Goal: Check status: Check status

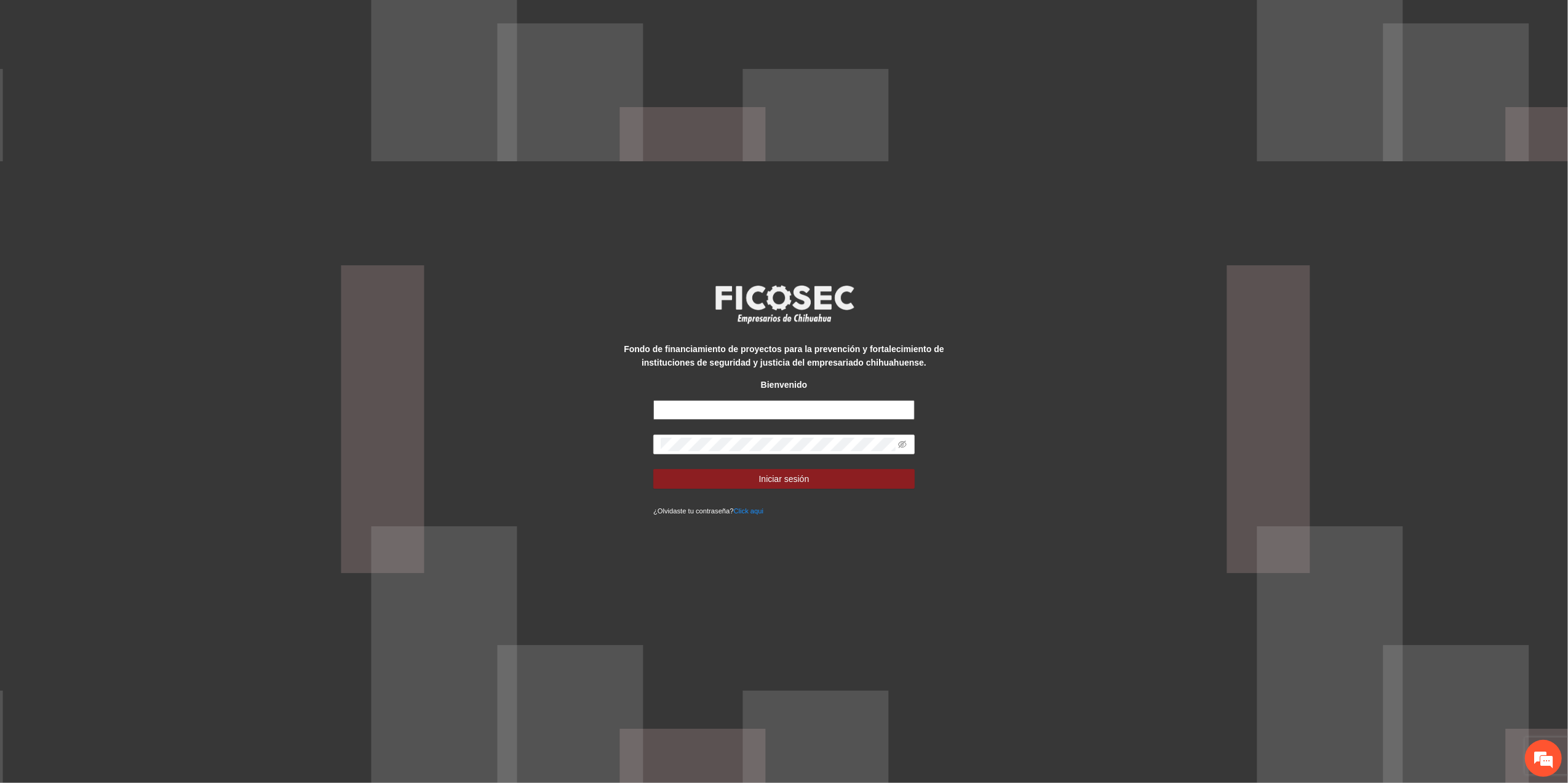
type input "**********"
click at [465, 380] on div "**********" at bounding box center [784, 392] width 1568 height 783
click at [654, 469] on button "Iniciar sesión" at bounding box center [784, 479] width 262 height 20
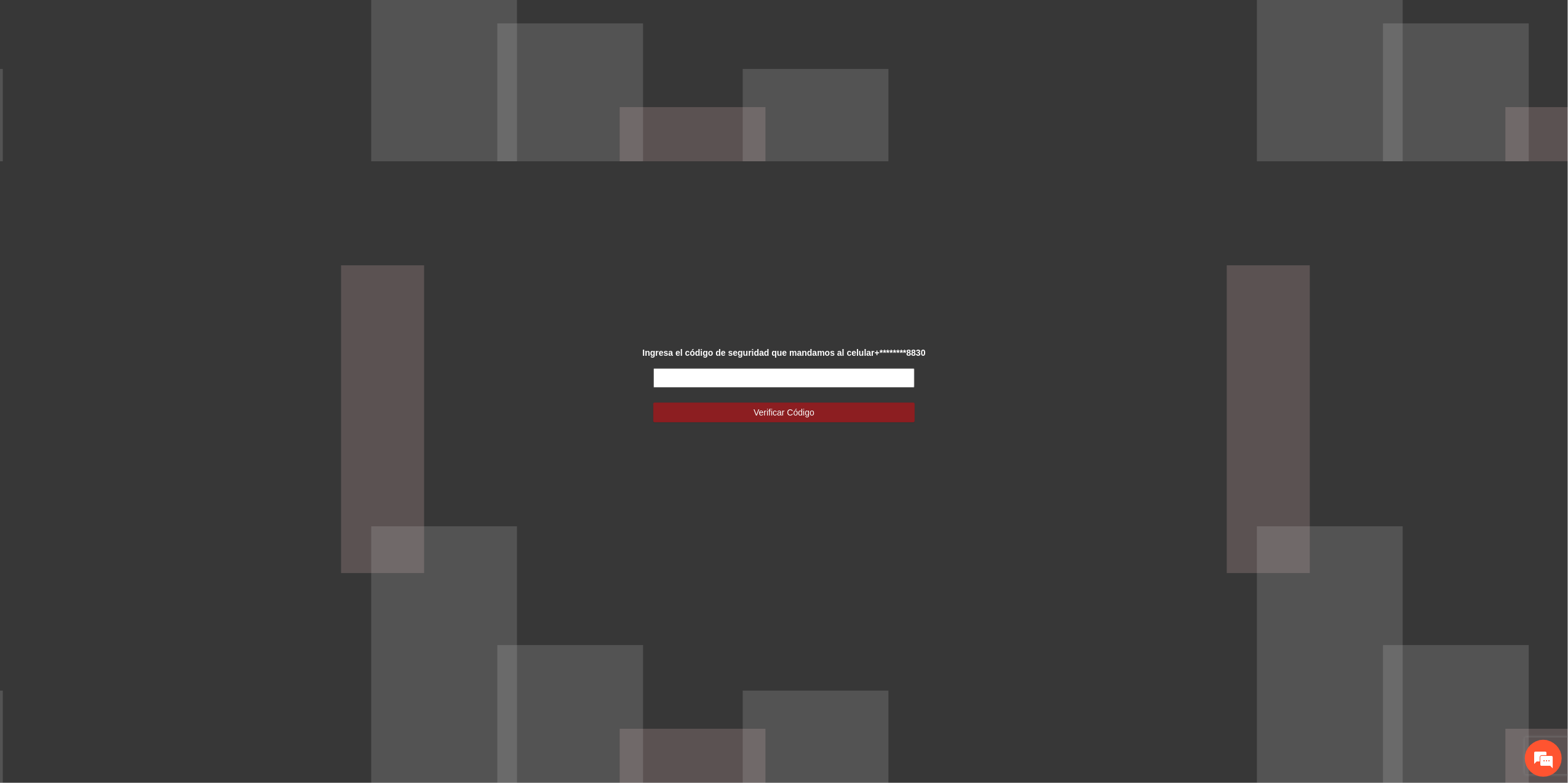
click at [691, 372] on input "text" at bounding box center [784, 378] width 262 height 20
type input "******"
click at [855, 415] on button "Verificar Código" at bounding box center [784, 413] width 262 height 20
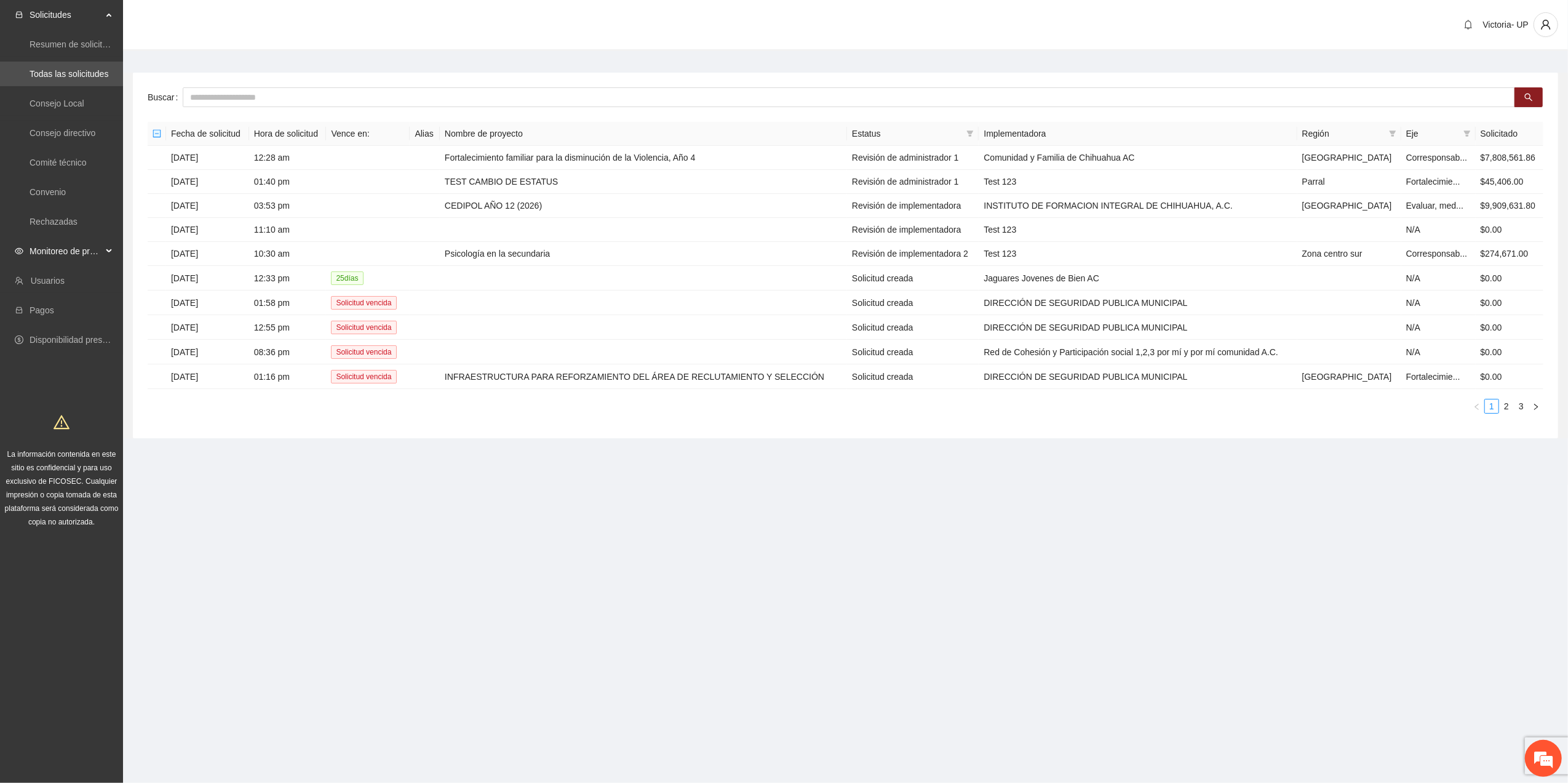
click at [91, 259] on span "Monitoreo de proyectos" at bounding box center [66, 251] width 72 height 25
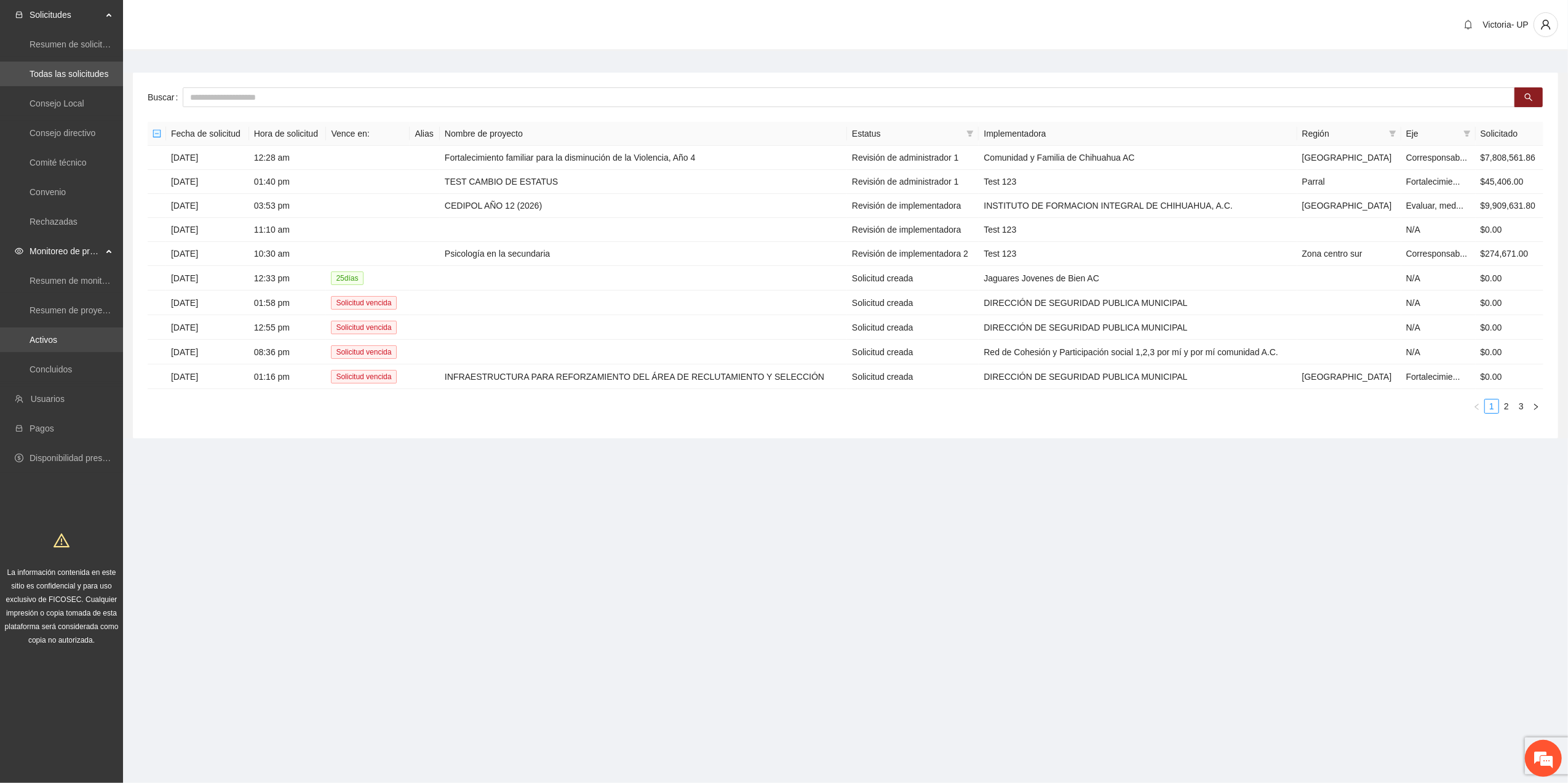
click at [58, 335] on link "Activos" at bounding box center [43, 340] width 28 height 10
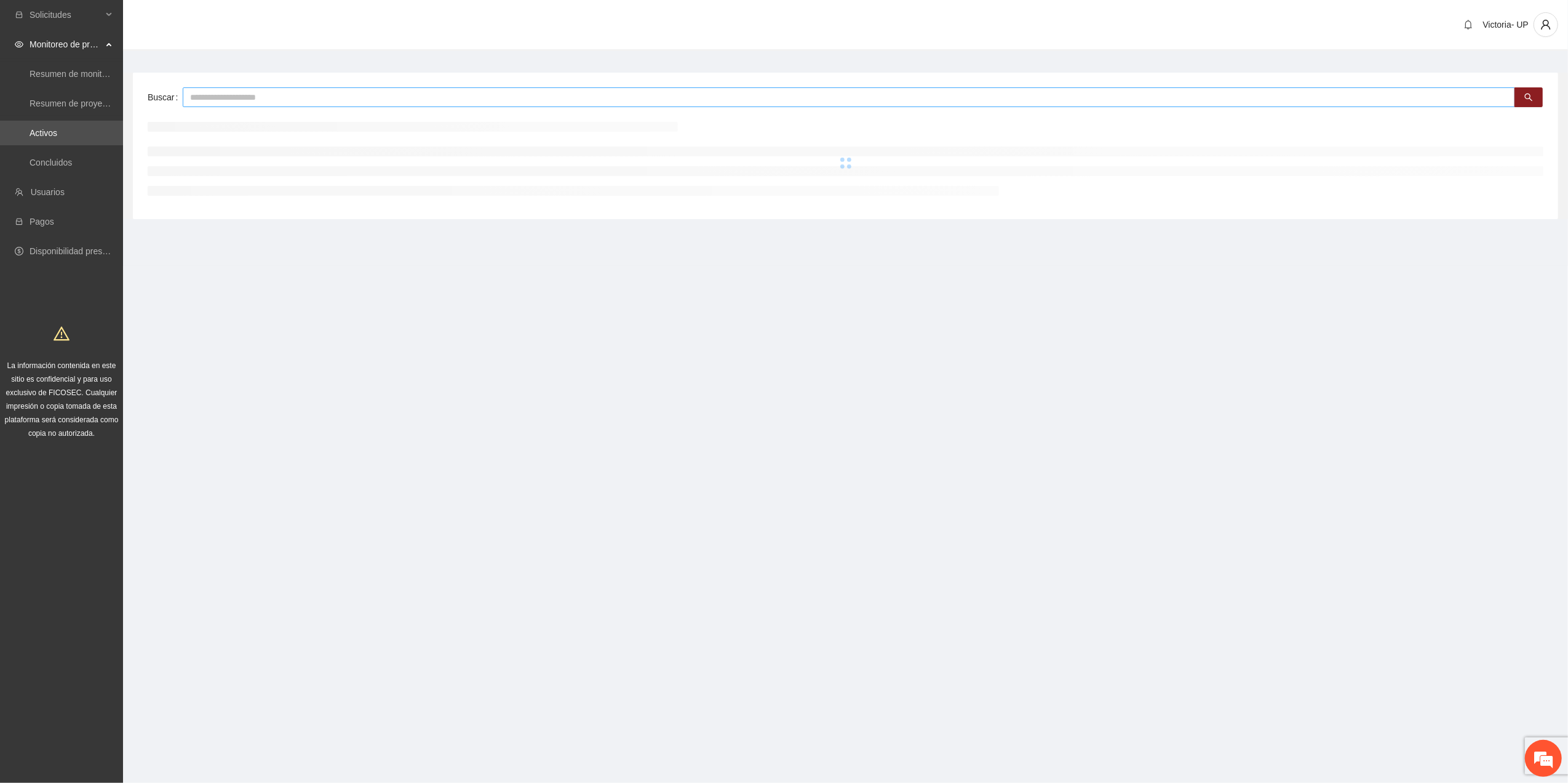
click at [360, 96] on input "text" at bounding box center [849, 97] width 1332 height 20
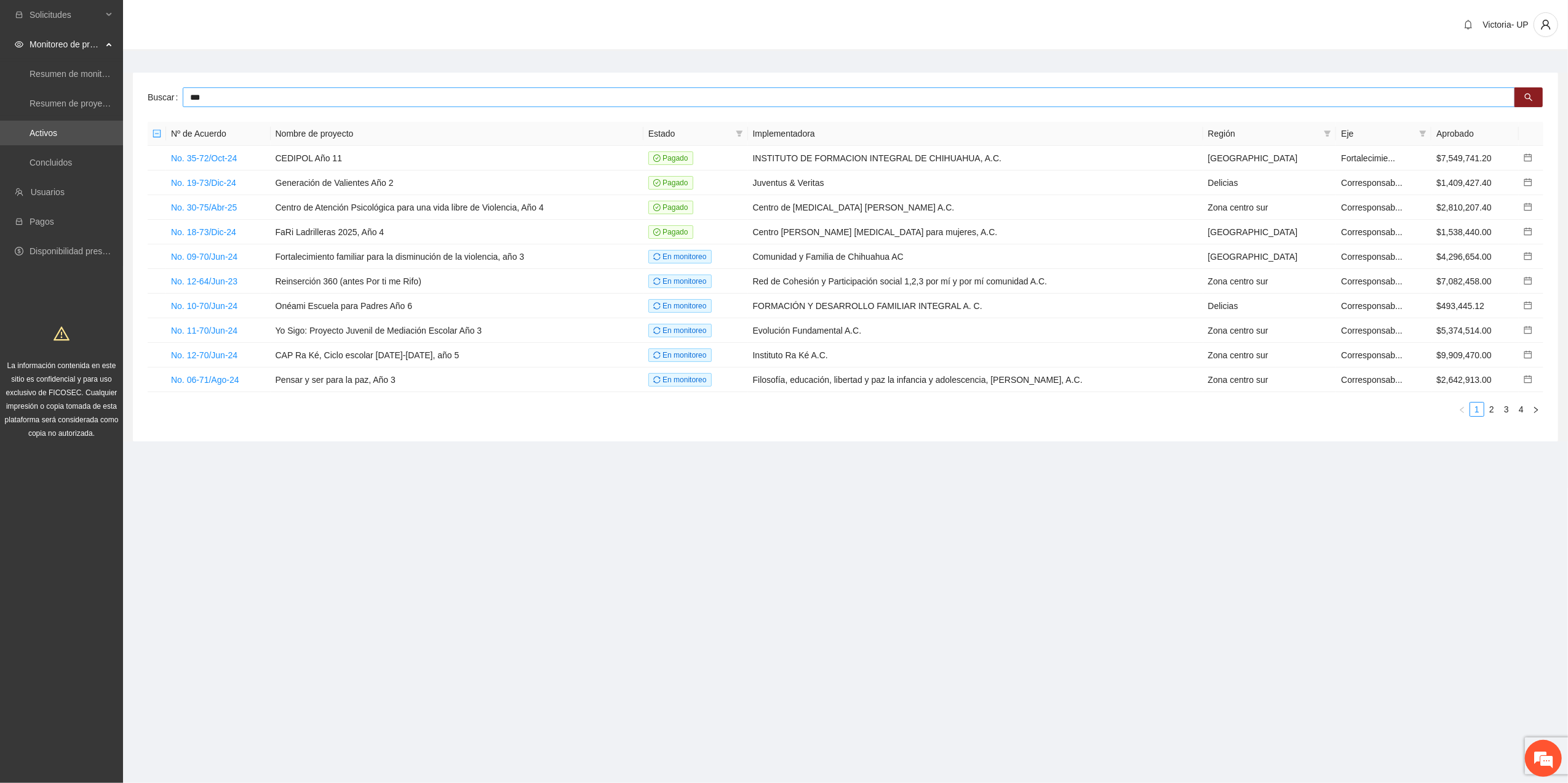
type input "***"
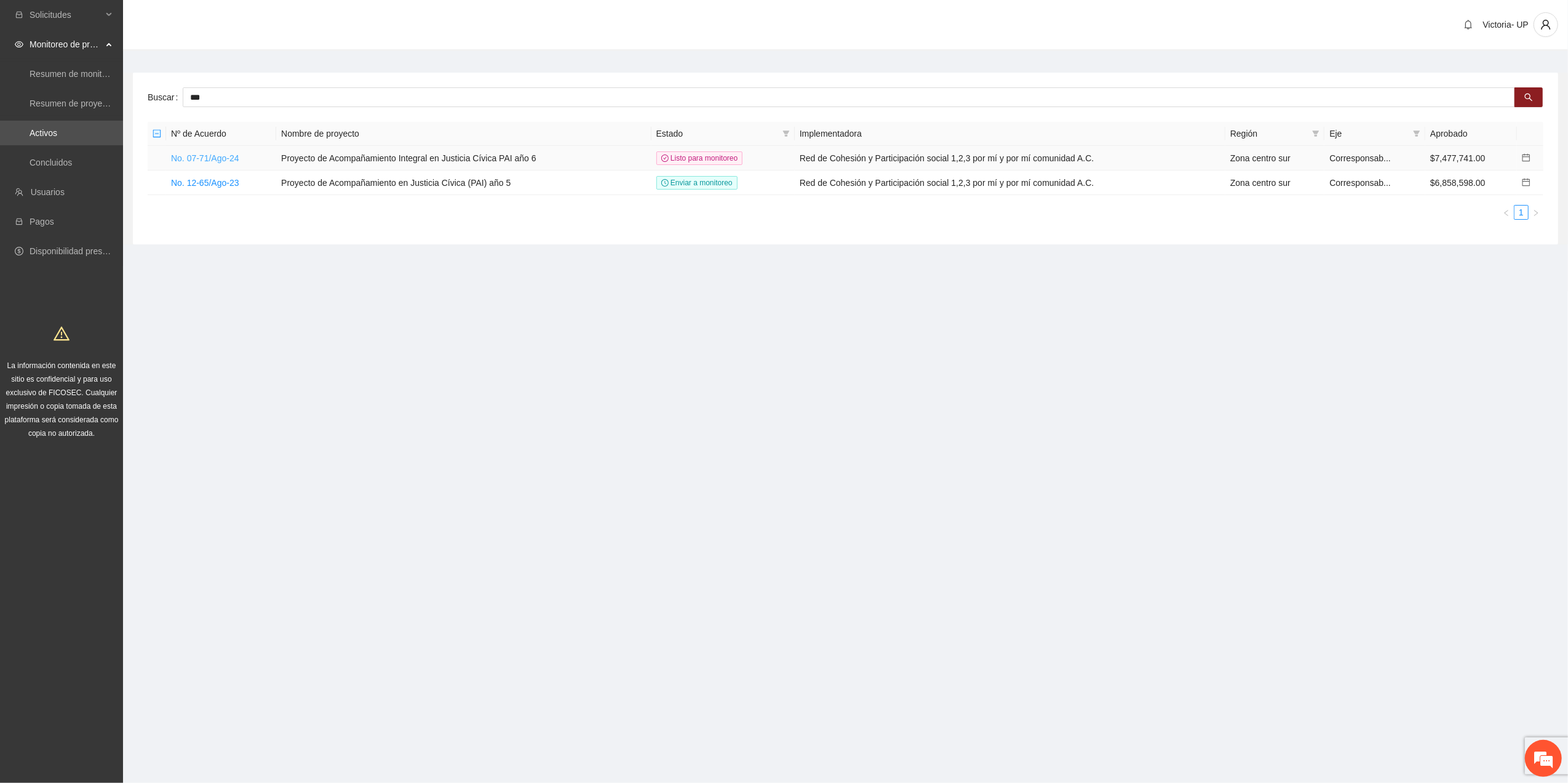
click at [234, 154] on link "No. 07-71/Ago-24" at bounding box center [205, 158] width 68 height 10
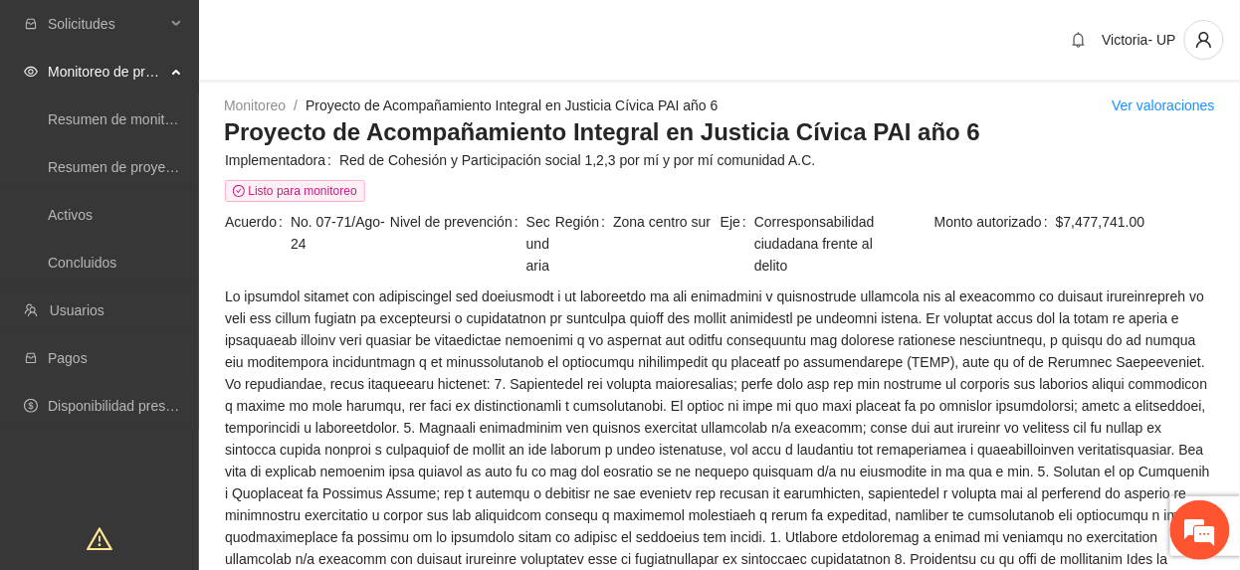
drag, startPoint x: 1027, startPoint y: 252, endPoint x: 1180, endPoint y: 12, distance: 284.6
click at [1027, 256] on td "Monto autorizado $7,477,741.00" at bounding box center [1050, 247] width 330 height 75
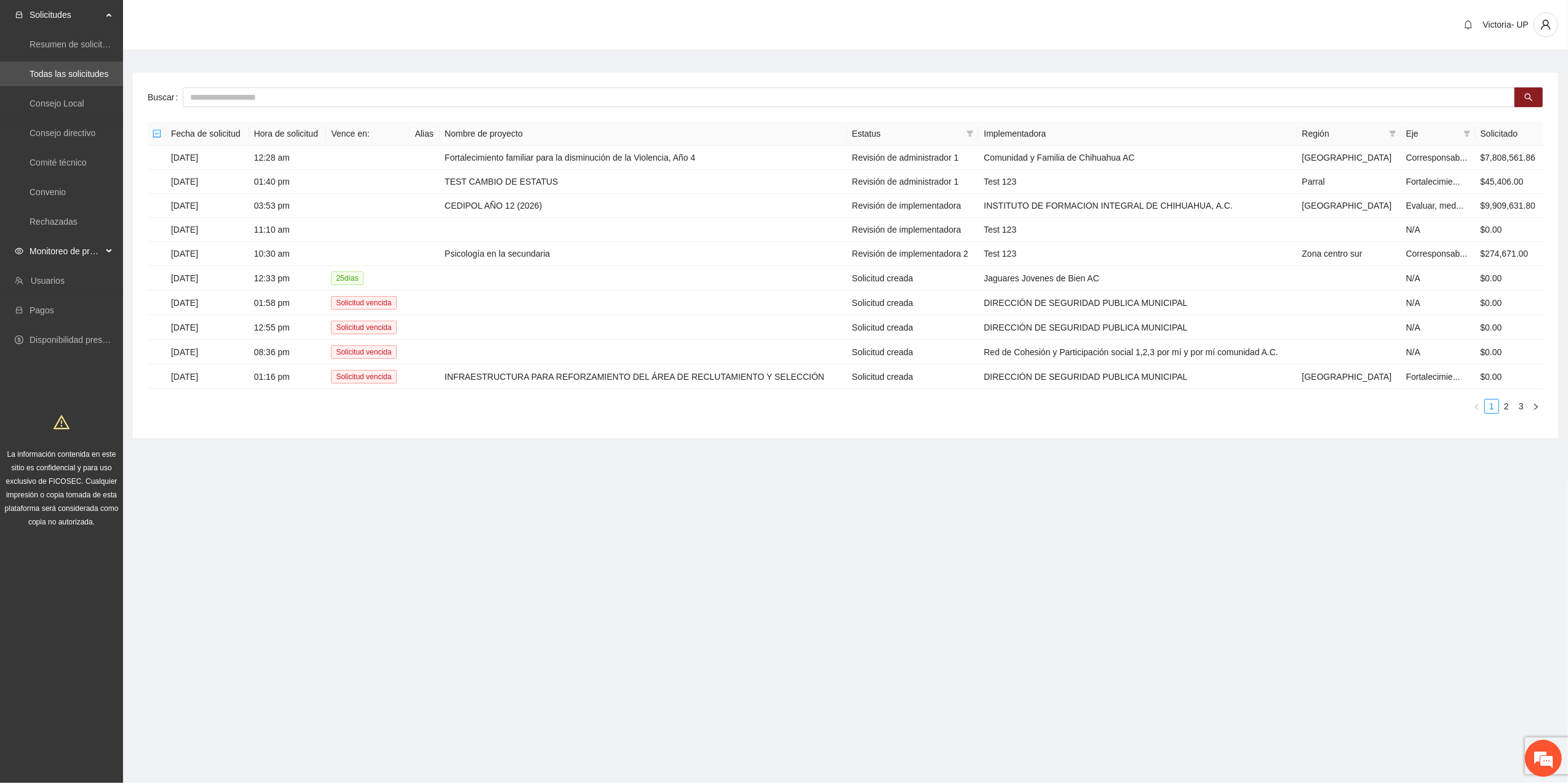
click at [79, 251] on span "Monitoreo de proyectos" at bounding box center [66, 251] width 72 height 25
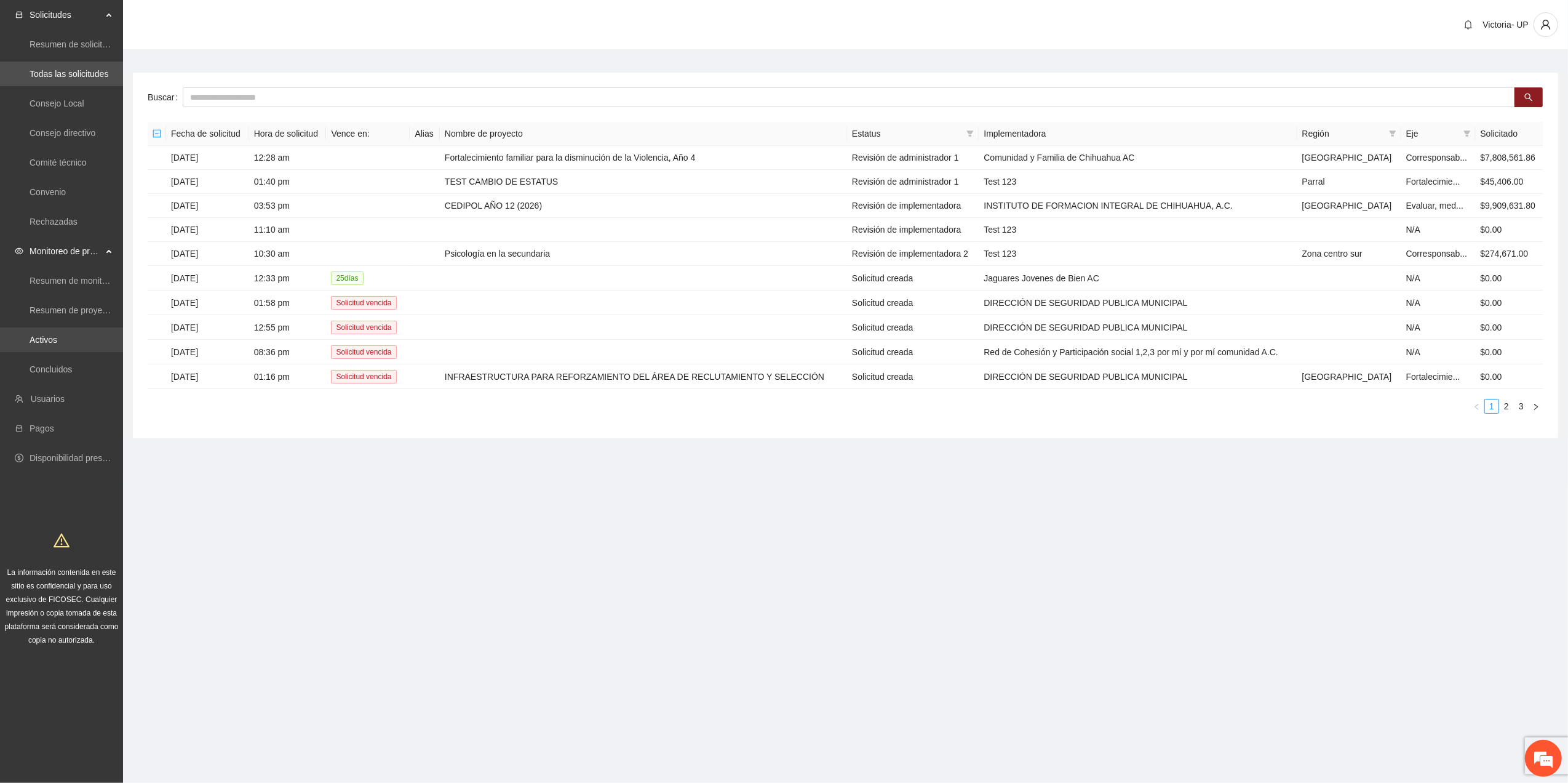
click at [55, 335] on link "Activos" at bounding box center [43, 340] width 28 height 10
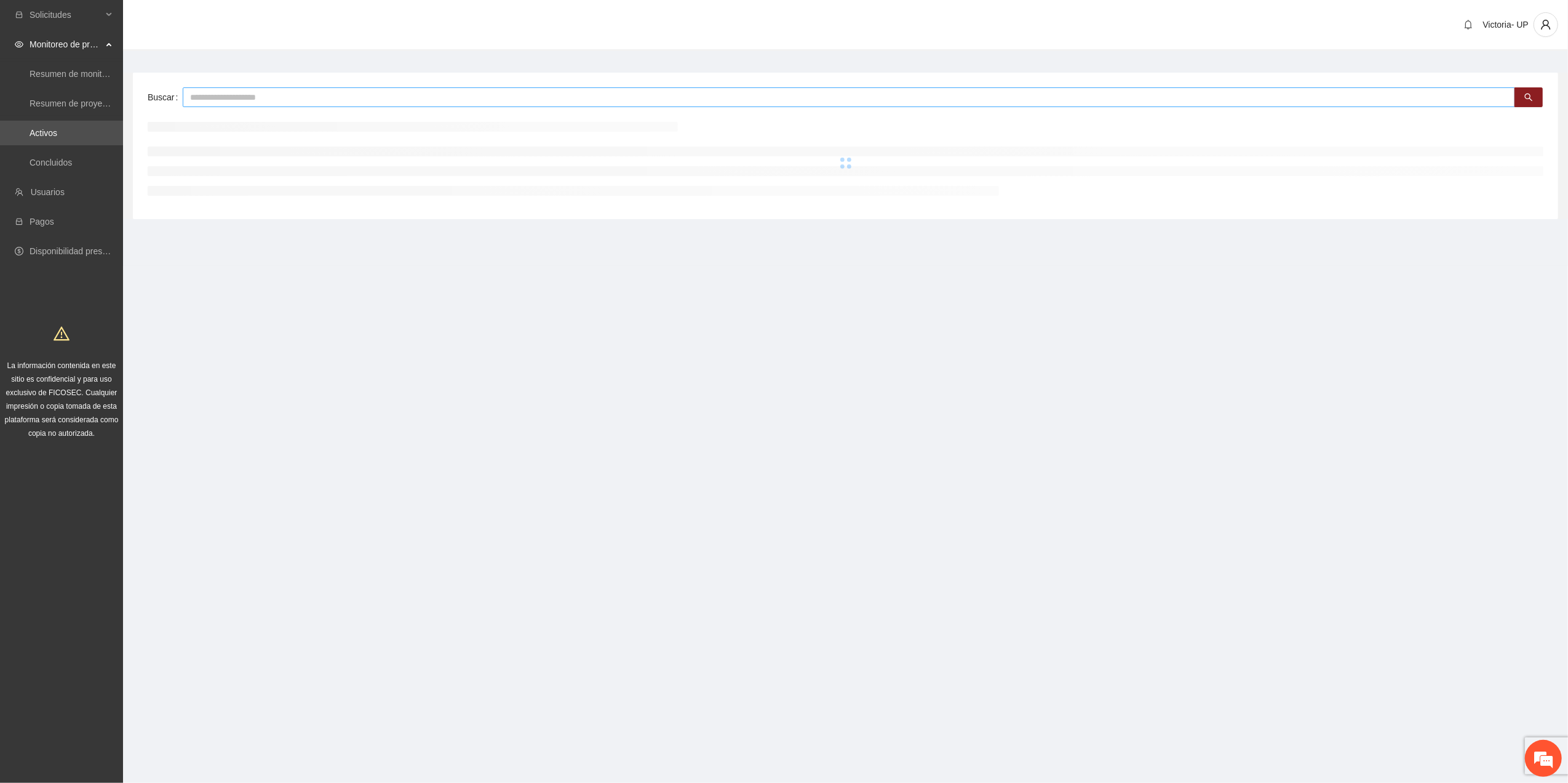
click at [218, 105] on input "text" at bounding box center [849, 97] width 1332 height 20
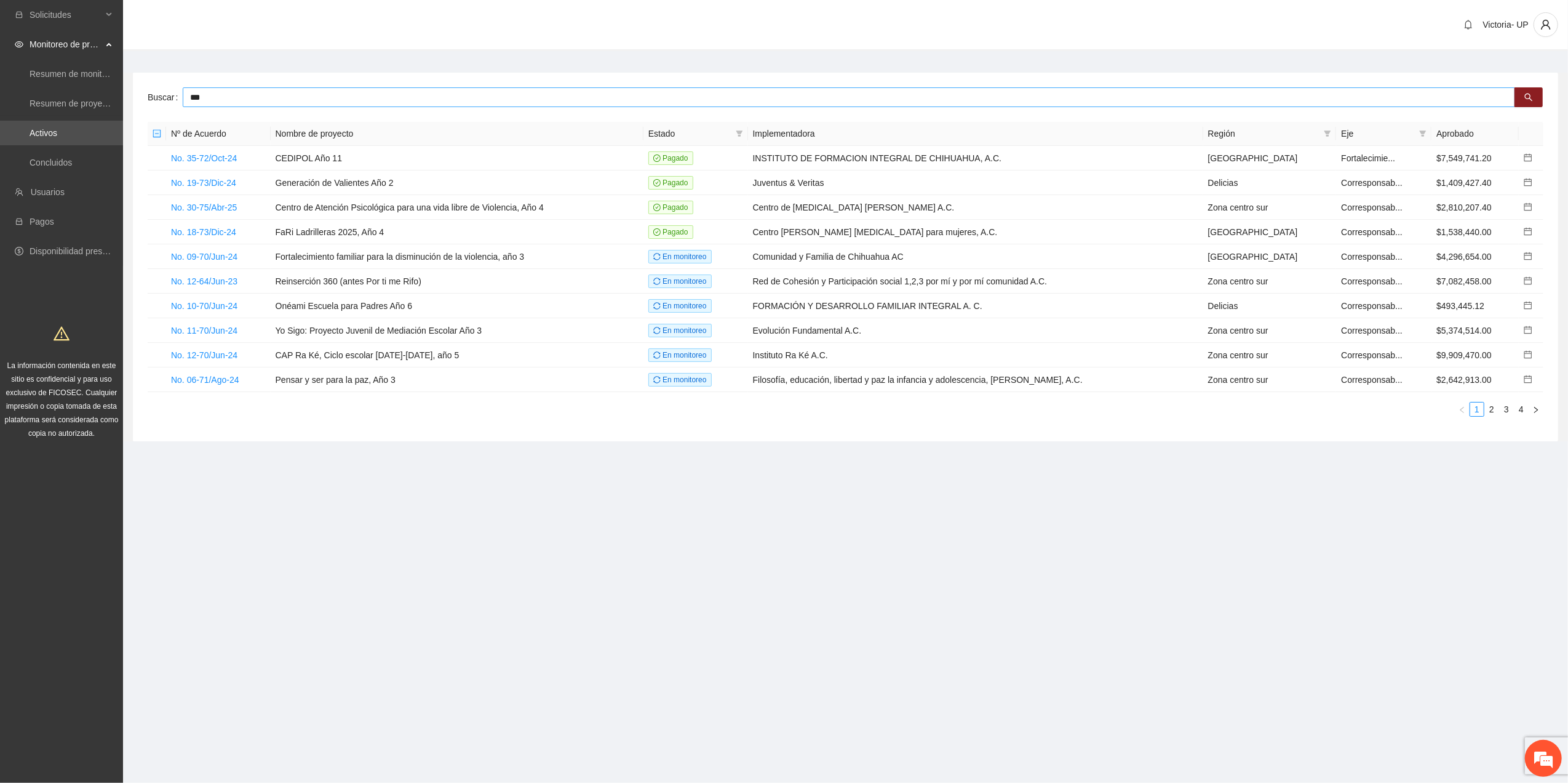
type input "***"
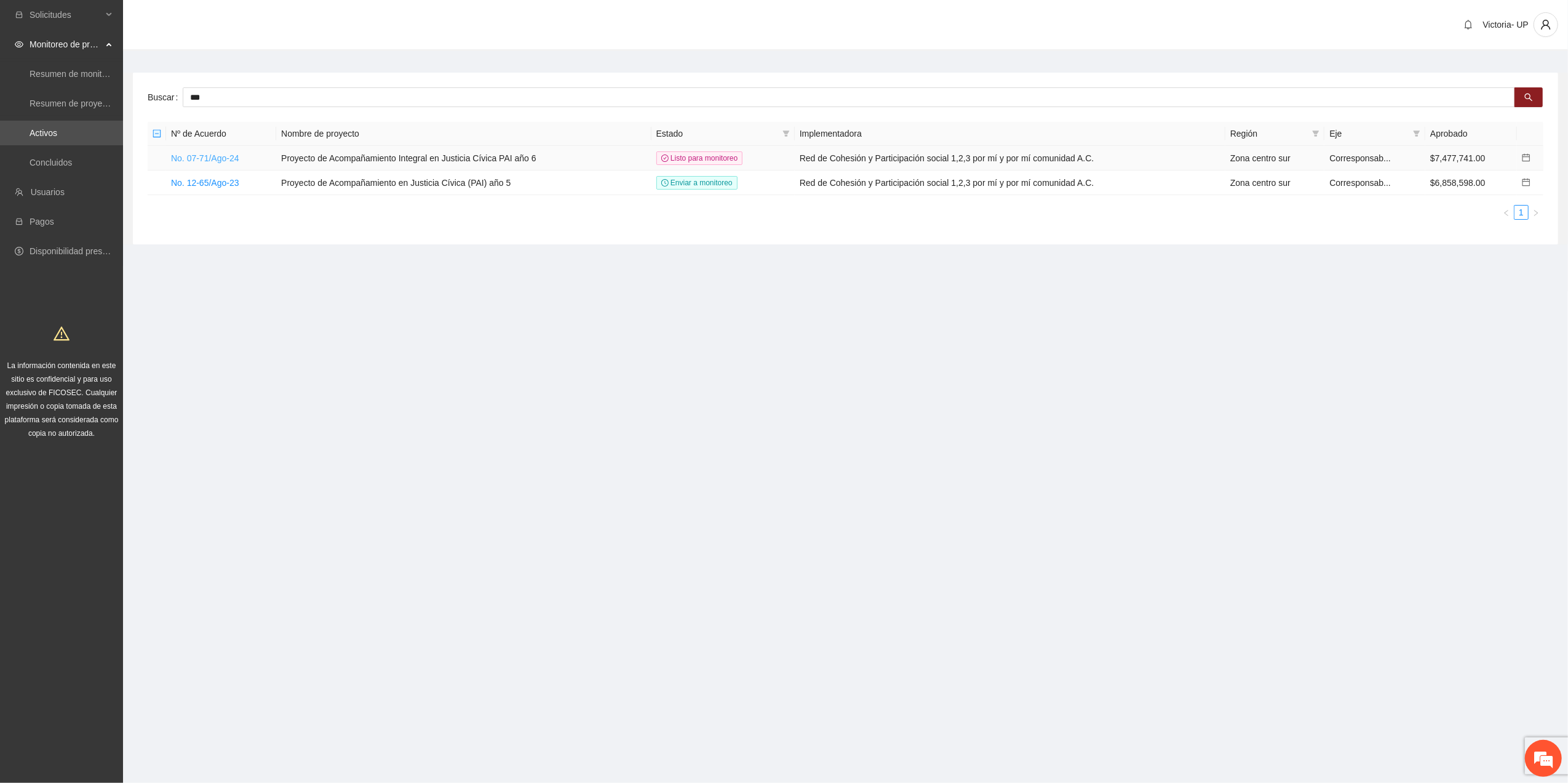
click at [214, 155] on link "No. 07-71/Ago-24" at bounding box center [205, 158] width 68 height 10
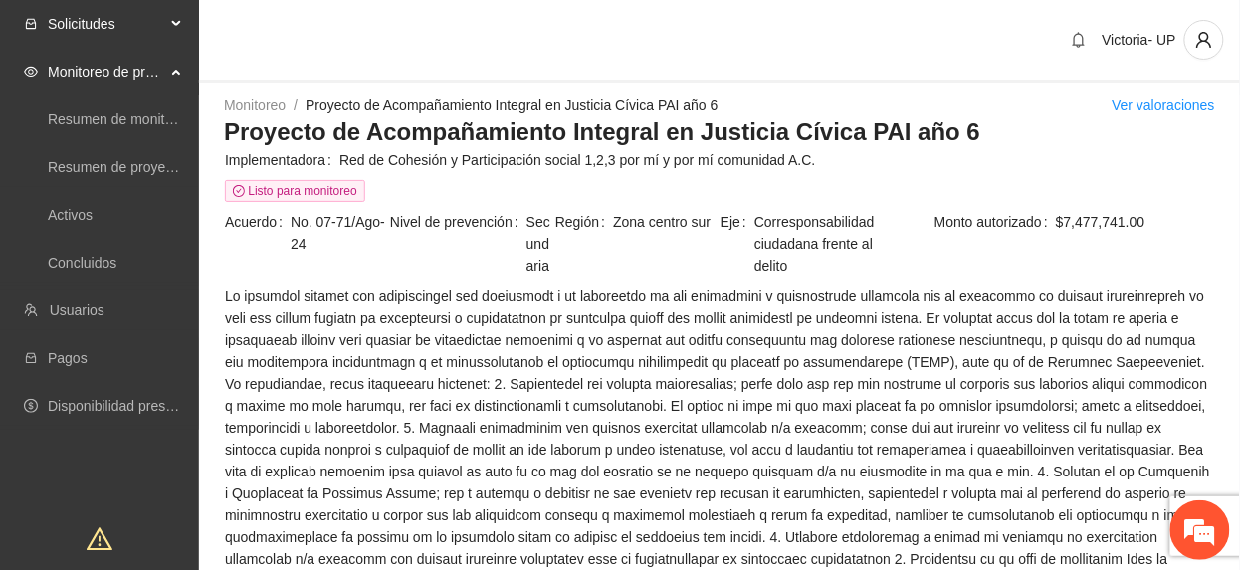
click at [152, 25] on span "Solicitudes" at bounding box center [106, 24] width 117 height 40
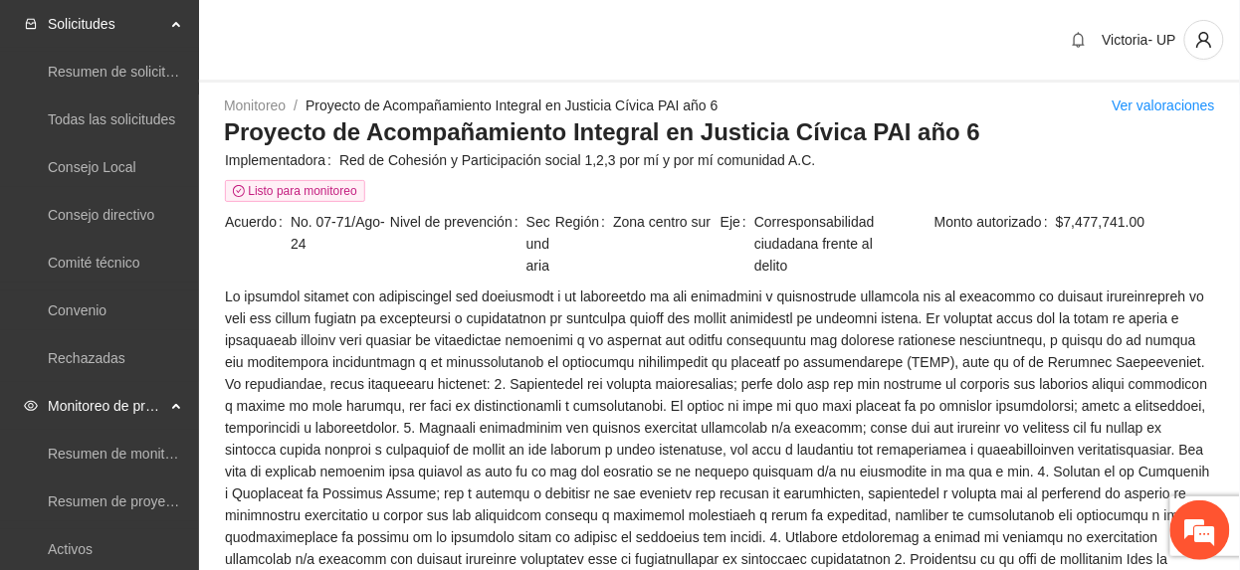
click at [164, 396] on span "Monitoreo de proyectos" at bounding box center [106, 406] width 117 height 40
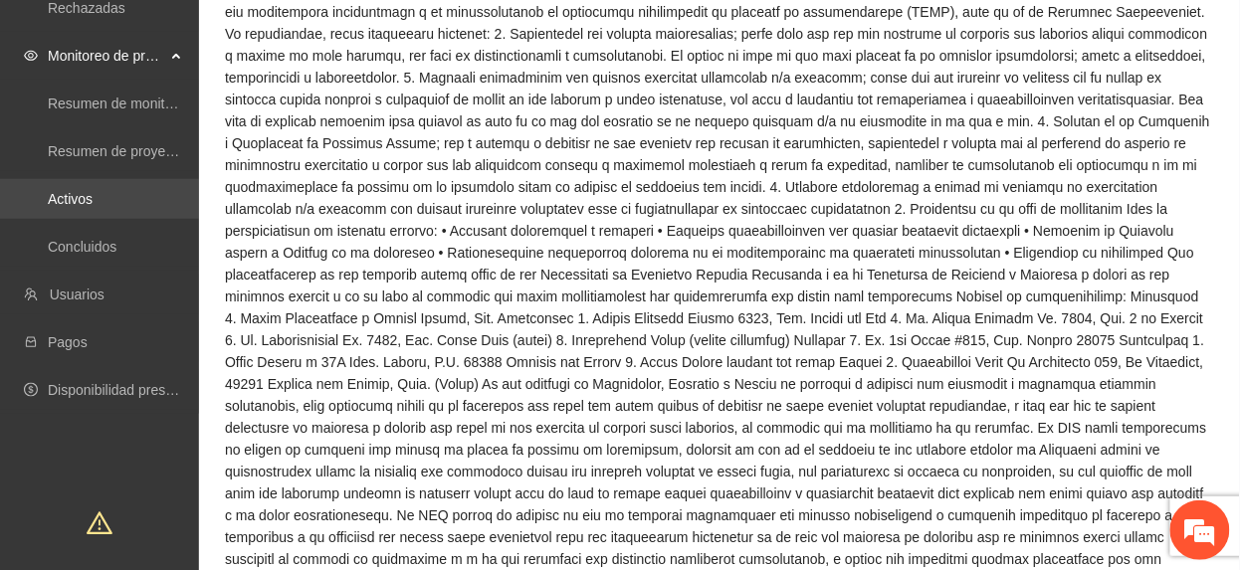
scroll to position [265, 0]
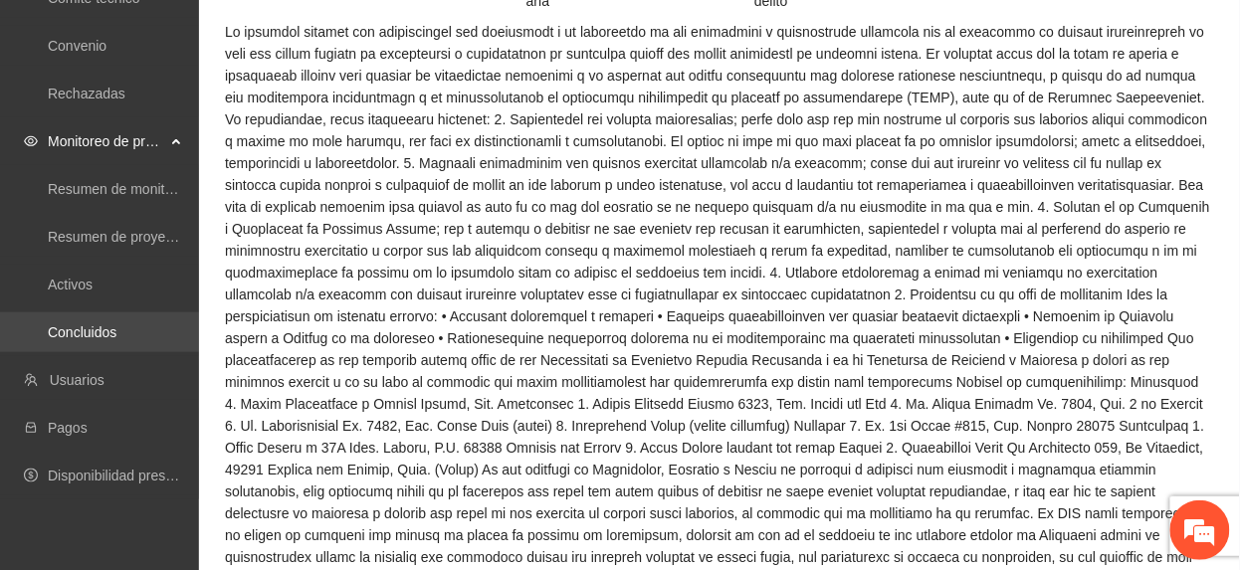
click at [96, 330] on link "Concluidos" at bounding box center [82, 332] width 69 height 16
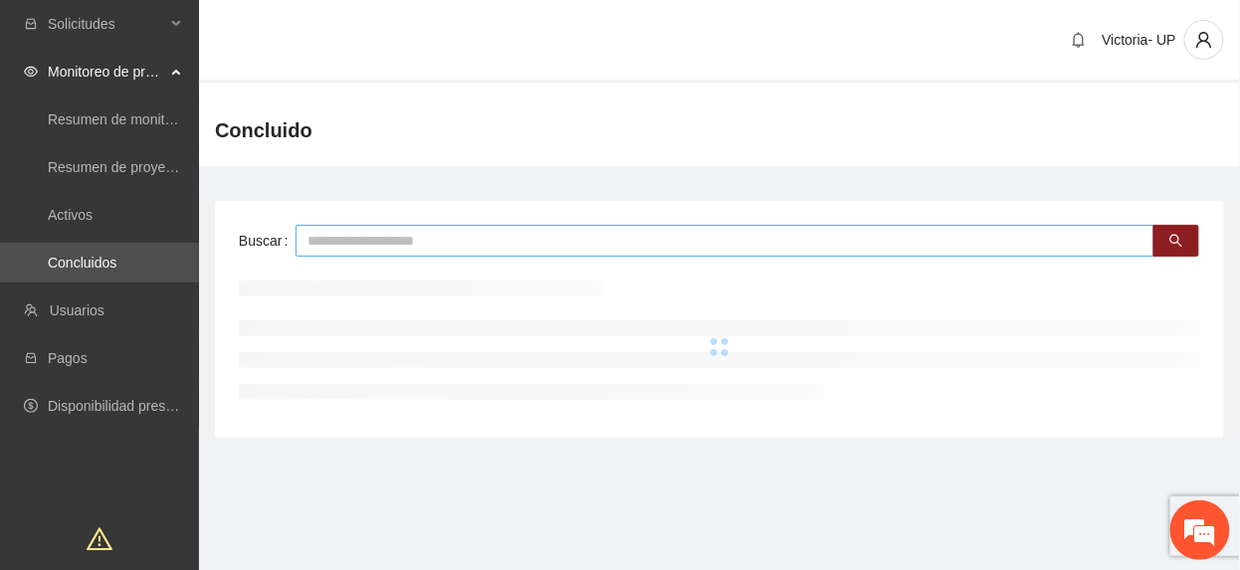
click at [436, 233] on input "text" at bounding box center [725, 241] width 859 height 32
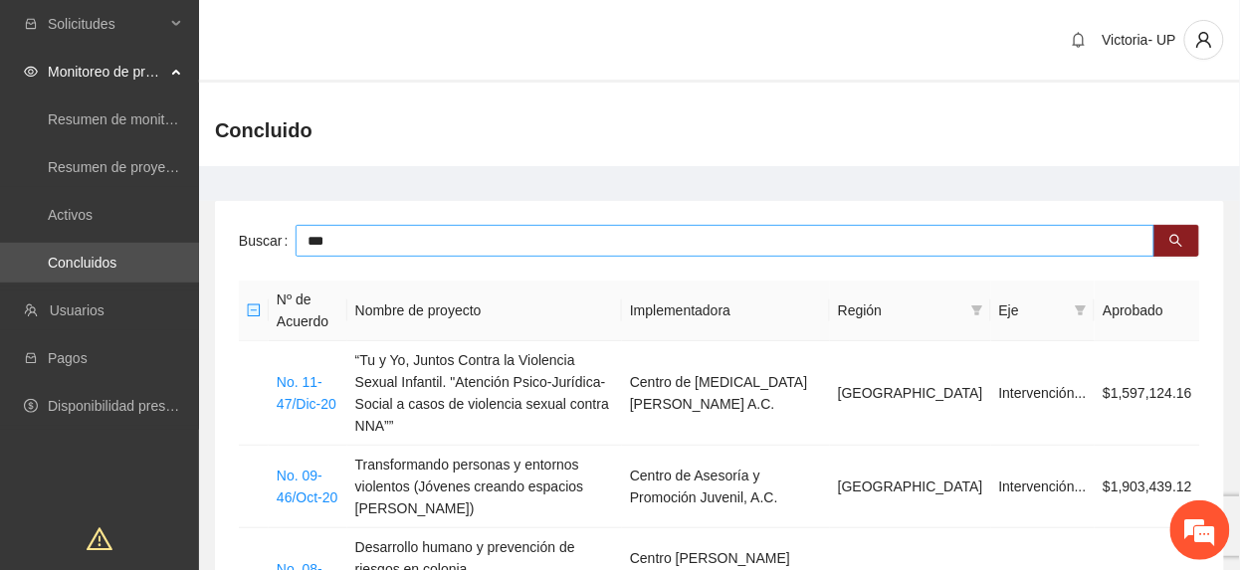
type input "***"
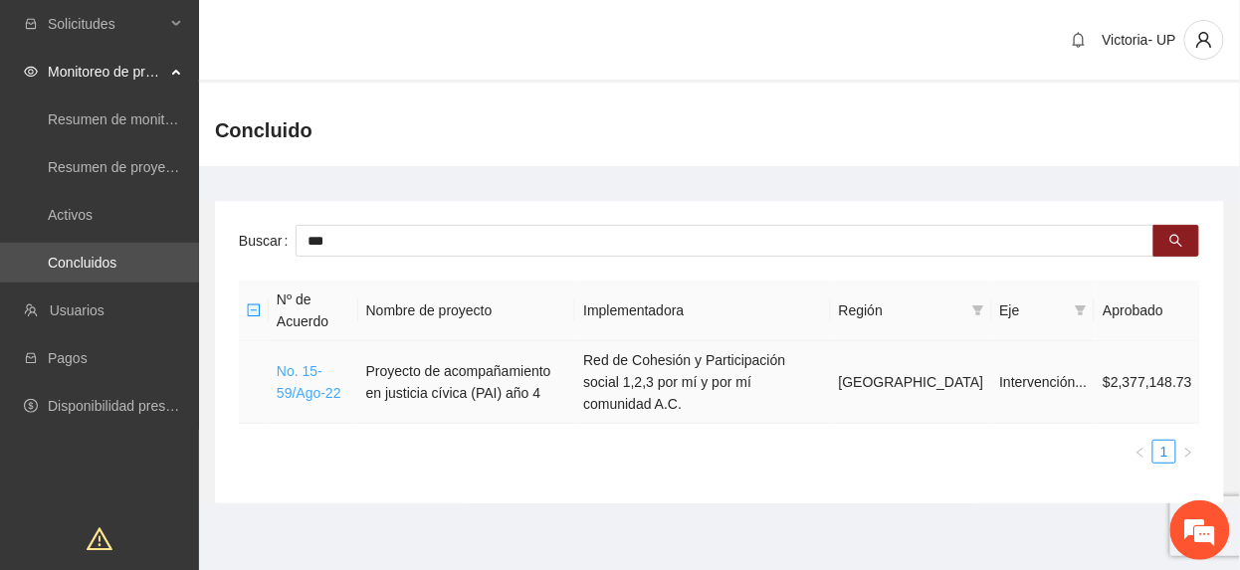
click at [331, 379] on link "No. 15-59/Ago-22" at bounding box center [309, 382] width 65 height 38
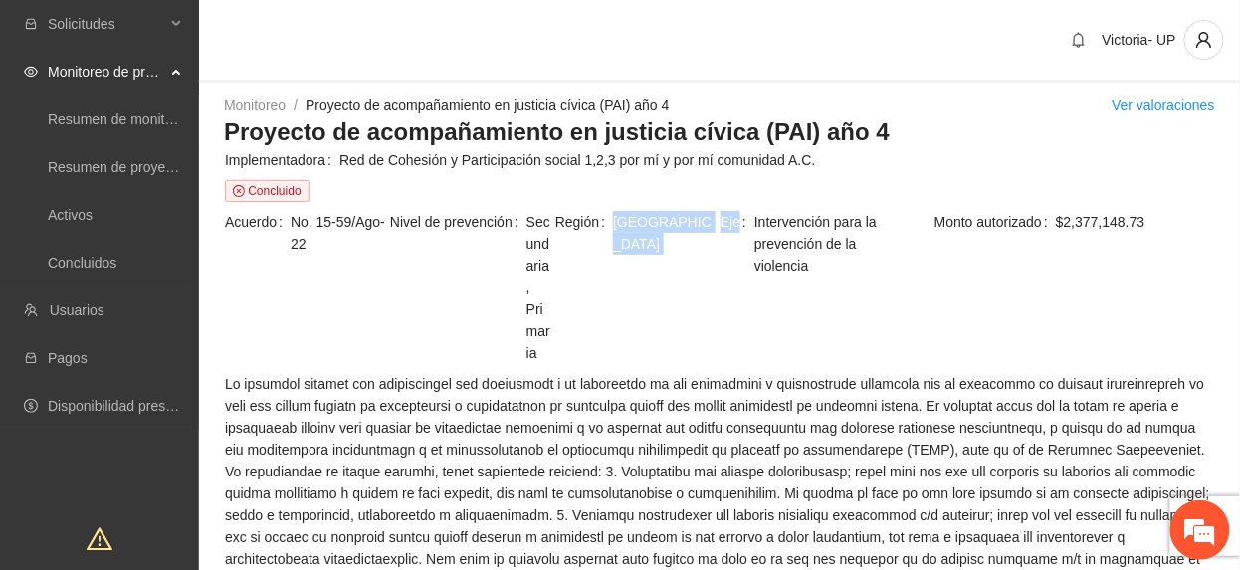
drag, startPoint x: 611, startPoint y: 225, endPoint x: 733, endPoint y: 273, distance: 131.4
click at [733, 273] on tr "Acuerdo No. 15-59/Ago-22 Nivel de prevención Secundaria, Primaria Región Chihua…" at bounding box center [719, 291] width 991 height 162
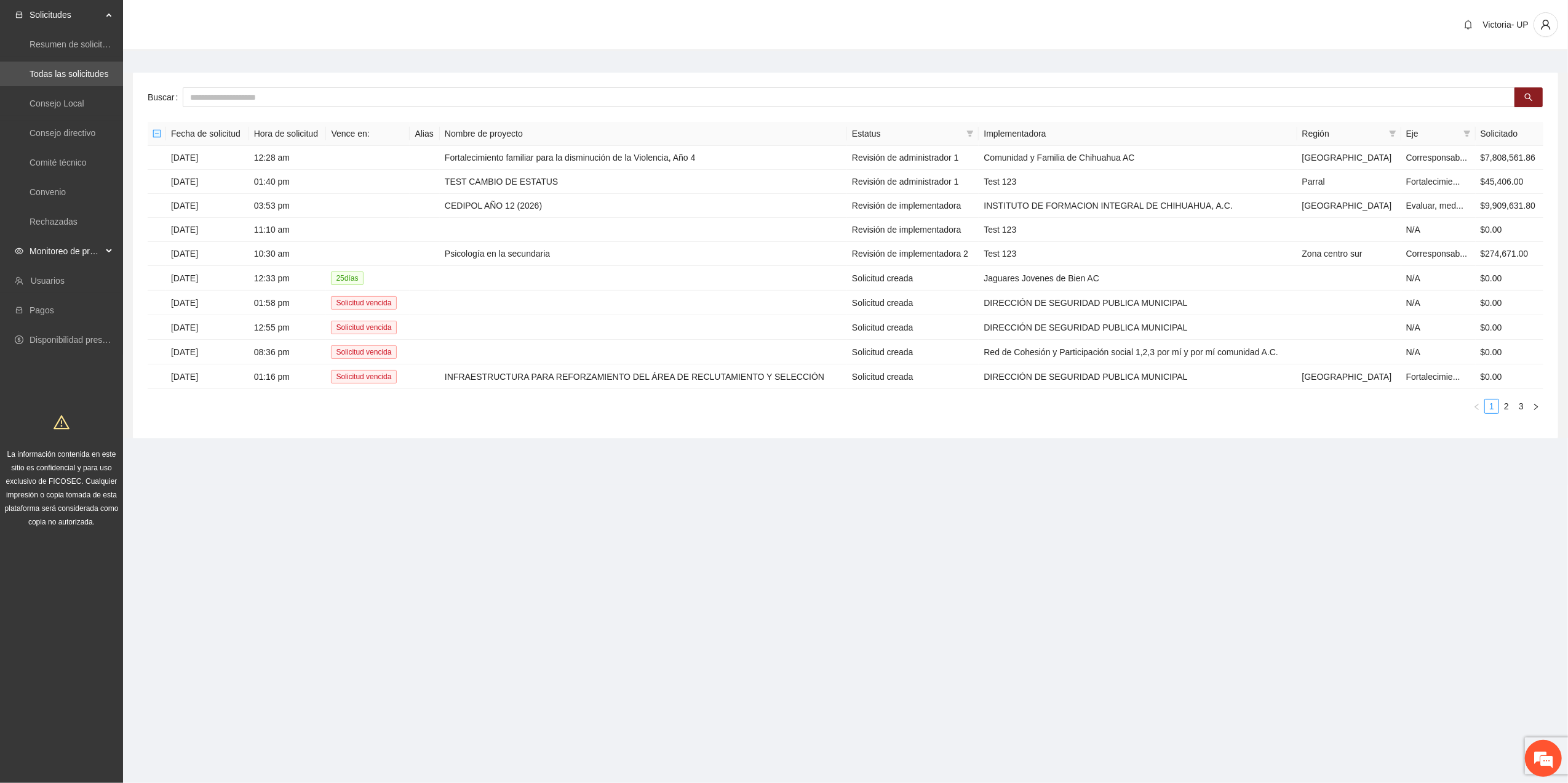
click at [89, 242] on span "Monitoreo de proyectos" at bounding box center [66, 251] width 72 height 25
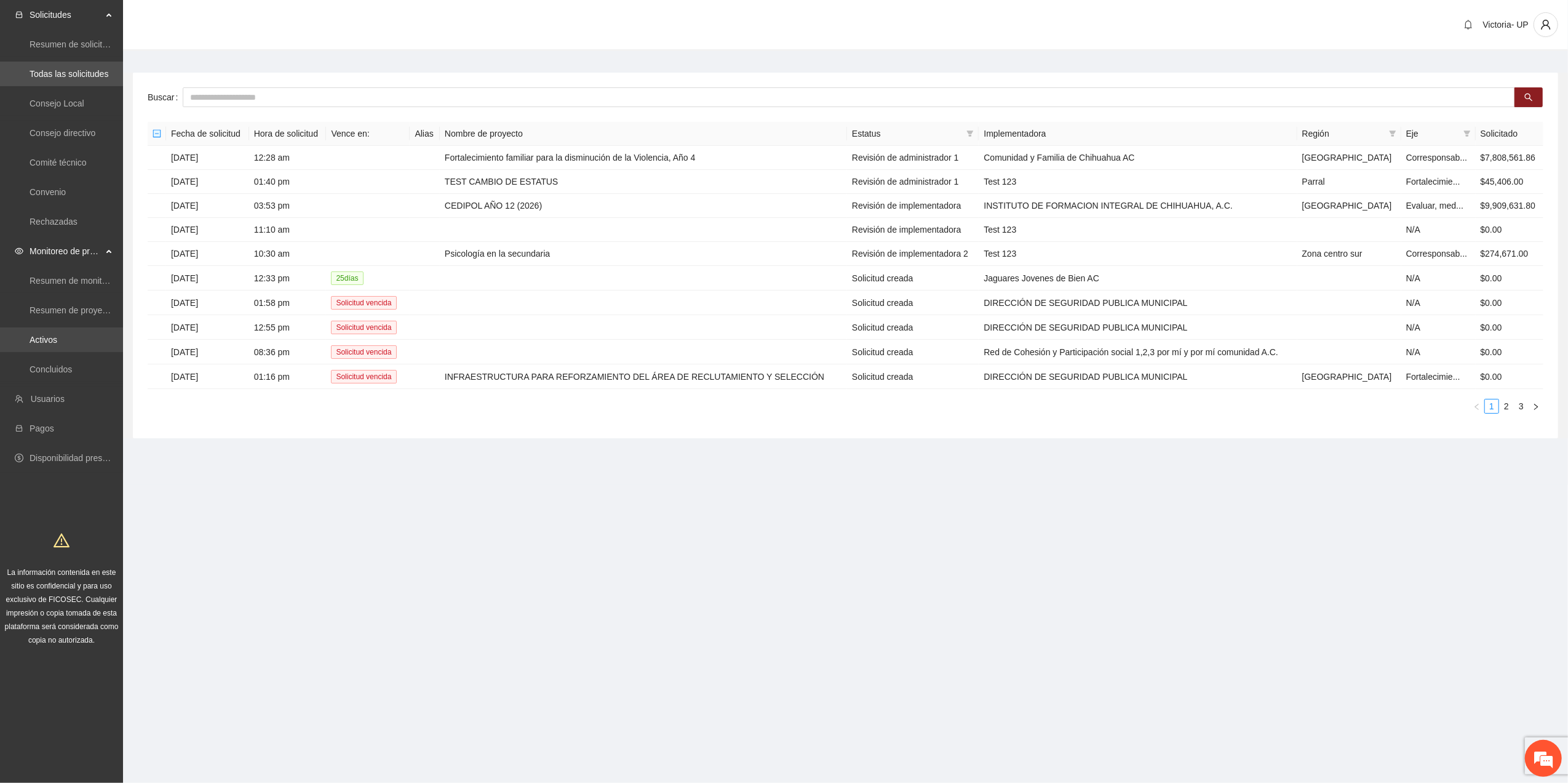
click at [58, 341] on link "Activos" at bounding box center [43, 340] width 28 height 10
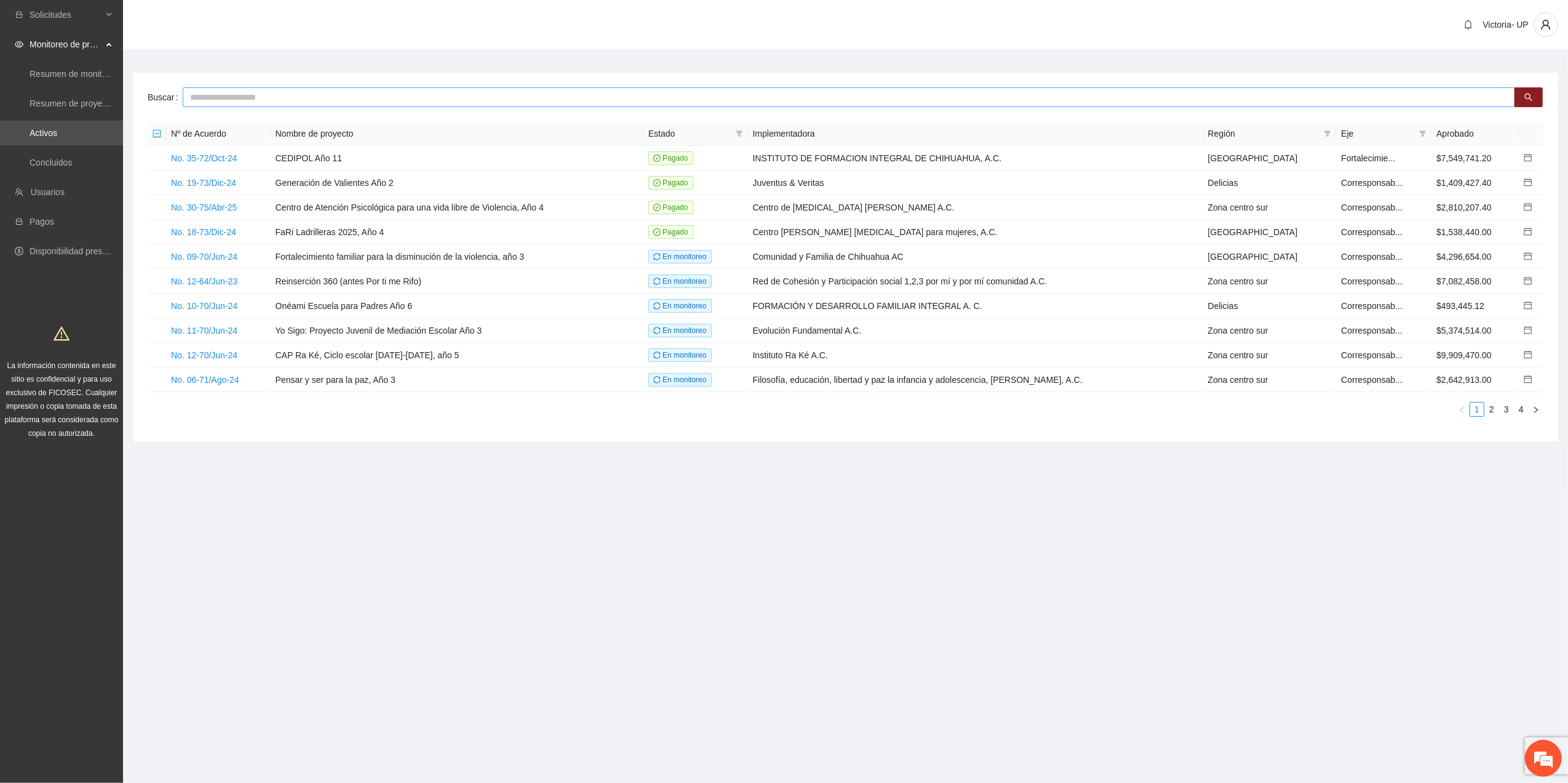
click at [360, 87] on input "text" at bounding box center [849, 97] width 1332 height 20
type input "***"
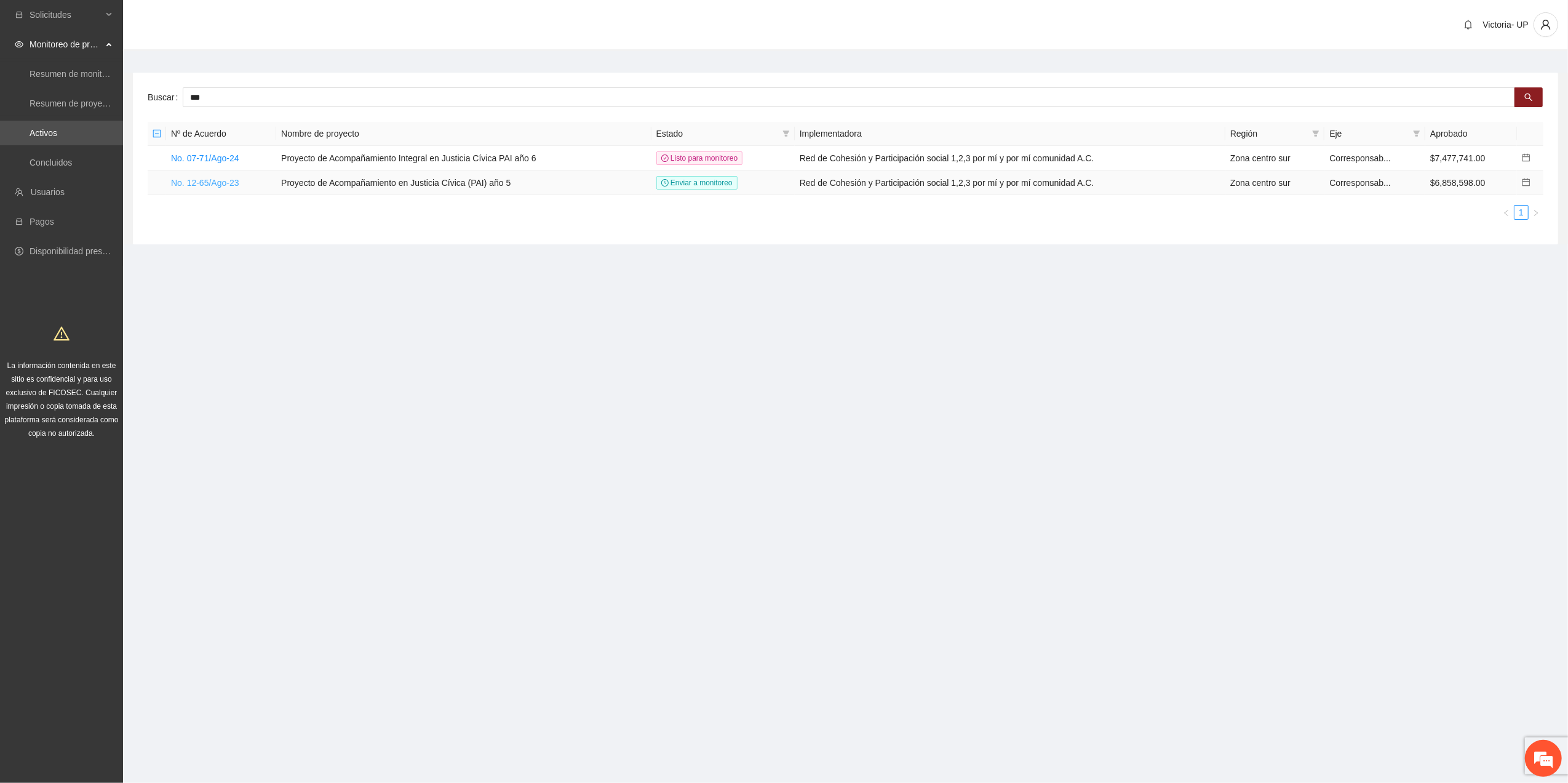
click at [231, 187] on link "No. 12-65/Ago-23" at bounding box center [205, 183] width 68 height 10
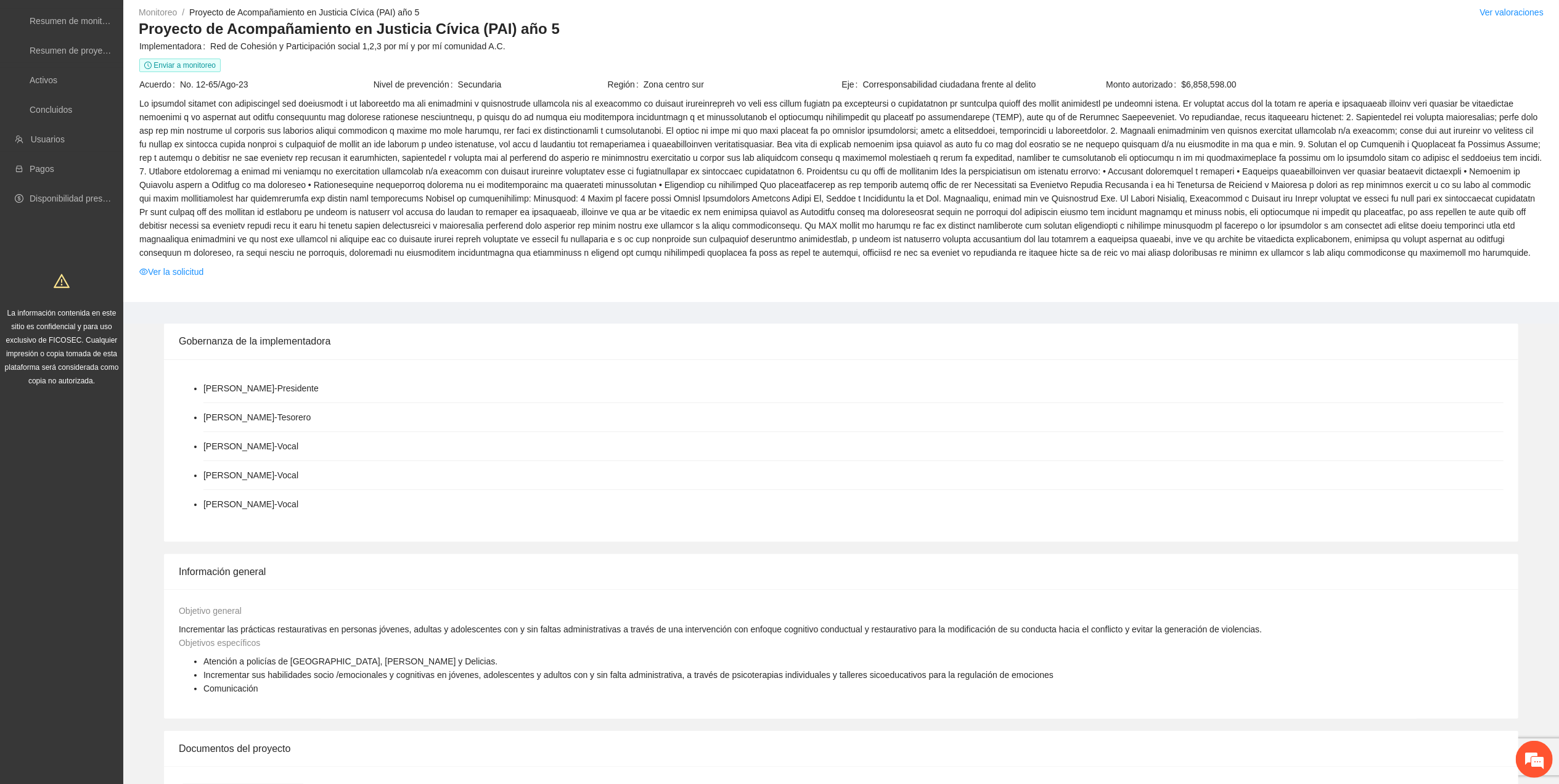
scroll to position [82, 0]
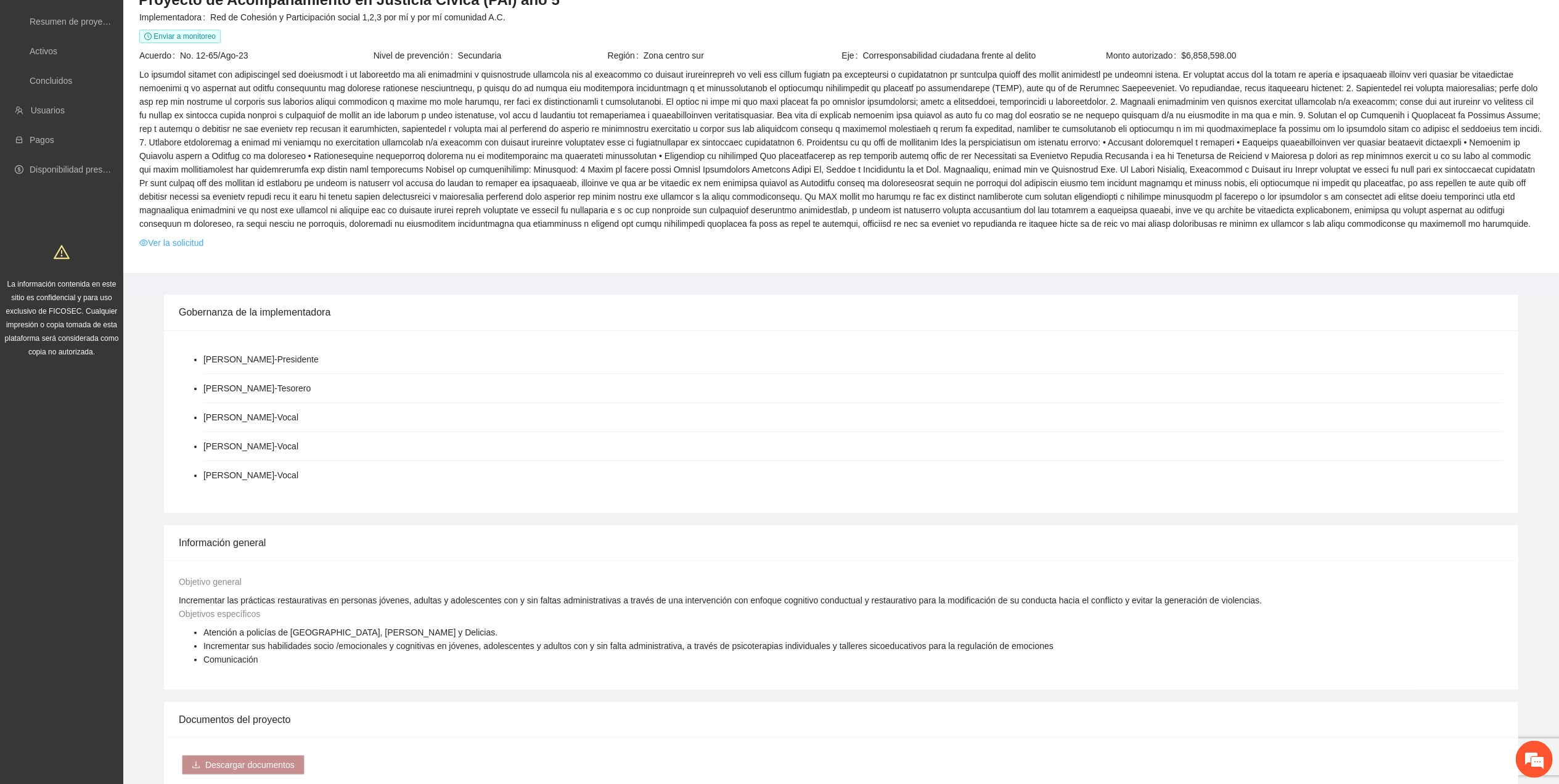
click at [181, 243] on link "Ver la solicitud" at bounding box center [171, 243] width 64 height 14
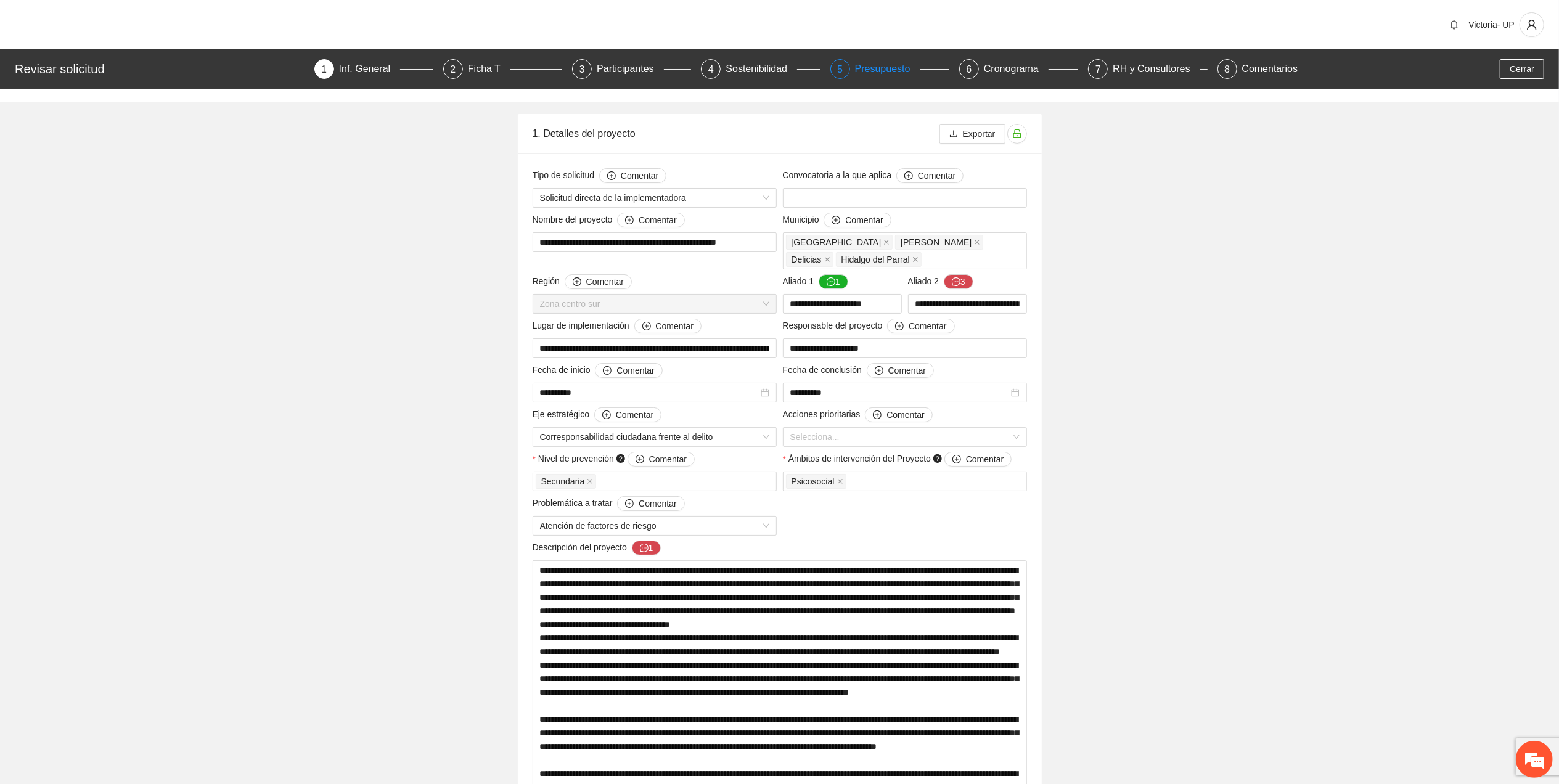
click at [880, 61] on div "Presupuesto" at bounding box center [887, 69] width 65 height 20
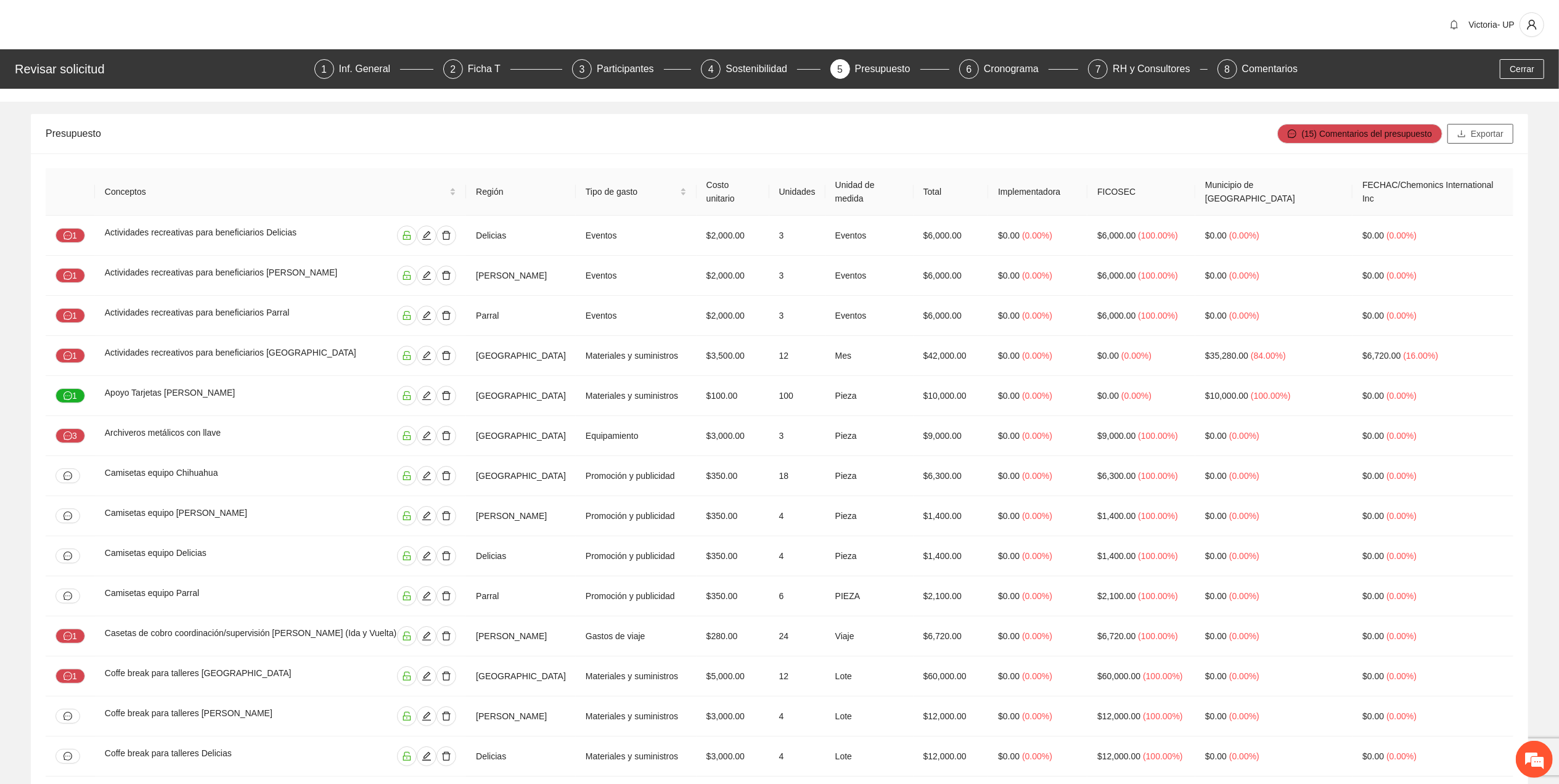
click at [1477, 138] on span "Exportar" at bounding box center [1487, 134] width 33 height 14
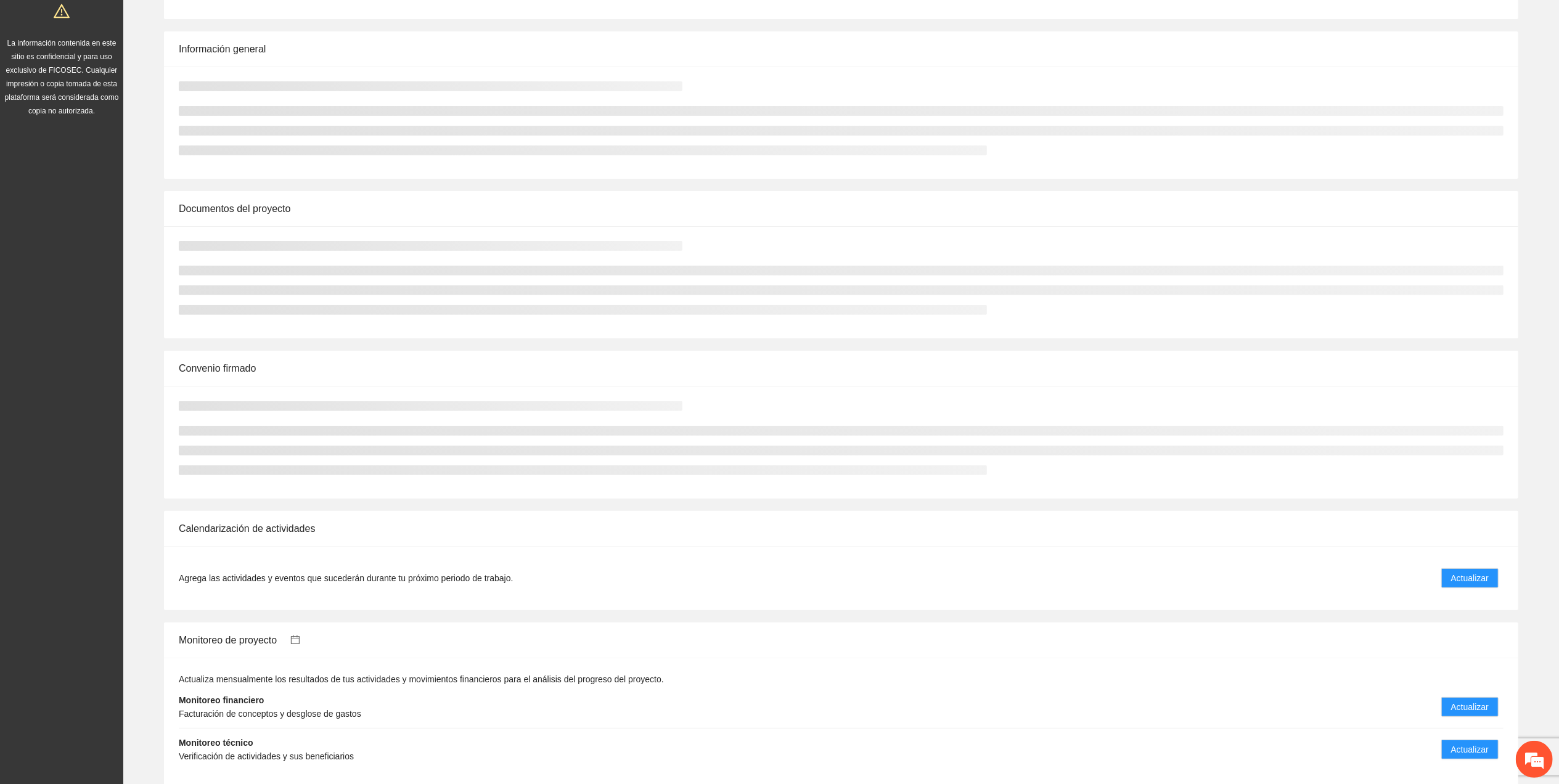
scroll to position [575, 0]
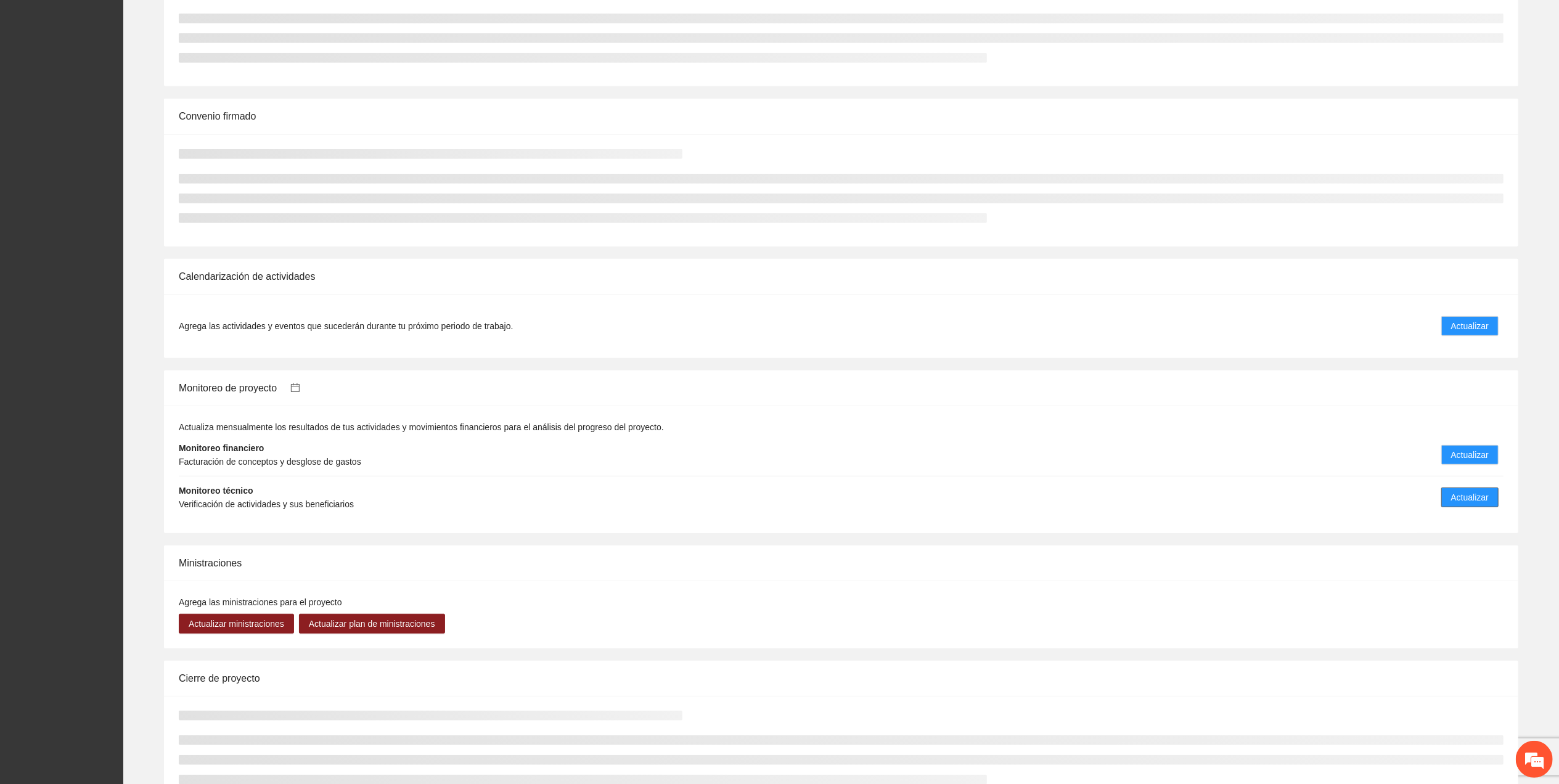
click at [1469, 498] on span "Actualizar" at bounding box center [1469, 497] width 38 height 14
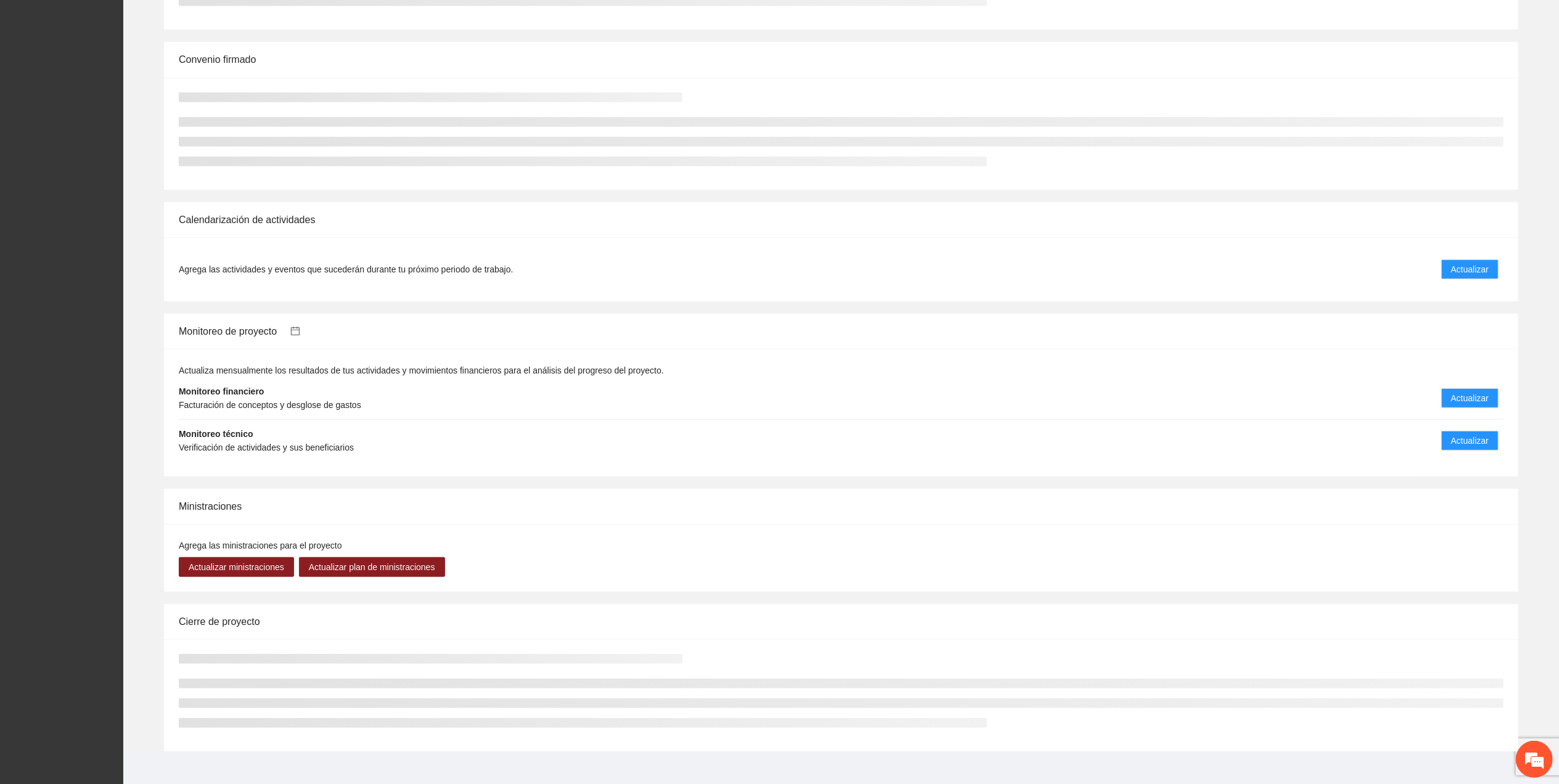
scroll to position [647, 0]
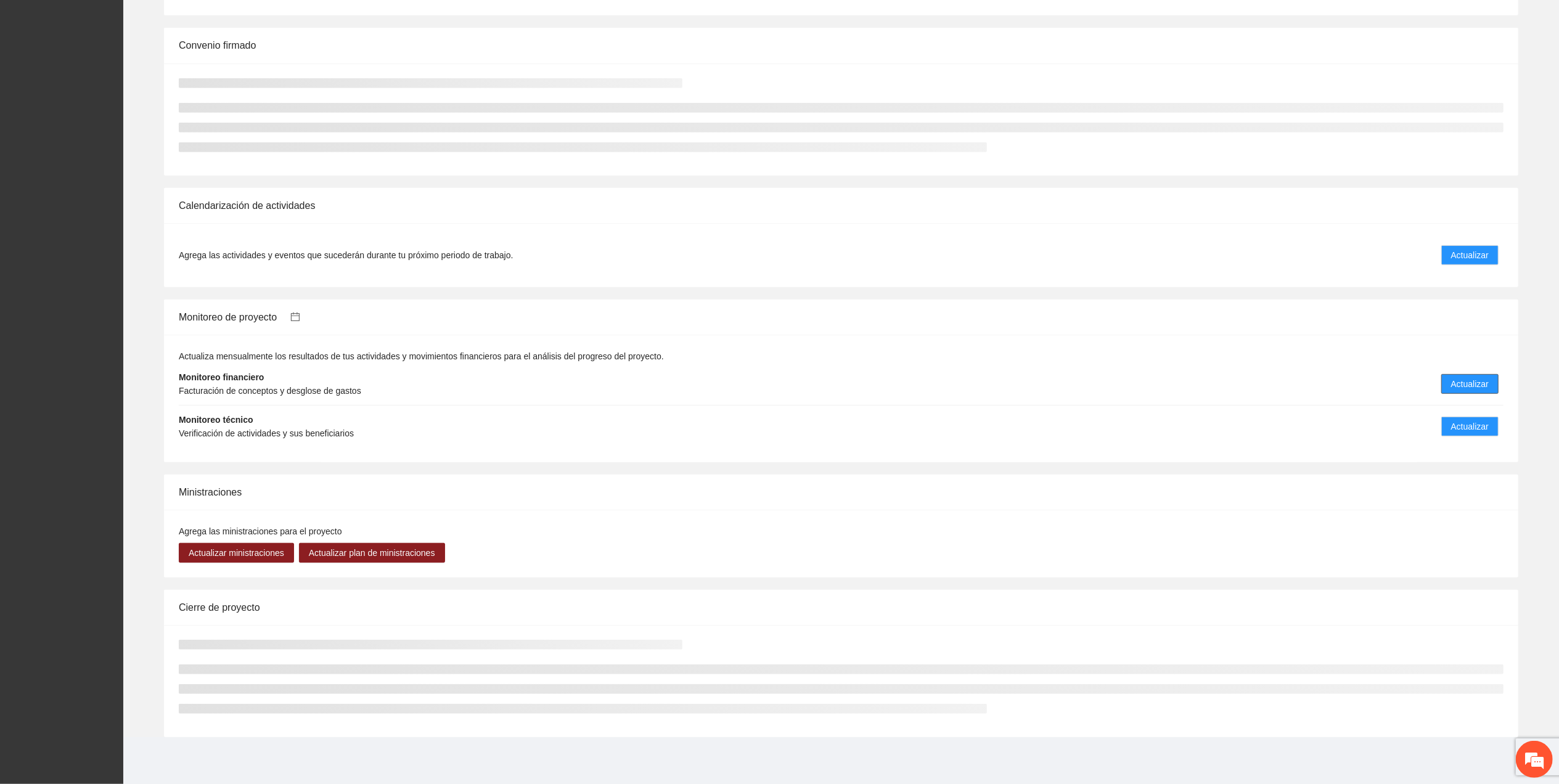
click at [1454, 375] on li "Monitoreo financiero Facturación de conceptos y desglose de gastos Actualizar" at bounding box center [841, 384] width 1324 height 43
click at [1454, 375] on button "Actualizar" at bounding box center [1470, 384] width 58 height 20
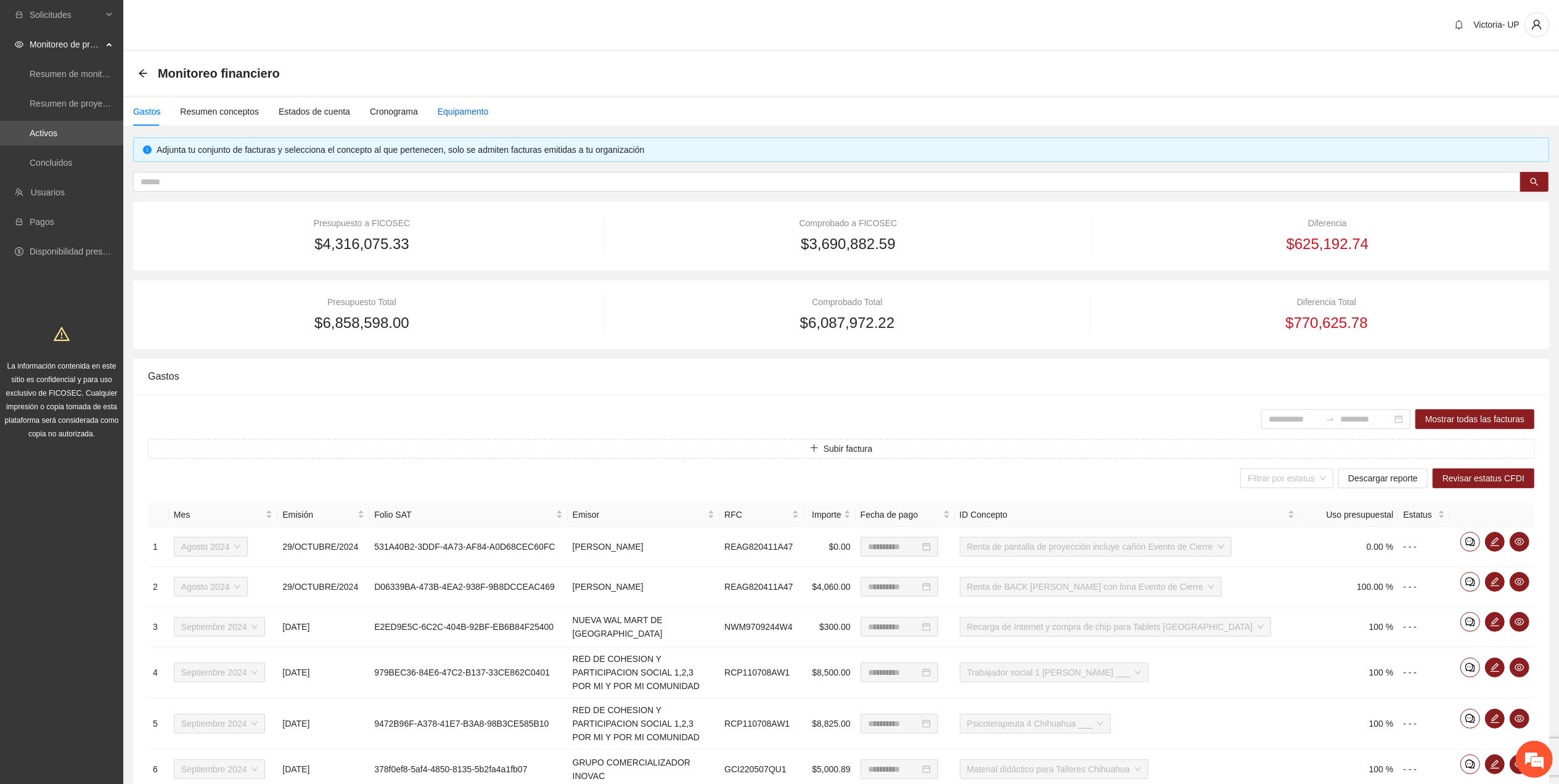
click at [457, 113] on div "Equipamento" at bounding box center [463, 111] width 51 height 14
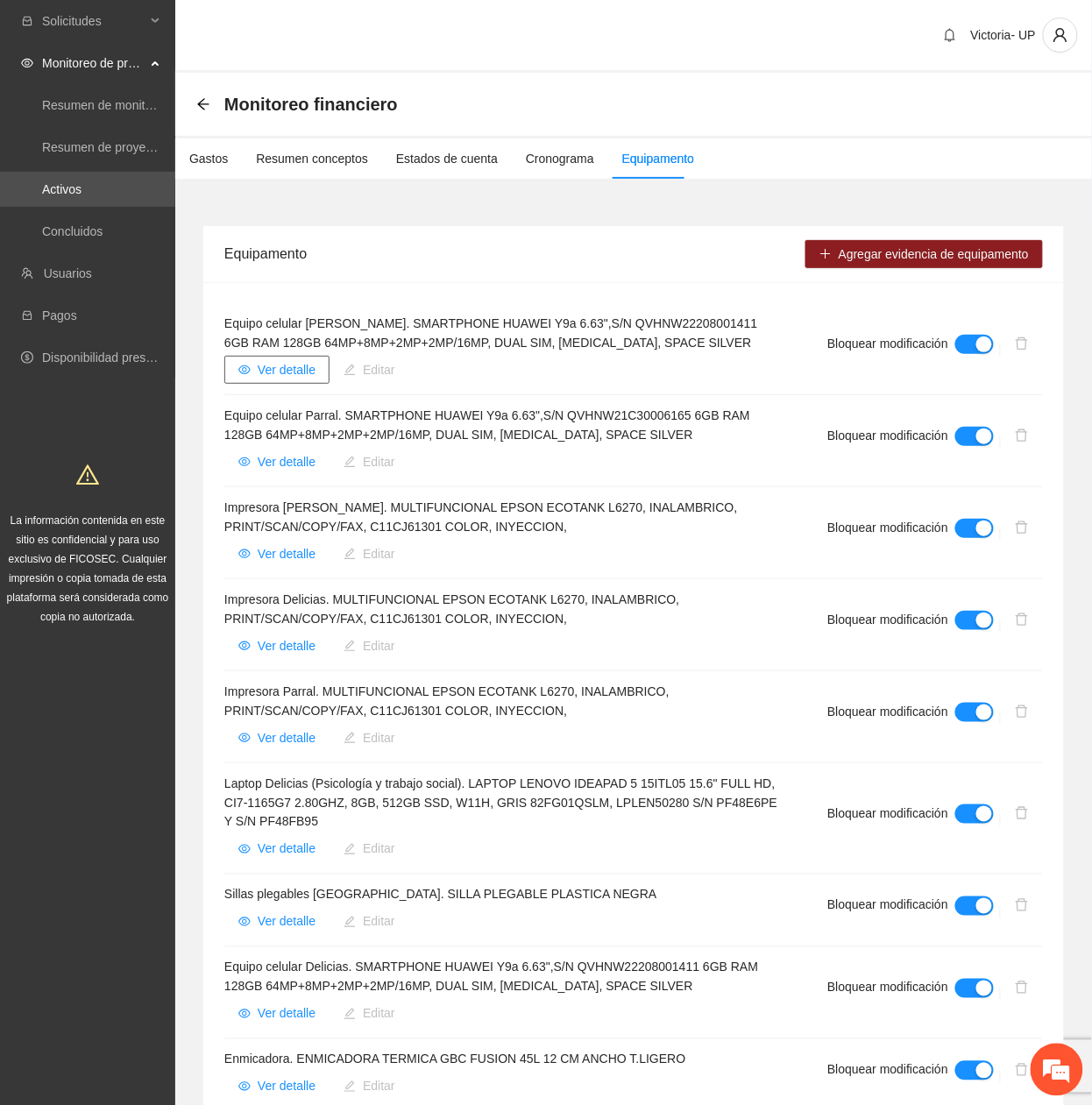
click at [296, 372] on span "Ver detalle" at bounding box center [287, 370] width 58 height 19
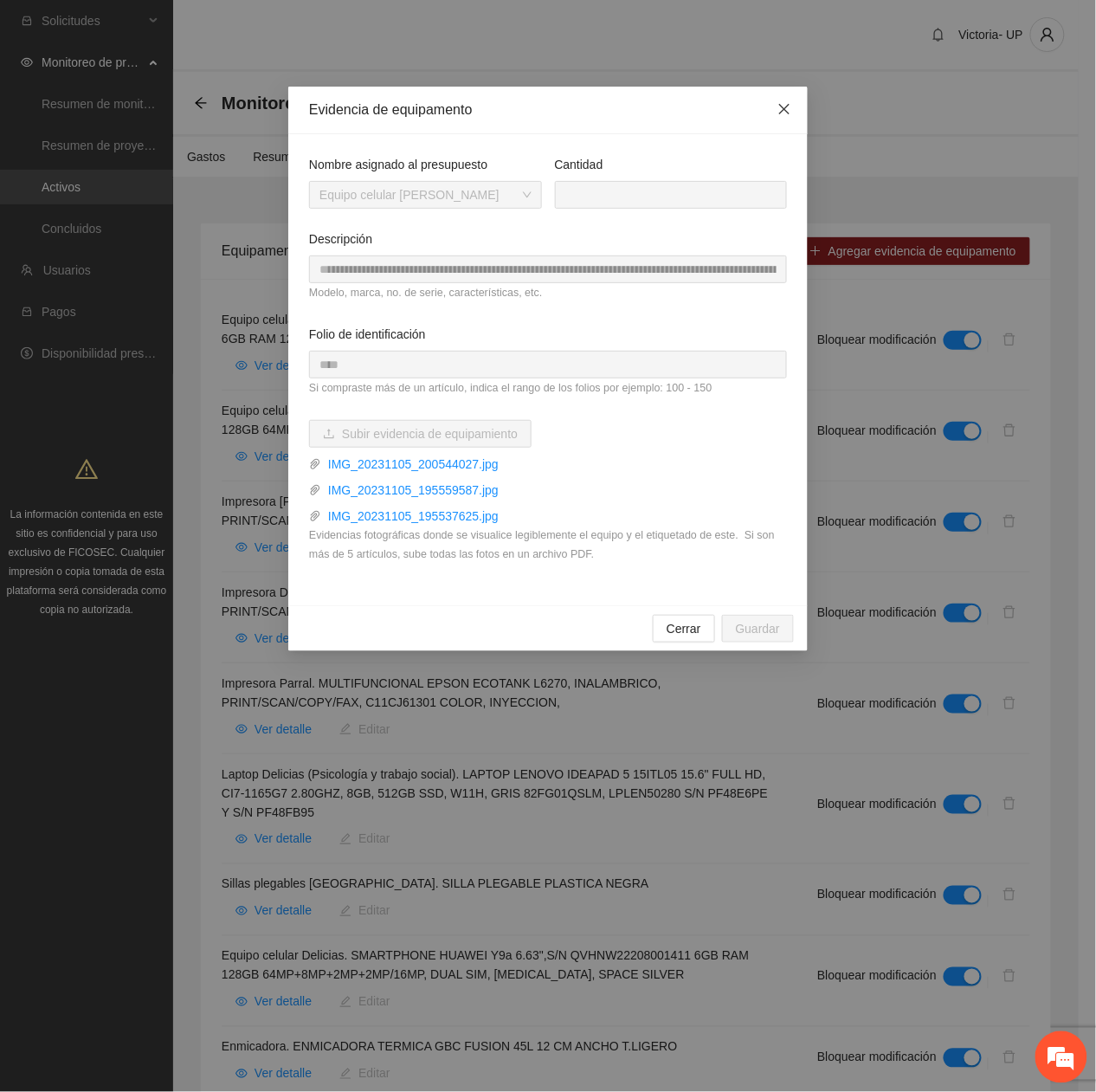
drag, startPoint x: 780, startPoint y: 95, endPoint x: 591, endPoint y: 119, distance: 190.5
click at [779, 97] on span "Close" at bounding box center [785, 111] width 47 height 47
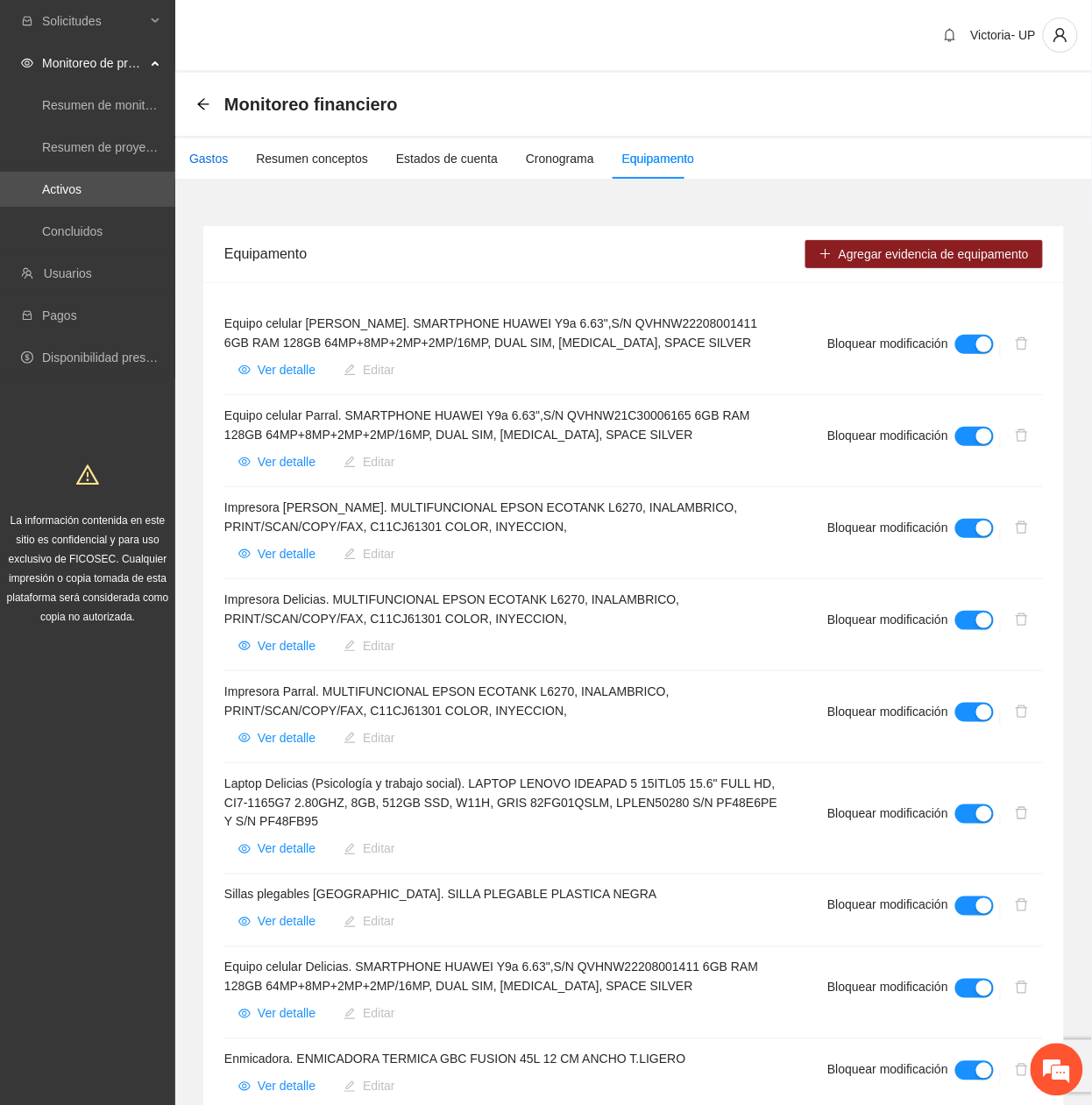
click at [191, 162] on div "Gastos" at bounding box center [209, 158] width 39 height 19
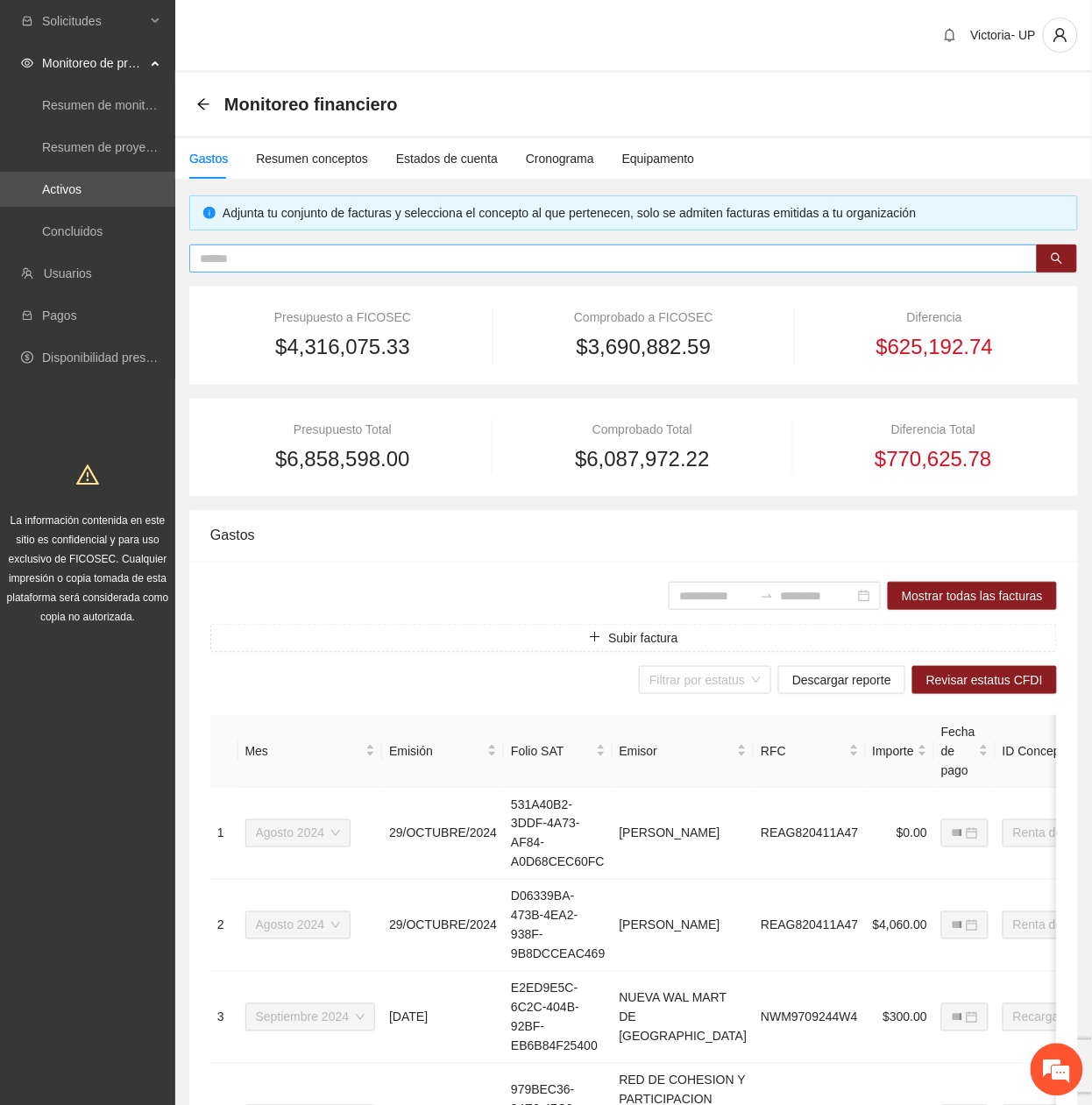
click at [309, 263] on input "text" at bounding box center [606, 259] width 813 height 19
paste input "**********"
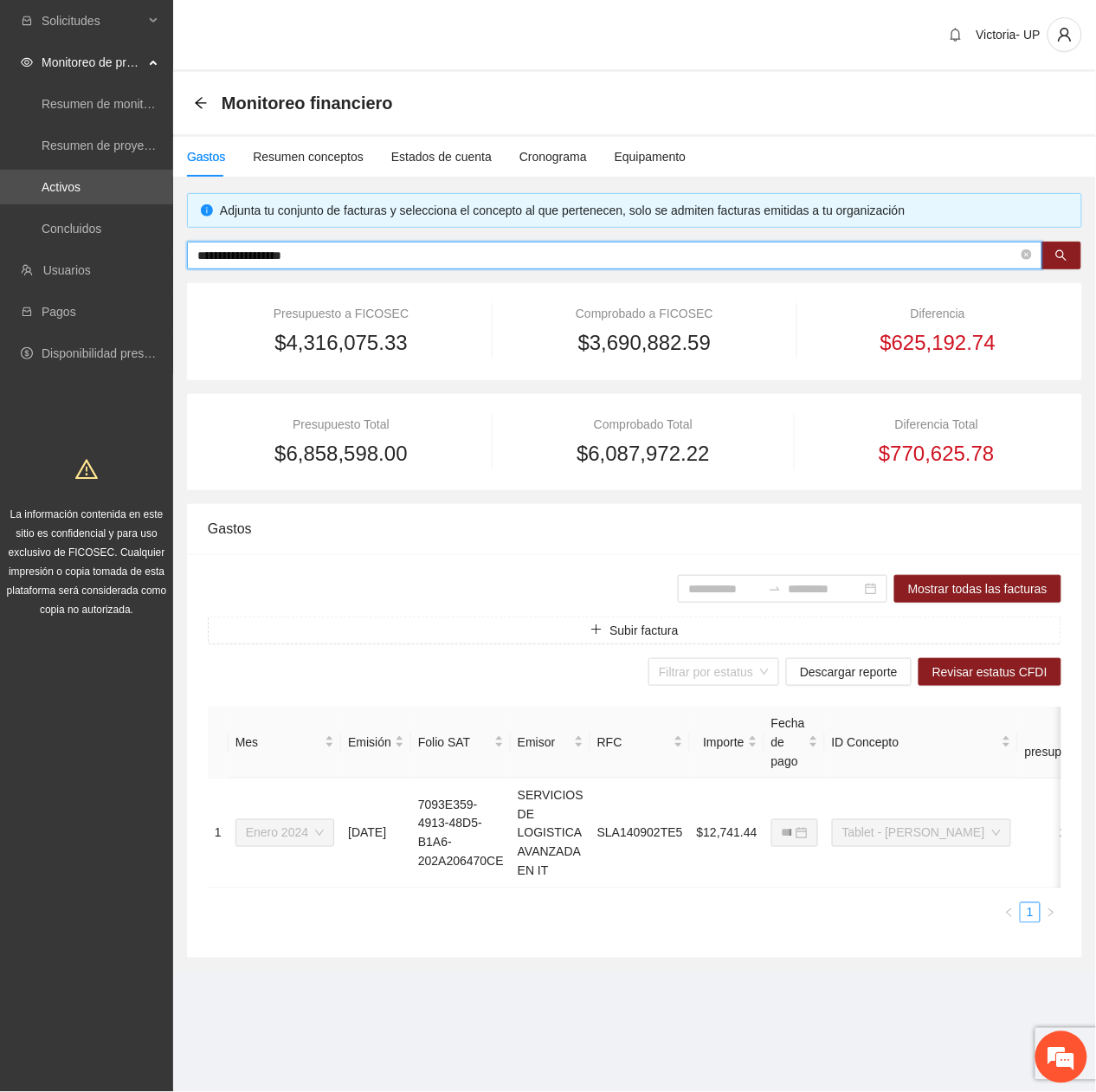
type input "**********"
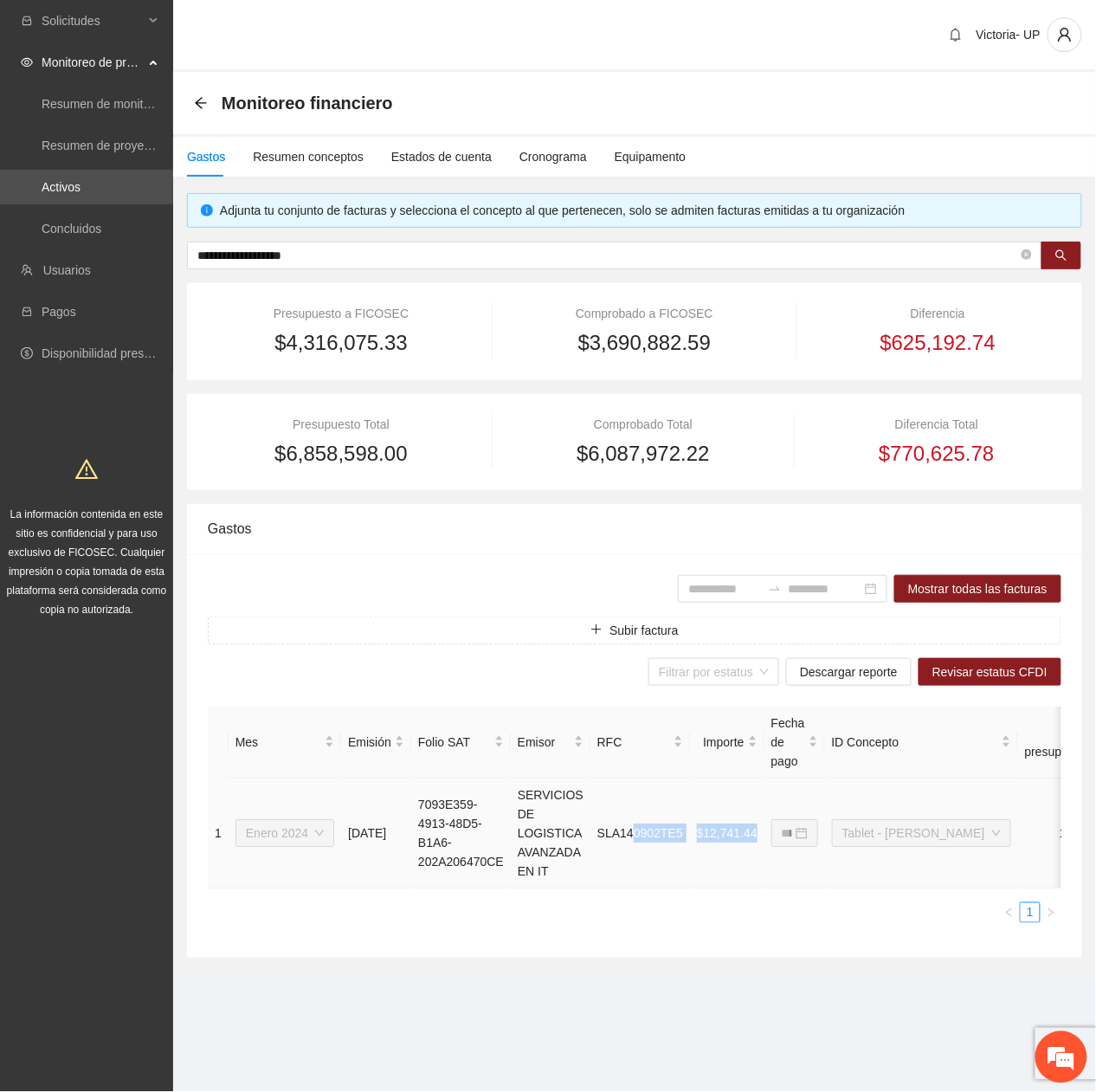
drag, startPoint x: 817, startPoint y: 894, endPoint x: 617, endPoint y: 856, distance: 203.6
click at [624, 859] on tr "**********" at bounding box center [744, 834] width 1072 height 110
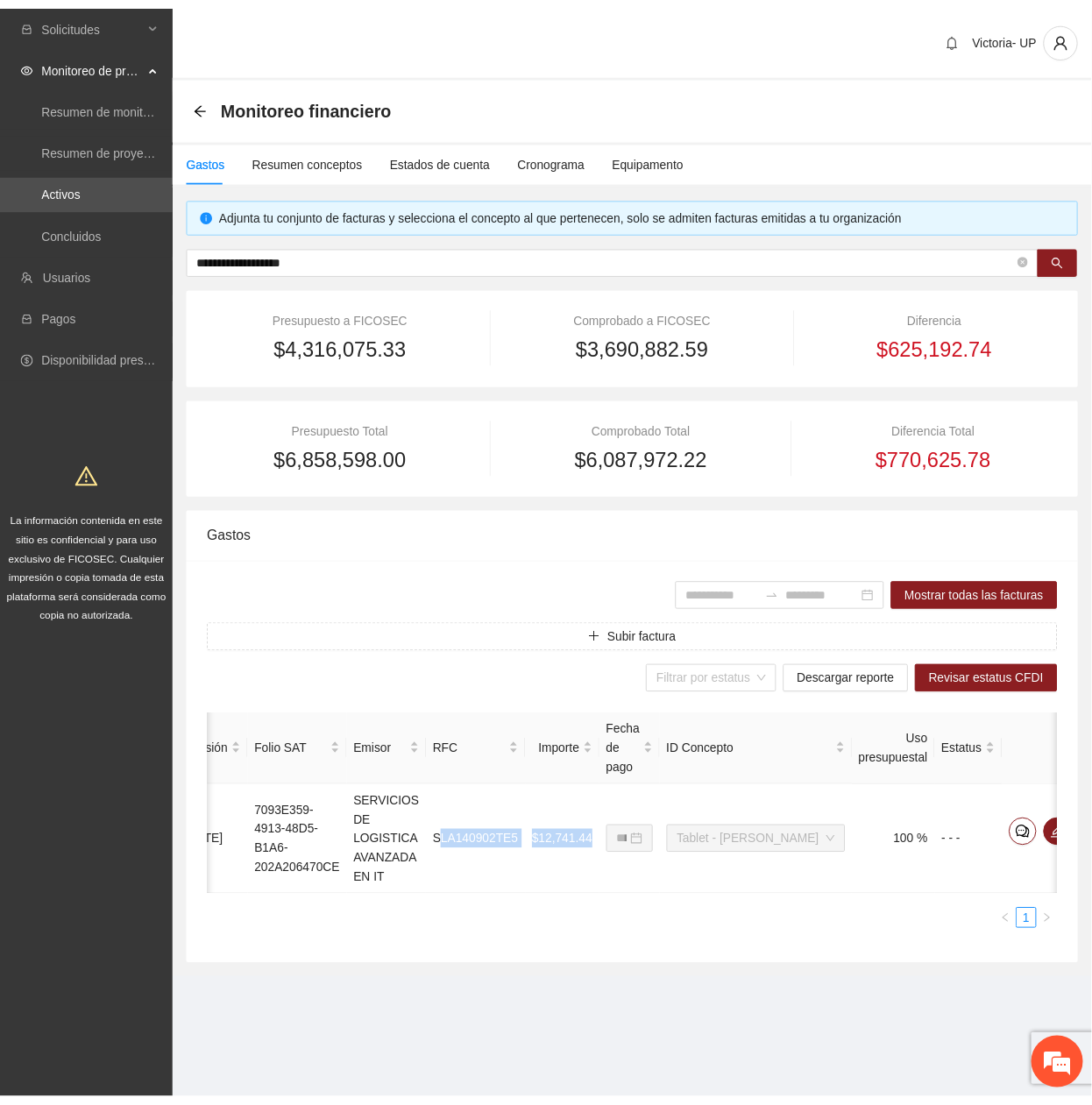
scroll to position [0, 194]
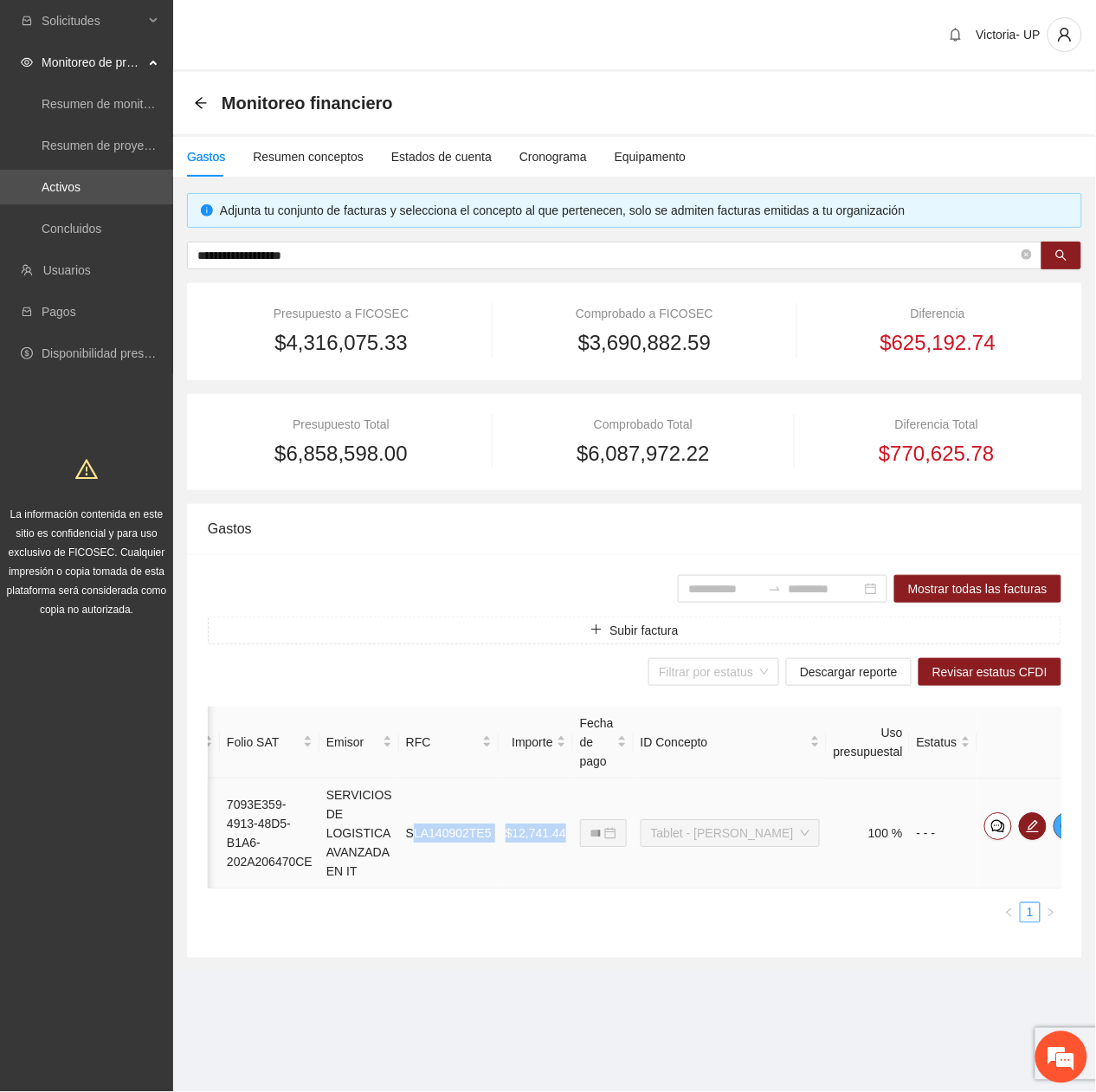
click at [1060, 832] on icon "eye" at bounding box center [1067, 826] width 14 height 14
click at [634, 156] on div "Equipamento" at bounding box center [651, 157] width 72 height 19
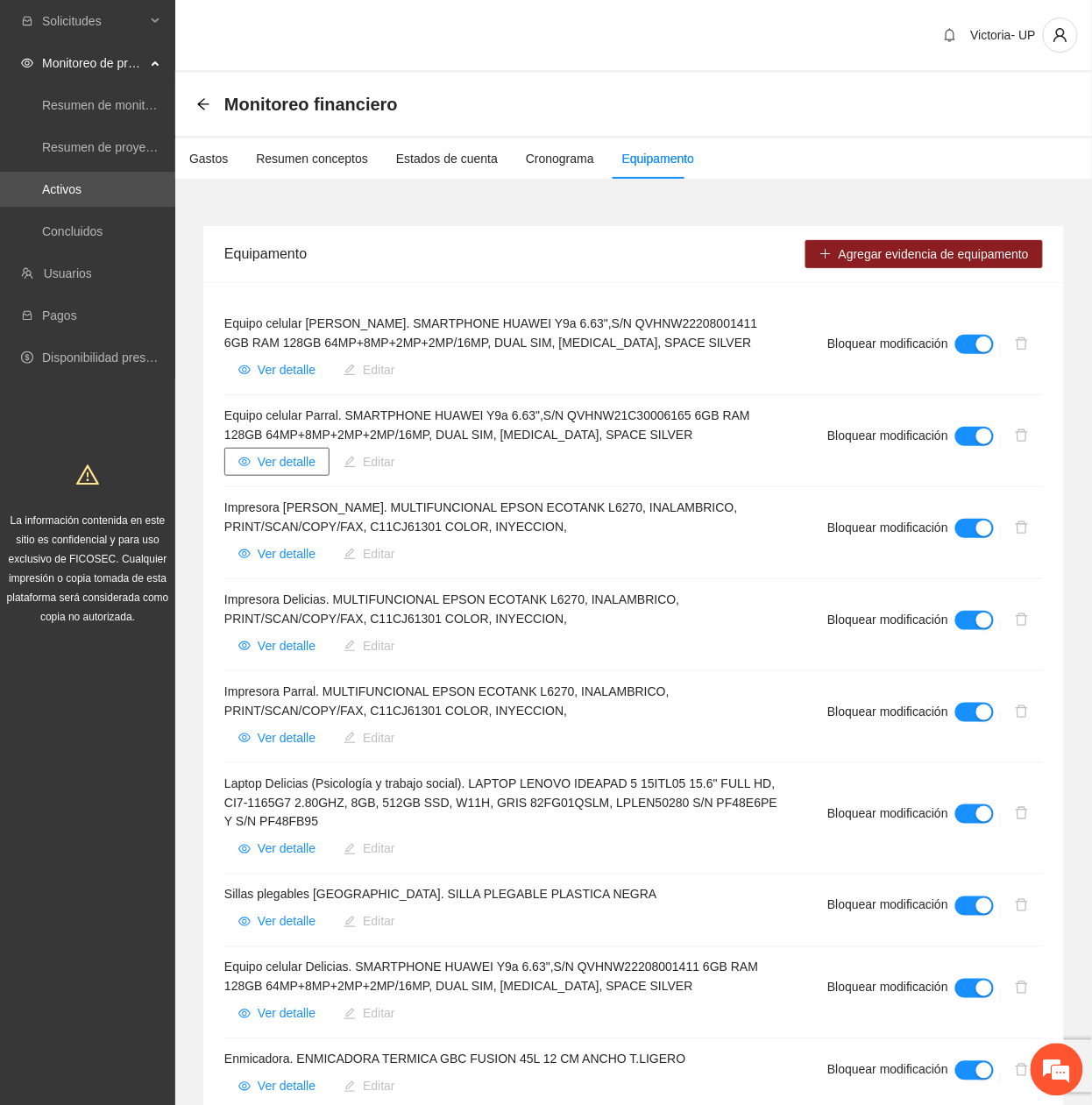
click at [299, 453] on span "Ver detalle" at bounding box center [287, 461] width 58 height 19
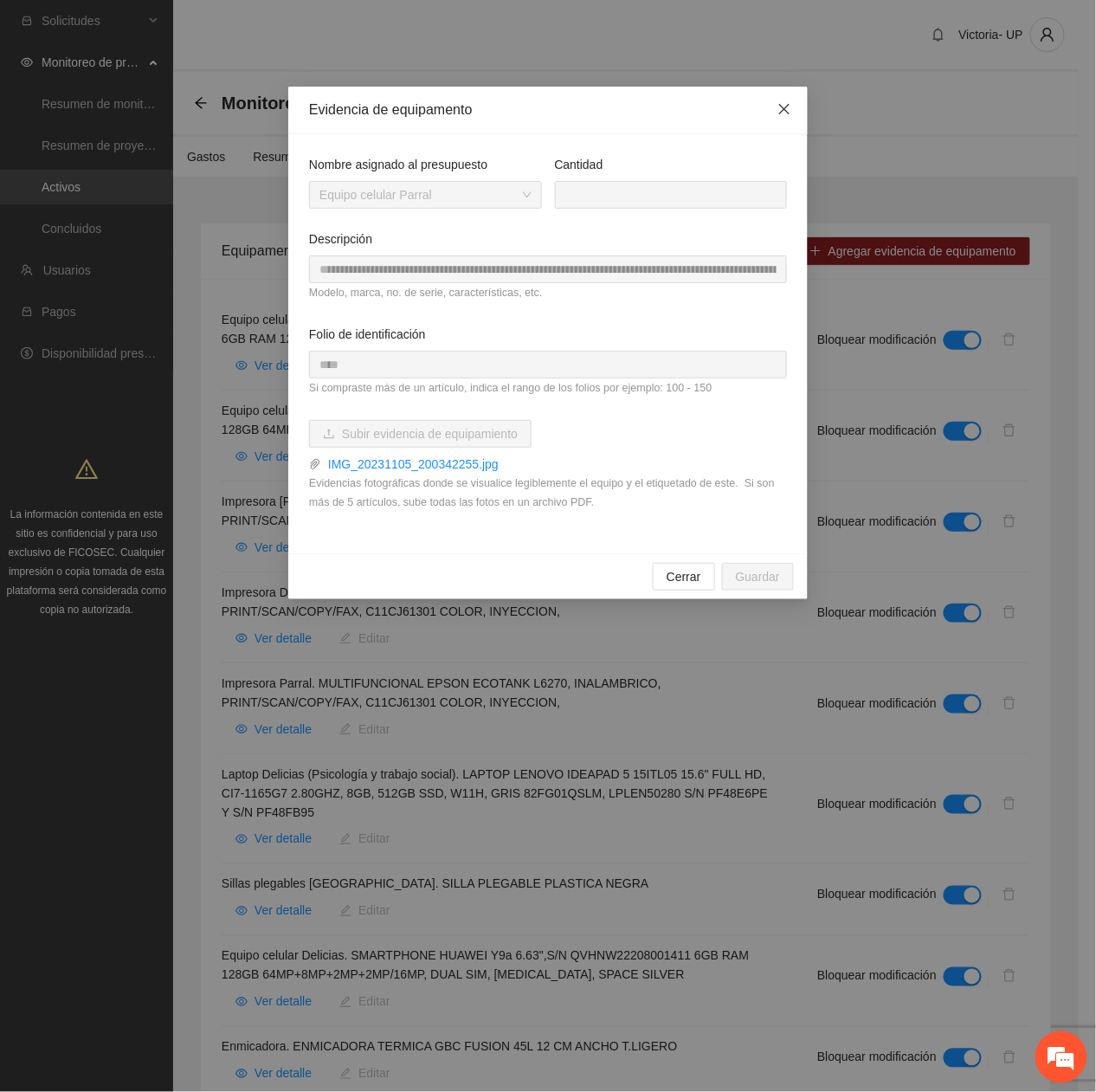
click at [793, 108] on span "Close" at bounding box center [785, 111] width 47 height 47
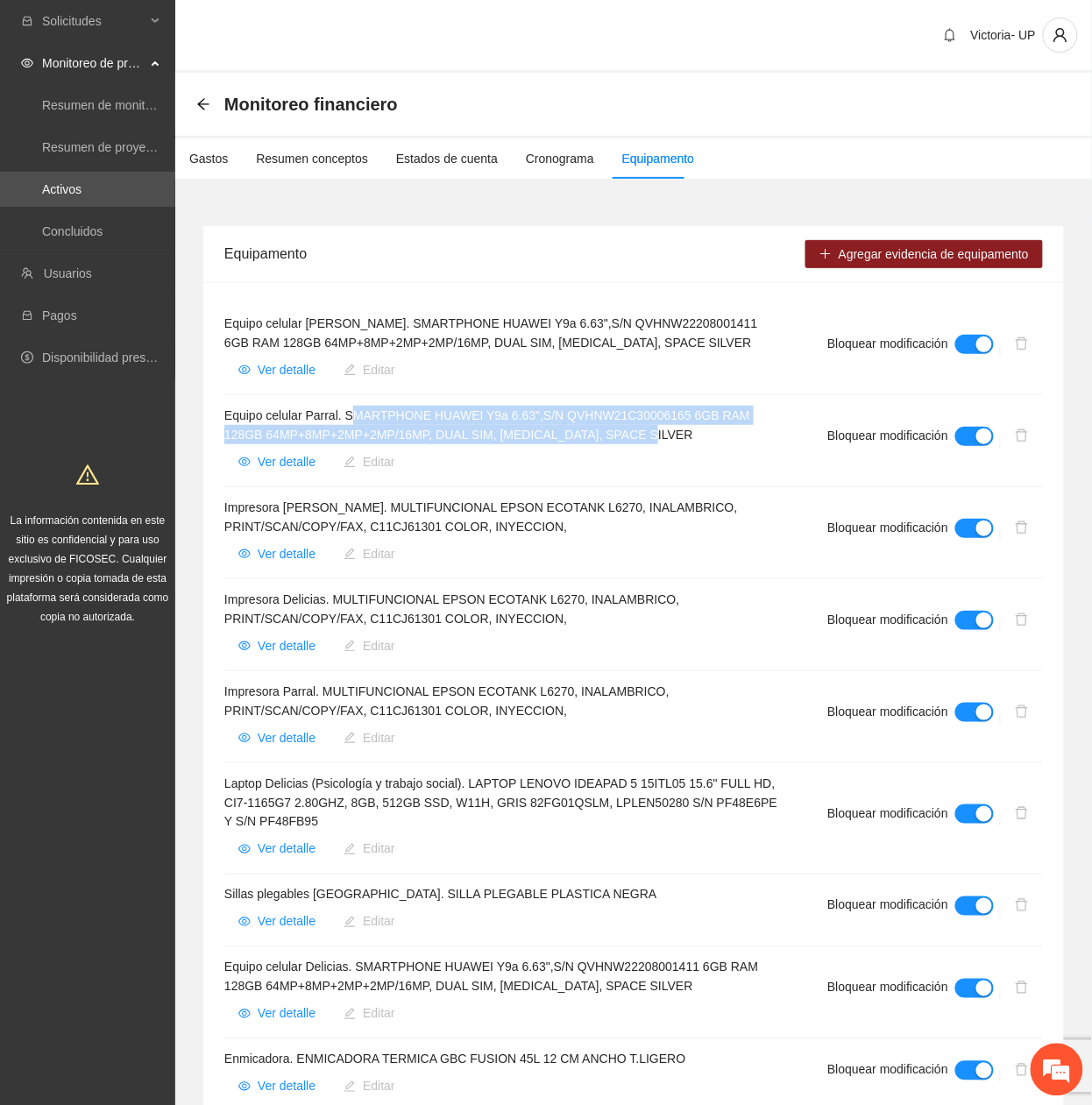
drag, startPoint x: 351, startPoint y: 415, endPoint x: 610, endPoint y: 442, distance: 260.4
click at [610, 442] on h4 "Equipo celular Parral. SMARTPHONE HUAWEI Y9a 6.63",S/N QVHNW21C30006165 6GB RAM…" at bounding box center [505, 425] width 561 height 39
click at [349, 409] on h4 "Equipo celular Parral. SMARTPHONE HUAWEI Y9a 6.63",S/N QVHNW21C30006165 6GB RAM…" at bounding box center [505, 425] width 561 height 39
drag, startPoint x: 345, startPoint y: 411, endPoint x: 666, endPoint y: 438, distance: 322.1
click at [666, 438] on h4 "Equipo celular Parral. SMARTPHONE HUAWEI Y9a 6.63",S/N QVHNW21C30006165 6GB RAM…" at bounding box center [505, 425] width 561 height 39
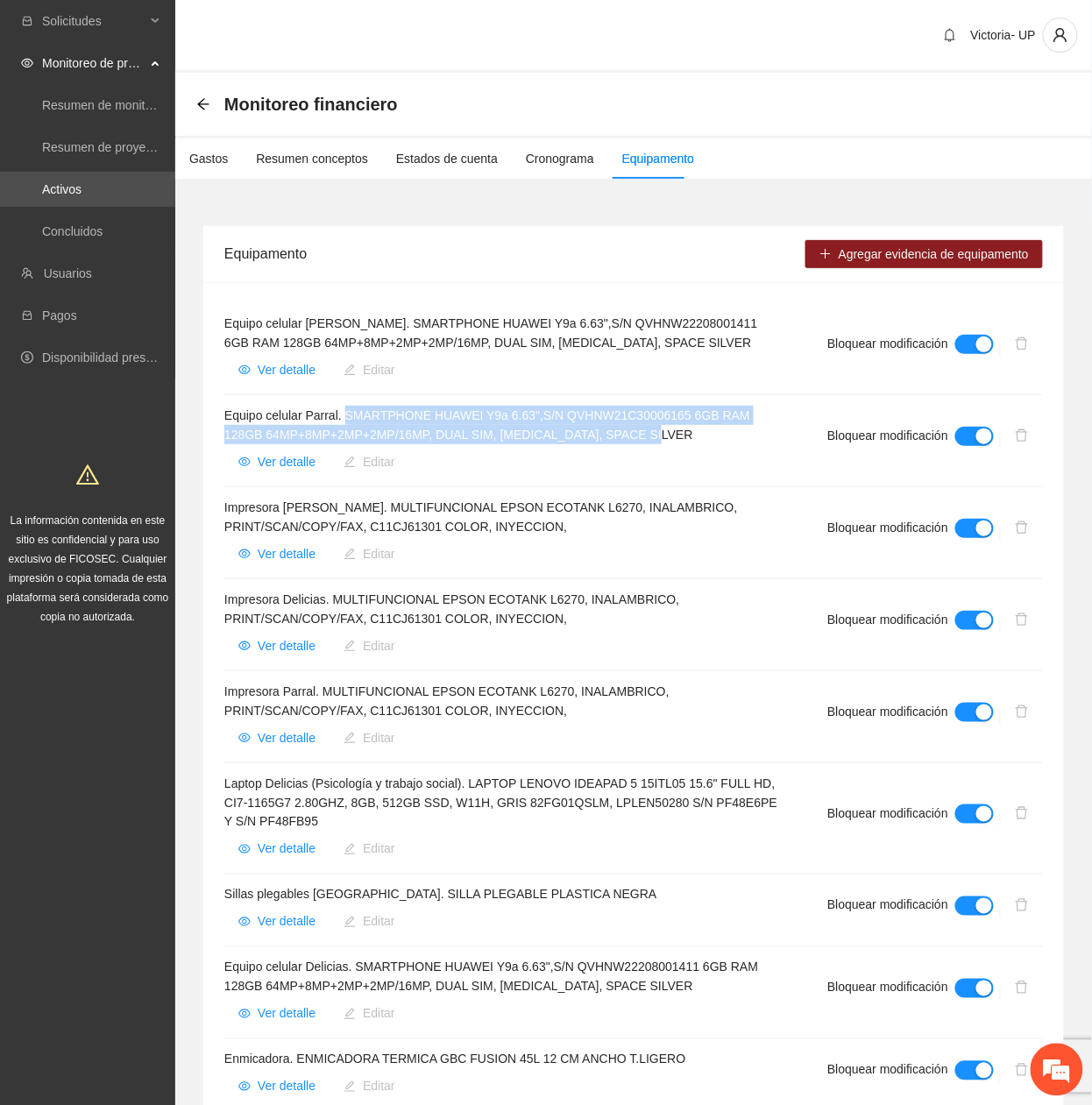
copy h4 "SMARTPHONE HUAWEI Y9a 6.63",S/N QVHNW21C30006165 6GB RAM 128GB 64MP+8MP+2MP+2MP…"
click at [274, 738] on span "Ver detalle" at bounding box center [287, 738] width 58 height 19
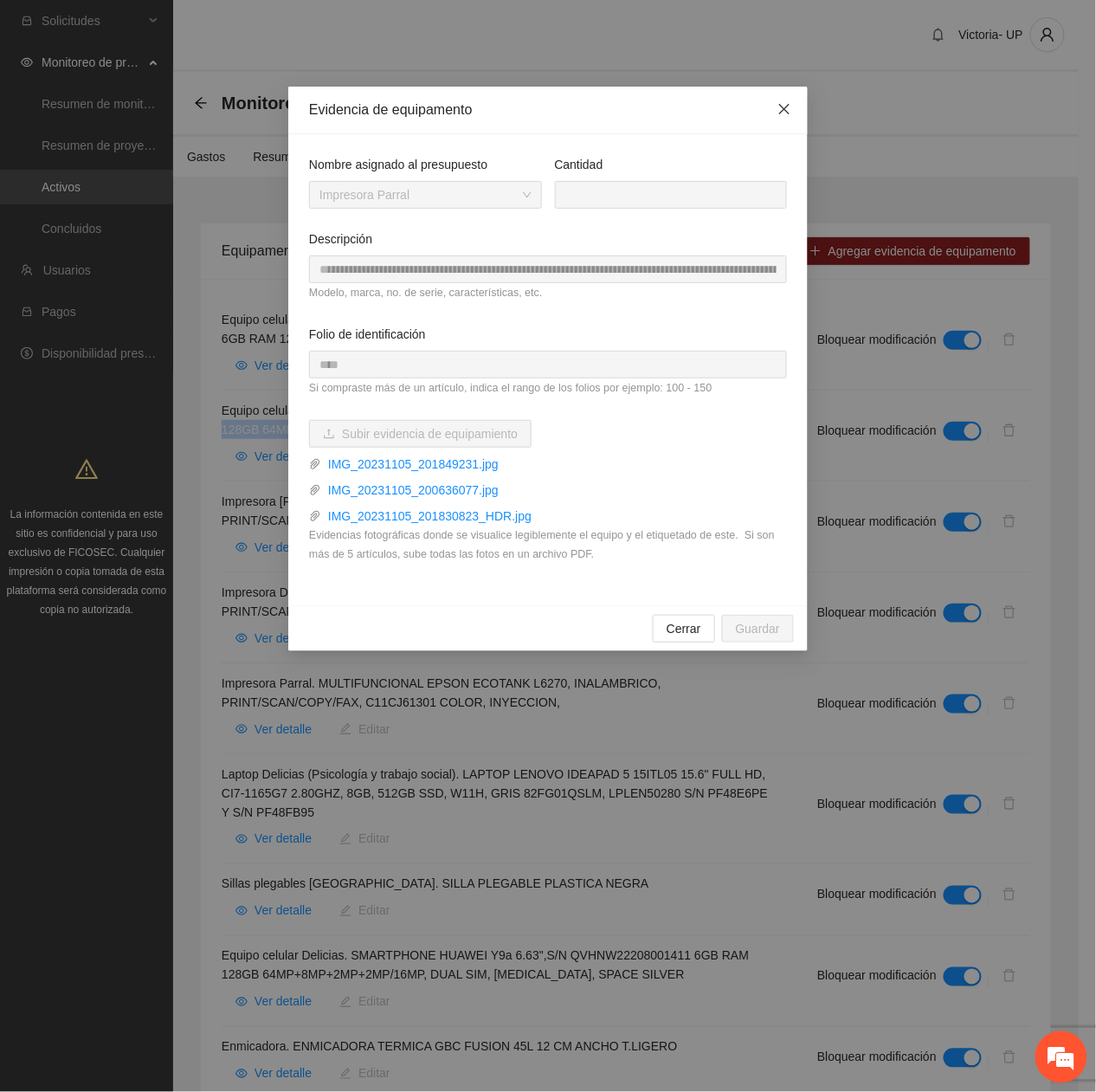
drag, startPoint x: 781, startPoint y: 98, endPoint x: 772, endPoint y: 109, distance: 14.2
click at [781, 100] on span "Close" at bounding box center [785, 111] width 47 height 47
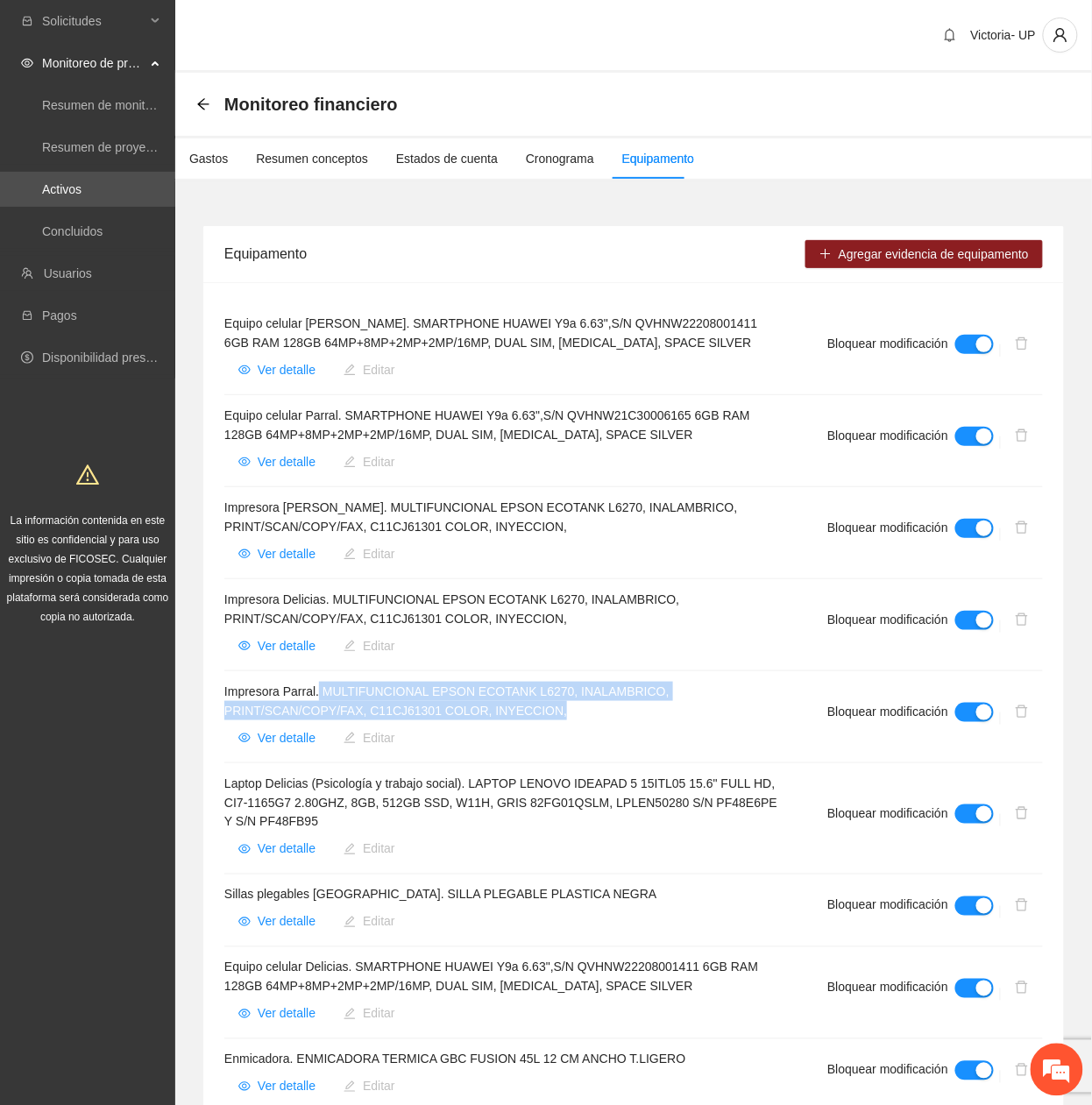
drag, startPoint x: 320, startPoint y: 689, endPoint x: 565, endPoint y: 708, distance: 245.7
click at [565, 708] on h4 "Impresora Parral. MULTIFUNCIONAL EPSON ECOTANK L6270, INALAMBRICO, PRINT/SCAN/C…" at bounding box center [505, 701] width 561 height 39
copy h4 "MULTIFUNCIONAL EPSON ECOTANK L6270, INALAMBRICO, PRINT/SCAN/COPY/FAX, C11CJ6130…"
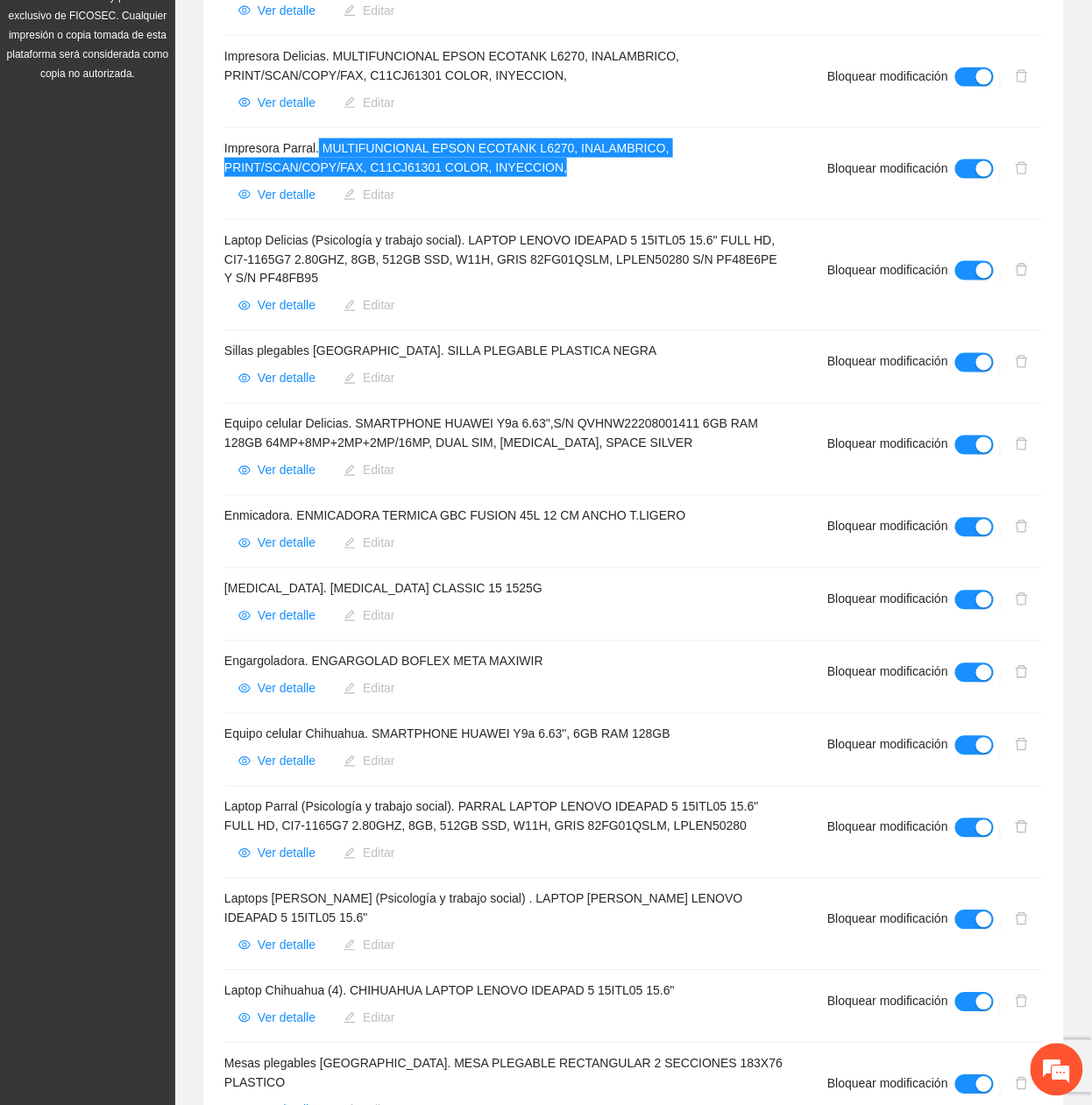
scroll to position [584, 0]
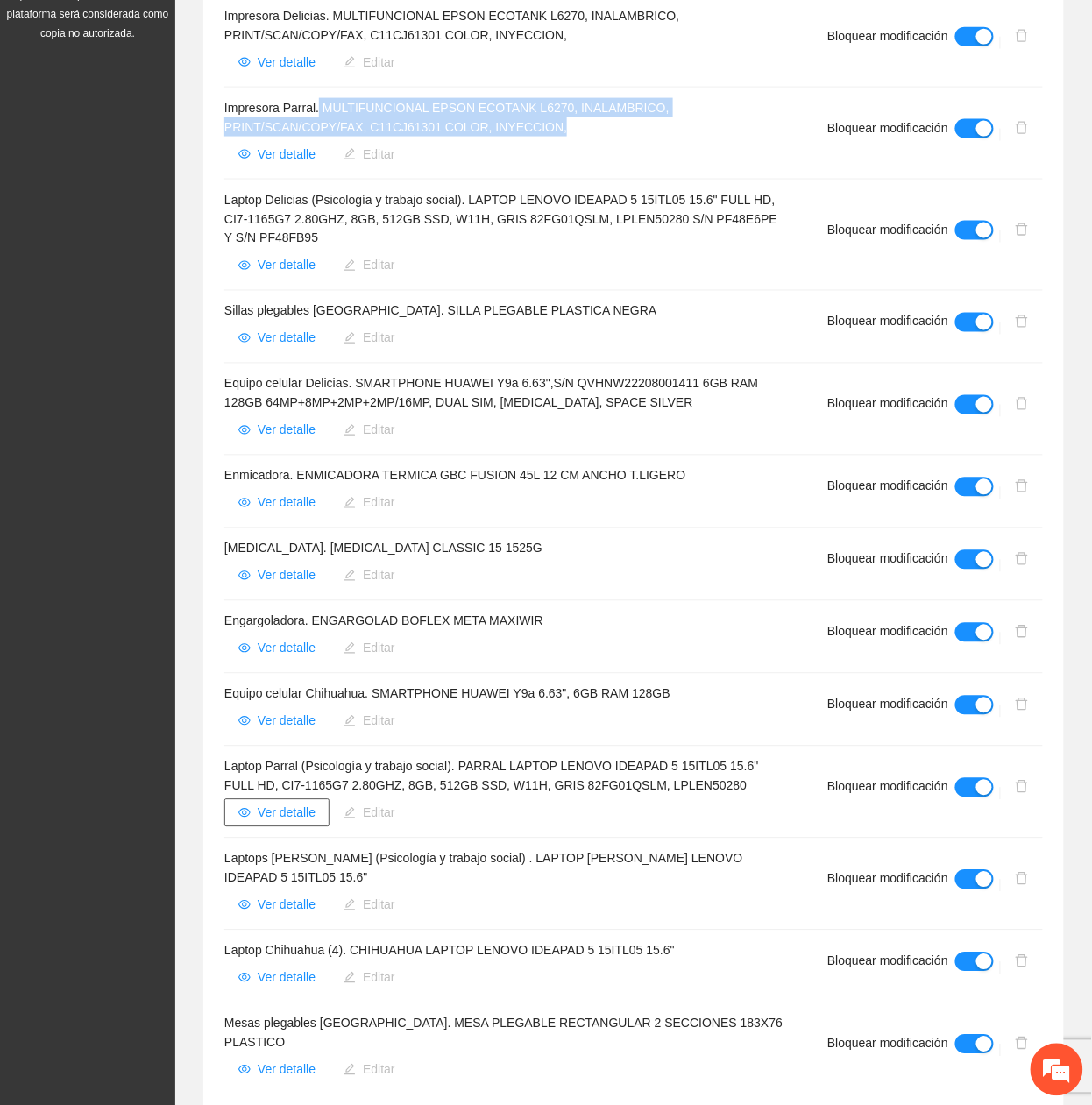
click at [273, 813] on span "Ver detalle" at bounding box center [287, 813] width 58 height 19
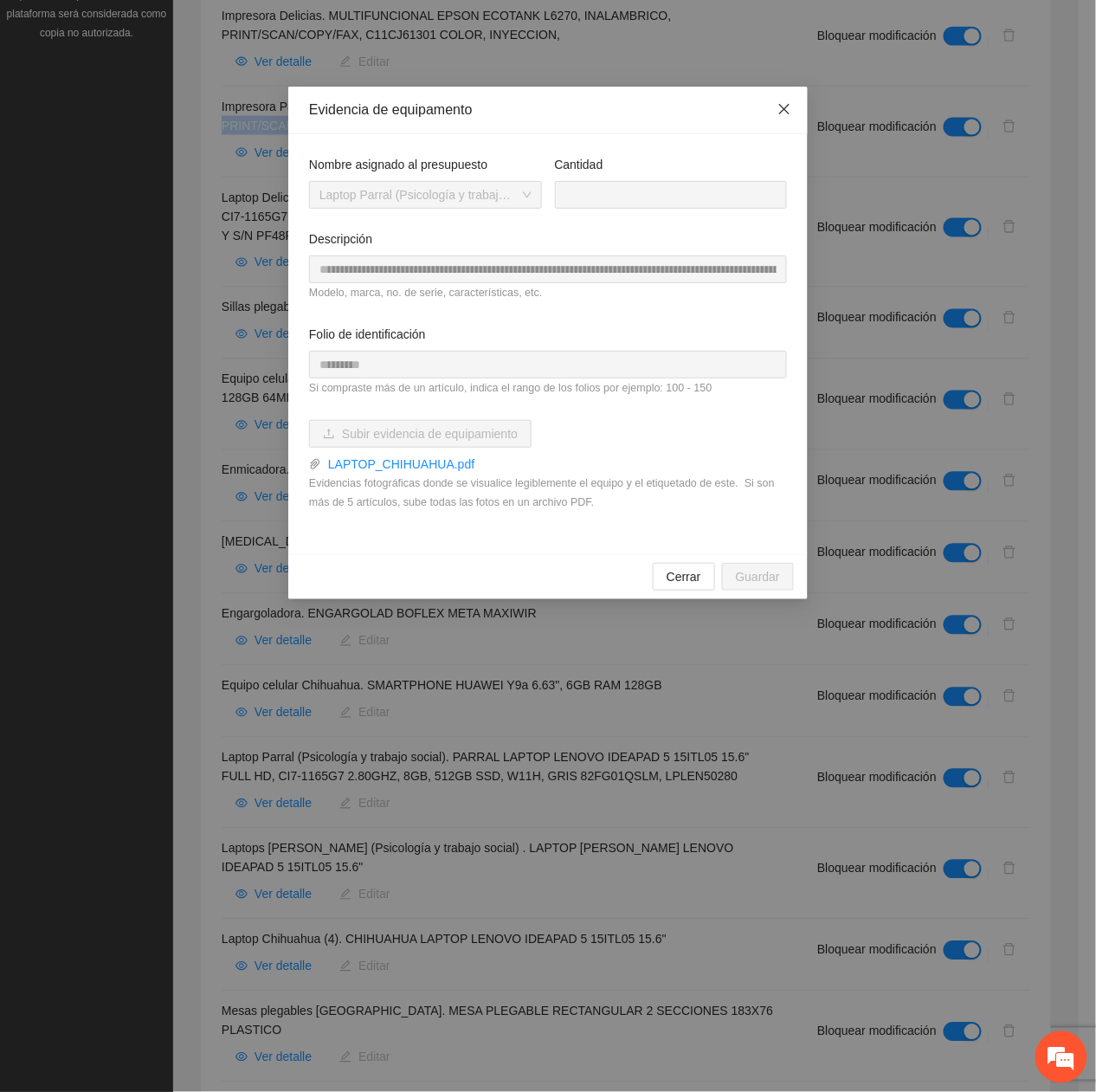
click at [788, 95] on span "Close" at bounding box center [785, 111] width 47 height 47
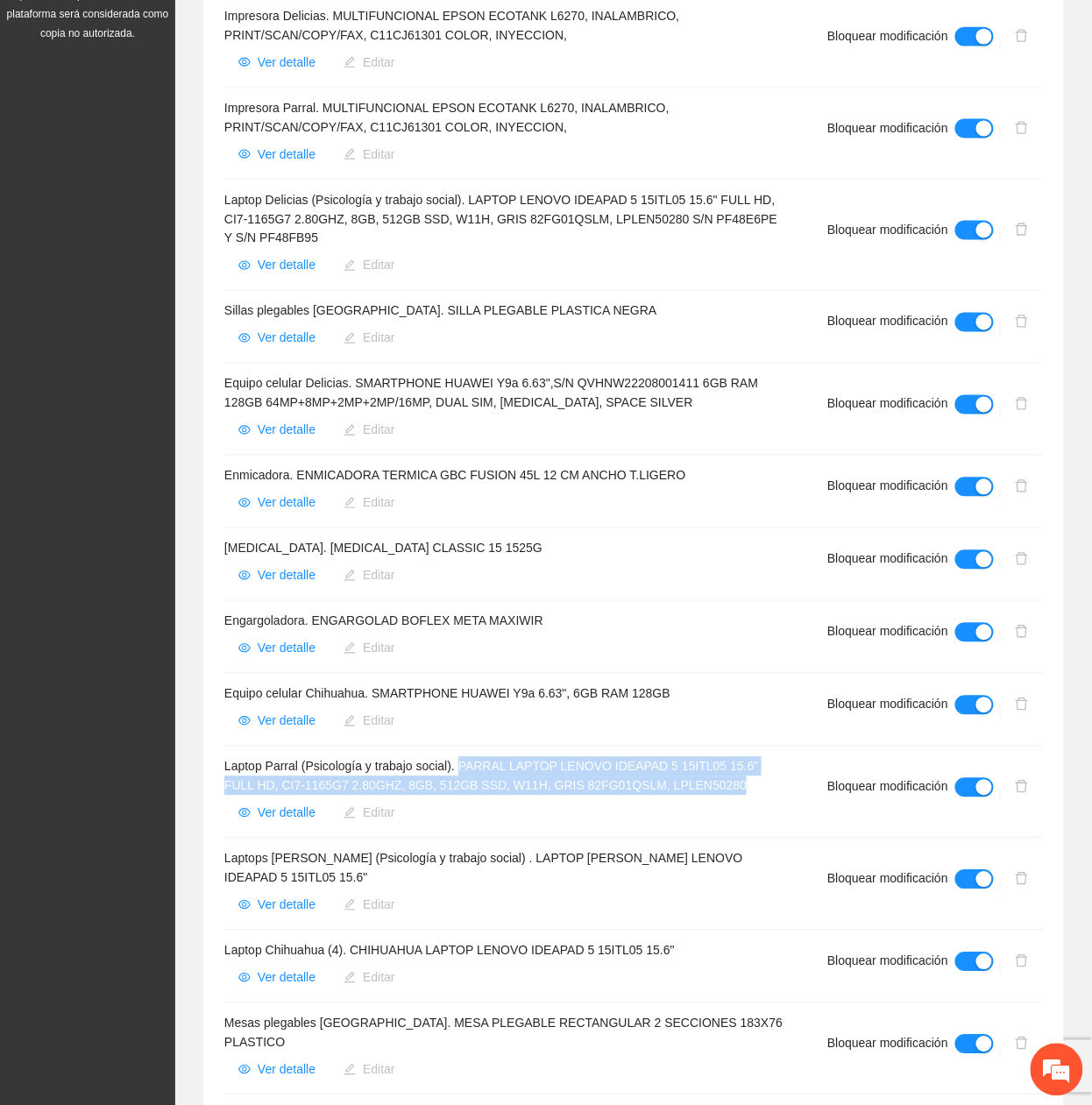
drag, startPoint x: 461, startPoint y: 770, endPoint x: 701, endPoint y: 793, distance: 241.1
click at [701, 793] on h4 "Laptop Parral (Psicología y trabajo social). PARRAL LAPTOP LENOVO IDEAPAD 5 15I…" at bounding box center [505, 777] width 561 height 39
copy h4 "PARRAL LAPTOP LENOVO IDEAPAD 5 15ITL05 15.6" FULL HD, CI7-1165G7 2.80GHZ, 8GB, …"
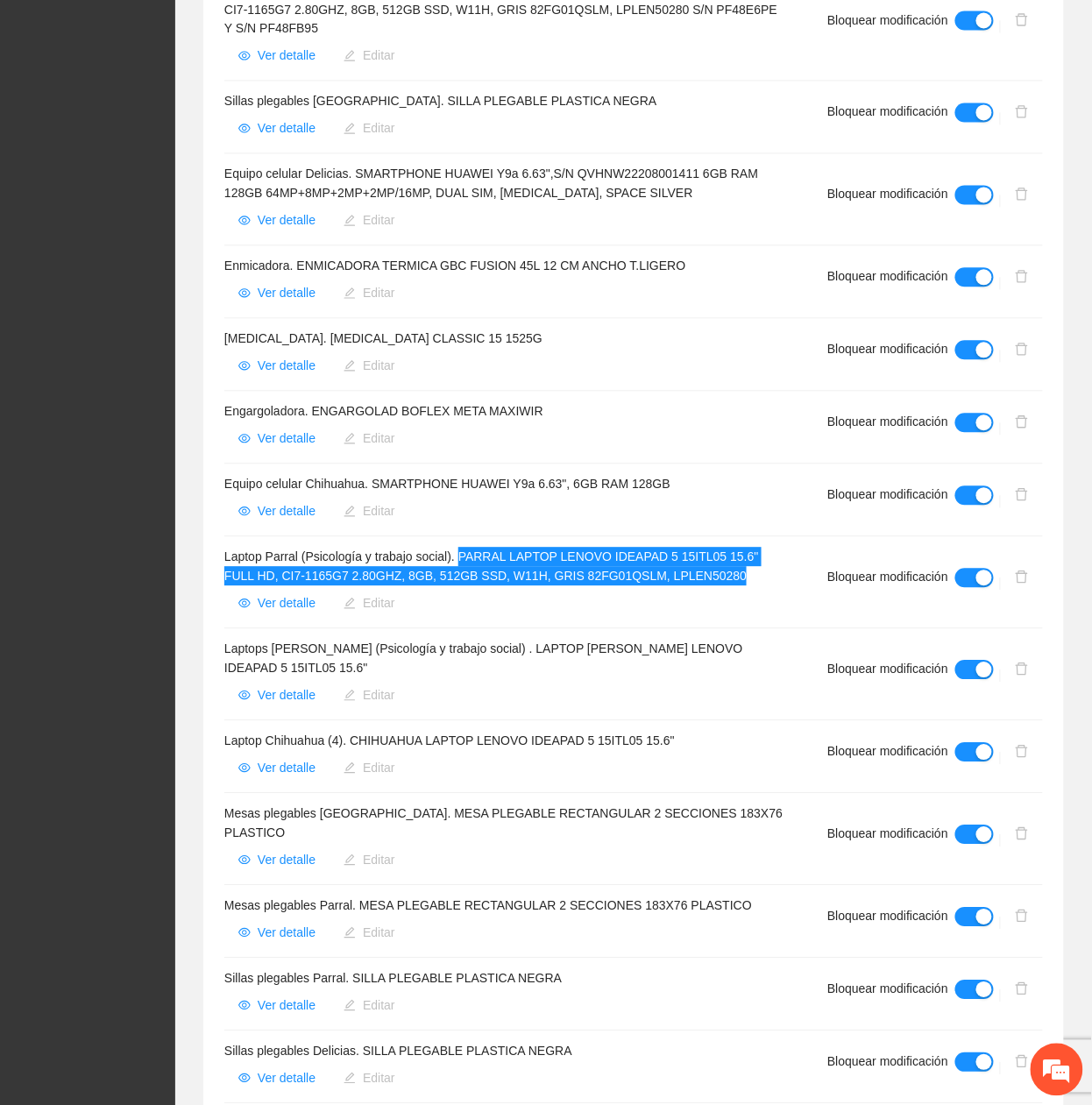
scroll to position [817, 0]
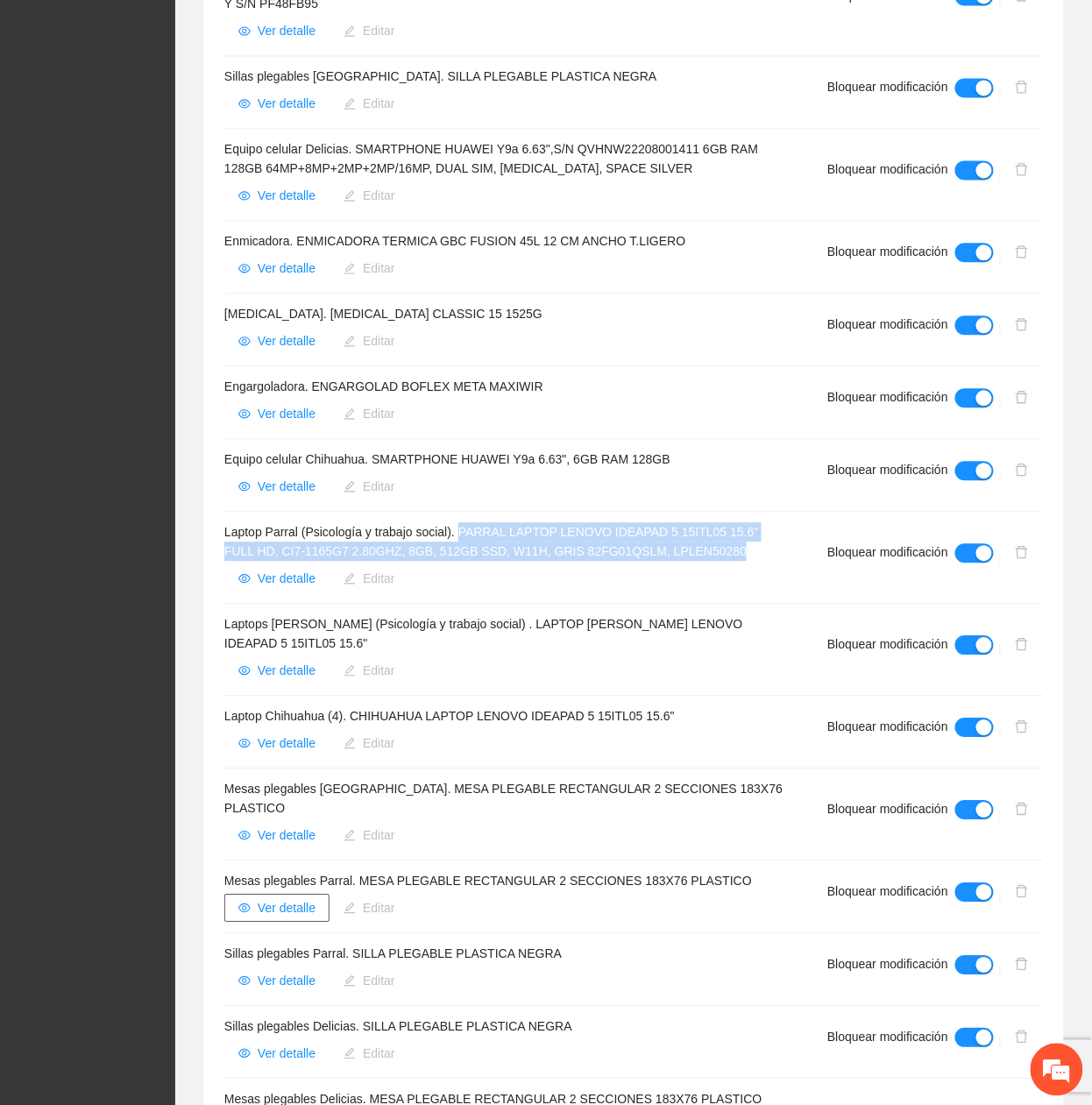
click at [306, 899] on span "Ver detalle" at bounding box center [287, 909] width 58 height 19
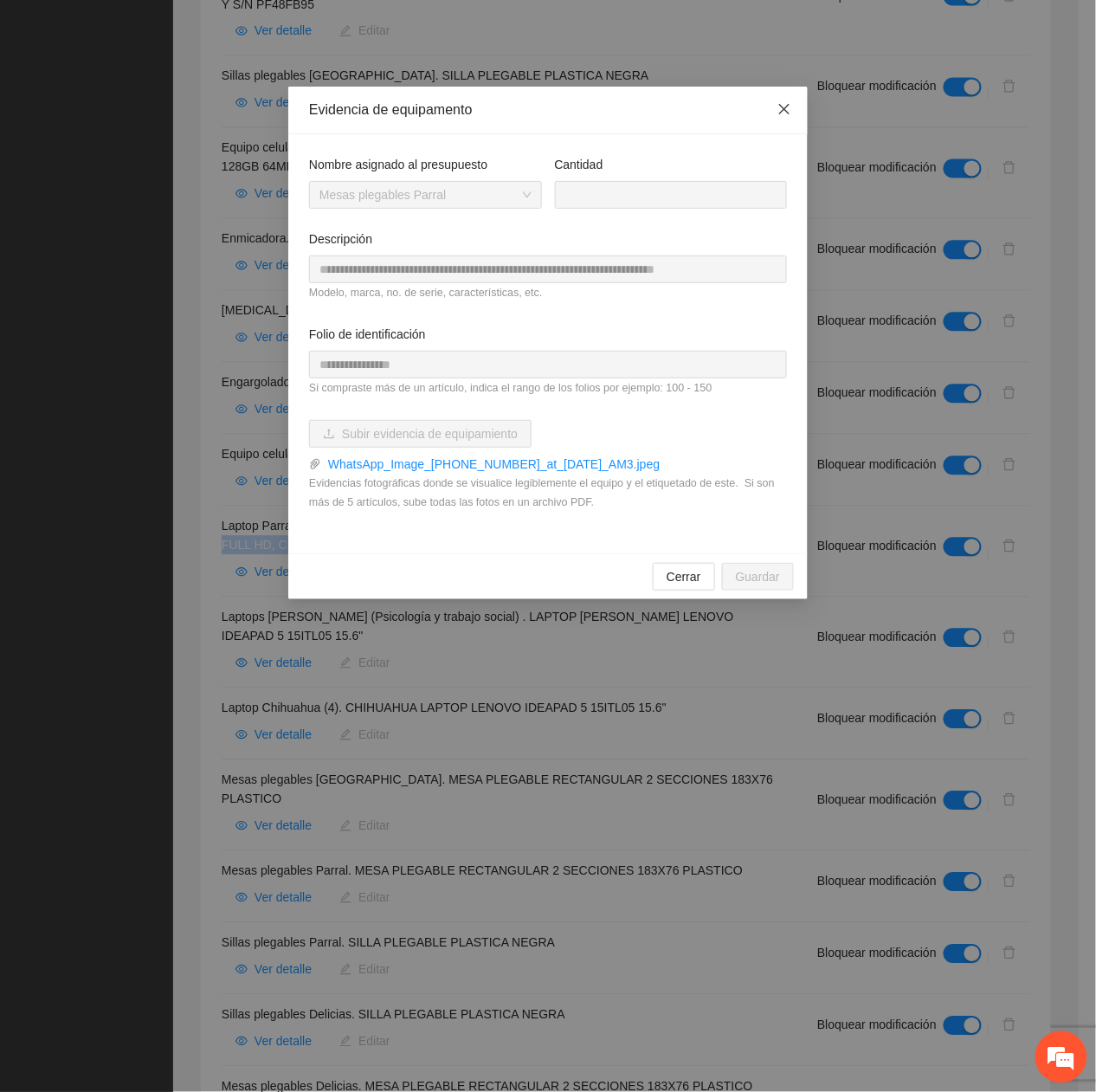
click at [790, 102] on icon "close" at bounding box center [785, 109] width 14 height 14
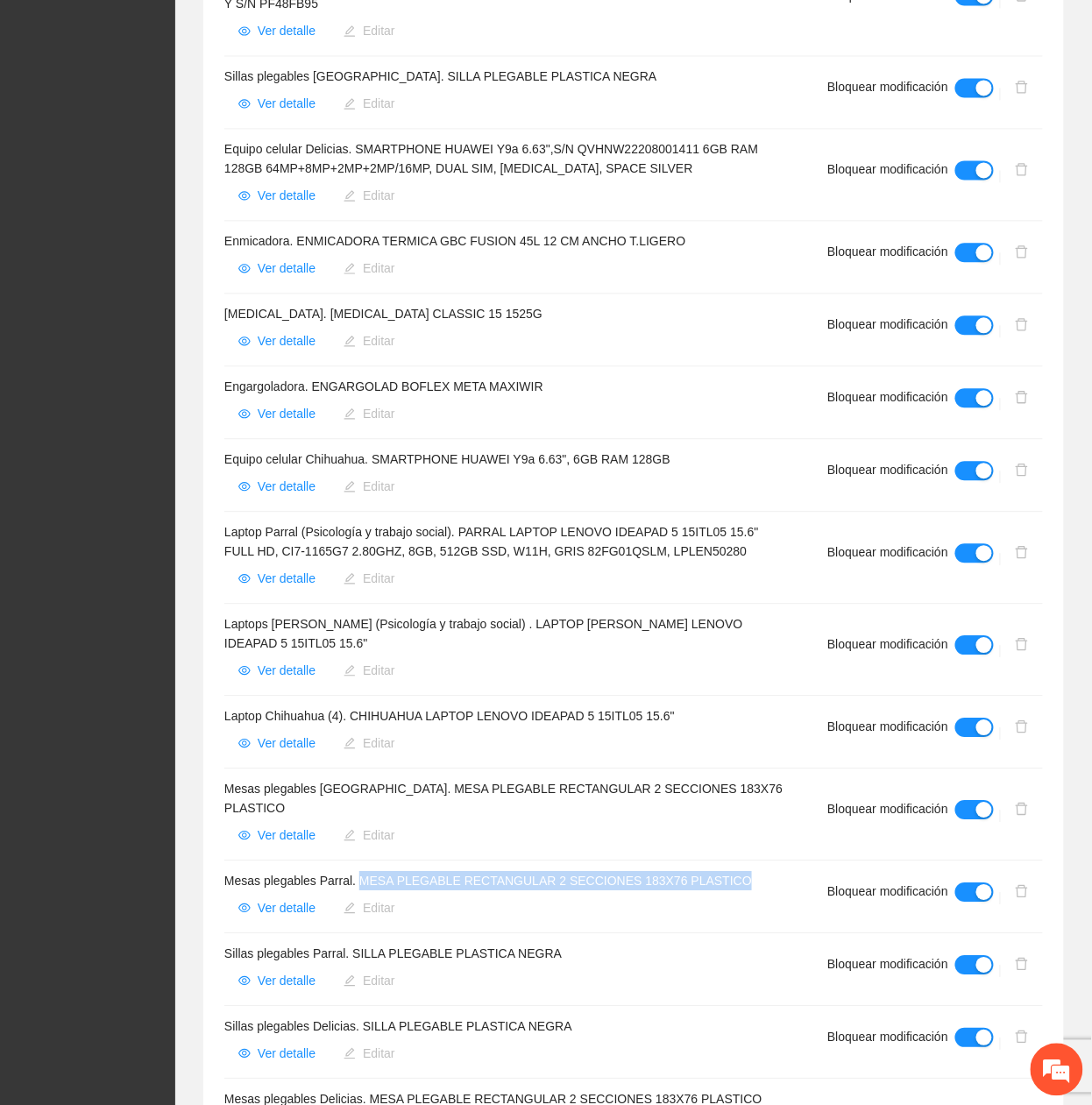
drag, startPoint x: 359, startPoint y: 866, endPoint x: 726, endPoint y: 869, distance: 367.0
click at [726, 872] on h4 "Mesas plegables Parral. MESA PLEGABLE RECTANGULAR 2 SECCIONES 183X76 PLASTICO" at bounding box center [505, 881] width 561 height 19
copy h4 "MESA PLEGABLE RECTANGULAR 2 SECCIONES 183X76 PLASTICO"
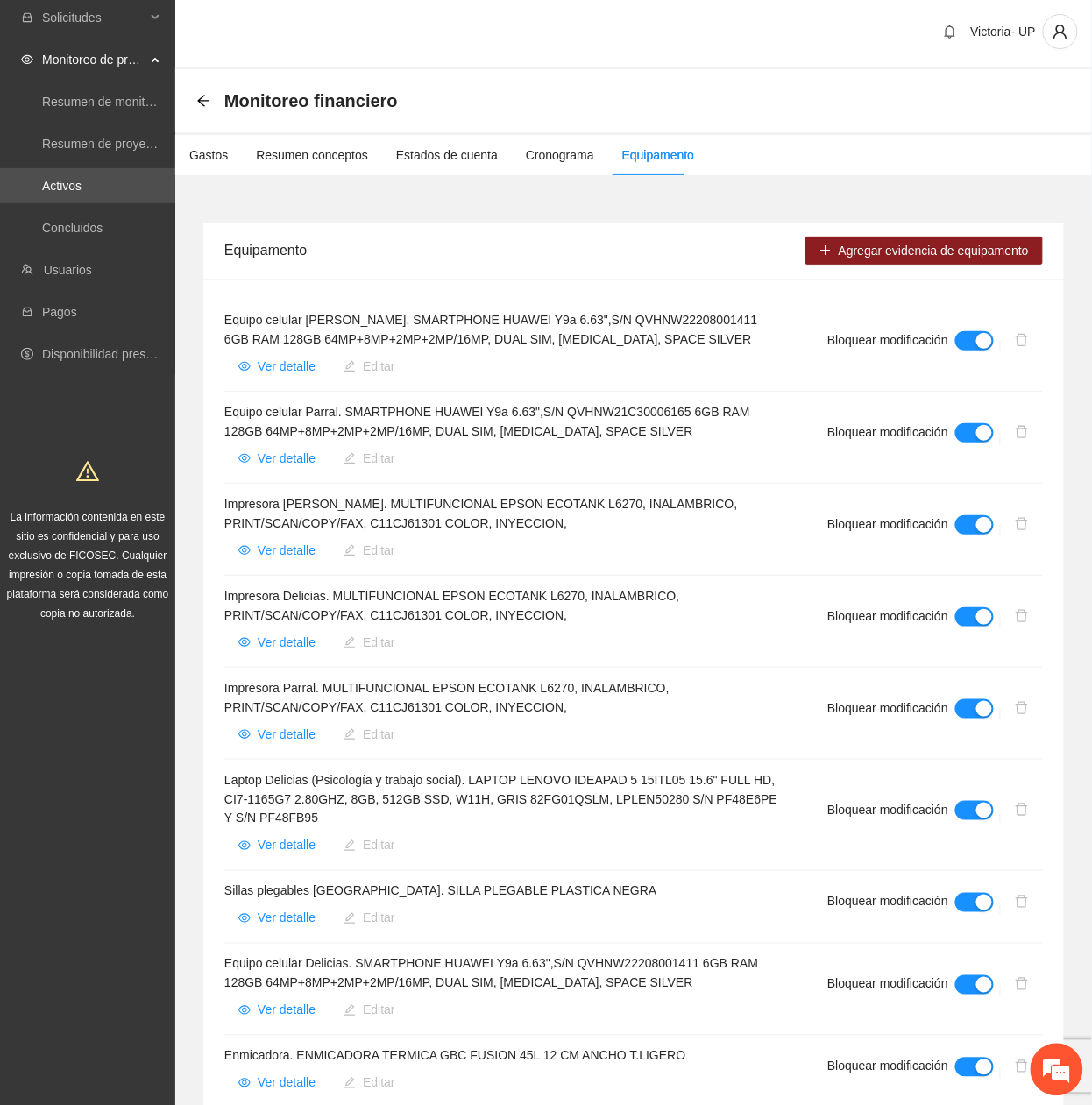
scroll to position [0, 0]
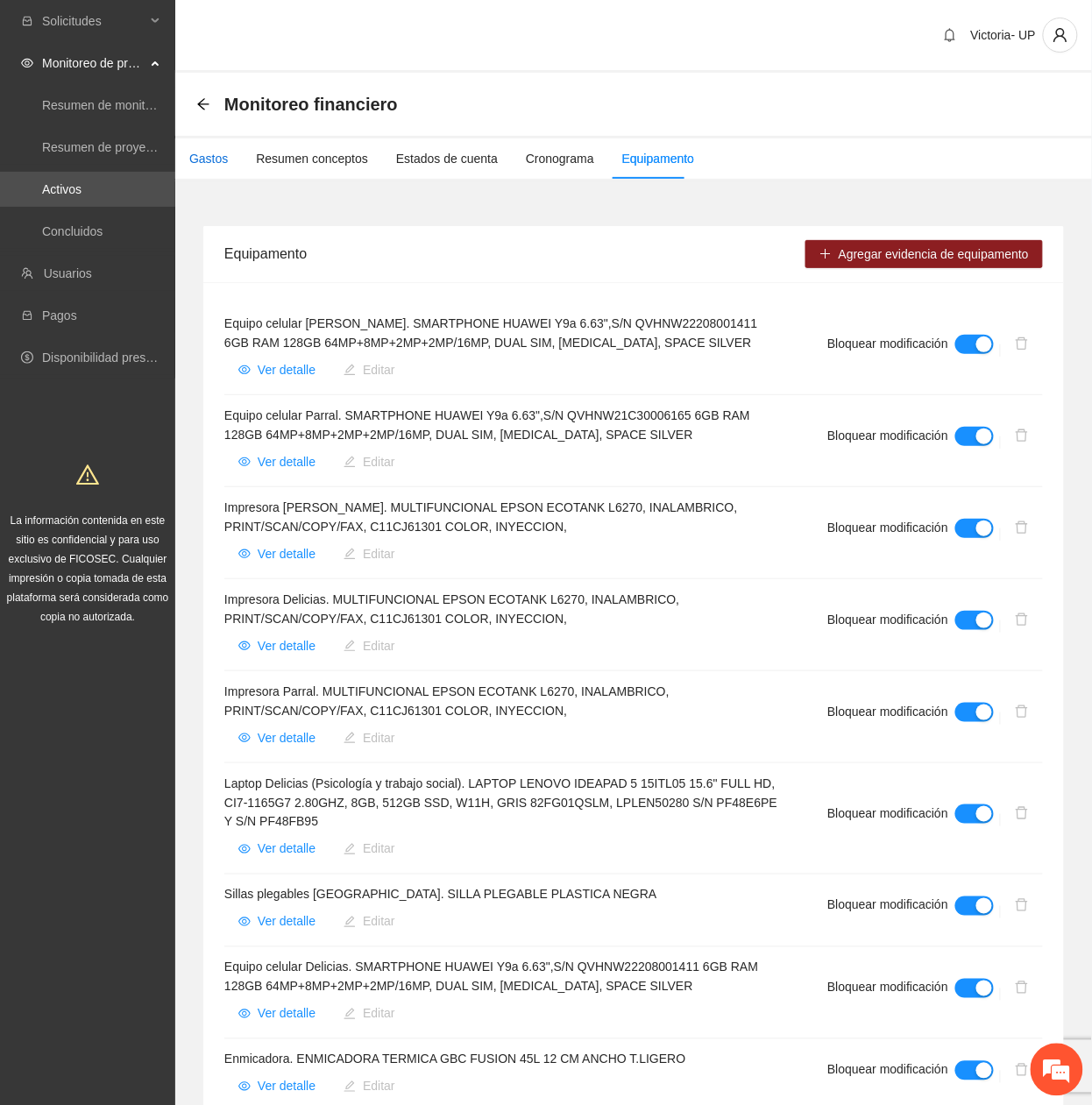
click at [215, 156] on div "Gastos" at bounding box center [209, 158] width 39 height 19
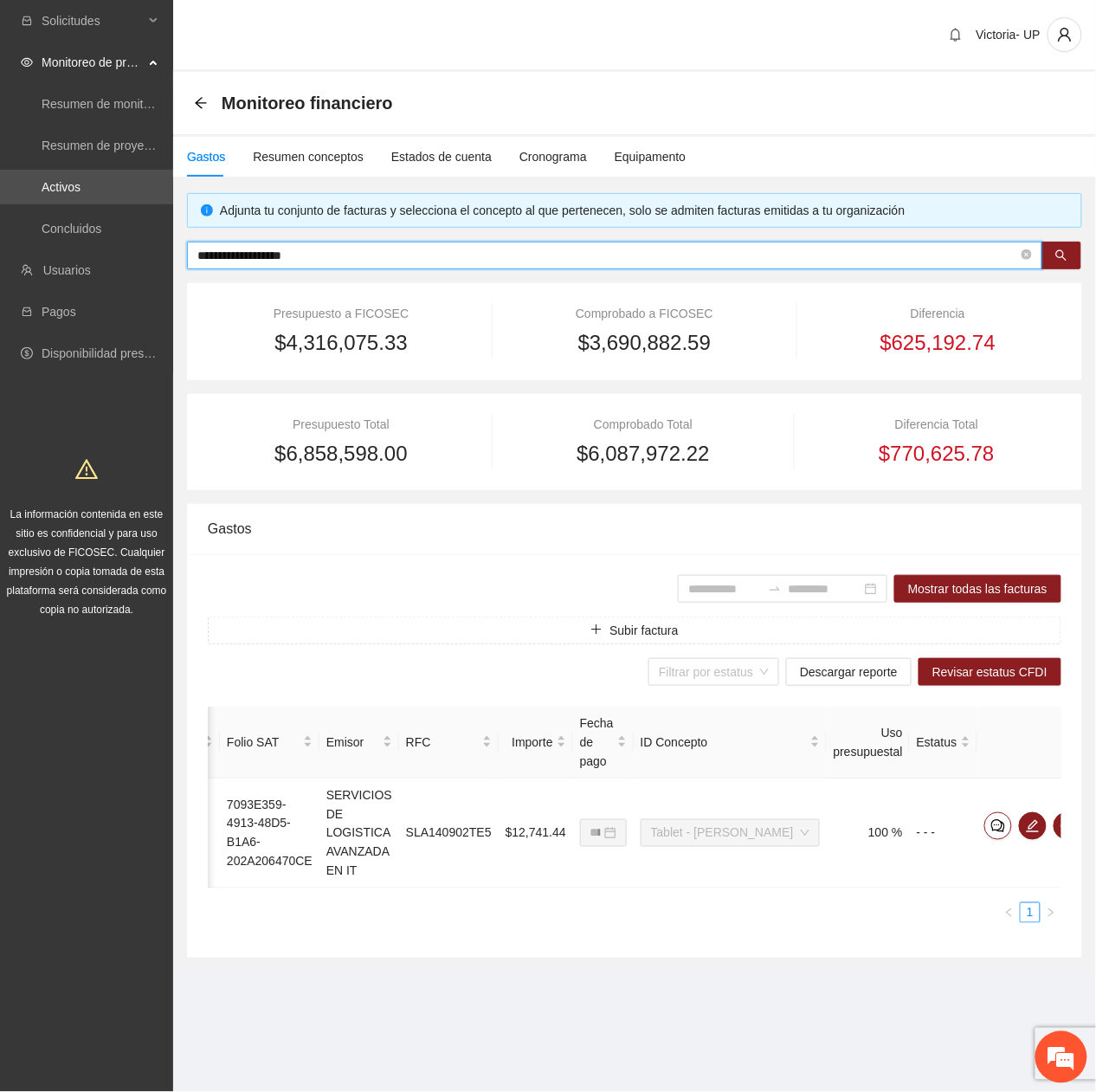
drag, startPoint x: 324, startPoint y: 261, endPoint x: -6, endPoint y: 312, distance: 333.9
click at [0, 312] on html "**********" at bounding box center [548, 546] width 1096 height 1092
paste input "text"
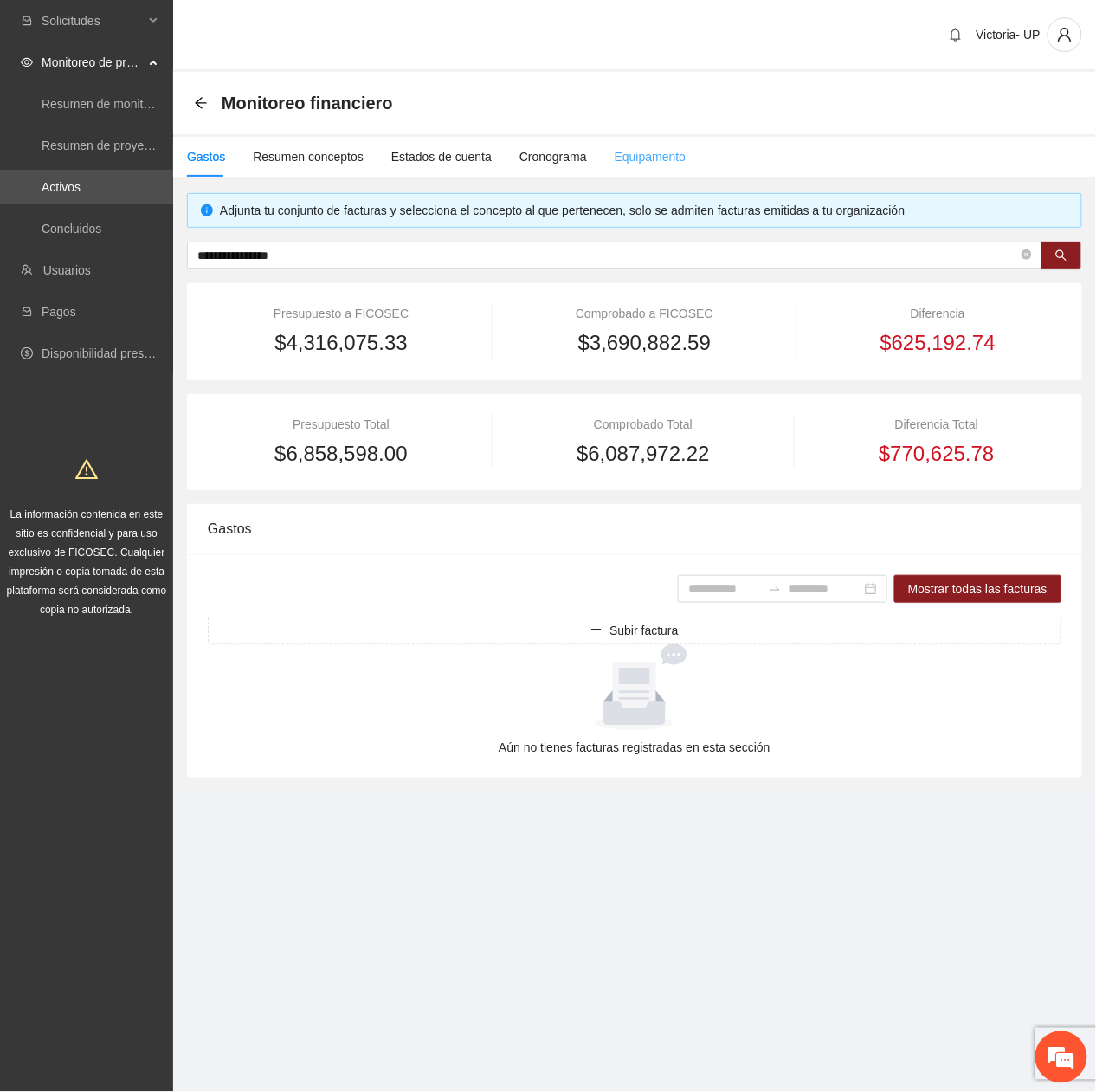
click at [652, 153] on div "Equipamento" at bounding box center [651, 157] width 72 height 40
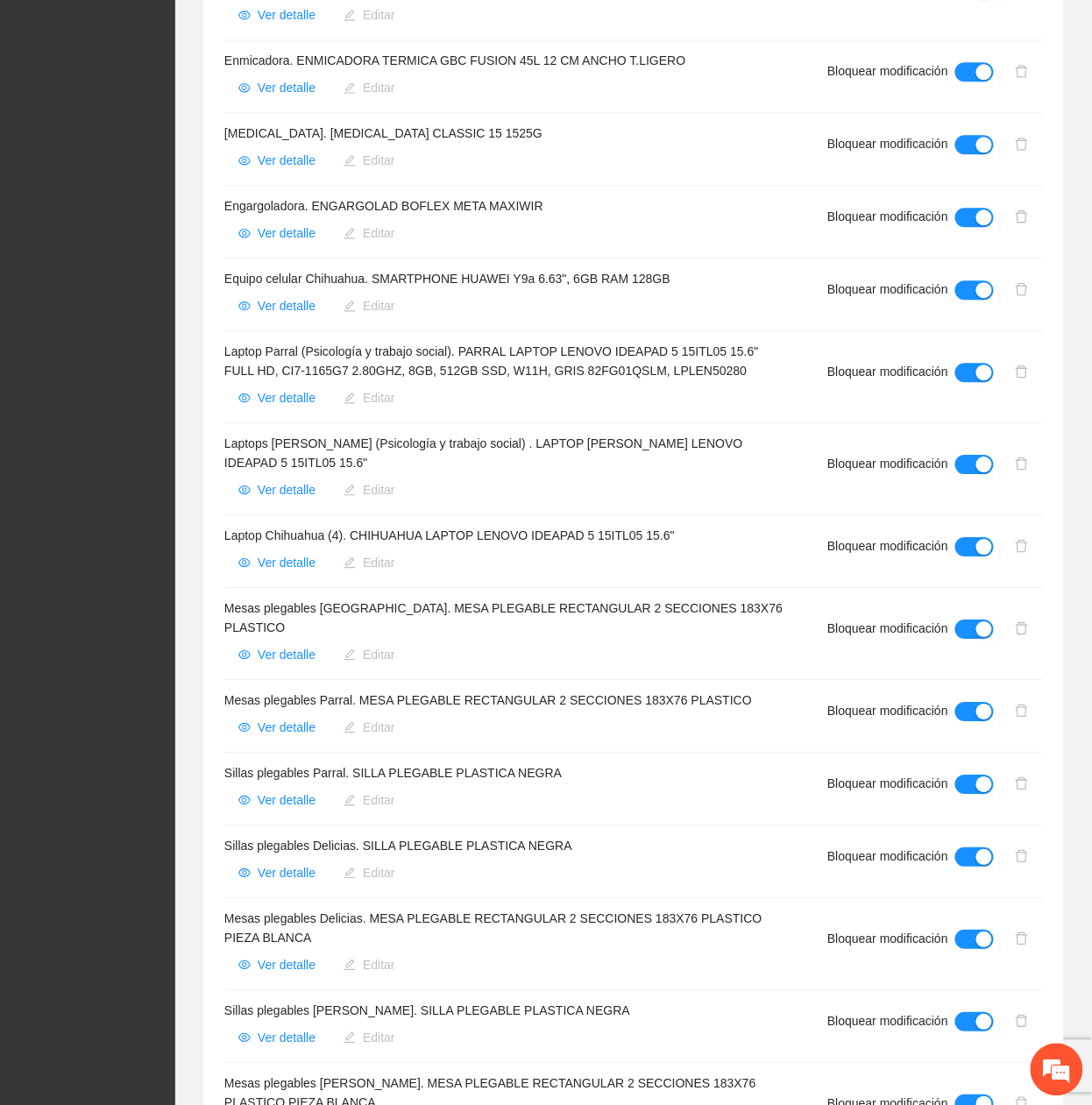
scroll to position [1051, 0]
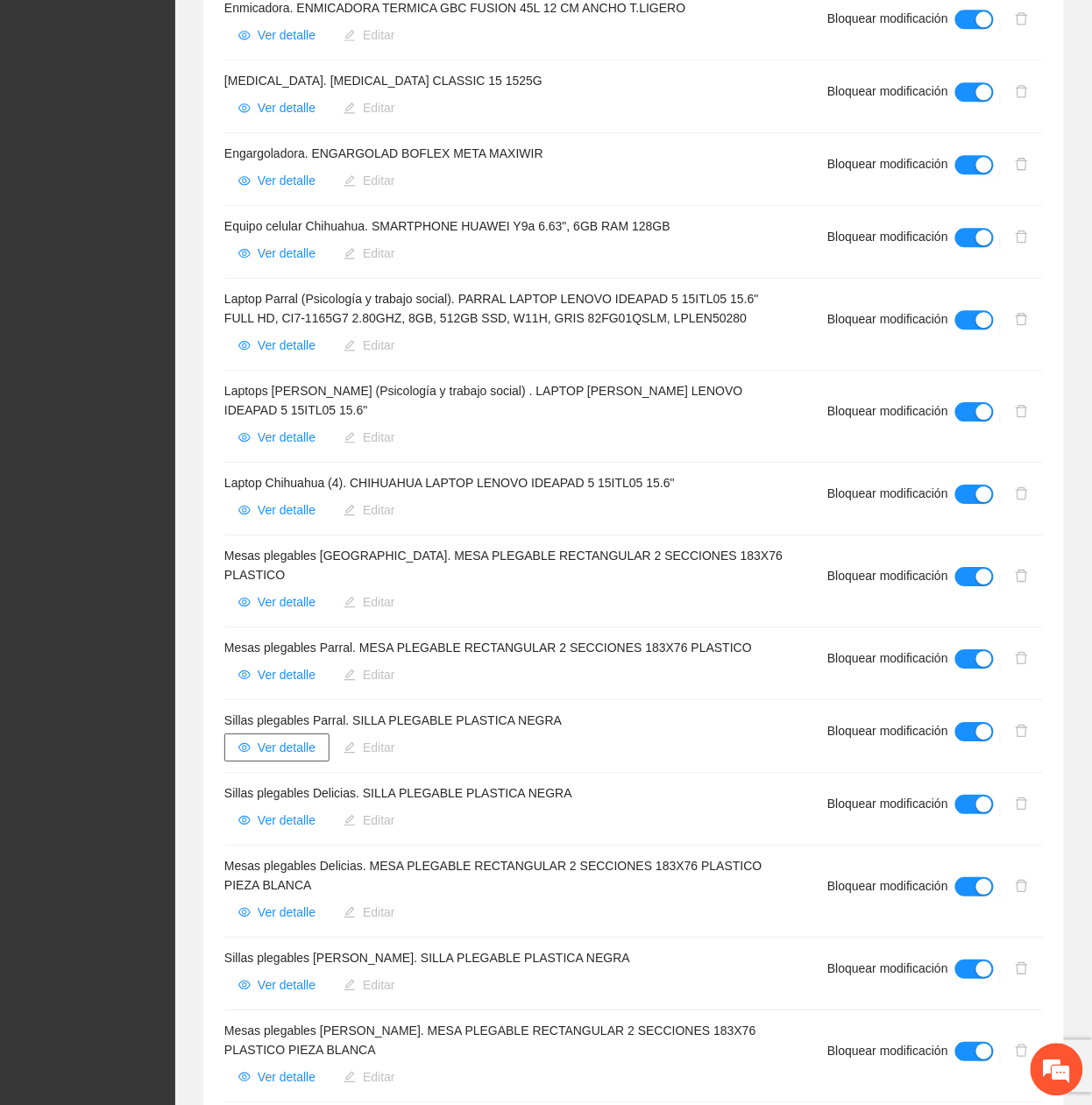
click at [295, 738] on span "Ver detalle" at bounding box center [287, 748] width 58 height 19
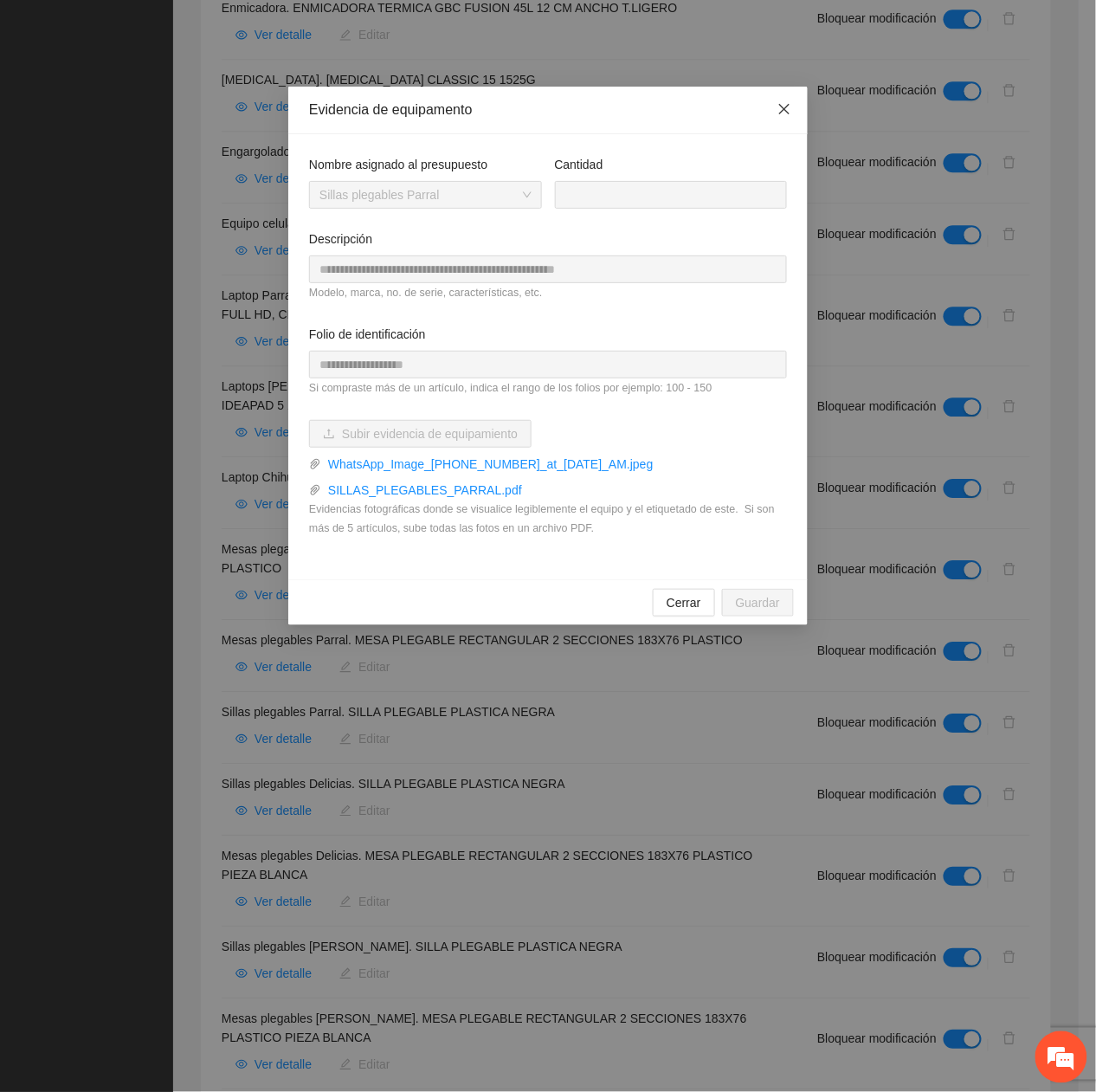
click at [779, 117] on span "Close" at bounding box center [785, 111] width 47 height 47
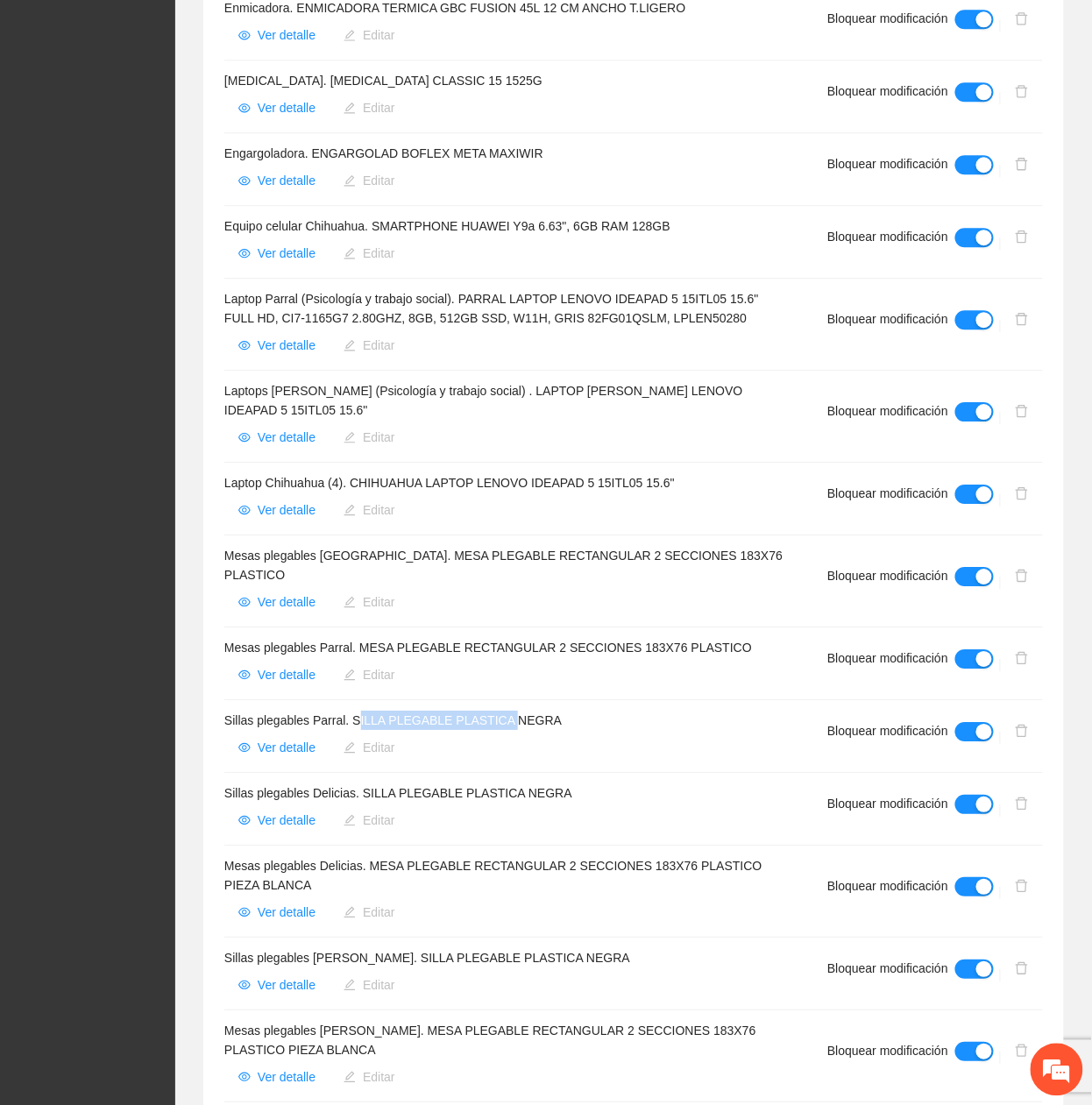
drag, startPoint x: 355, startPoint y: 703, endPoint x: 505, endPoint y: 696, distance: 150.2
click at [505, 711] on h4 "Sillas plegables Parral. SILLA PLEGABLE PLASTICA NEGRA" at bounding box center [505, 720] width 561 height 19
drag, startPoint x: 505, startPoint y: 696, endPoint x: 358, endPoint y: 706, distance: 147.3
click at [358, 711] on h4 "Sillas plegables Parral. SILLA PLEGABLE PLASTICA NEGRA" at bounding box center [505, 720] width 561 height 19
drag, startPoint x: 352, startPoint y: 703, endPoint x: 573, endPoint y: 696, distance: 221.1
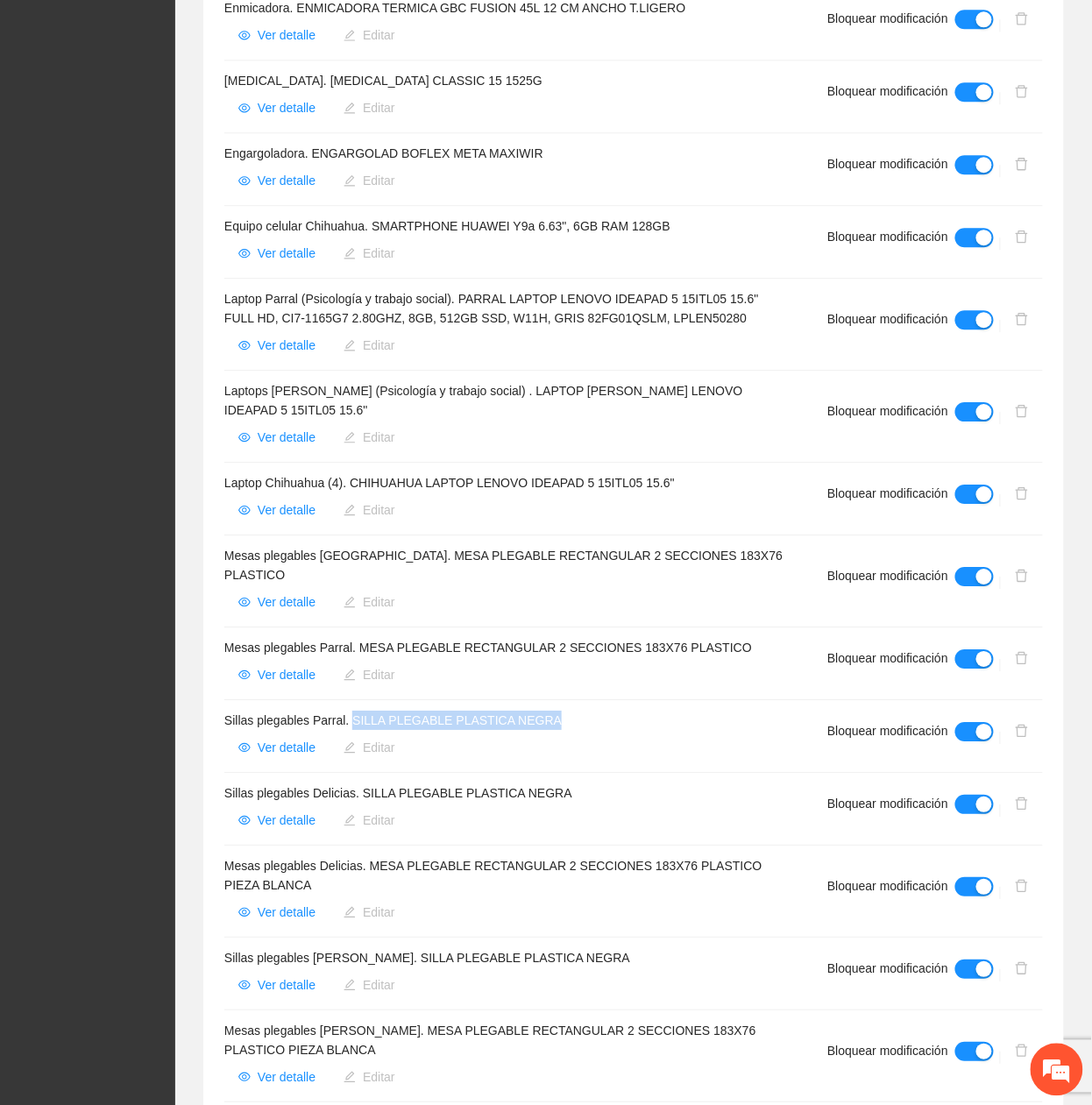
click at [573, 711] on h4 "Sillas plegables Parral. SILLA PLEGABLE PLASTICA NEGRA" at bounding box center [505, 720] width 561 height 19
copy h4 "SILLA PLEGABLE PLASTICA NEGRA"
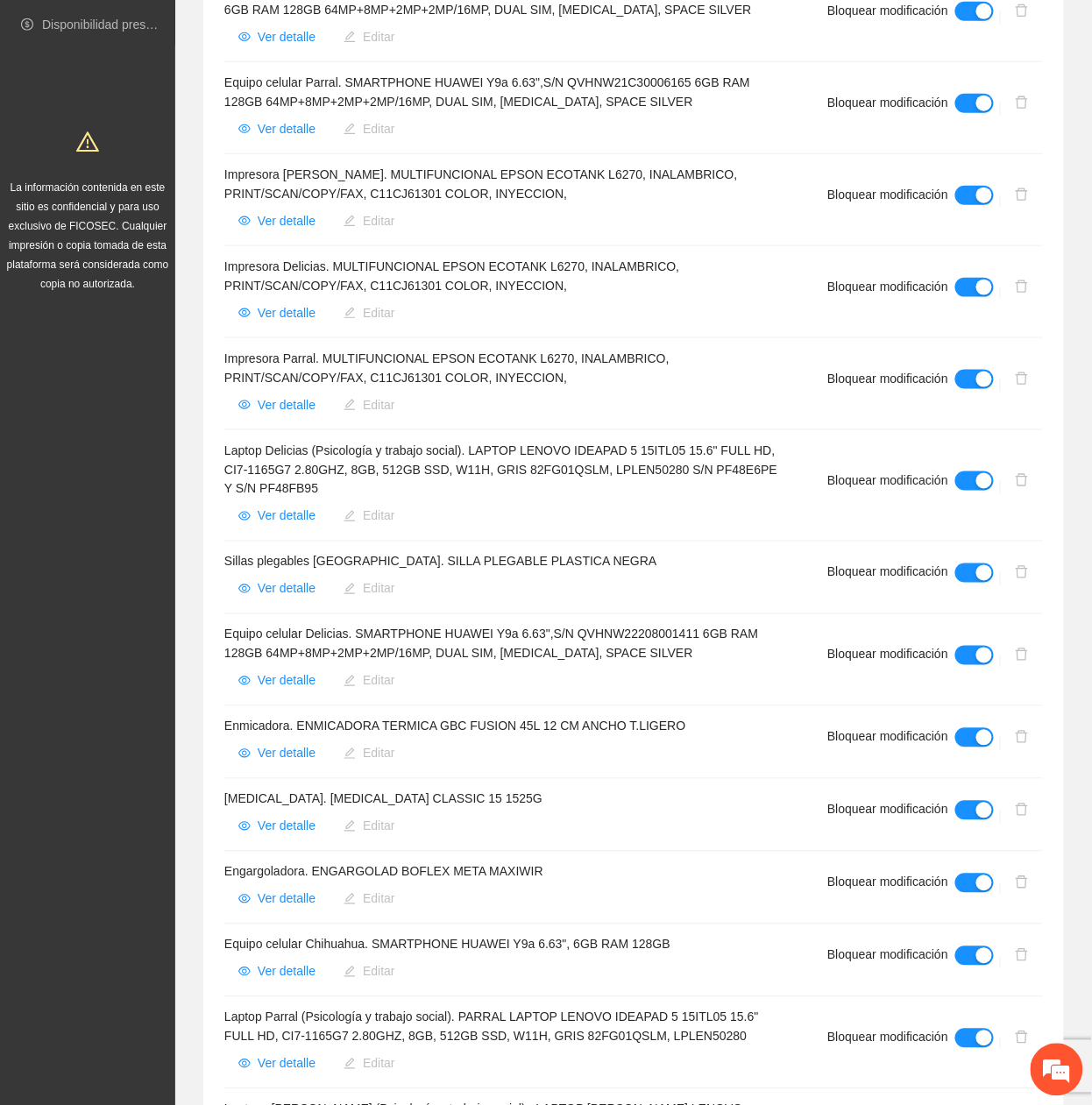
scroll to position [0, 0]
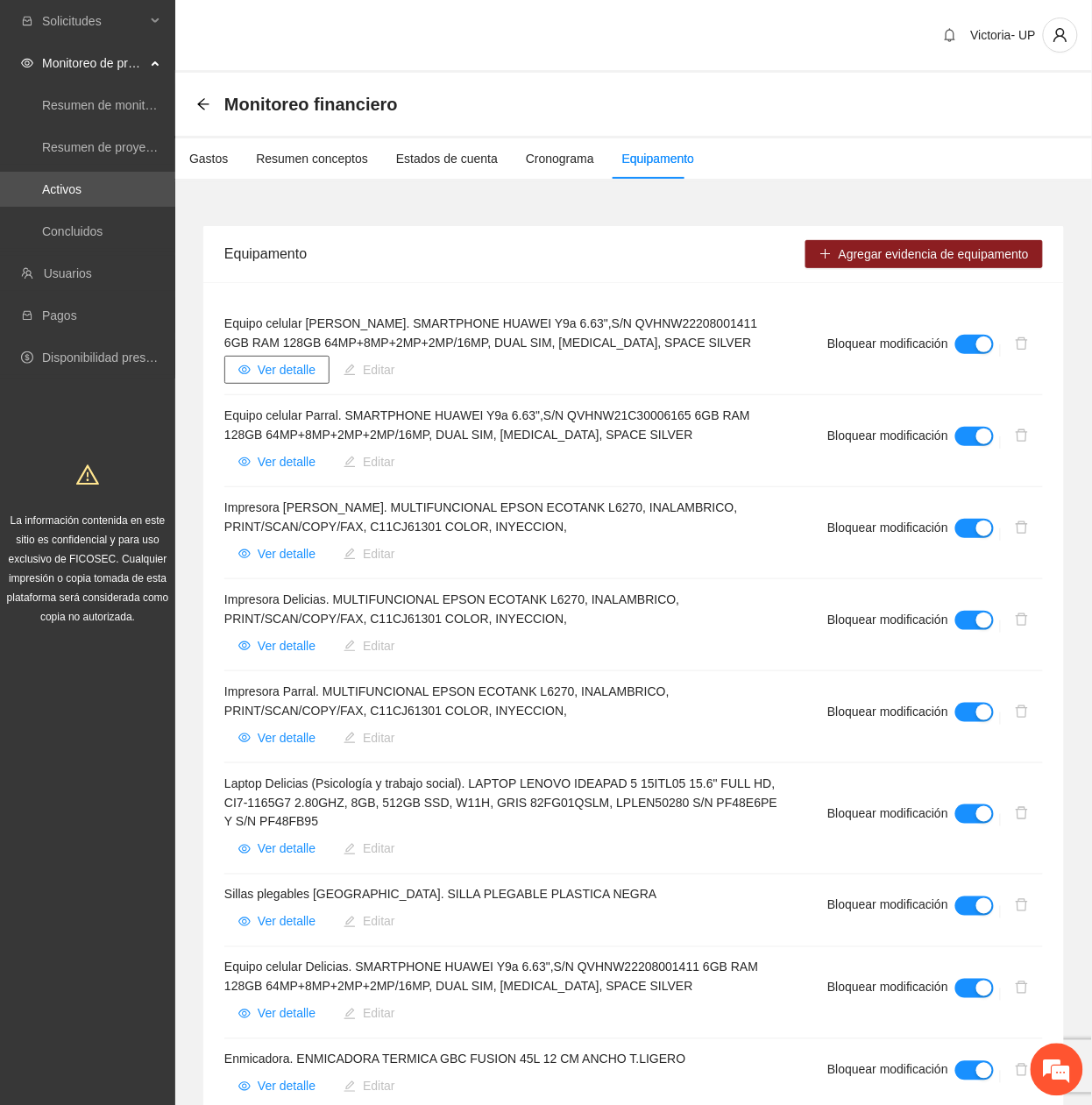
click at [296, 375] on span "Ver detalle" at bounding box center [287, 370] width 58 height 19
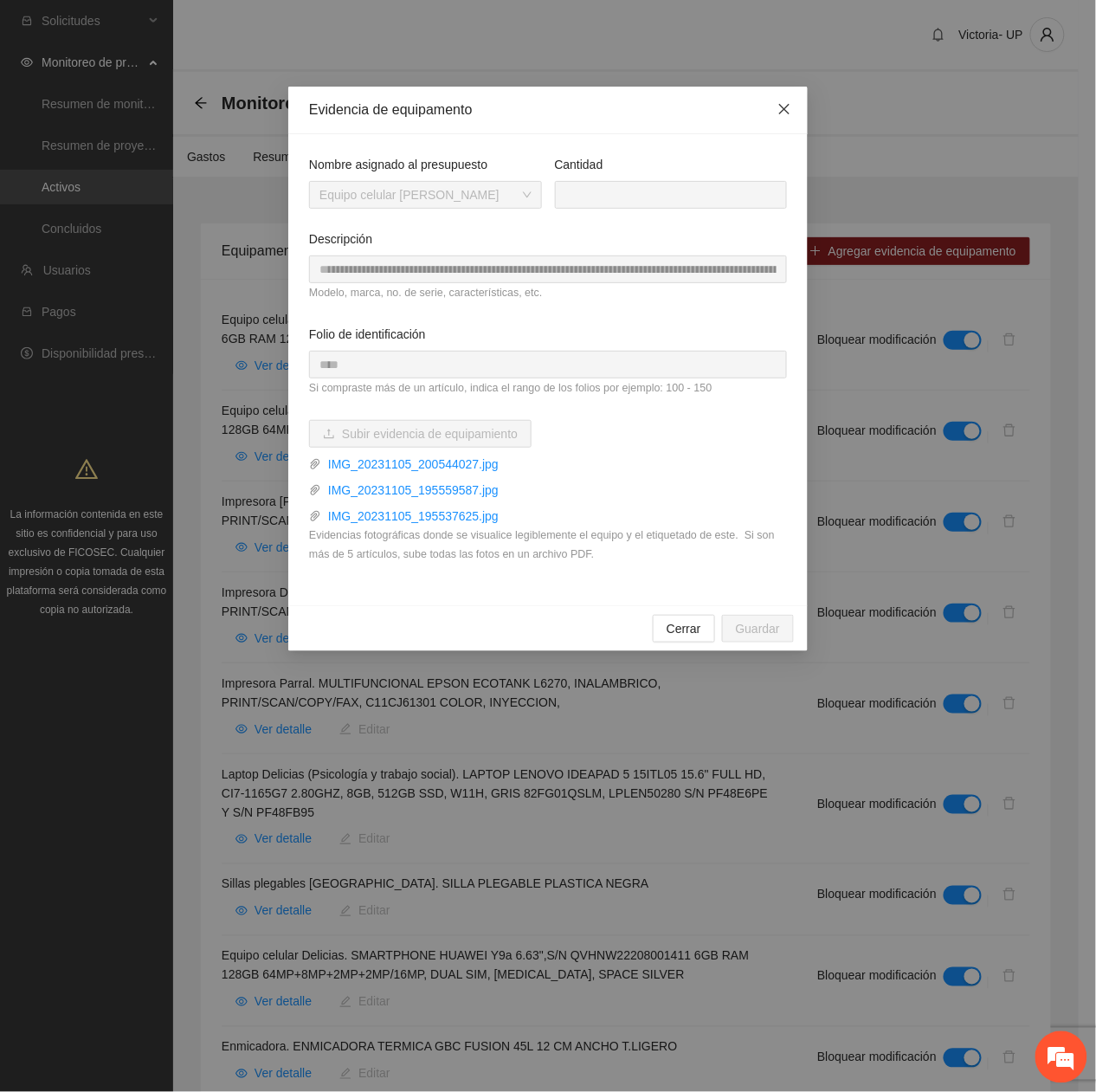
click at [787, 101] on span "Close" at bounding box center [785, 111] width 47 height 47
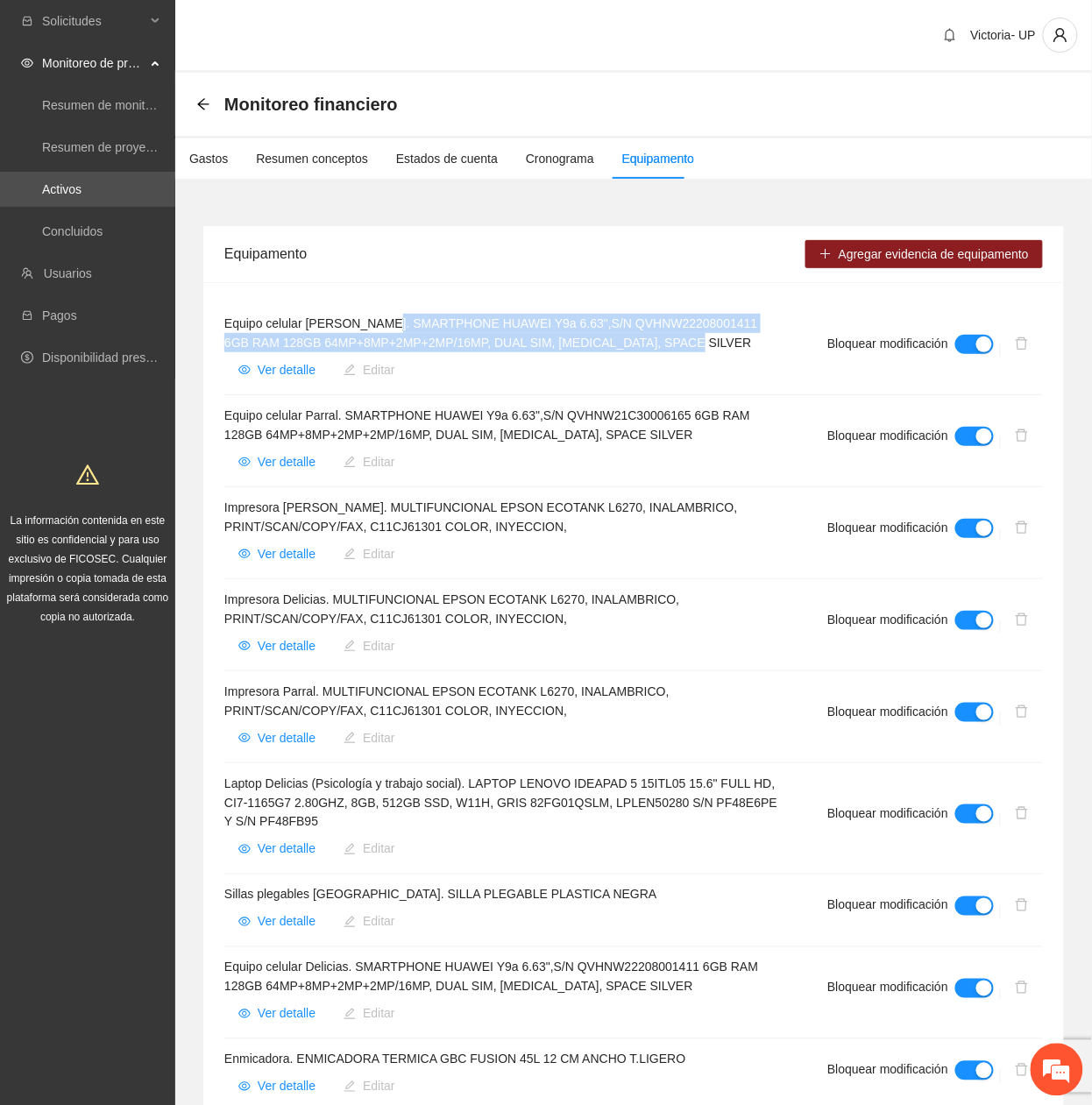
drag, startPoint x: 395, startPoint y: 324, endPoint x: 698, endPoint y: 333, distance: 303.1
click at [698, 333] on h4 "Equipo celular Cuauhtémoc. SMARTPHONE HUAWEI Y9a 6.63",S/N QVHNW22208001411 6GB…" at bounding box center [505, 333] width 561 height 39
copy h4 "SMARTPHONE HUAWEI Y9a 6.63",S/N QVHNW22208001411 6GB RAM 128GB 64MP+8MP+2MP+2MP…"
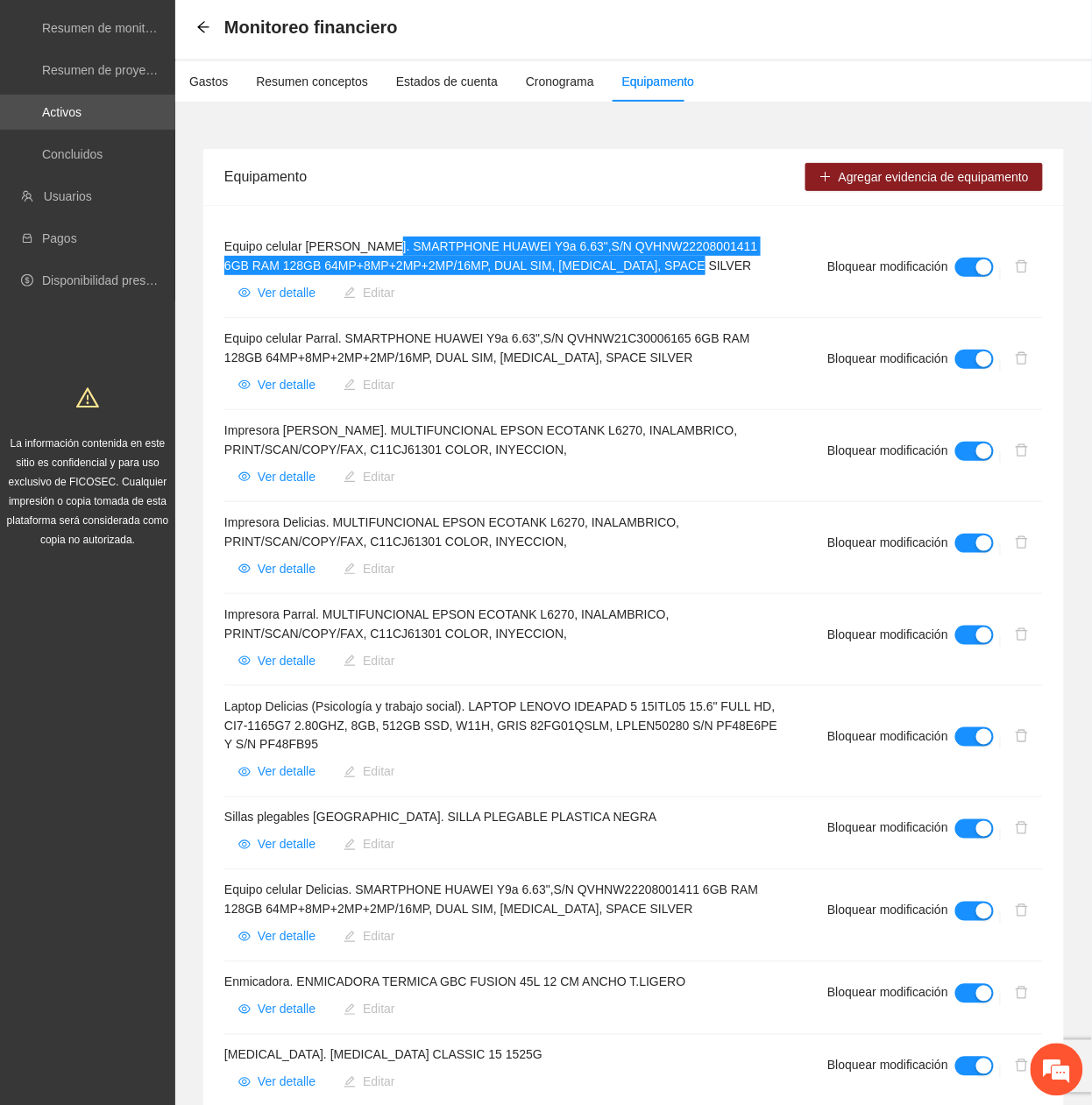
scroll to position [116, 0]
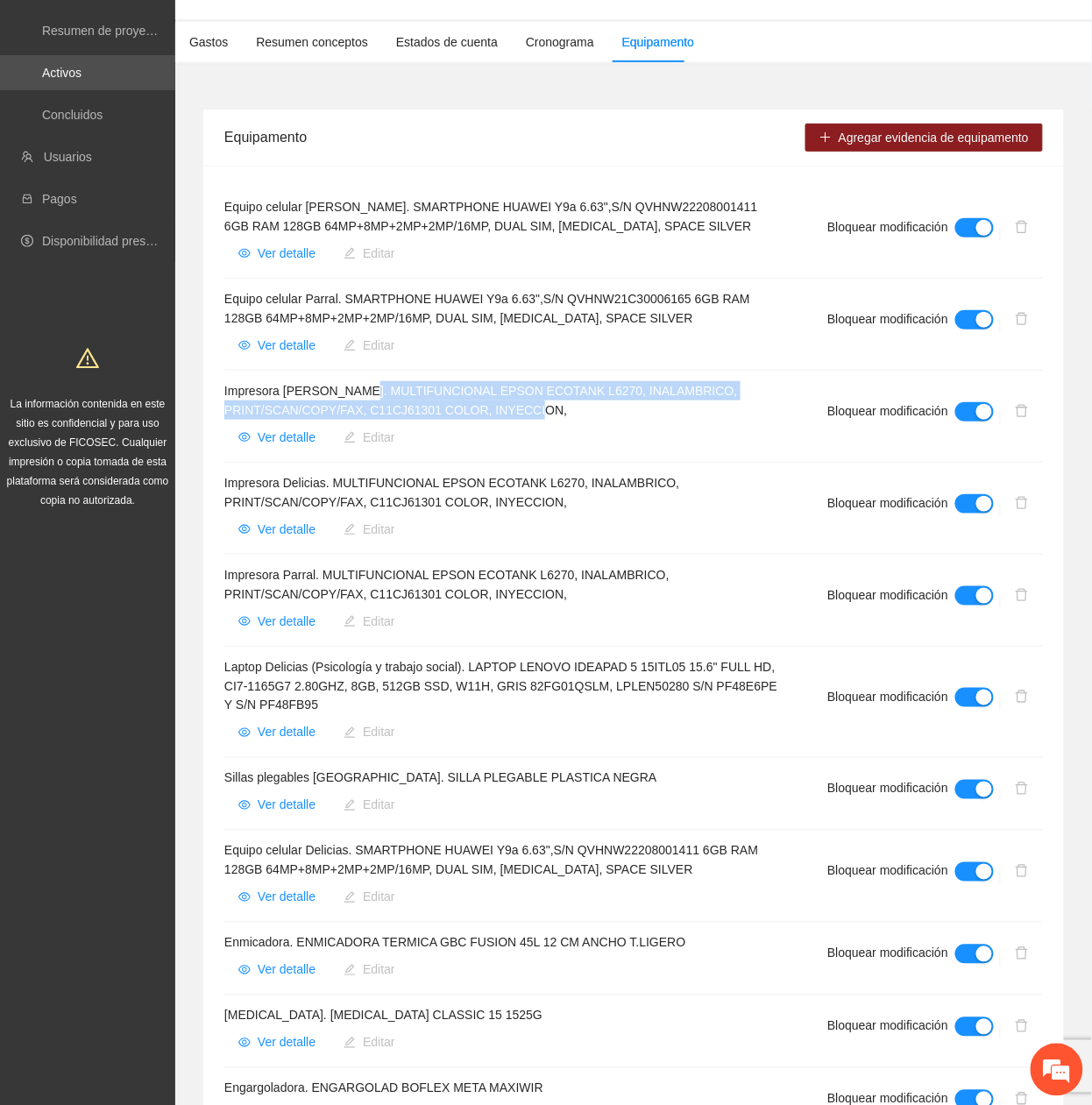
drag, startPoint x: 361, startPoint y: 390, endPoint x: 575, endPoint y: 407, distance: 214.7
click at [575, 407] on h4 "Impresora Cuauhtémoc. MULTIFUNCIONAL EPSON ECOTANK L6270, INALAMBRICO, PRINT/SC…" at bounding box center [505, 401] width 561 height 39
copy h4 "MULTIFUNCIONAL EPSON ECOTANK L6270, INALAMBRICO, PRINT/SCAN/COPY/FAX, C11CJ6130…"
click at [249, 429] on button "Ver detalle" at bounding box center [277, 438] width 105 height 28
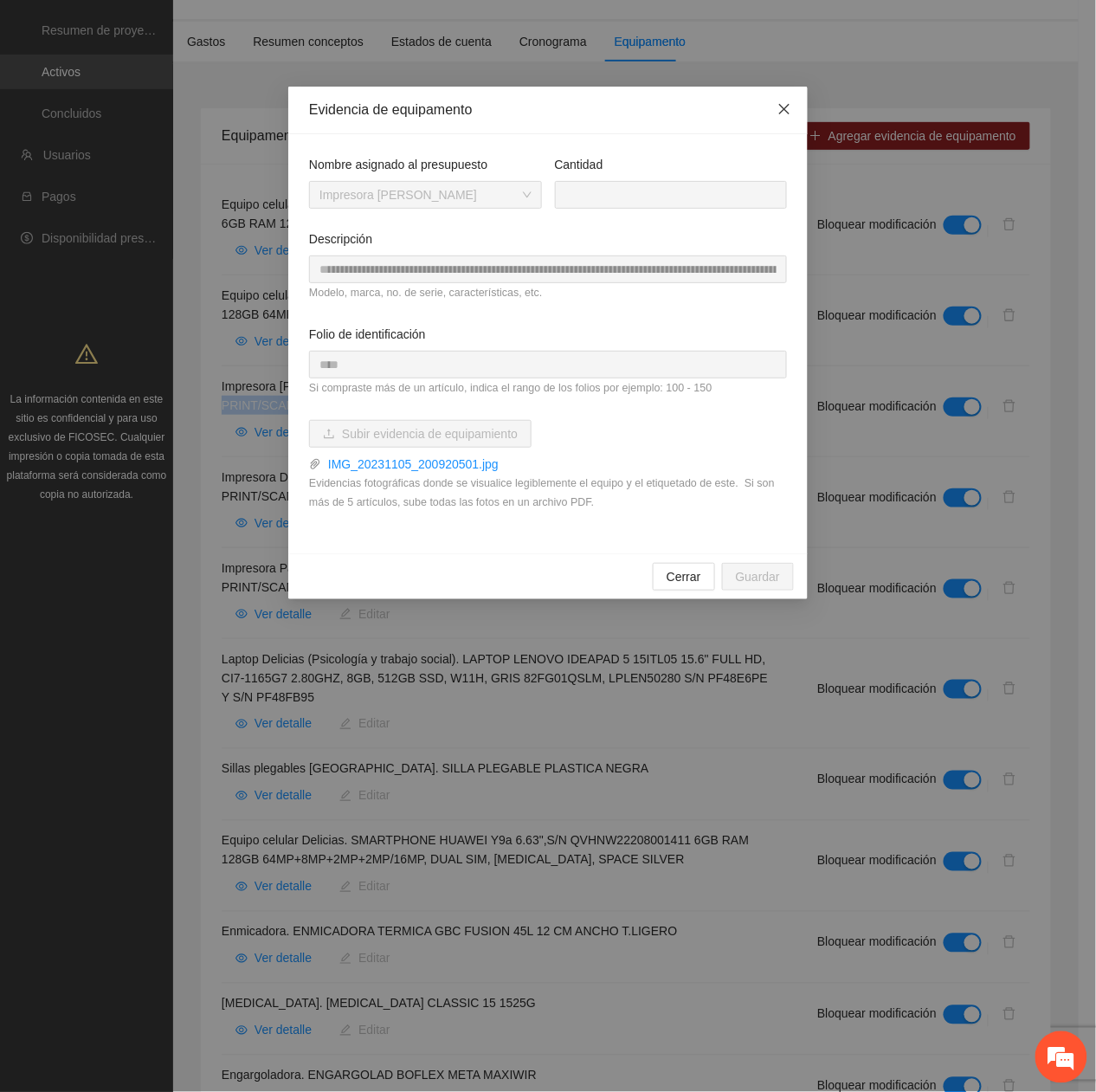
click at [799, 117] on span "Close" at bounding box center [785, 111] width 47 height 47
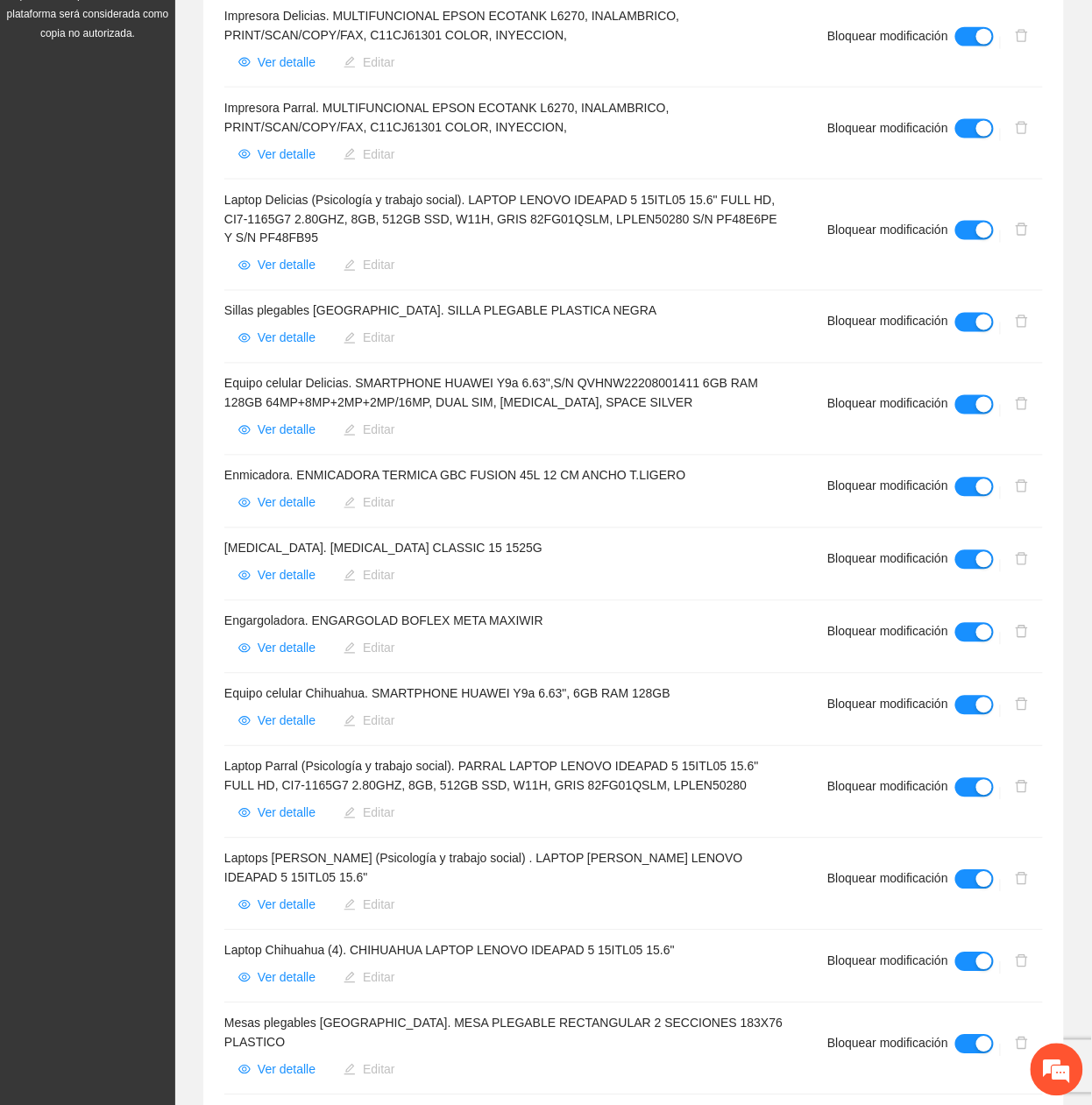
scroll to position [701, 0]
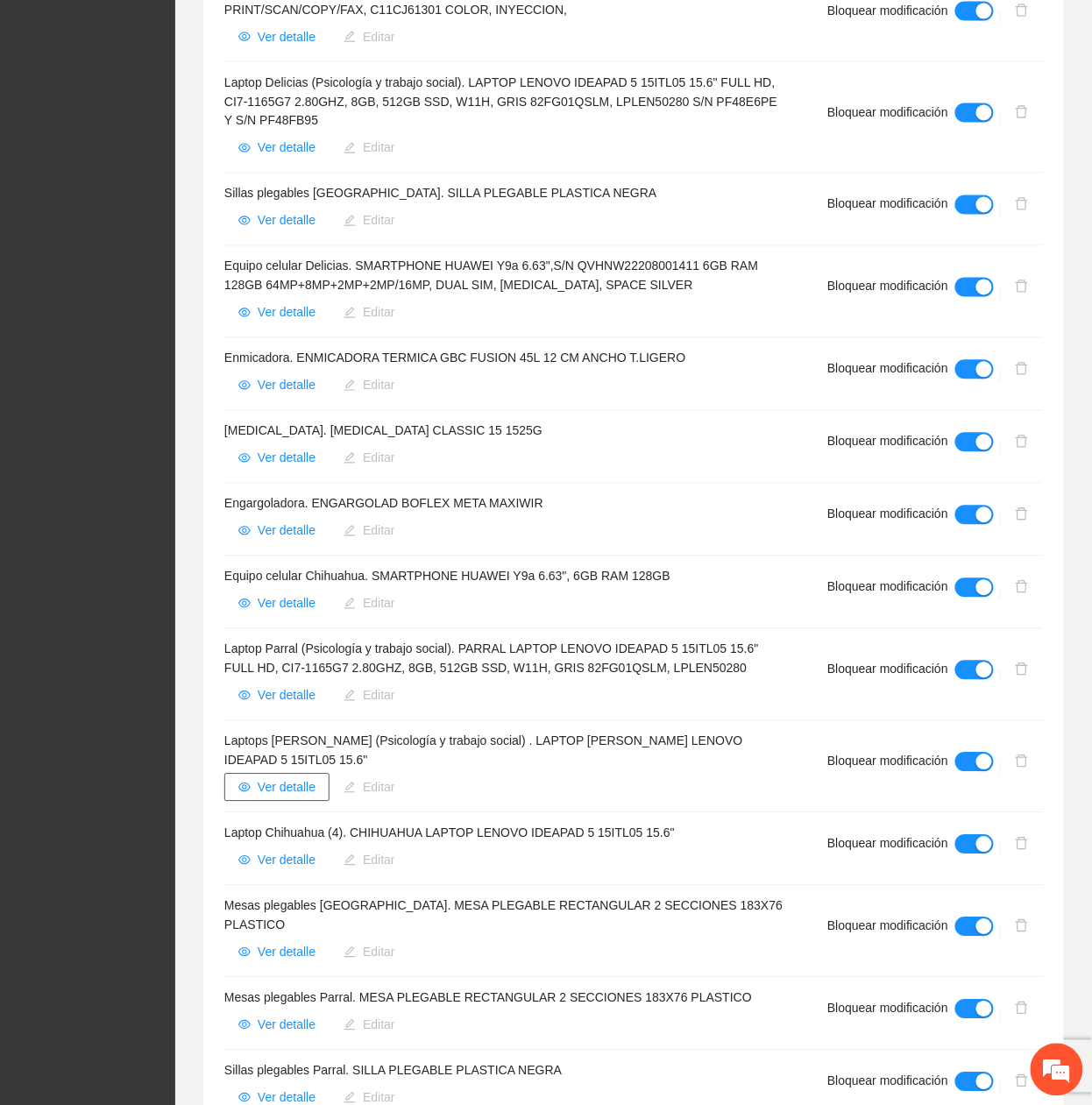
click at [263, 793] on span "Ver detalle" at bounding box center [287, 788] width 58 height 19
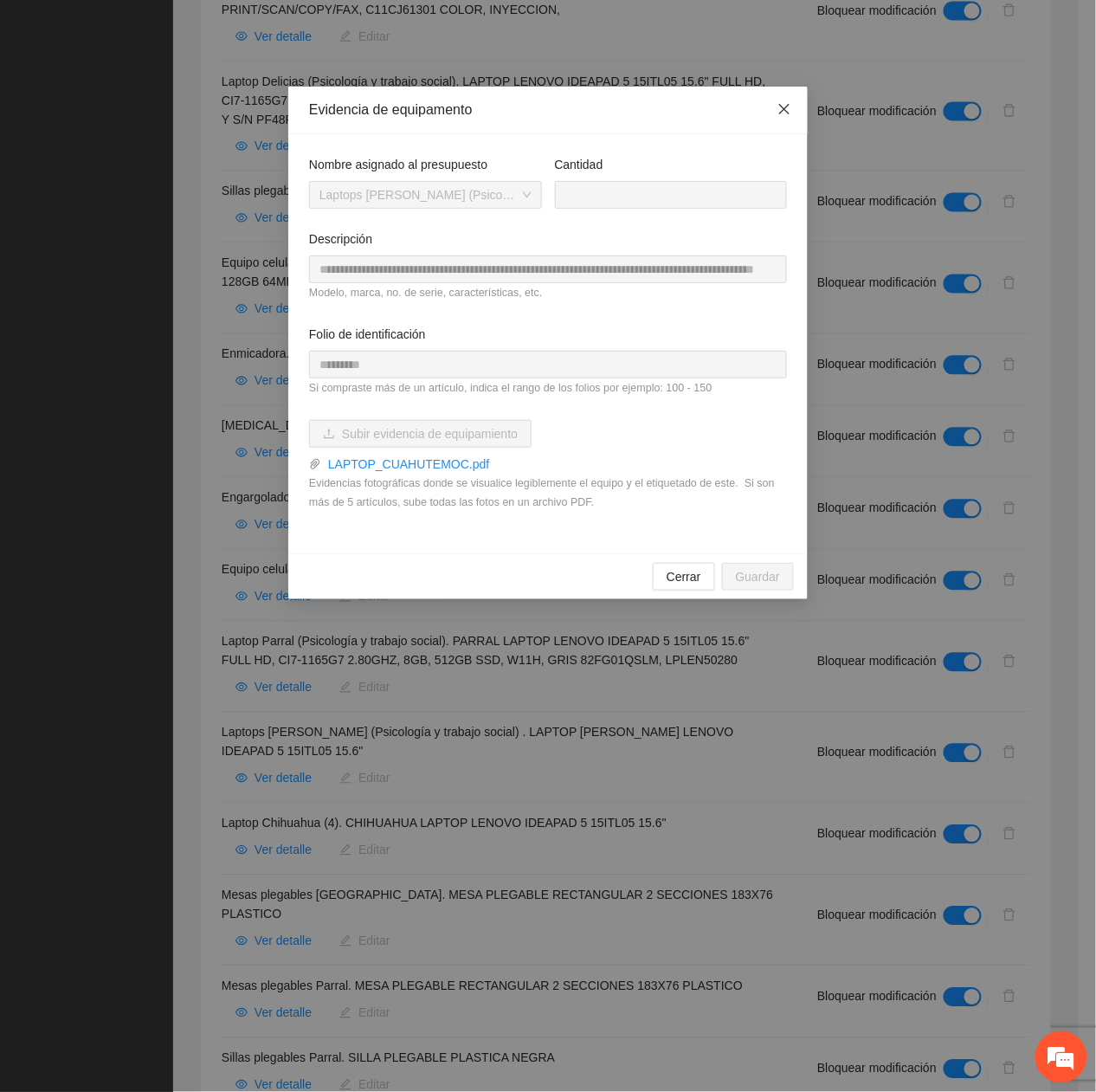
click at [778, 115] on icon "close" at bounding box center [785, 109] width 14 height 14
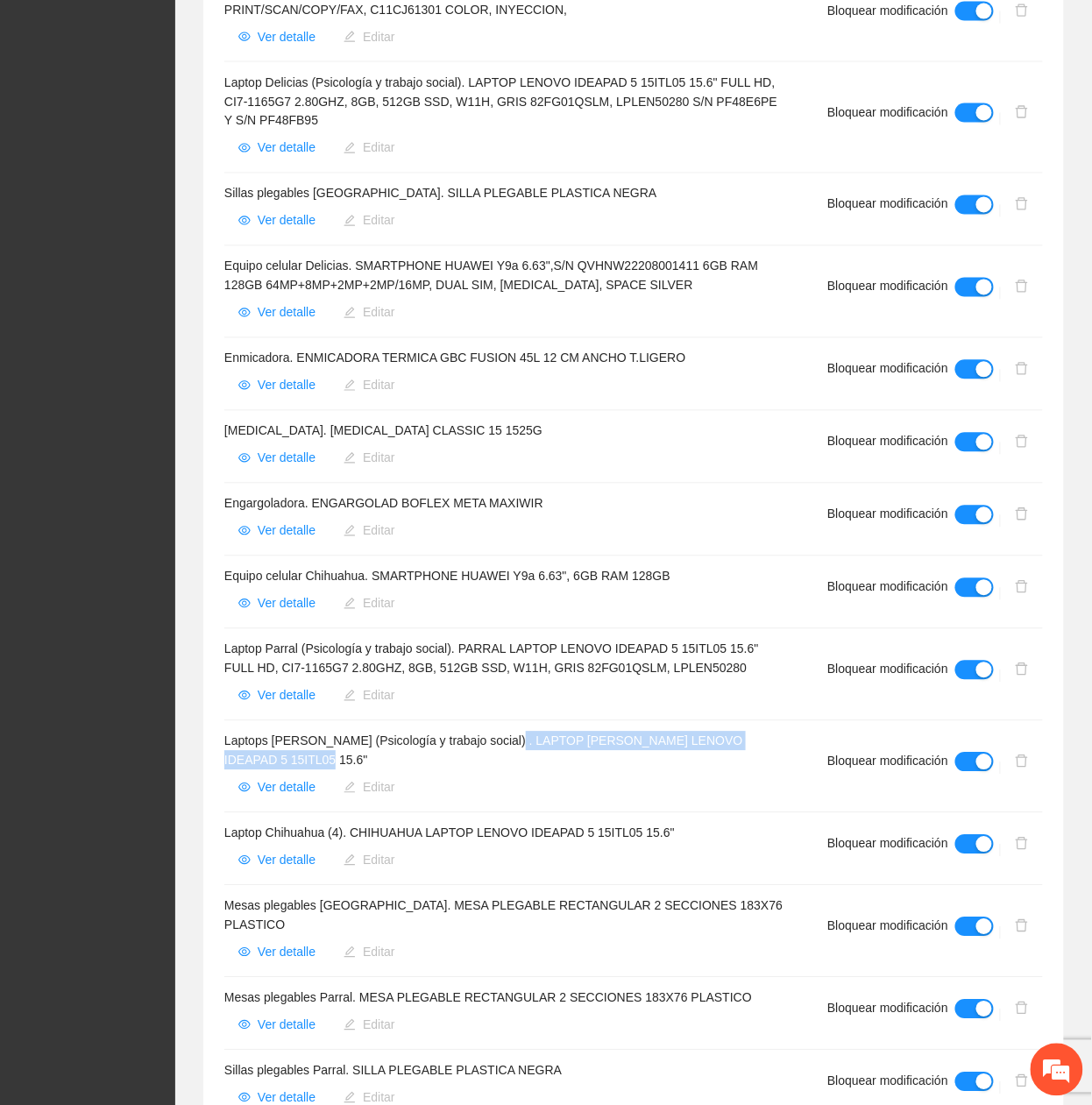
drag, startPoint x: 508, startPoint y: 745, endPoint x: 515, endPoint y: 762, distance: 18.4
click at [515, 762] on h4 "Laptops Cuauhtémoc (Psicología y trabajo social) . LAPTOP CUAHUTEMOC LENOVO IDE…" at bounding box center [505, 751] width 561 height 39
copy h4 "LAPTOP CUAHUTEMOC LENOVO IDEAPAD 5 15ITL05 15.6""
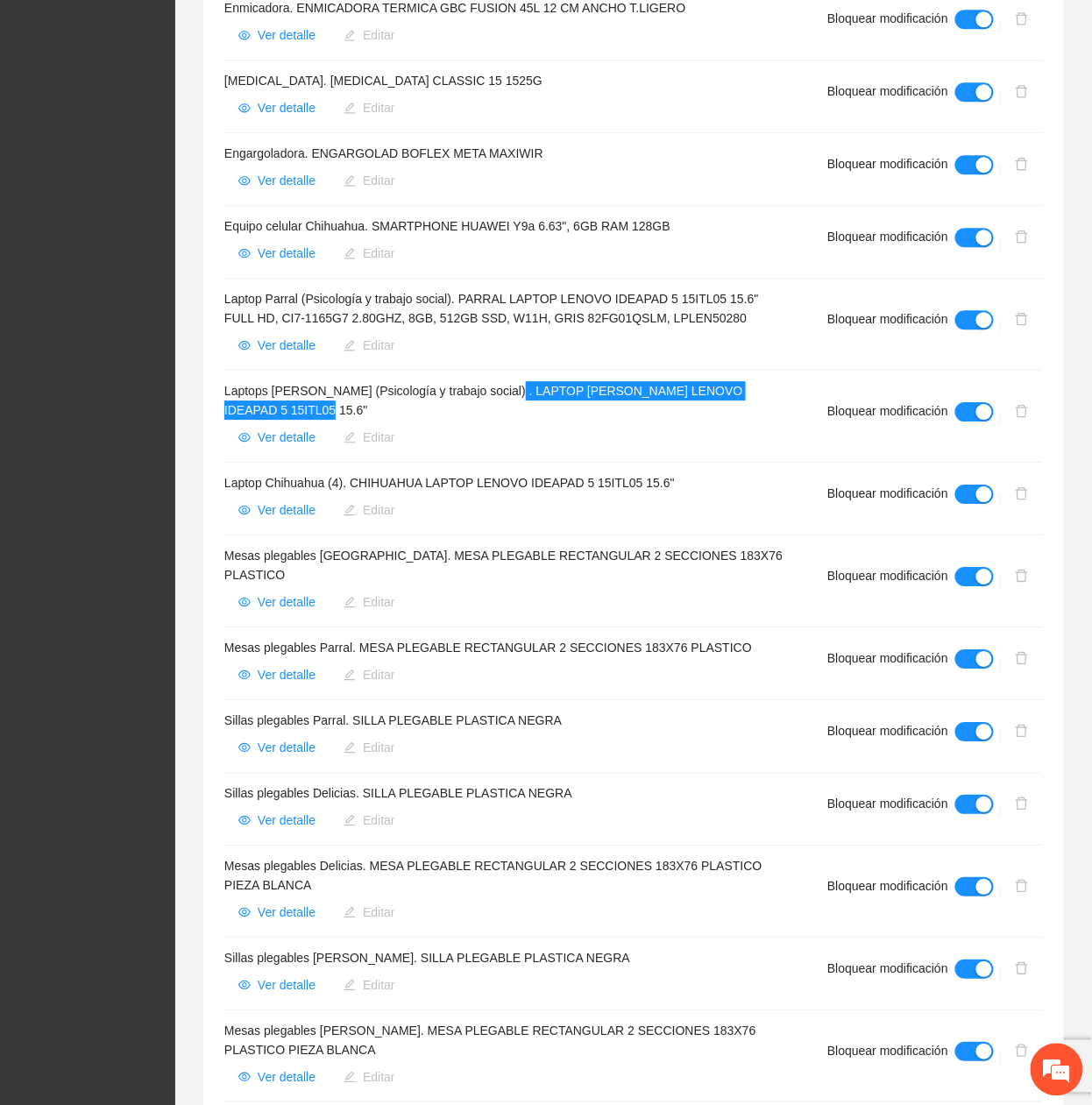
scroll to position [1168, 0]
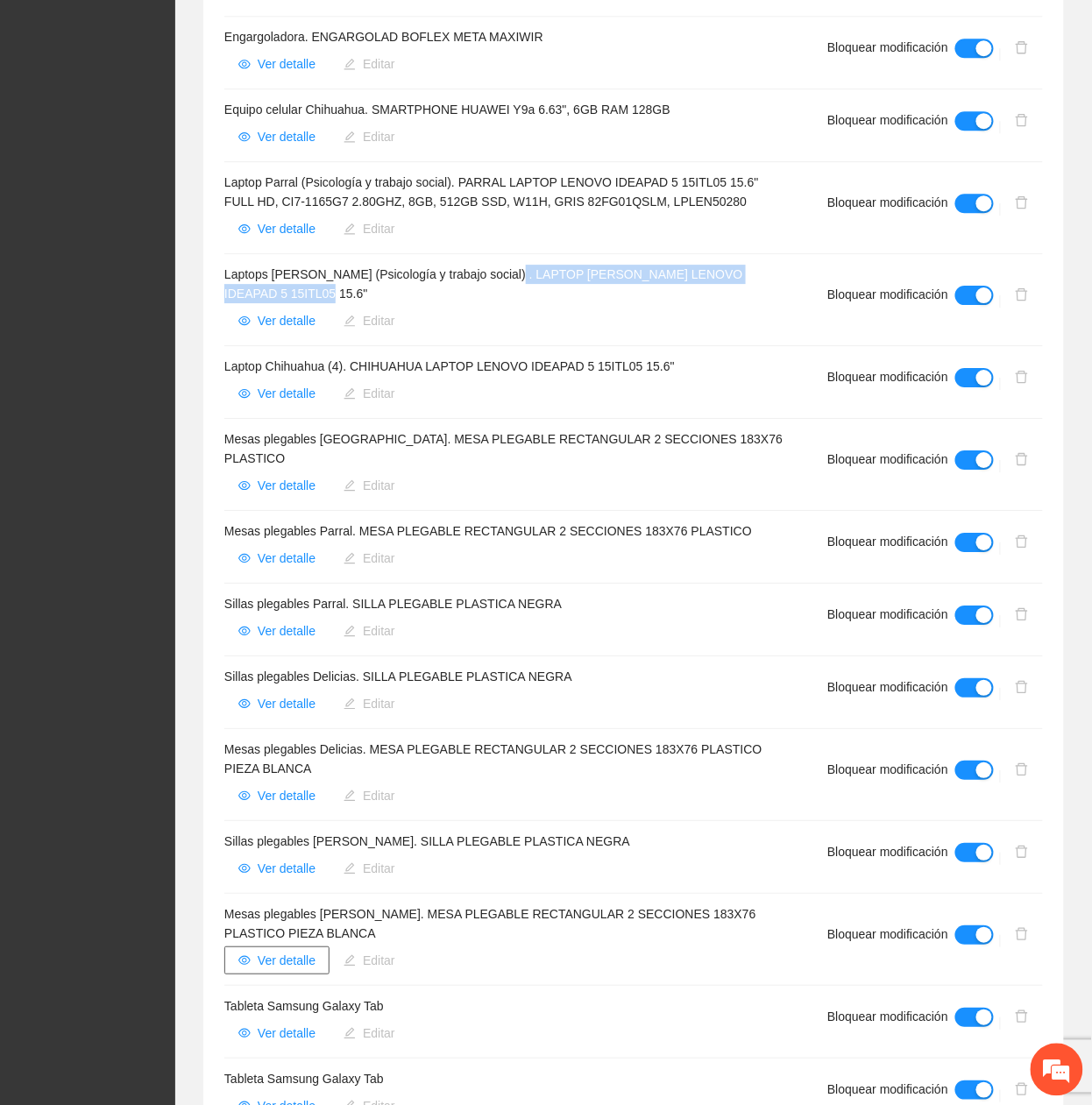
click at [270, 954] on span "Ver detalle" at bounding box center [287, 961] width 58 height 19
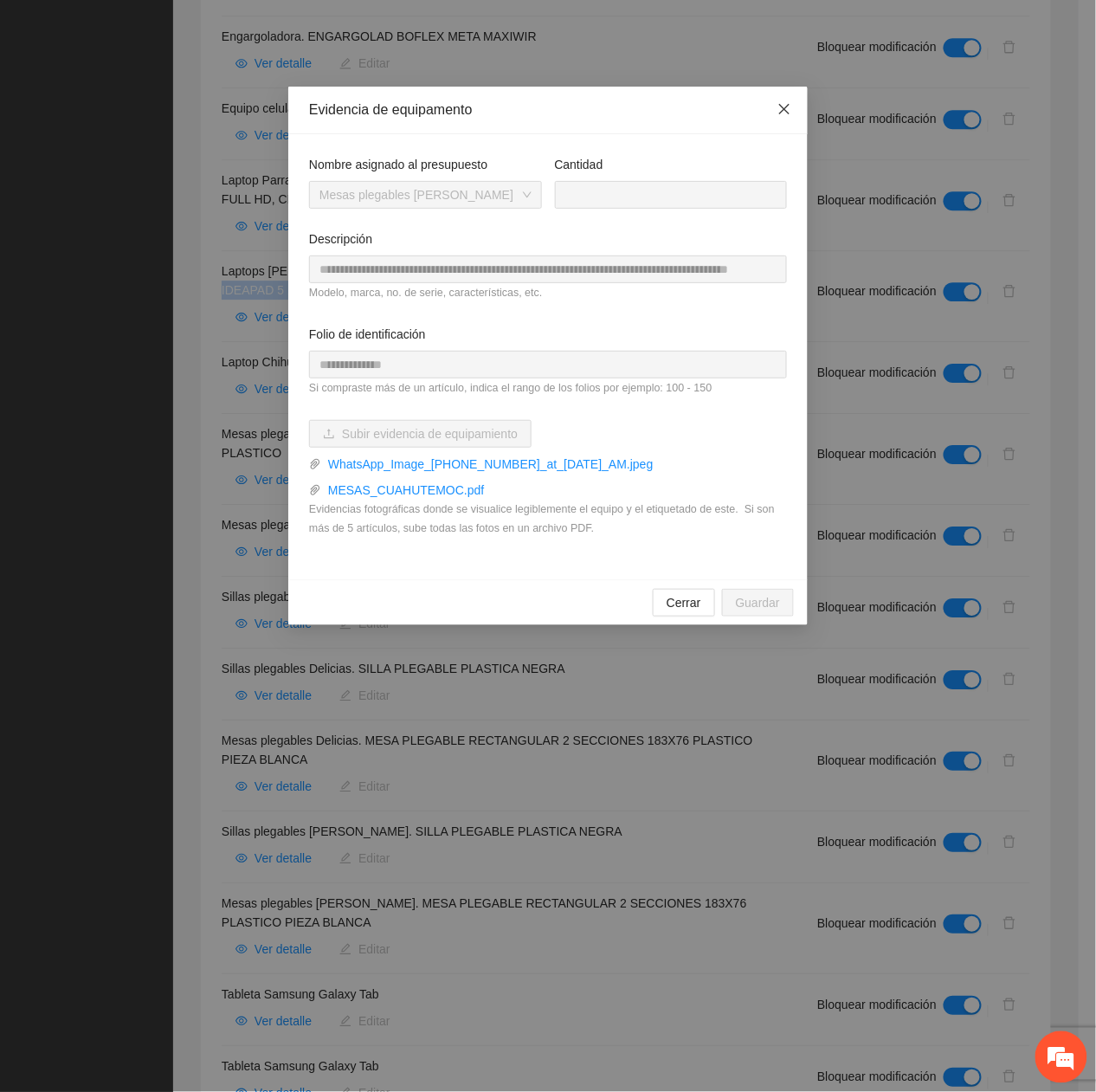
click at [792, 112] on span "Close" at bounding box center [785, 111] width 47 height 47
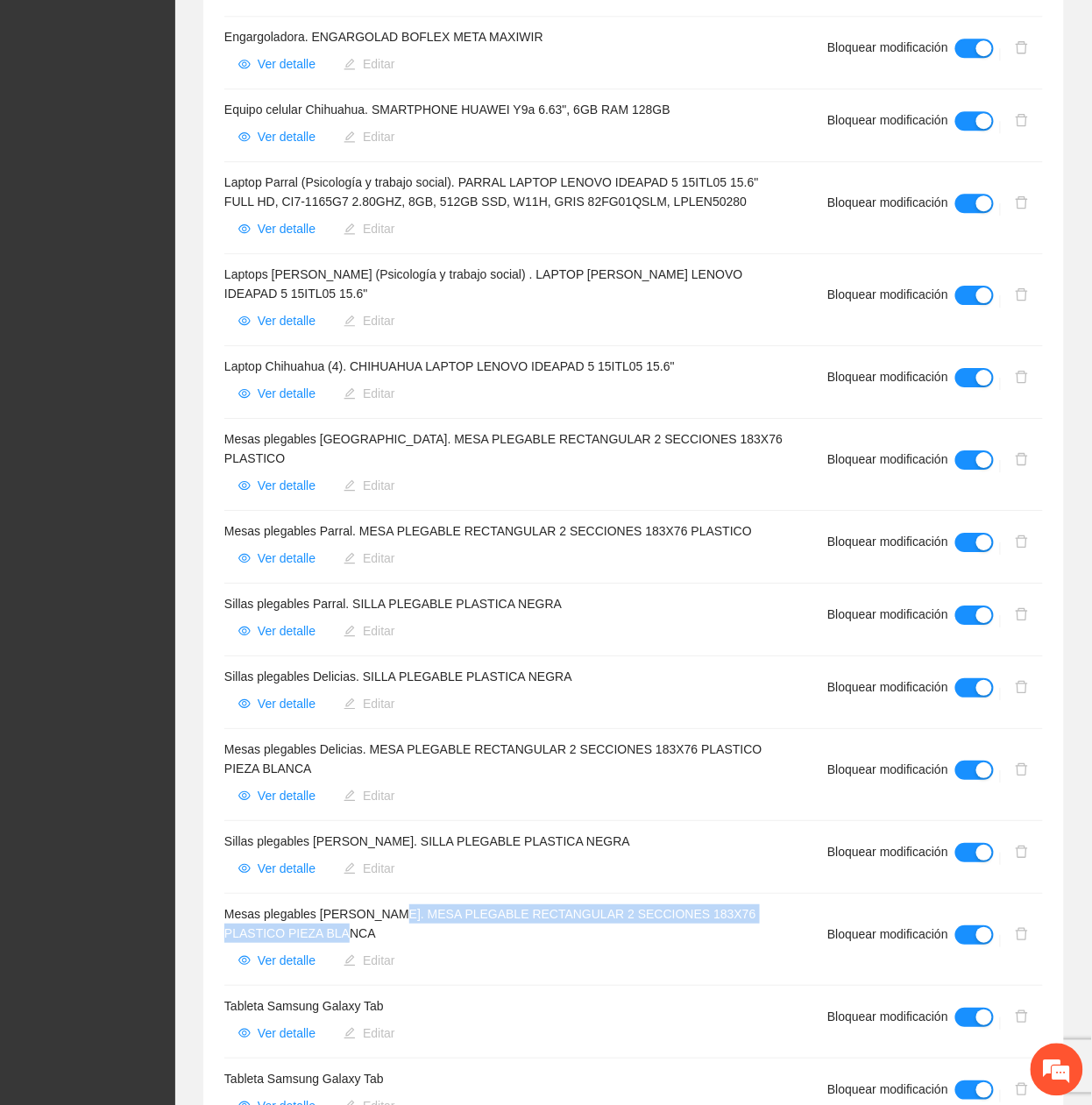
drag, startPoint x: 394, startPoint y: 898, endPoint x: 411, endPoint y: 912, distance: 22.0
click at [411, 912] on h4 "Mesas plegables Cuauhtémoc. MESA PLEGABLE RECTANGULAR 2 SECCIONES 183X76 PLASTI…" at bounding box center [505, 924] width 561 height 39
copy h4 "MESA PLEGABLE RECTANGULAR 2 SECCIONES 183X76 PLASTICO PIEZA BLANCA"
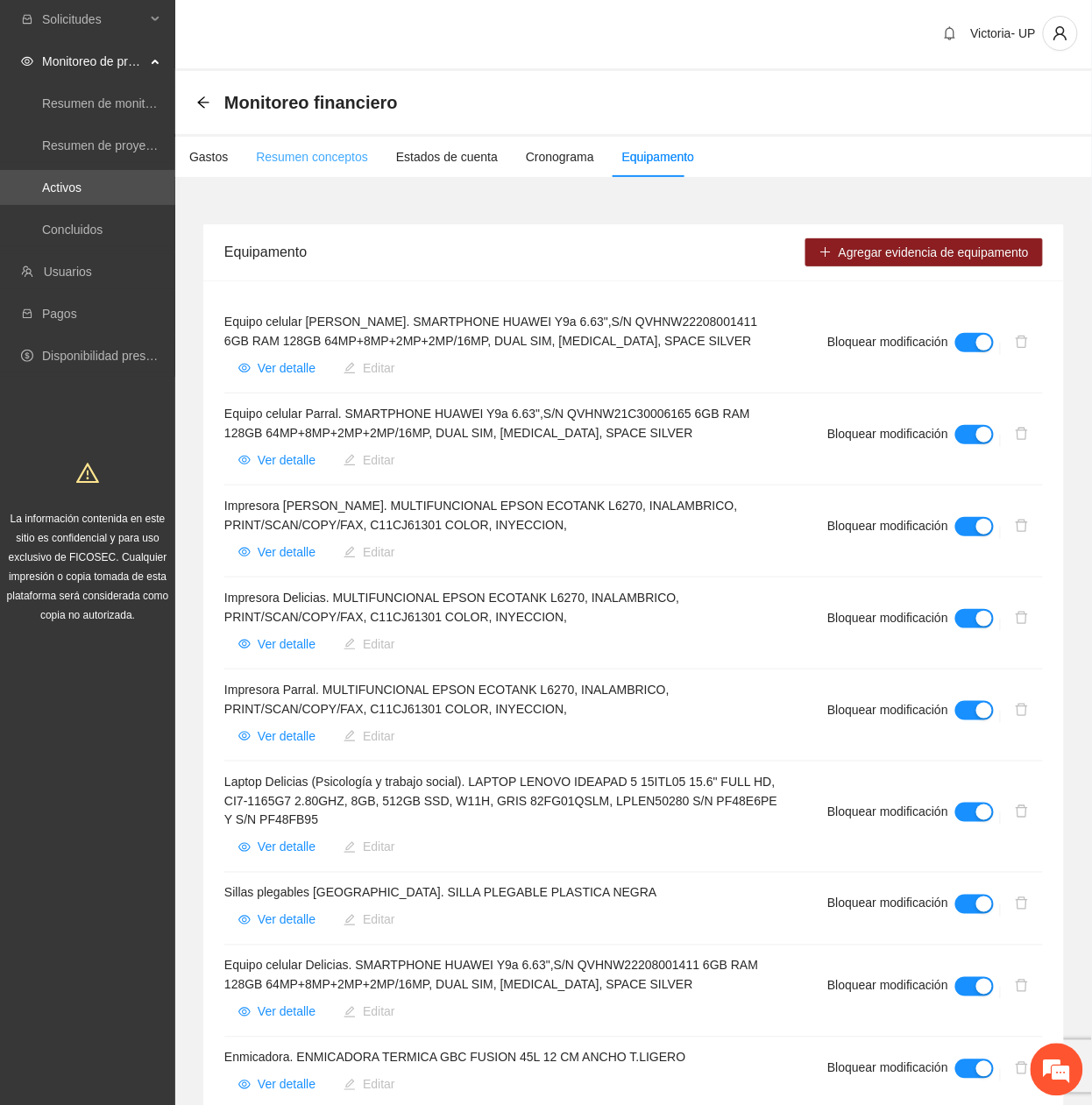
scroll to position [0, 0]
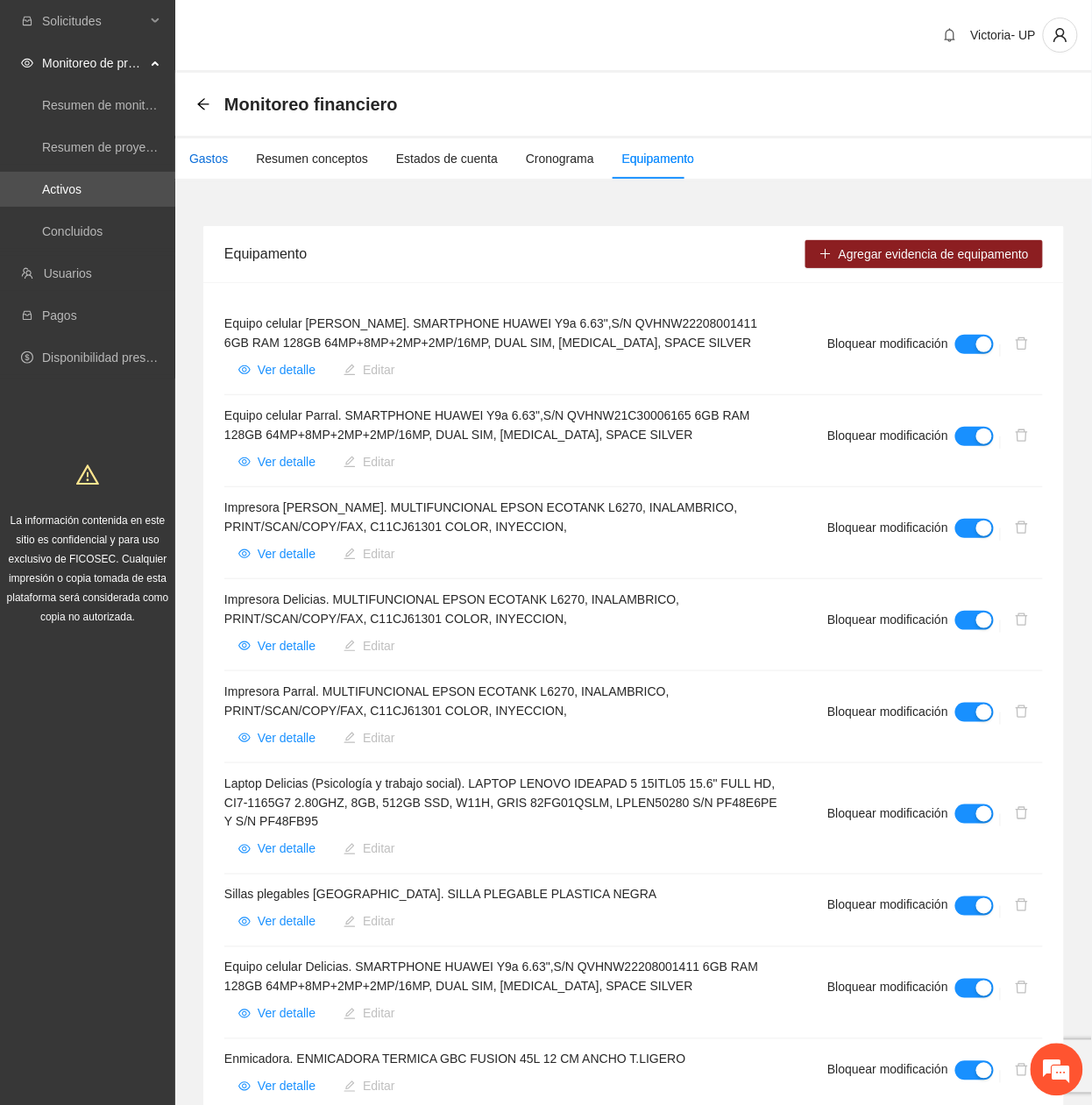
click at [218, 152] on div "Gastos" at bounding box center [209, 158] width 39 height 19
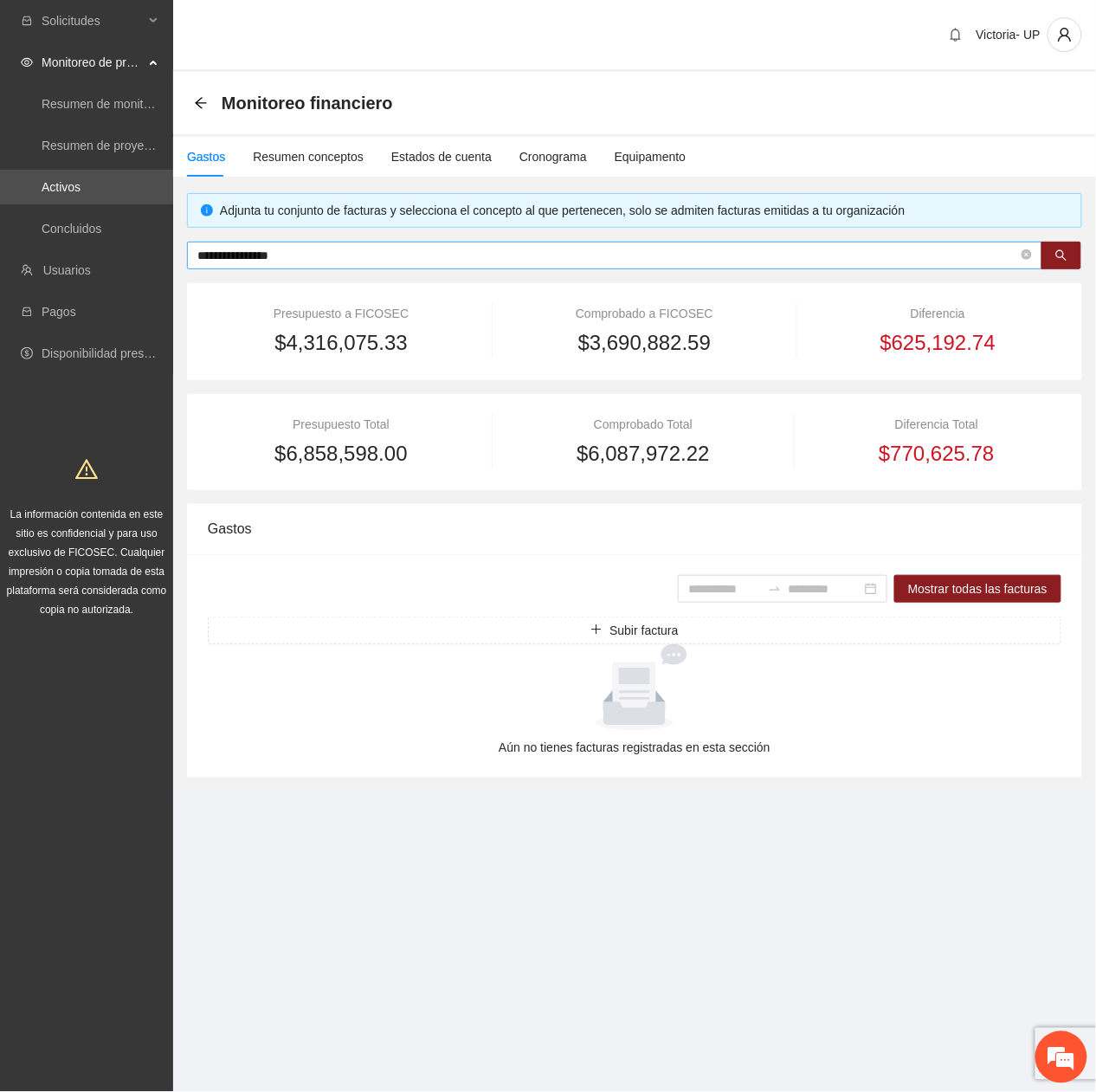
click at [317, 257] on input "**********" at bounding box center [607, 256] width 820 height 19
drag, startPoint x: 317, startPoint y: 257, endPoint x: -6, endPoint y: 253, distance: 323.0
click at [0, 253] on html "**********" at bounding box center [548, 546] width 1096 height 1092
paste input "****"
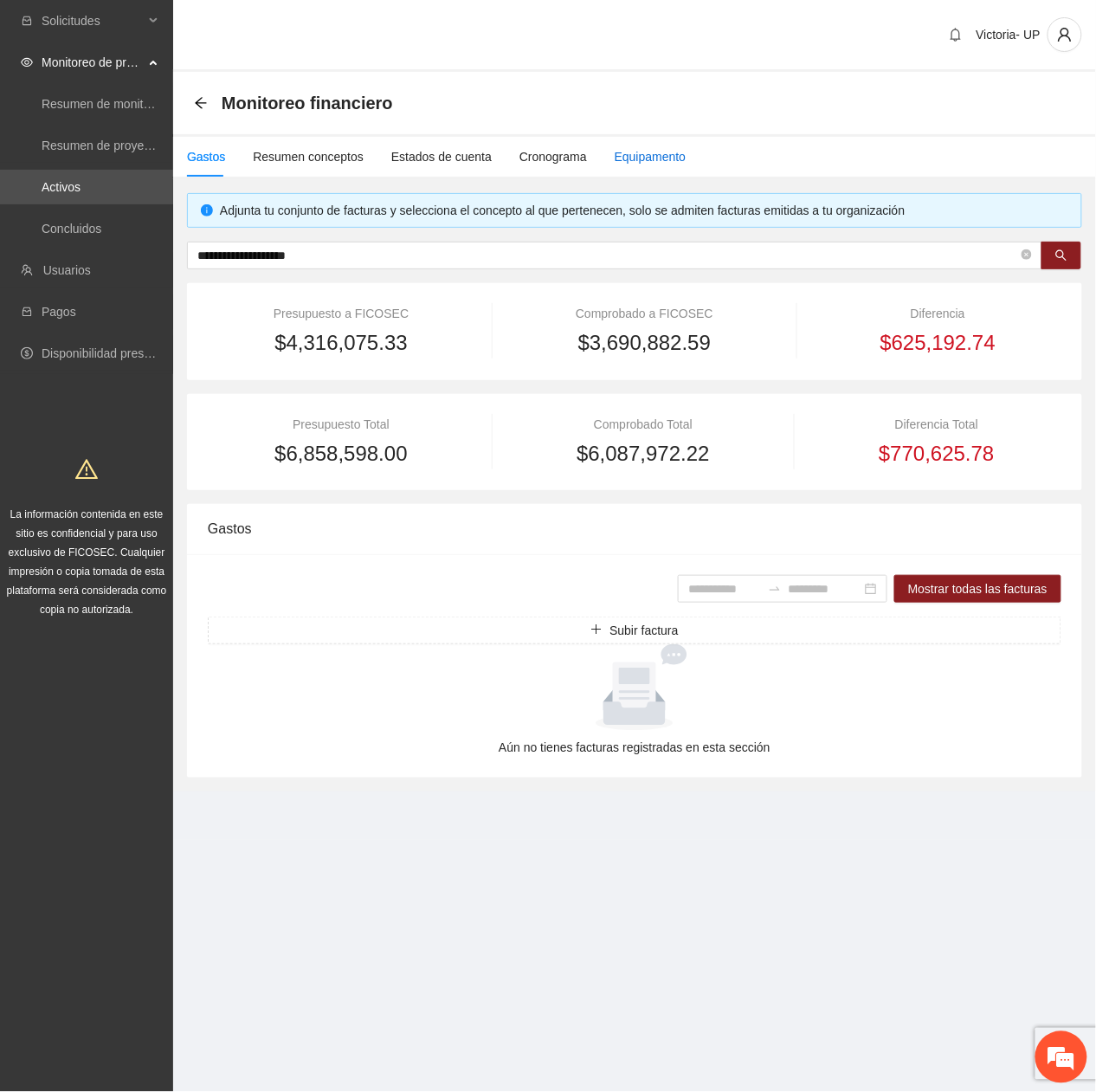
click at [615, 154] on div "Equipamento" at bounding box center [651, 157] width 72 height 19
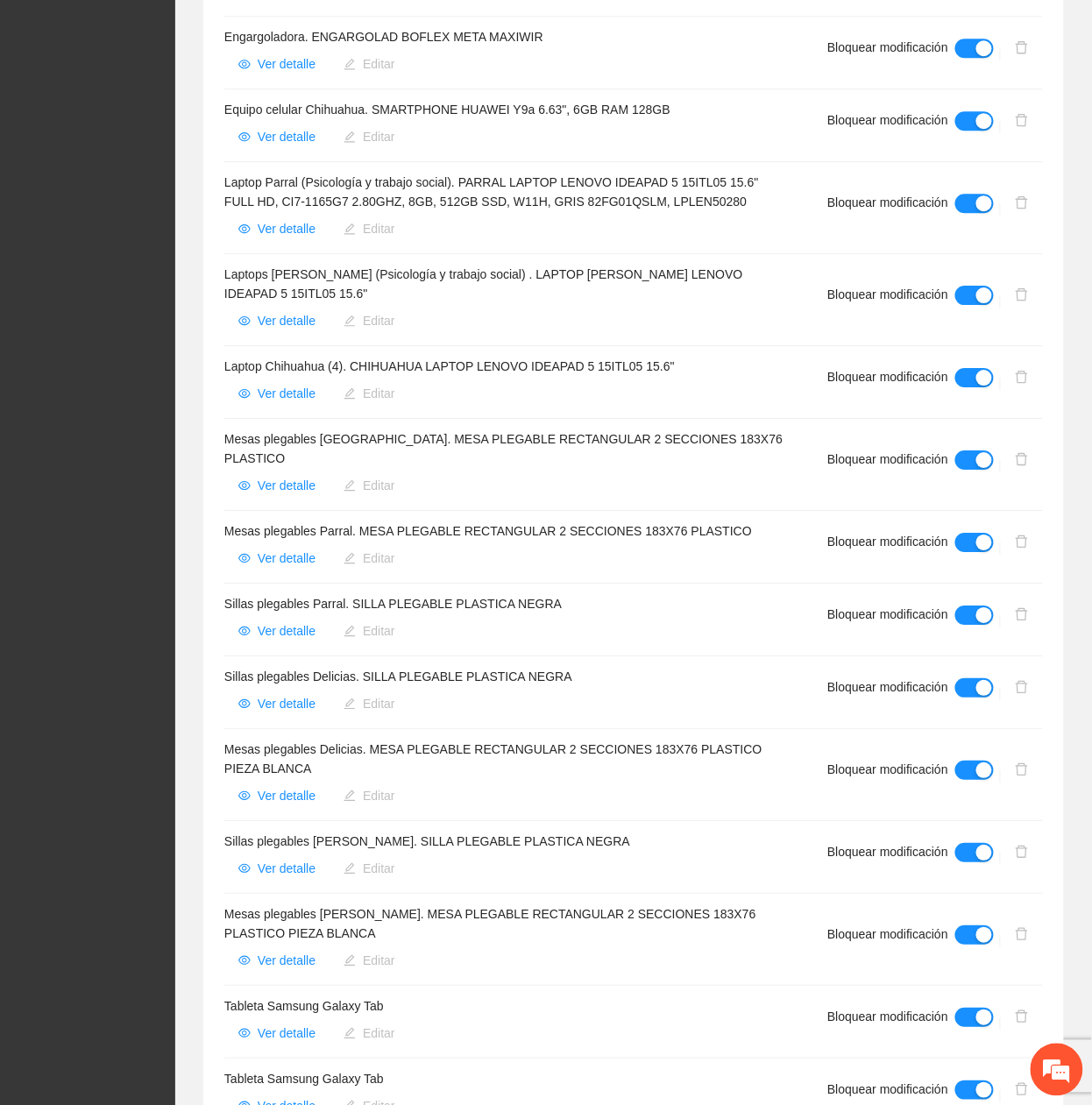
scroll to position [1285, 0]
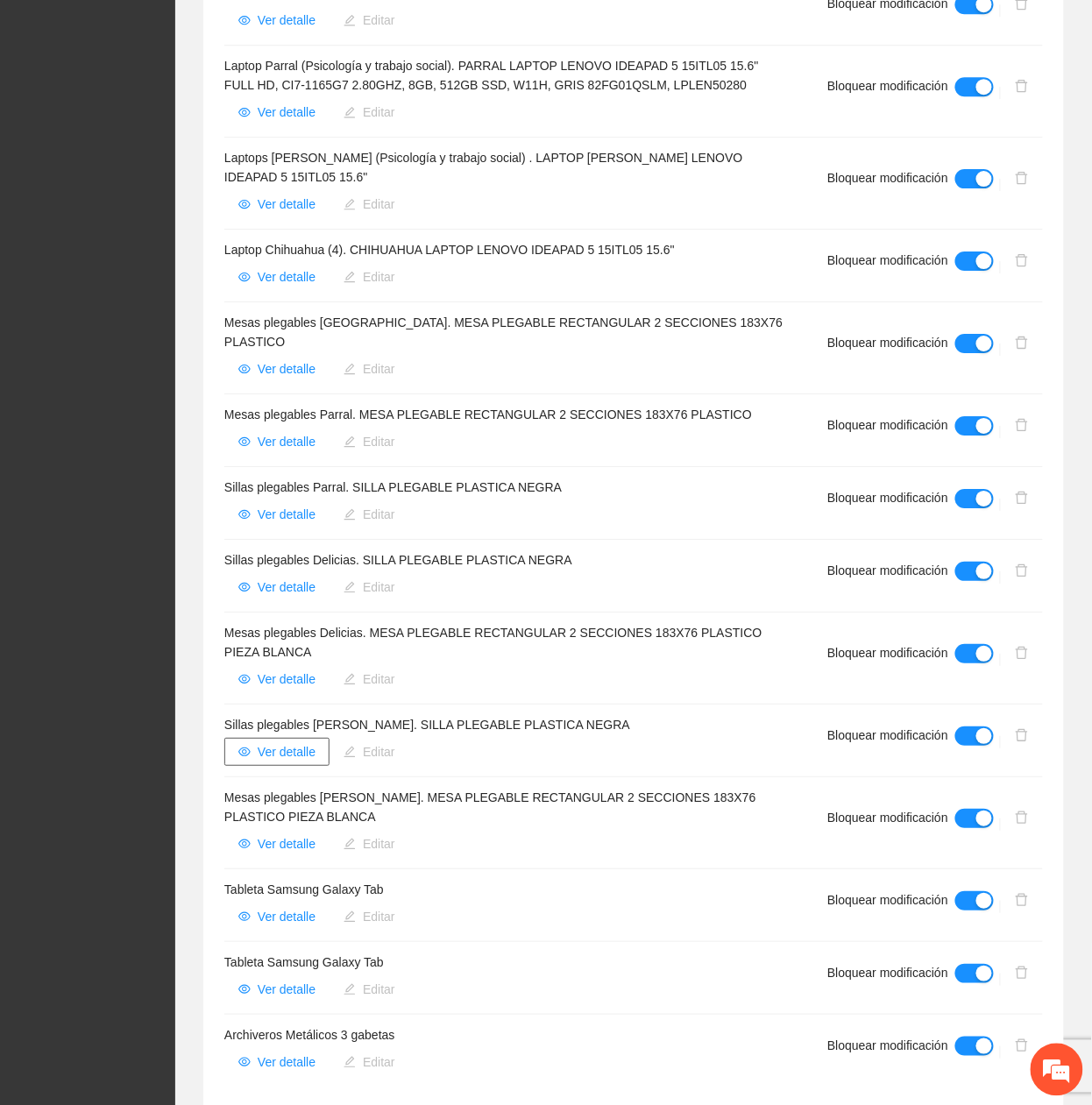
click at [299, 742] on span "Ver detalle" at bounding box center [287, 752] width 58 height 19
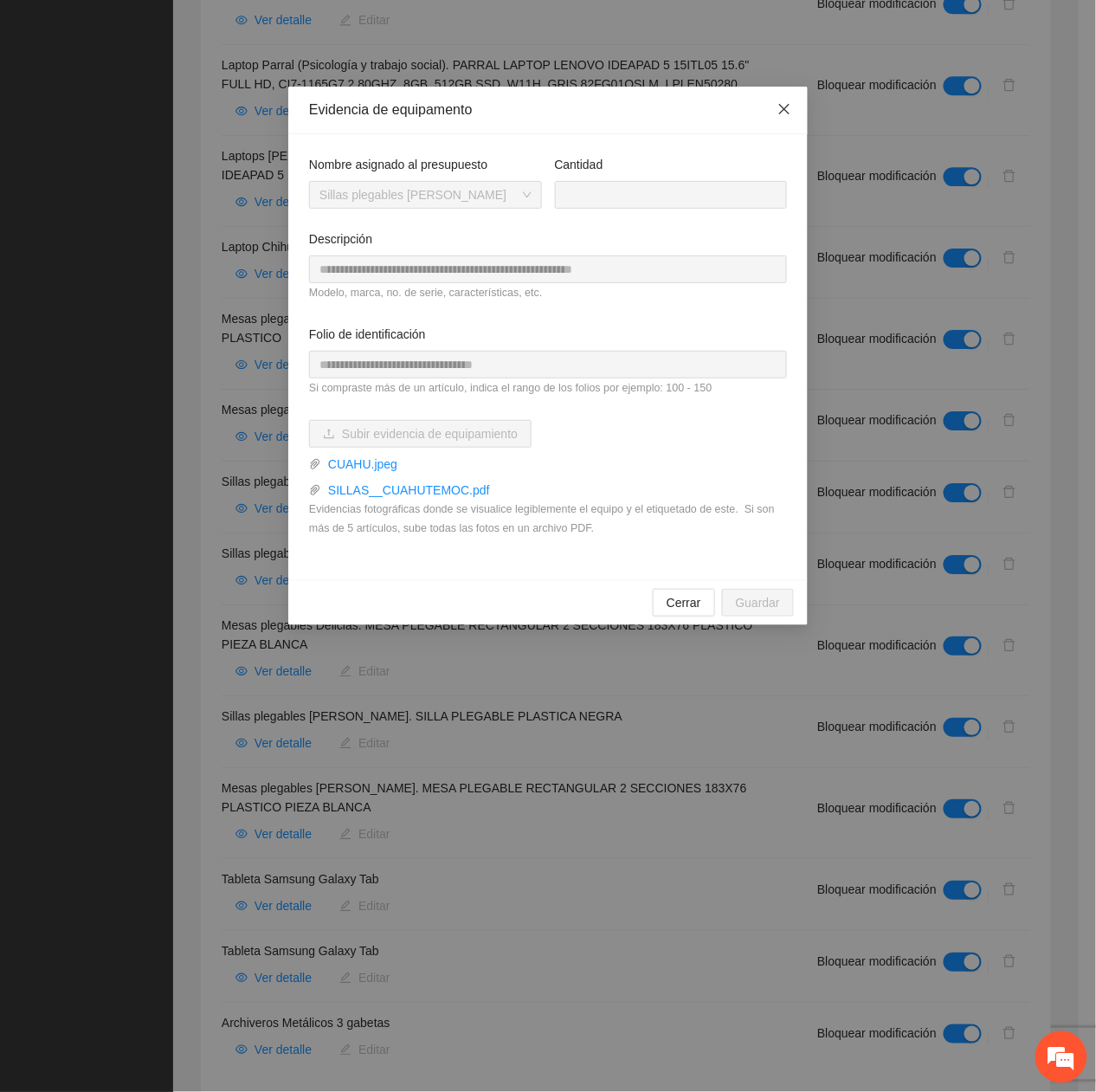
click at [765, 105] on span "Close" at bounding box center [785, 111] width 47 height 47
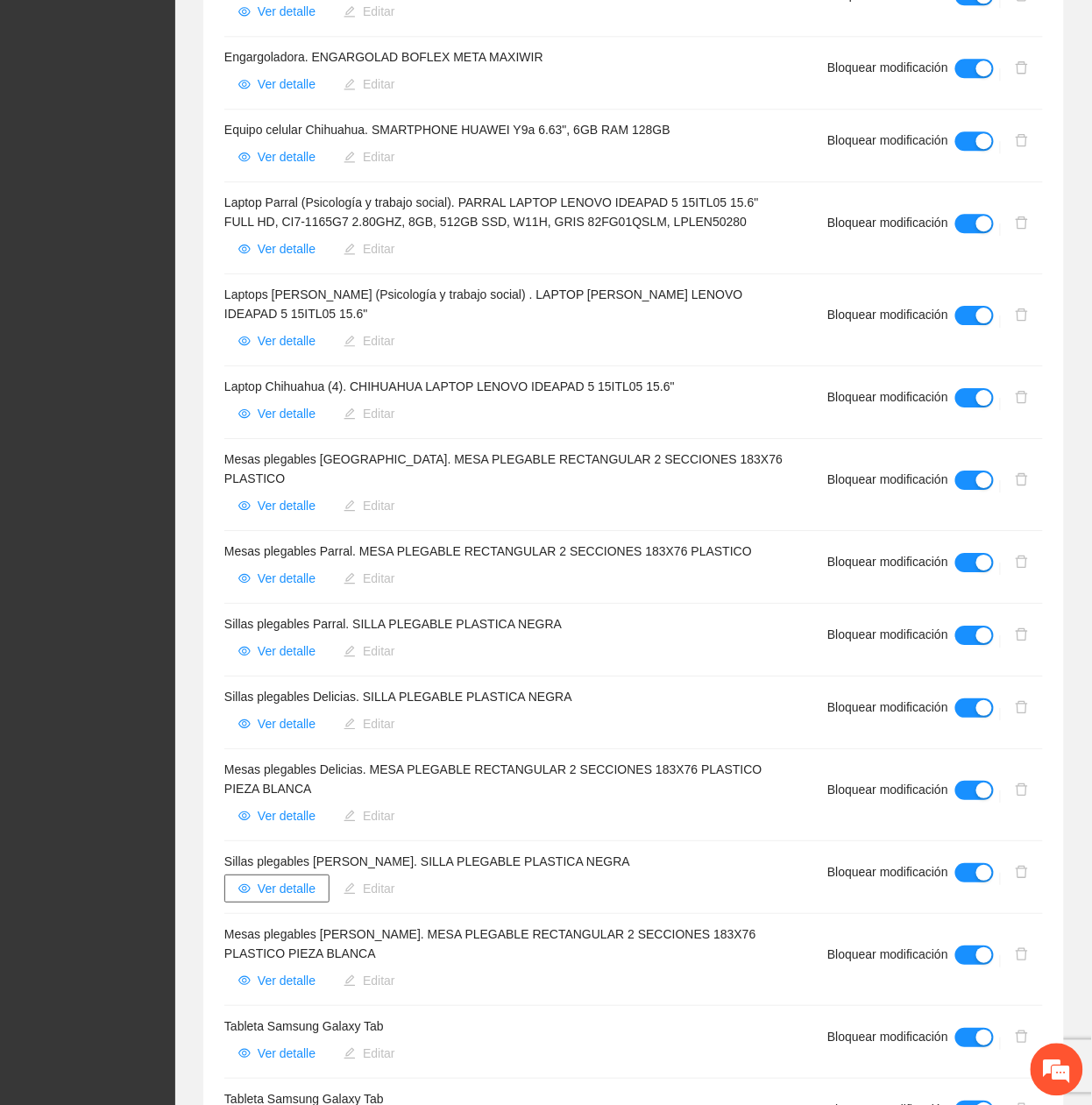
scroll to position [1108, 0]
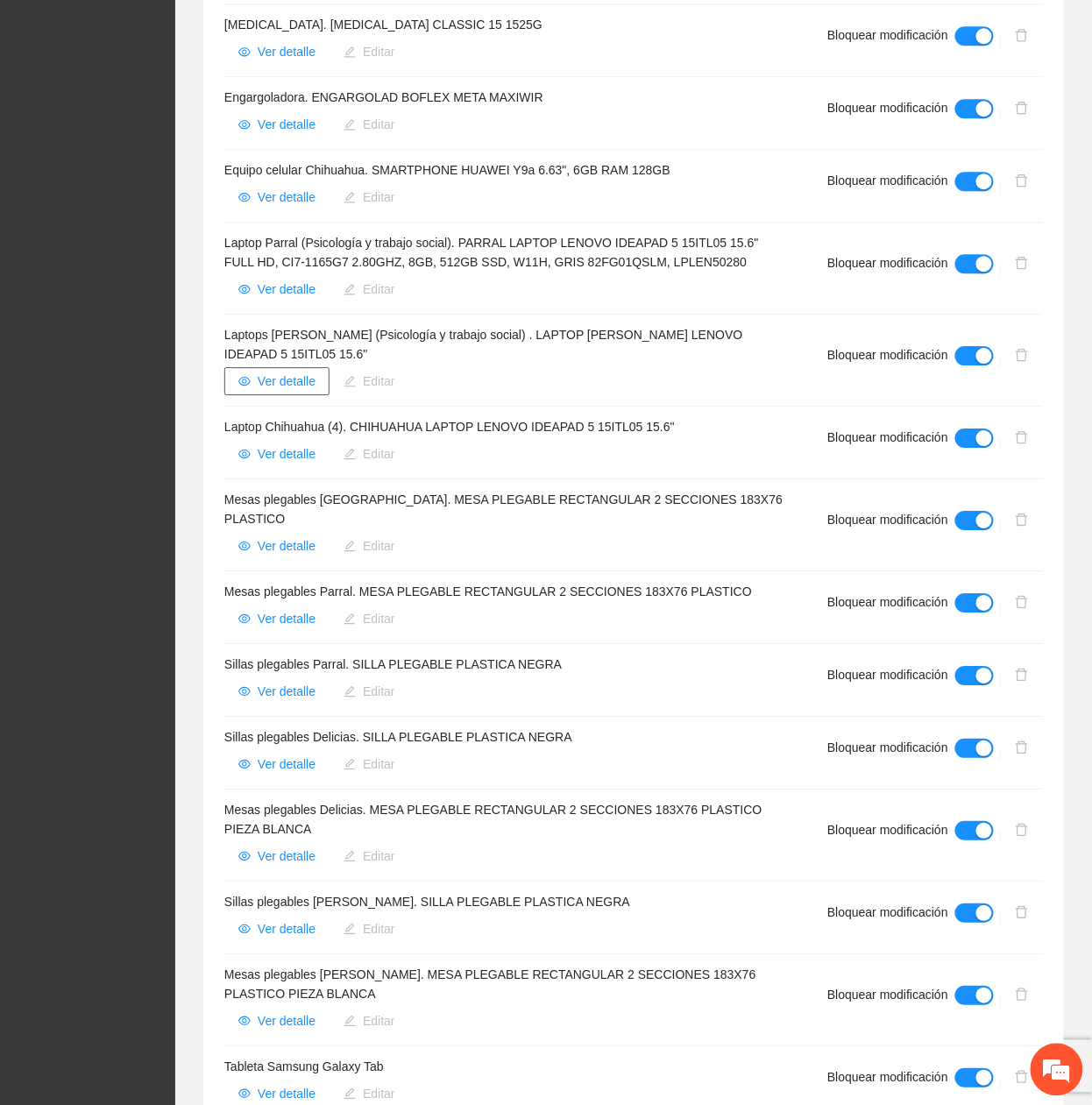
click at [305, 390] on span "Ver detalle" at bounding box center [287, 381] width 58 height 19
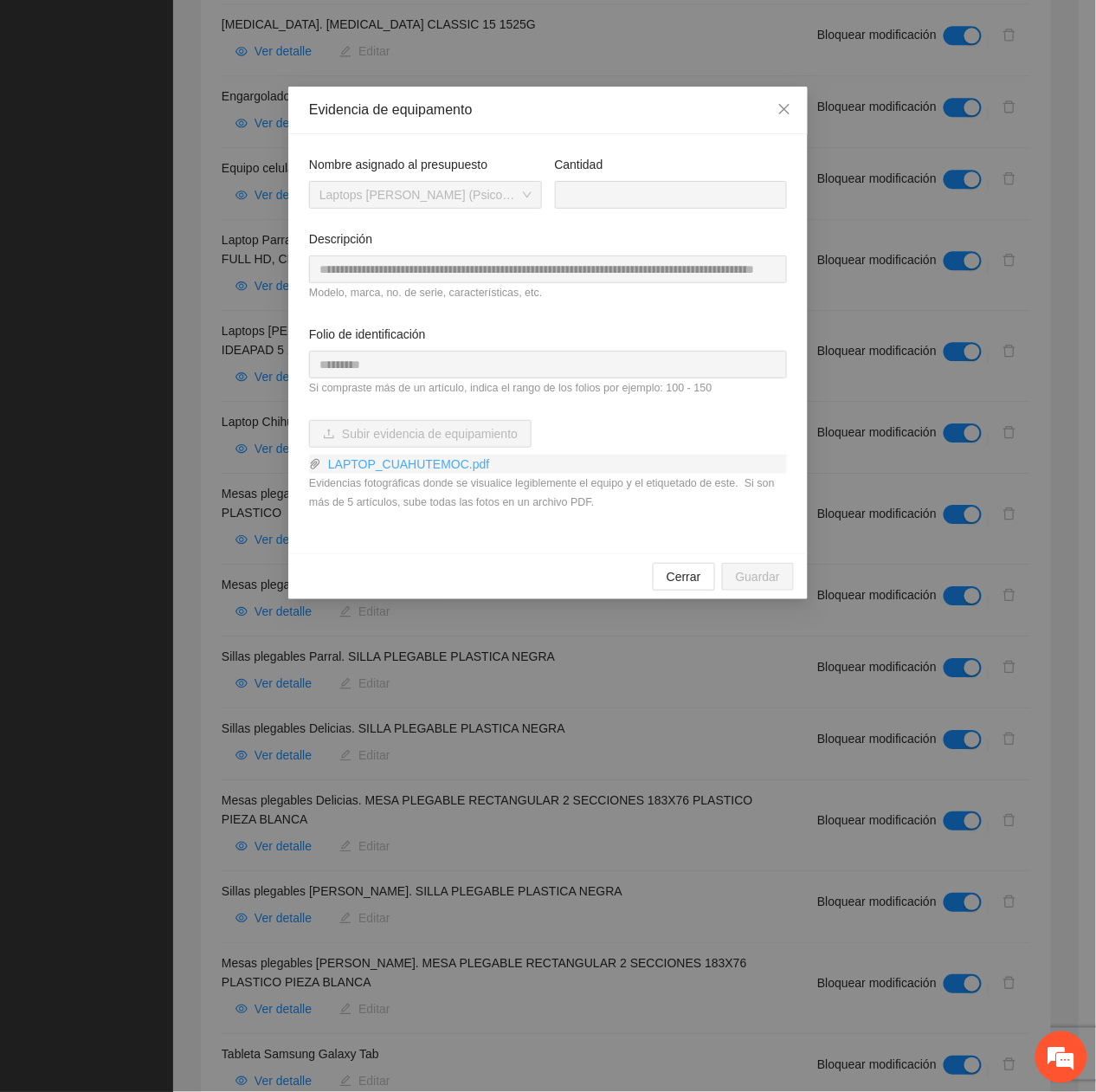
click at [460, 471] on link "LAPTOP_CUAHUTEMOC.pdf" at bounding box center [553, 464] width 465 height 19
drag, startPoint x: 784, startPoint y: 112, endPoint x: 825, endPoint y: 142, distance: 50.8
click at [783, 112] on icon "close" at bounding box center [785, 109] width 14 height 14
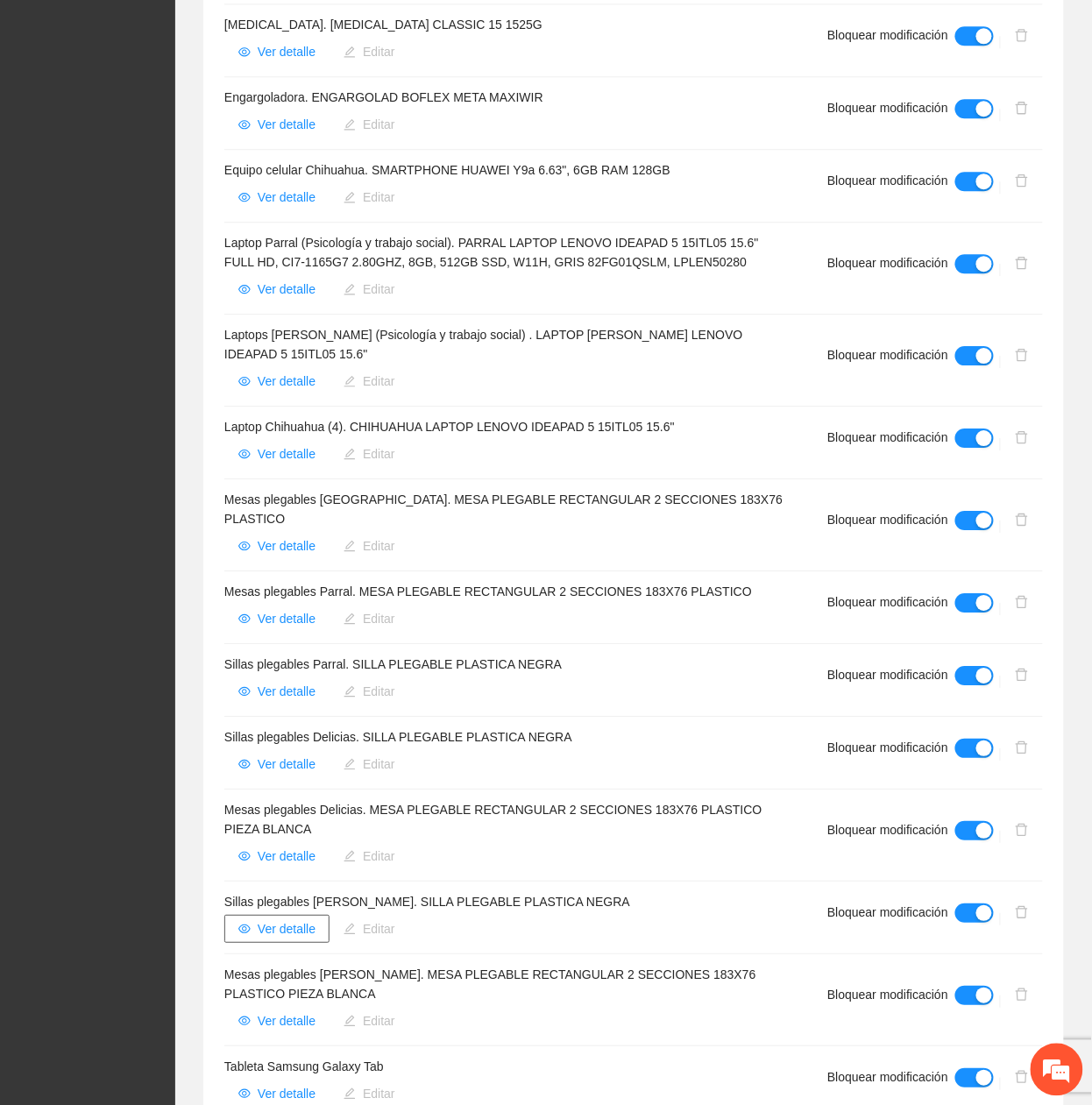
click at [275, 919] on span "Ver detalle" at bounding box center [287, 929] width 58 height 19
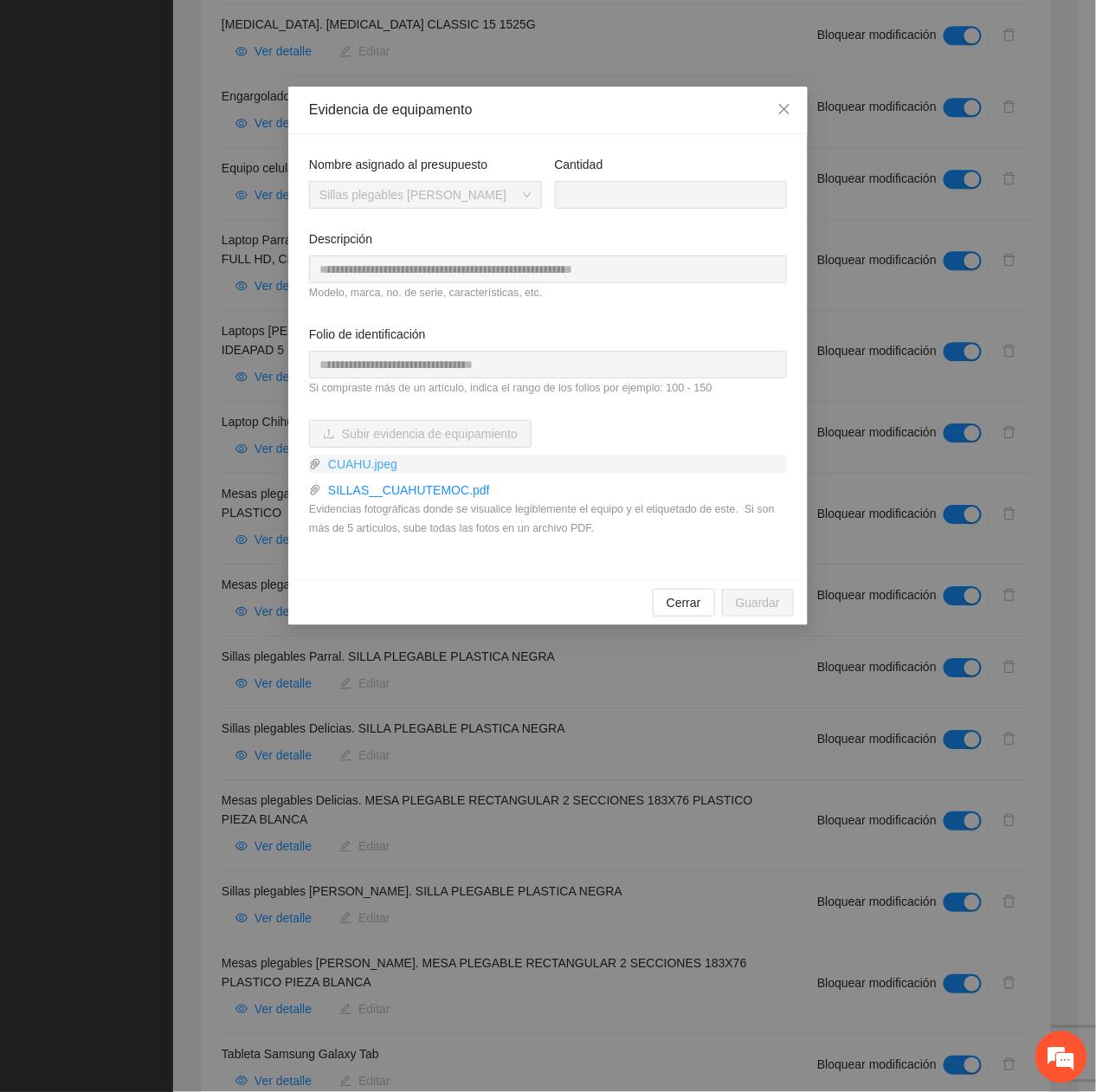
click at [348, 466] on link "CUAHU.jpeg" at bounding box center [553, 464] width 465 height 19
click at [450, 495] on link "SILLAS__CUAHUTEMOC.pdf" at bounding box center [553, 490] width 465 height 19
click at [781, 100] on span "Close" at bounding box center [785, 111] width 47 height 47
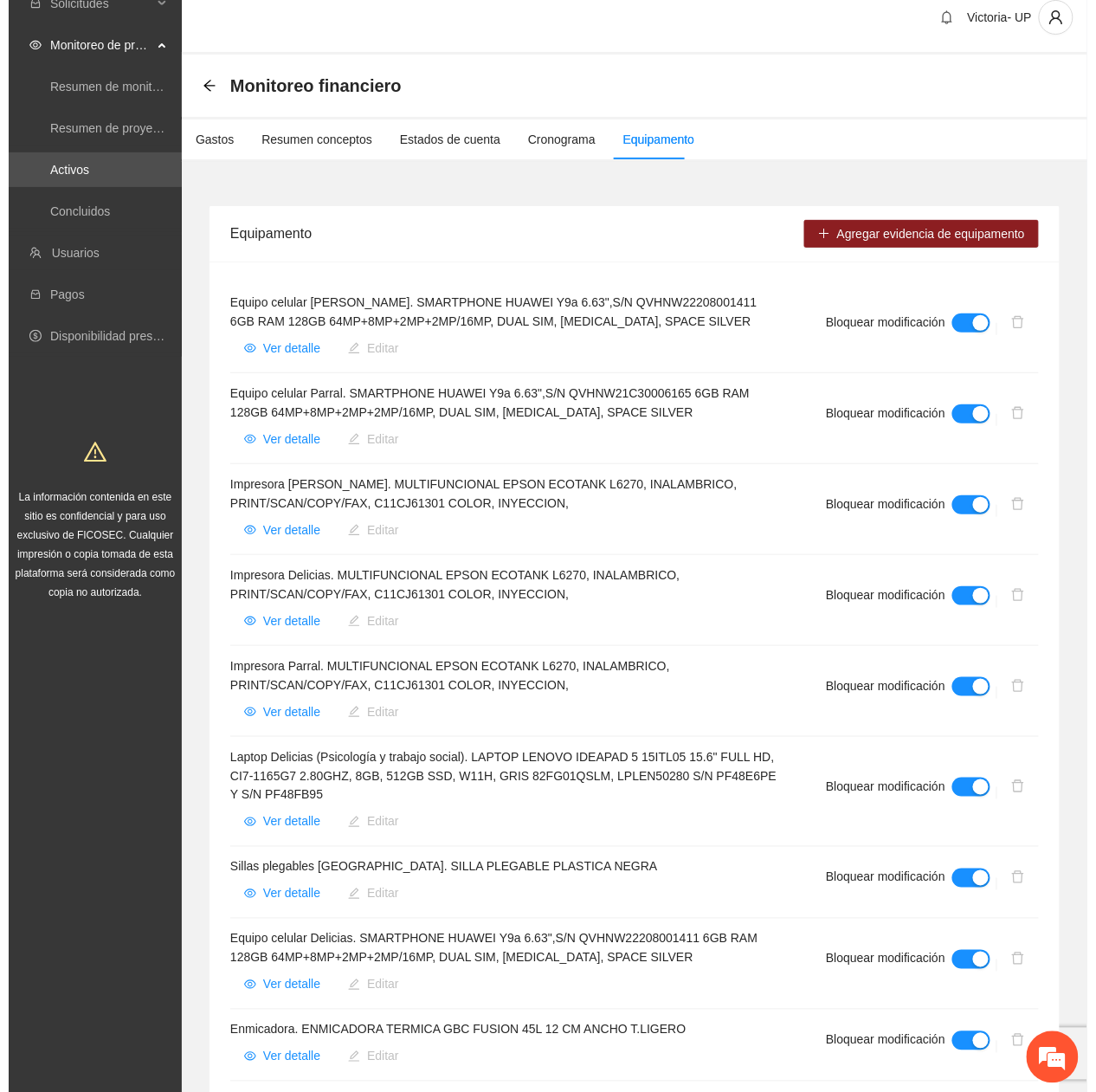
scroll to position [0, 0]
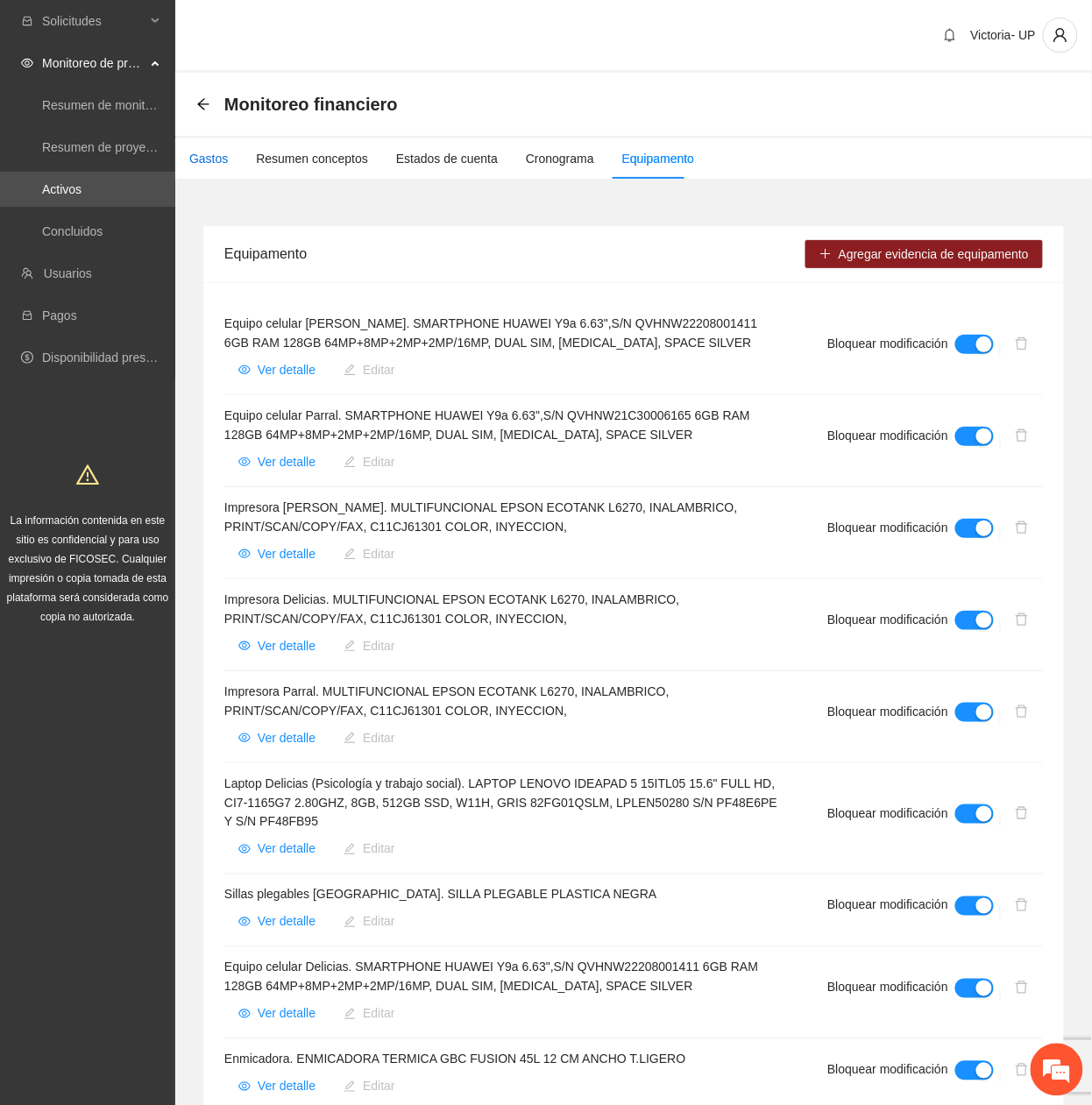
drag, startPoint x: 194, startPoint y: 159, endPoint x: 228, endPoint y: 195, distance: 49.5
click at [194, 159] on div "Gastos" at bounding box center [209, 158] width 39 height 19
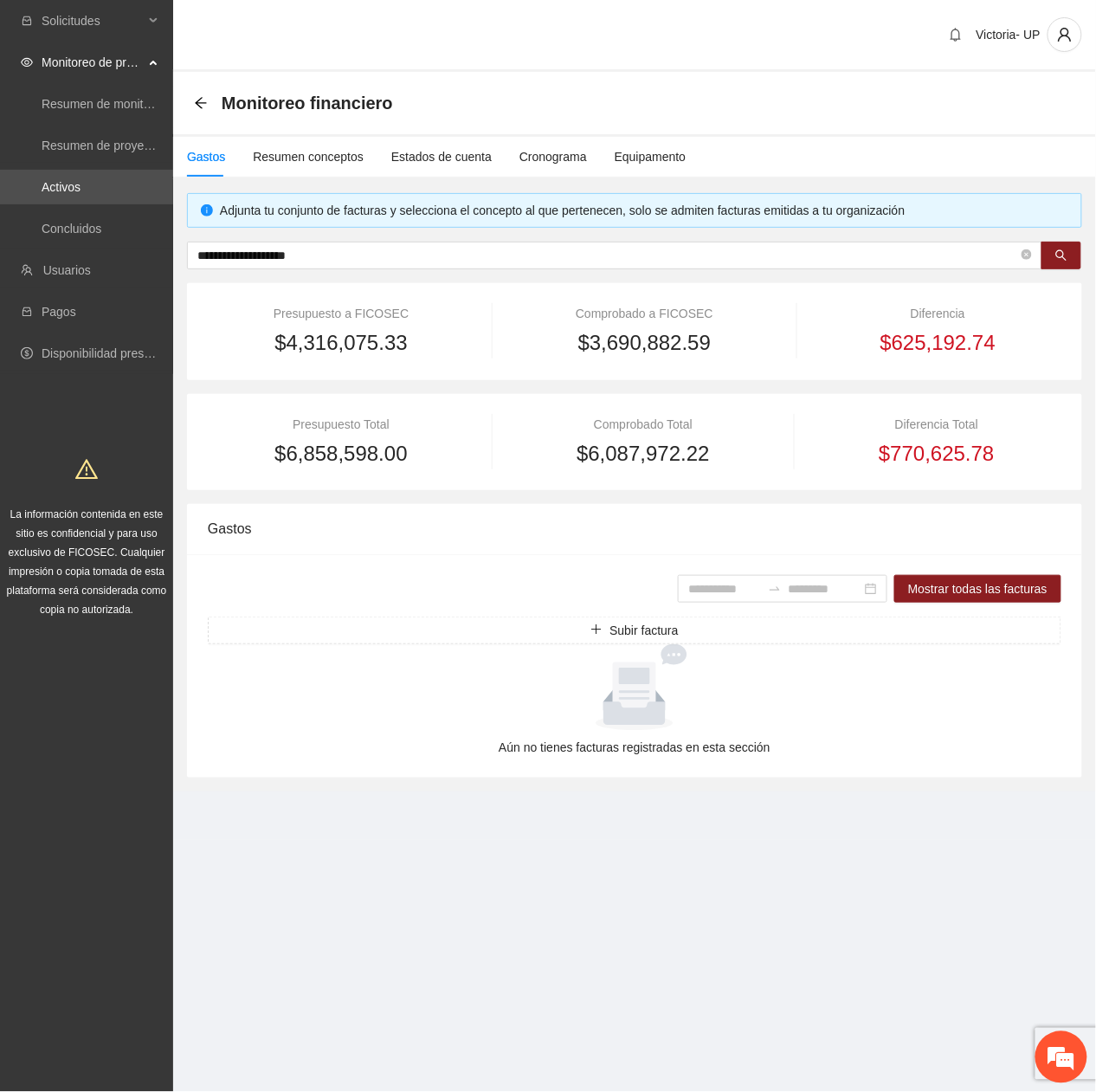
click at [354, 240] on div "**********" at bounding box center [634, 486] width 895 height 585
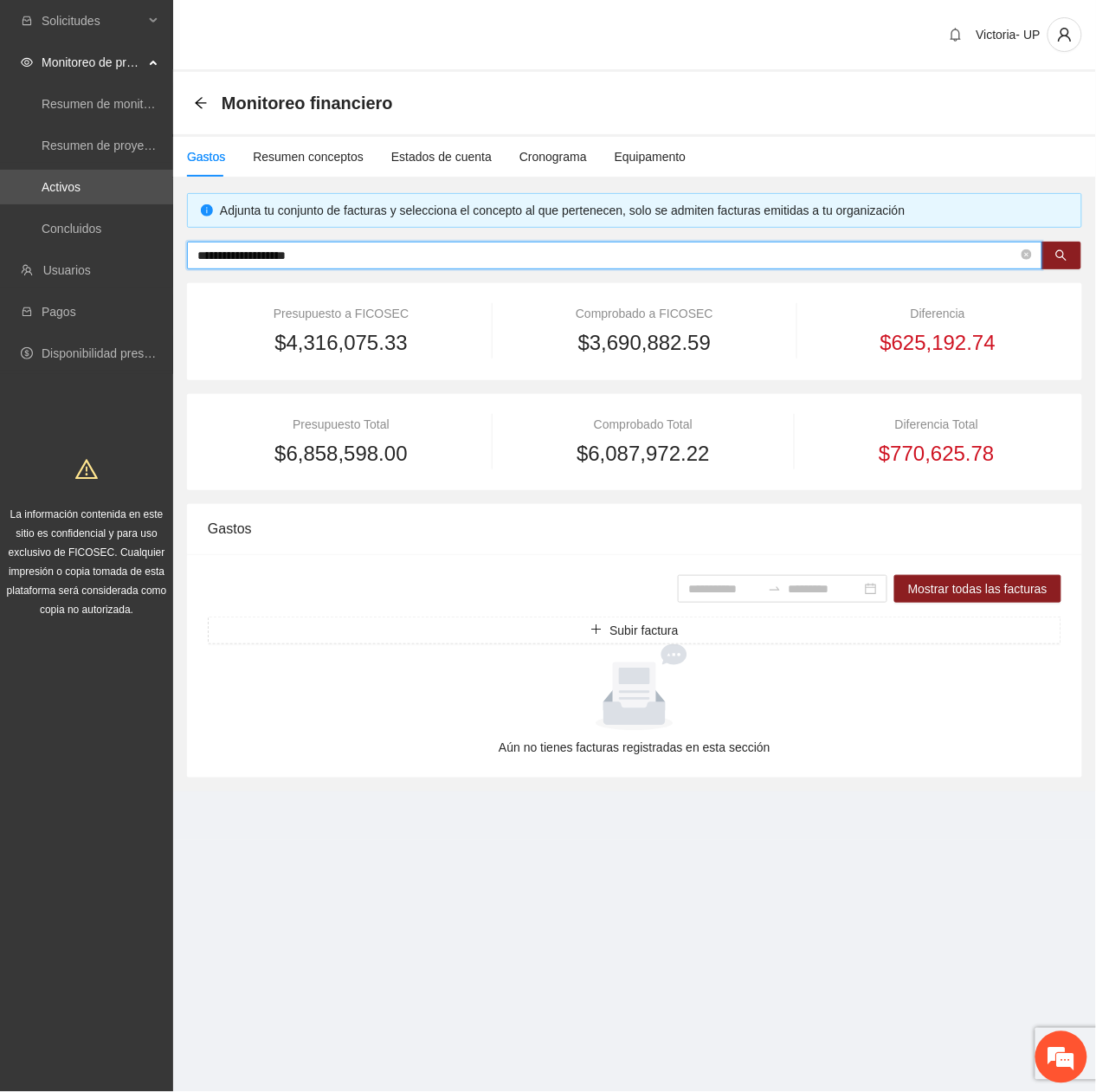
drag, startPoint x: 355, startPoint y: 247, endPoint x: -6, endPoint y: 268, distance: 361.6
click at [0, 268] on html "**********" at bounding box center [548, 546] width 1096 height 1092
paste input "text"
type input "**********"
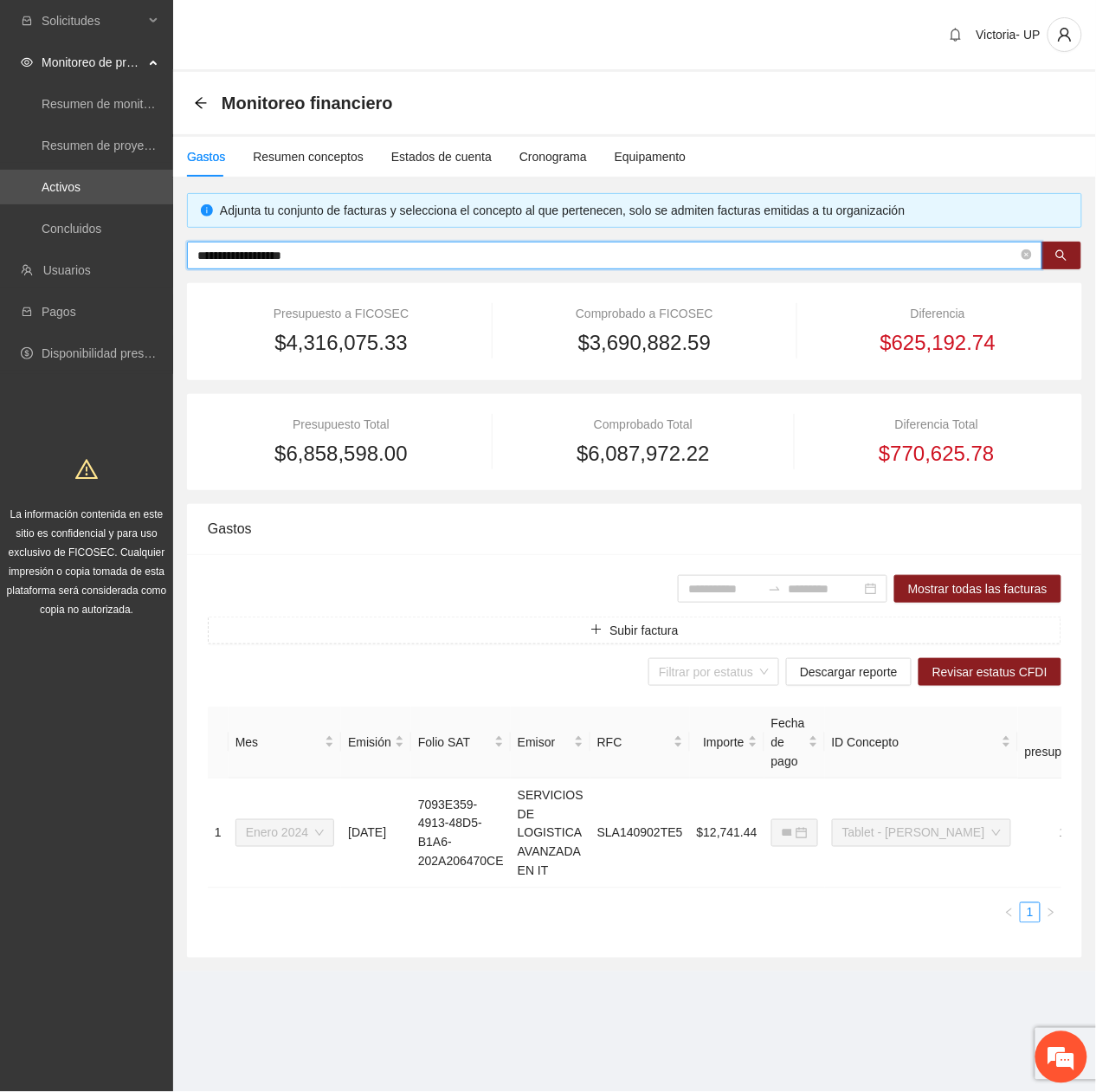
type input "**********"
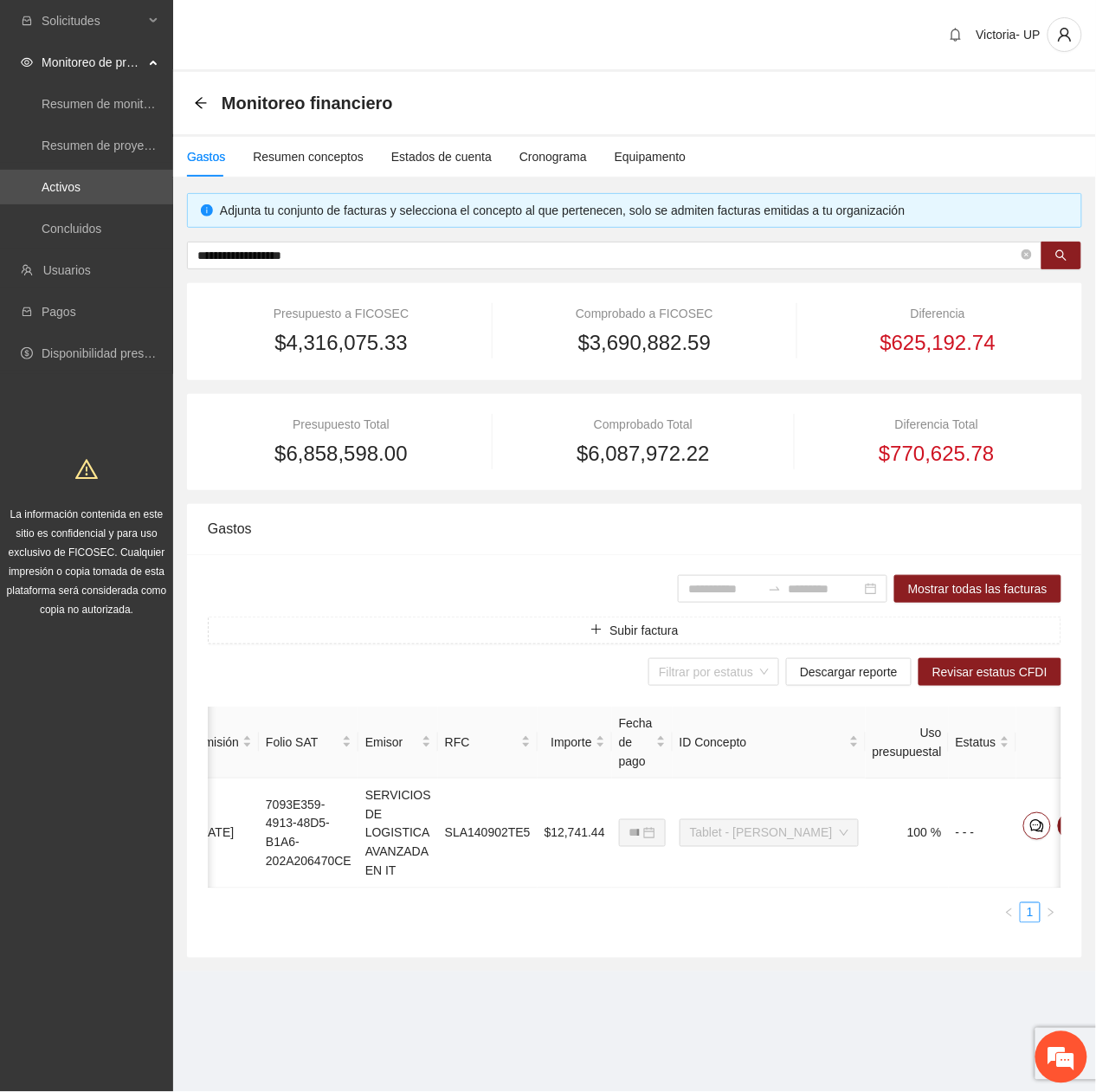
scroll to position [0, 191]
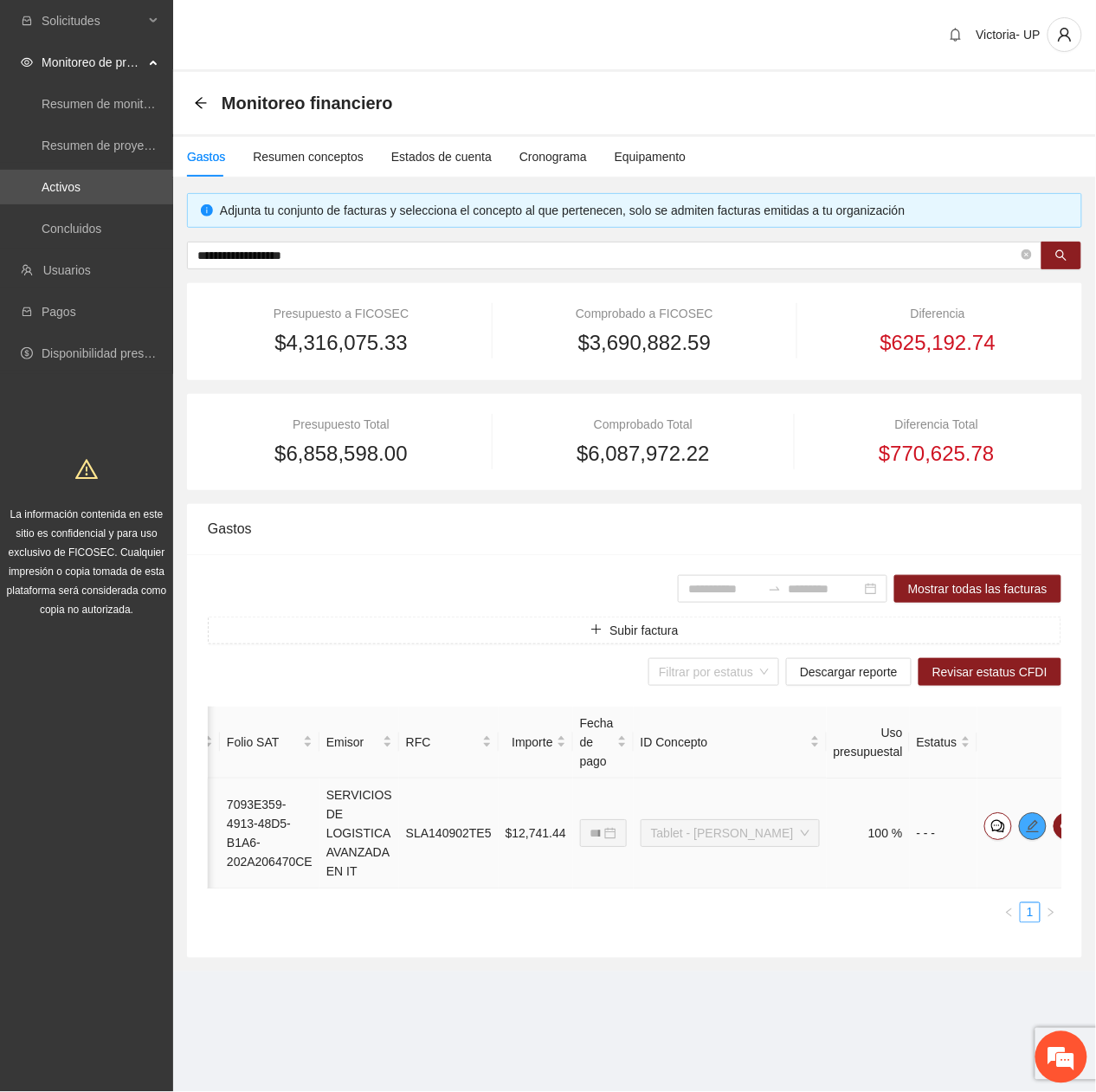
click at [1026, 821] on icon "edit" at bounding box center [1033, 826] width 14 height 14
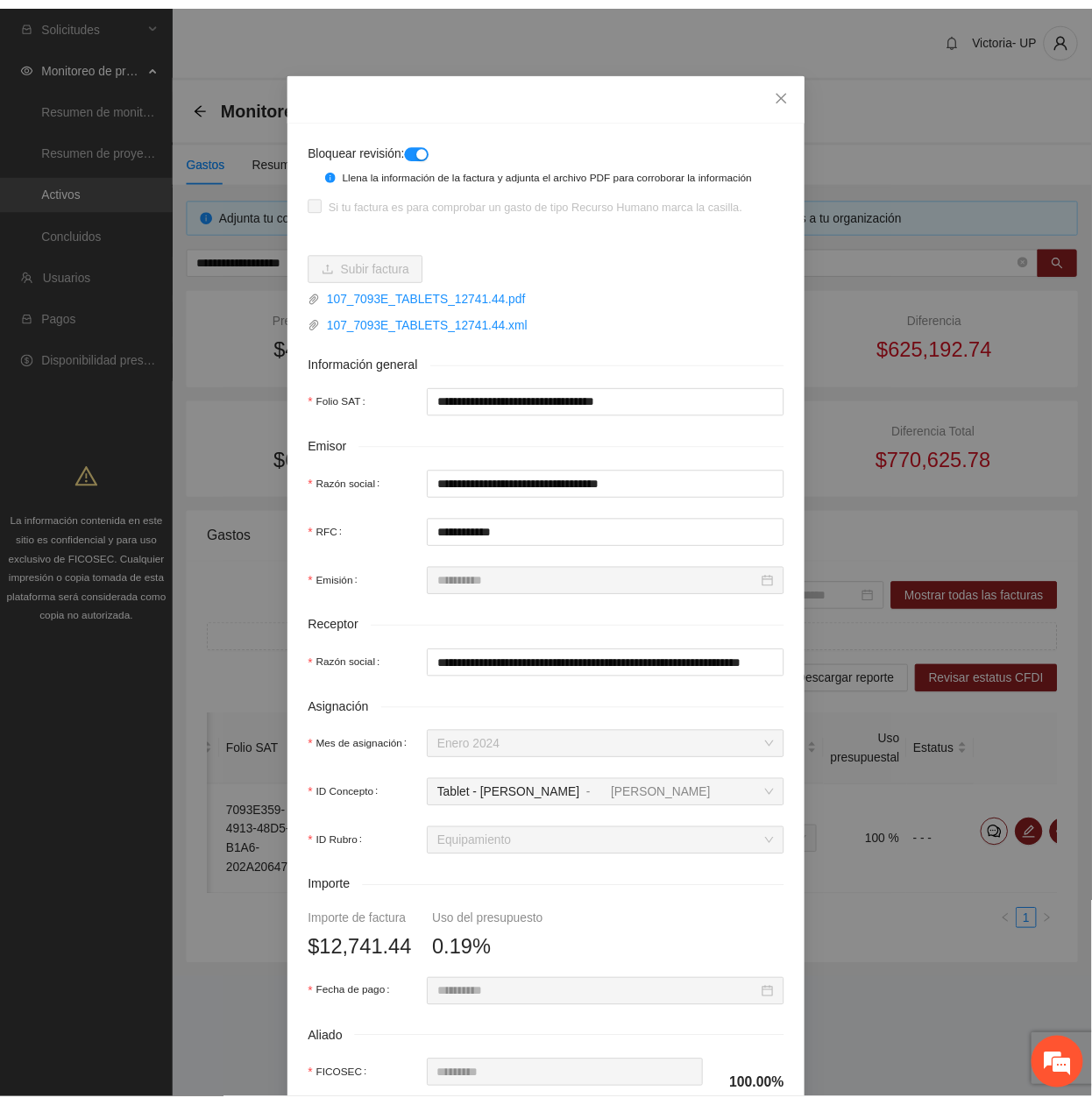
scroll to position [0, 0]
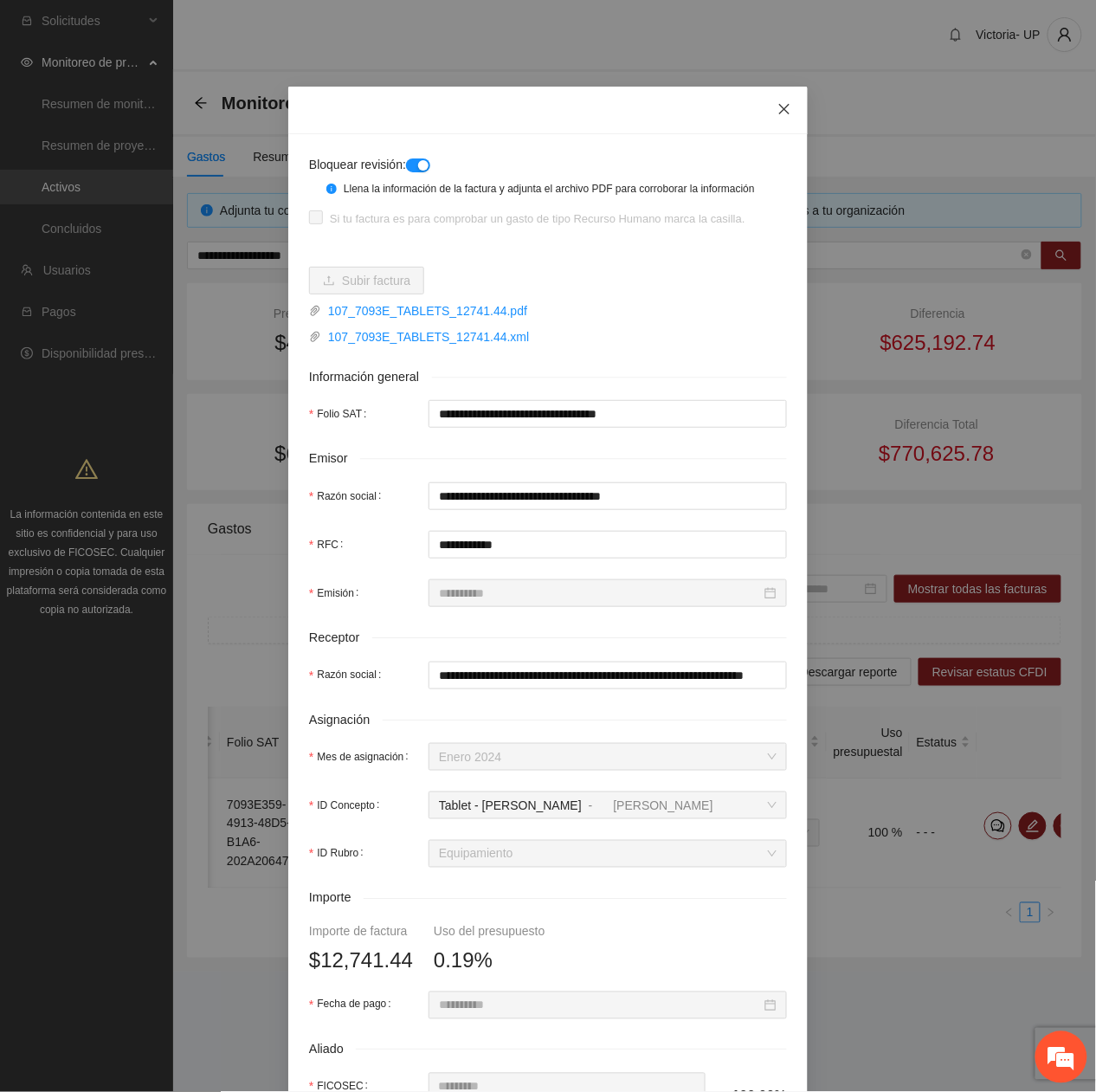
drag, startPoint x: 774, startPoint y: 98, endPoint x: 853, endPoint y: 295, distance: 212.2
click at [774, 102] on span "Close" at bounding box center [785, 111] width 47 height 47
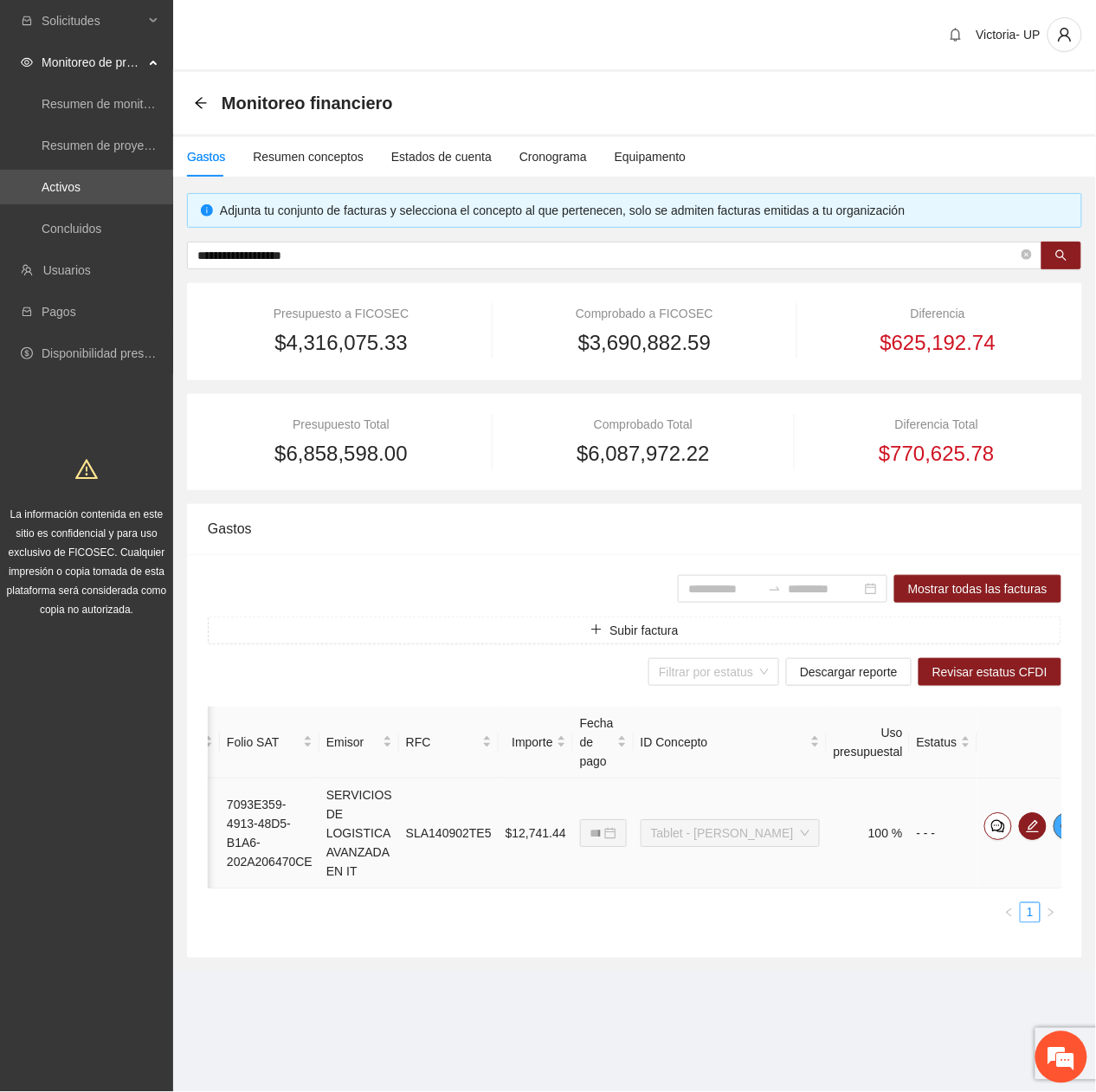
click at [1060, 829] on icon "eye" at bounding box center [1067, 826] width 14 height 14
click at [637, 161] on div "Equipamento" at bounding box center [651, 157] width 72 height 19
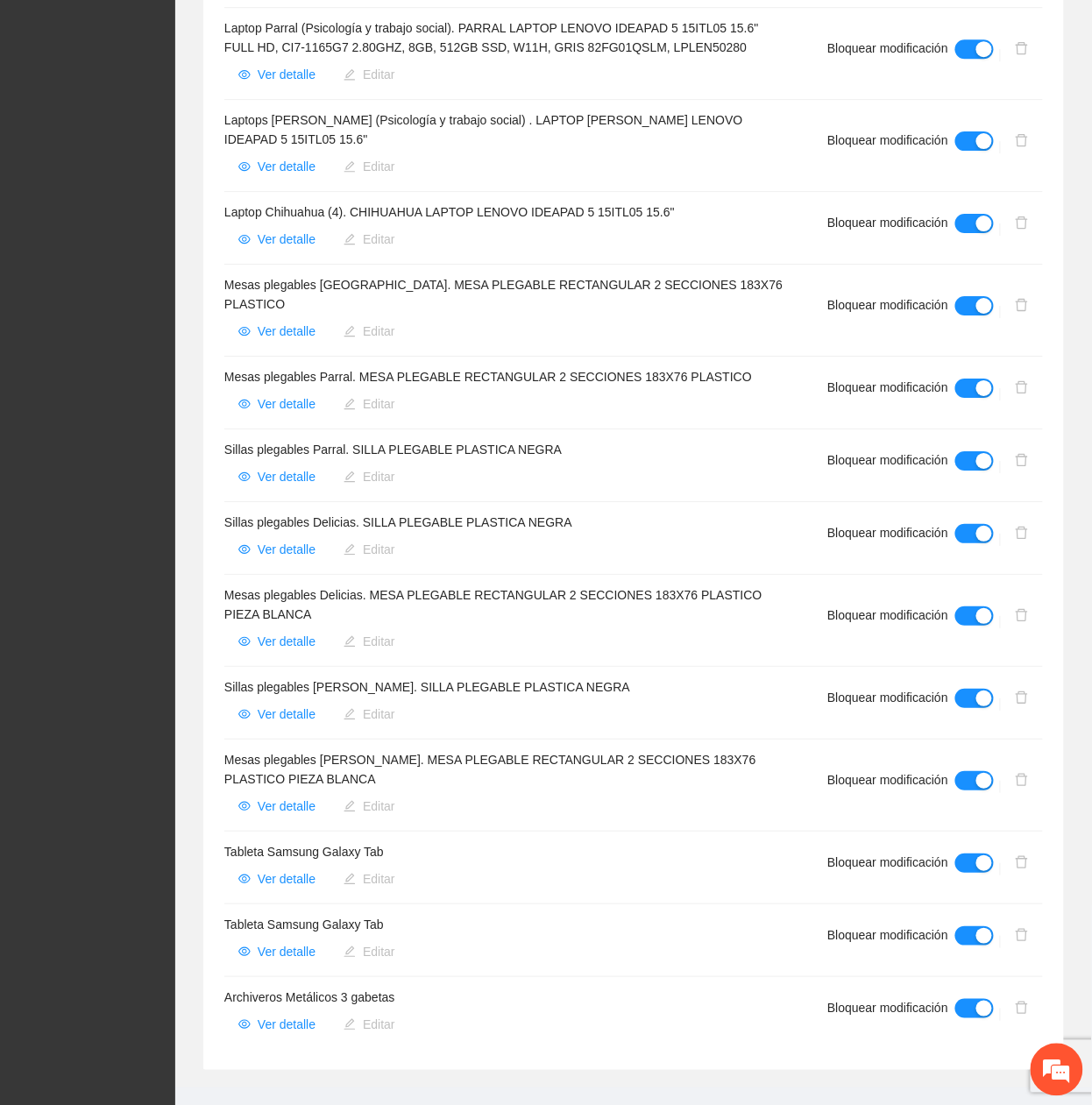
scroll to position [1340, 0]
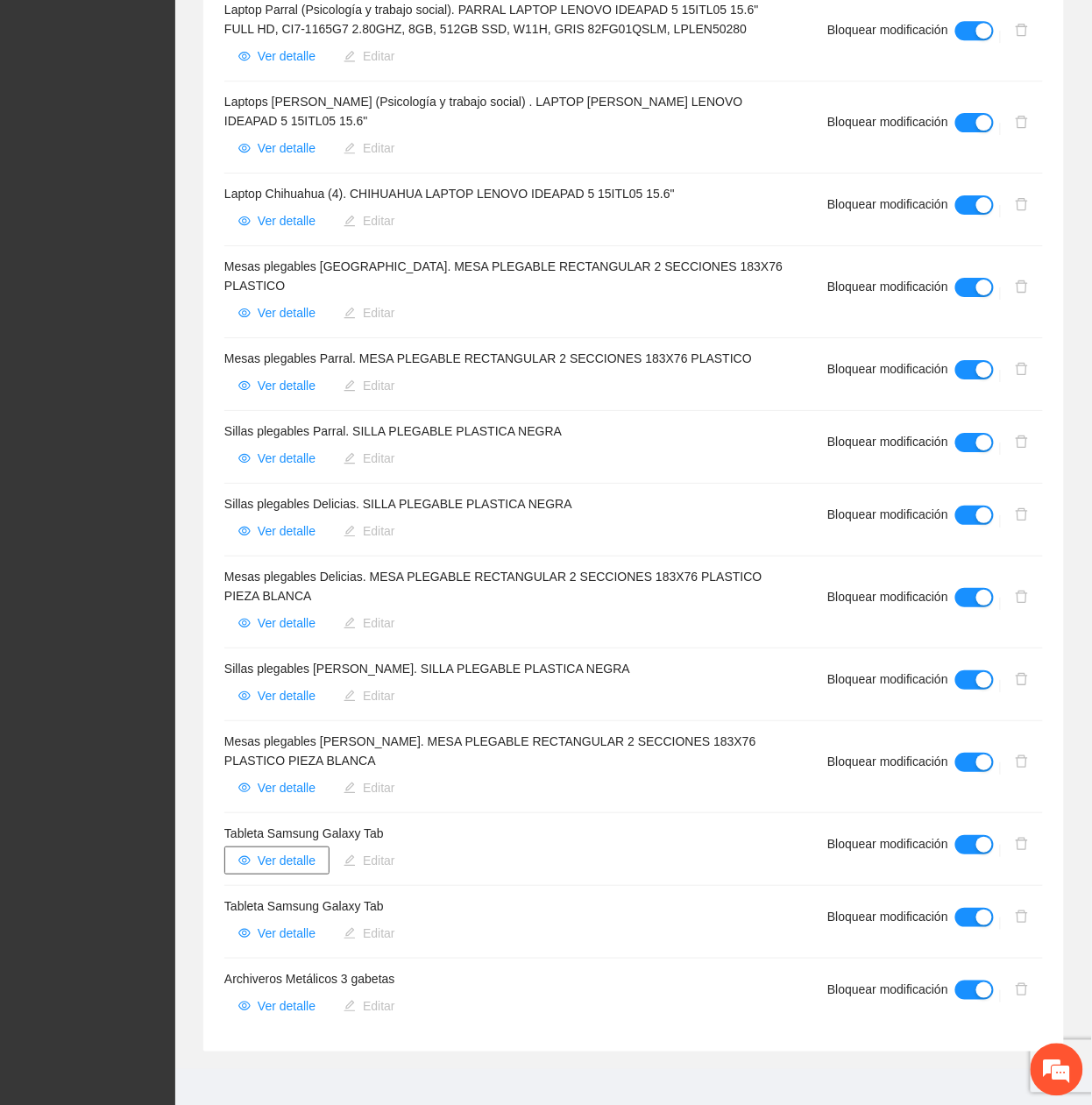
click at [268, 851] on span "Ver detalle" at bounding box center [287, 860] width 58 height 19
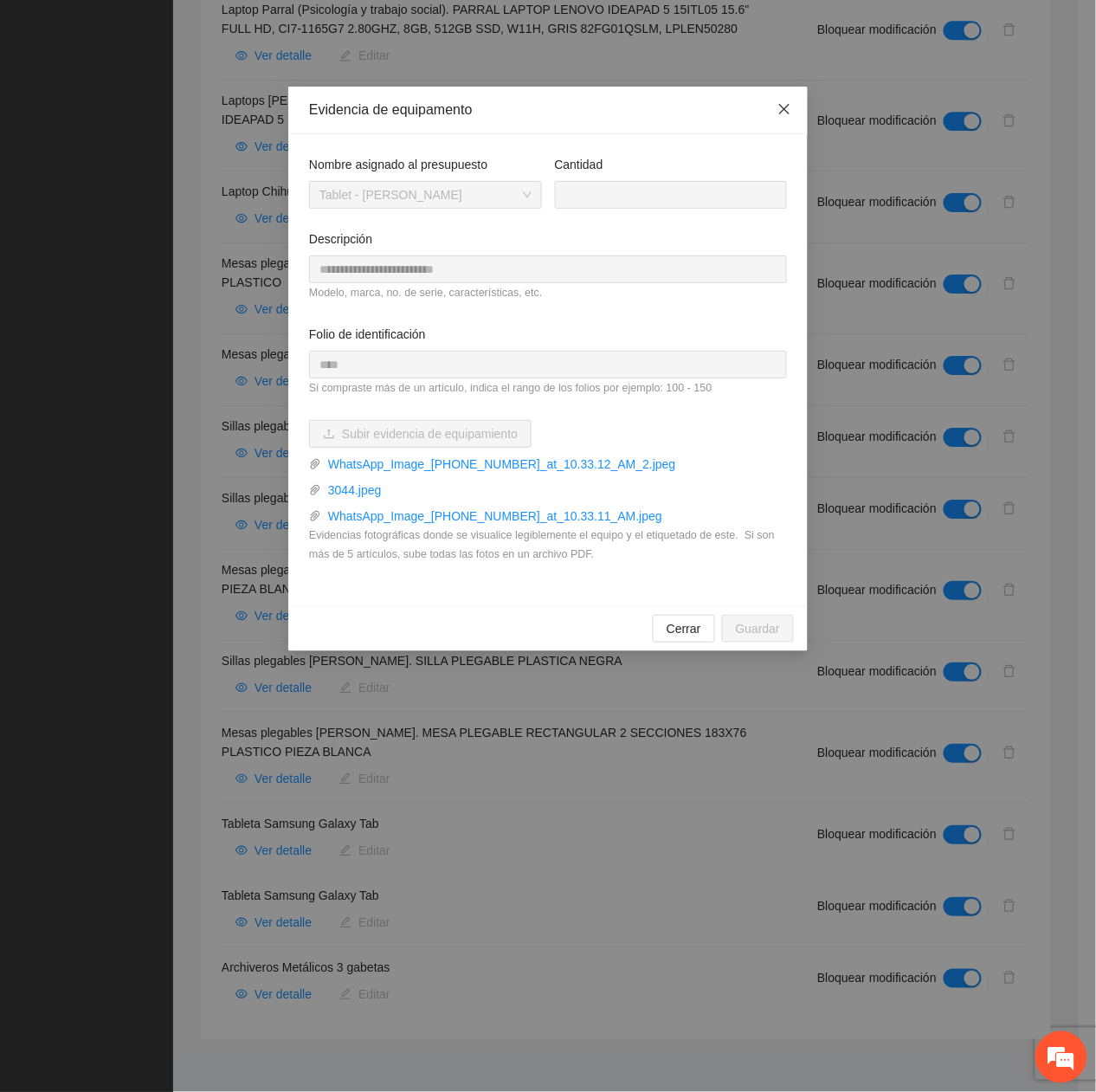
drag, startPoint x: 783, startPoint y: 111, endPoint x: 700, endPoint y: 204, distance: 124.7
click at [783, 111] on icon "close" at bounding box center [785, 109] width 14 height 14
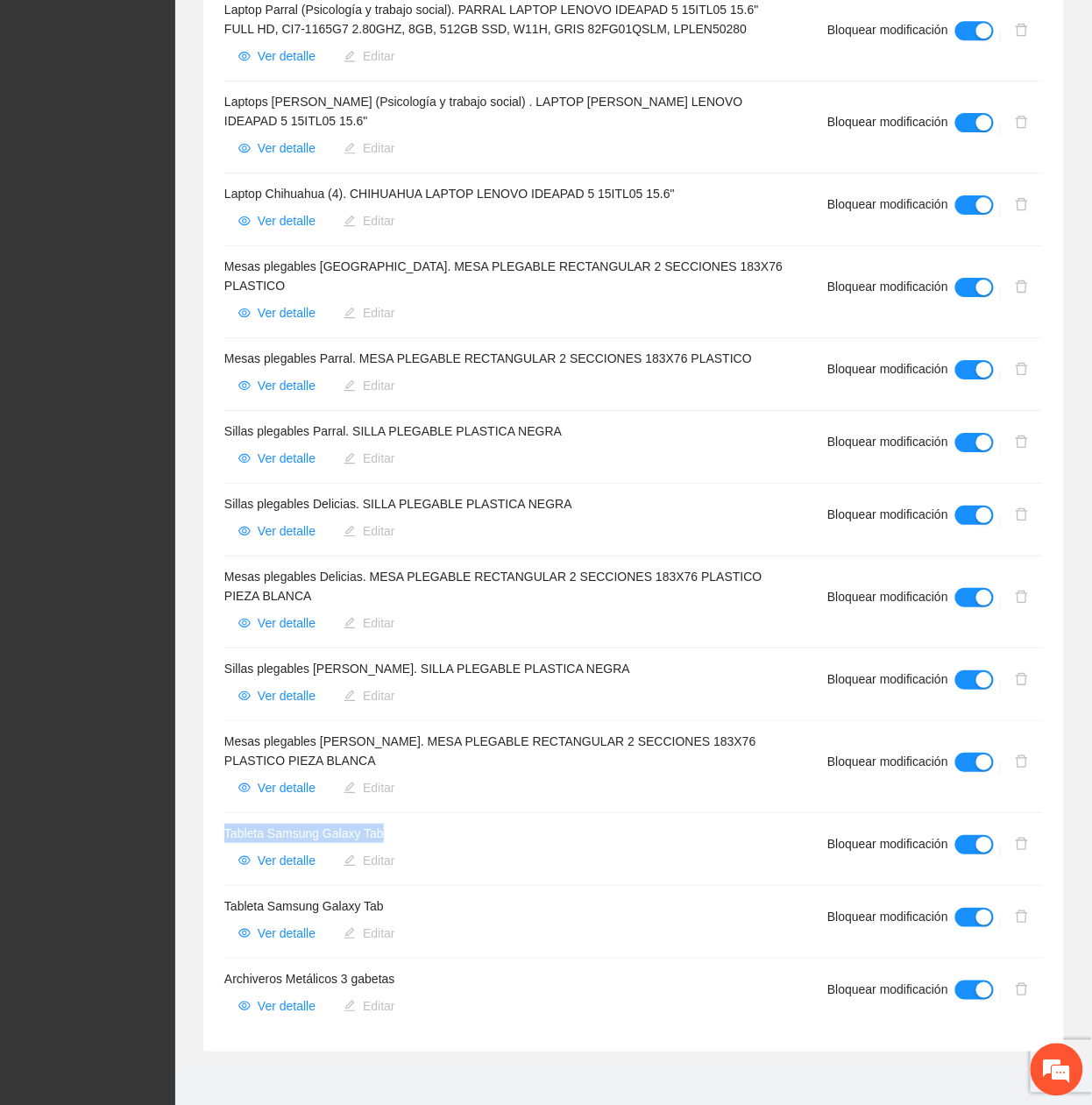
drag, startPoint x: 223, startPoint y: 817, endPoint x: 401, endPoint y: 821, distance: 178.0
copy h4 "Tableta Samsung Galaxy Tab"
drag, startPoint x: 391, startPoint y: 656, endPoint x: 597, endPoint y: 678, distance: 207.2
click at [597, 678] on div "Sillas plegables Cuauhtémoc. SILLA PLEGABLE PLASTICA NEGRA Ver detalle Editar" at bounding box center [505, 684] width 561 height 51
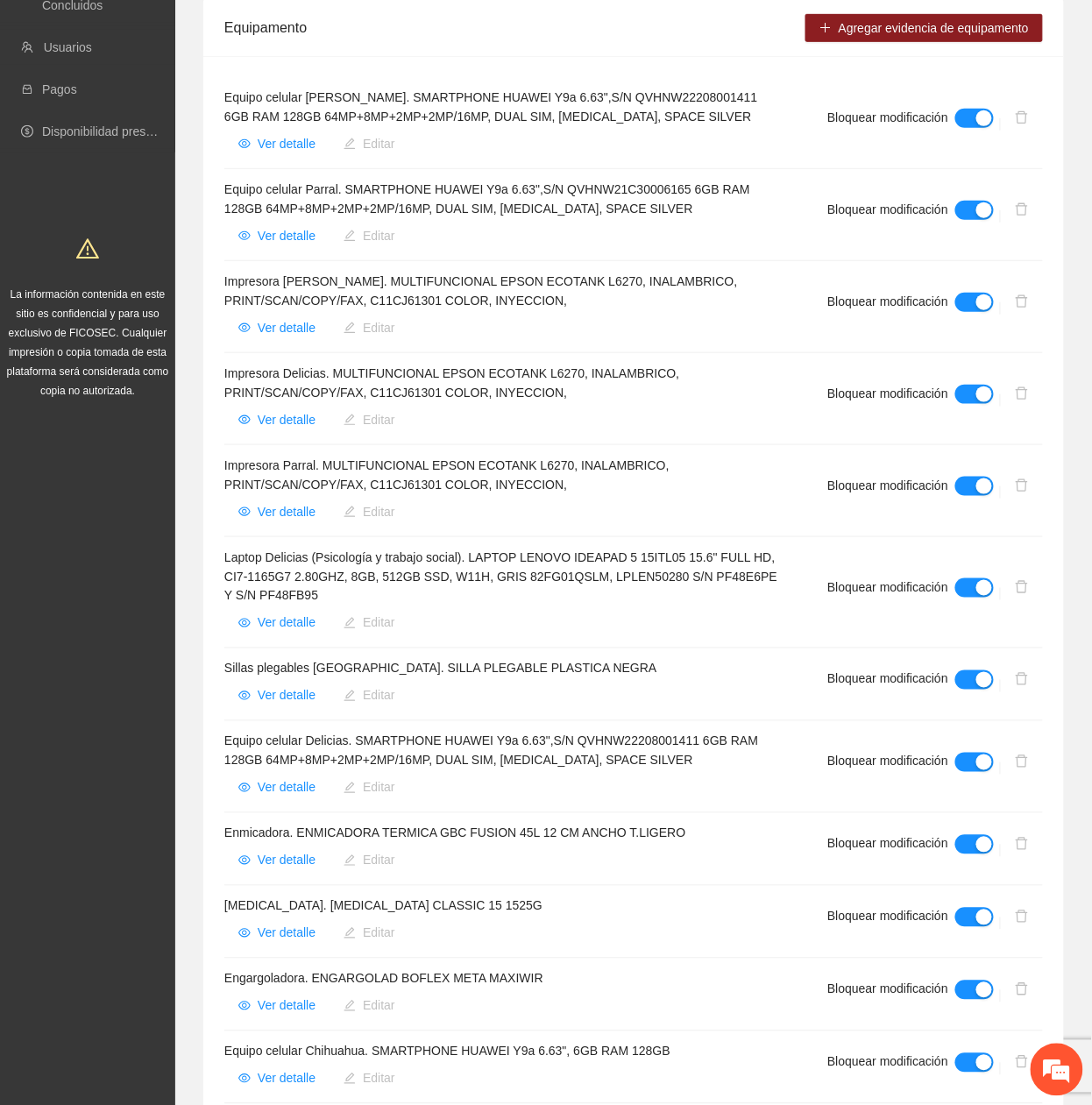
scroll to position [0, 0]
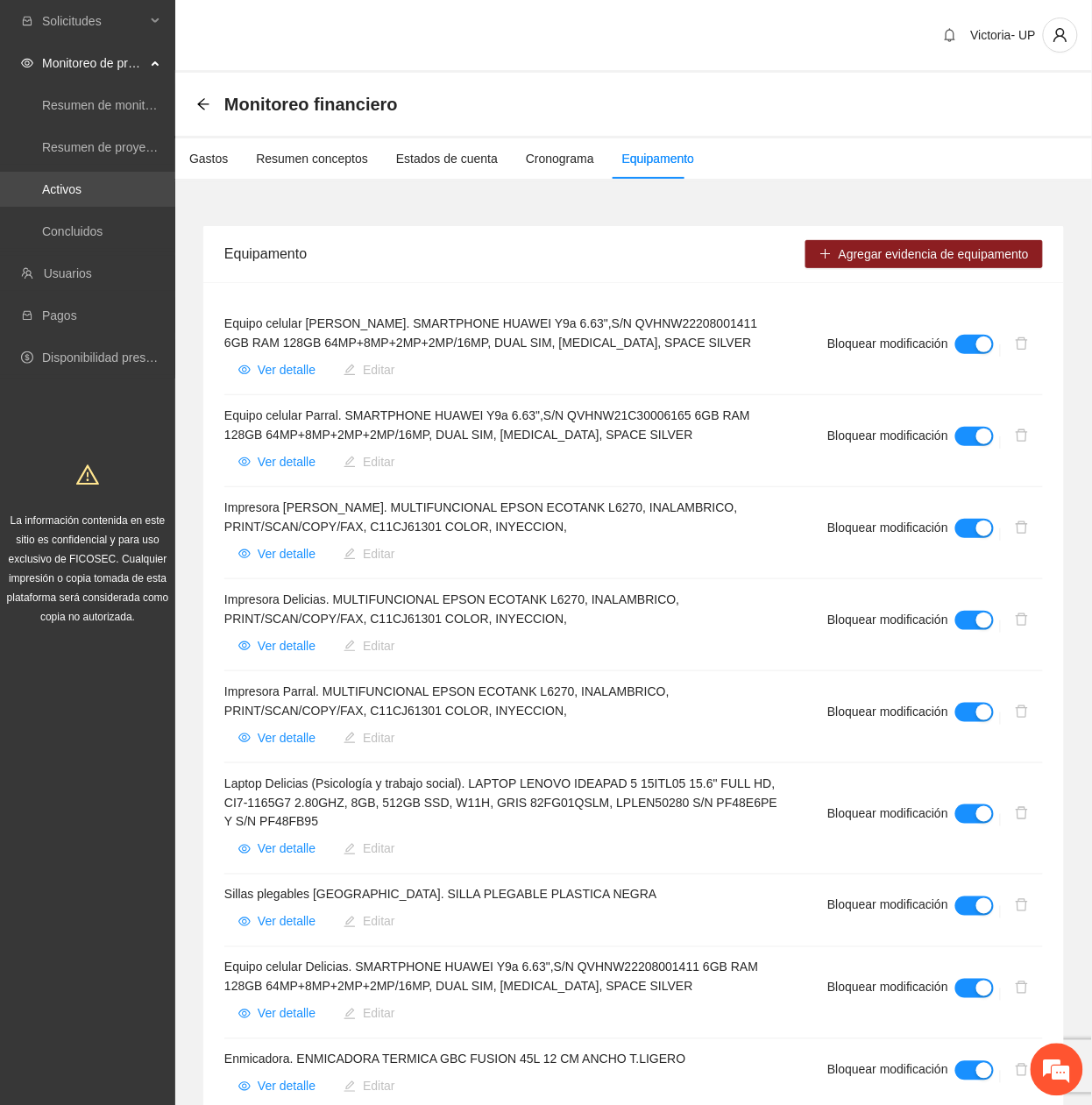
click at [74, 189] on link "Activos" at bounding box center [62, 189] width 40 height 14
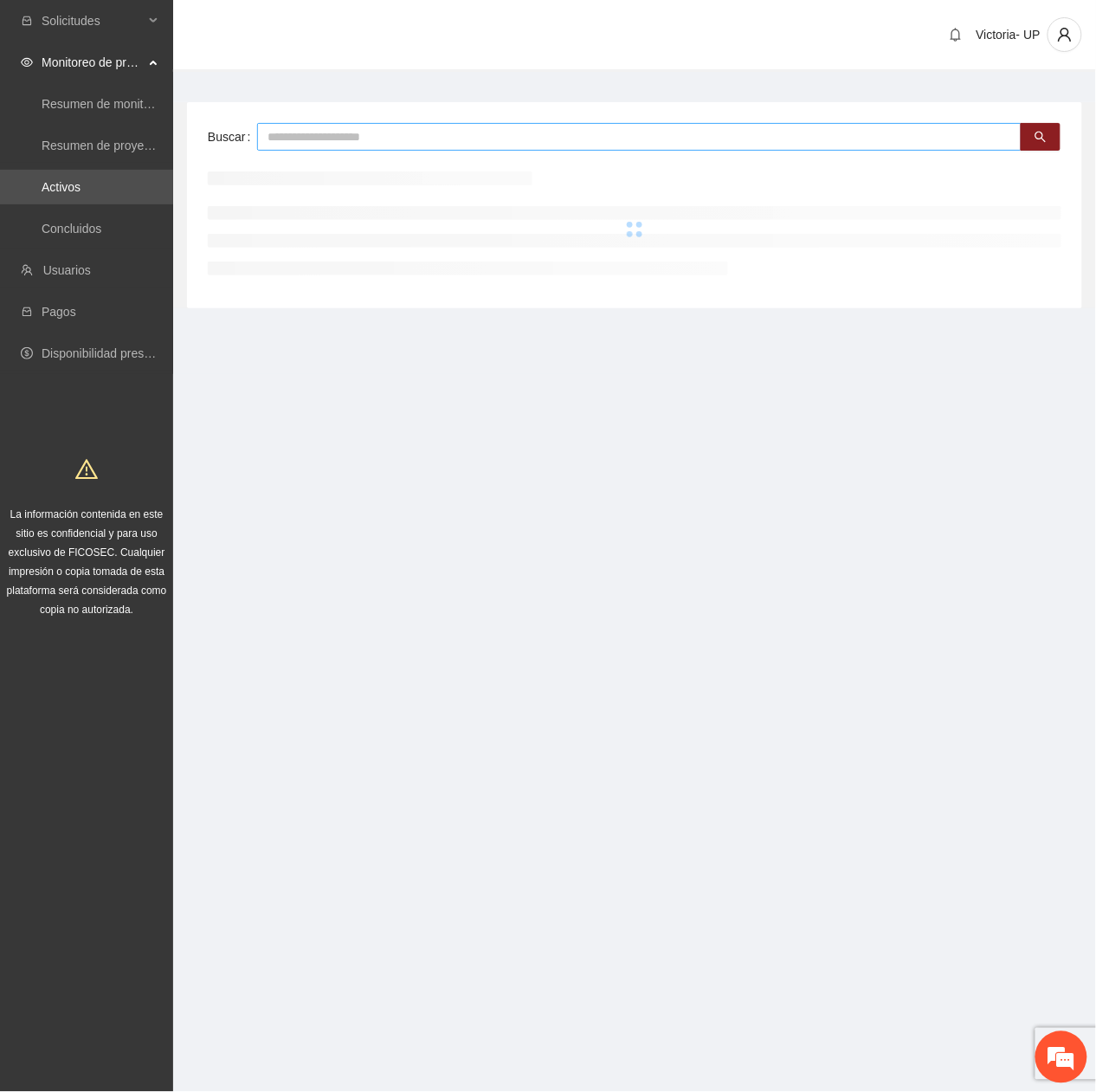
click at [271, 136] on input "text" at bounding box center [639, 137] width 765 height 28
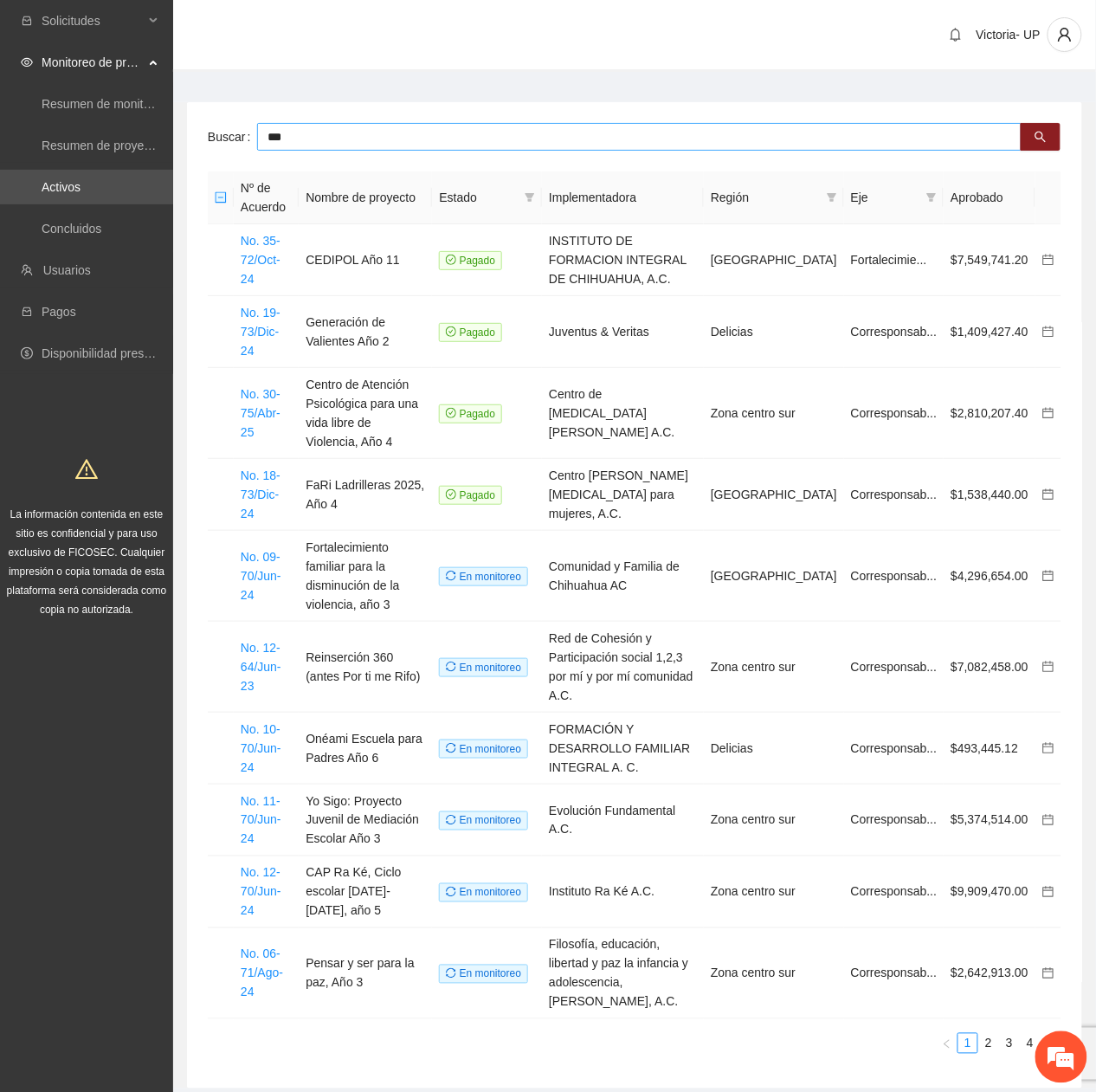
type input "***"
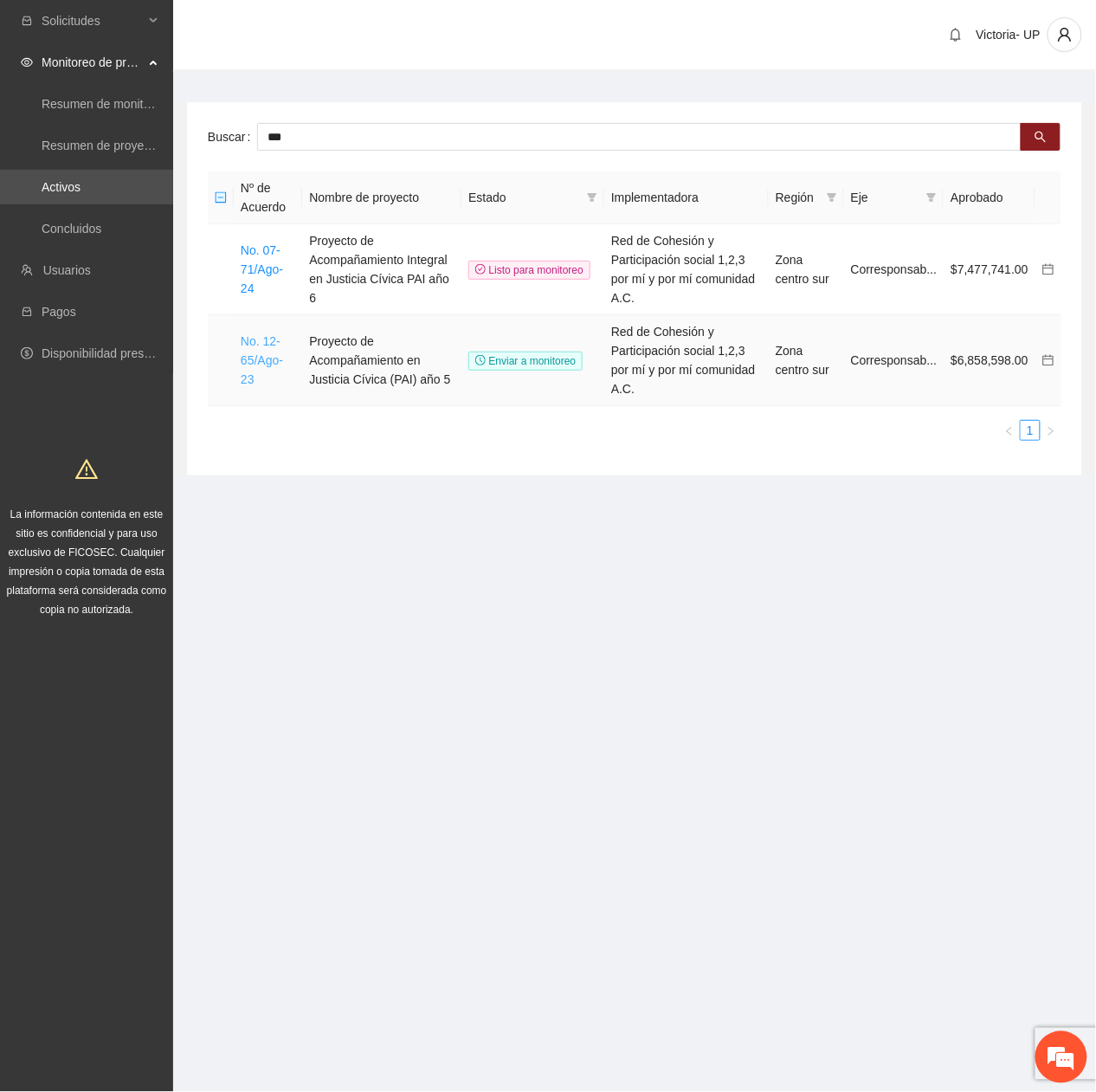
click at [241, 343] on link "No. 12-65/Ago-23" at bounding box center [262, 360] width 43 height 52
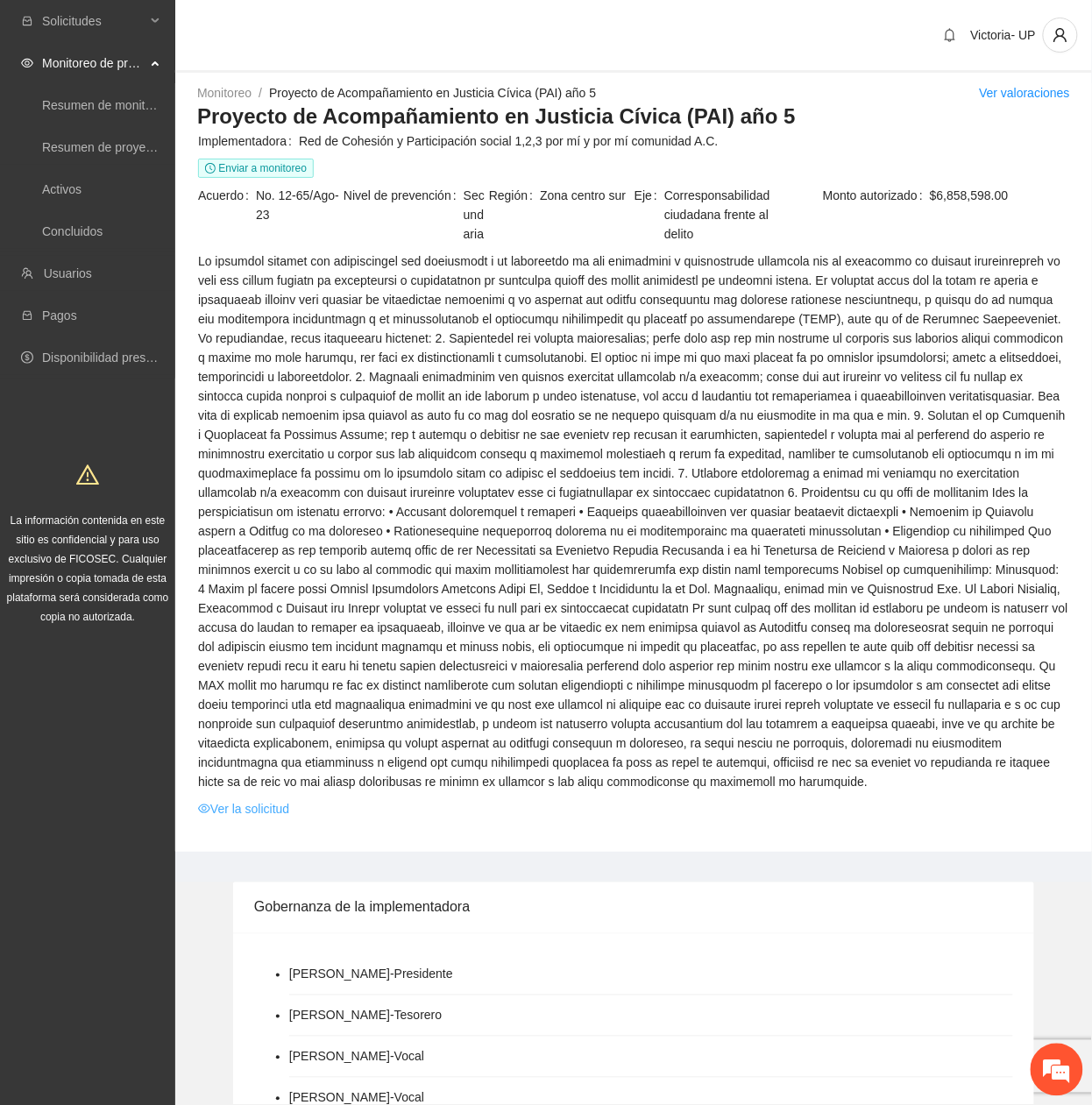
click at [275, 811] on link "Ver la solicitud" at bounding box center [243, 809] width 91 height 19
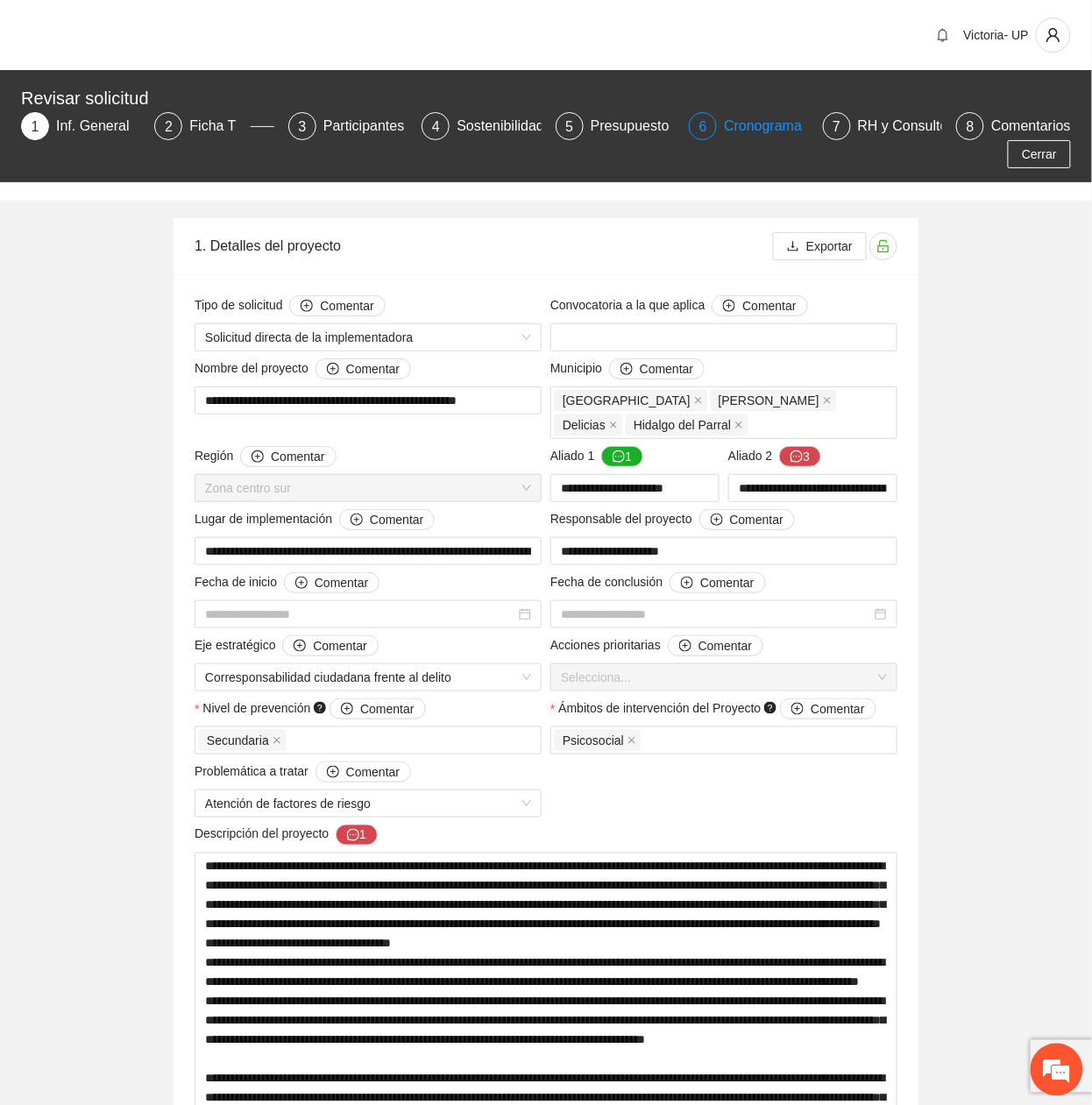
type input "**********"
click at [629, 123] on div "Presupuesto" at bounding box center [637, 126] width 92 height 28
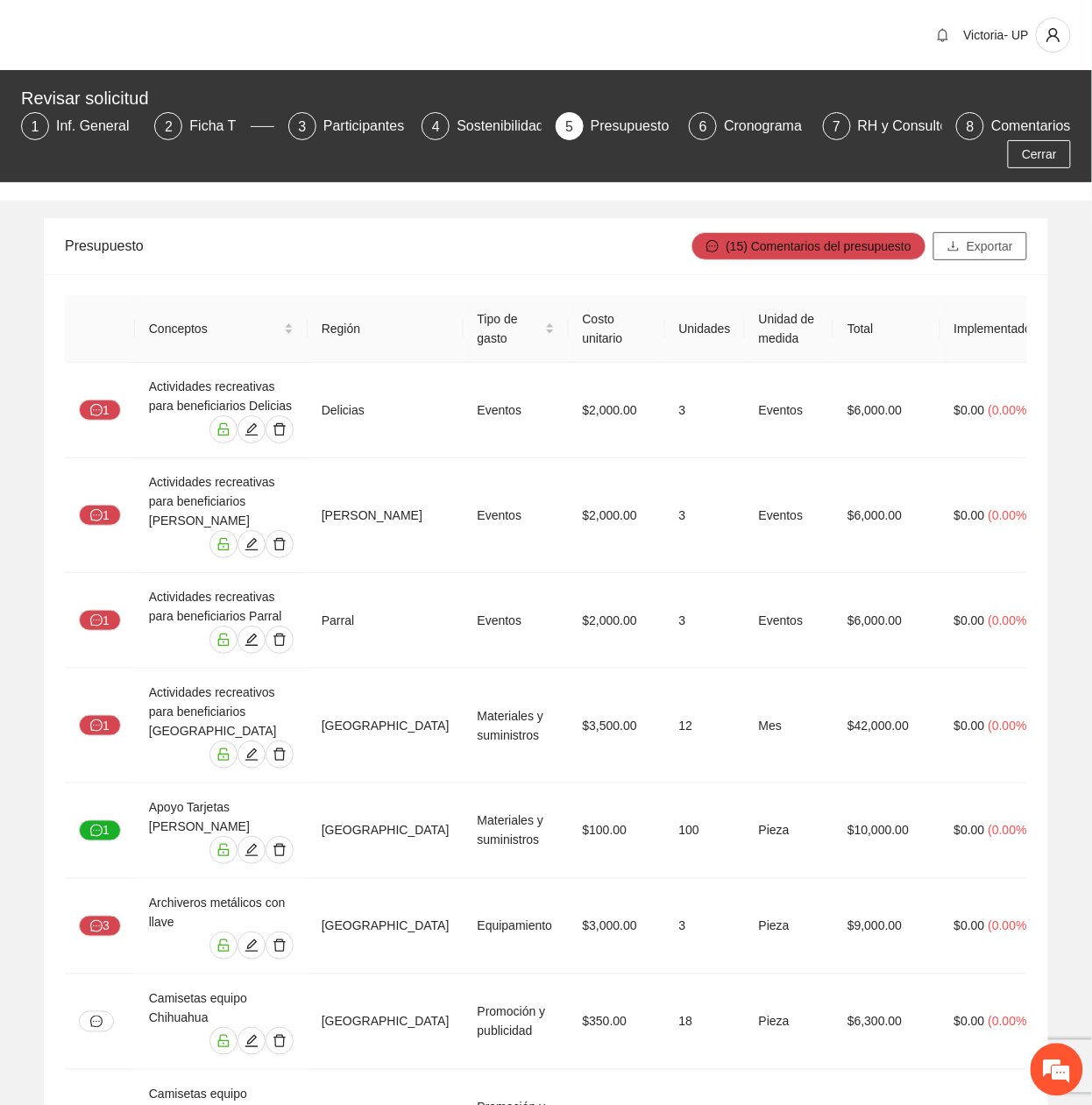
click at [997, 254] on span "Exportar" at bounding box center [990, 247] width 47 height 19
click at [444, 262] on div "Presupuesto" at bounding box center [378, 246] width 626 height 50
click at [78, 128] on div "Inf. General" at bounding box center [100, 126] width 88 height 28
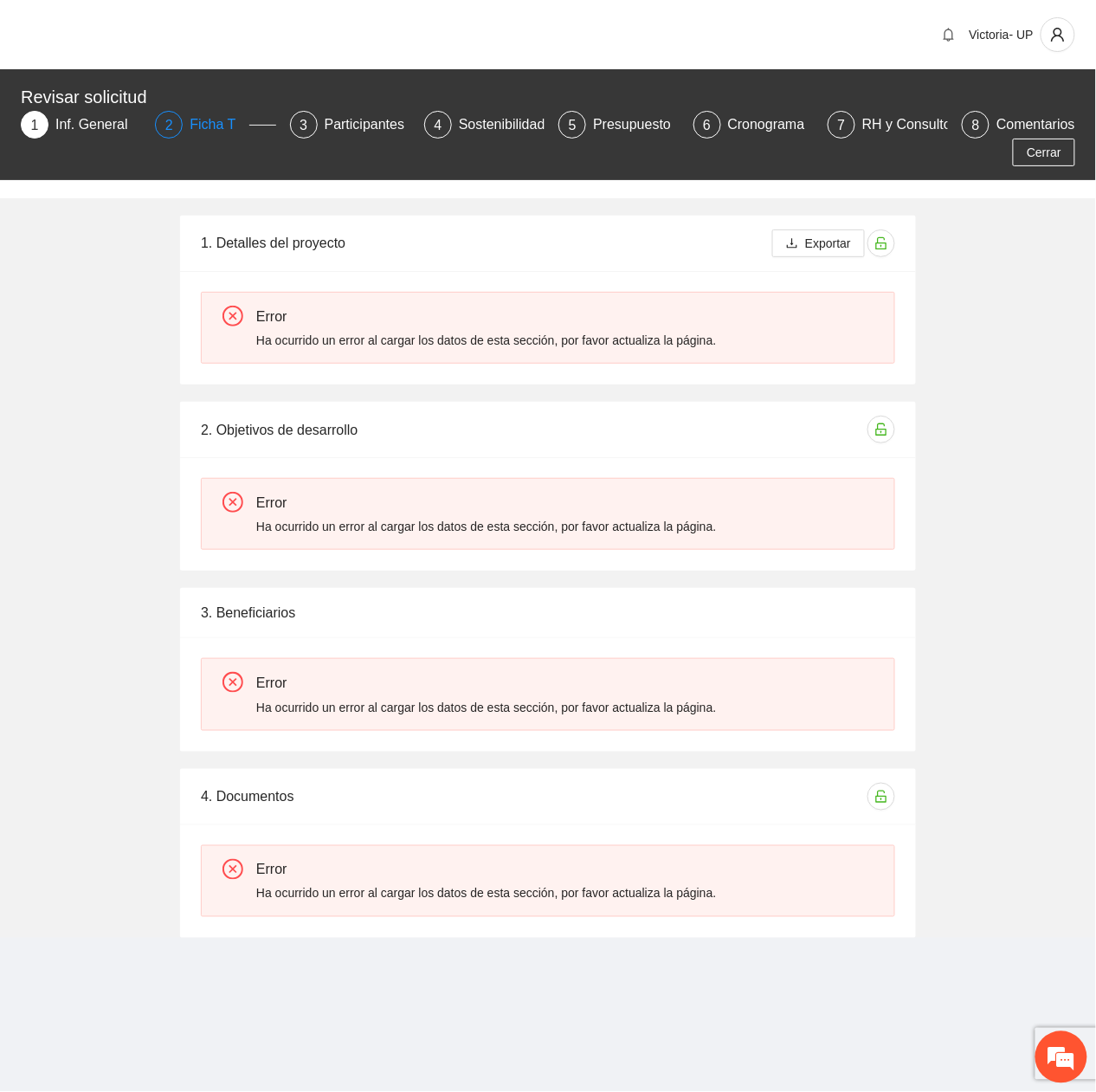
click at [190, 128] on div "Ficha T" at bounding box center [219, 124] width 60 height 28
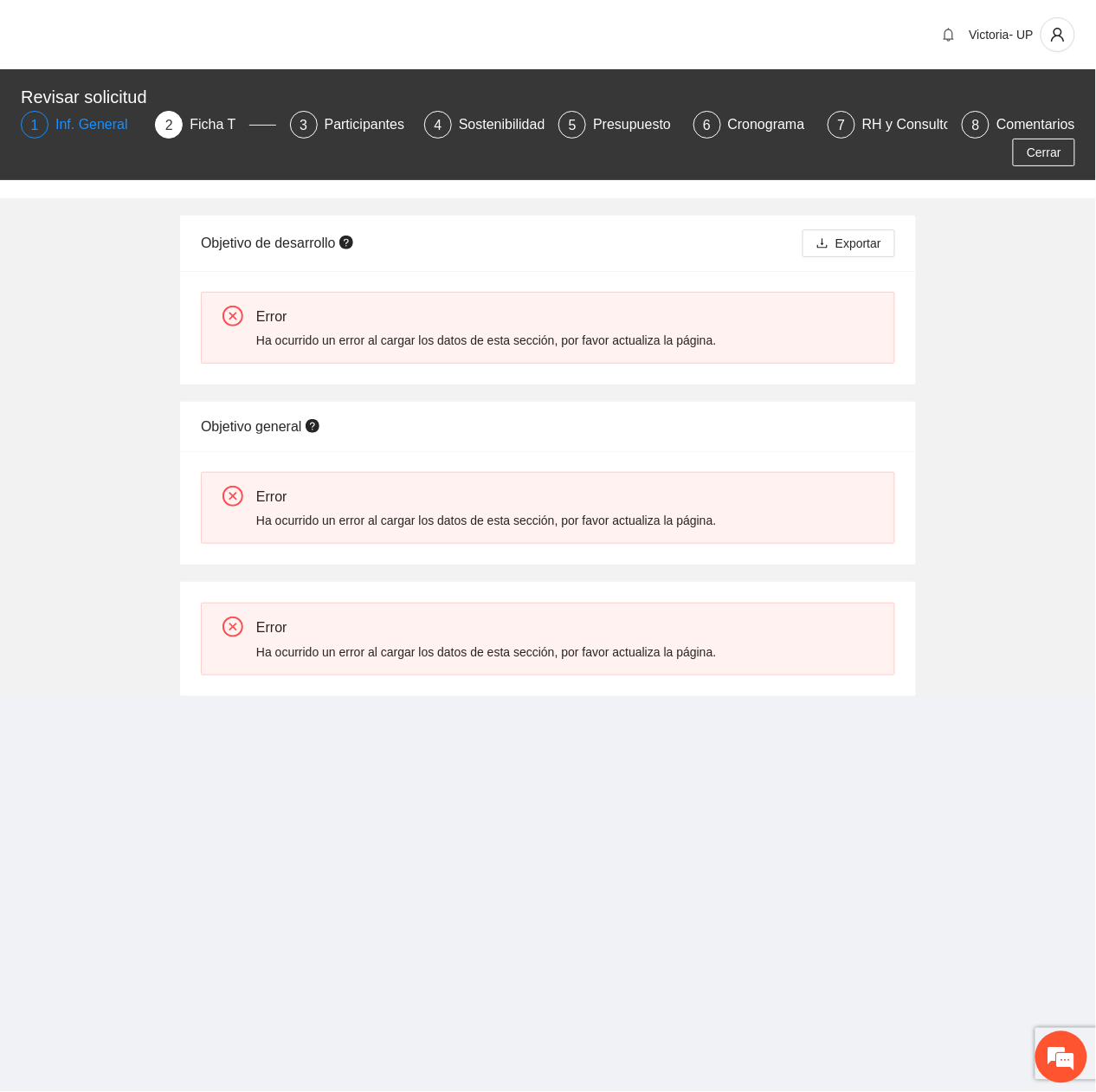
click at [102, 123] on div "Inf. General" at bounding box center [99, 124] width 87 height 28
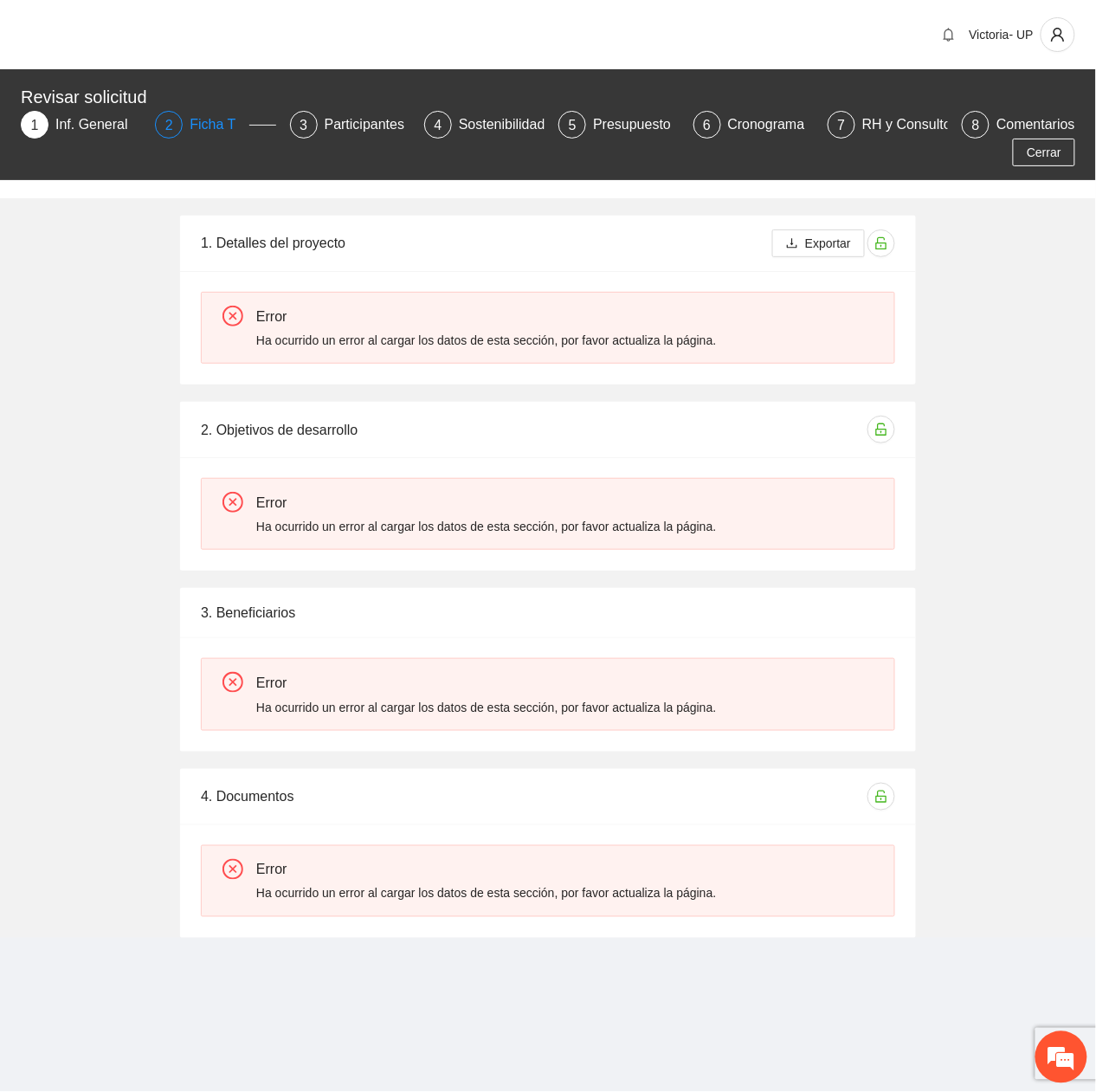
click at [205, 122] on div "Ficha T" at bounding box center [219, 124] width 60 height 28
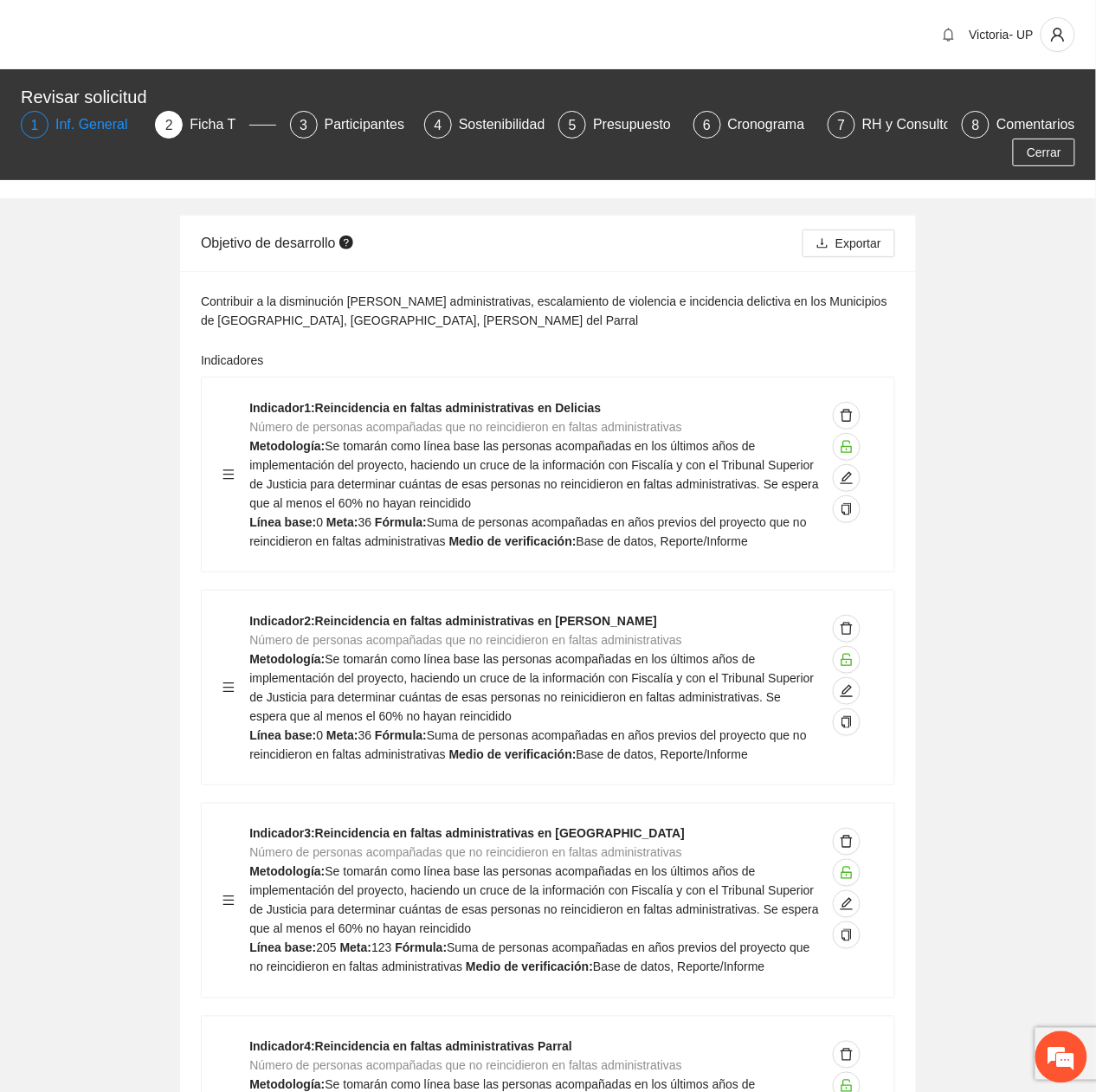
click at [93, 119] on div "Inf. General" at bounding box center [99, 124] width 87 height 28
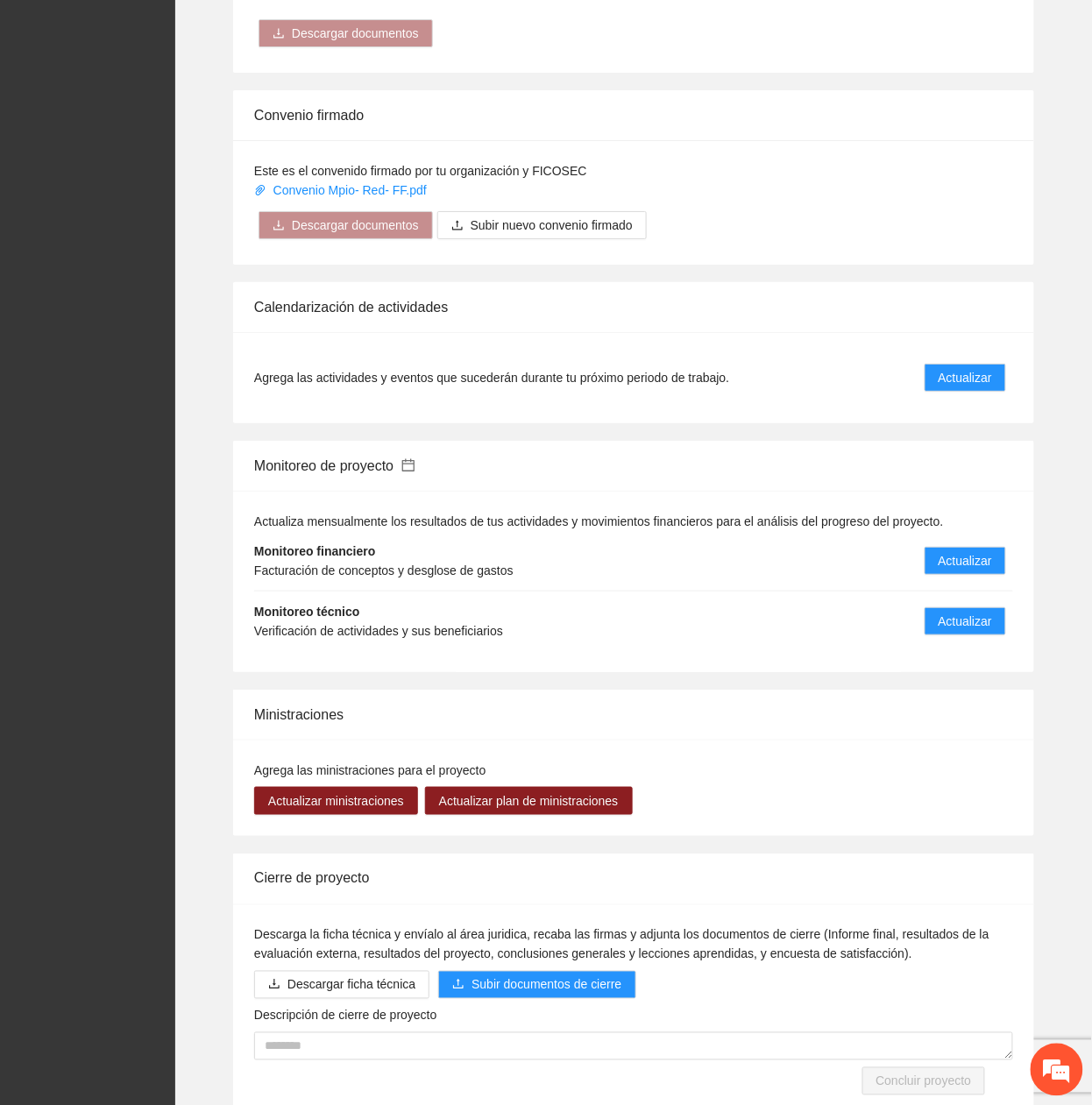
scroll to position [1658, 0]
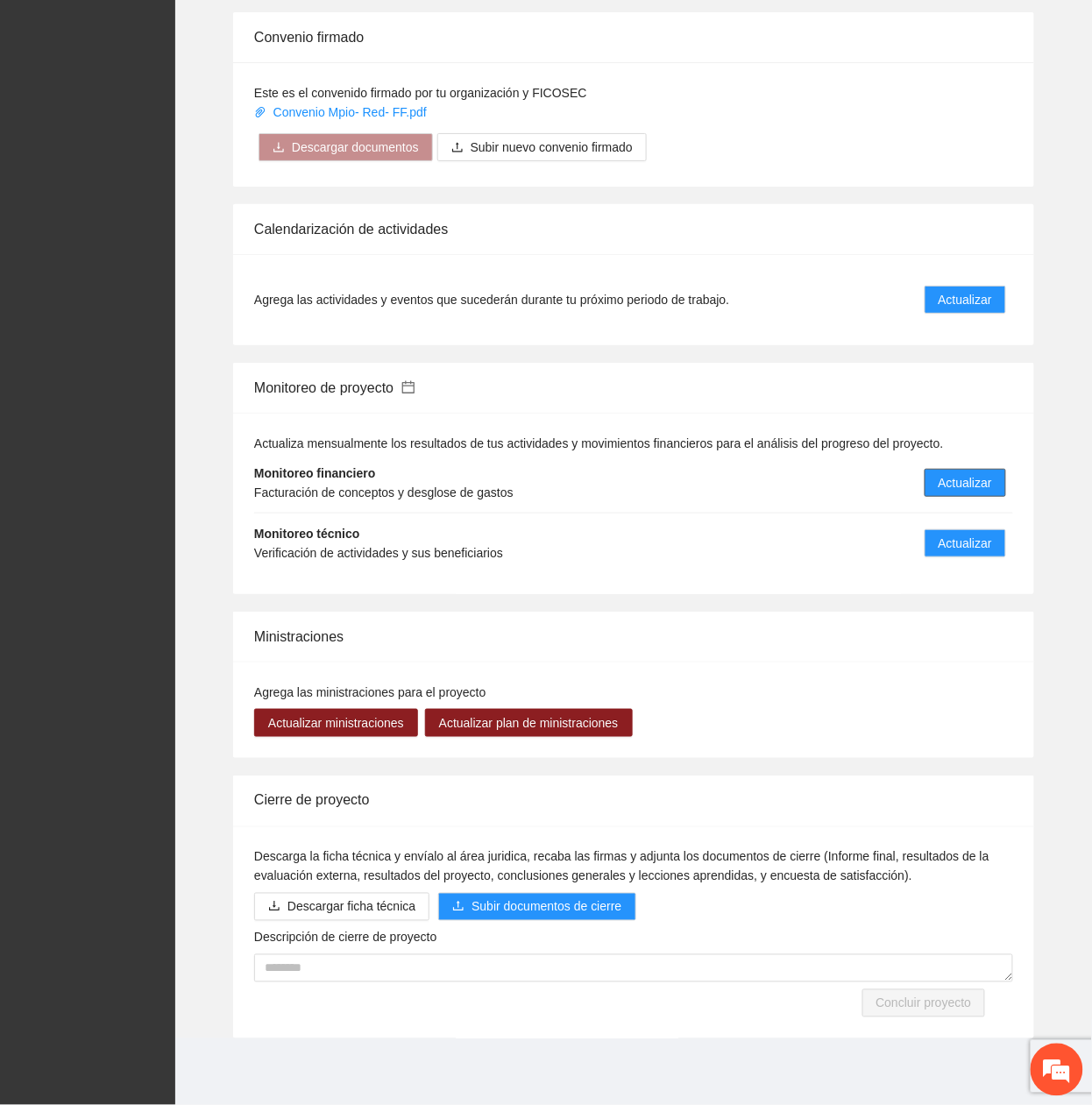
click at [965, 482] on span "Actualizar" at bounding box center [965, 483] width 54 height 19
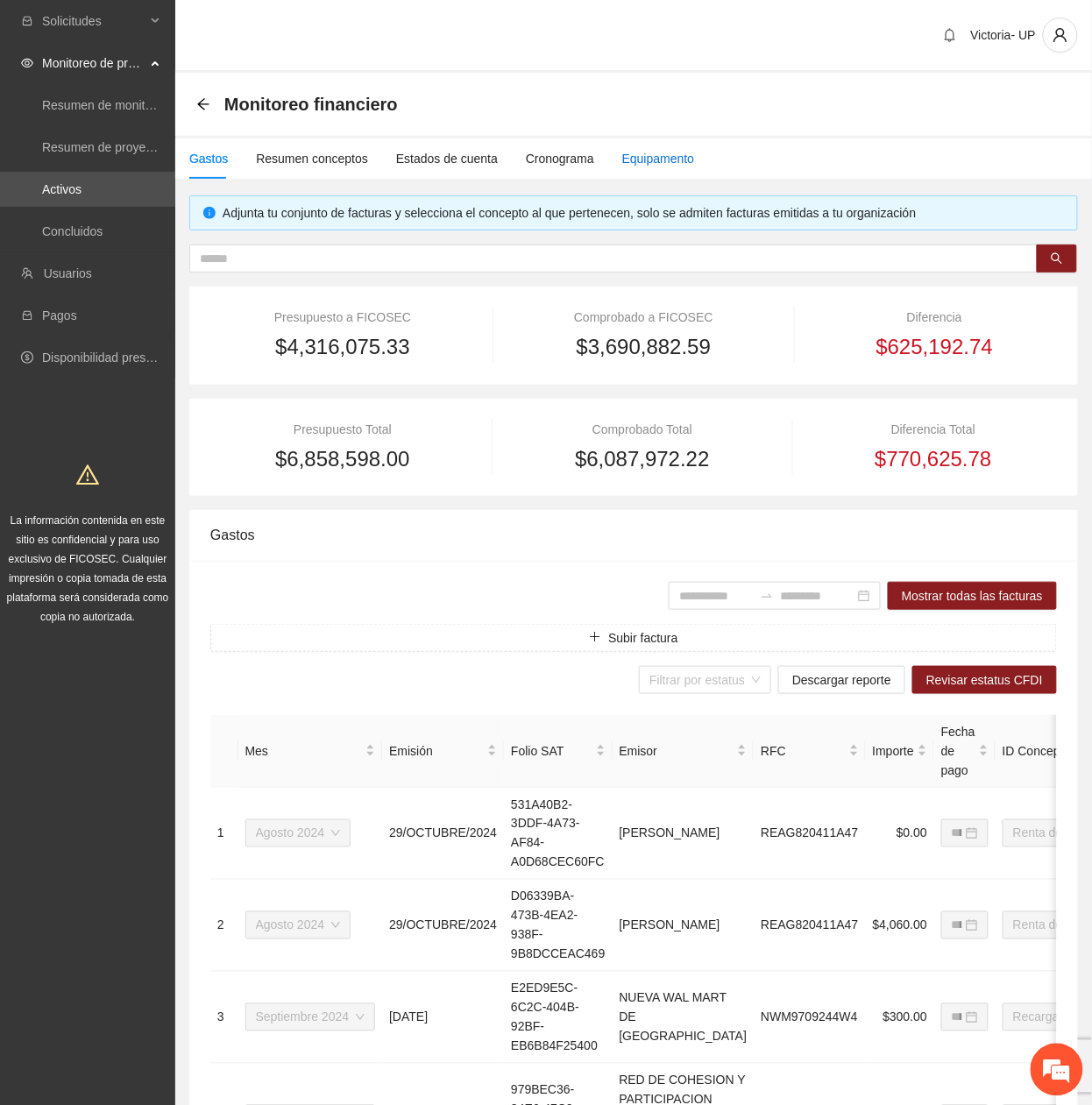
click at [628, 161] on div "Equipamento" at bounding box center [659, 158] width 73 height 19
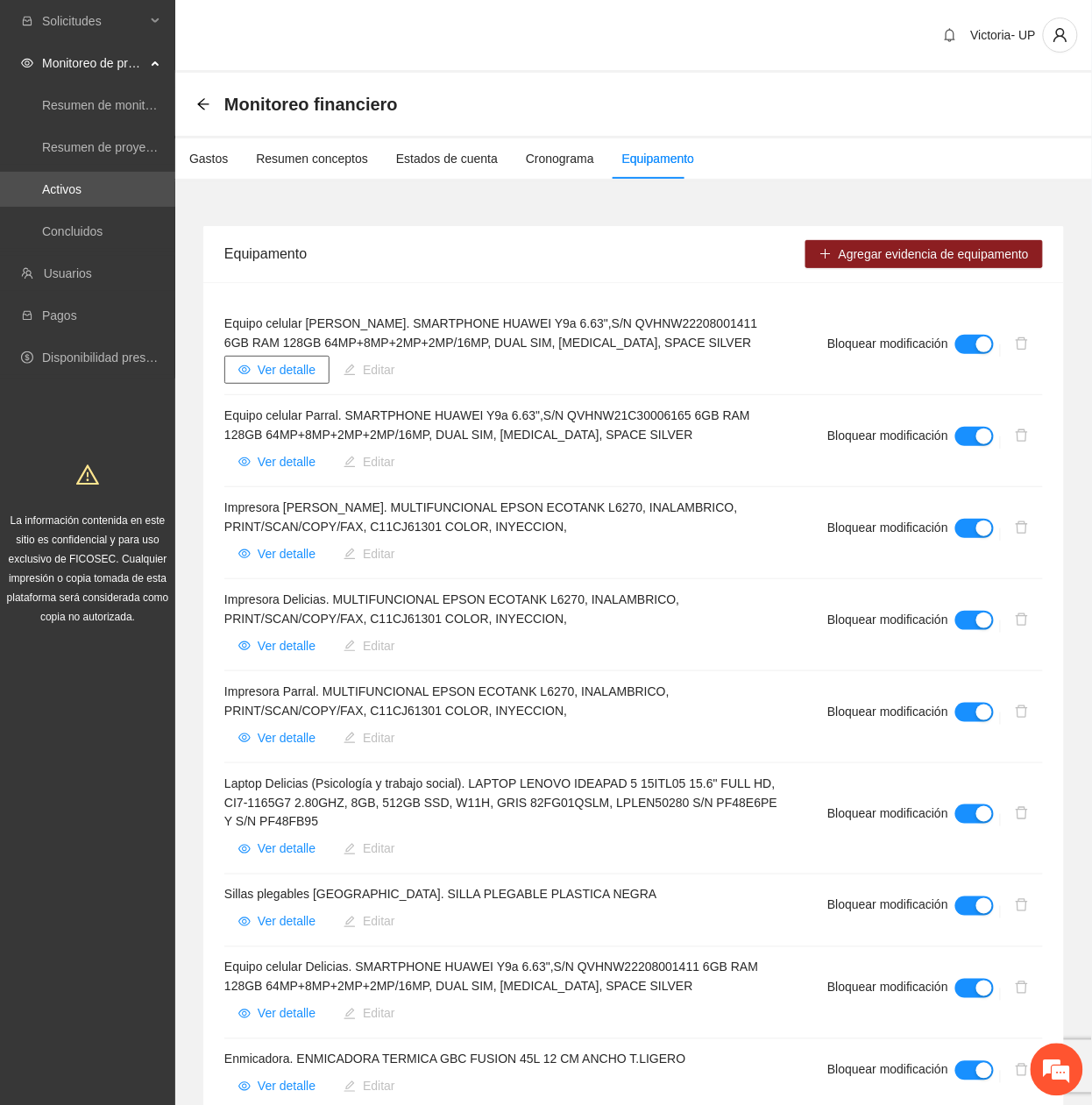
click at [299, 375] on span "Ver detalle" at bounding box center [287, 370] width 58 height 19
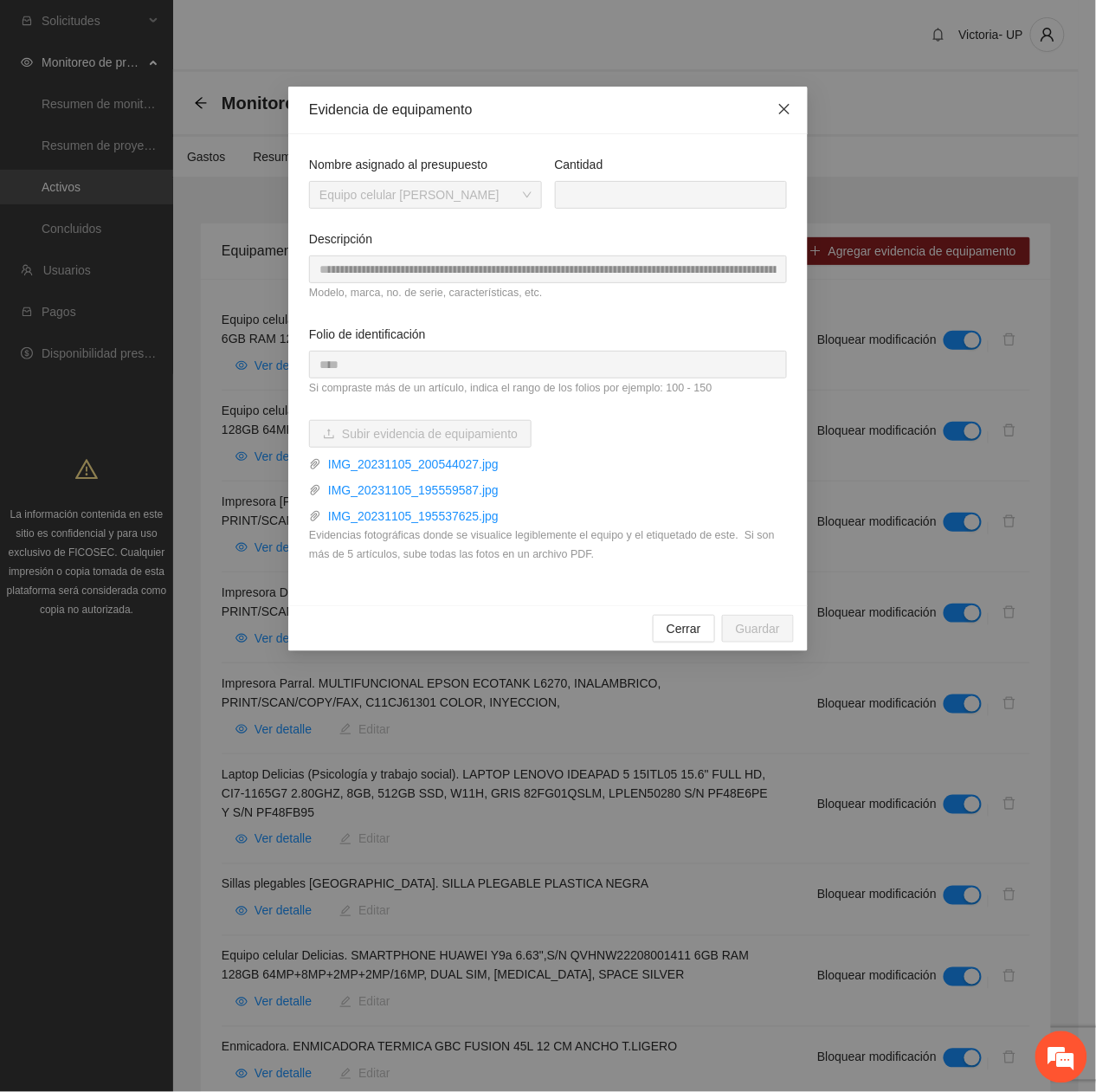
click at [778, 115] on icon "close" at bounding box center [785, 109] width 14 height 14
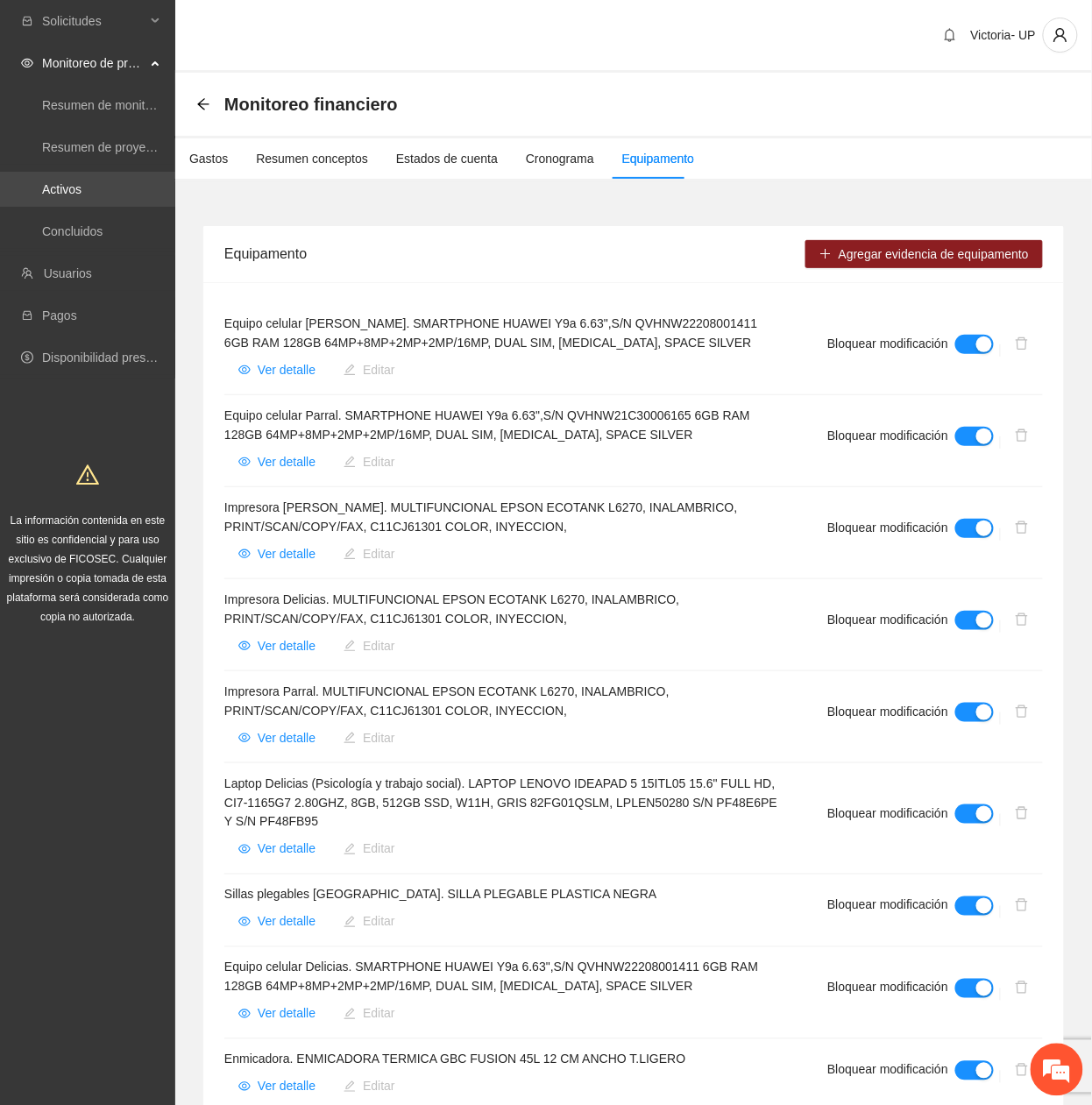
click at [82, 182] on link "Activos" at bounding box center [62, 189] width 40 height 14
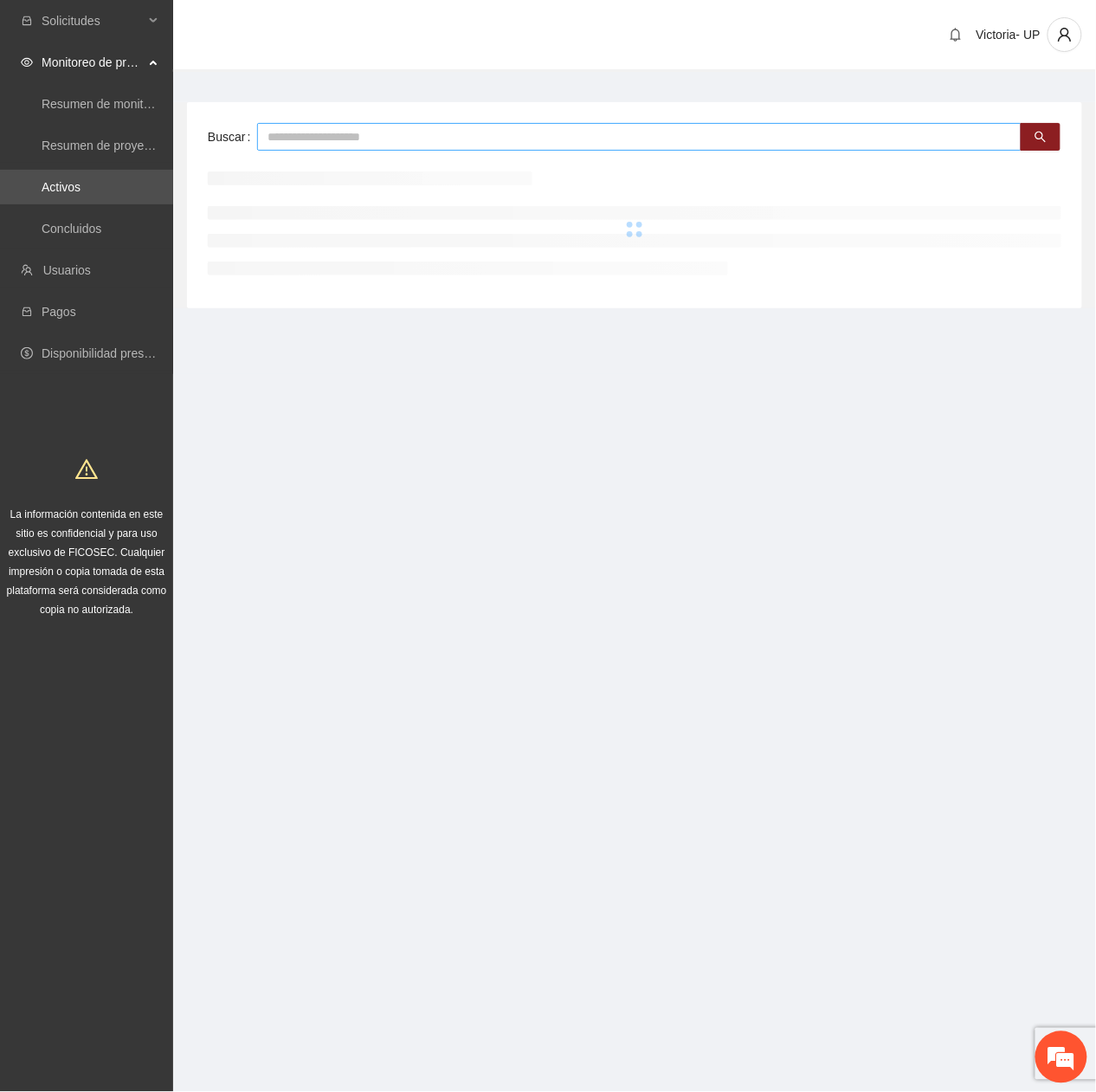
click at [435, 140] on input "text" at bounding box center [639, 137] width 765 height 28
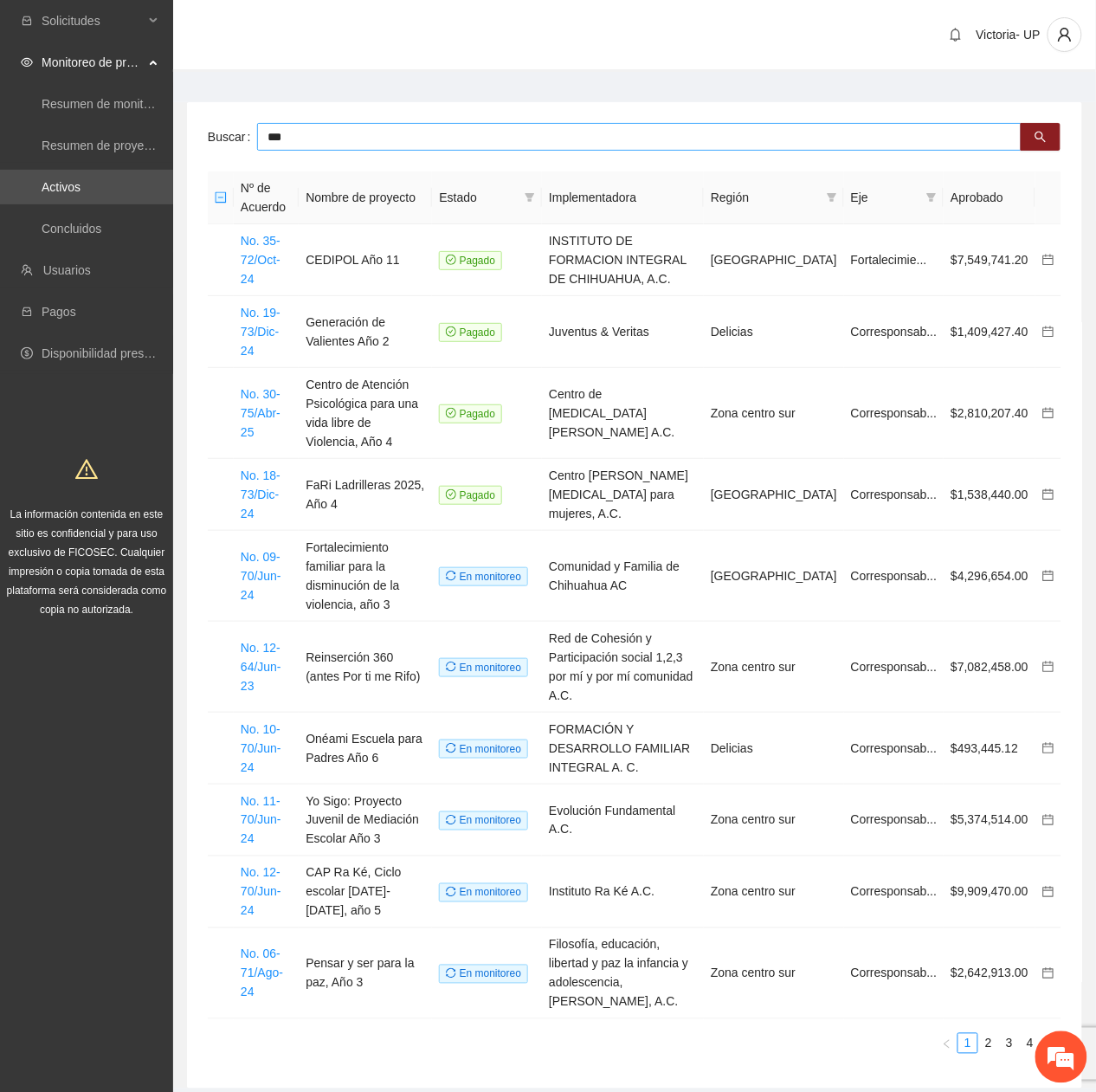
type input "***"
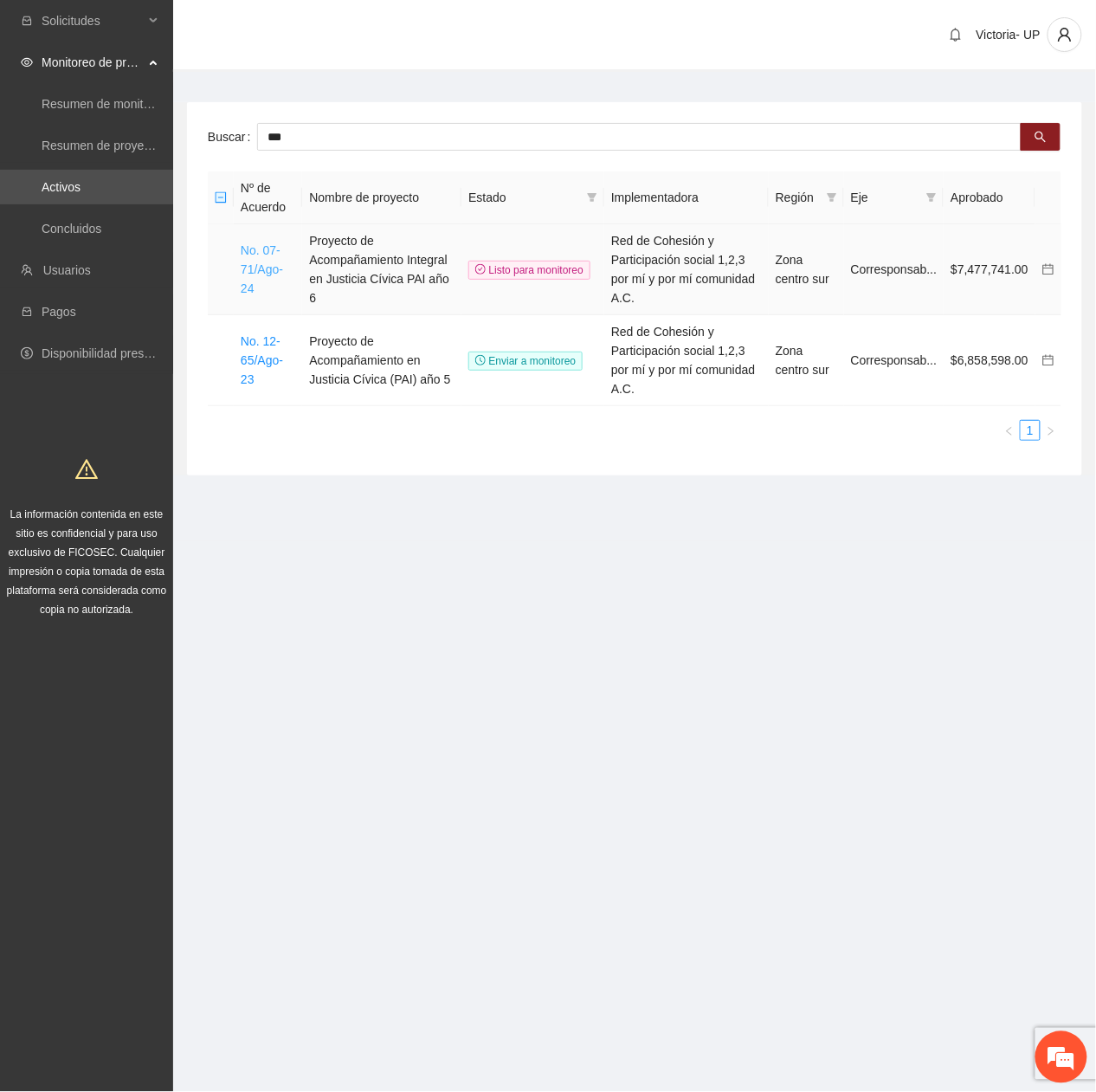
click at [266, 253] on link "No. 07-71/Ago-24" at bounding box center [262, 270] width 43 height 52
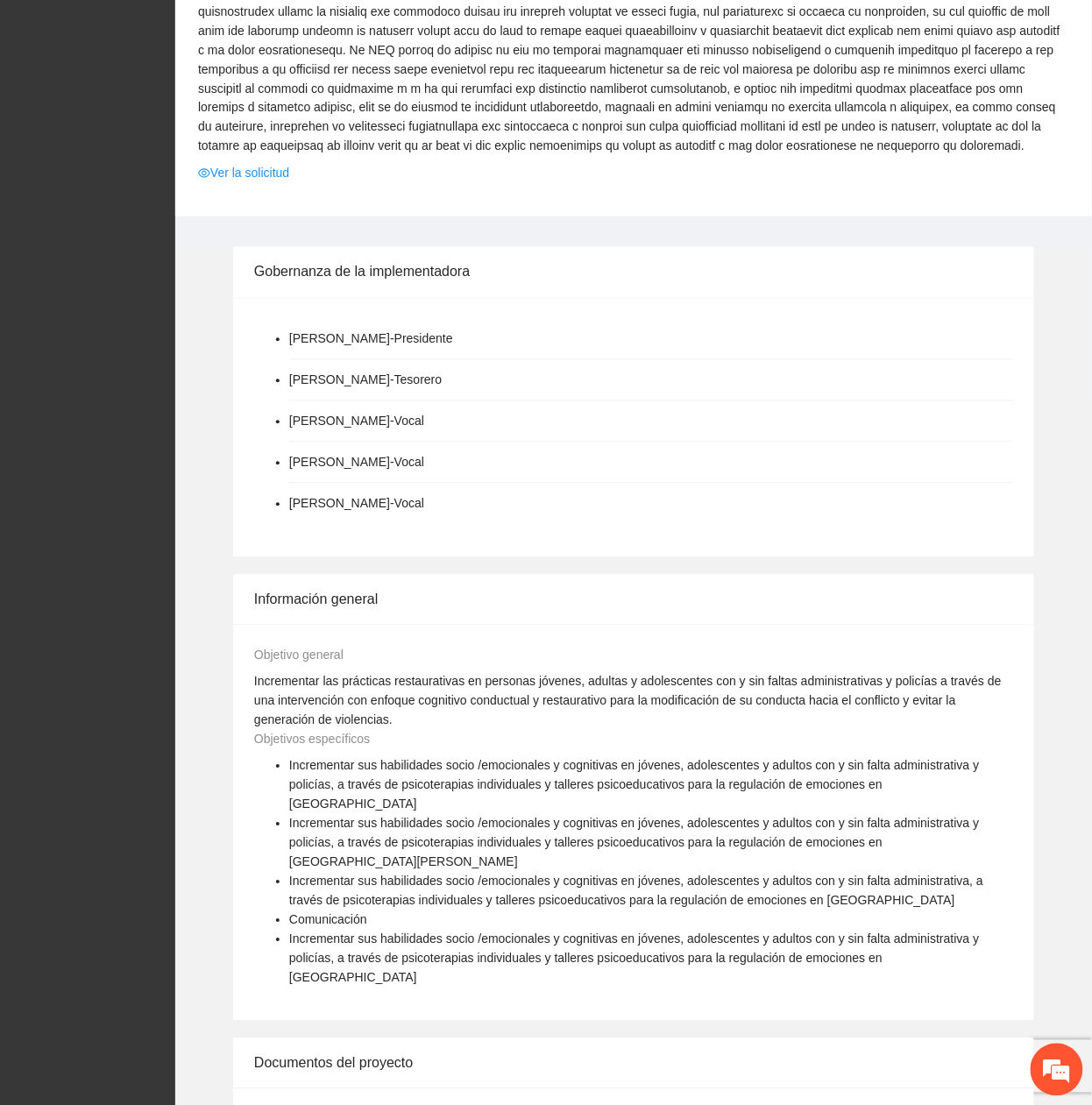
scroll to position [584, 0]
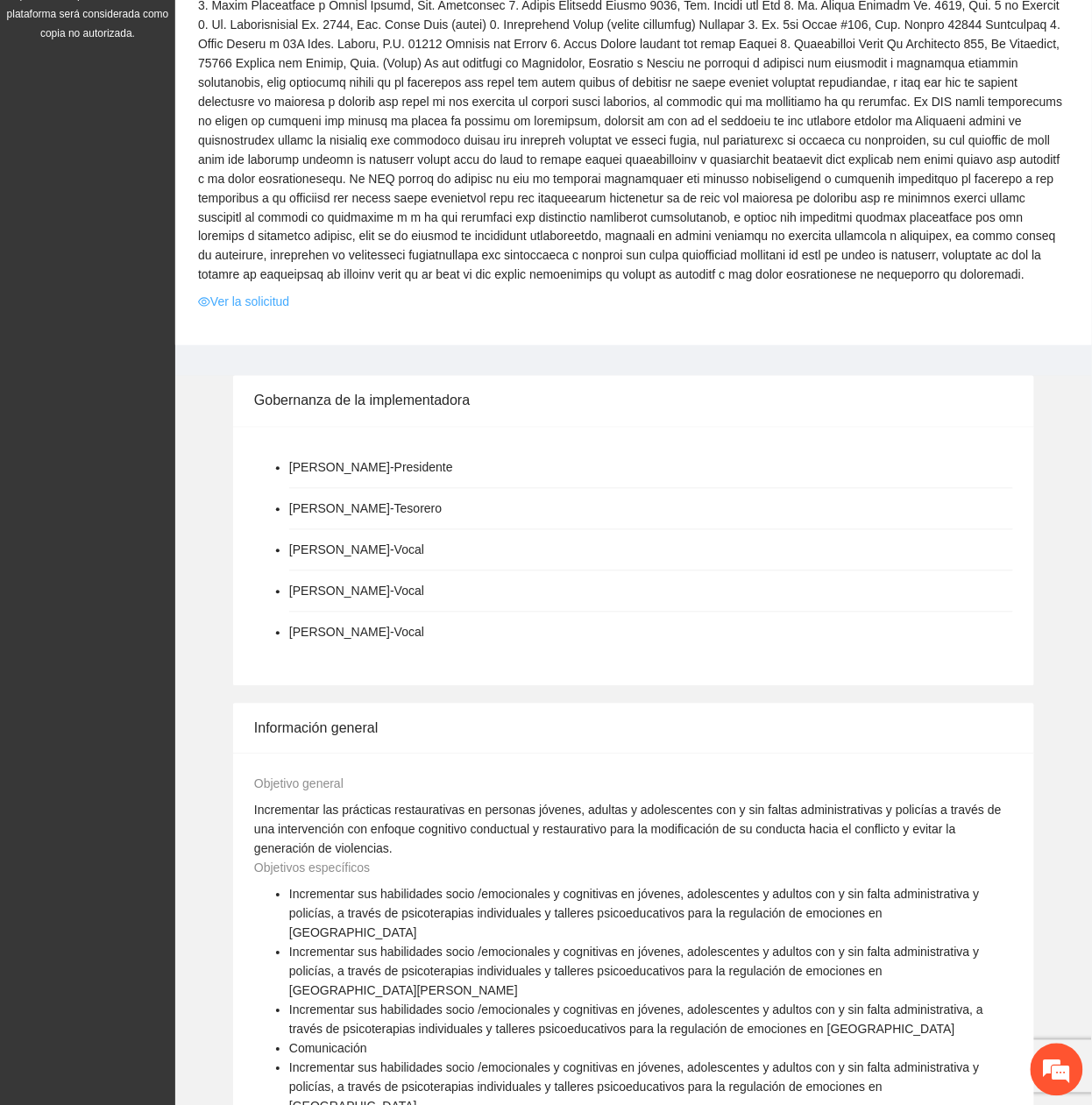
click at [254, 305] on link "Ver la solicitud" at bounding box center [243, 302] width 91 height 19
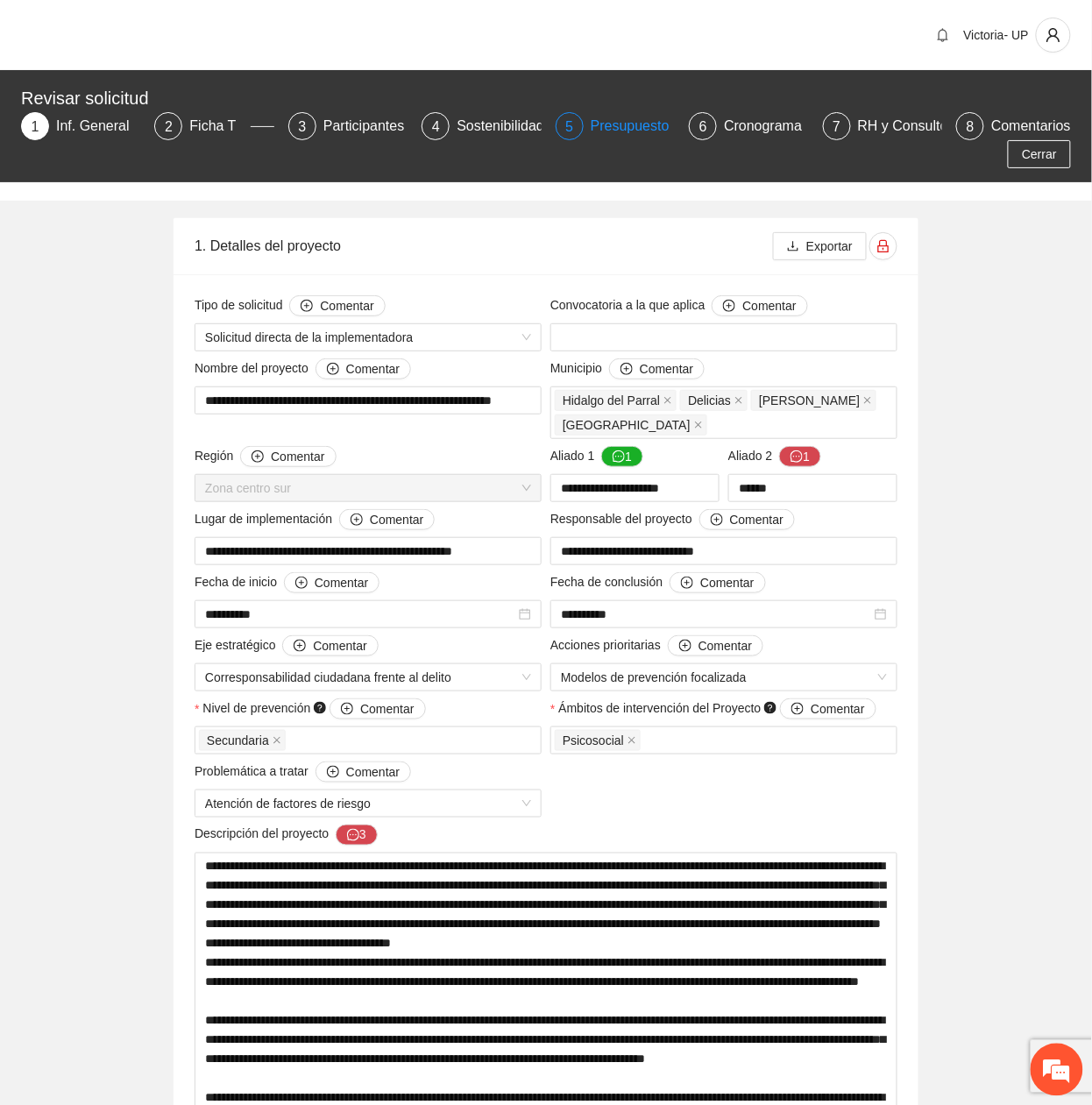
click at [624, 124] on div "Presupuesto" at bounding box center [637, 126] width 92 height 28
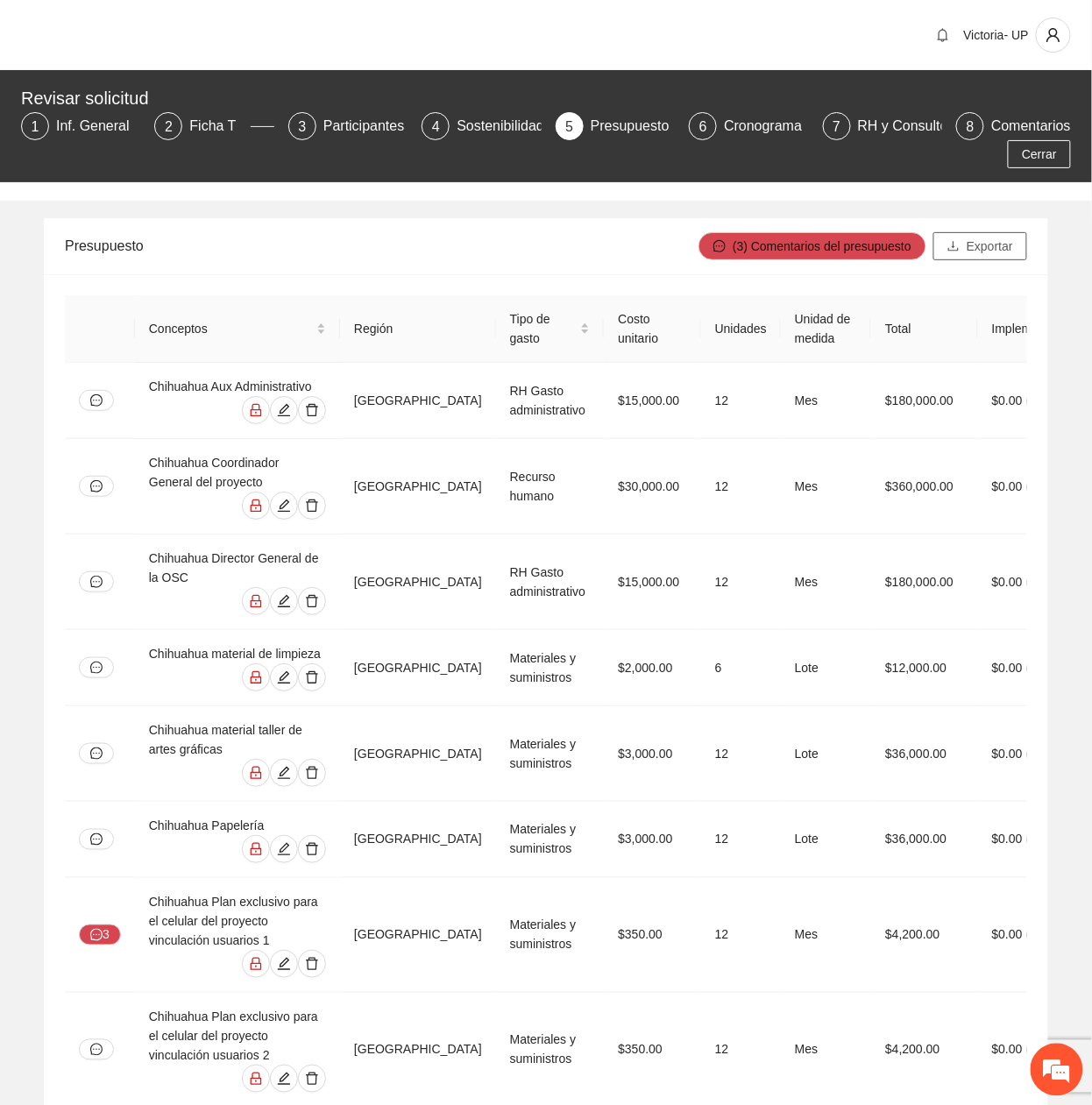
click at [1009, 243] on span "Exportar" at bounding box center [990, 247] width 47 height 19
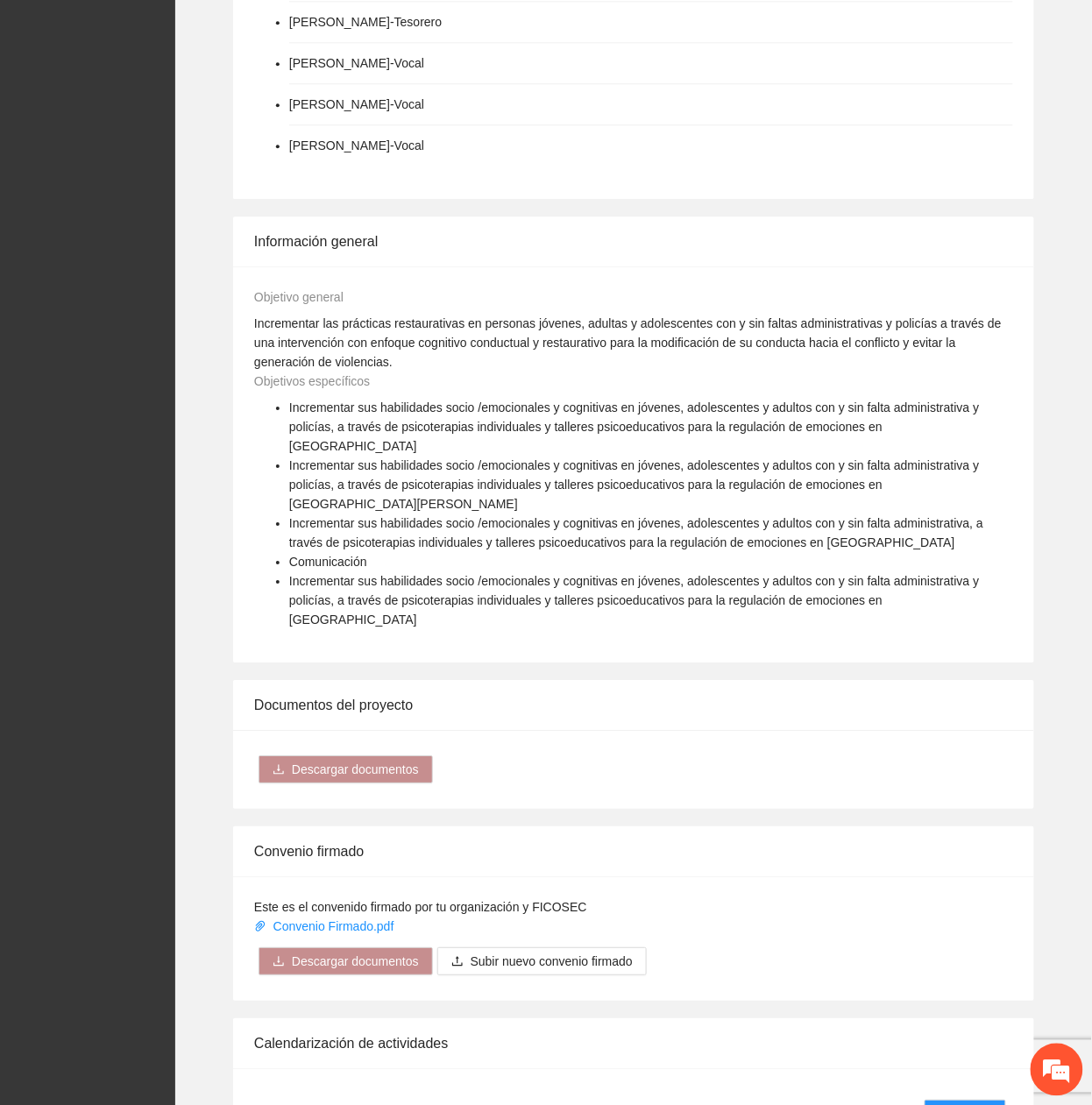
scroll to position [1396, 0]
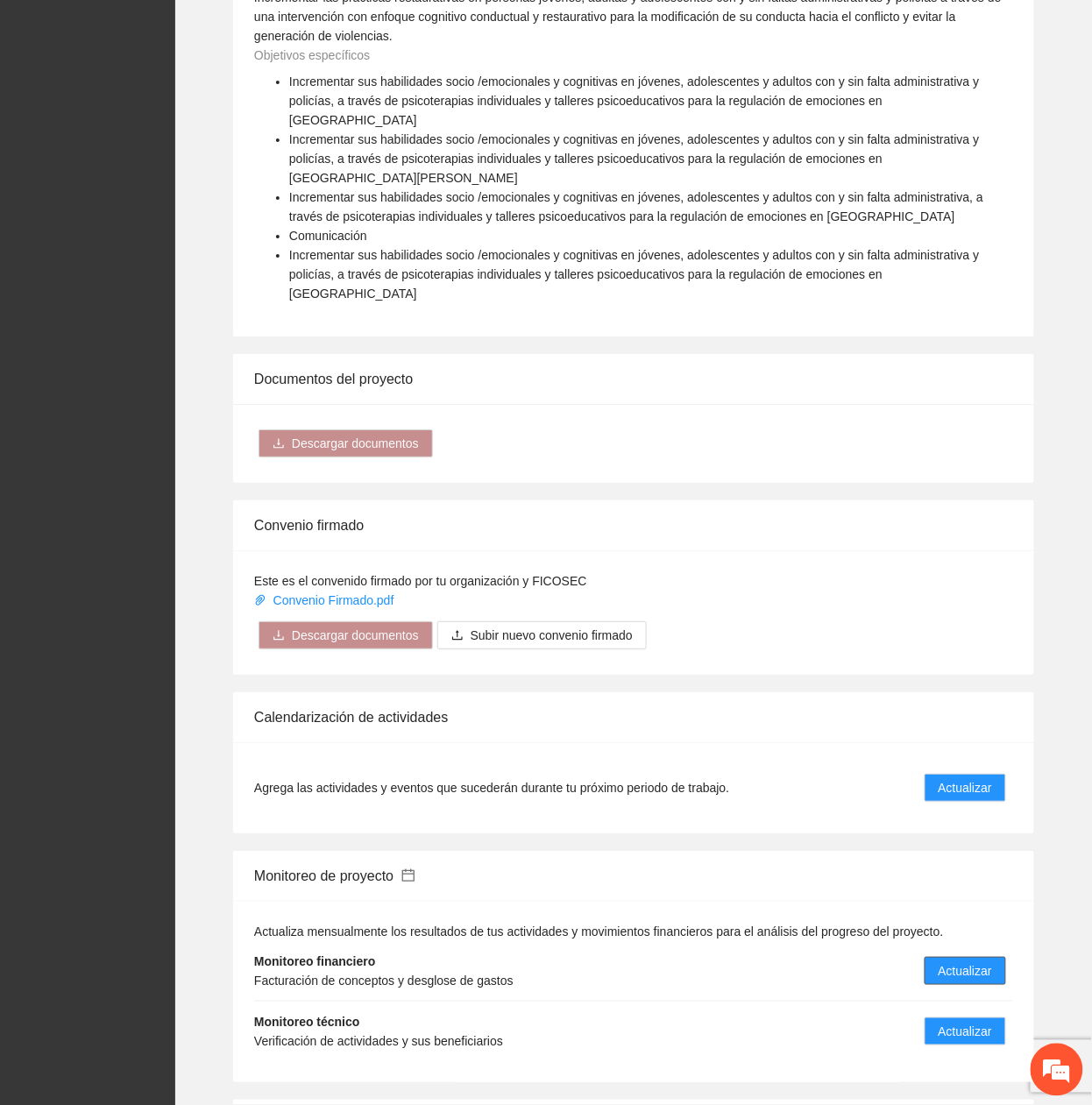
click at [983, 961] on span "Actualizar" at bounding box center [965, 971] width 54 height 19
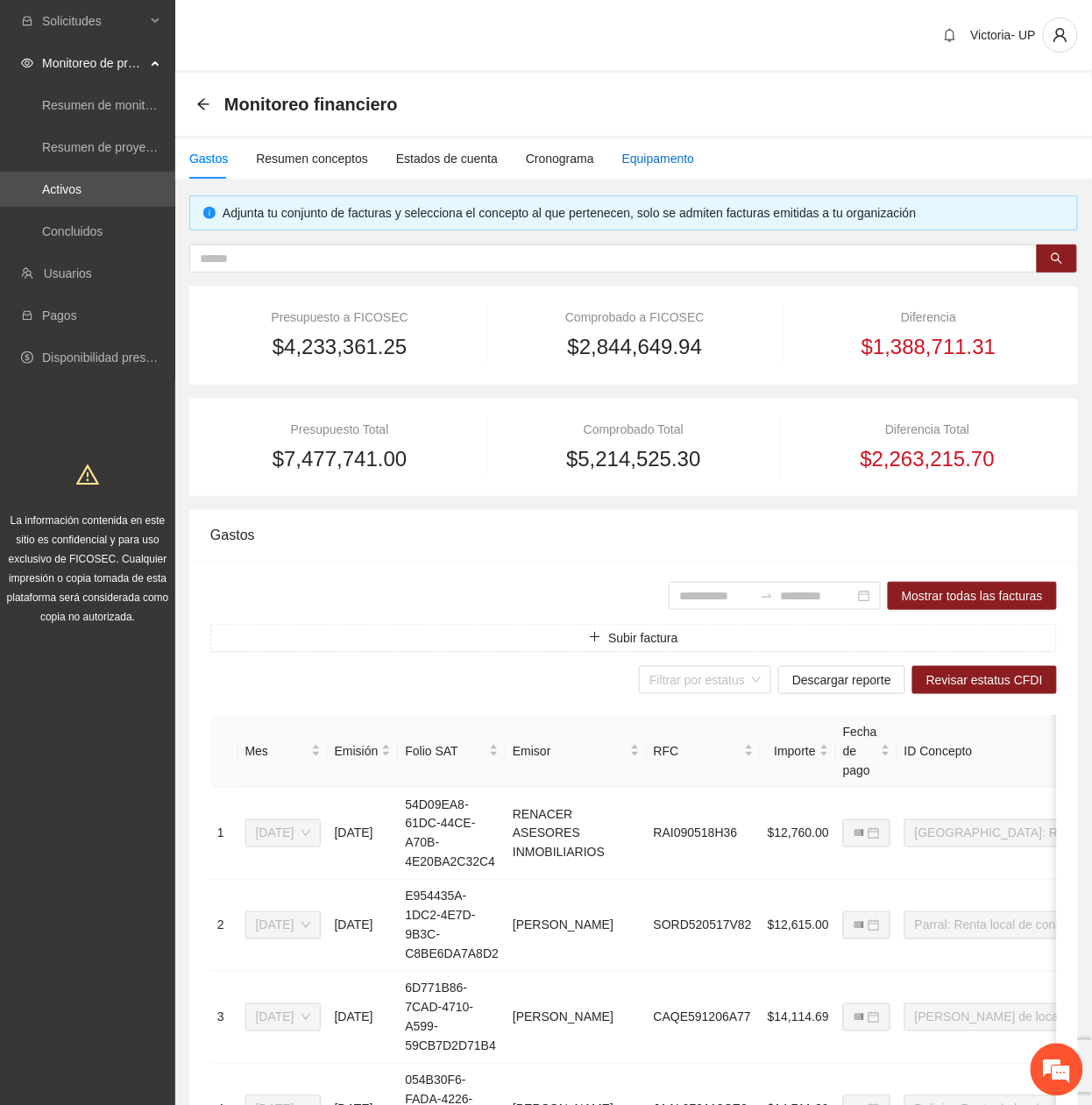
click at [635, 162] on div "Equipamento" at bounding box center [659, 158] width 73 height 19
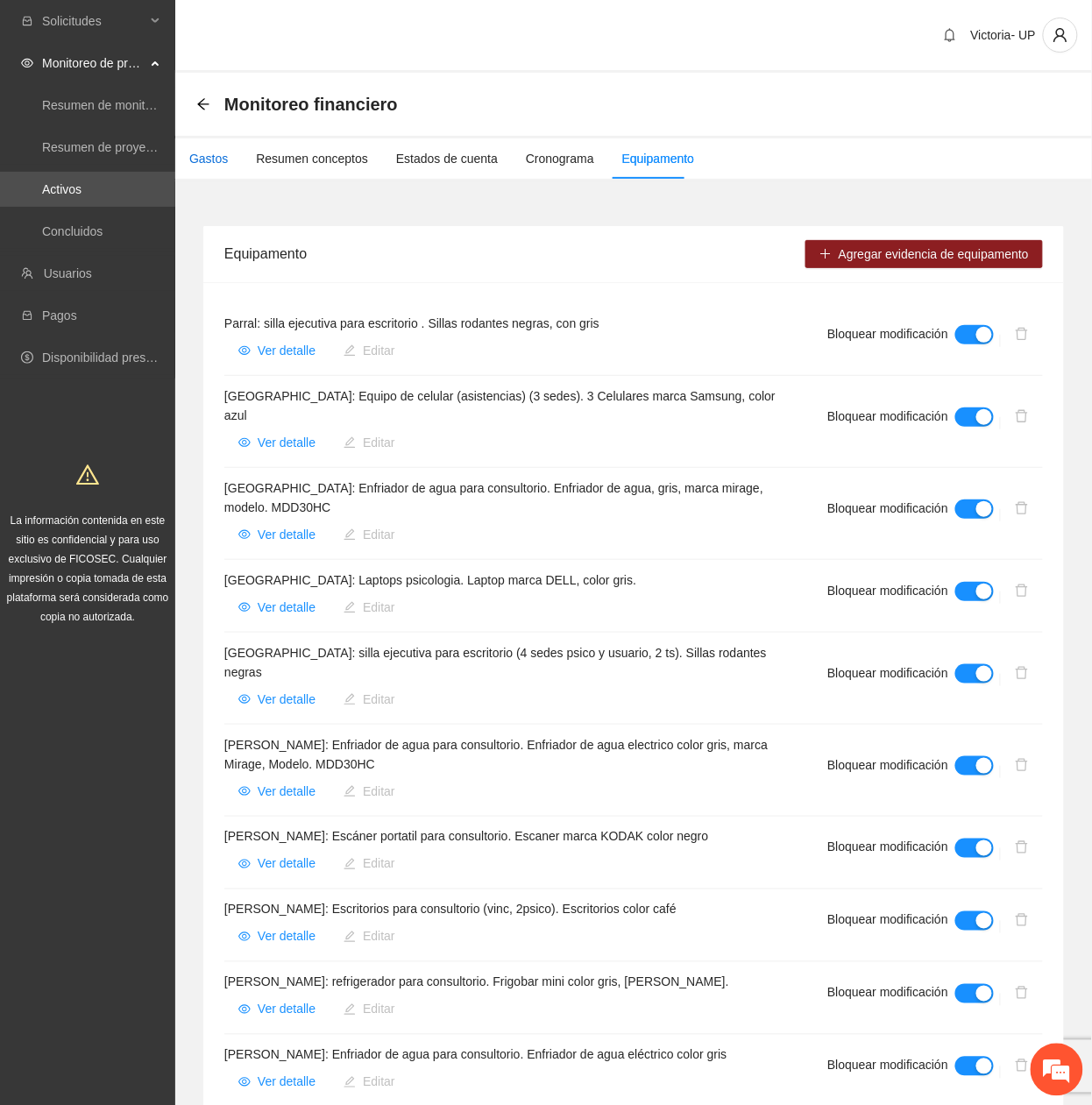
drag, startPoint x: 195, startPoint y: 156, endPoint x: 207, endPoint y: 158, distance: 12.2
click at [200, 156] on div "Gastos" at bounding box center [209, 158] width 39 height 19
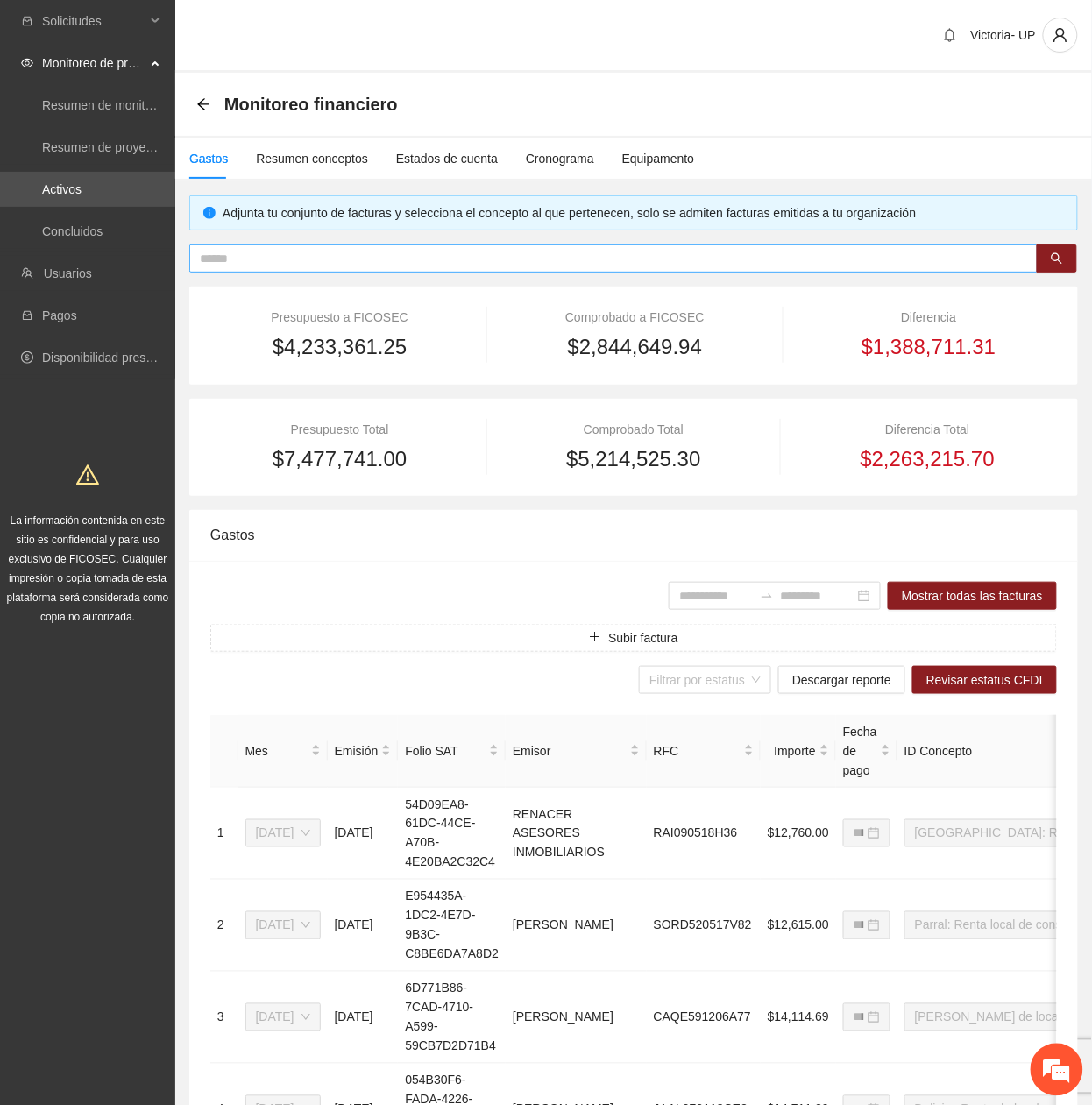
click at [289, 264] on input "text" at bounding box center [606, 259] width 813 height 19
paste input "**********"
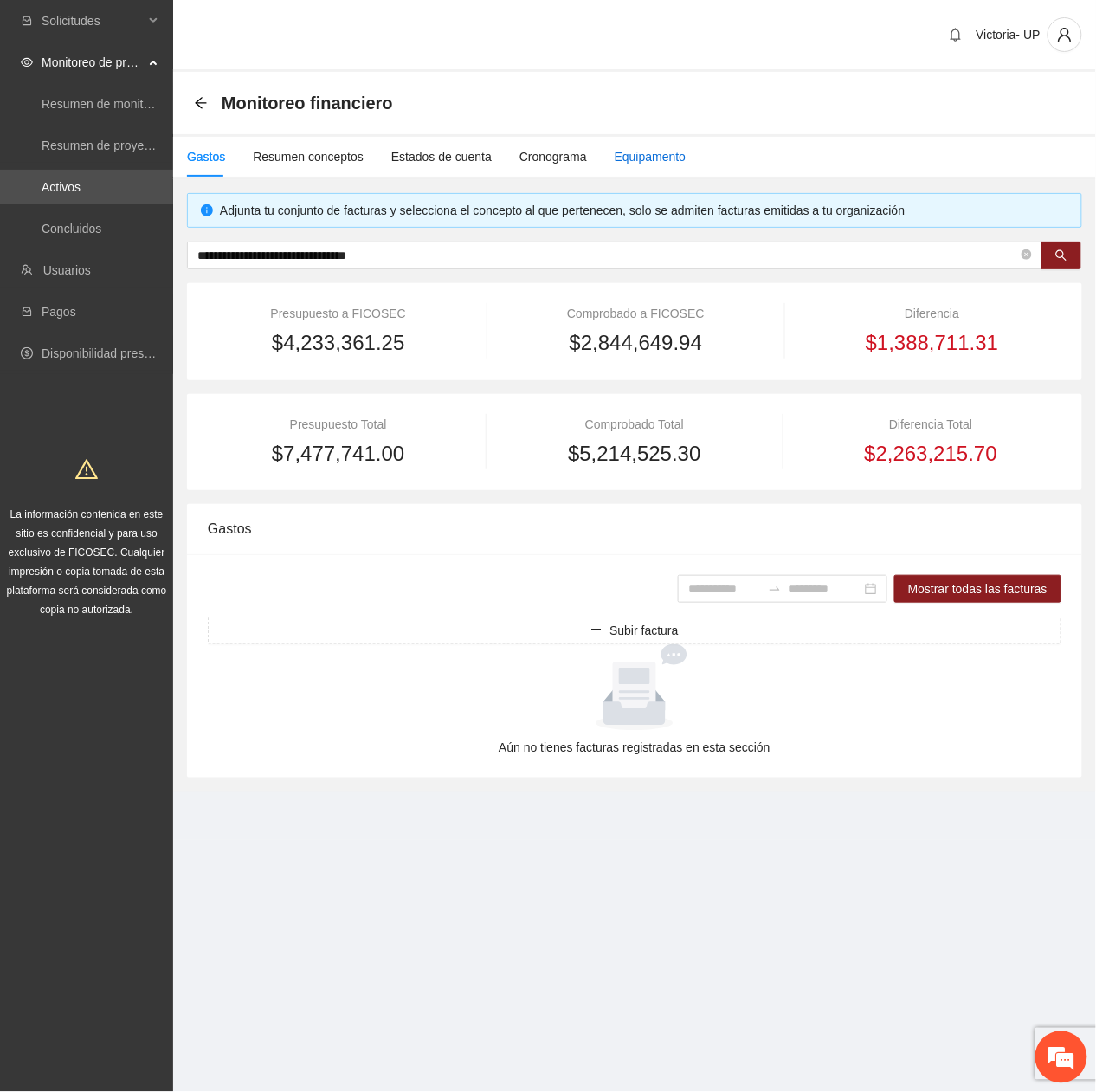
click at [638, 159] on div "Equipamento" at bounding box center [651, 157] width 72 height 19
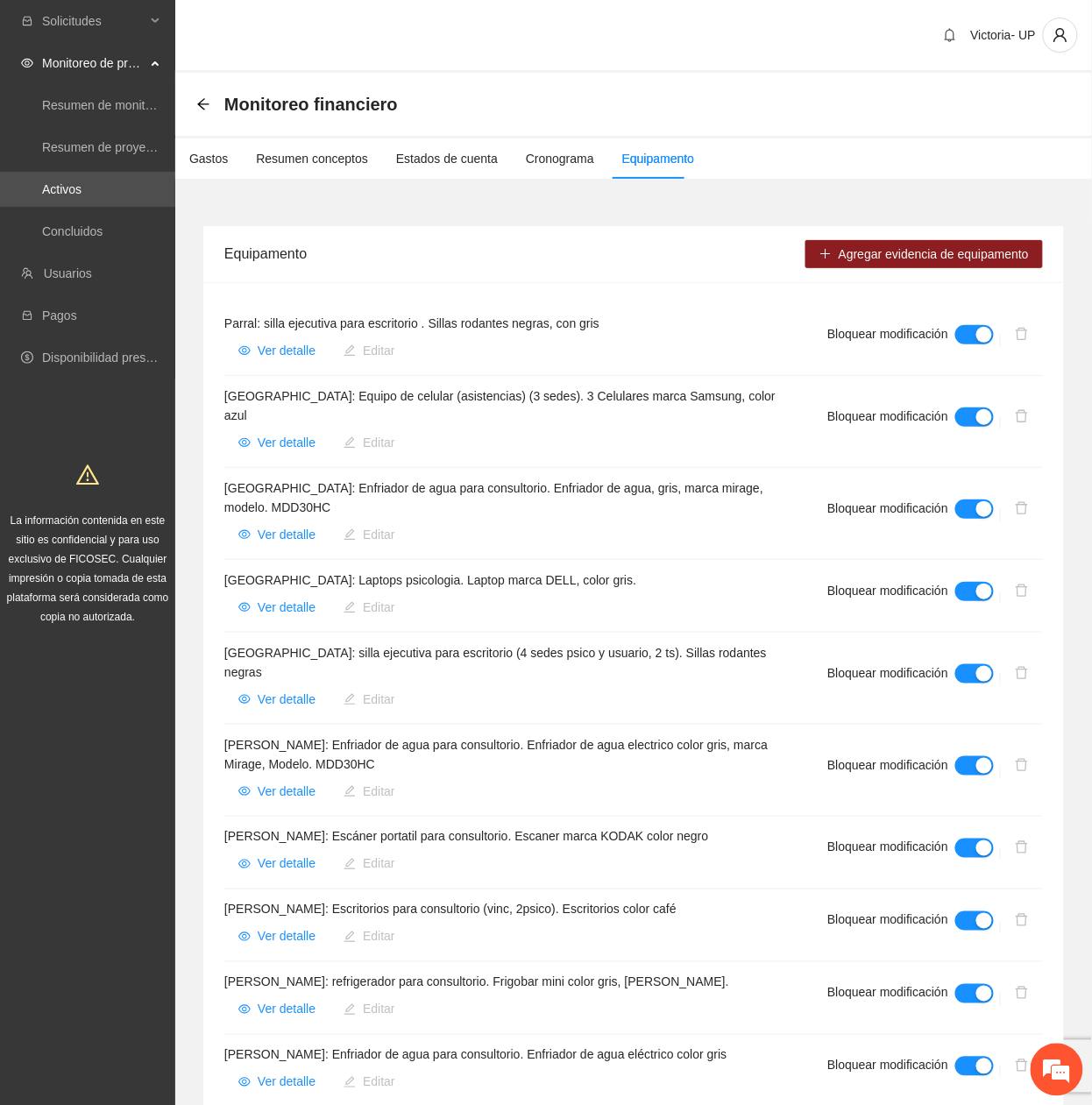
click at [723, 230] on div "Equipamento" at bounding box center [515, 254] width 581 height 50
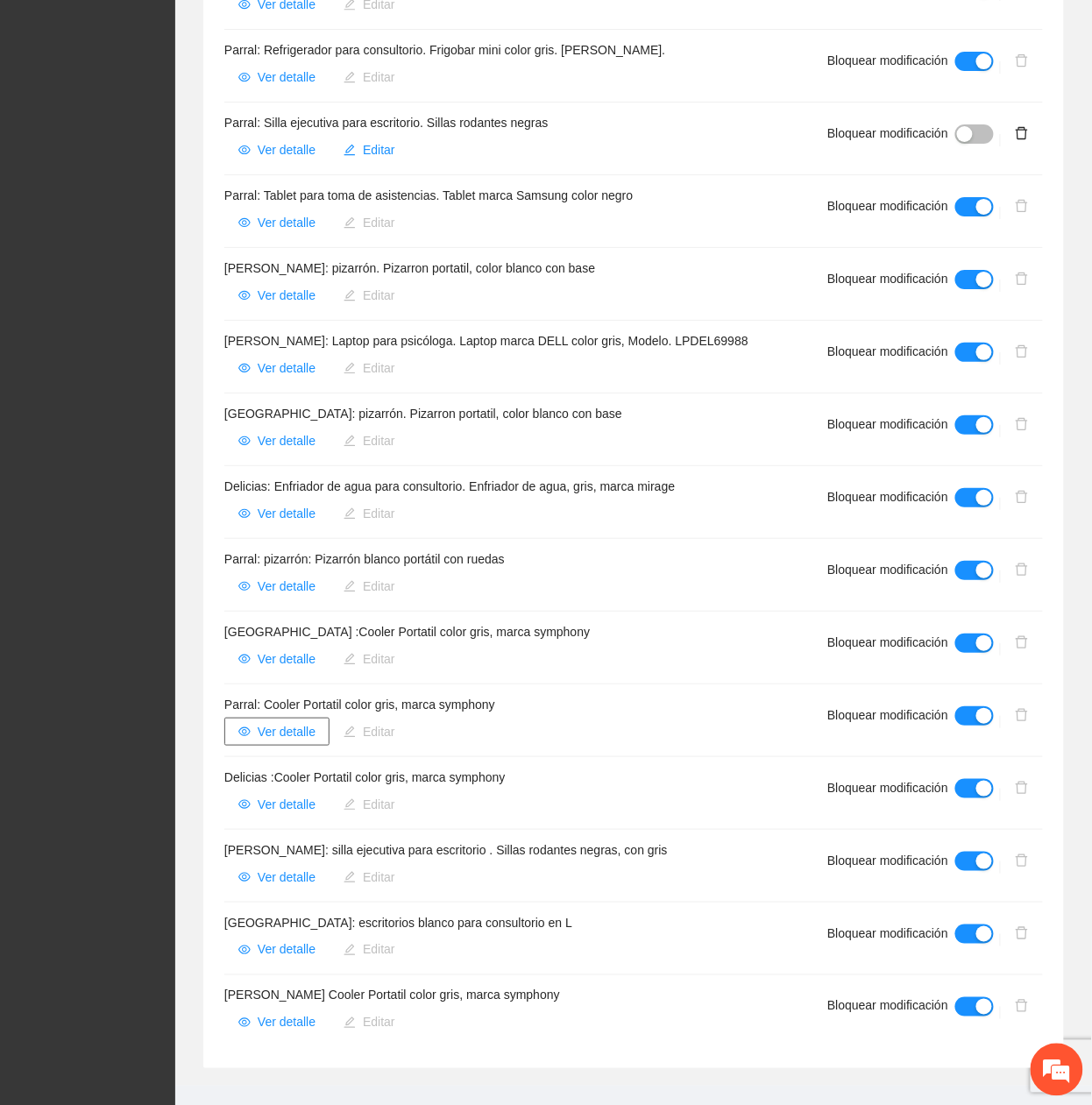
click at [258, 722] on span "Ver detalle" at bounding box center [287, 732] width 58 height 19
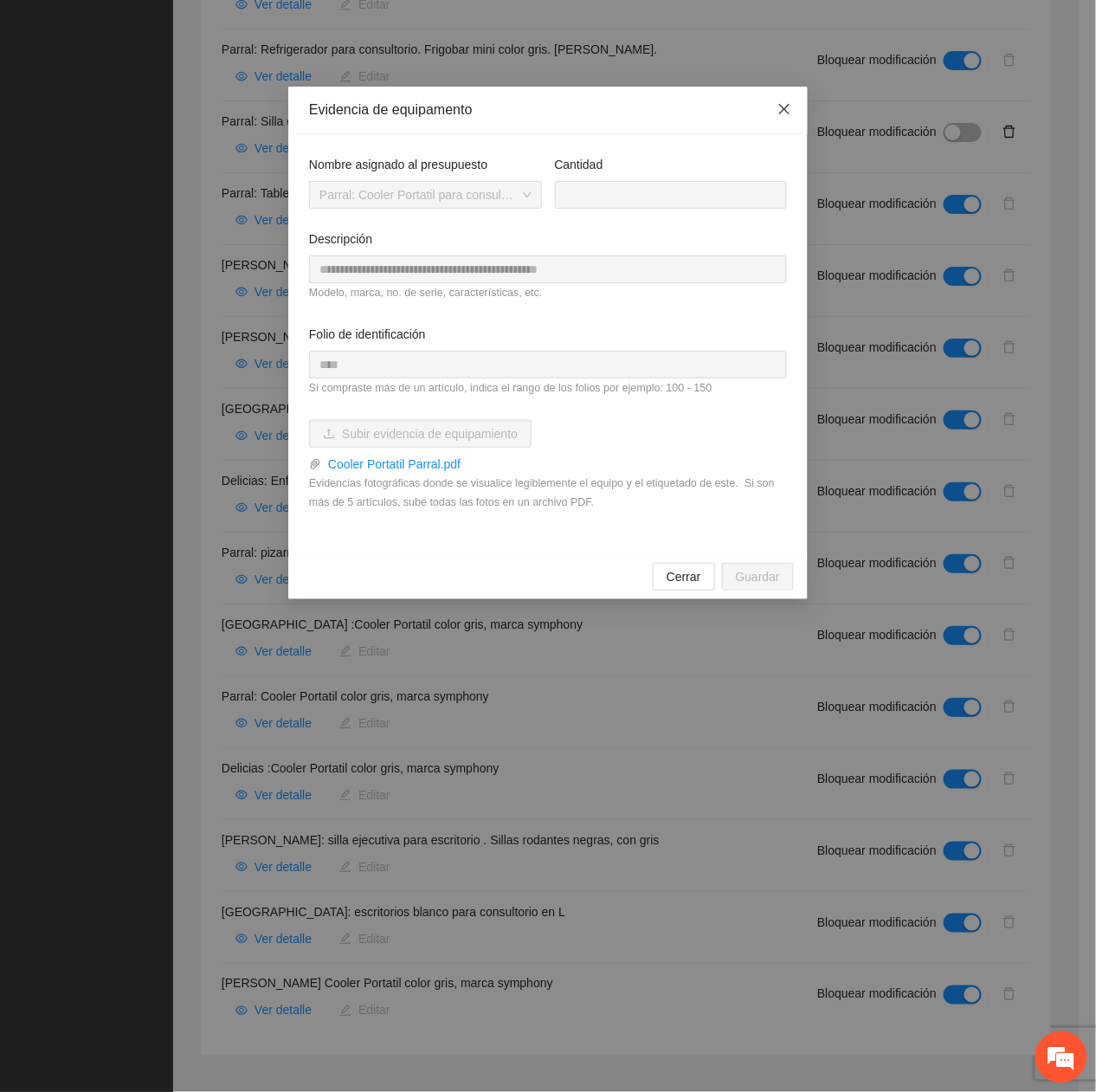
click at [790, 111] on icon "close" at bounding box center [785, 109] width 14 height 14
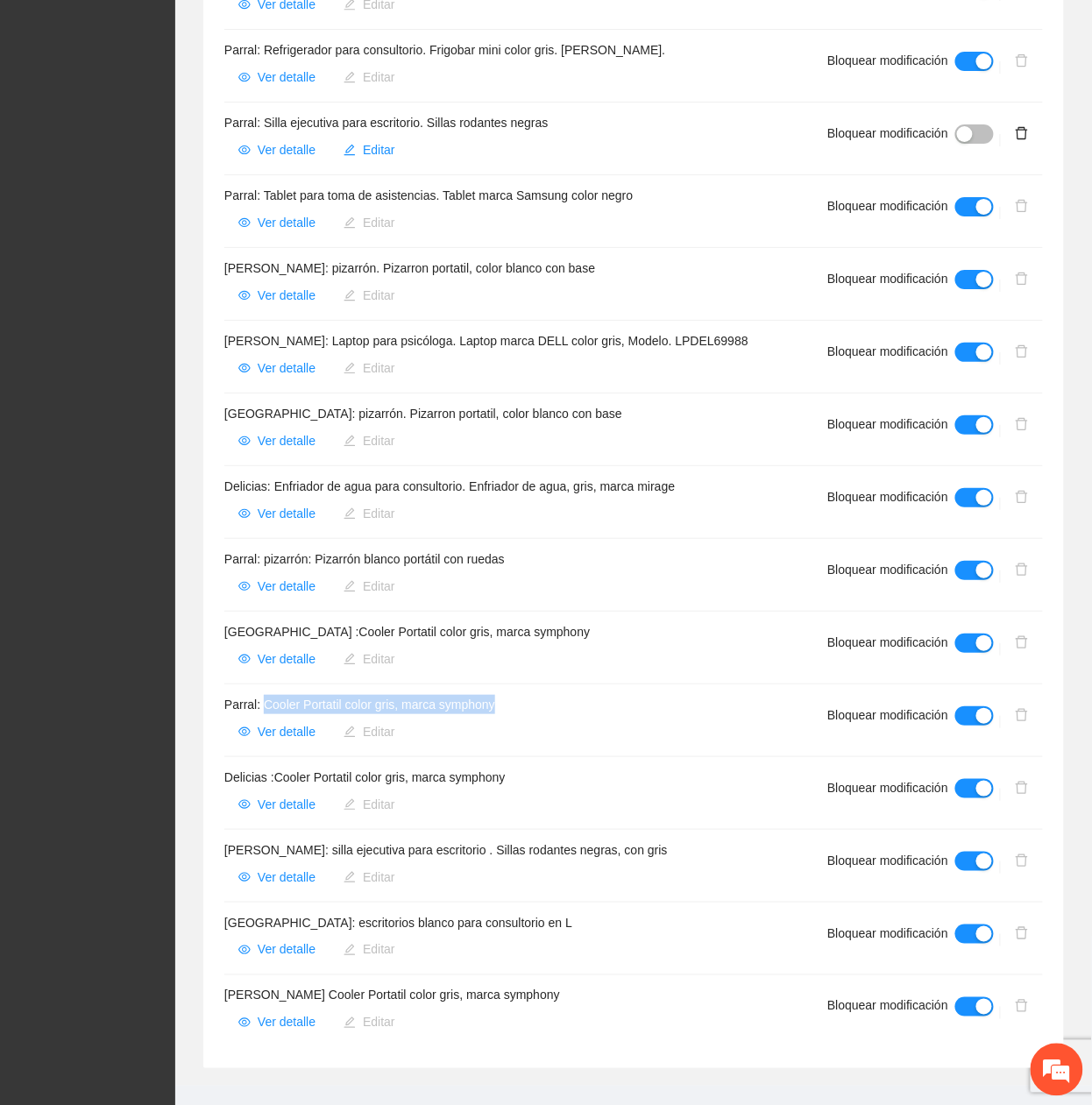
drag, startPoint x: 262, startPoint y: 670, endPoint x: 520, endPoint y: 678, distance: 258.1
click at [520, 695] on h4 "Parral: Cooler Portatil color gris, marca symphony" at bounding box center [505, 704] width 561 height 19
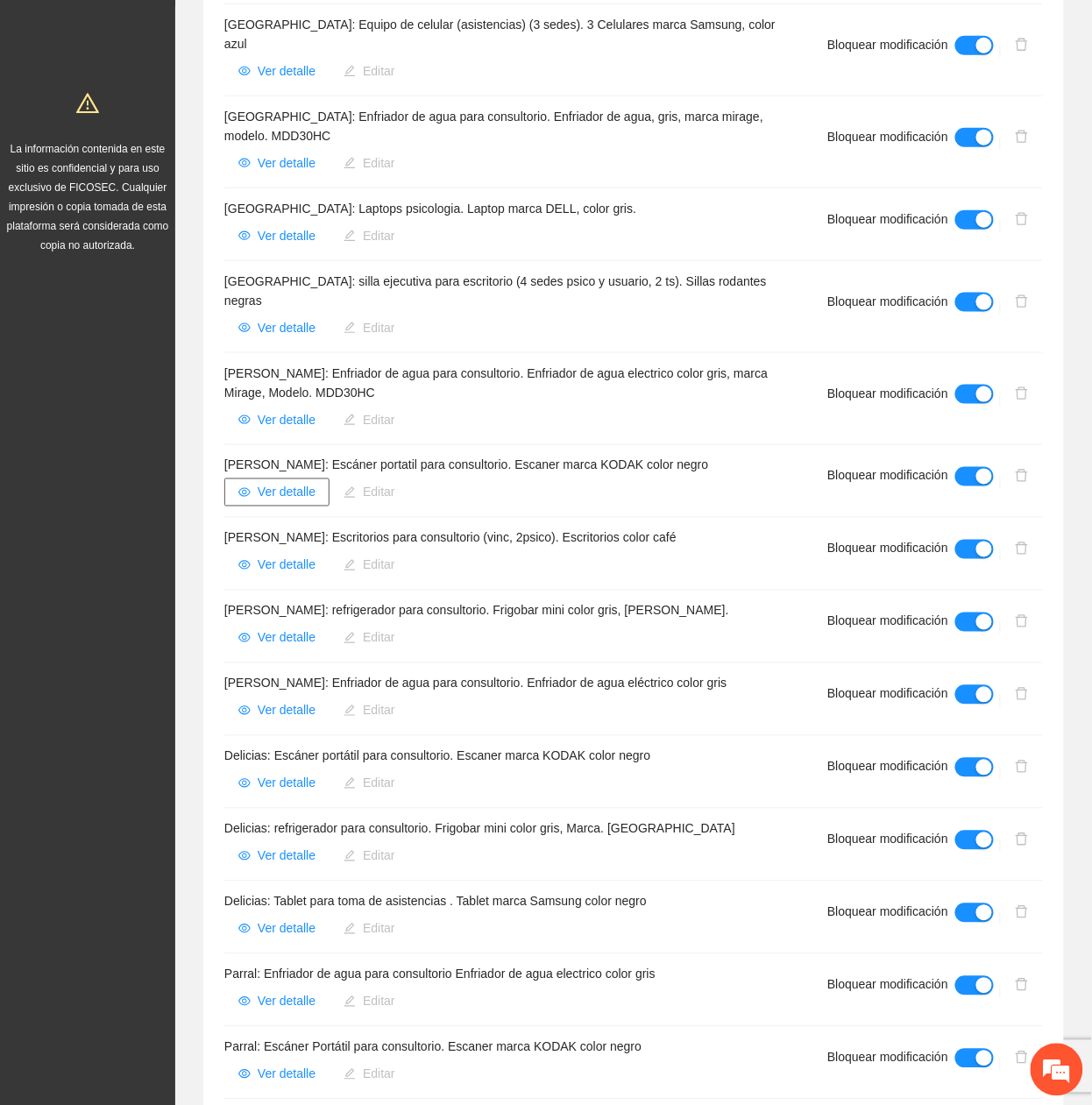
scroll to position [467, 0]
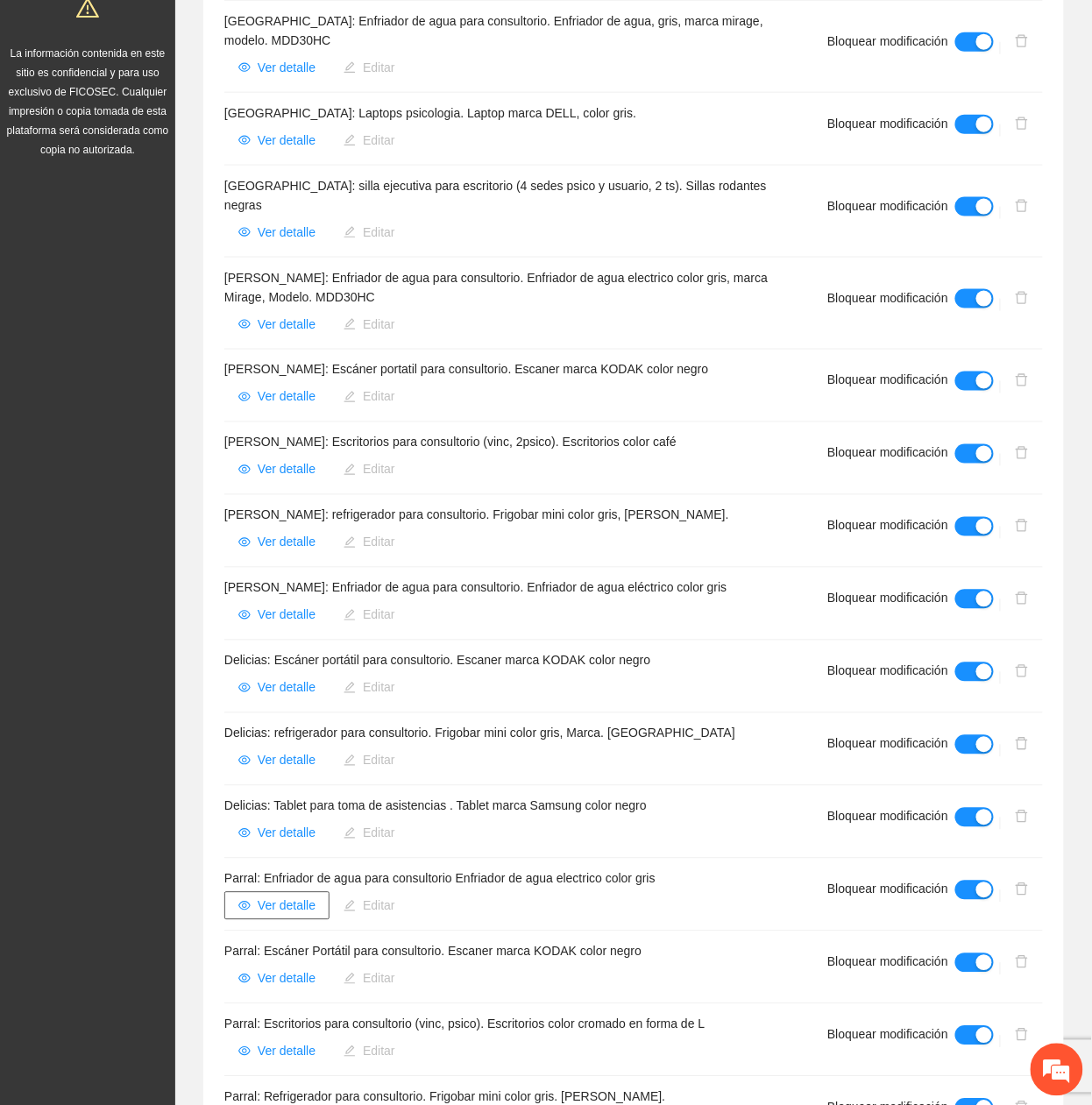
click at [294, 896] on span "Ver detalle" at bounding box center [287, 906] width 58 height 19
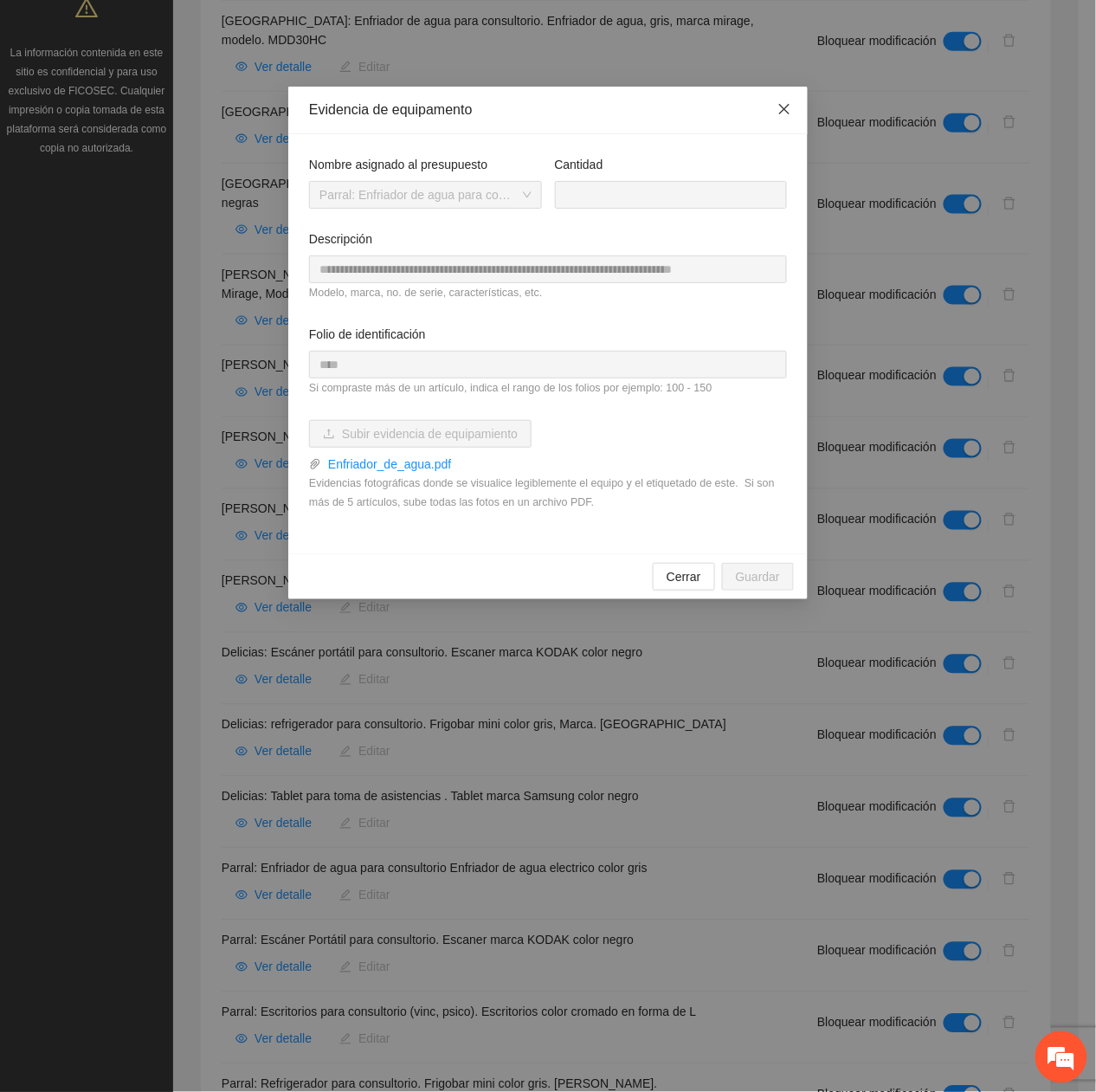
click at [778, 104] on icon "close" at bounding box center [785, 109] width 14 height 14
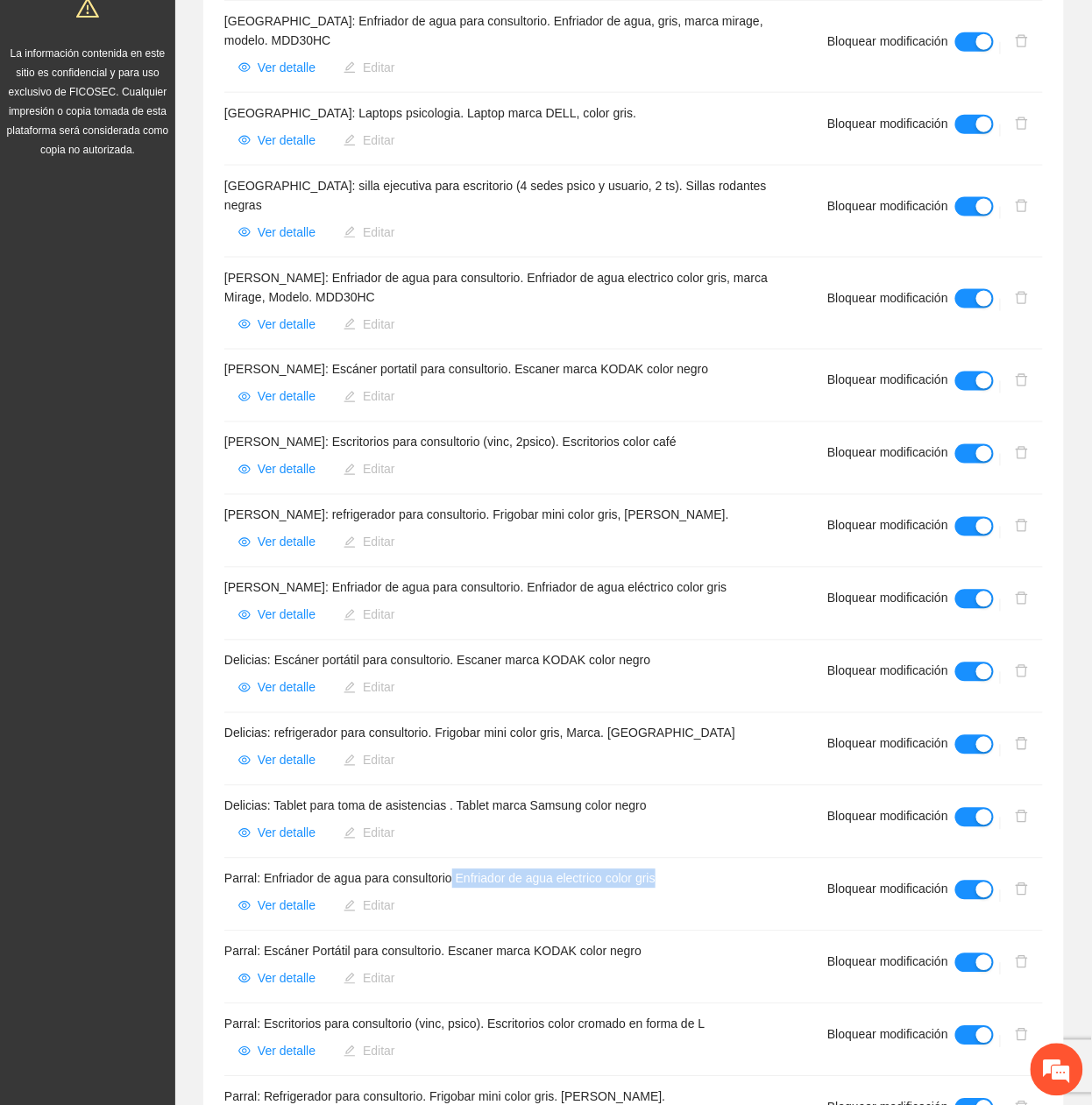
drag, startPoint x: 455, startPoint y: 846, endPoint x: 683, endPoint y: 828, distance: 228.7
click at [683, 858] on li "Parral: Enfriador de agua para consultorio Enfriador de agua electrico color gr…" at bounding box center [633, 895] width 818 height 73
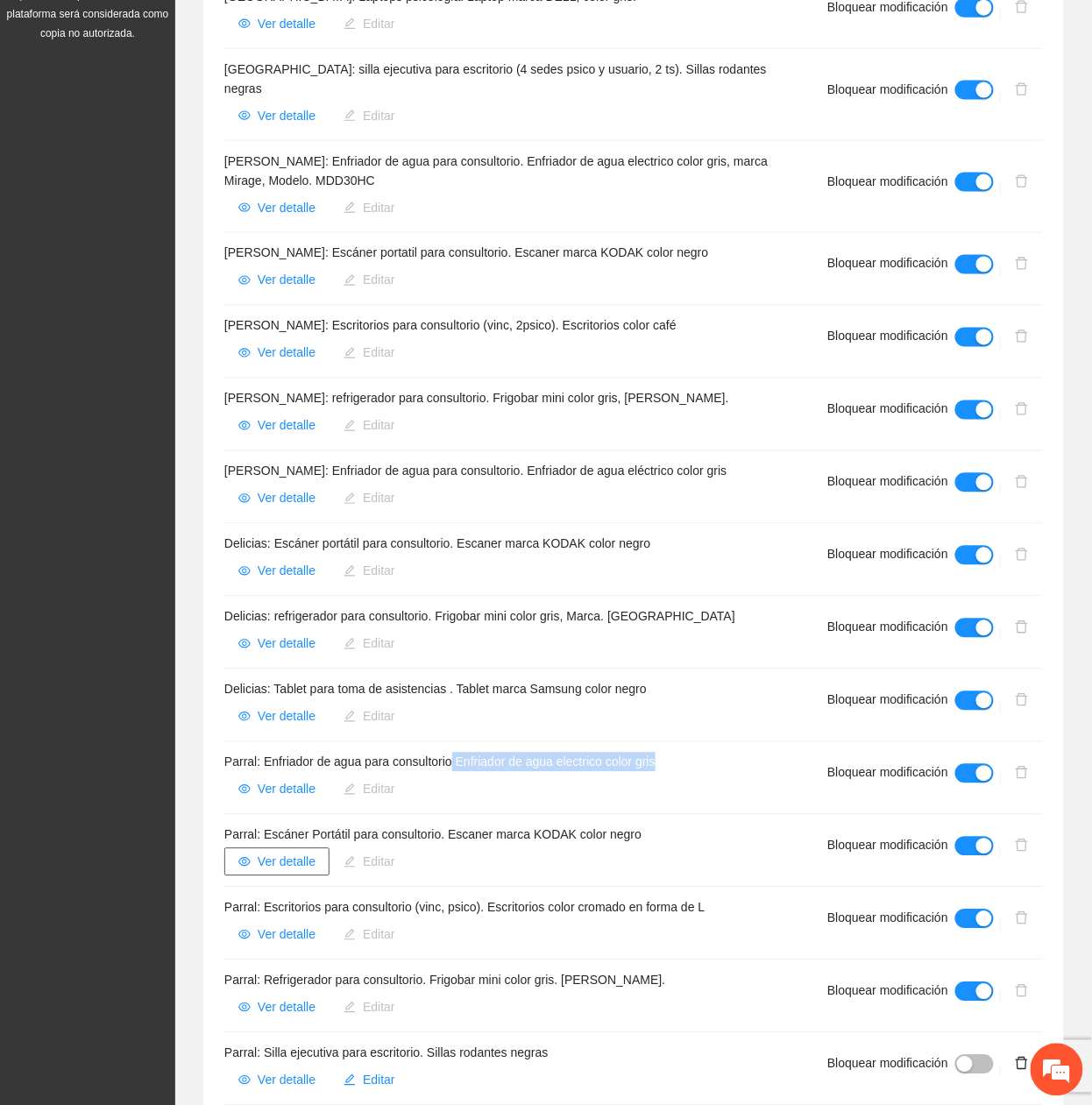
click at [291, 852] on span "Ver detalle" at bounding box center [287, 862] width 58 height 19
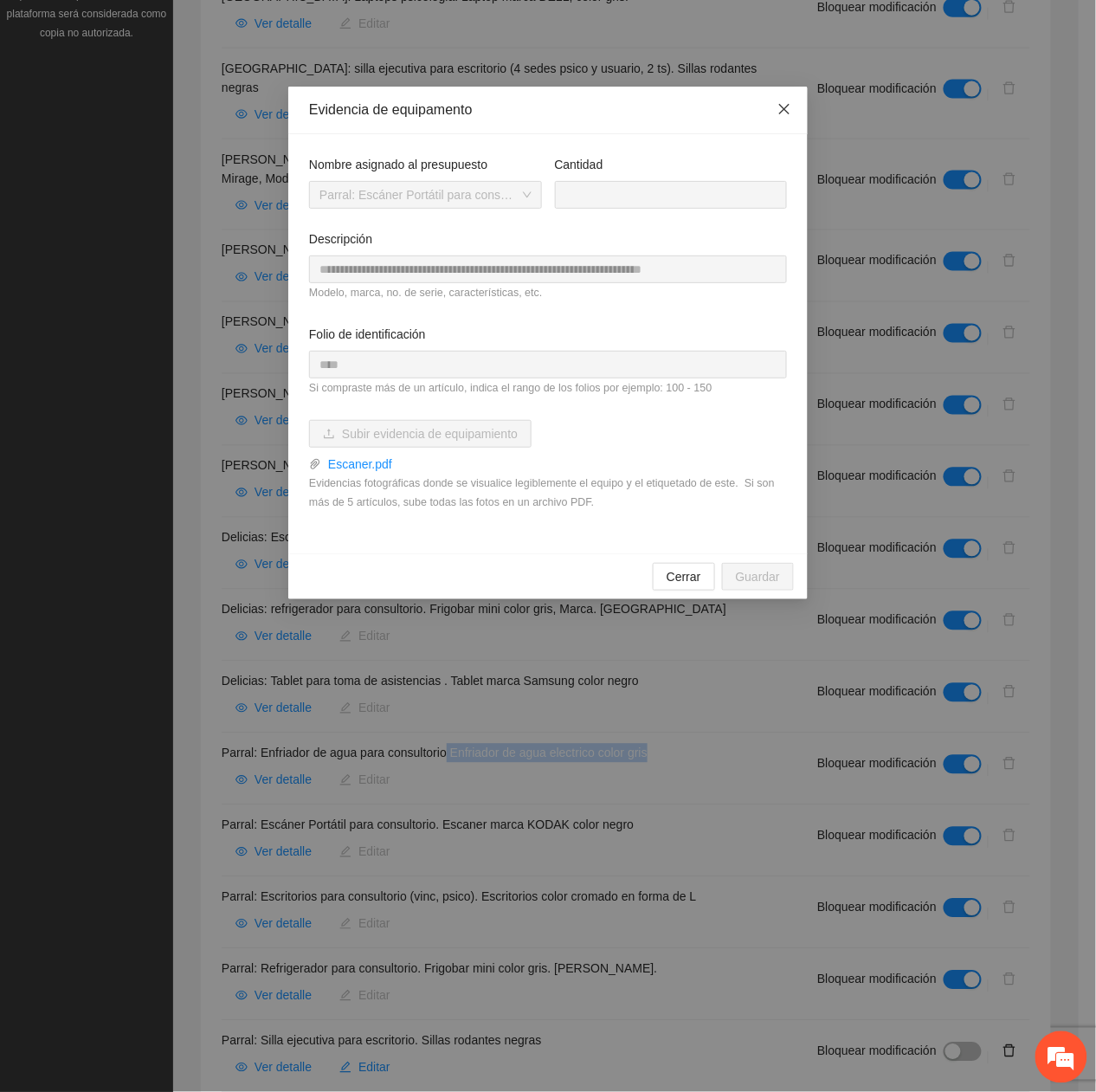
click at [774, 111] on span "Close" at bounding box center [785, 111] width 47 height 47
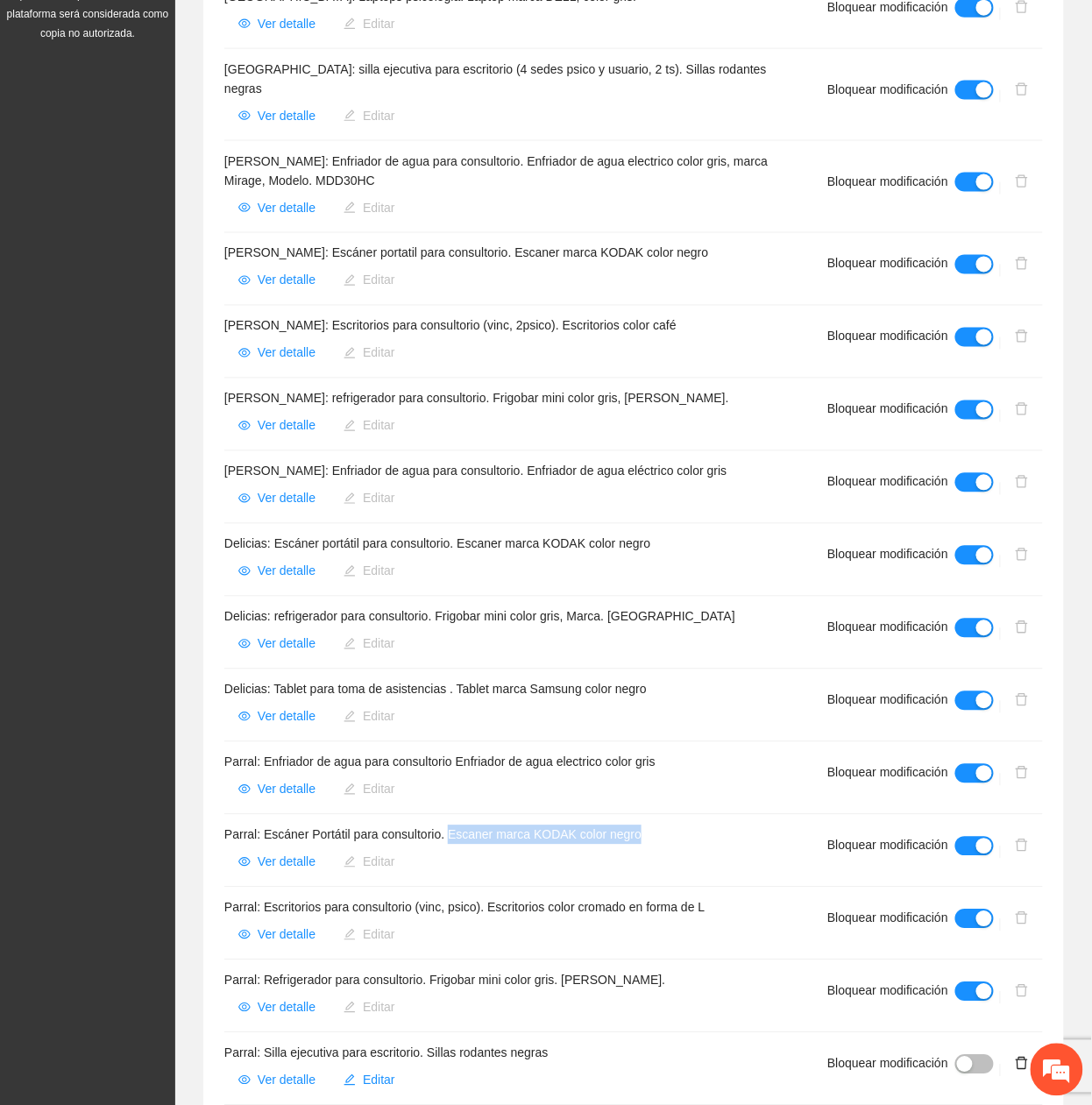
drag, startPoint x: 449, startPoint y: 797, endPoint x: 673, endPoint y: 798, distance: 224.0
click at [673, 825] on h4 "Parral: Escáner Portátil para consultorio. Escaner marca KODAK color negro" at bounding box center [505, 835] width 561 height 19
click at [298, 925] on span "Ver detalle" at bounding box center [287, 935] width 58 height 19
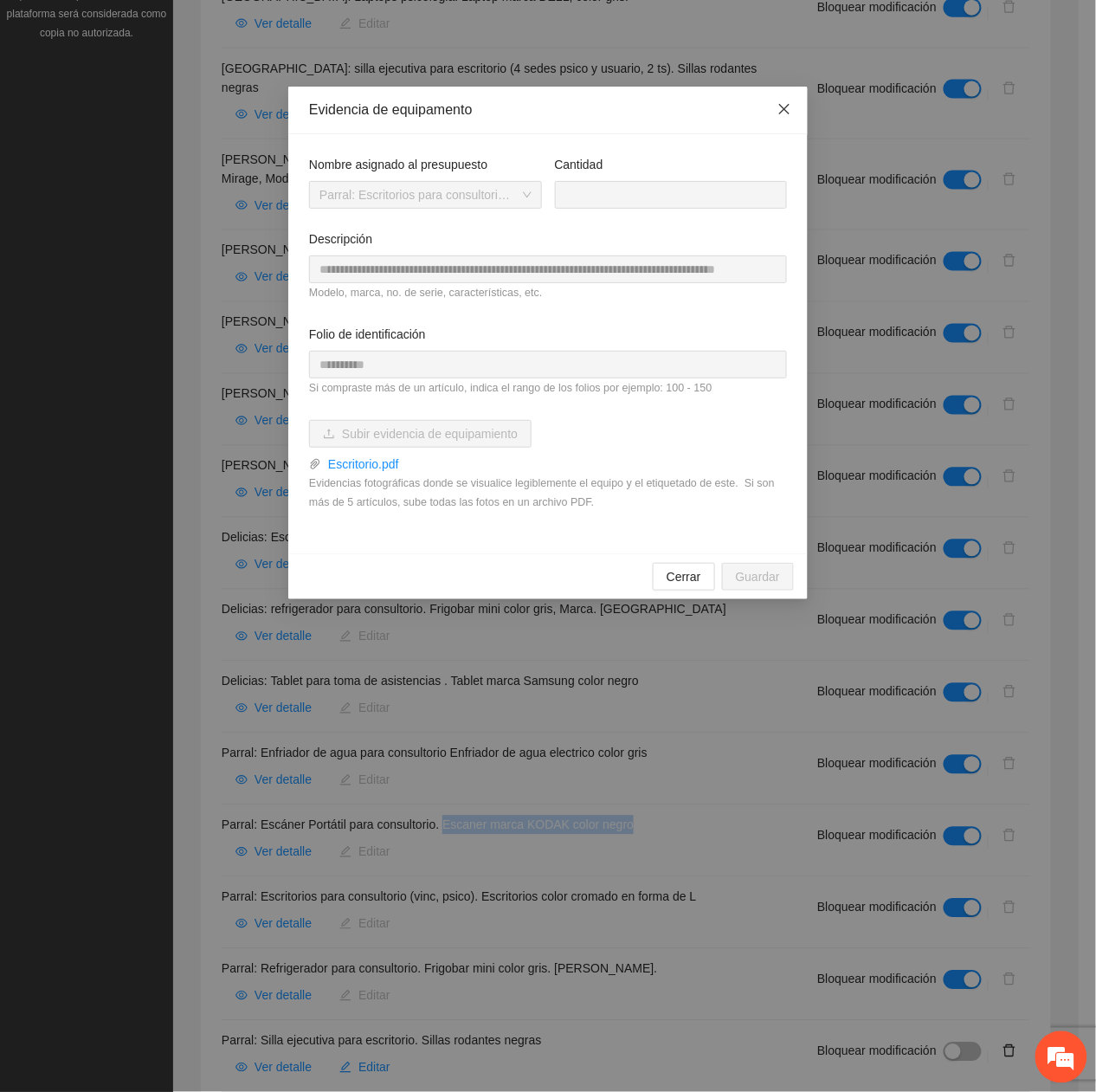
click at [772, 111] on span "Close" at bounding box center [785, 111] width 47 height 47
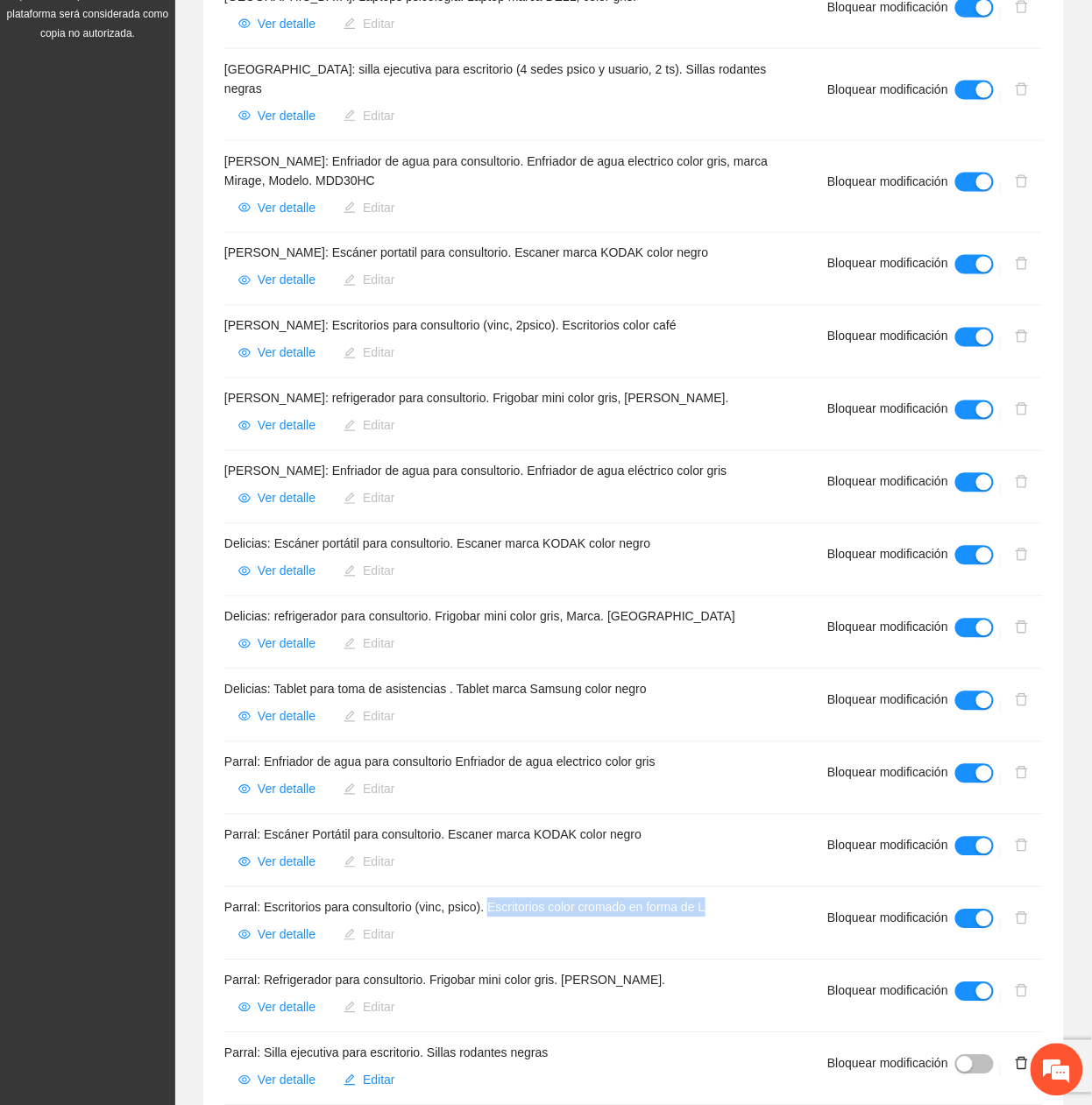
drag, startPoint x: 491, startPoint y: 873, endPoint x: 742, endPoint y: 876, distance: 251.0
click at [742, 898] on h4 "Parral: Escritorios para consultorio (vinc, psico). Escritorios color cromado e…" at bounding box center [505, 908] width 561 height 19
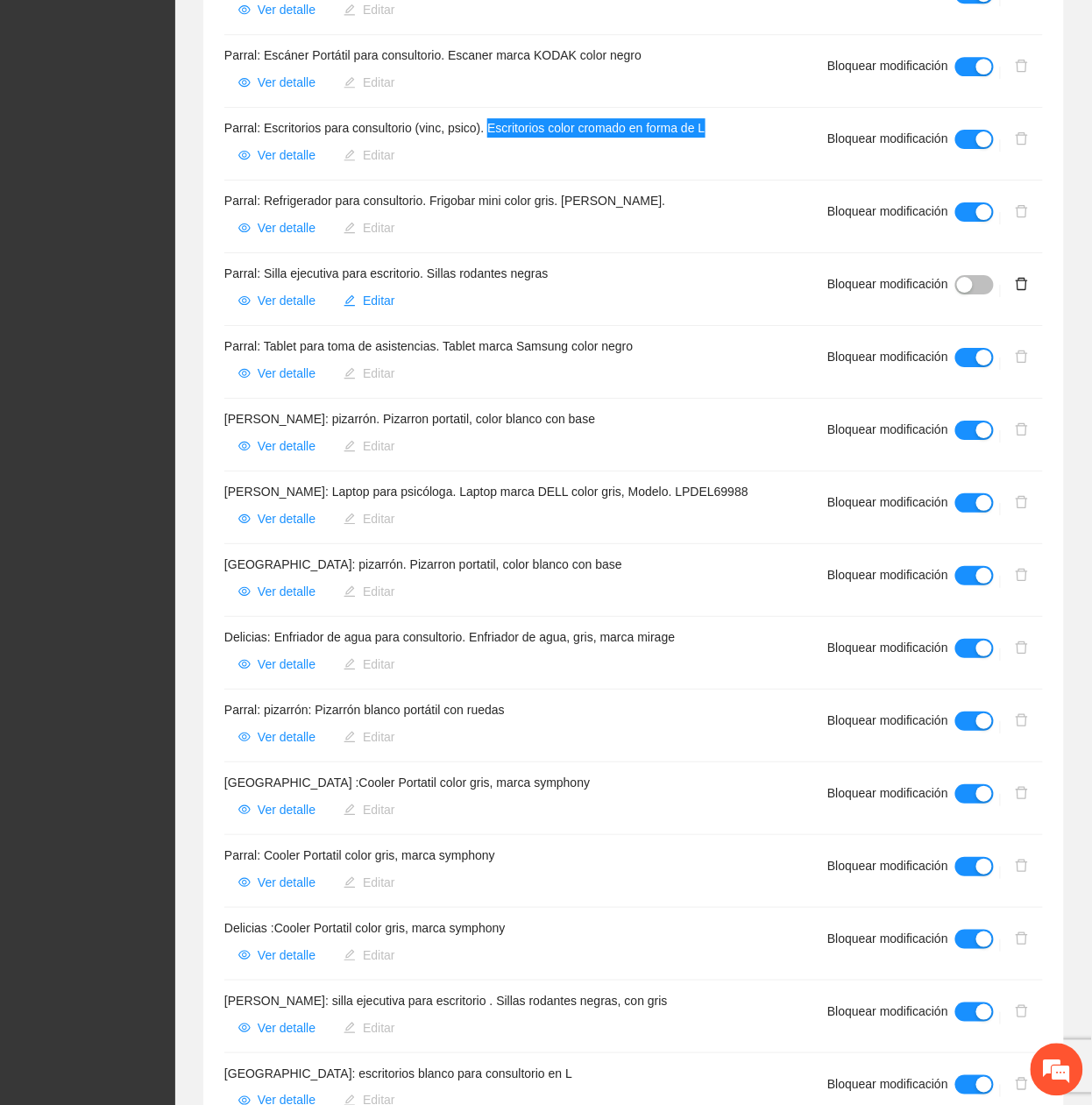
scroll to position [1402, 0]
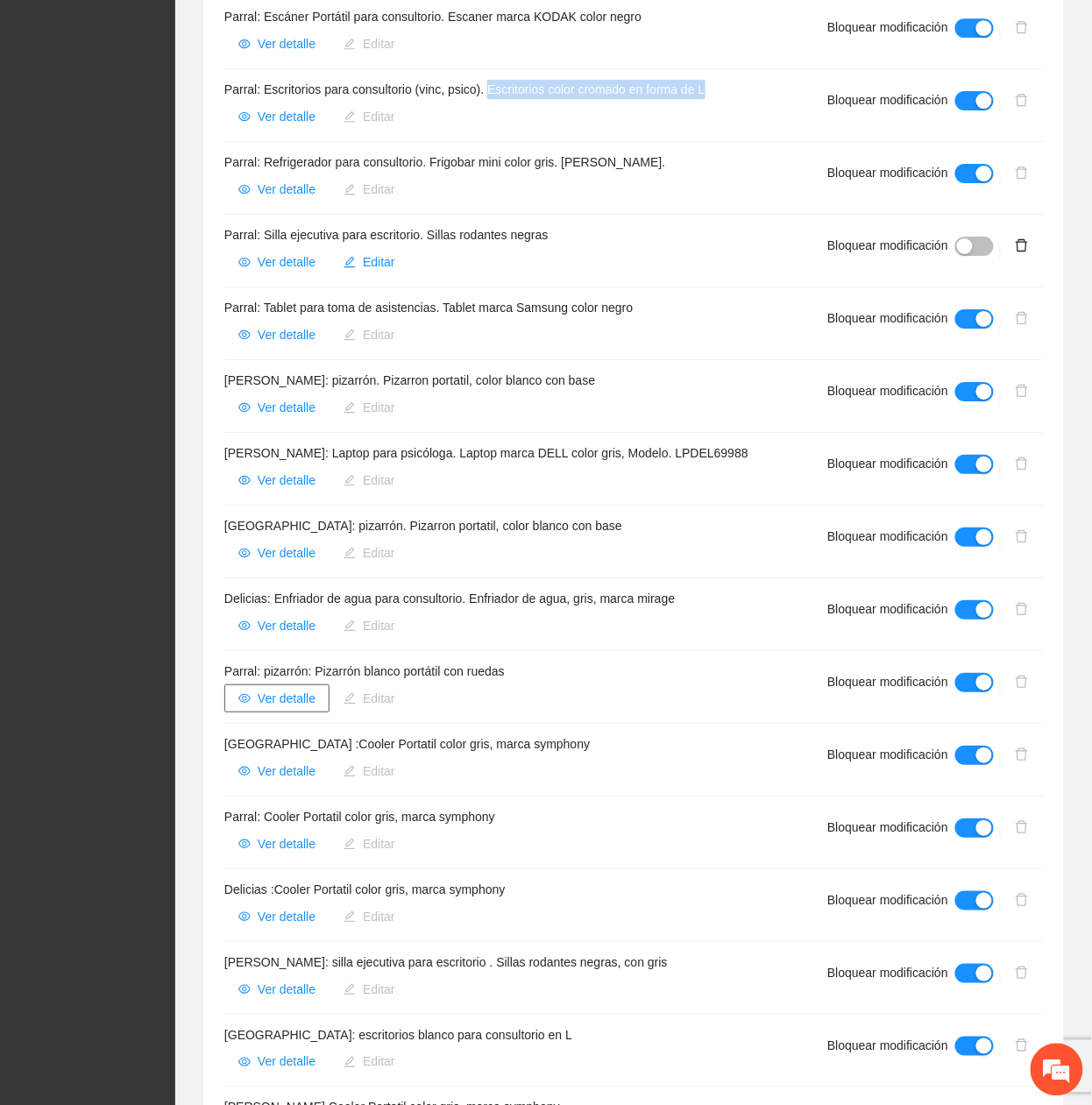
click at [295, 689] on span "Ver detalle" at bounding box center [287, 698] width 58 height 19
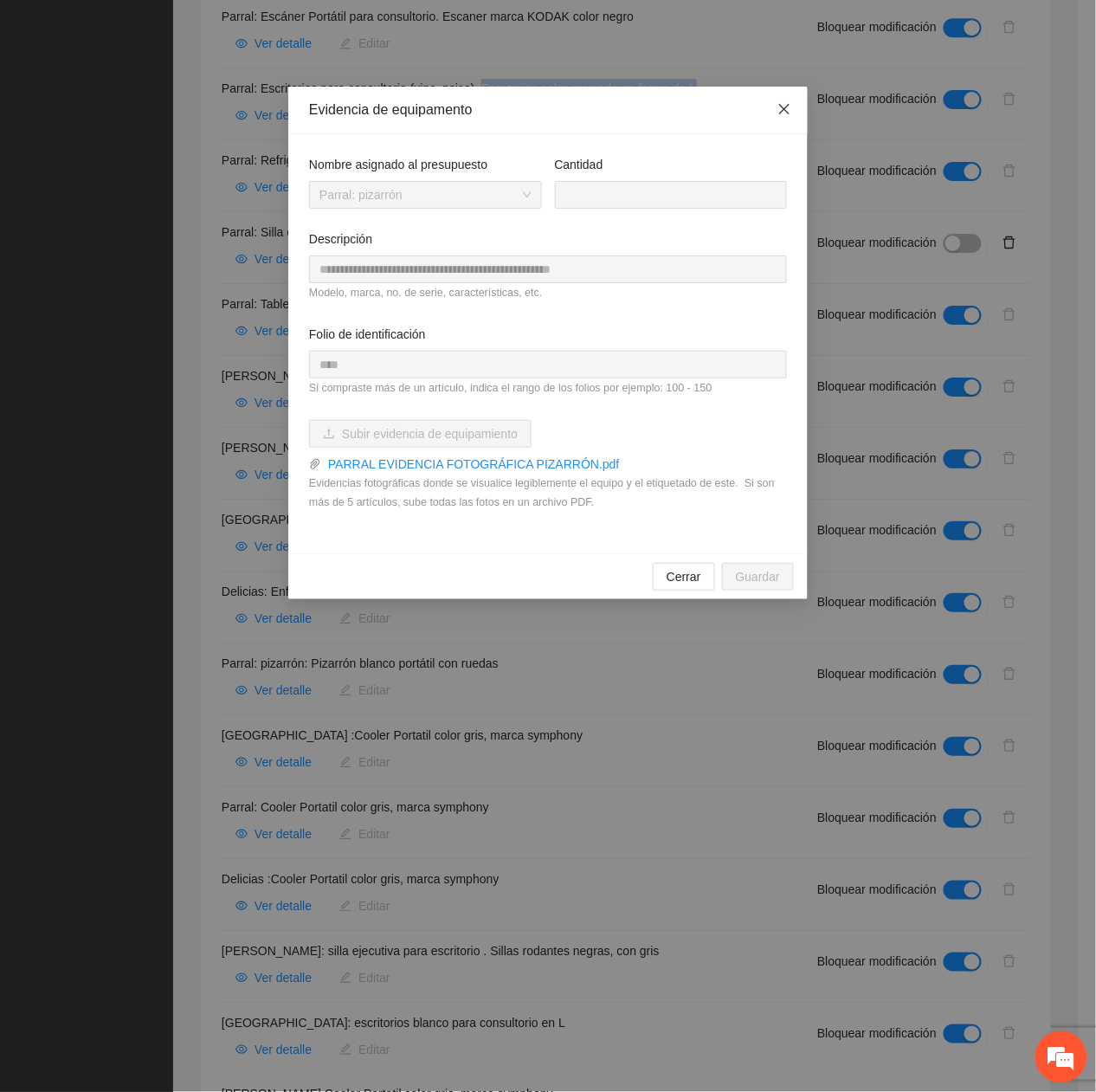
click at [785, 104] on icon "close" at bounding box center [785, 109] width 14 height 14
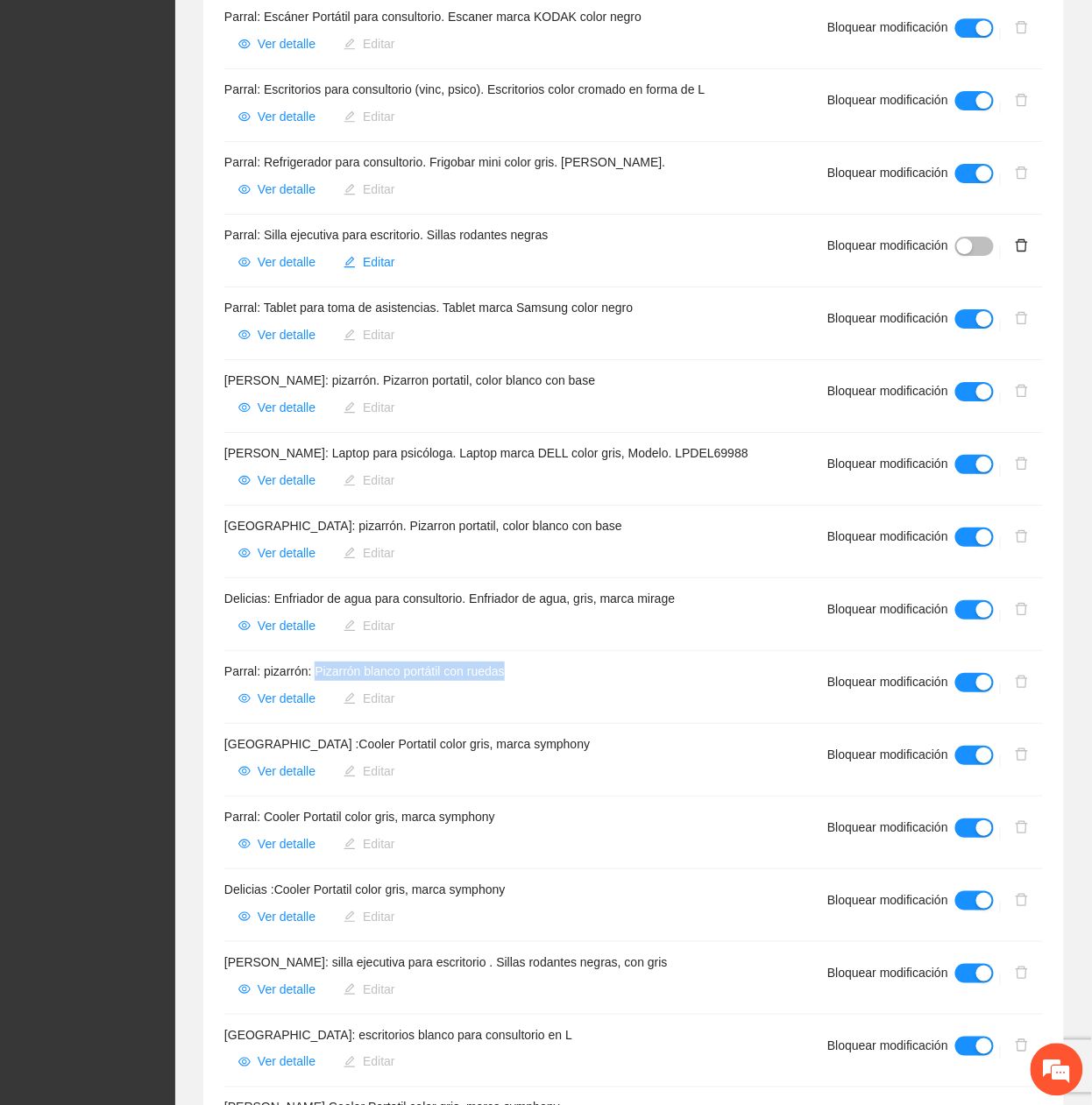
drag, startPoint x: 317, startPoint y: 642, endPoint x: 603, endPoint y: 637, distance: 286.0
click at [603, 661] on h4 "Parral: pizarrón: Pizarrón blanco portátil con ruedas" at bounding box center [505, 671] width 561 height 19
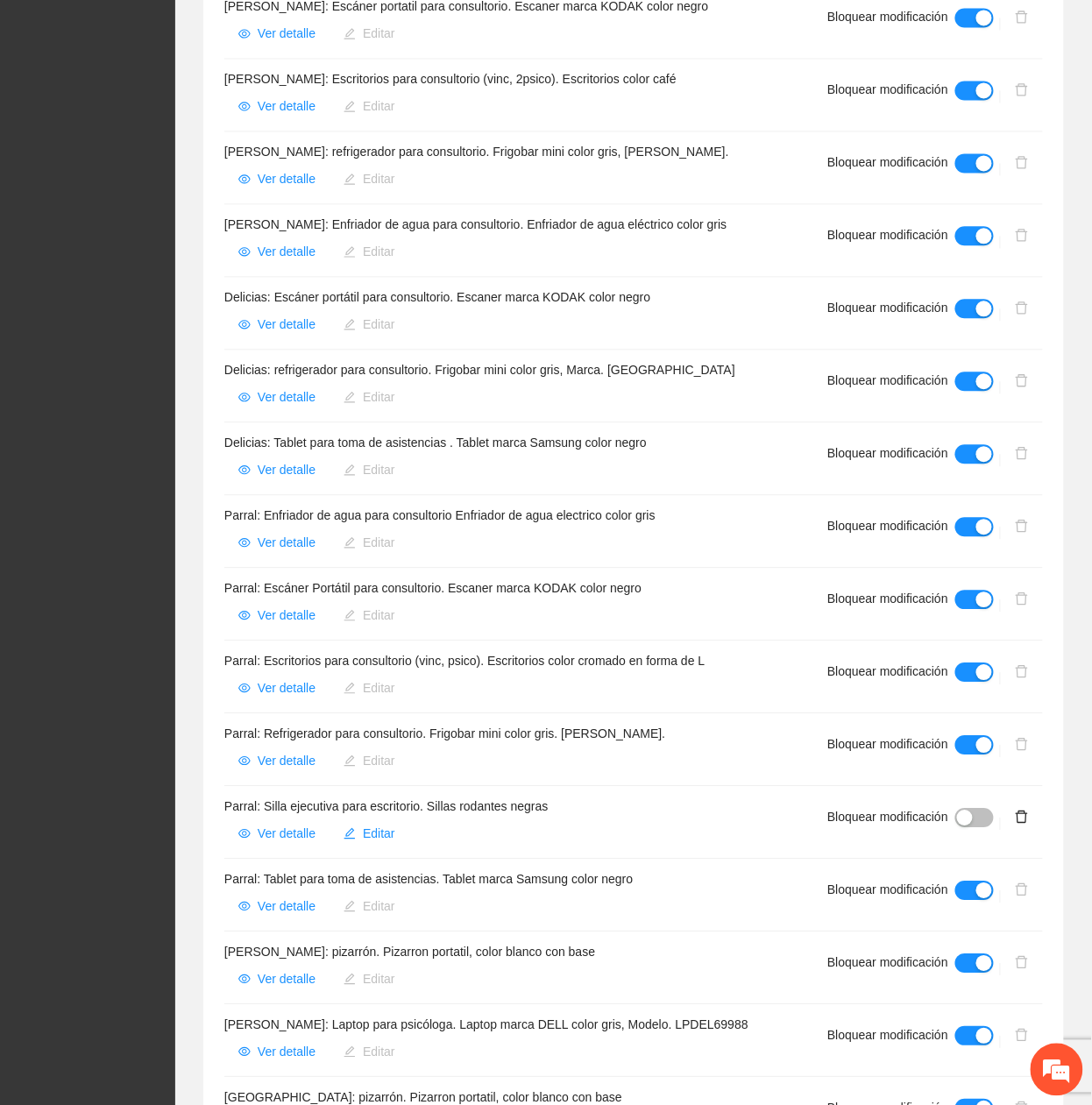
scroll to position [860, 0]
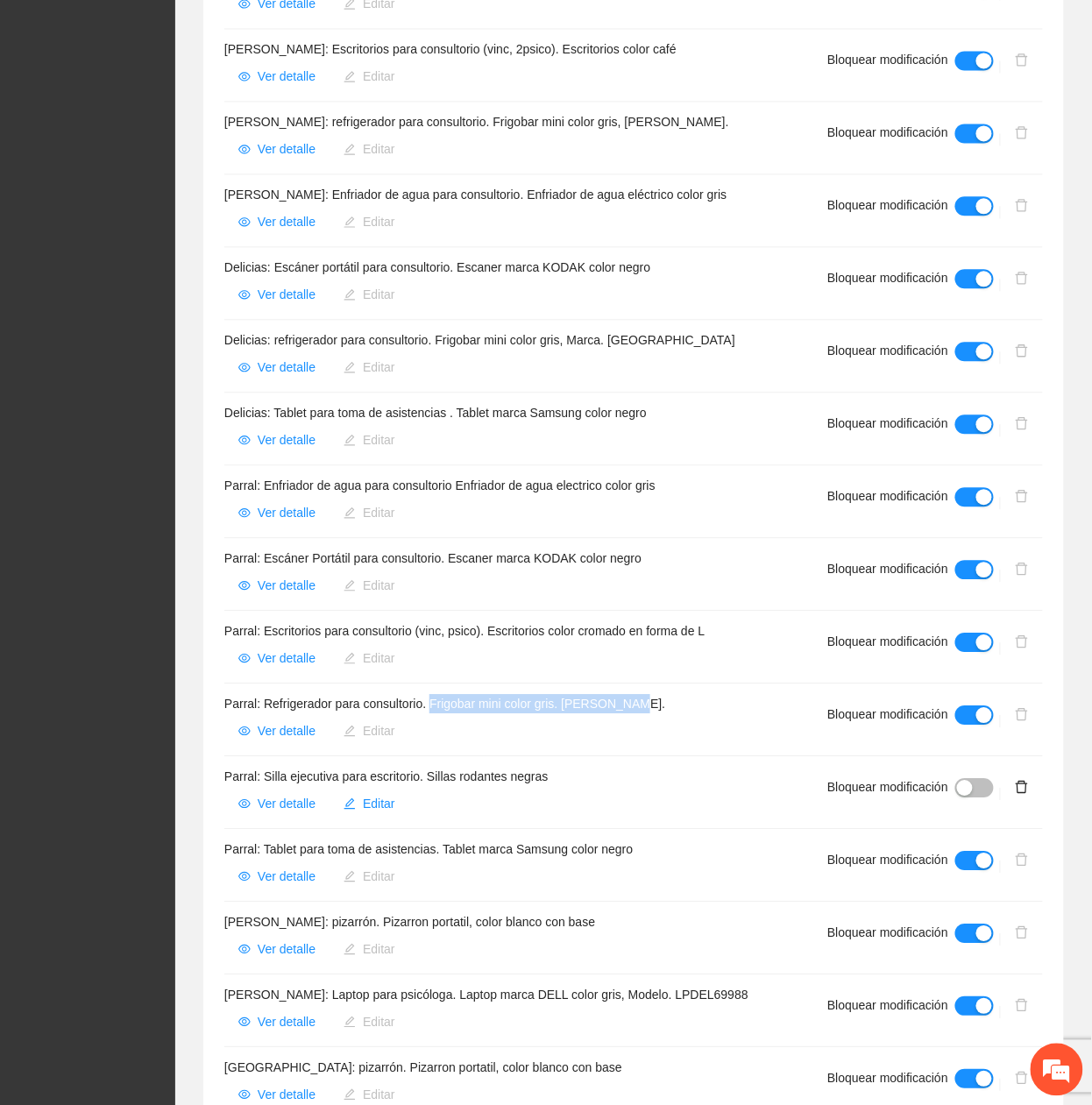
drag, startPoint x: 435, startPoint y: 670, endPoint x: 655, endPoint y: 673, distance: 220.0
click at [655, 694] on h4 "Parral: Refrigerador para consultorio. Frigobar mini color gris. Marca Mabe." at bounding box center [505, 704] width 561 height 19
click at [268, 721] on span "Ver detalle" at bounding box center [287, 731] width 58 height 19
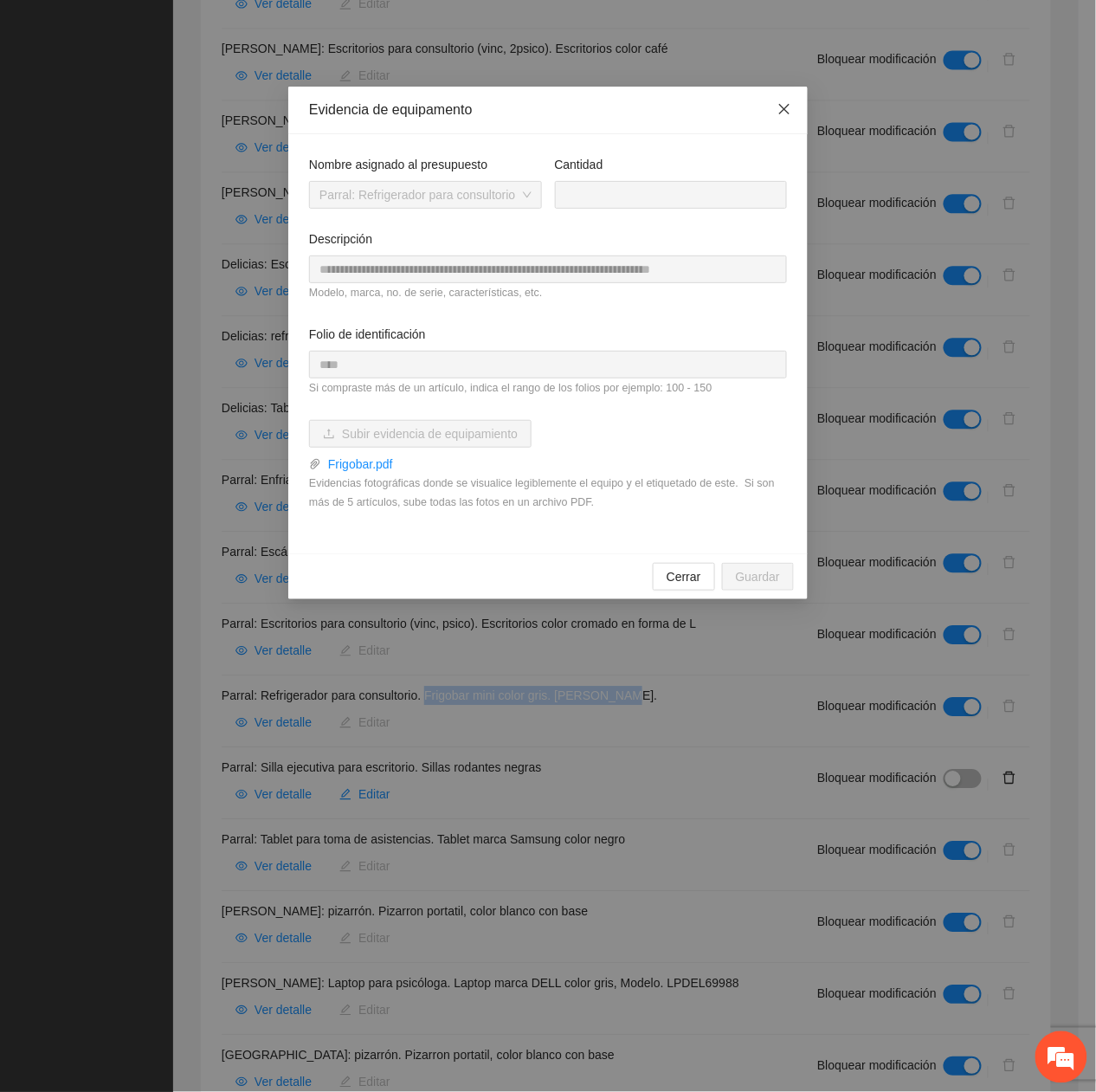
click at [778, 101] on span "Close" at bounding box center [785, 111] width 47 height 47
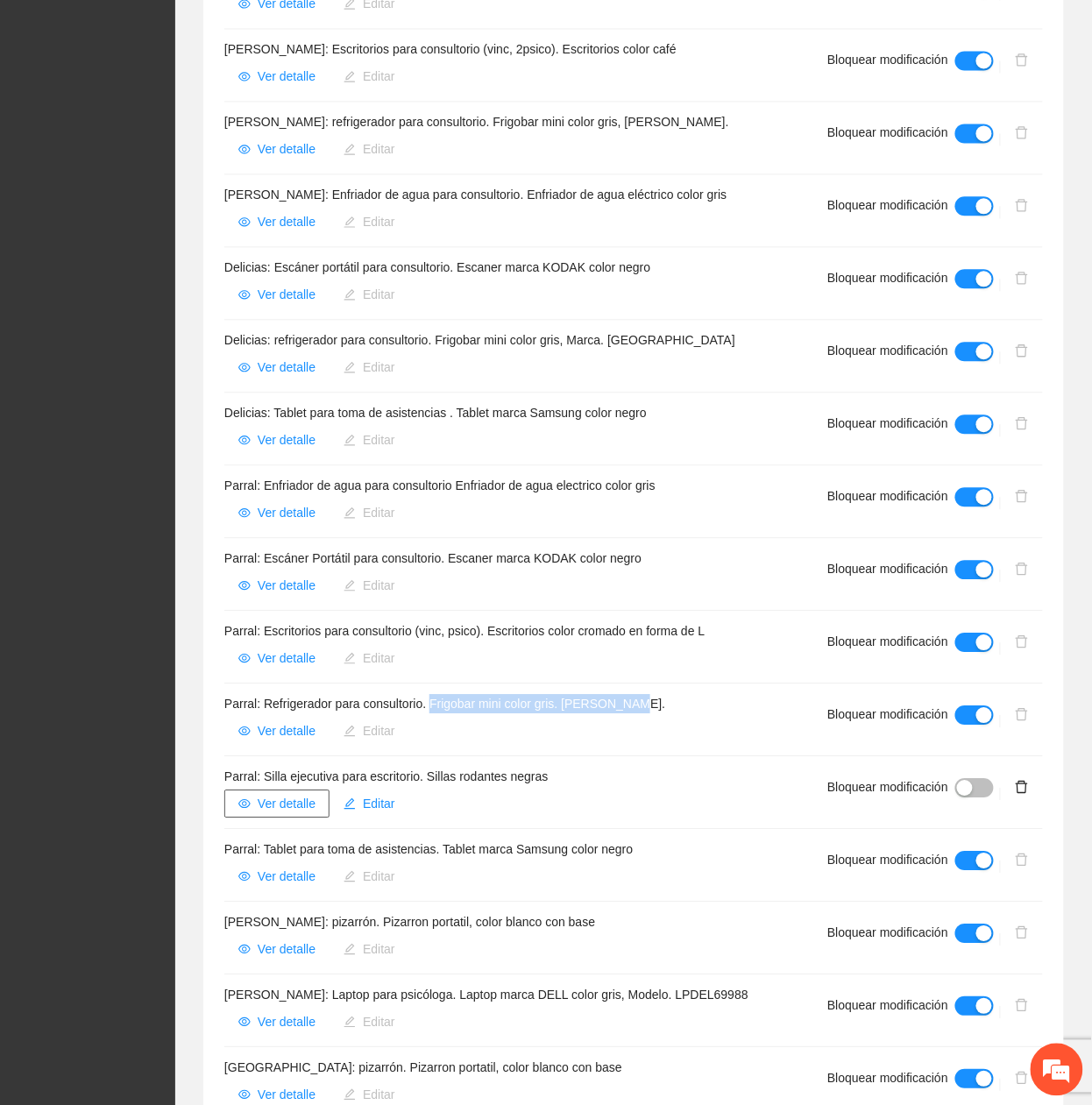
click at [301, 794] on span "Ver detalle" at bounding box center [287, 804] width 58 height 19
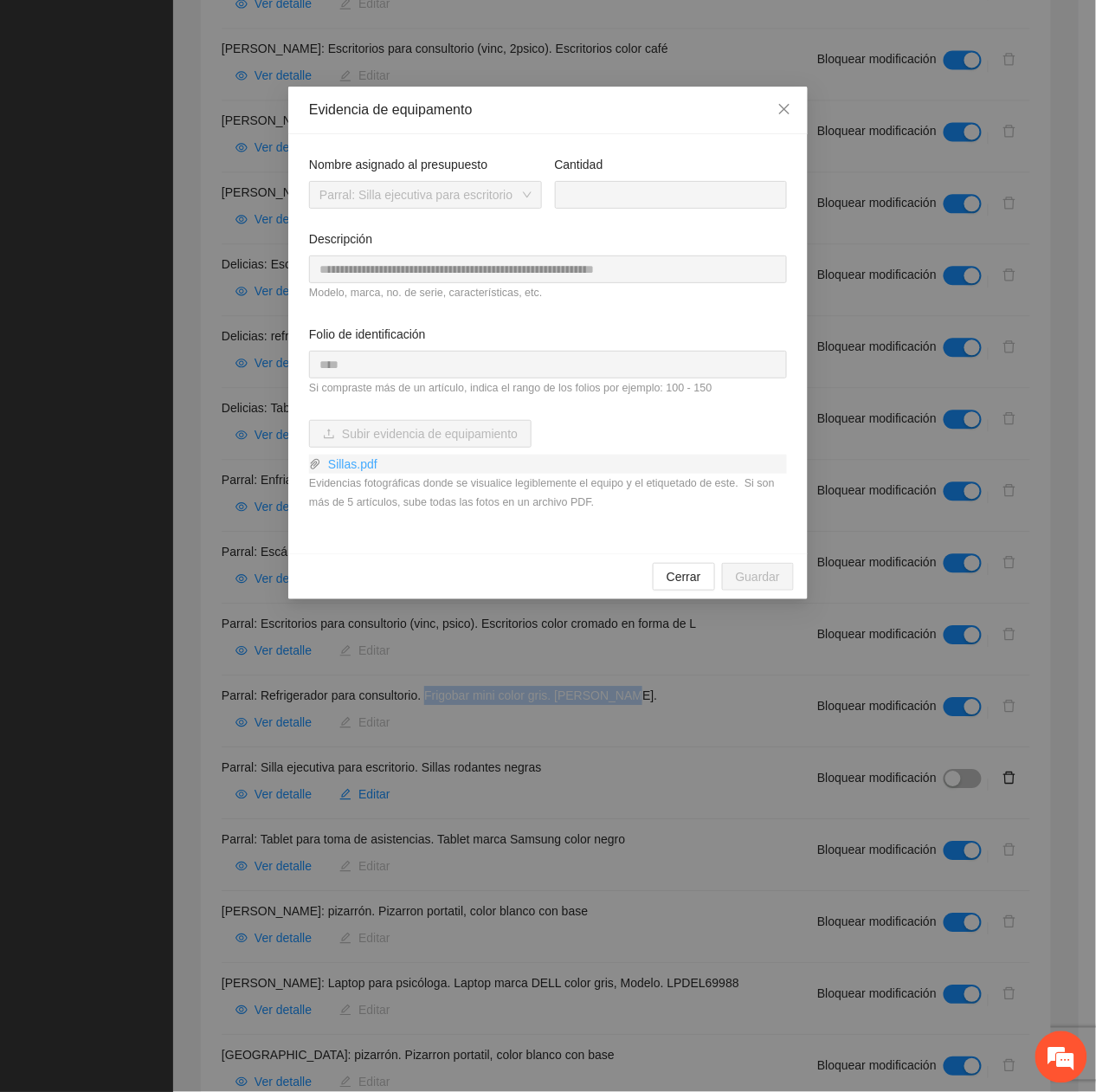
click at [351, 466] on link "Sillas.pdf" at bounding box center [553, 464] width 465 height 19
click at [778, 116] on icon "close" at bounding box center [785, 109] width 14 height 14
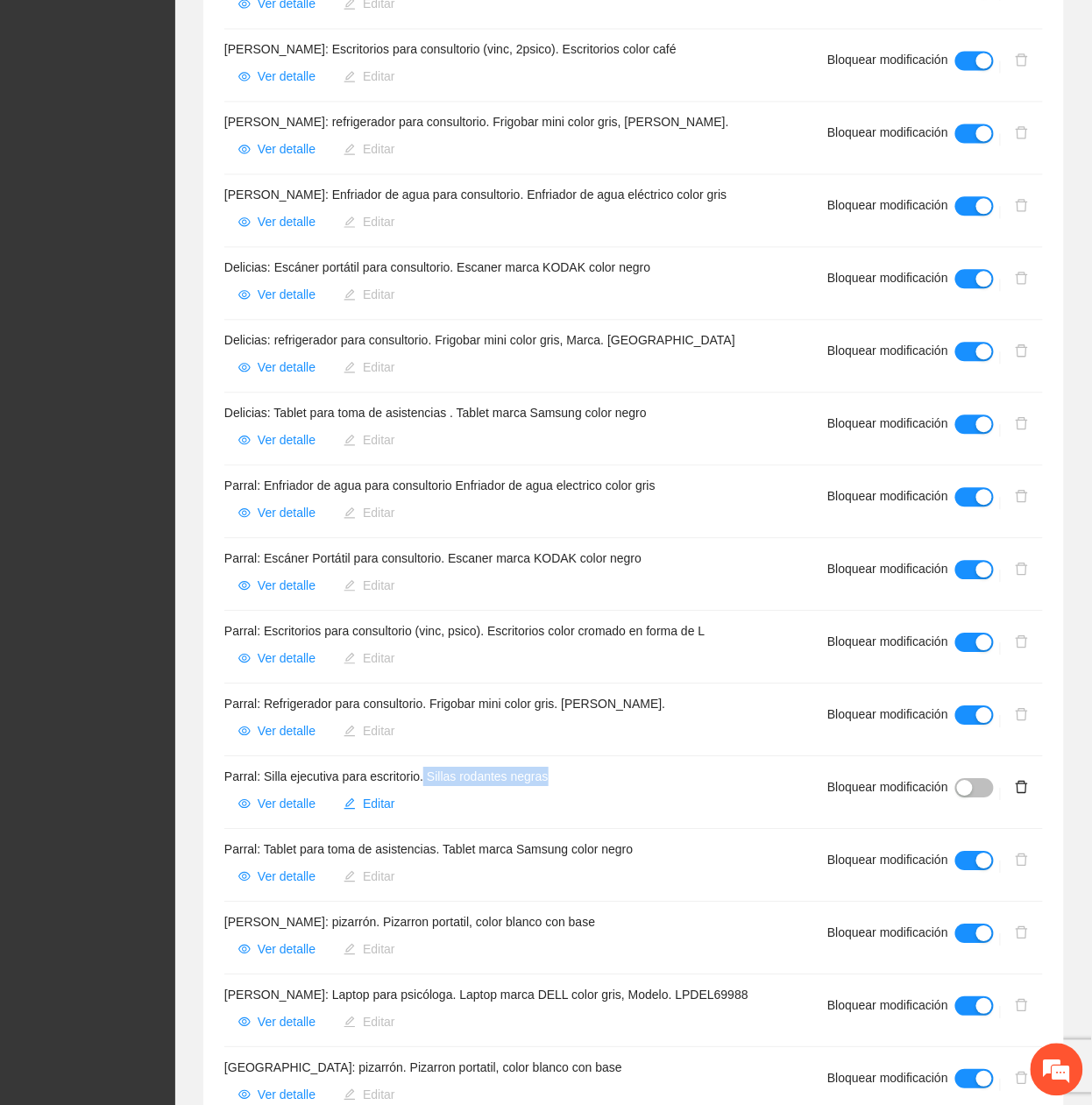
drag, startPoint x: 425, startPoint y: 736, endPoint x: 566, endPoint y: 737, distance: 141.0
click at [566, 767] on h4 "Parral: Silla ejecutiva para escritorio. Sillas rodantes negras" at bounding box center [505, 777] width 561 height 19
drag, startPoint x: 444, startPoint y: 814, endPoint x: 687, endPoint y: 821, distance: 243.1
click at [687, 839] on h4 "Parral: Tablet para toma de asistencias. Tablet marca Samsung color negro" at bounding box center [505, 849] width 561 height 19
click at [275, 866] on span "Ver detalle" at bounding box center [287, 876] width 58 height 19
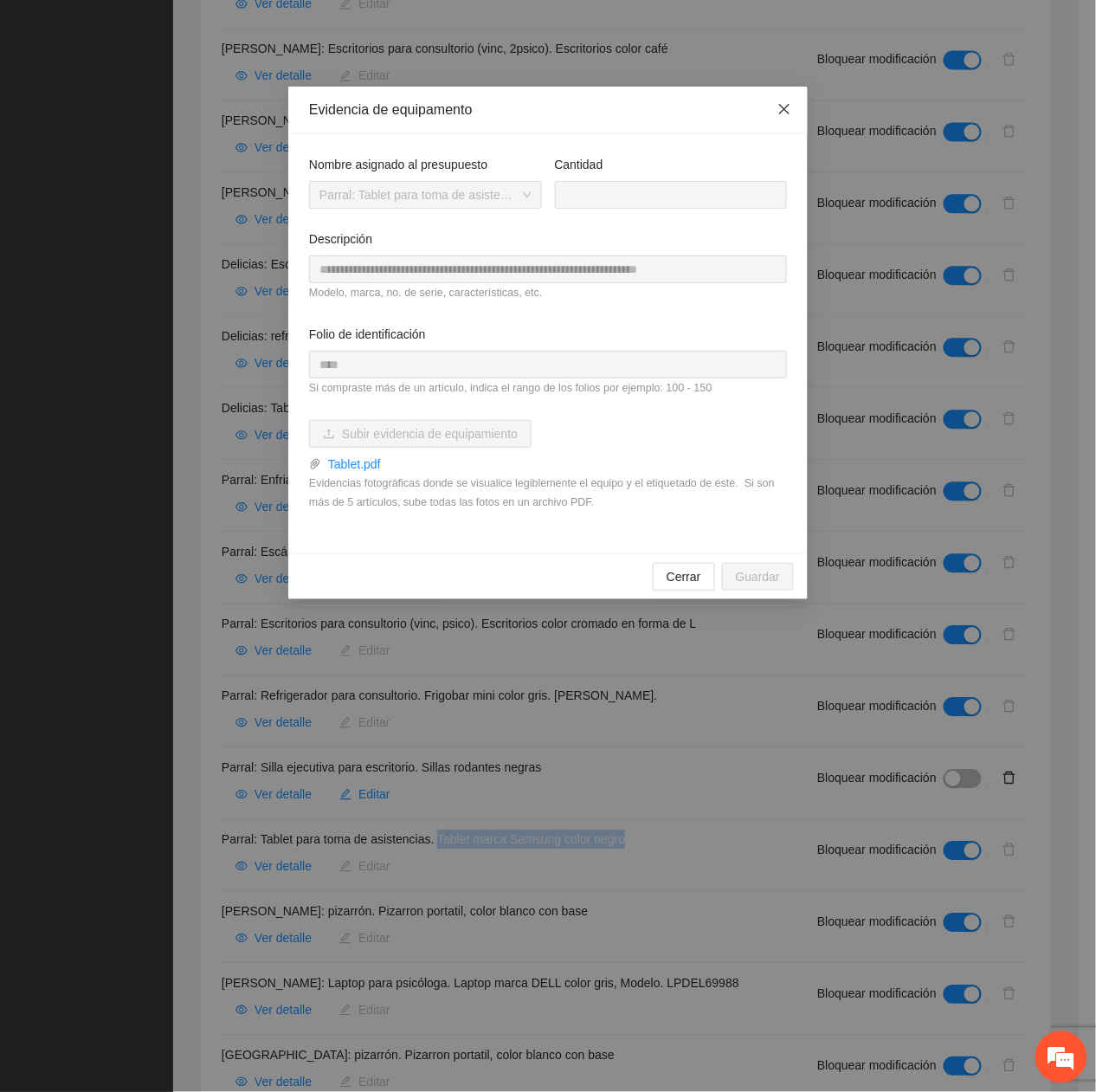
click at [763, 104] on span "Close" at bounding box center [785, 111] width 47 height 47
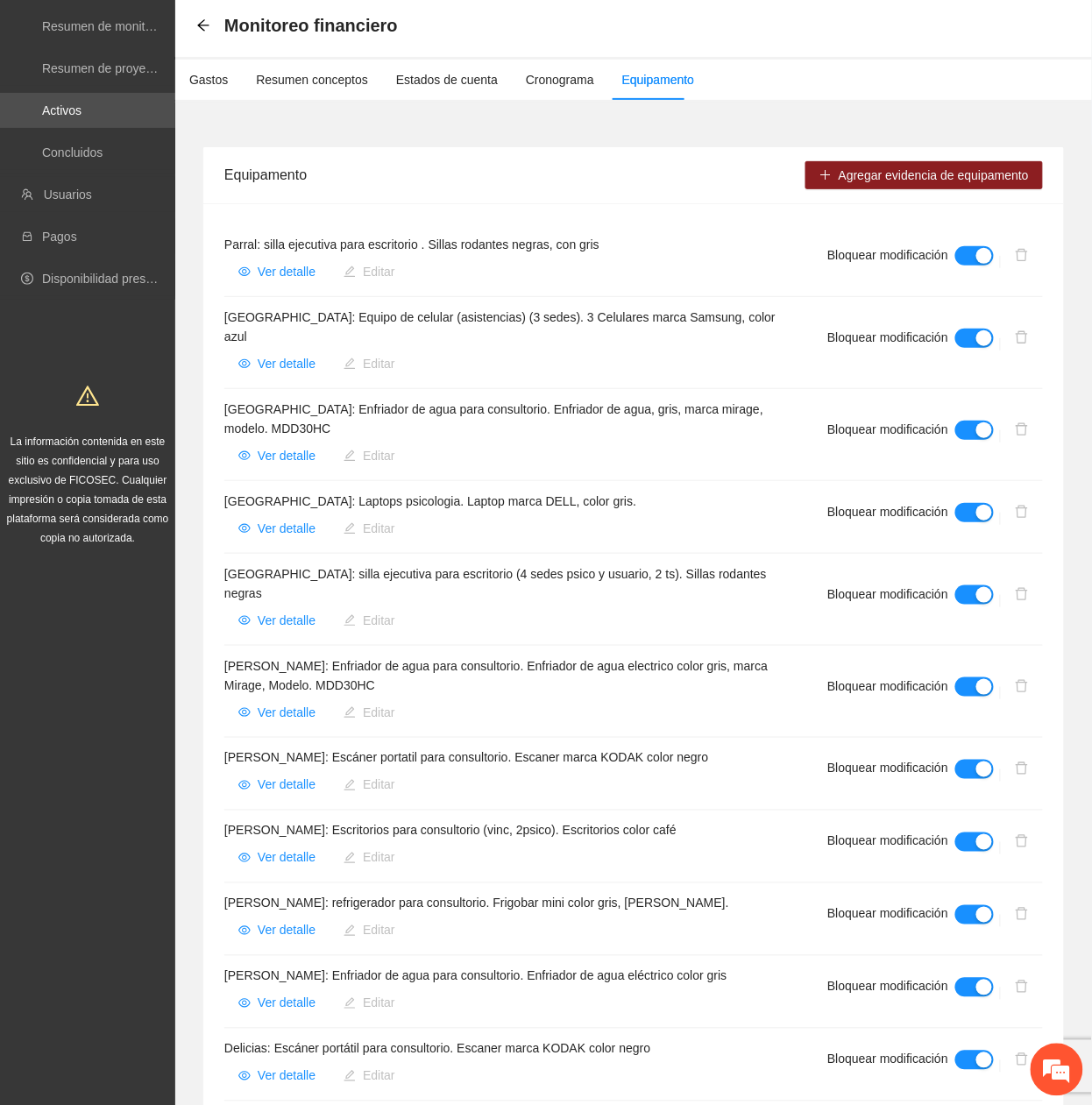
scroll to position [0, 0]
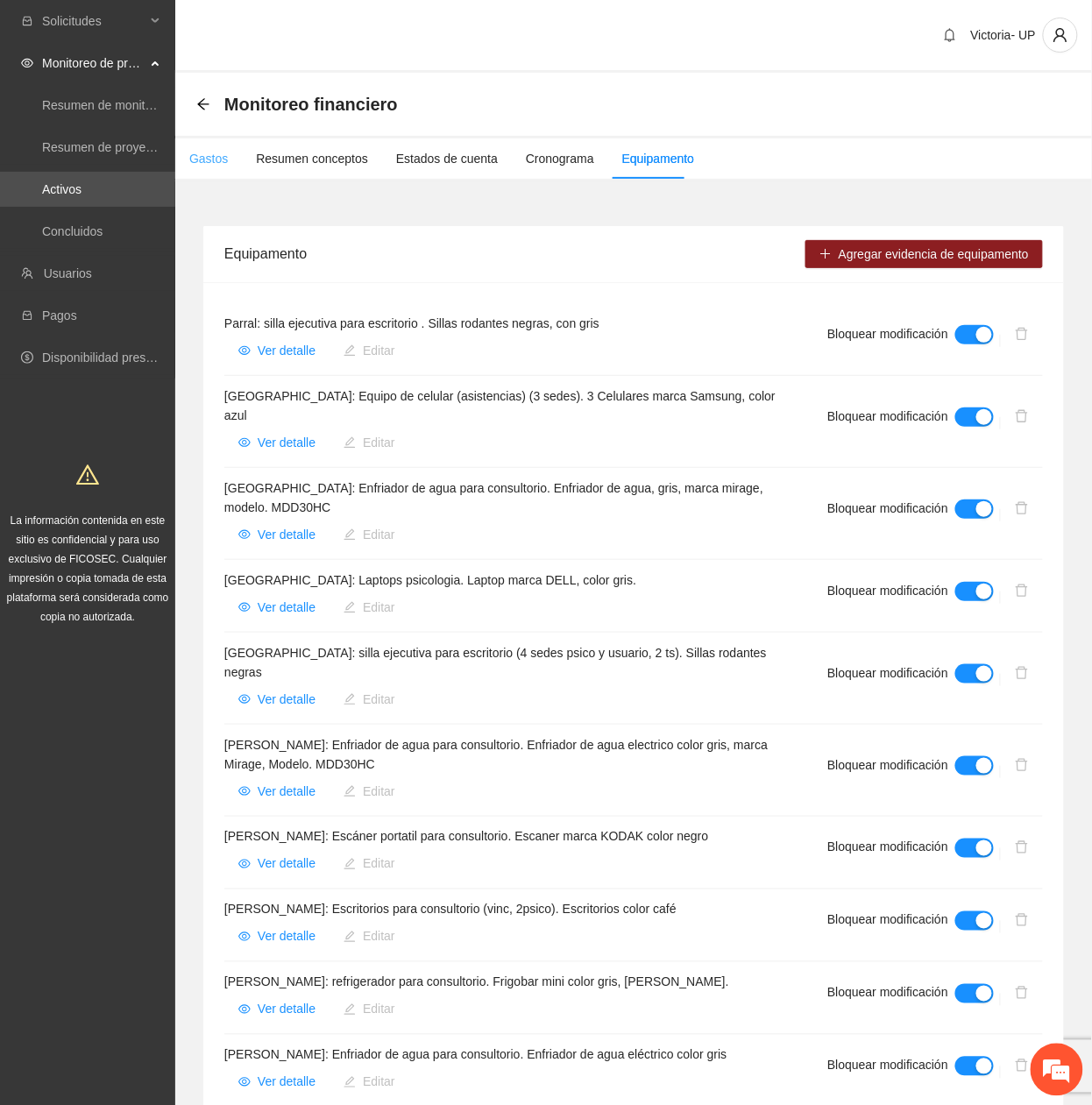
click at [205, 144] on div "Gastos" at bounding box center [209, 158] width 39 height 41
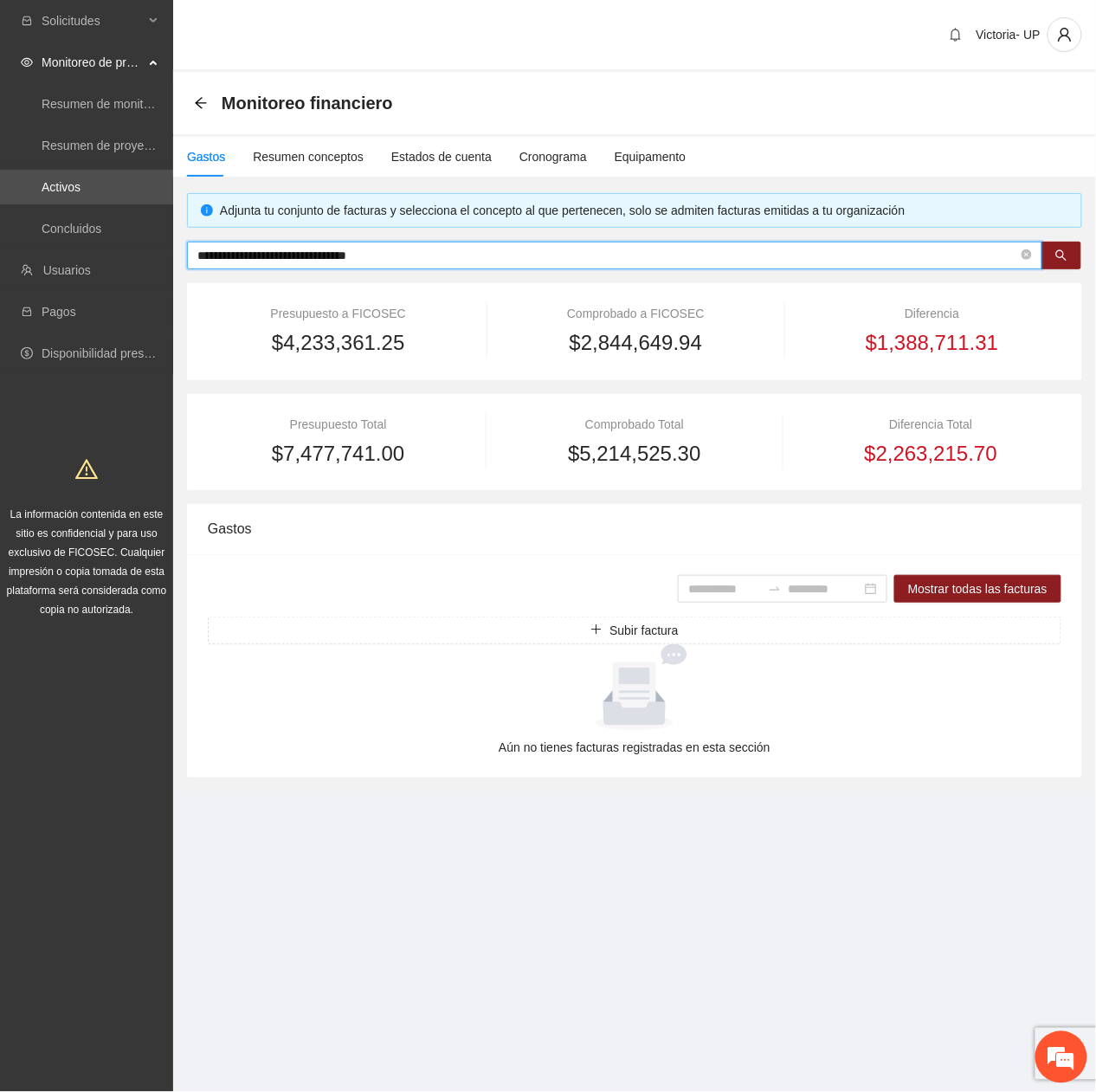
drag, startPoint x: 423, startPoint y: 261, endPoint x: -6, endPoint y: 296, distance: 430.4
click at [0, 296] on html "**********" at bounding box center [548, 546] width 1096 height 1092
paste input "****"
type input "**********"
click at [634, 150] on div "Equipamento" at bounding box center [651, 157] width 72 height 19
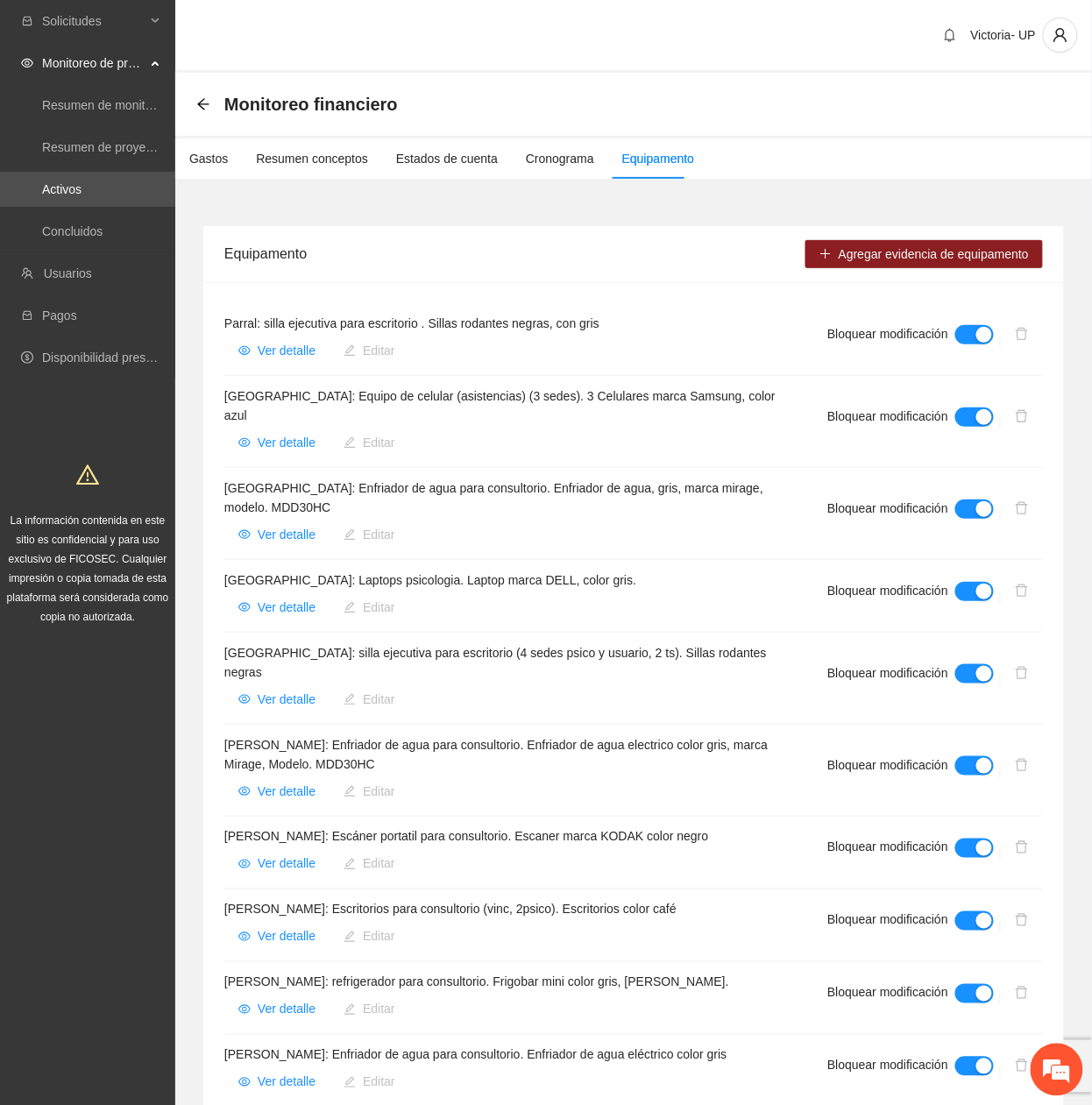
scroll to position [1514, 0]
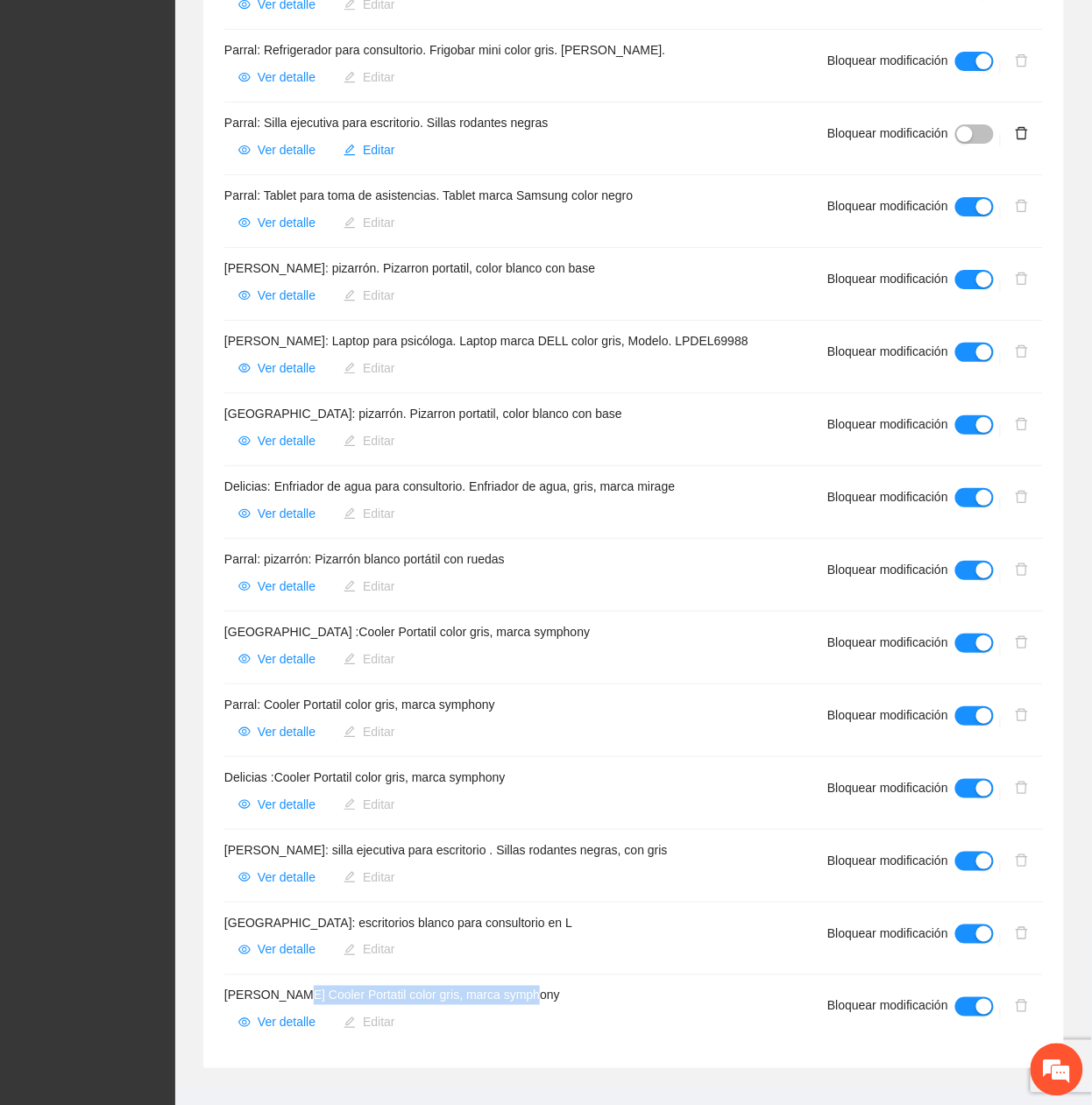
drag, startPoint x: 299, startPoint y: 968, endPoint x: 597, endPoint y: 947, distance: 298.7
click at [597, 976] on li "Cuauhtémoc Cooler Portatil color gris, marca symphony Ver detalle Editar Bloque…" at bounding box center [633, 1012] width 818 height 72
click at [267, 1013] on span "Ver detalle" at bounding box center [287, 1022] width 58 height 19
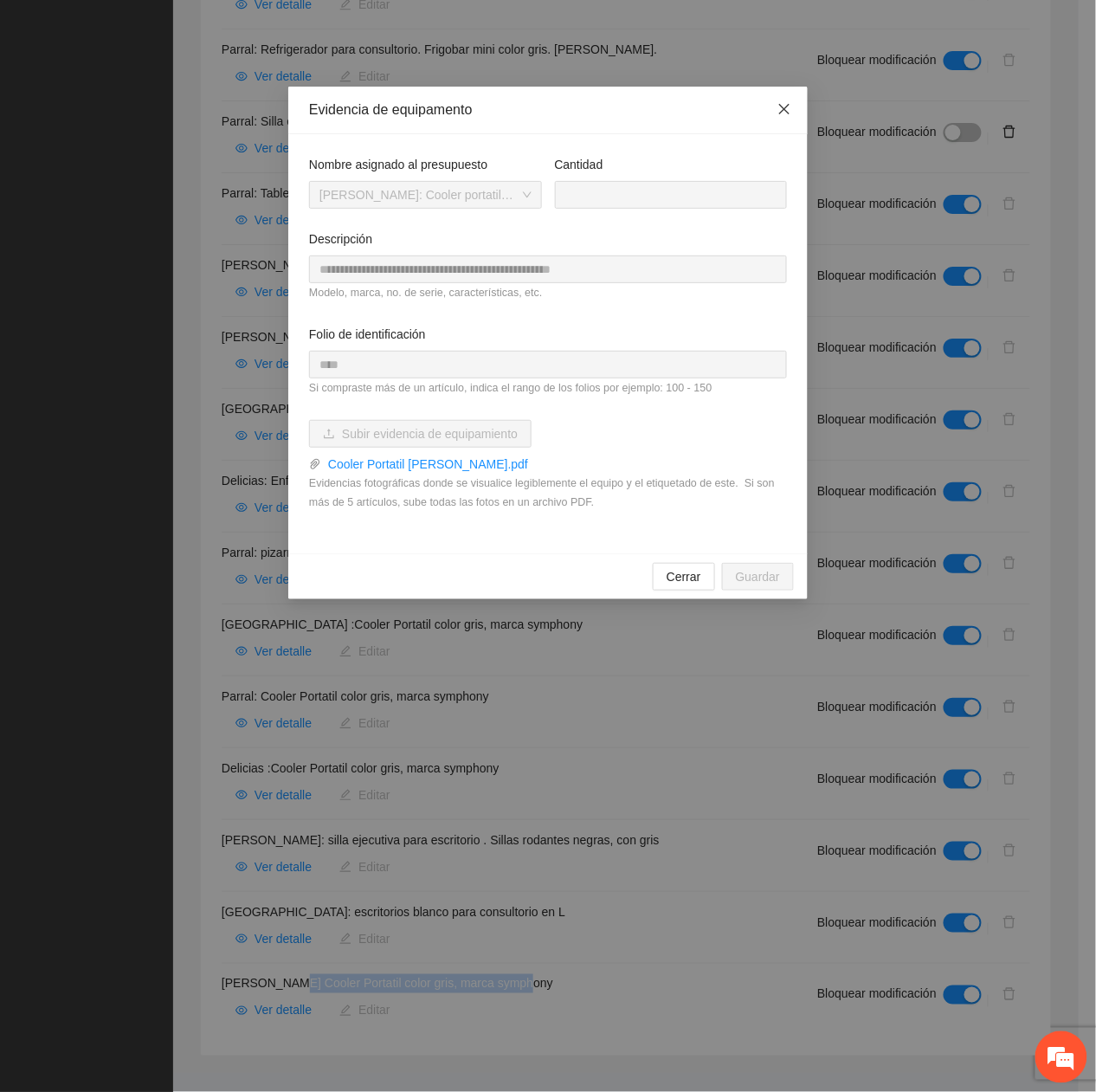
click at [792, 109] on span "Close" at bounding box center [785, 111] width 47 height 47
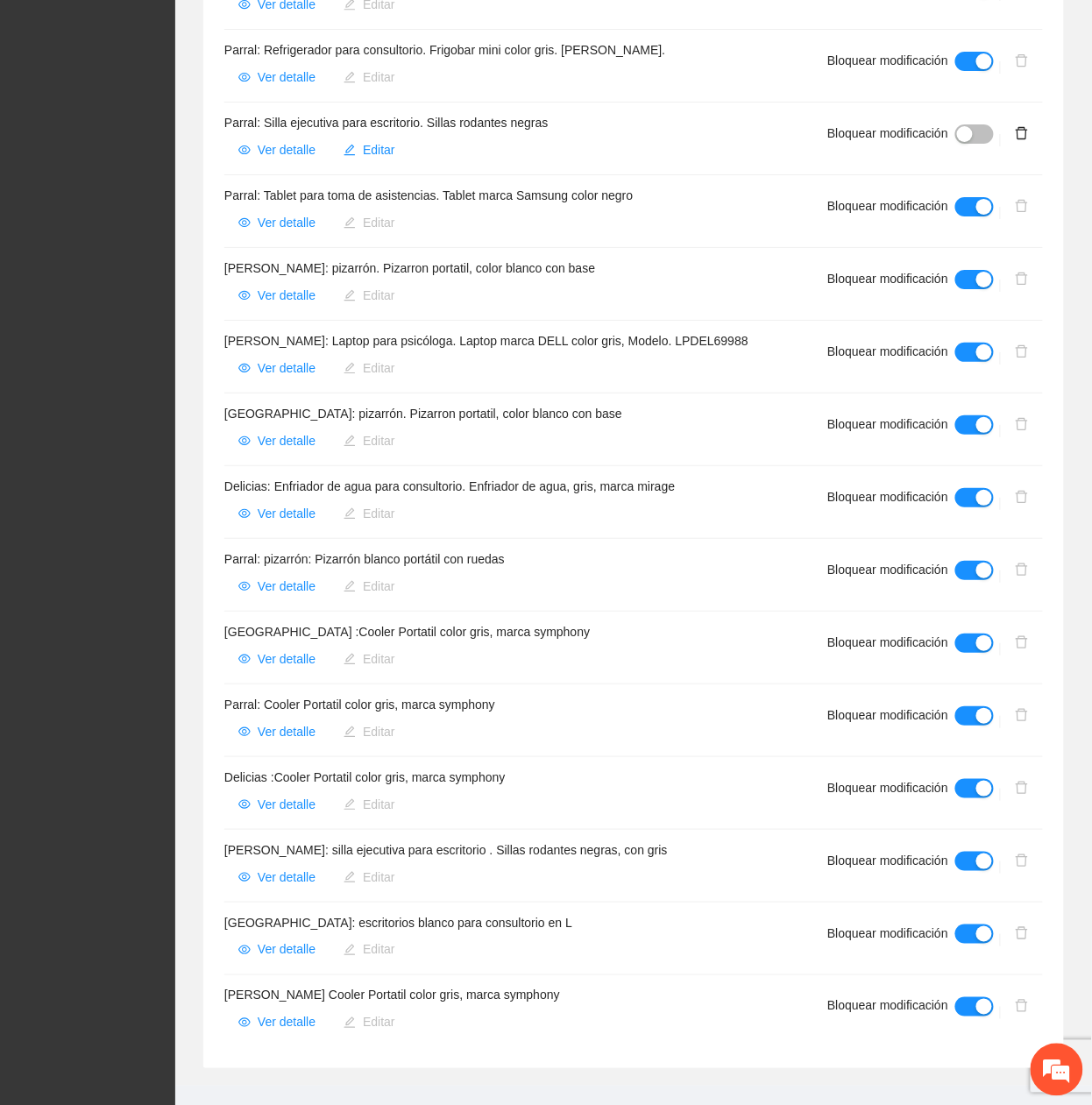
scroll to position [0, 0]
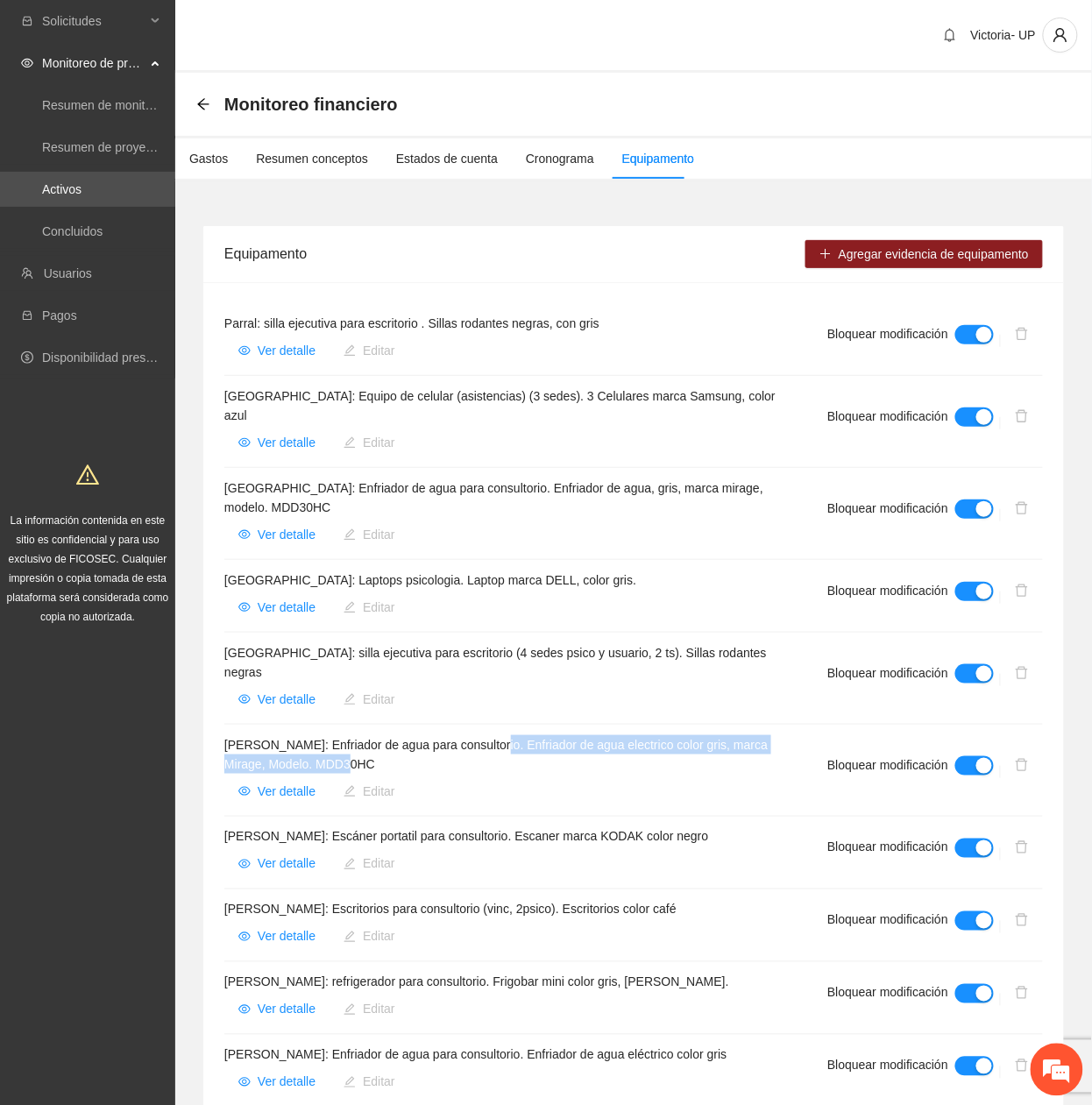
drag, startPoint x: 496, startPoint y: 709, endPoint x: 509, endPoint y: 722, distance: 18.4
click at [509, 735] on h4 "Cuauhtémoc: Enfriador de agua para consultorio. Enfriador de agua electrico col…" at bounding box center [505, 755] width 561 height 39
click at [277, 782] on span "Ver detalle" at bounding box center [287, 792] width 58 height 19
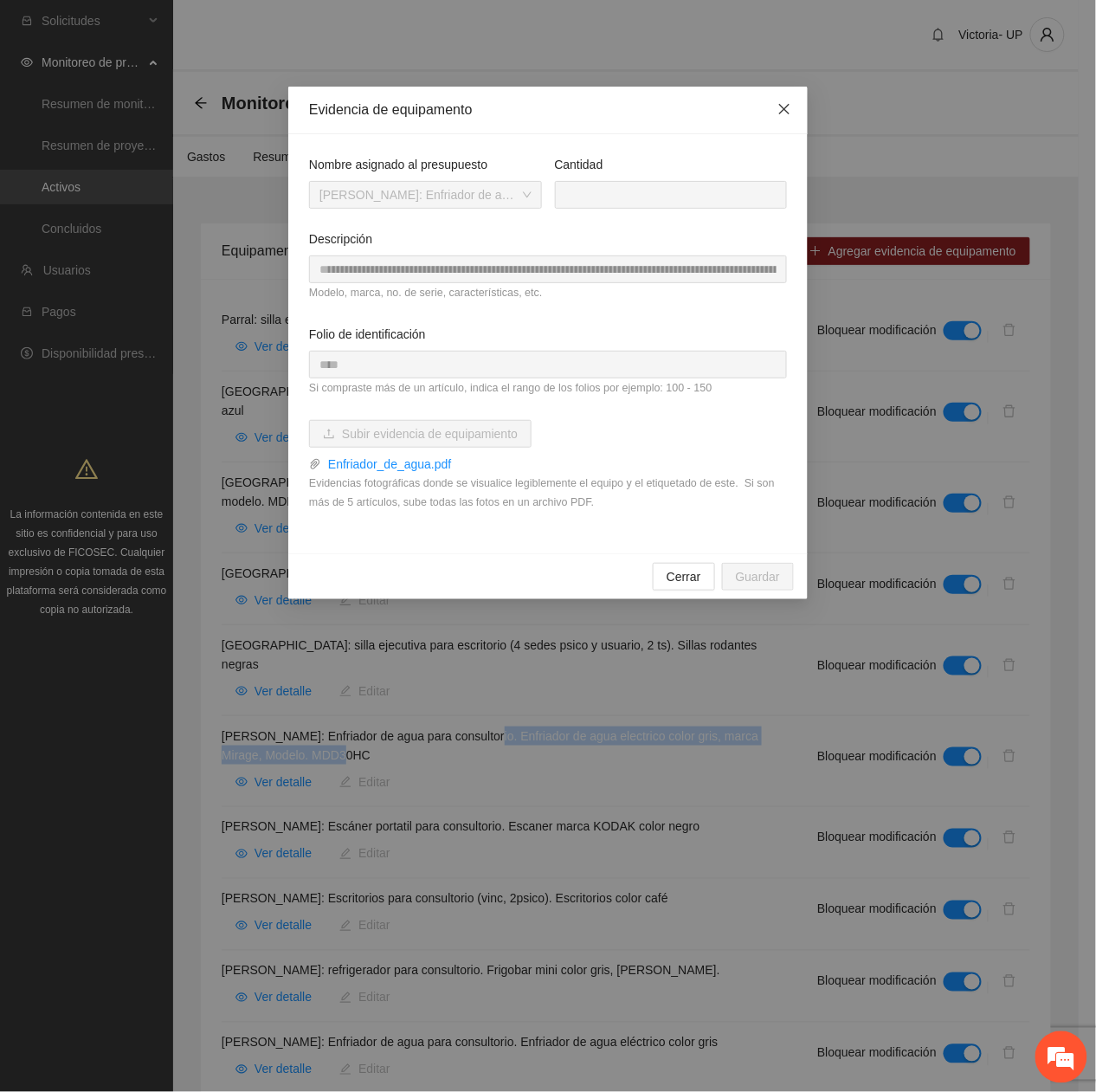
drag, startPoint x: 788, startPoint y: 111, endPoint x: 760, endPoint y: 98, distance: 30.9
click at [787, 111] on icon "close" at bounding box center [785, 109] width 14 height 14
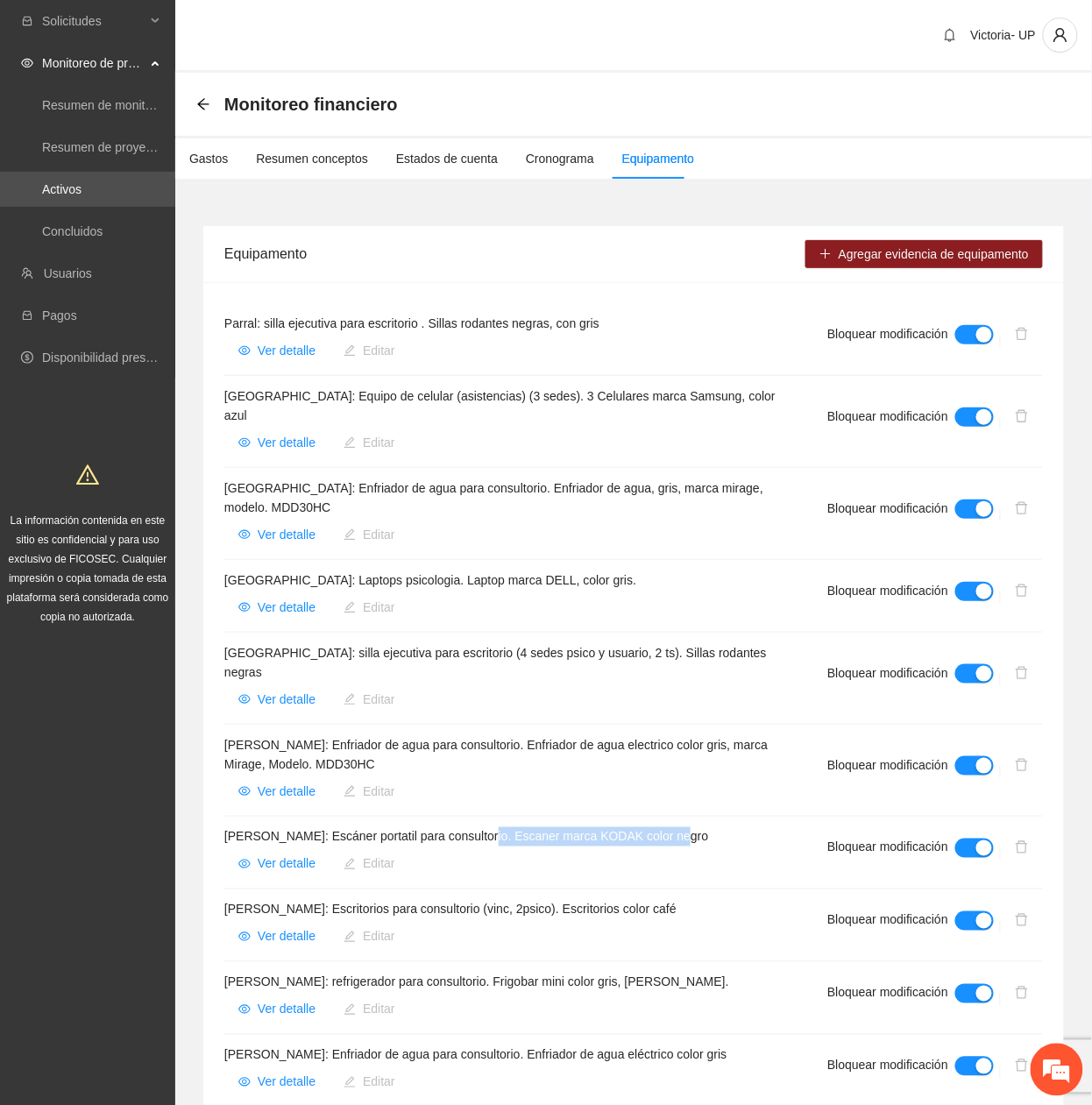
drag, startPoint x: 483, startPoint y: 794, endPoint x: 705, endPoint y: 782, distance: 222.3
click at [705, 816] on li "Cuauhtémoc: Escáner portatil para consultorio. Escaner marca KODAK color negro …" at bounding box center [633, 852] width 818 height 73
click at [292, 854] on span "Ver detalle" at bounding box center [287, 864] width 58 height 19
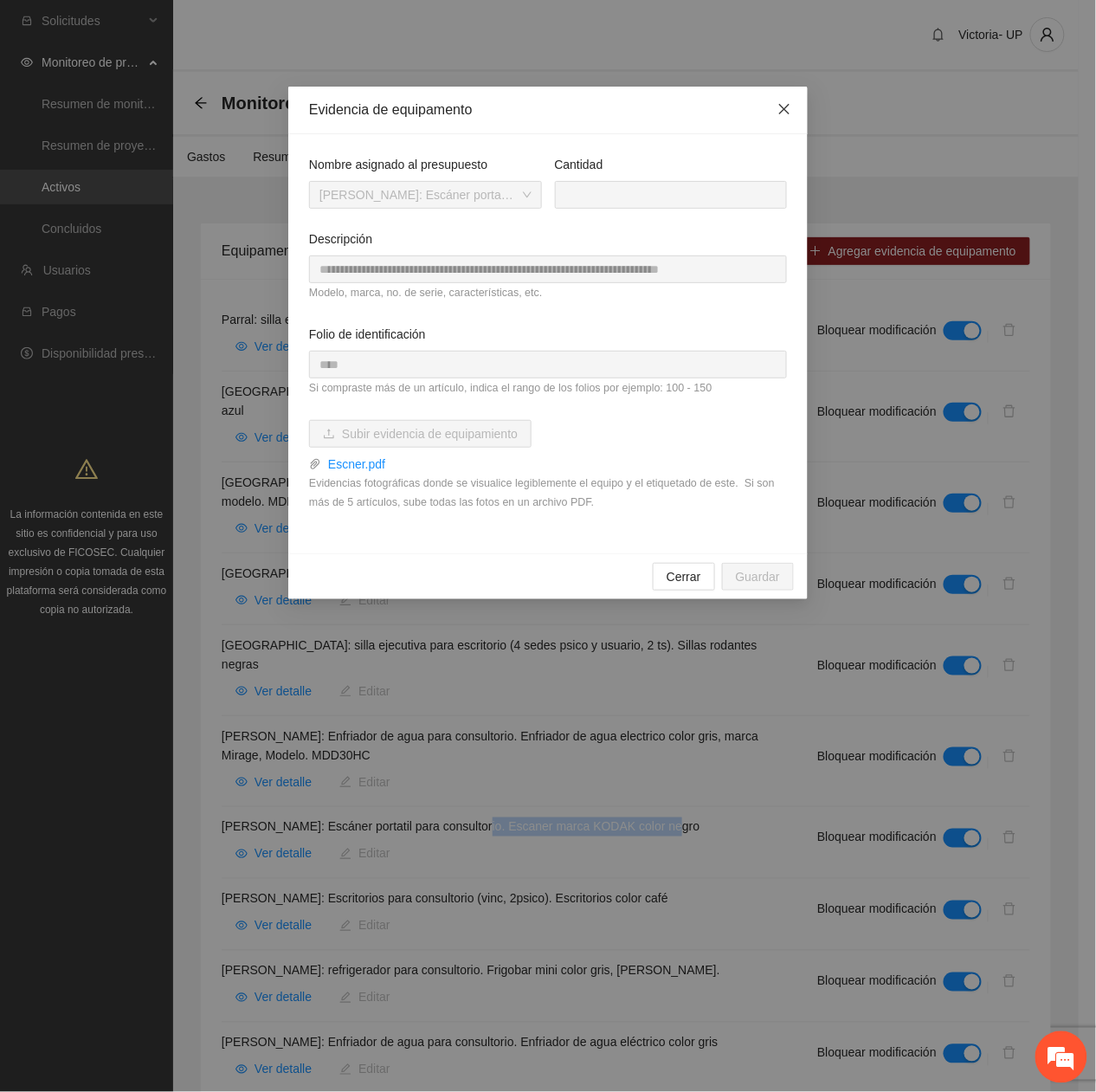
click at [791, 109] on icon "close" at bounding box center [785, 109] width 14 height 14
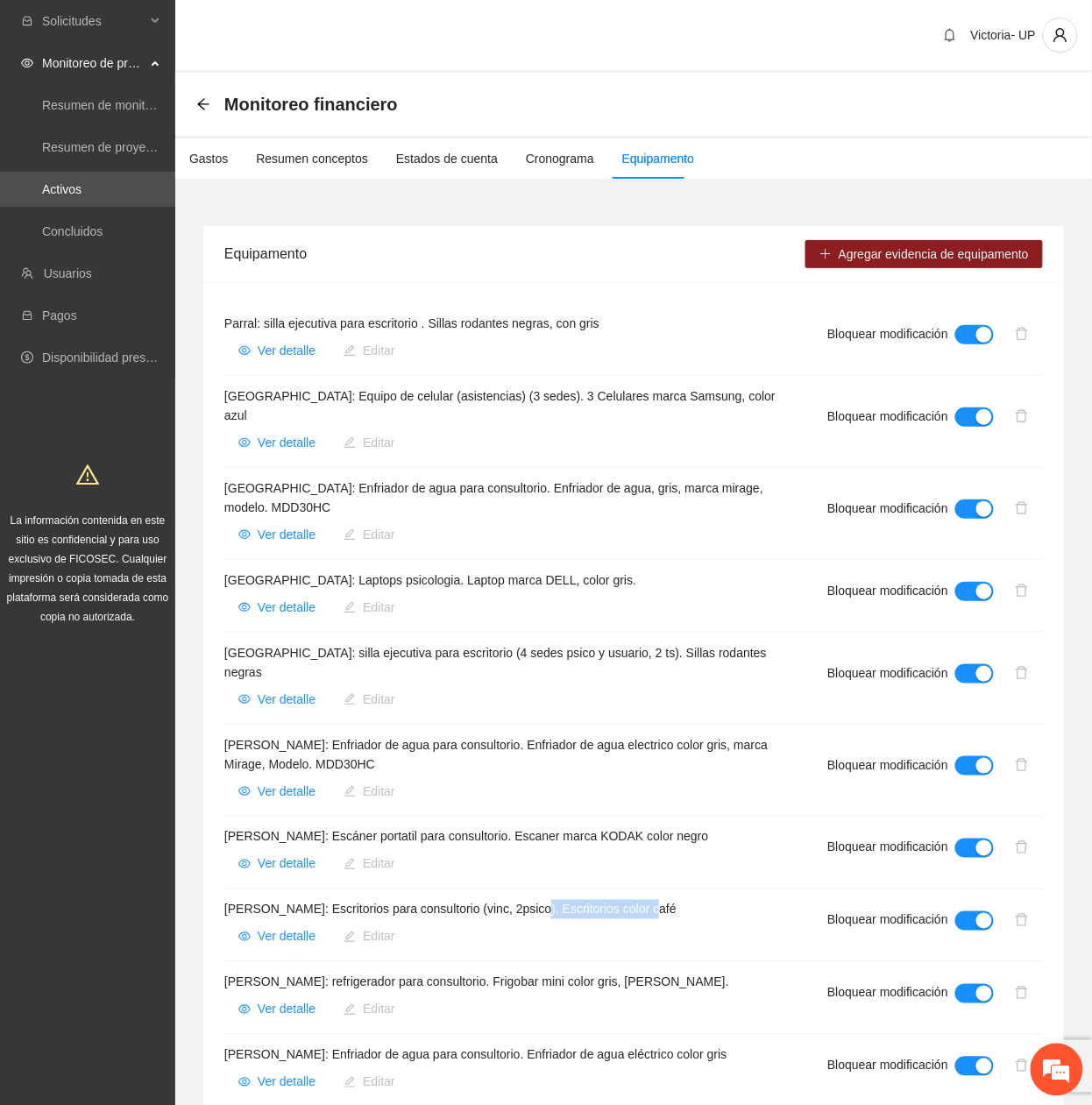
drag, startPoint x: 535, startPoint y: 873, endPoint x: 731, endPoint y: 866, distance: 196.1
click at [731, 900] on h4 "Cuauhtémoc: Escritorios para consultorio (vinc, 2psico). Escritorios color café" at bounding box center [505, 910] width 561 height 19
click at [268, 927] on span "Ver detalle" at bounding box center [287, 937] width 58 height 19
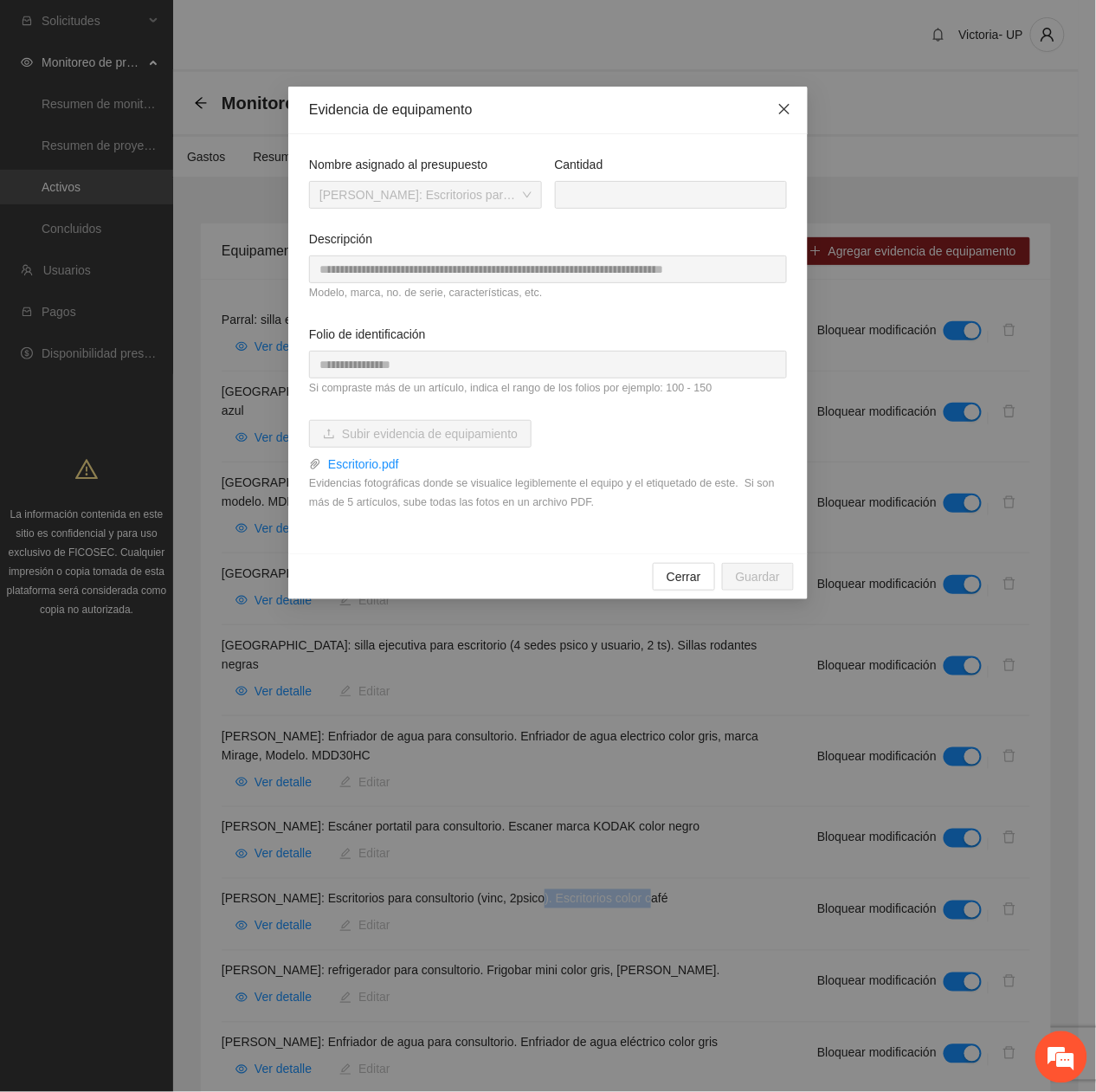
click at [776, 117] on span "Close" at bounding box center [785, 111] width 47 height 47
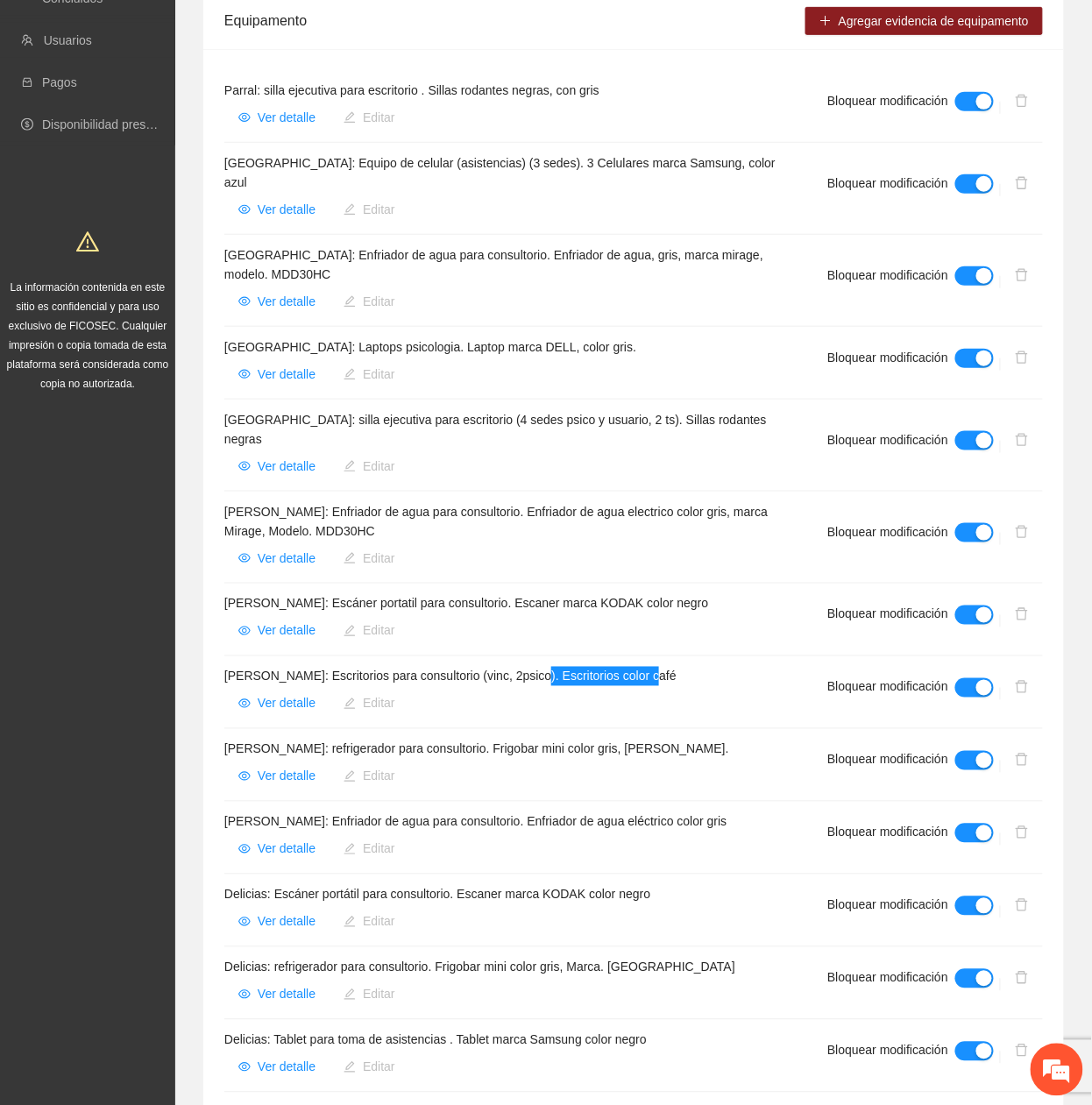
scroll to position [1270, 0]
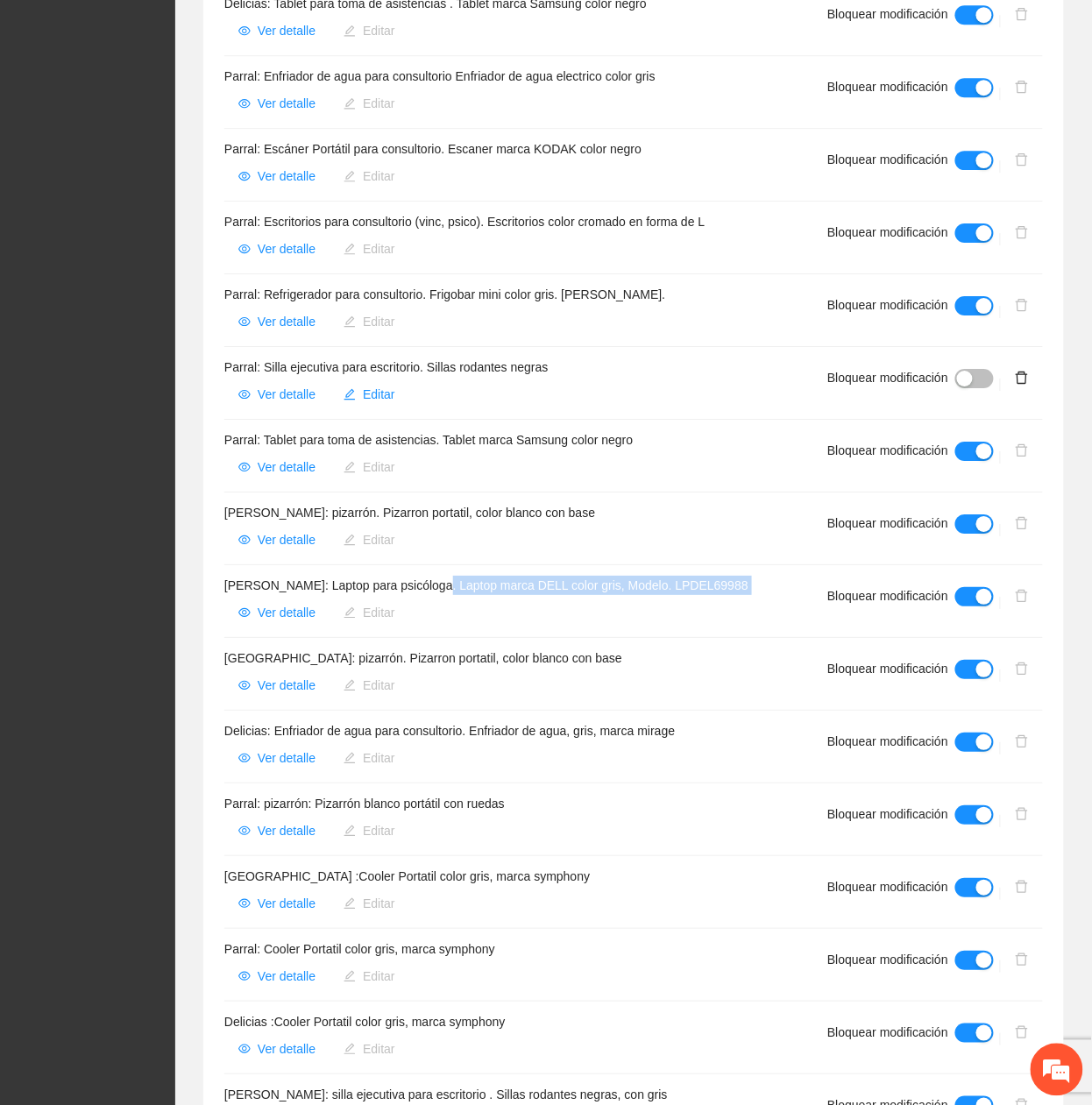
drag, startPoint x: 436, startPoint y: 549, endPoint x: 738, endPoint y: 564, distance: 302.4
click at [738, 576] on div "Cuauhtémoc: Laptop para psicóloga. Laptop marca DELL color gris, Modelo. LPDEL6…" at bounding box center [505, 601] width 561 height 51
drag, startPoint x: 429, startPoint y: 556, endPoint x: 742, endPoint y: 579, distance: 313.8
click at [742, 579] on div "Cuauhtémoc: Laptop para psicóloga. Laptop marca DELL color gris, Modelo. LPDEL6…" at bounding box center [505, 601] width 561 height 51
click at [256, 599] on button "Ver detalle" at bounding box center [277, 613] width 105 height 28
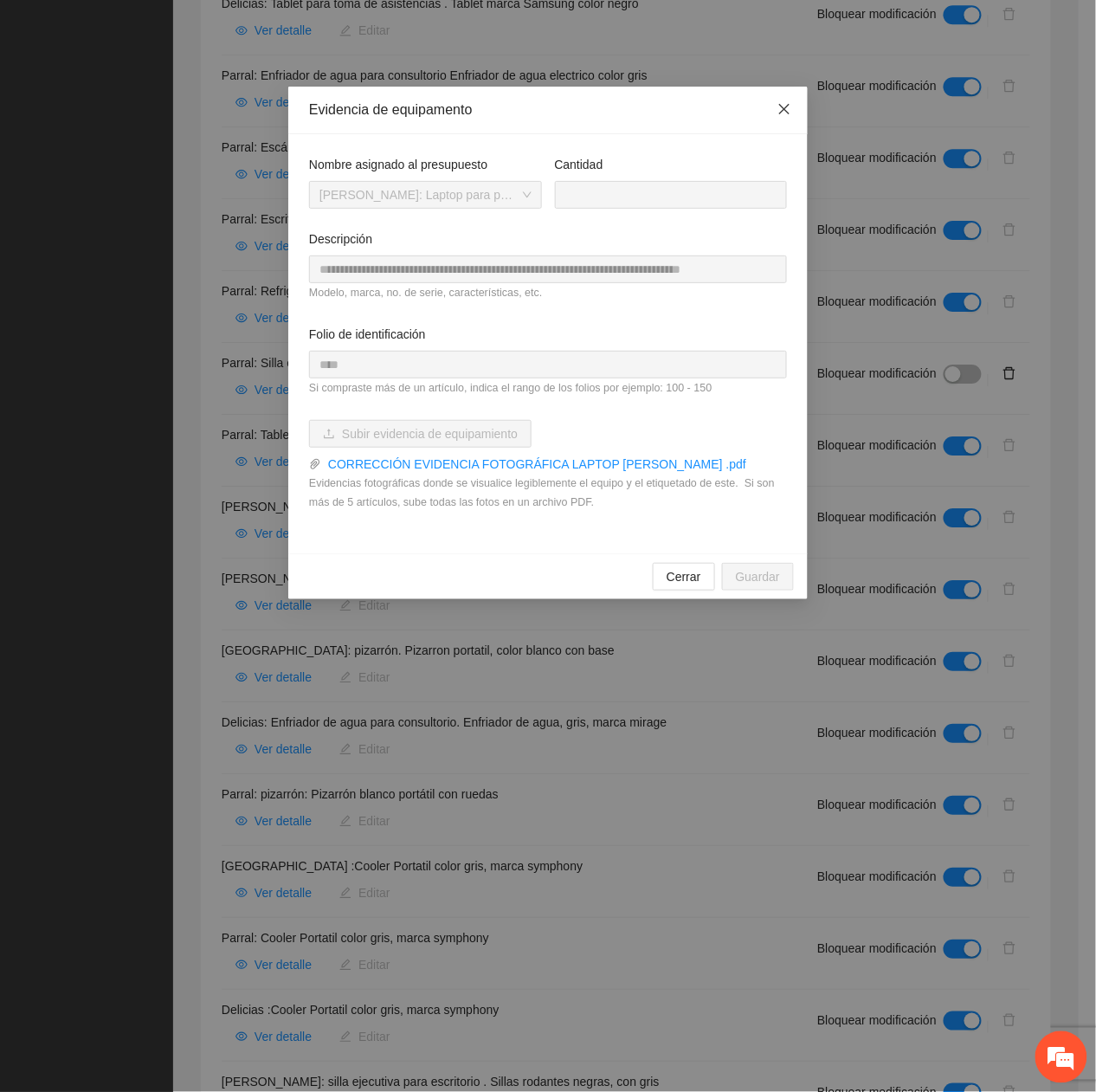
click at [776, 104] on span "Close" at bounding box center [785, 111] width 47 height 47
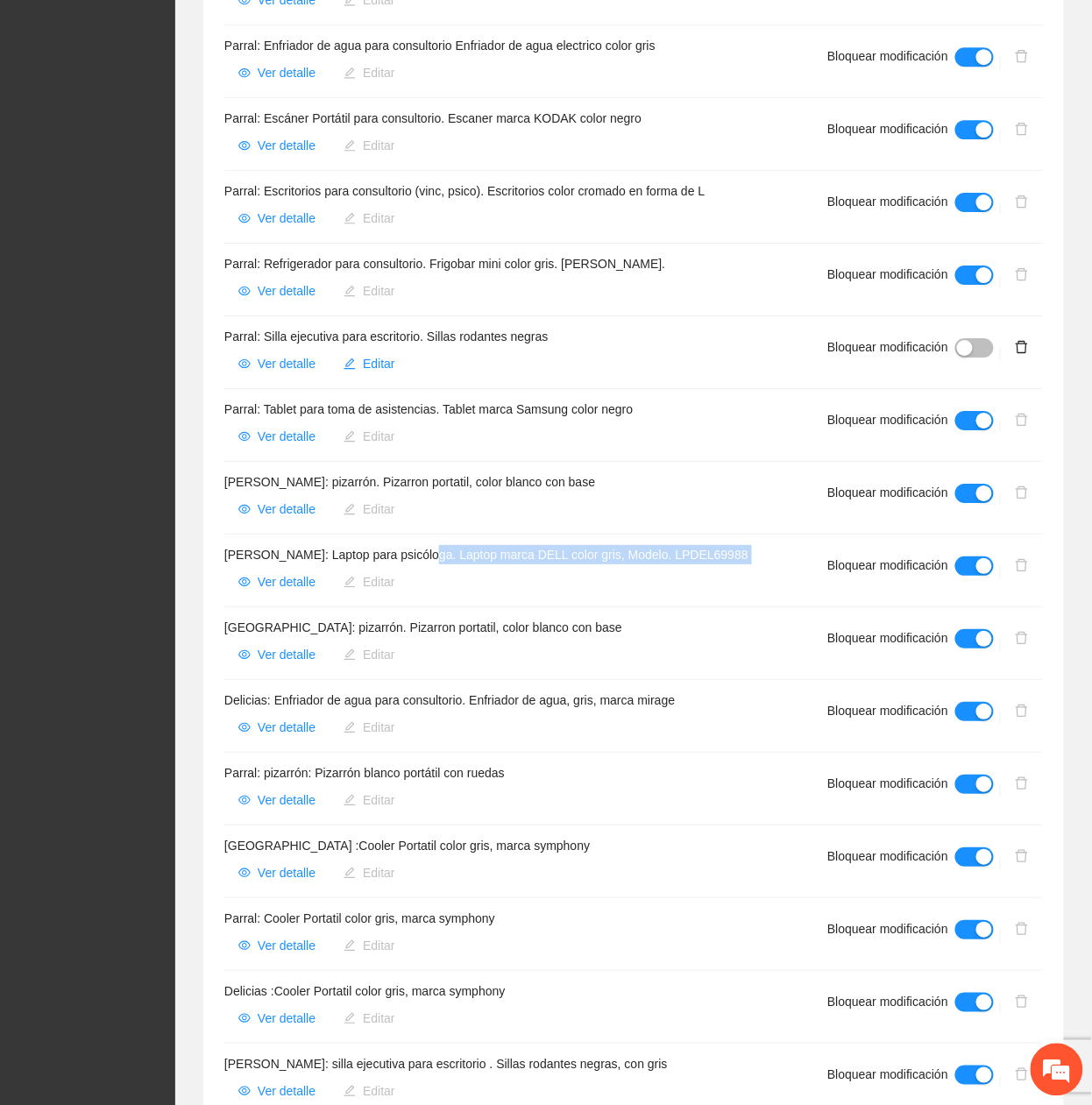
scroll to position [1386, 0]
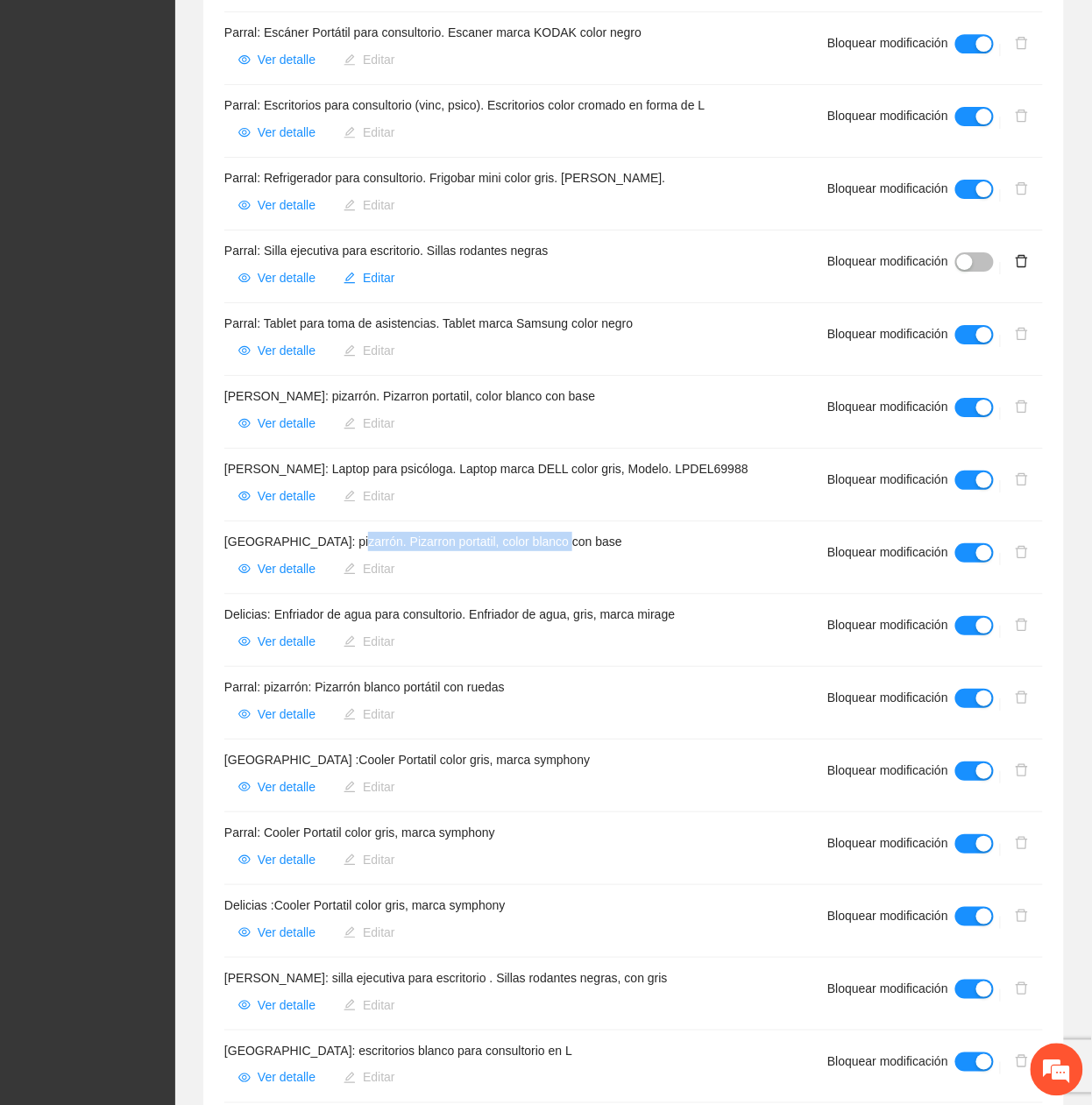
drag, startPoint x: 345, startPoint y: 508, endPoint x: 610, endPoint y: 517, distance: 265.2
click at [610, 532] on h4 "Chihuahua: pizarrón. Pizarron portatil, color blanco con base" at bounding box center [505, 541] width 561 height 19
click at [285, 555] on button "Ver detalle" at bounding box center [277, 569] width 105 height 28
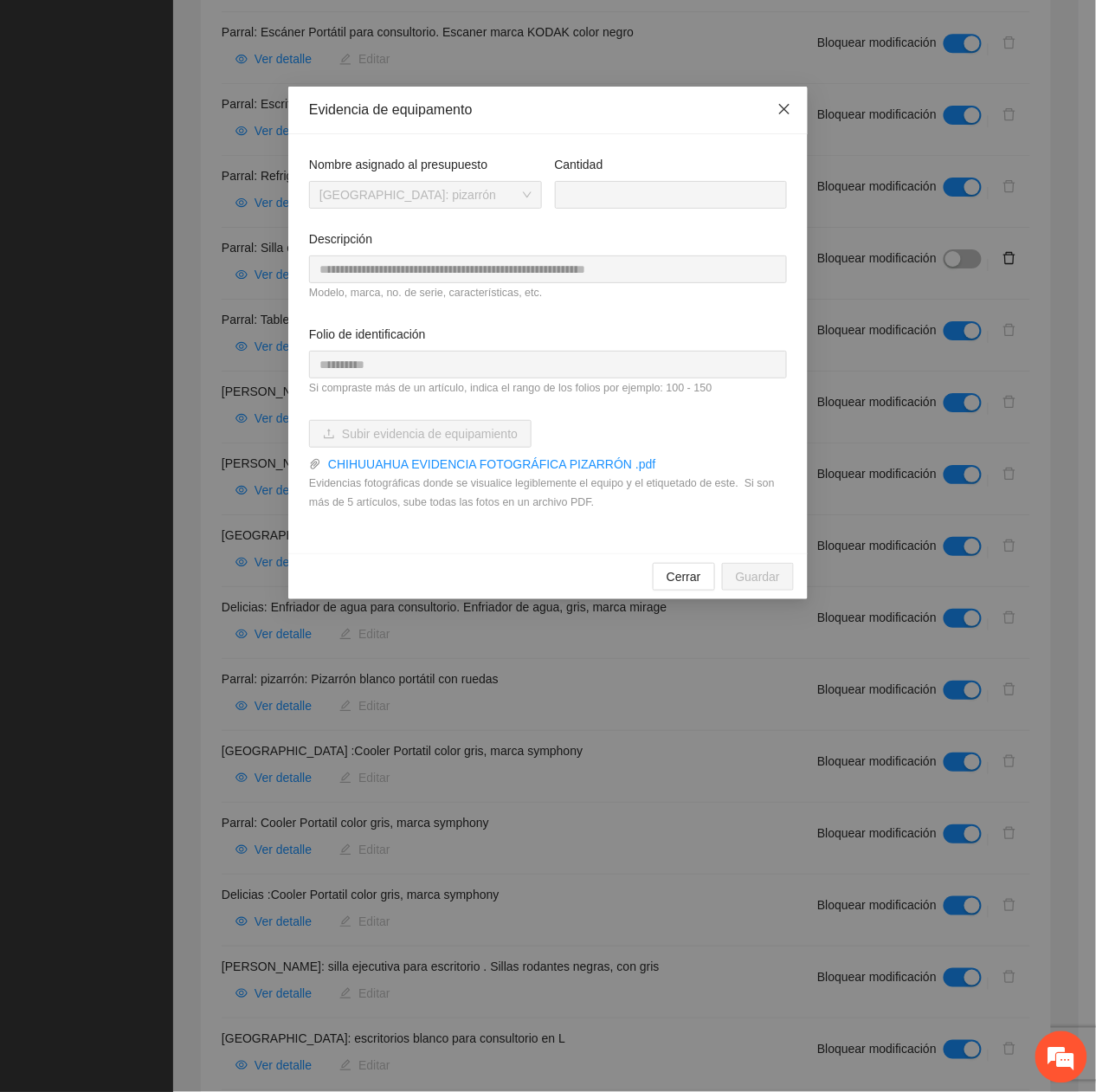
click at [790, 115] on icon "close" at bounding box center [785, 109] width 14 height 14
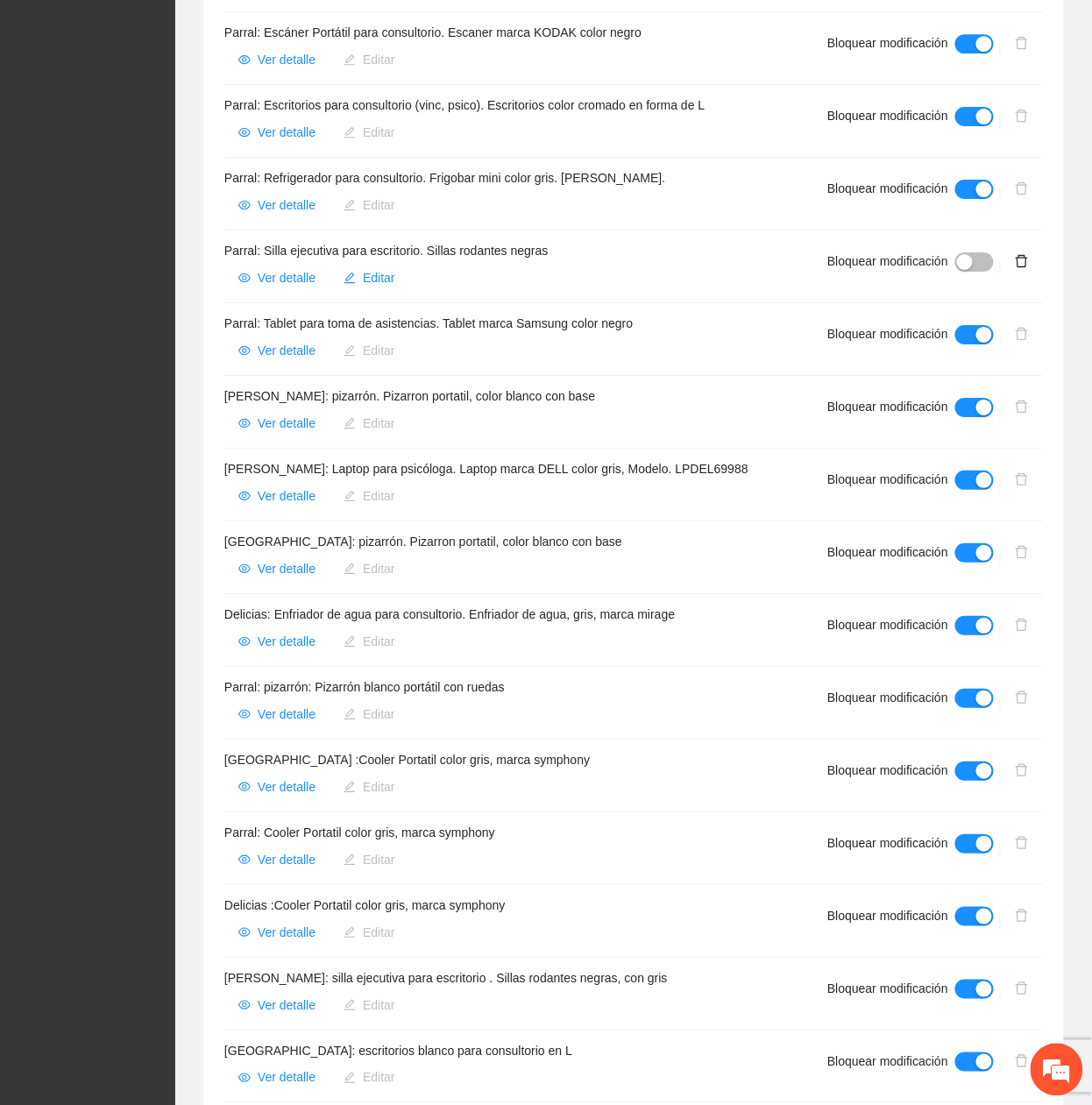
scroll to position [394, 0]
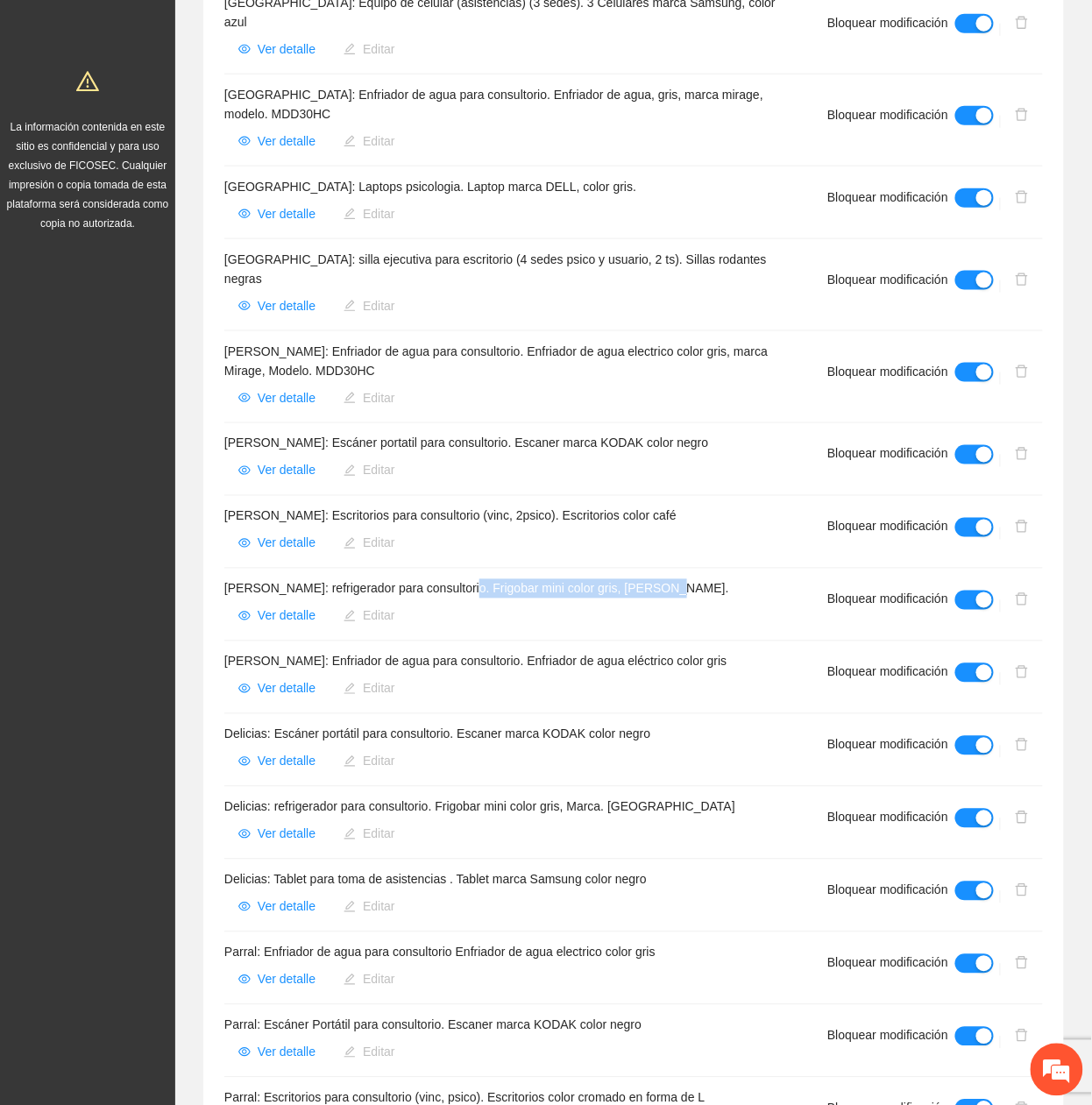
drag, startPoint x: 468, startPoint y: 554, endPoint x: 698, endPoint y: 559, distance: 230.1
click at [698, 579] on h4 "Cuauhtémoc: refrigerador para consultorio. Frigobar mini color gris, Marca Mabe." at bounding box center [505, 589] width 561 height 19
click at [277, 607] on span "Ver detalle" at bounding box center [287, 616] width 58 height 19
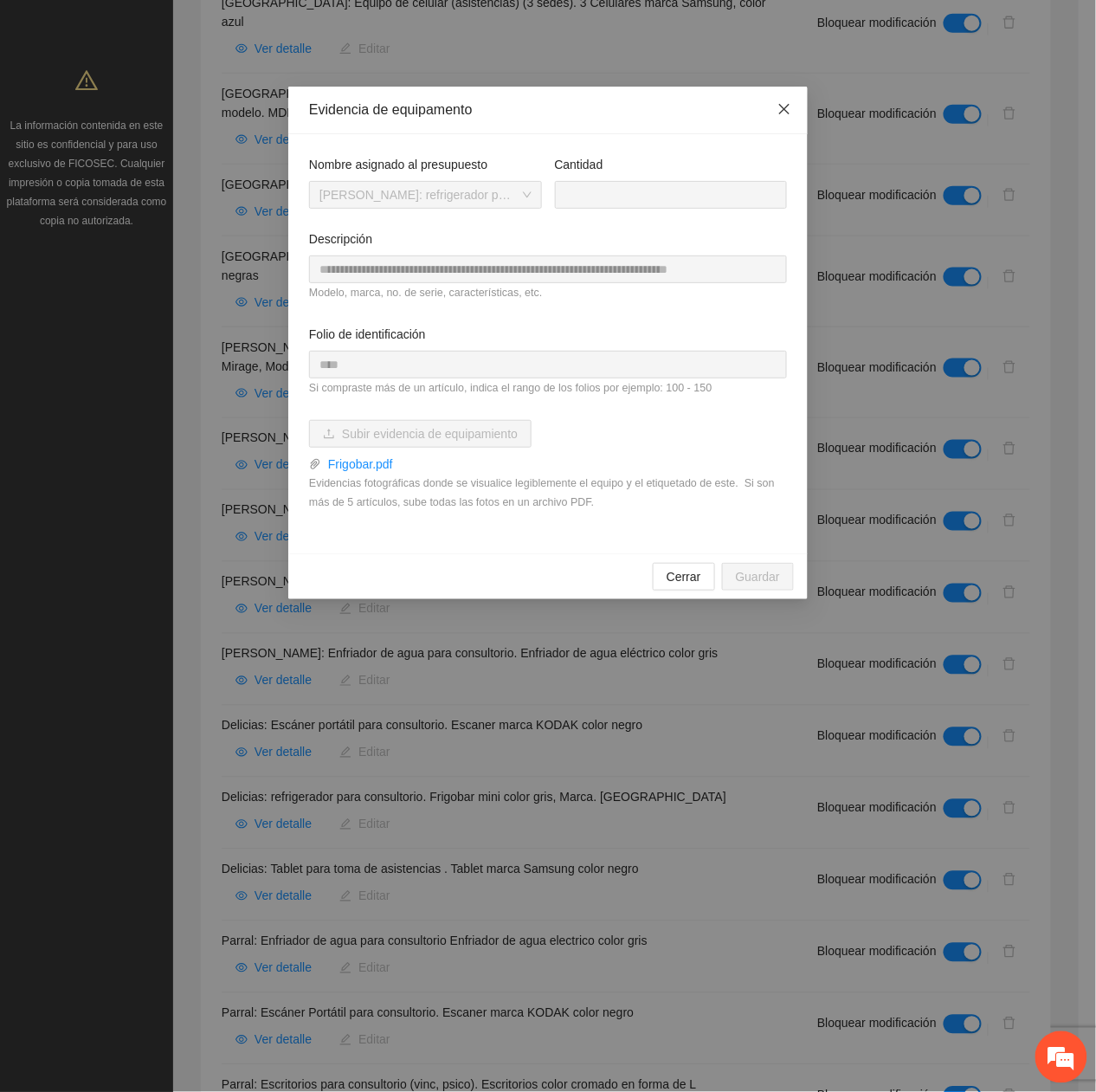
click at [786, 111] on icon "close" at bounding box center [785, 109] width 10 height 10
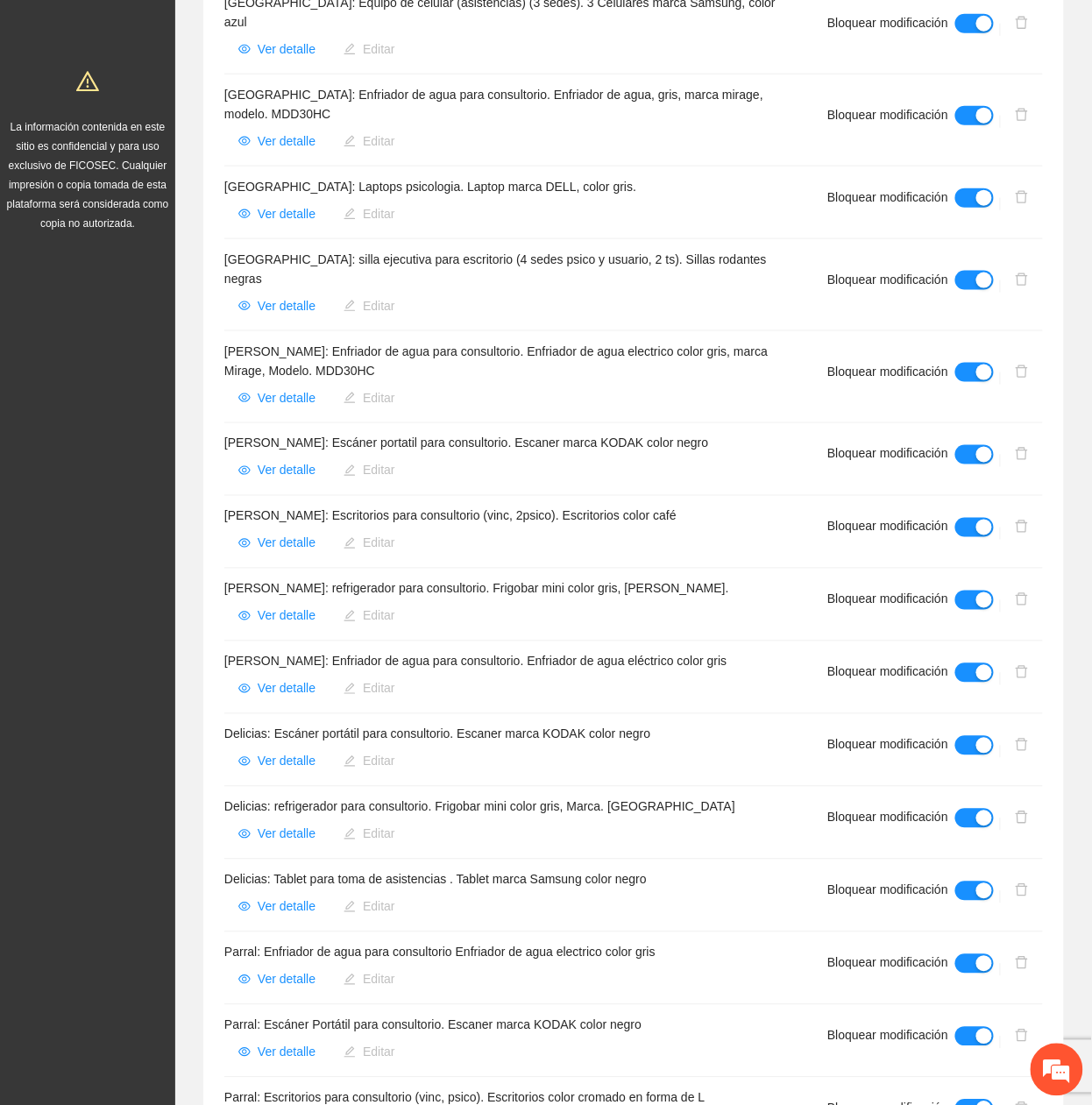
scroll to position [1050, 0]
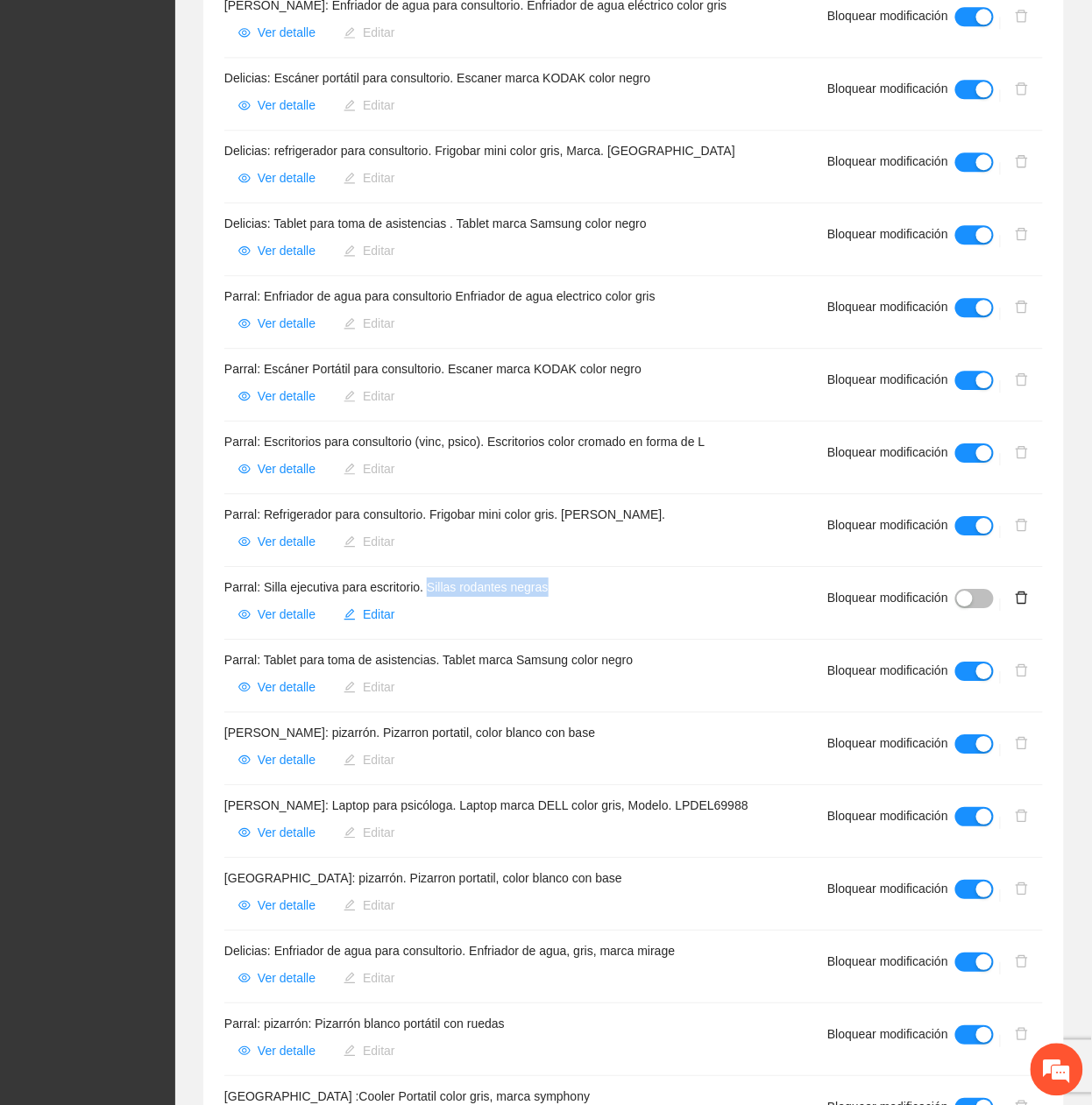
drag, startPoint x: 430, startPoint y: 556, endPoint x: 621, endPoint y: 540, distance: 191.7
click at [621, 567] on li "Parral: Silla ejecutiva para escritorio. Sillas rodantes negras Ver detalle Edi…" at bounding box center [633, 603] width 818 height 73
click at [274, 605] on span "Ver detalle" at bounding box center [287, 615] width 58 height 19
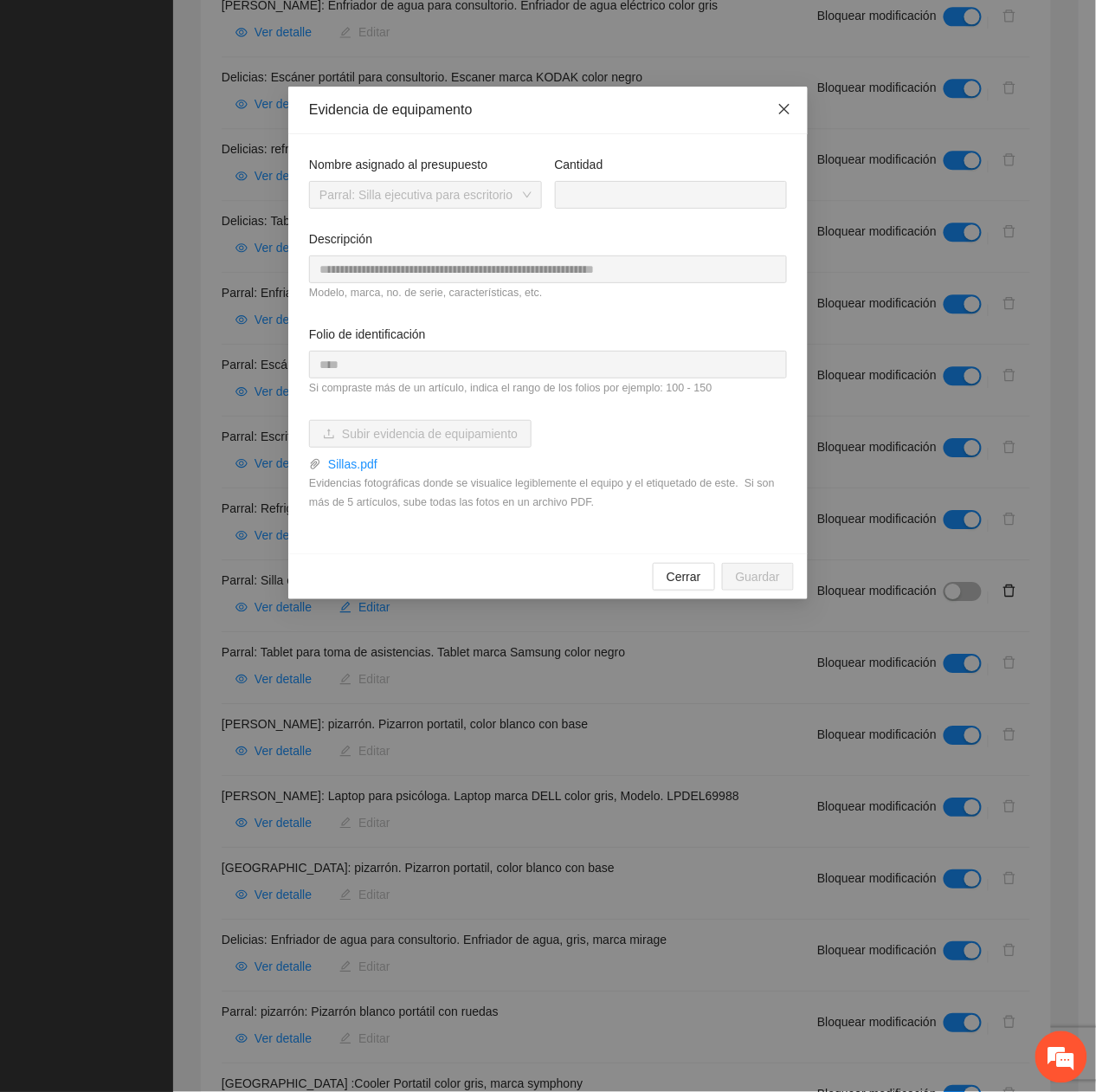
drag, startPoint x: 785, startPoint y: 104, endPoint x: 779, endPoint y: 115, distance: 12.5
click at [784, 105] on icon "close" at bounding box center [785, 109] width 14 height 14
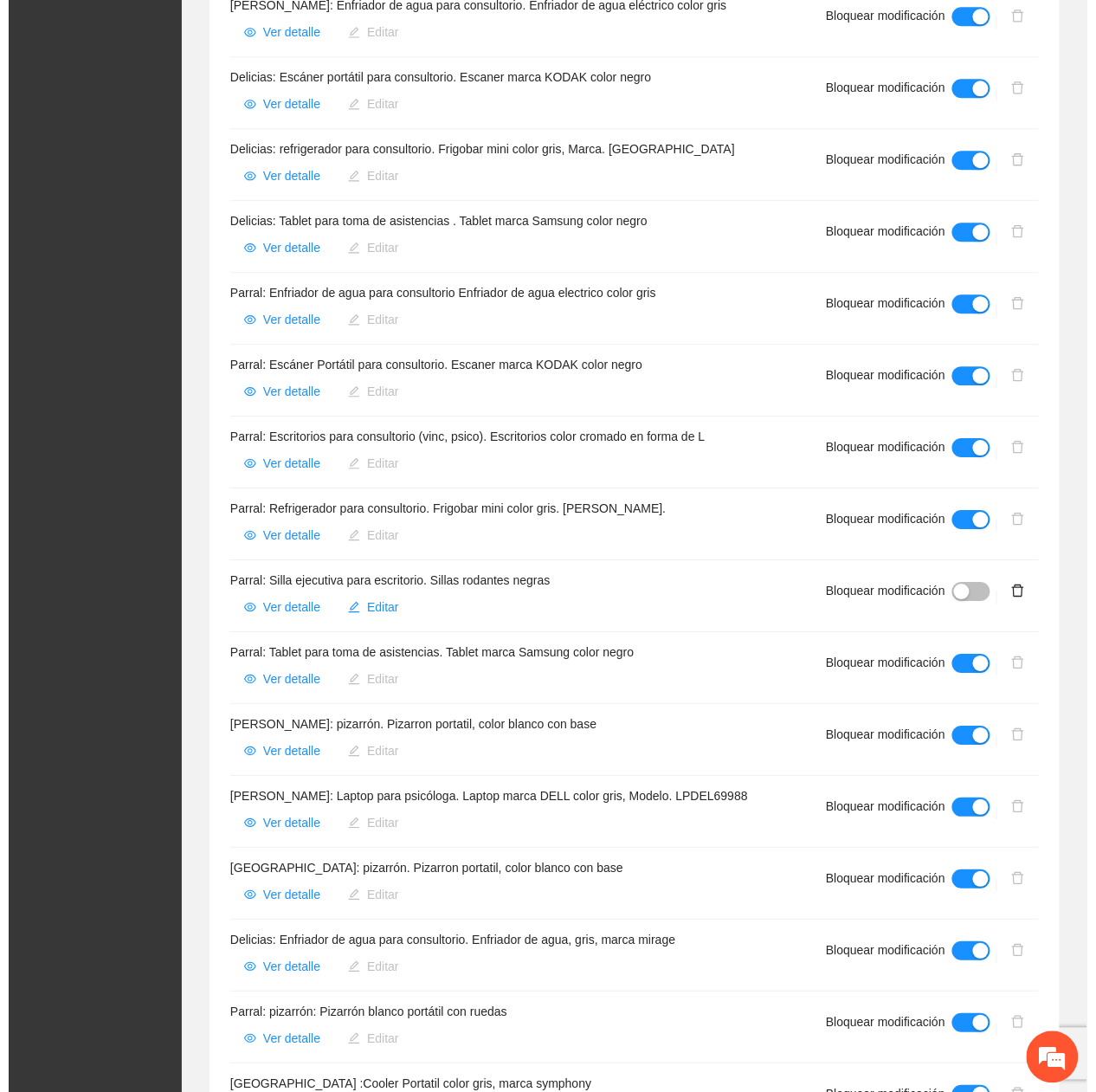
scroll to position [1497, 0]
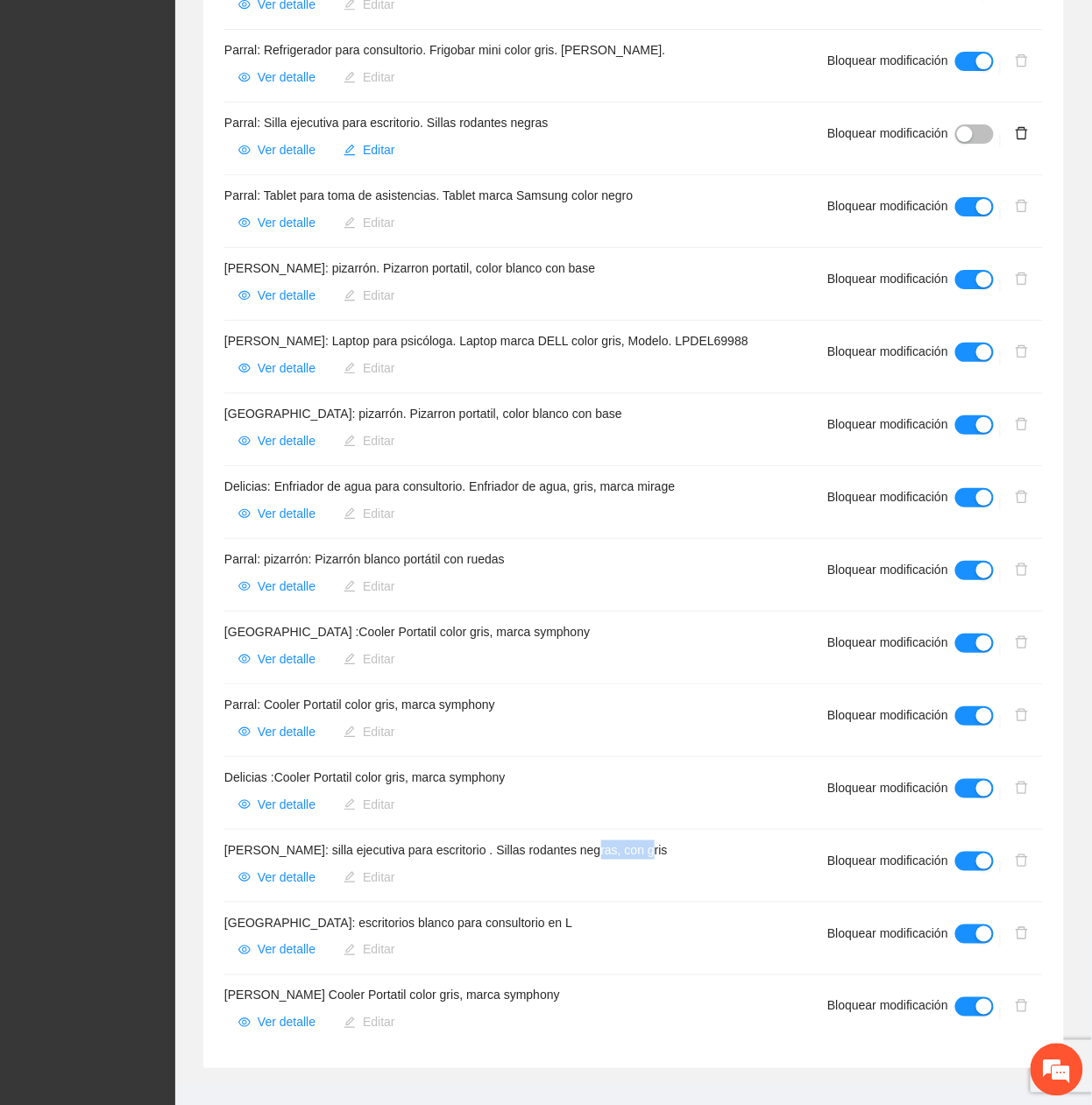
drag, startPoint x: 589, startPoint y: 821, endPoint x: 673, endPoint y: 827, distance: 84.2
click at [673, 840] on h4 "Cuauhtémoc: silla ejecutiva para escritorio . Sillas rodantes negras, con gris" at bounding box center [505, 850] width 561 height 19
click at [267, 863] on button "Ver detalle" at bounding box center [277, 877] width 105 height 28
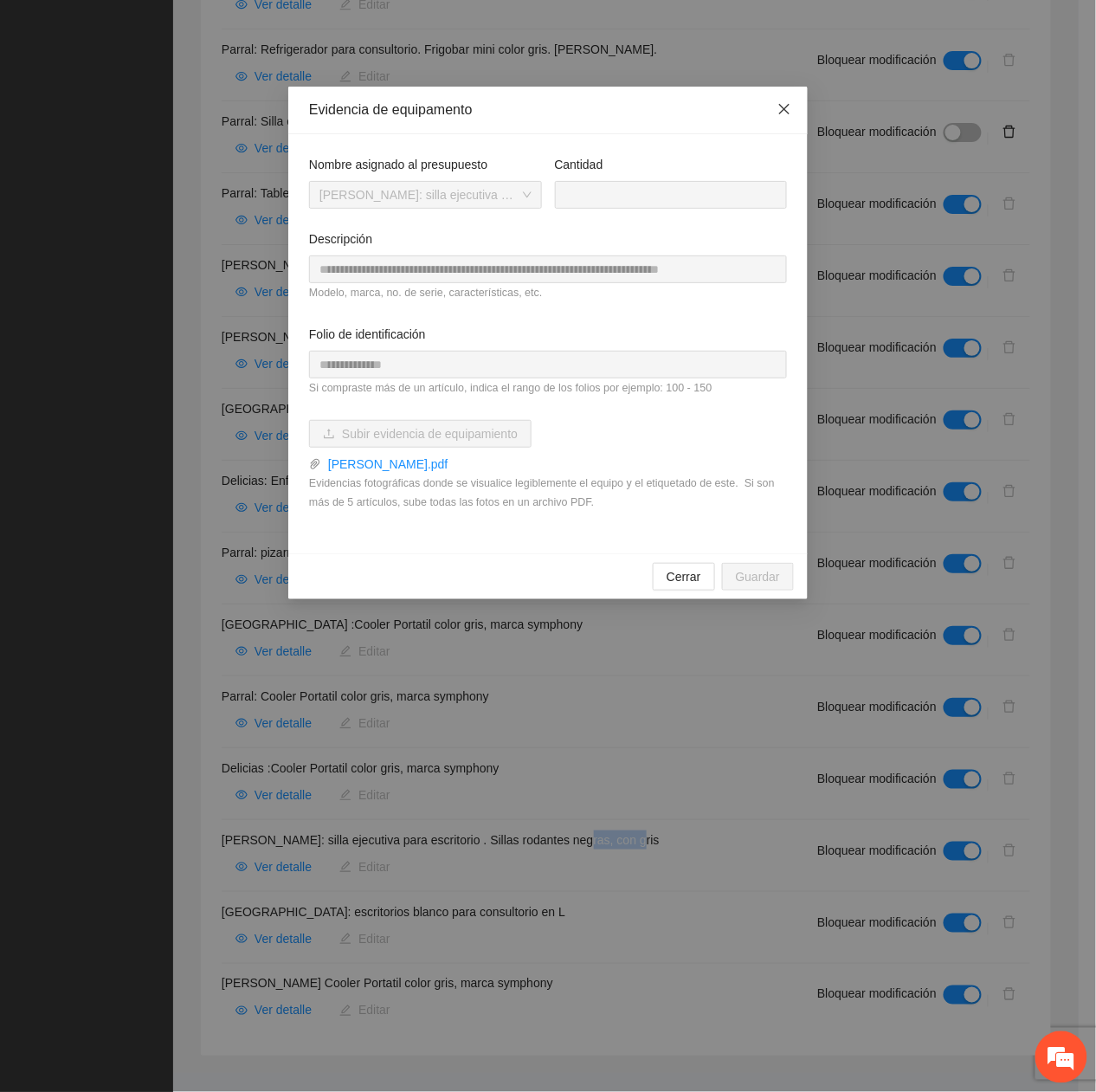
drag, startPoint x: 781, startPoint y: 108, endPoint x: 753, endPoint y: 124, distance: 32.2
click at [778, 111] on icon "close" at bounding box center [785, 109] width 14 height 14
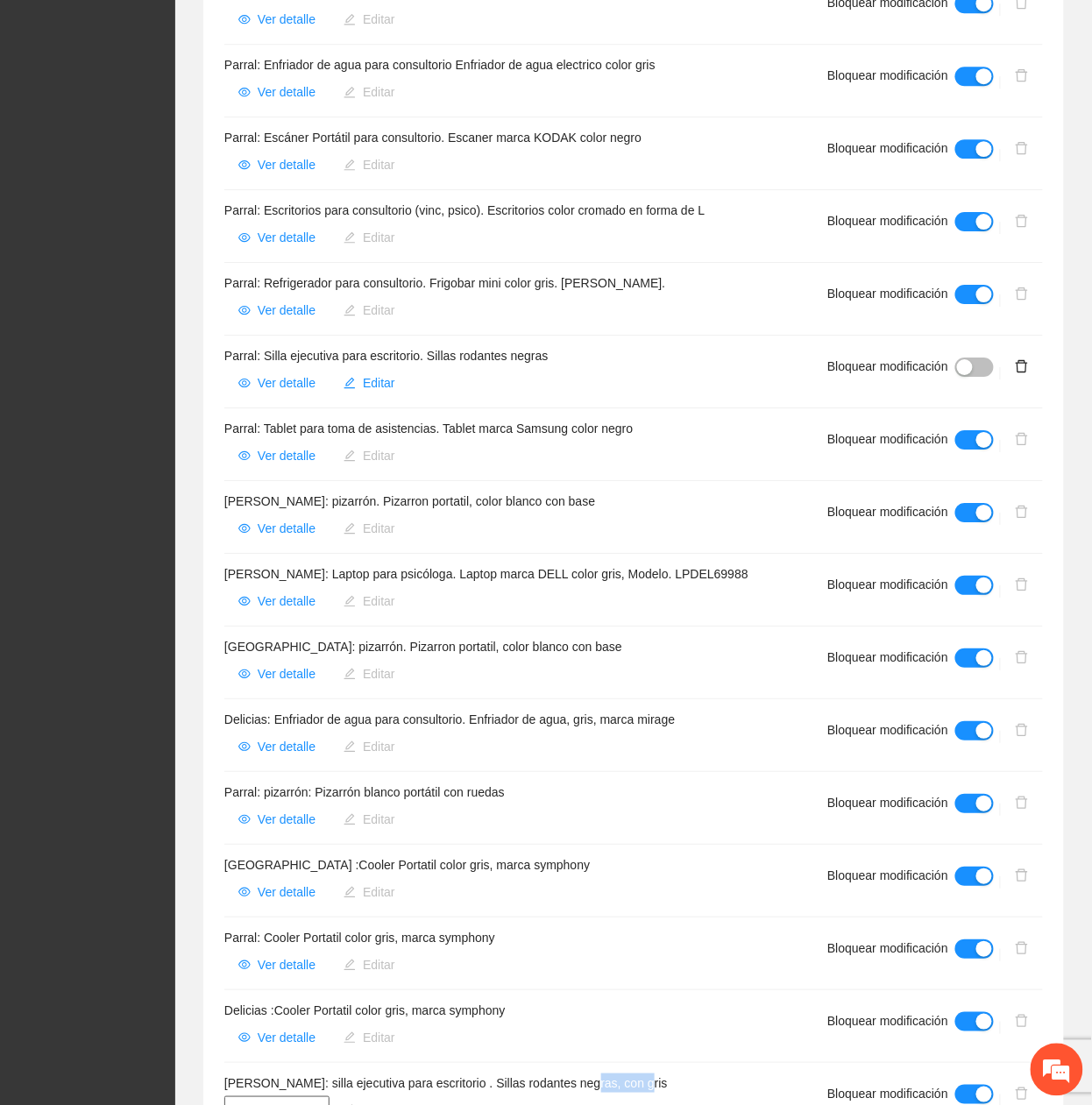
scroll to position [1280, 0]
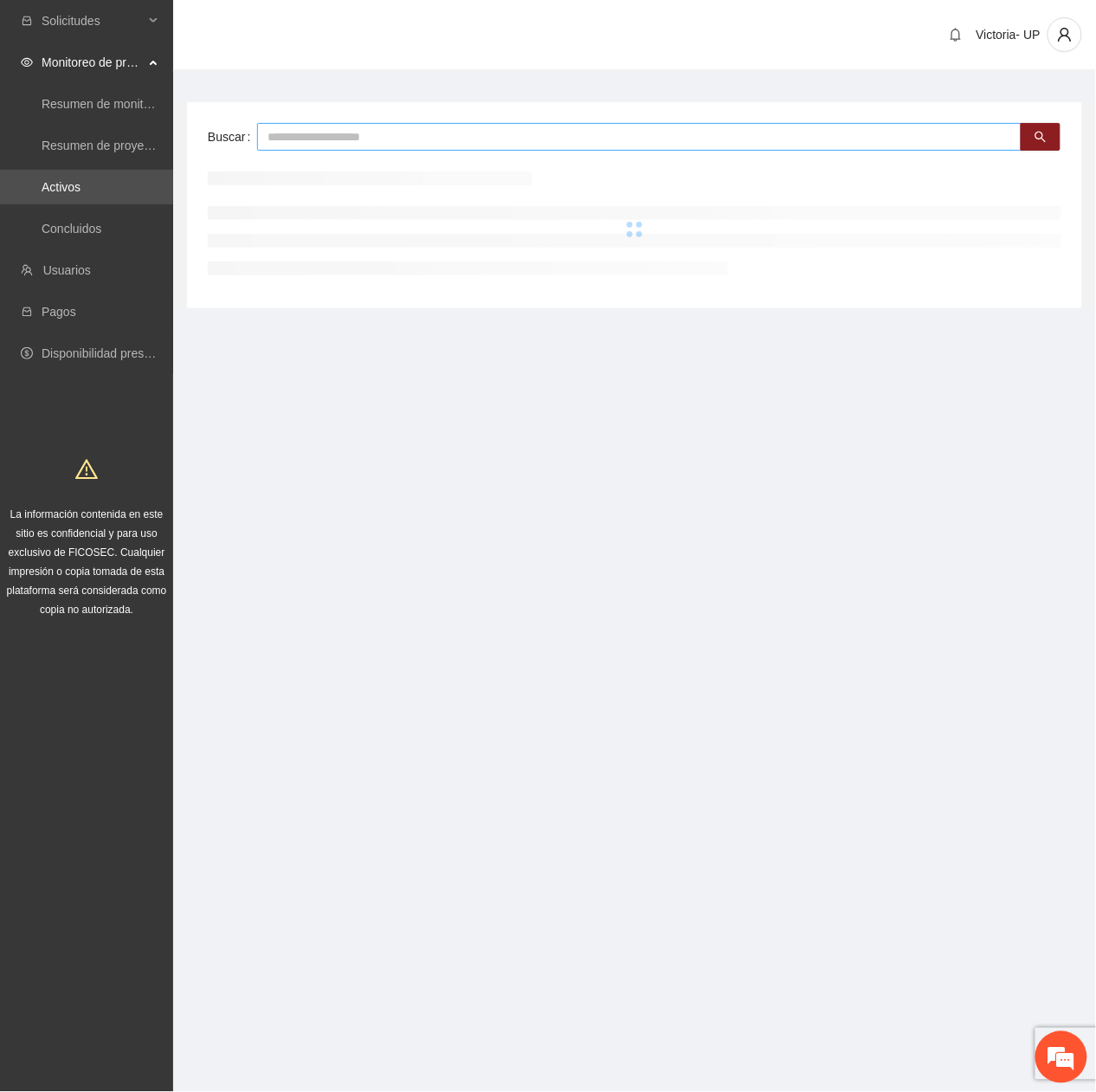
click at [296, 126] on input "text" at bounding box center [639, 137] width 765 height 28
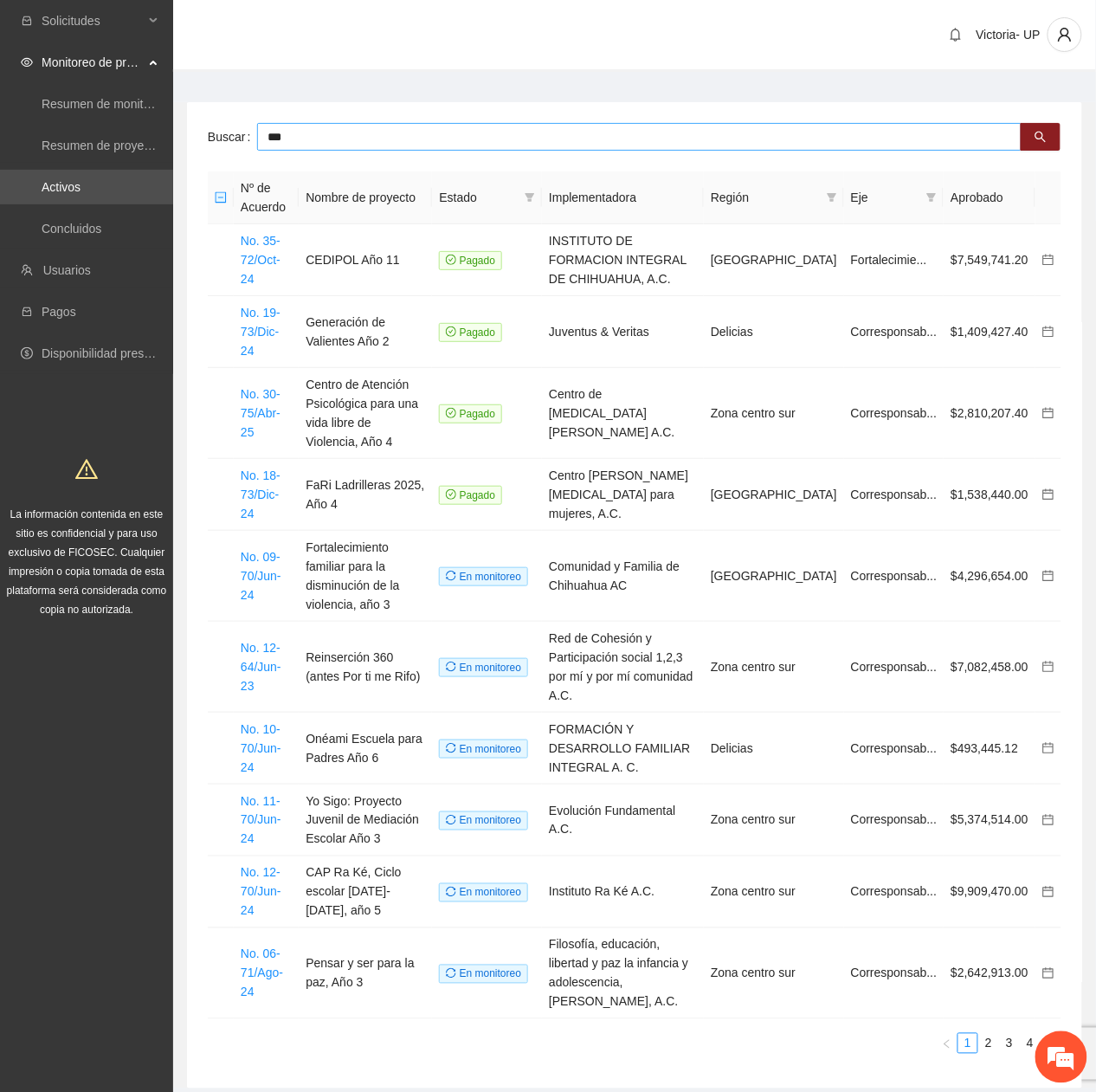
type input "***"
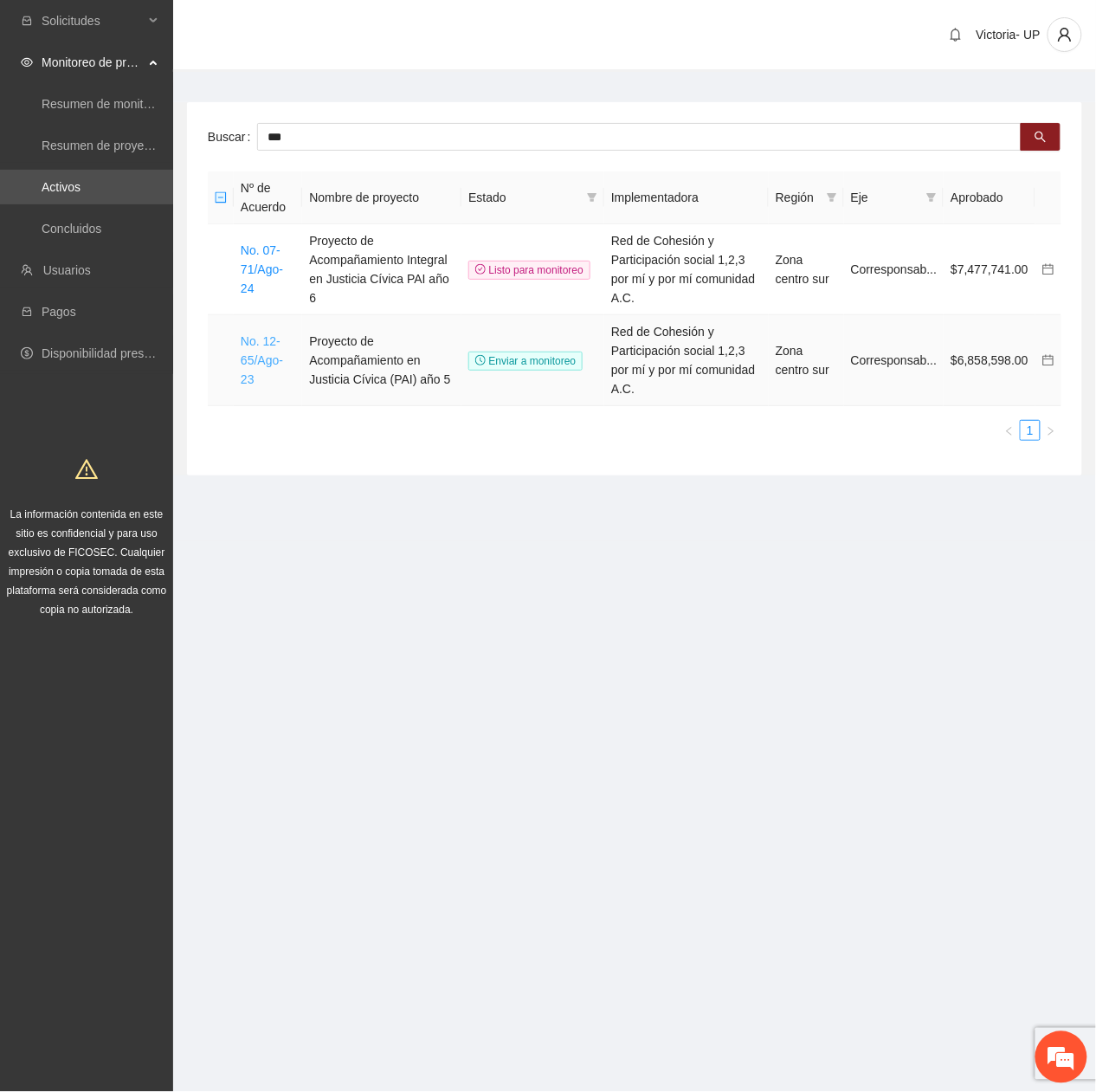
click at [250, 336] on link "No. 12-65/Ago-23" at bounding box center [262, 360] width 43 height 52
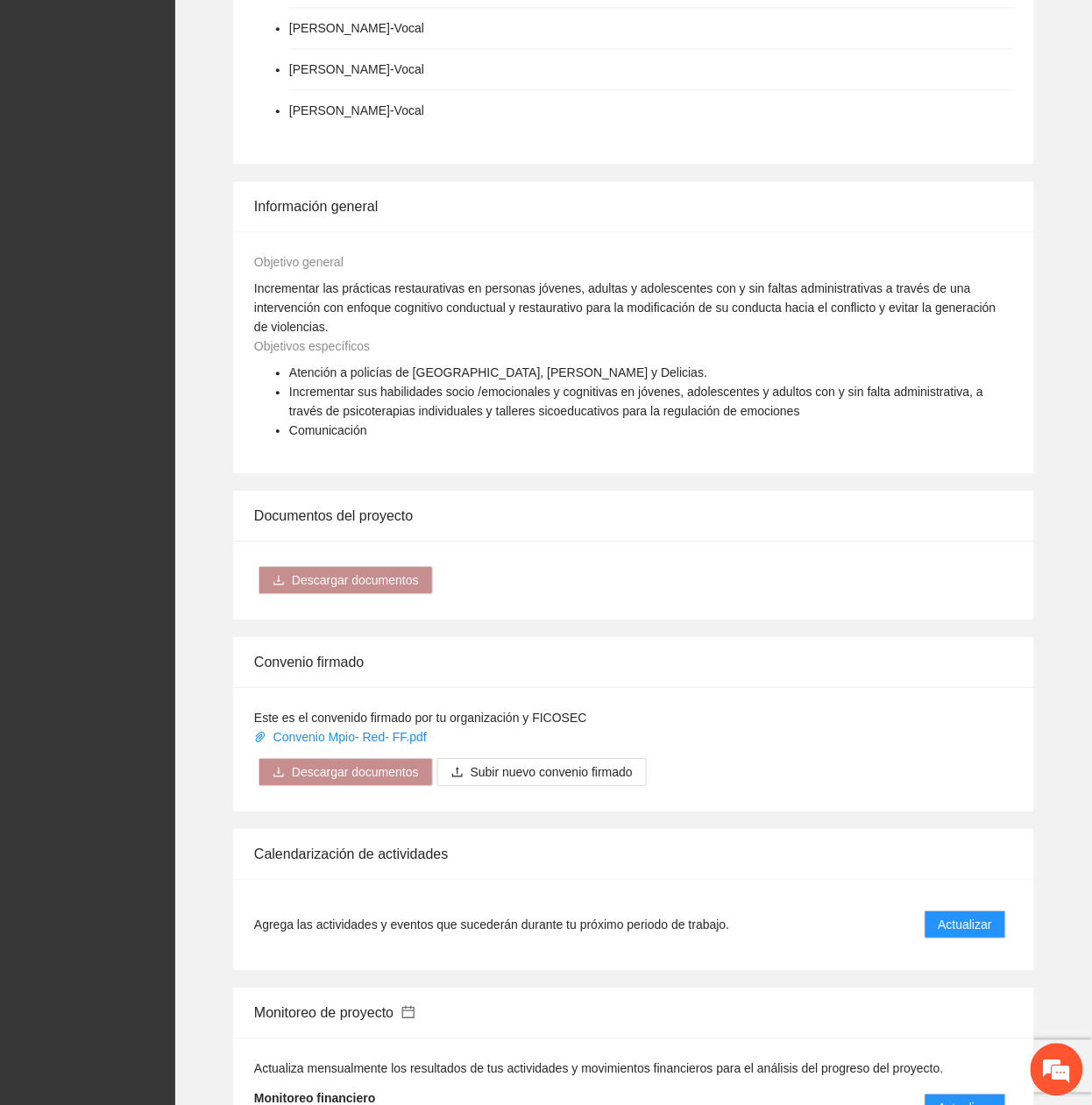
scroll to position [1518, 0]
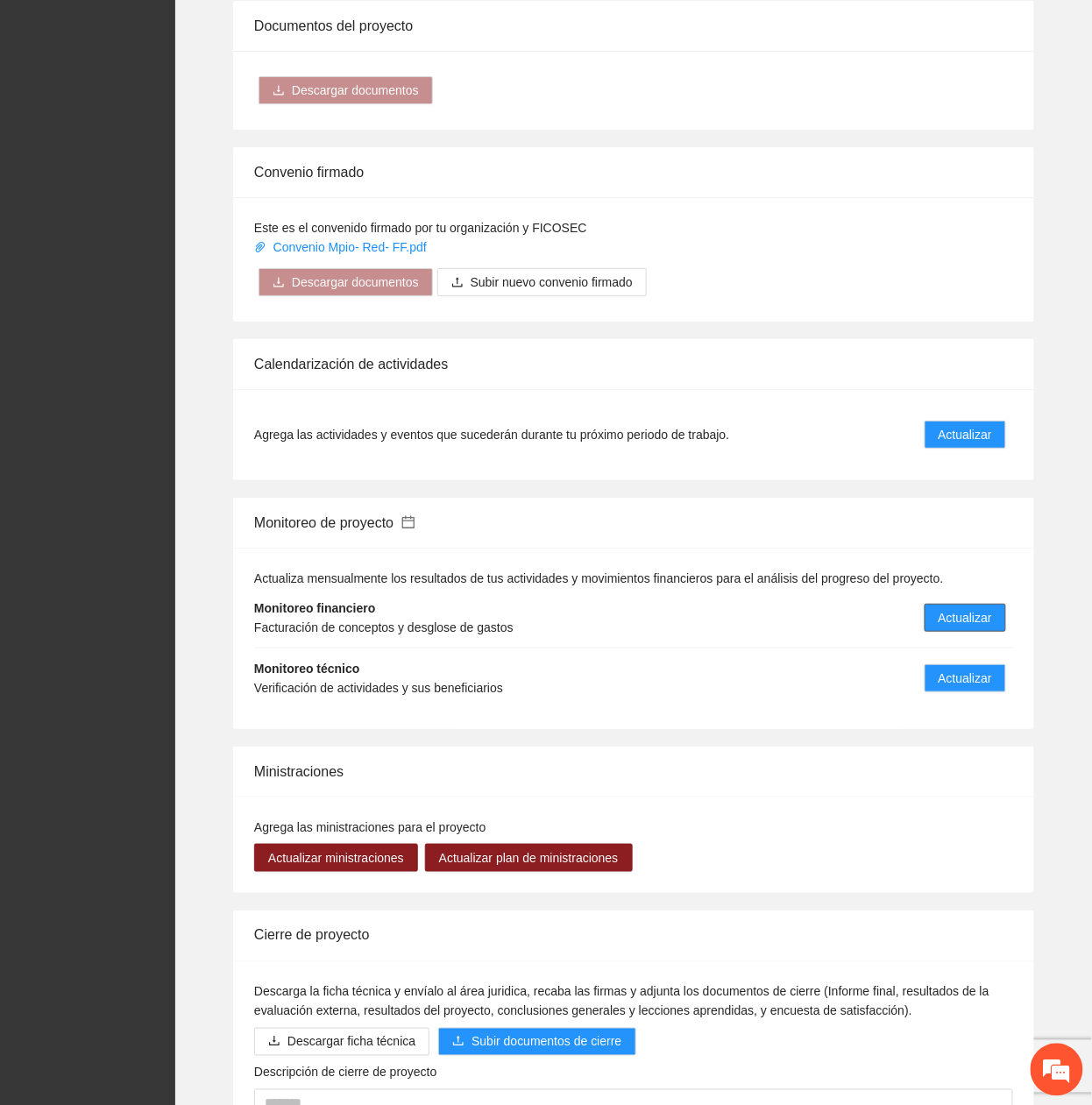
click at [955, 624] on span "Actualizar" at bounding box center [965, 618] width 54 height 19
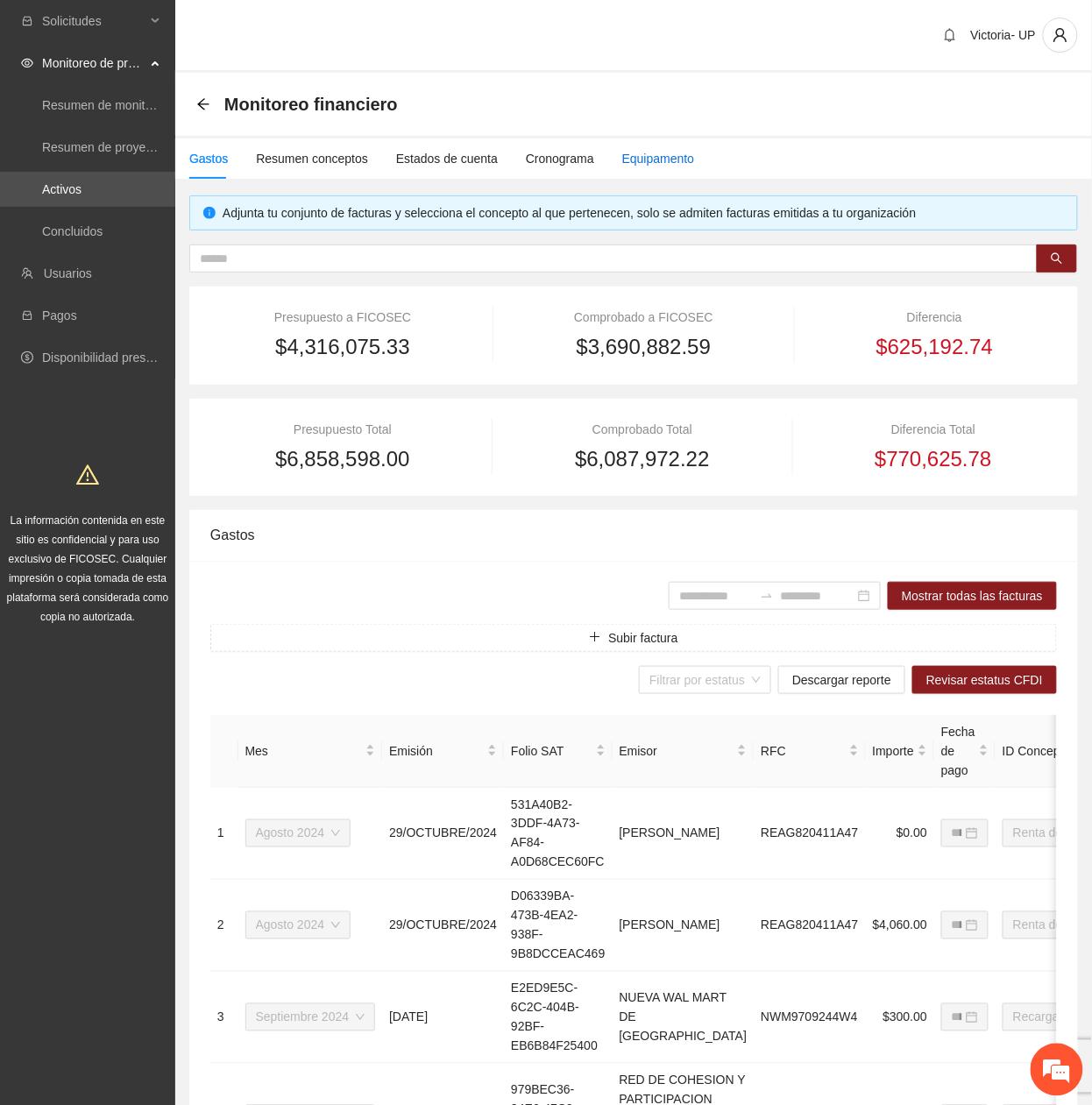
drag, startPoint x: 664, startPoint y: 149, endPoint x: 678, endPoint y: 165, distance: 21.3
click at [664, 151] on div "Equipamento" at bounding box center [659, 158] width 73 height 19
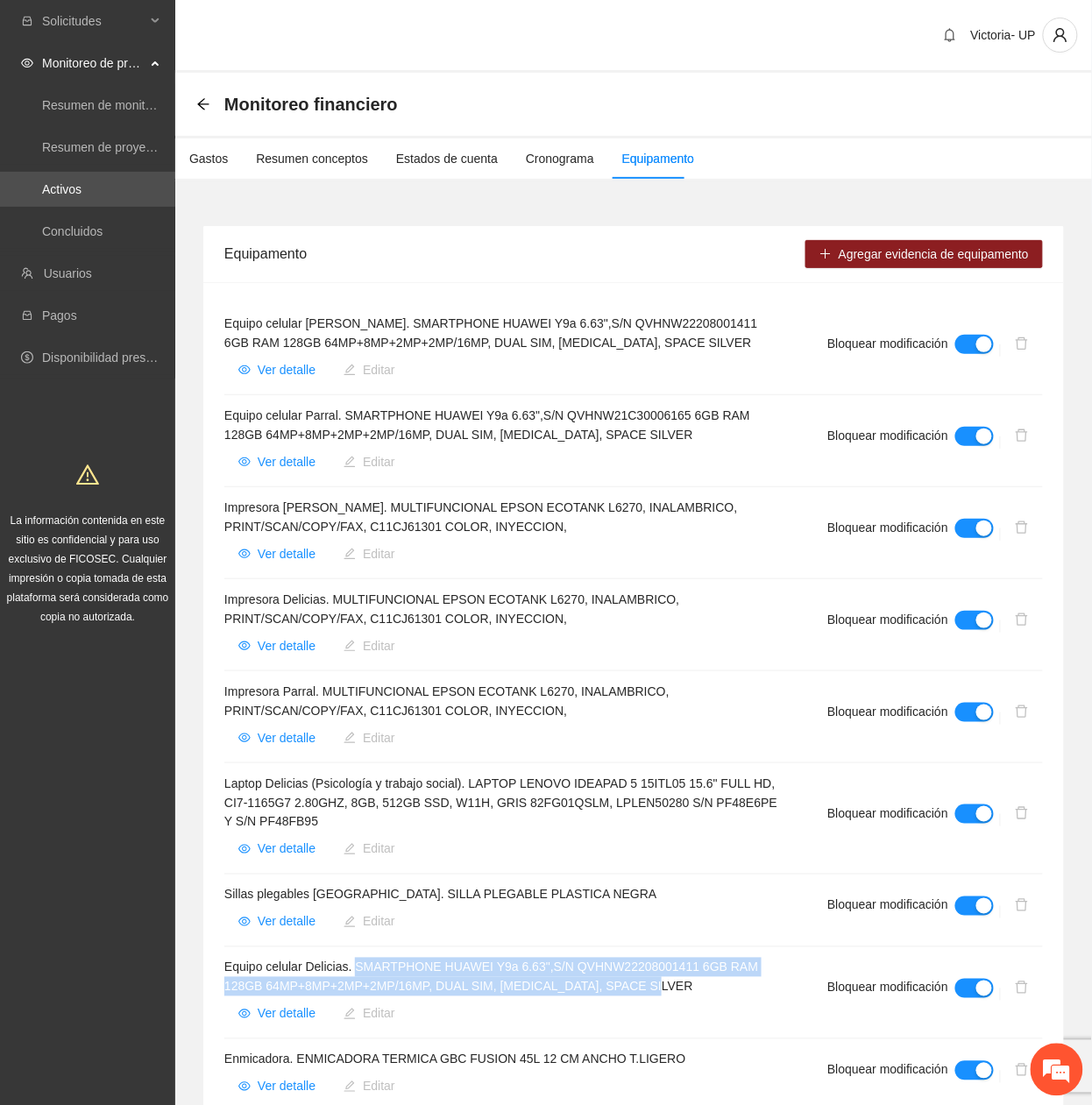
drag, startPoint x: 358, startPoint y: 969, endPoint x: 663, endPoint y: 989, distance: 305.7
click at [663, 989] on h4 "Equipo celular Delicias. SMARTPHONE HUAWEI Y9a 6.63",S/N QVHNW22208001411 6GB R…" at bounding box center [505, 977] width 561 height 39
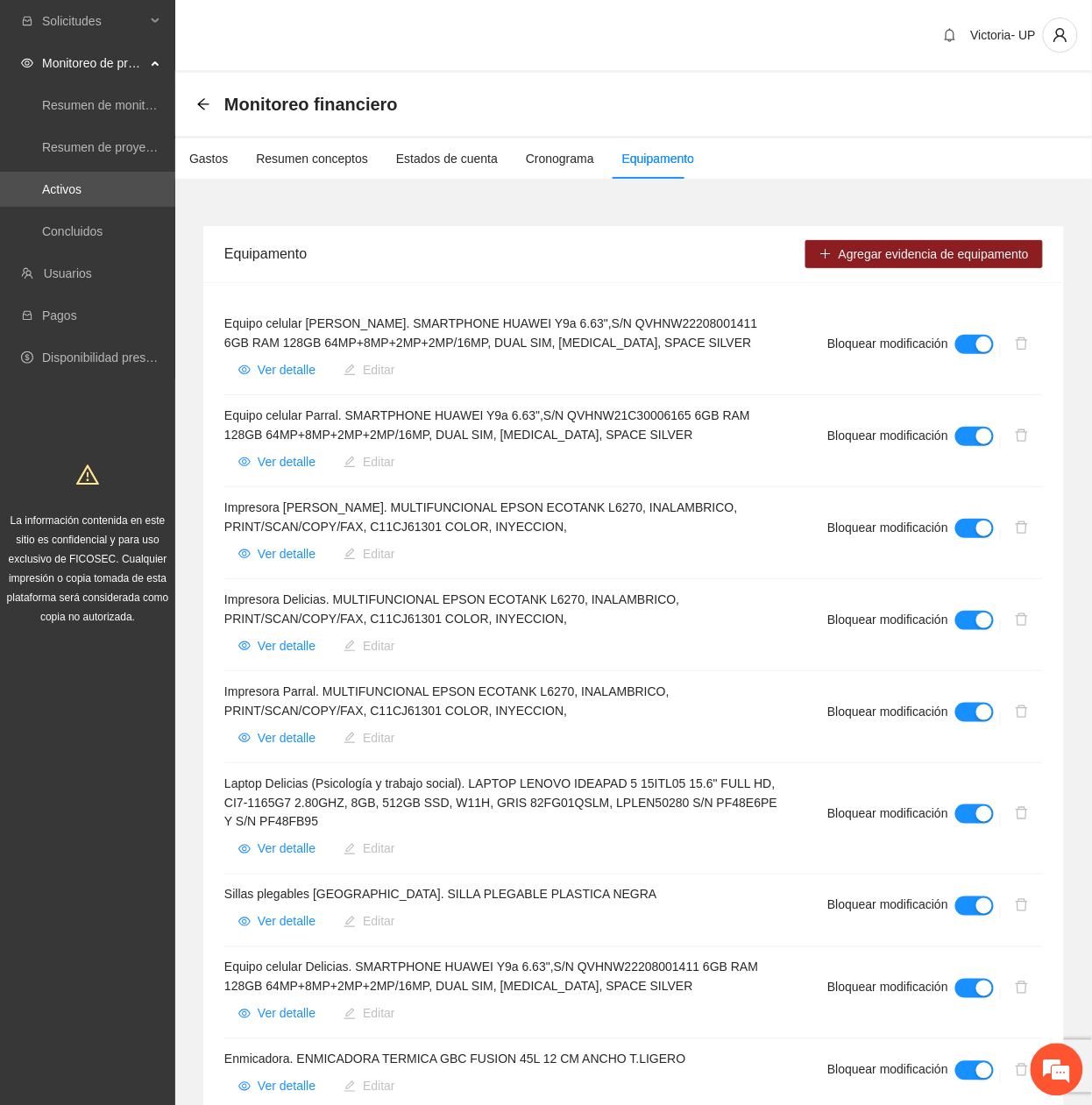
drag, startPoint x: 361, startPoint y: 583, endPoint x: 351, endPoint y: 594, distance: 14.9
click at [358, 589] on li "Impresora Delicias. MULTIFUNCIONAL EPSON ECOTANK L6270, INALAMBRICO, PRINT/SCAN…" at bounding box center [633, 625] width 818 height 92
drag, startPoint x: 336, startPoint y: 597, endPoint x: 589, endPoint y: 614, distance: 253.6
click at [589, 614] on h4 "Impresora Delicias. MULTIFUNCIONAL EPSON ECOTANK L6270, INALAMBRICO, PRINT/SCAN…" at bounding box center [505, 609] width 561 height 39
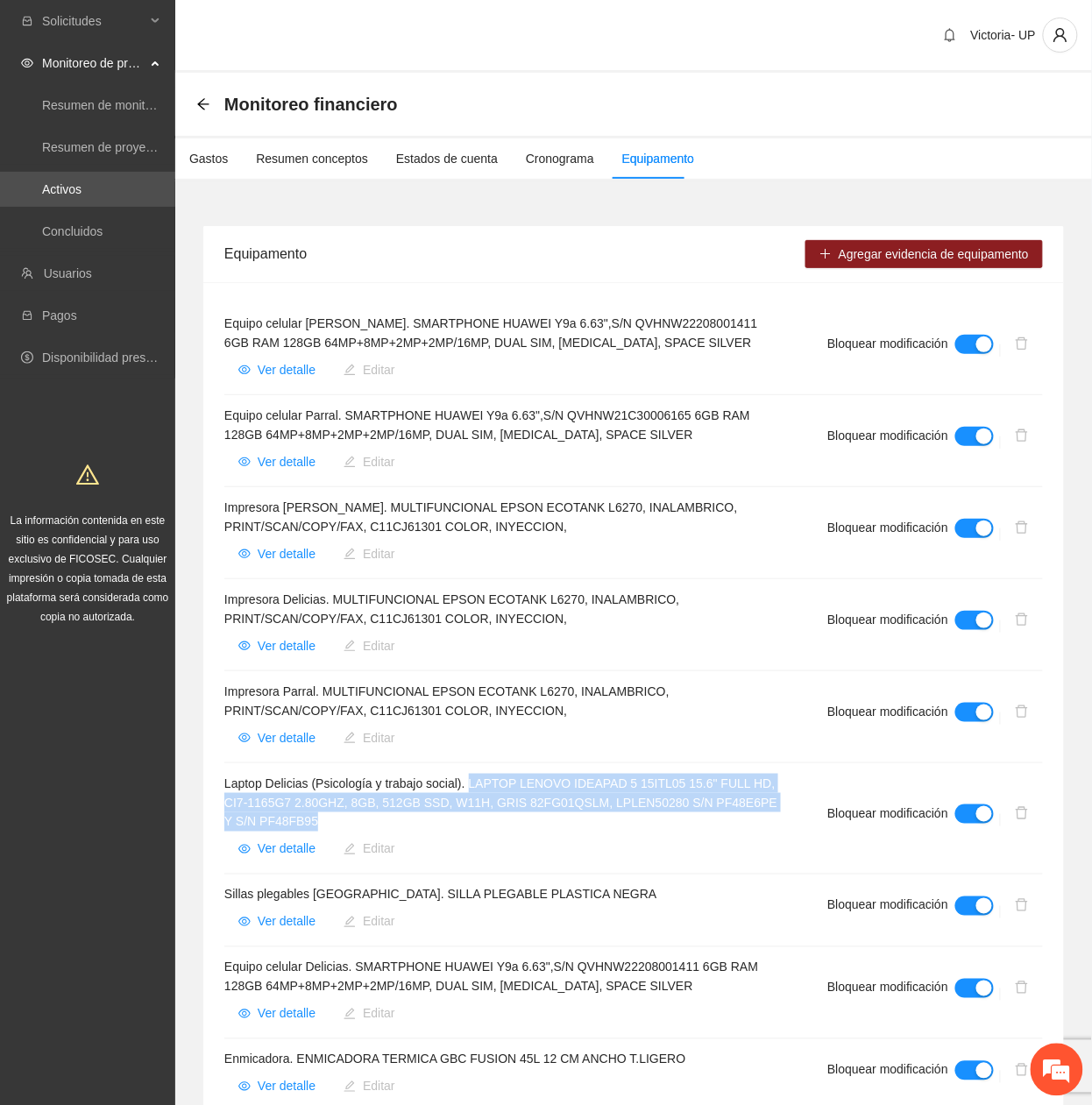
drag, startPoint x: 473, startPoint y: 778, endPoint x: 324, endPoint y: 827, distance: 156.9
click at [324, 827] on h4 "Laptop Delicias (Psicología y trabajo social). LAPTOP LENOVO IDEAPAD 5 15ITL05 …" at bounding box center [505, 803] width 561 height 58
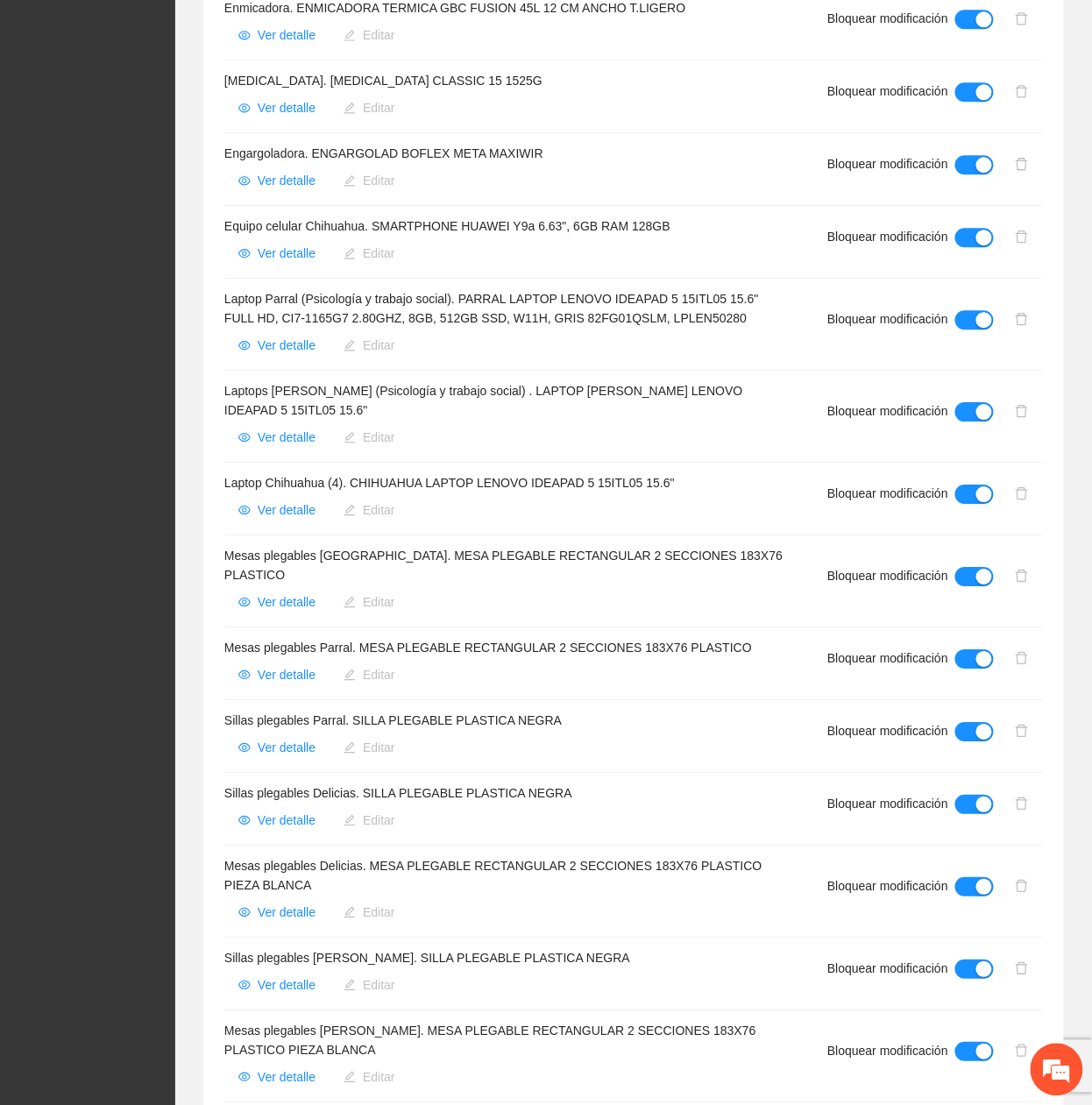
scroll to position [1168, 0]
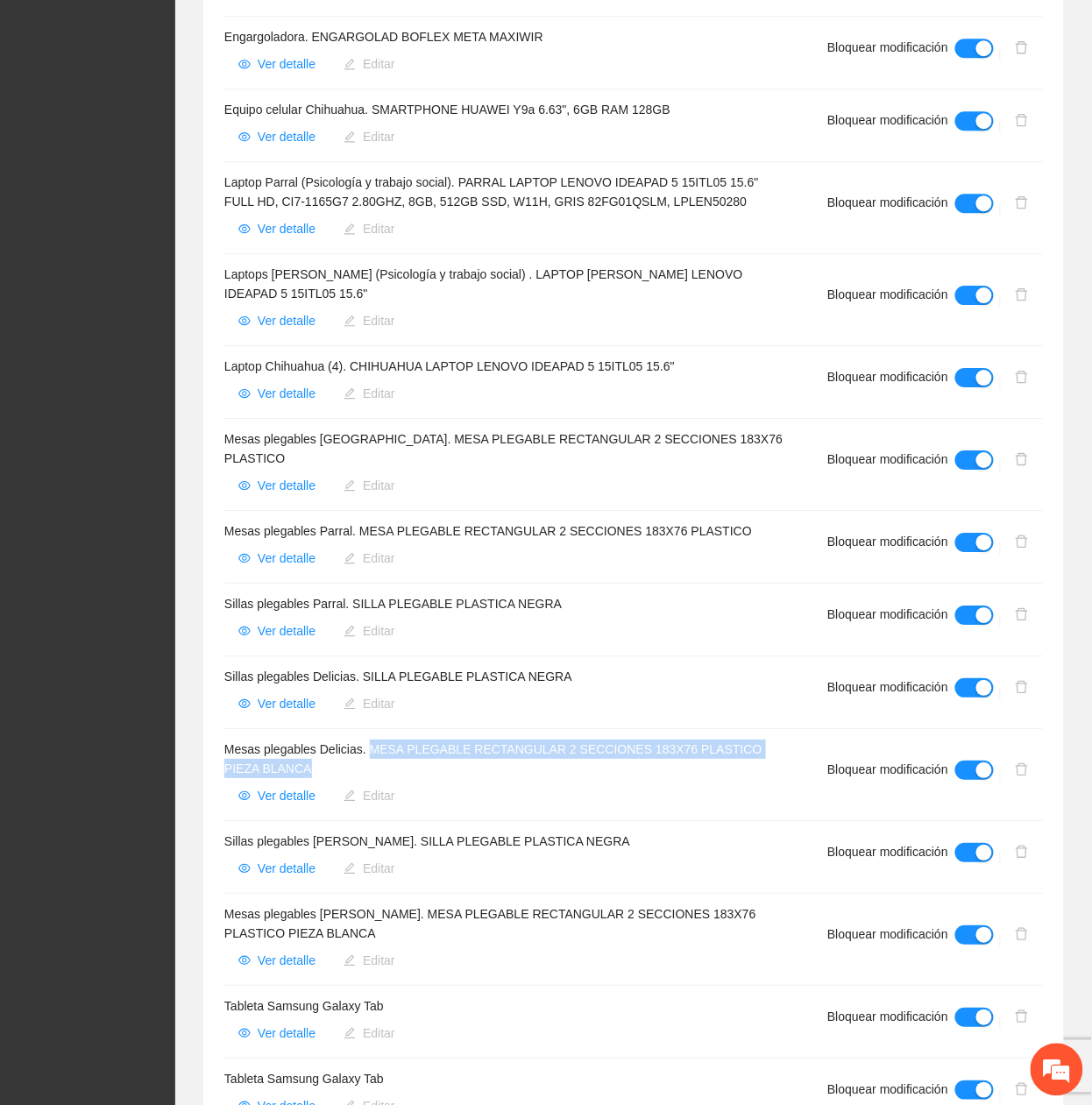
drag, startPoint x: 372, startPoint y: 731, endPoint x: 382, endPoint y: 752, distance: 23.3
click at [382, 752] on h4 "Mesas plegables Delicias. MESA PLEGABLE RECTANGULAR 2 SECCIONES 183X76 PLASTICO…" at bounding box center [505, 759] width 561 height 39
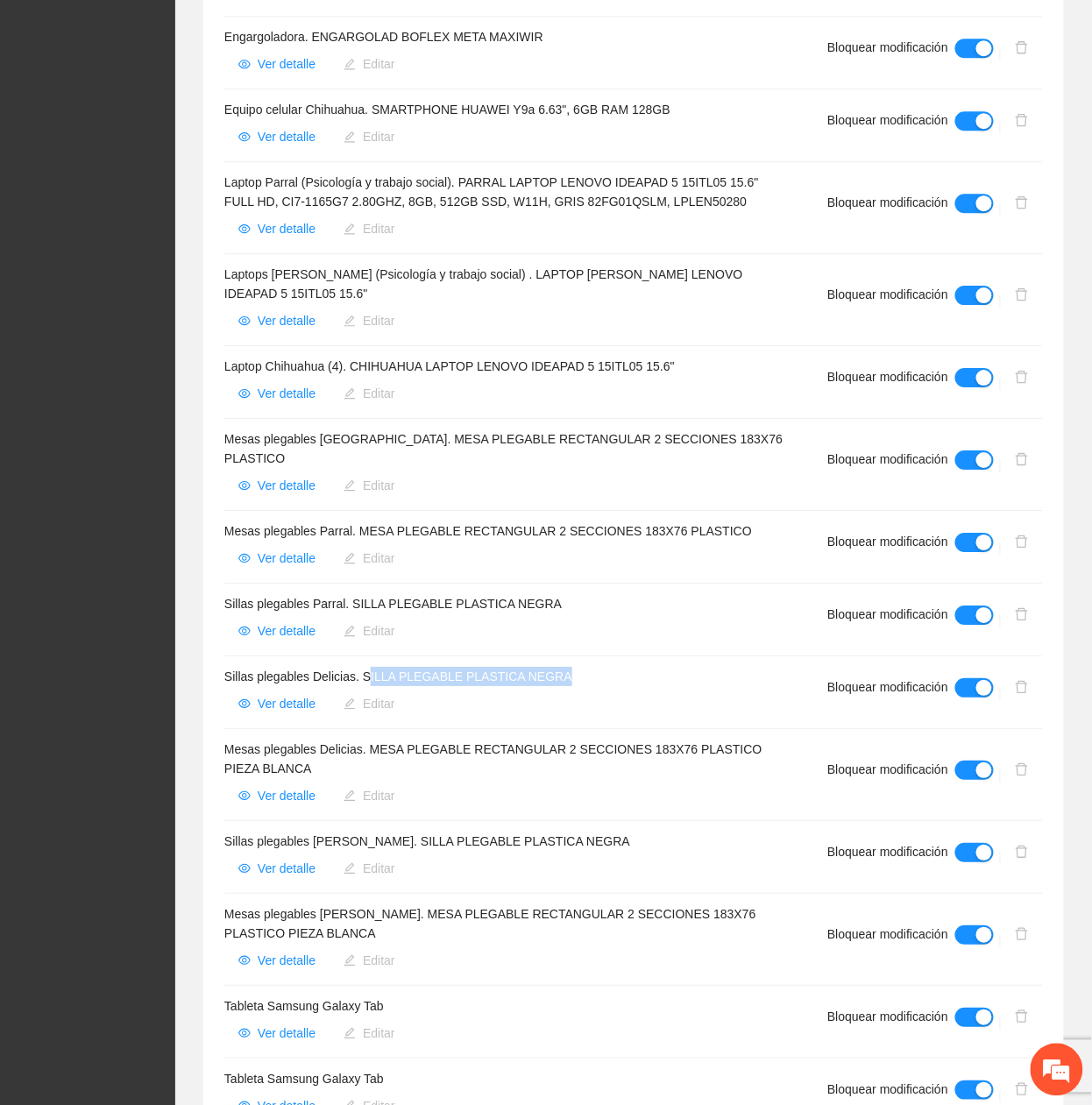
drag, startPoint x: 365, startPoint y: 664, endPoint x: 570, endPoint y: 667, distance: 205.0
click at [570, 667] on h4 "Sillas plegables Delicias. SILLA PLEGABLE PLASTICA NEGRA" at bounding box center [505, 676] width 561 height 19
click at [372, 667] on h4 "Sillas plegables Delicias. SILLA PLEGABLE PLASTICA NEGRA" at bounding box center [505, 676] width 561 height 19
drag, startPoint x: 358, startPoint y: 662, endPoint x: 586, endPoint y: 659, distance: 228.0
click at [586, 667] on h4 "Sillas plegables Delicias. SILLA PLEGABLE PLASTICA NEGRA" at bounding box center [505, 676] width 561 height 19
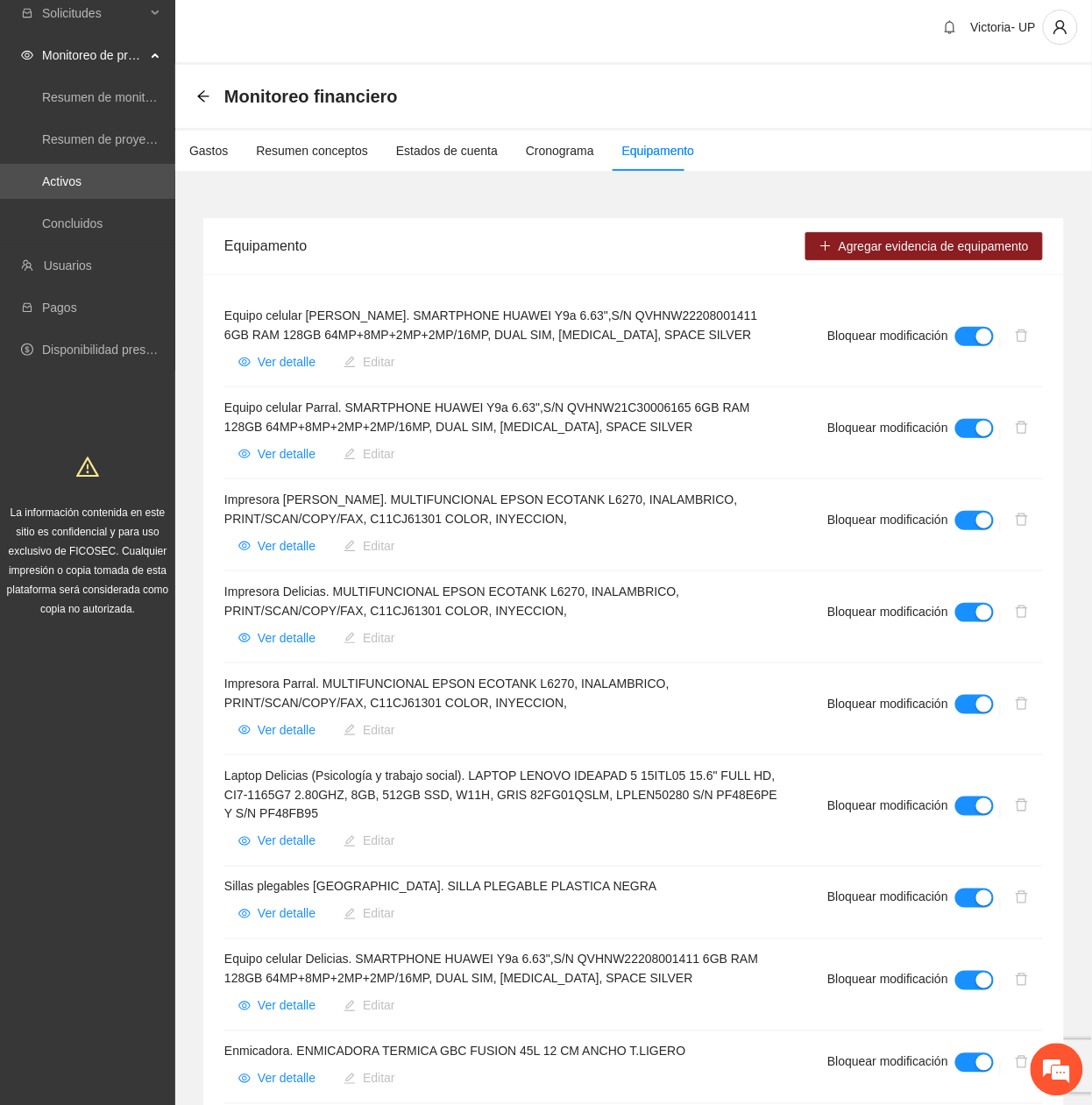
scroll to position [0, 0]
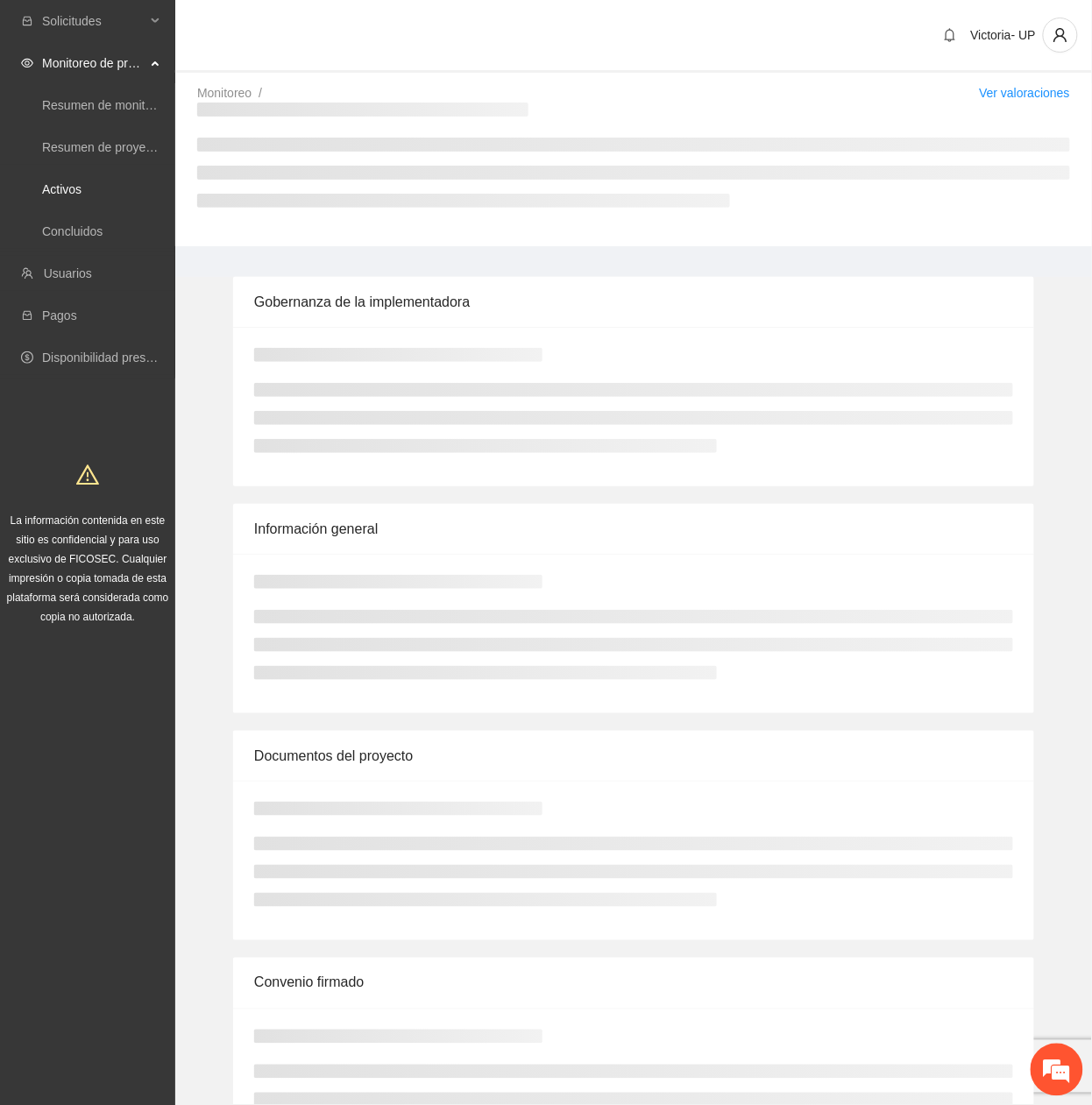
drag, startPoint x: 54, startPoint y: 172, endPoint x: 107, endPoint y: 166, distance: 53.3
click at [55, 182] on link "Activos" at bounding box center [62, 189] width 40 height 14
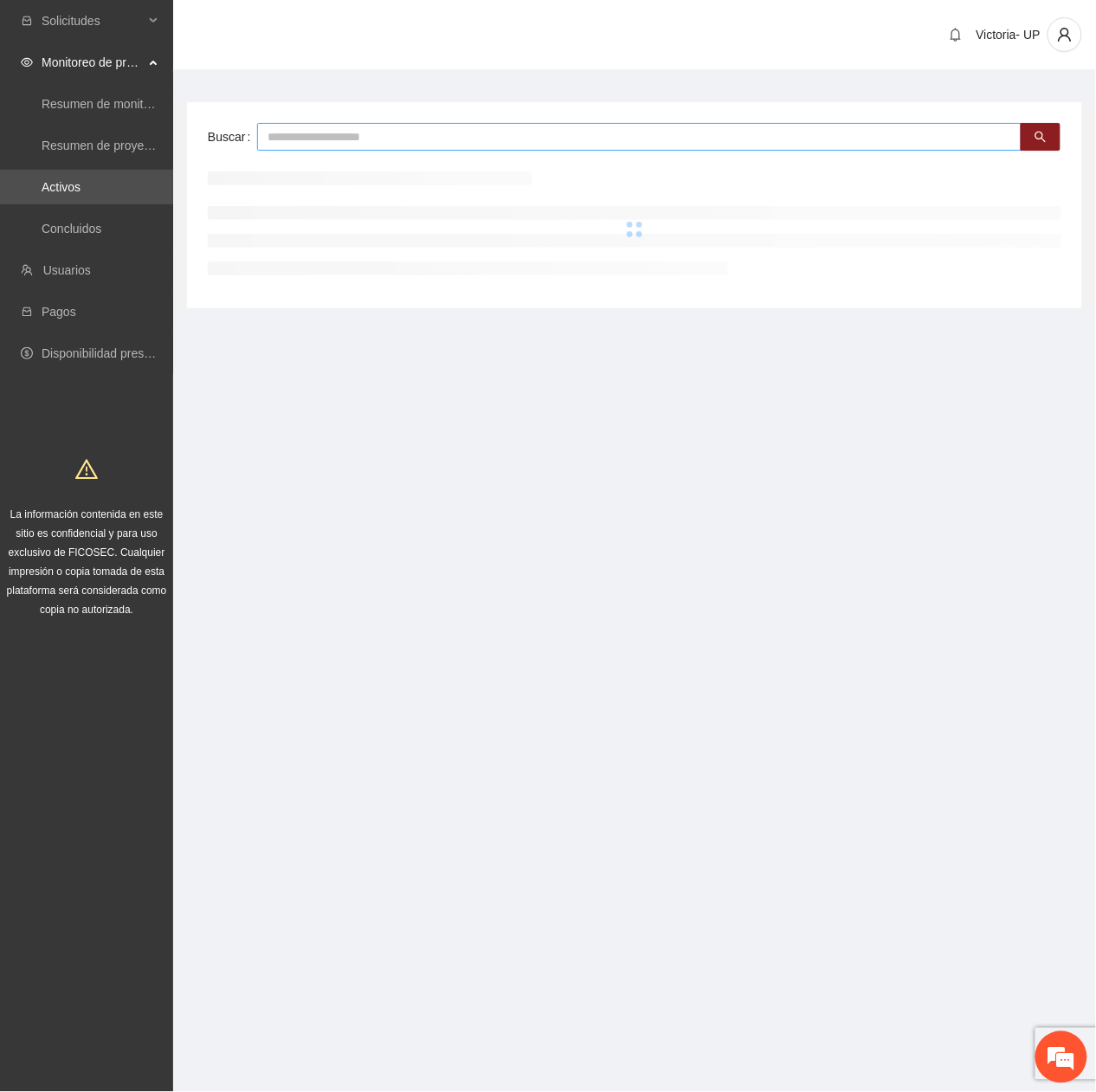
click at [367, 137] on input "text" at bounding box center [639, 137] width 765 height 28
type input "***"
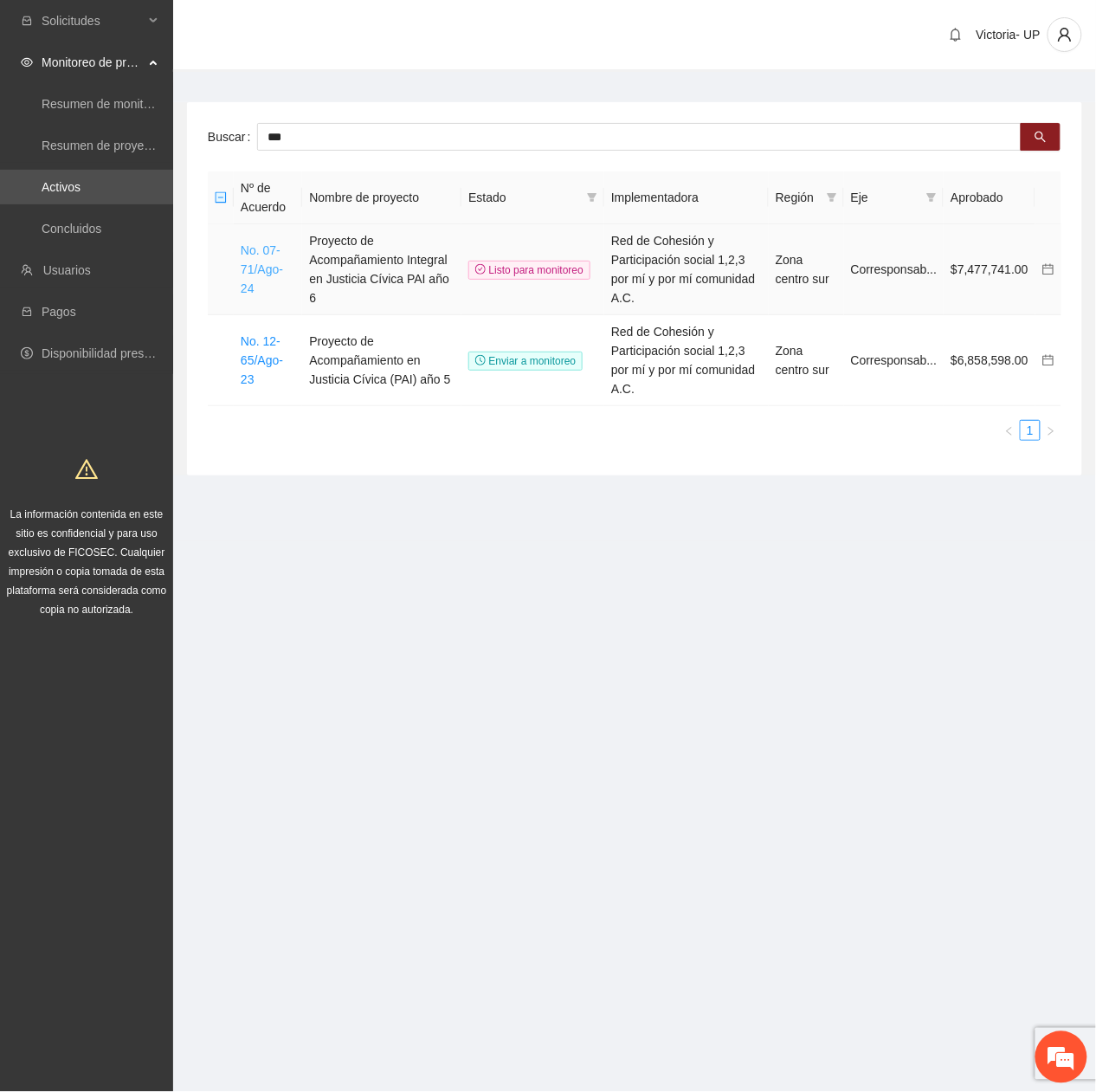
click at [257, 260] on link "No. 07-71/Ago-24" at bounding box center [262, 270] width 43 height 52
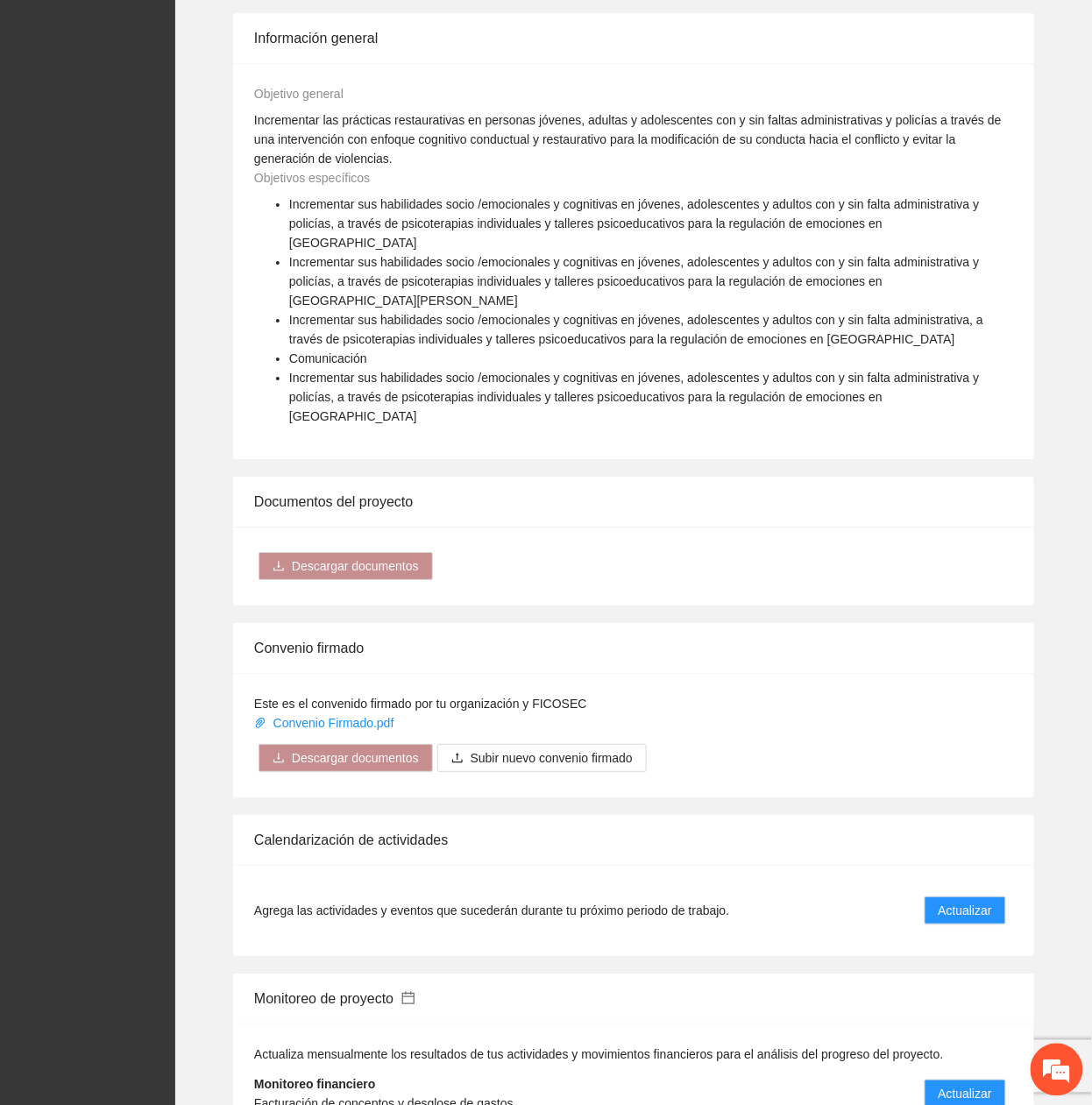
scroll to position [1752, 0]
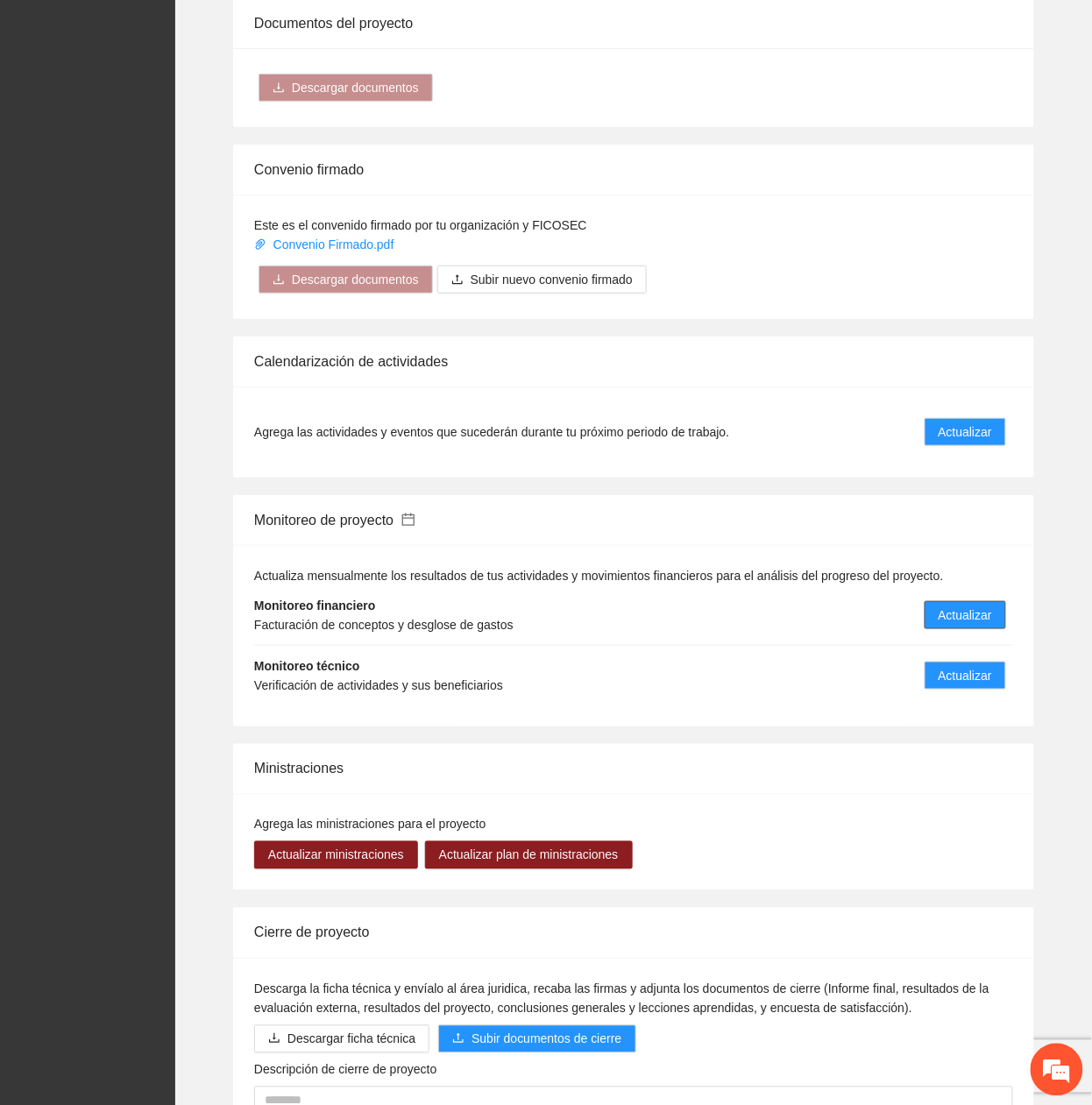
click at [965, 606] on span "Actualizar" at bounding box center [965, 615] width 54 height 19
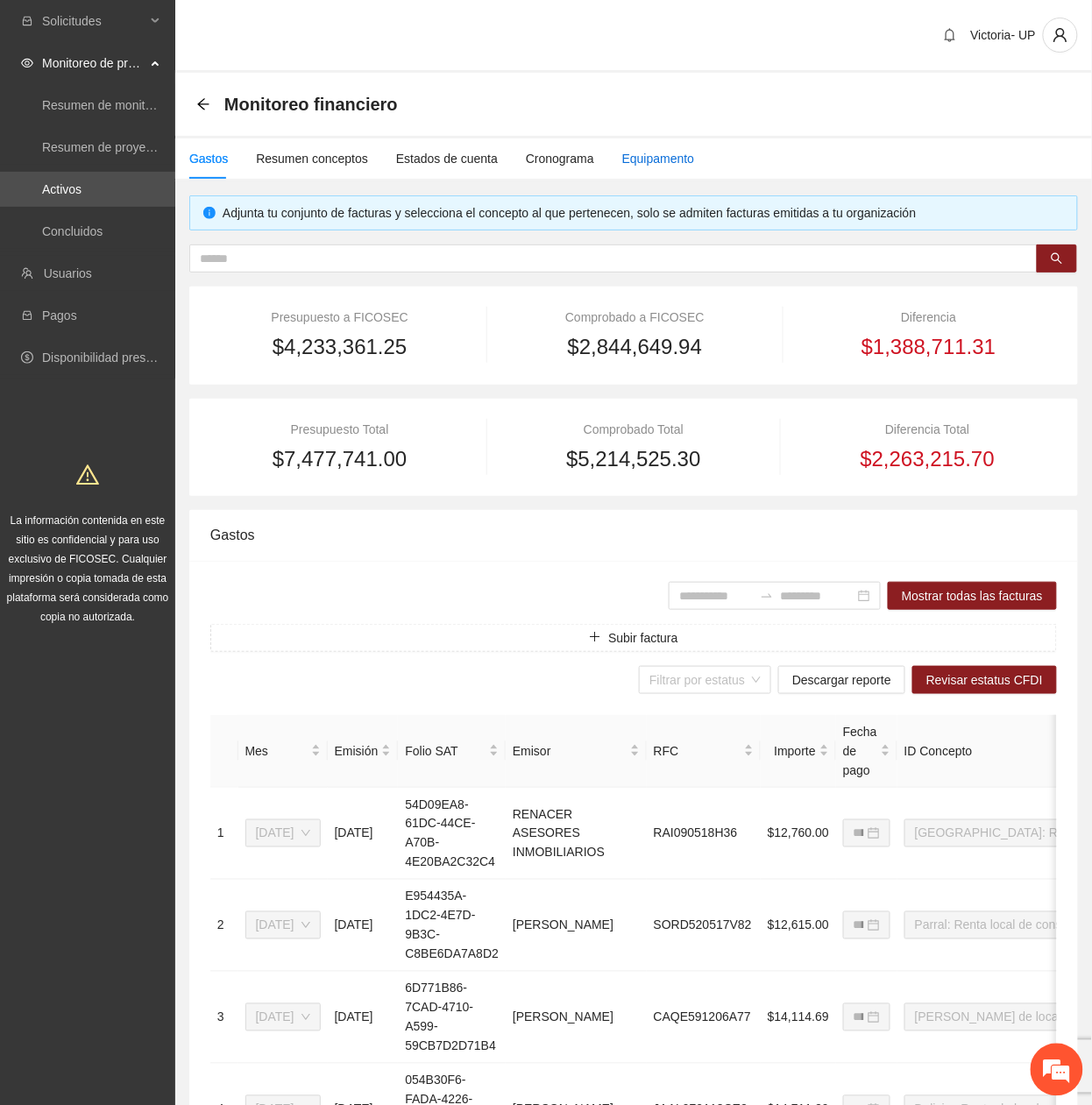
click at [641, 159] on div "Equipamento" at bounding box center [659, 158] width 73 height 19
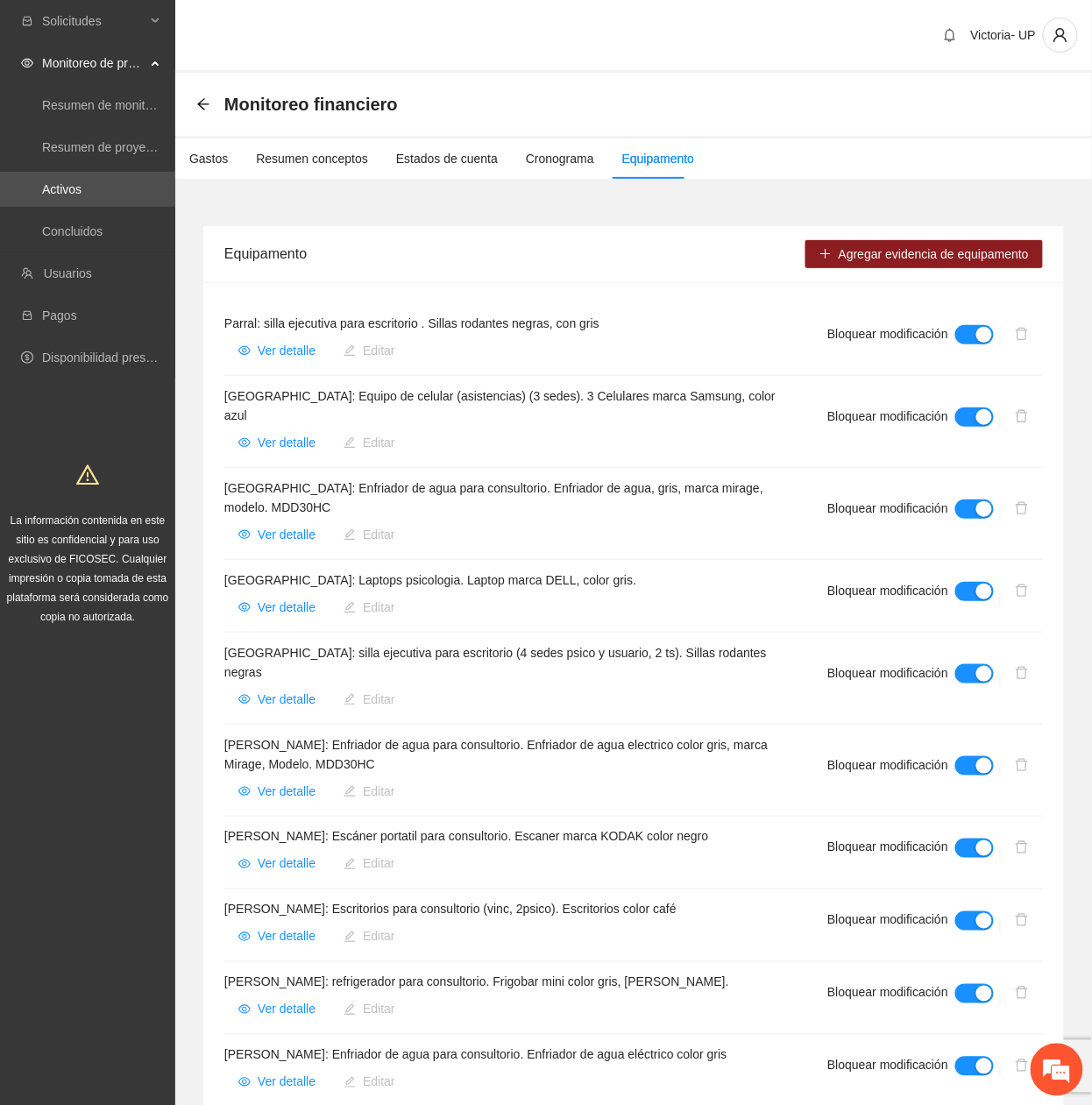
scroll to position [1514, 0]
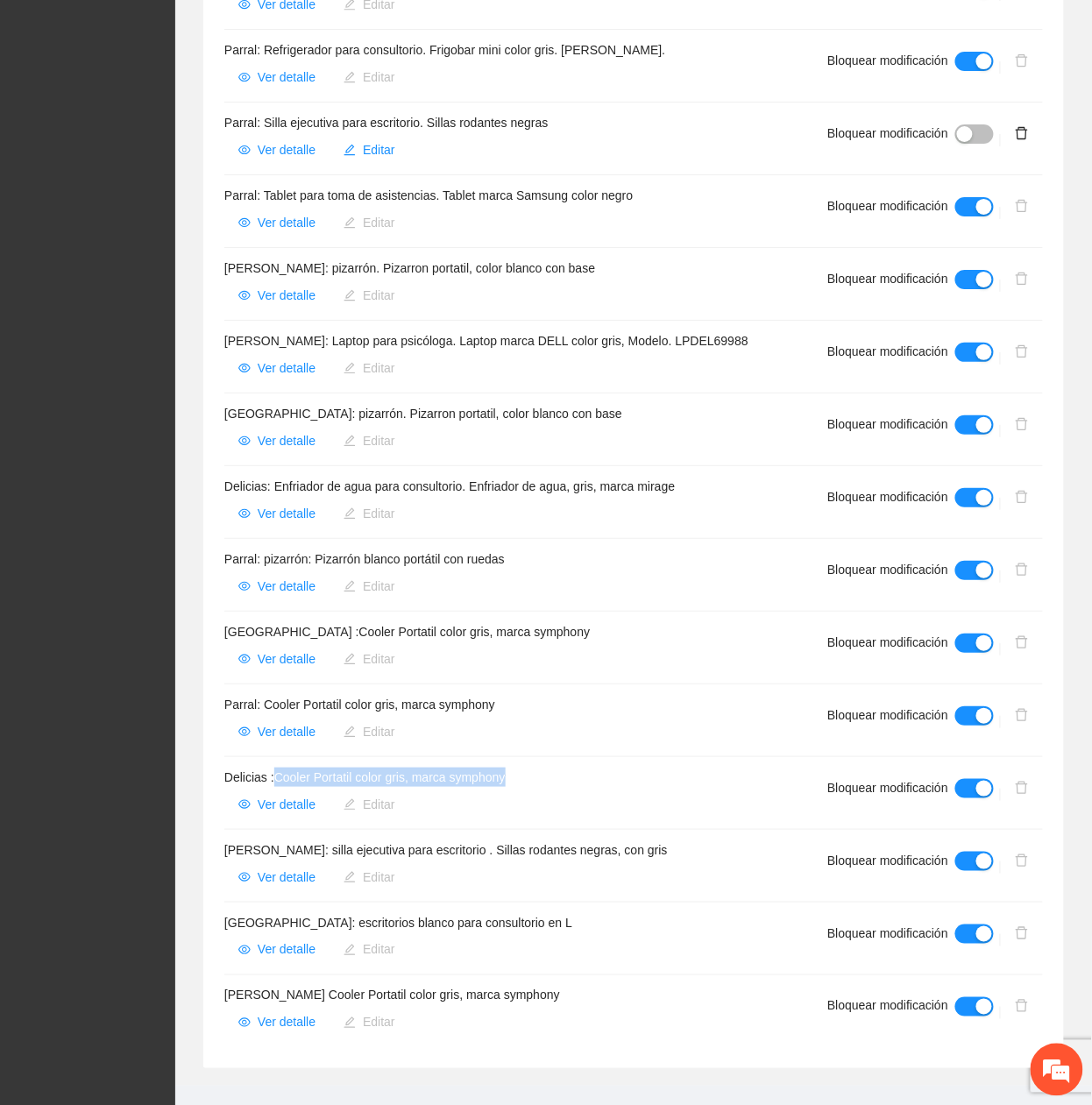
drag, startPoint x: 271, startPoint y: 743, endPoint x: 537, endPoint y: 736, distance: 266.1
click at [537, 768] on h4 "Delicias :Cooler Portatil color gris, marca symphony" at bounding box center [505, 777] width 561 height 19
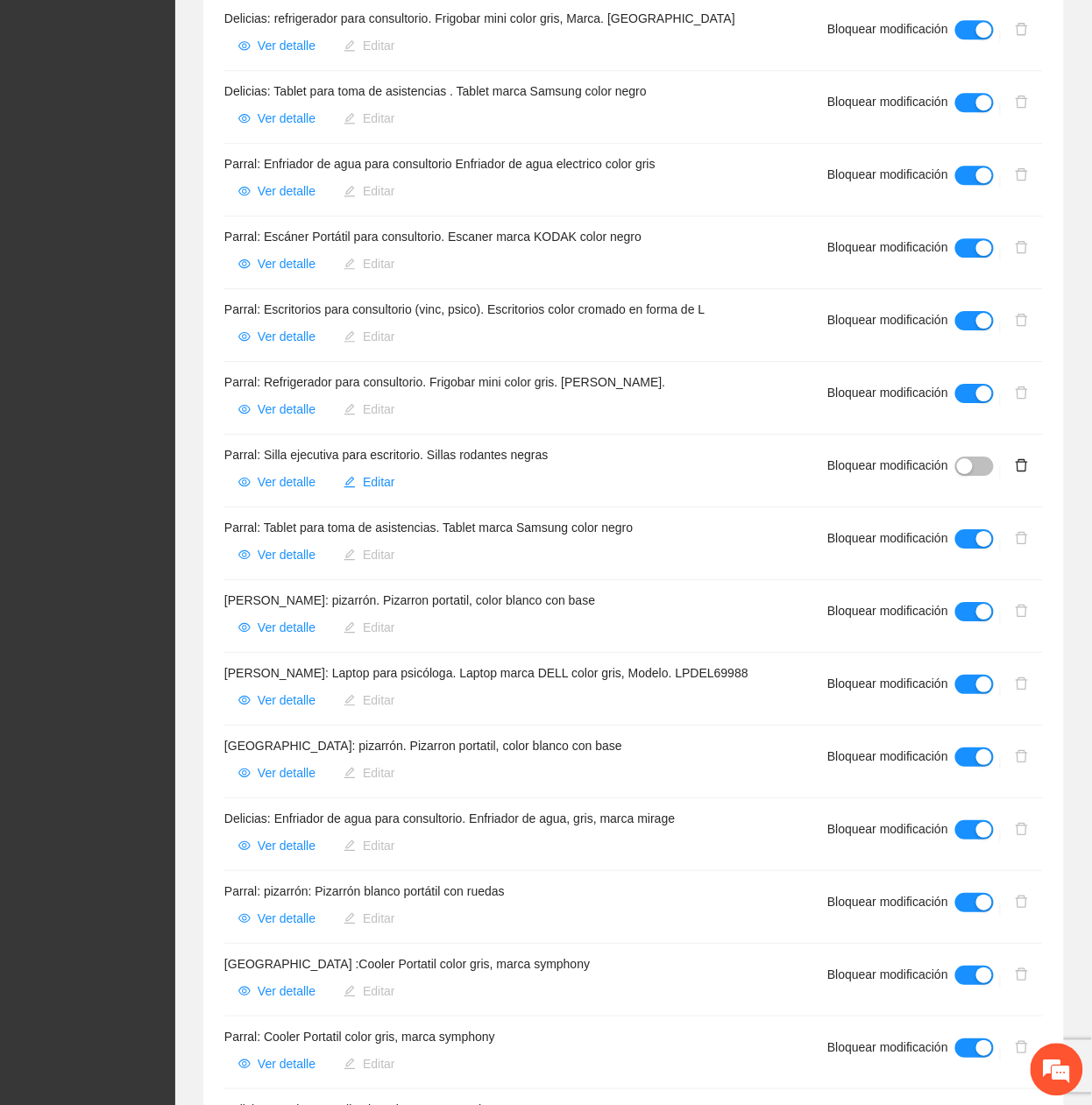
scroll to position [1285, 0]
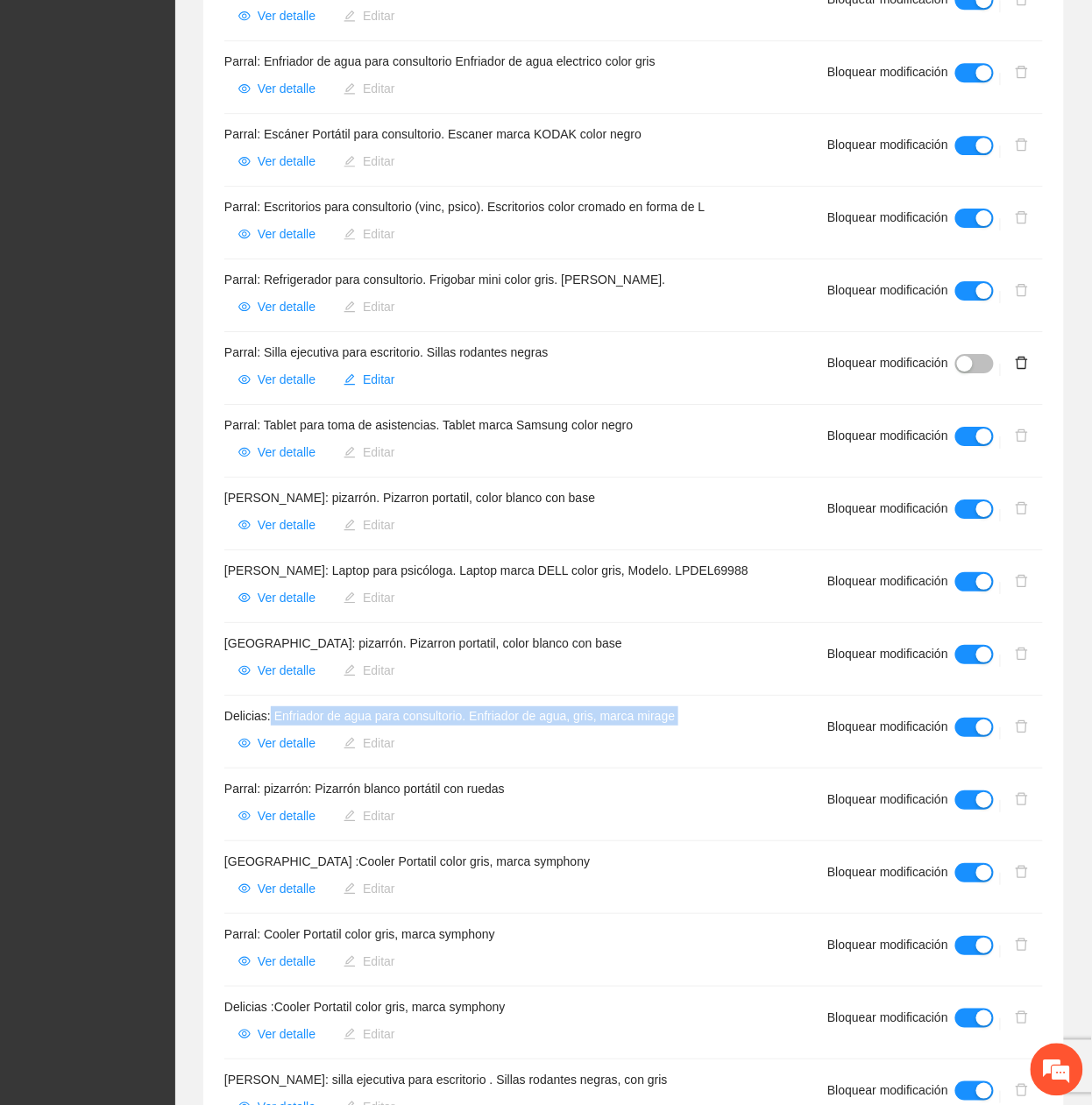
drag, startPoint x: 270, startPoint y: 677, endPoint x: 710, endPoint y: 698, distance: 440.5
click at [710, 706] on div "Delicias: Enfriador de agua para consultorio. Enfriador de agua, gris, marca mi…" at bounding box center [505, 732] width 561 height 51
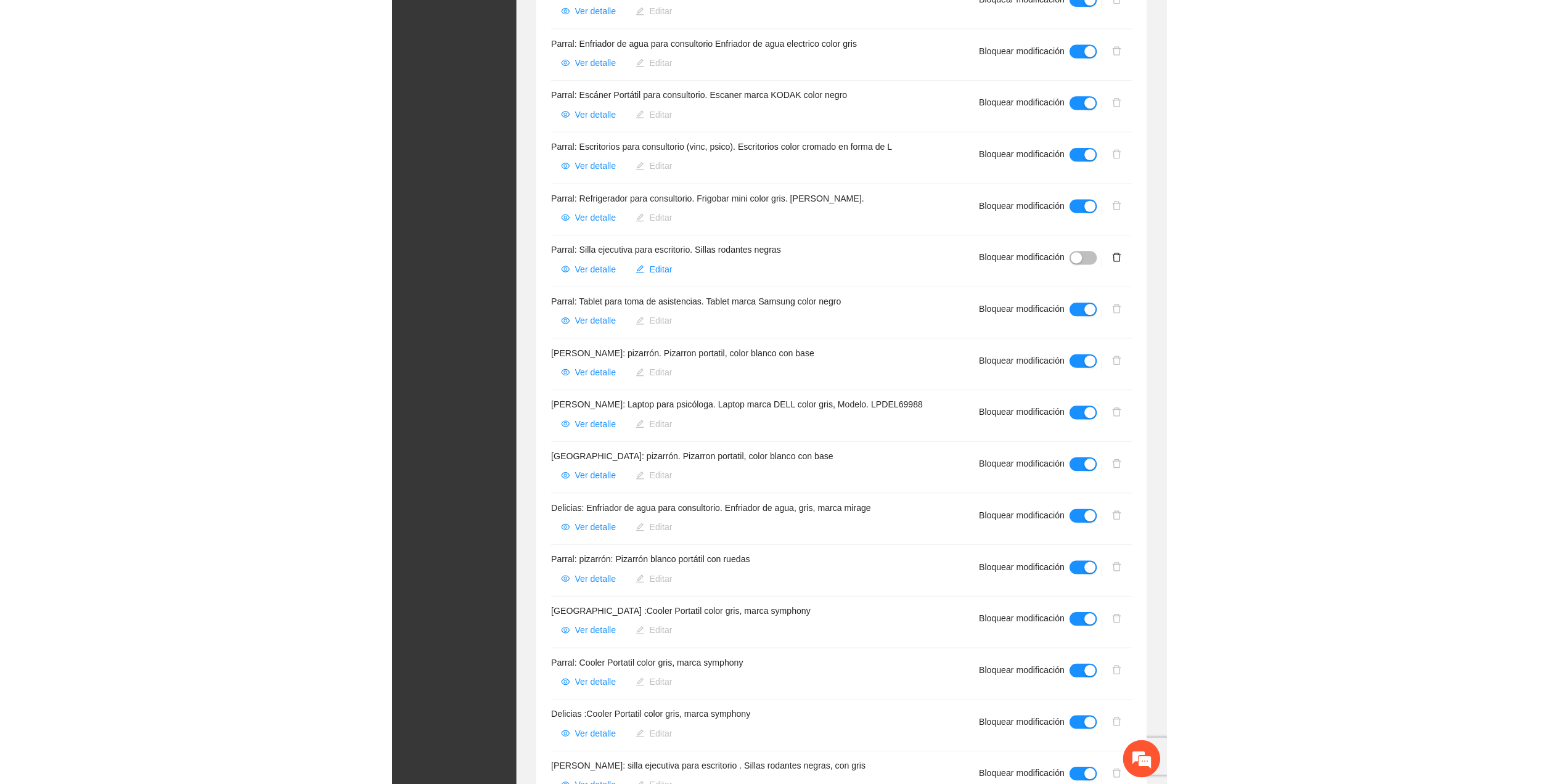
scroll to position [174, 0]
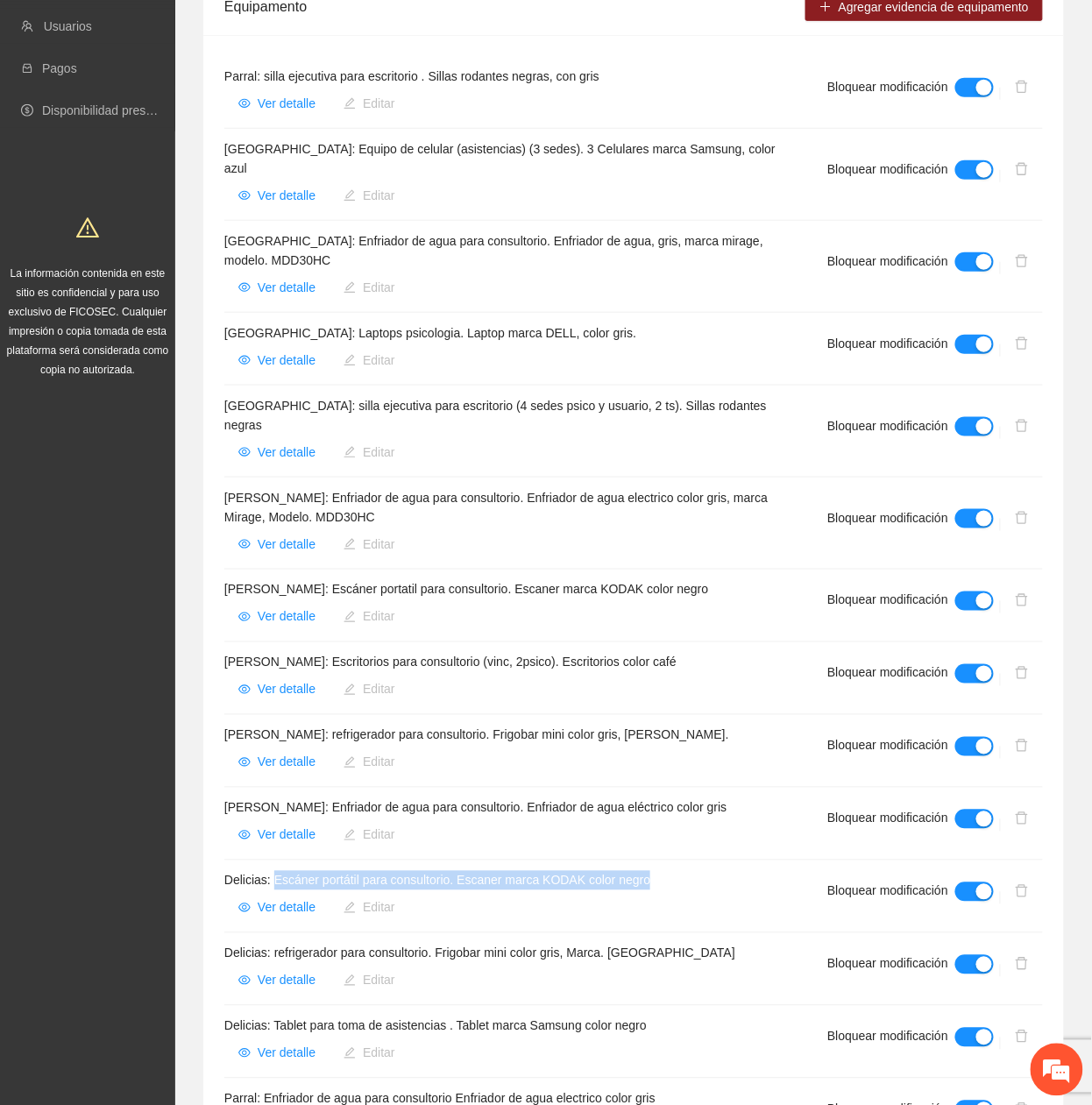
drag, startPoint x: 274, startPoint y: 838, endPoint x: 716, endPoint y: 825, distance: 442.2
click at [716, 860] on li "Delicias: Escáner portátil para consultorio. Escaner marca KODAK color negro Ve…" at bounding box center [633, 896] width 818 height 73
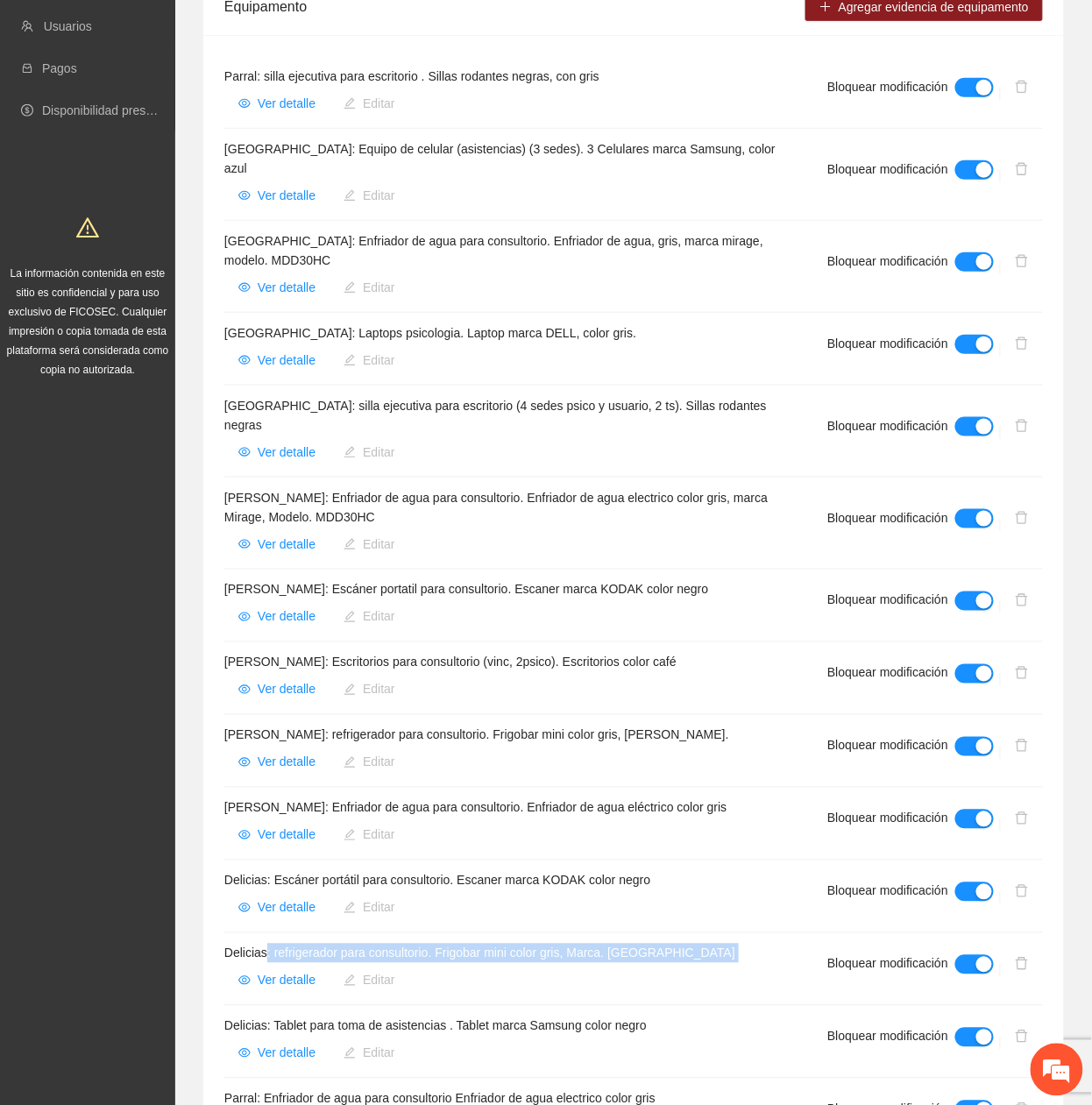
drag, startPoint x: 267, startPoint y: 916, endPoint x: 703, endPoint y: 947, distance: 437.1
click at [703, 947] on div "Delicias: refrigerador para consultorio. Frigobar mini color gris, Marca. Mabe …" at bounding box center [505, 969] width 561 height 51
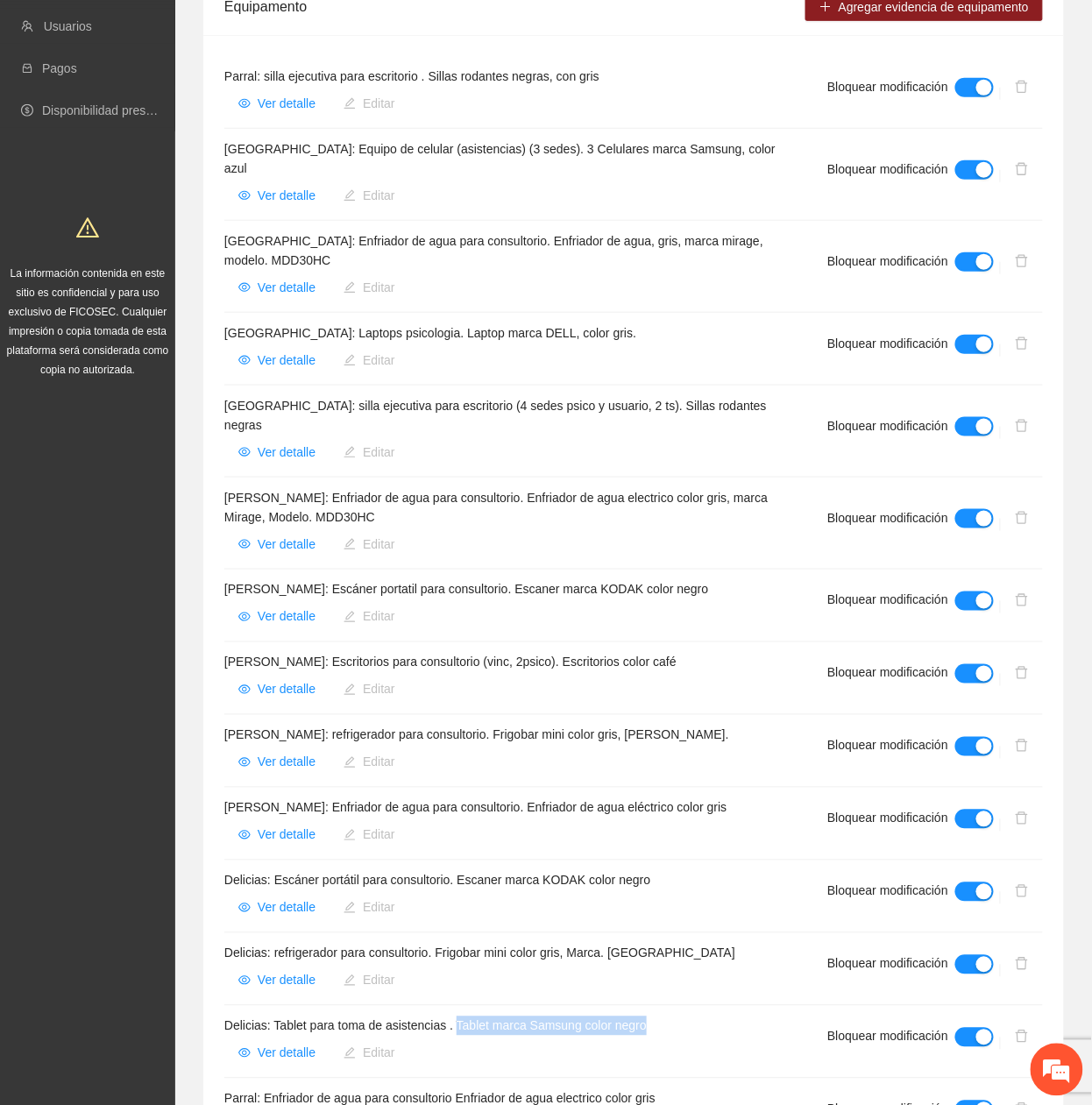
drag, startPoint x: 455, startPoint y: 990, endPoint x: 741, endPoint y: 989, distance: 286.0
click at [741, 1016] on h4 "Delicias: Tablet para toma de asistencias . Tablet marca Samsung color negro" at bounding box center [505, 1026] width 561 height 19
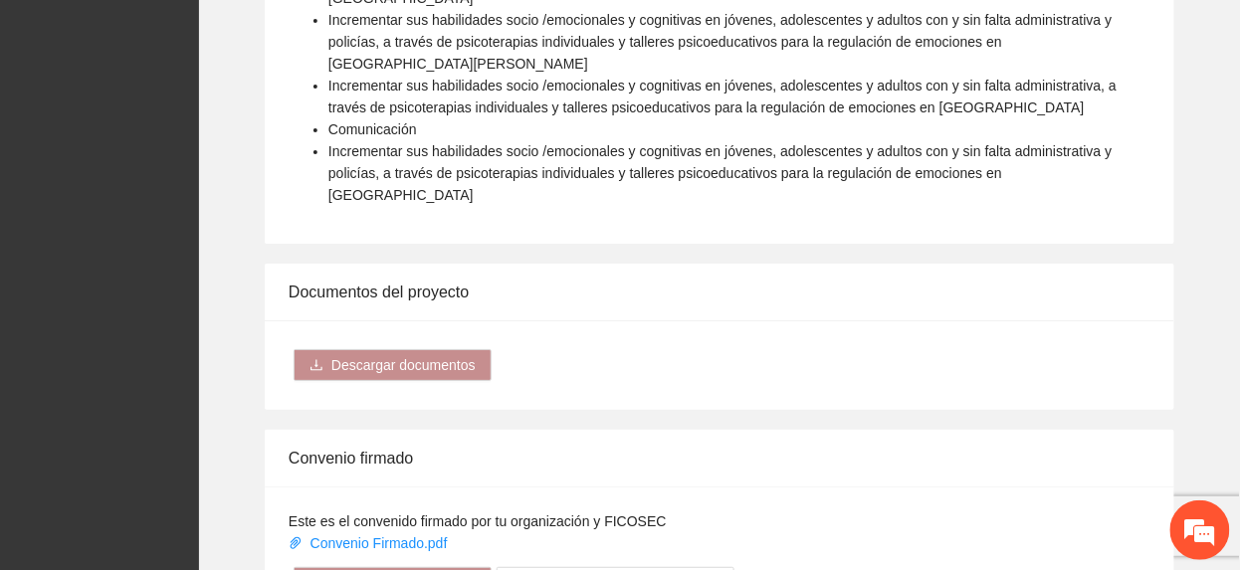
scroll to position [2255, 0]
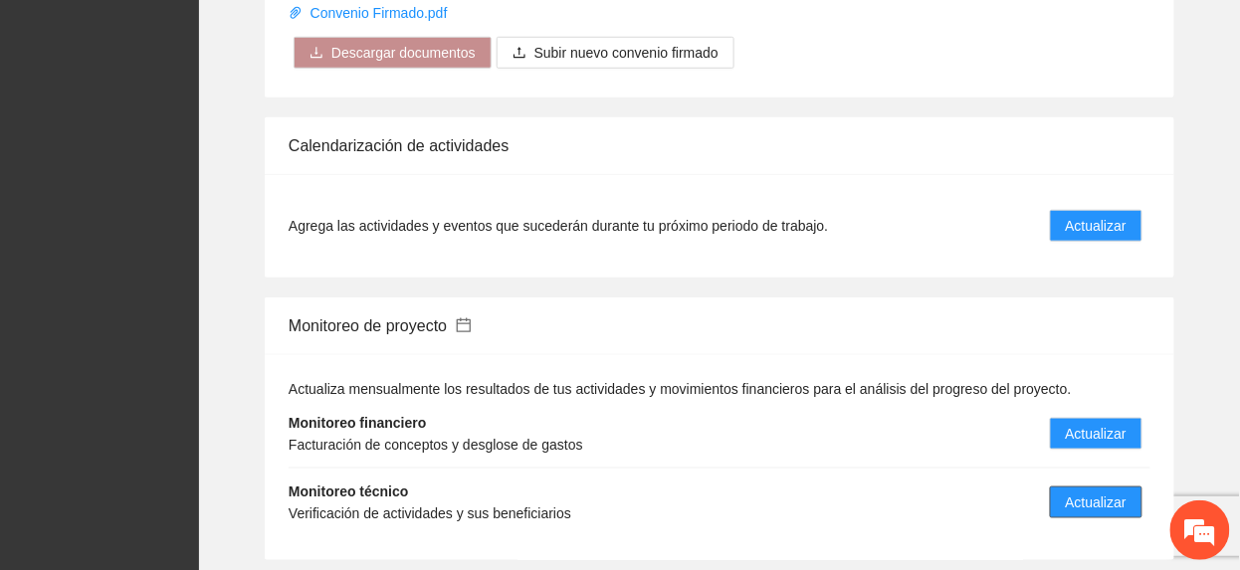
click at [1093, 492] on span "Actualizar" at bounding box center [1096, 503] width 61 height 22
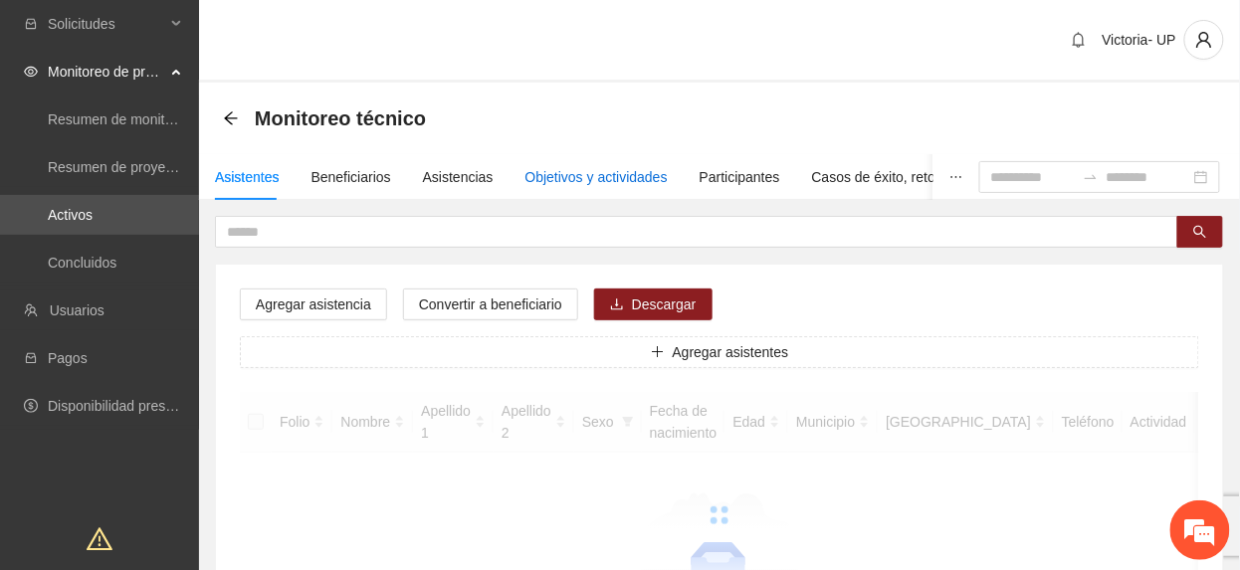
click at [598, 175] on div "Objetivos y actividades" at bounding box center [596, 177] width 142 height 22
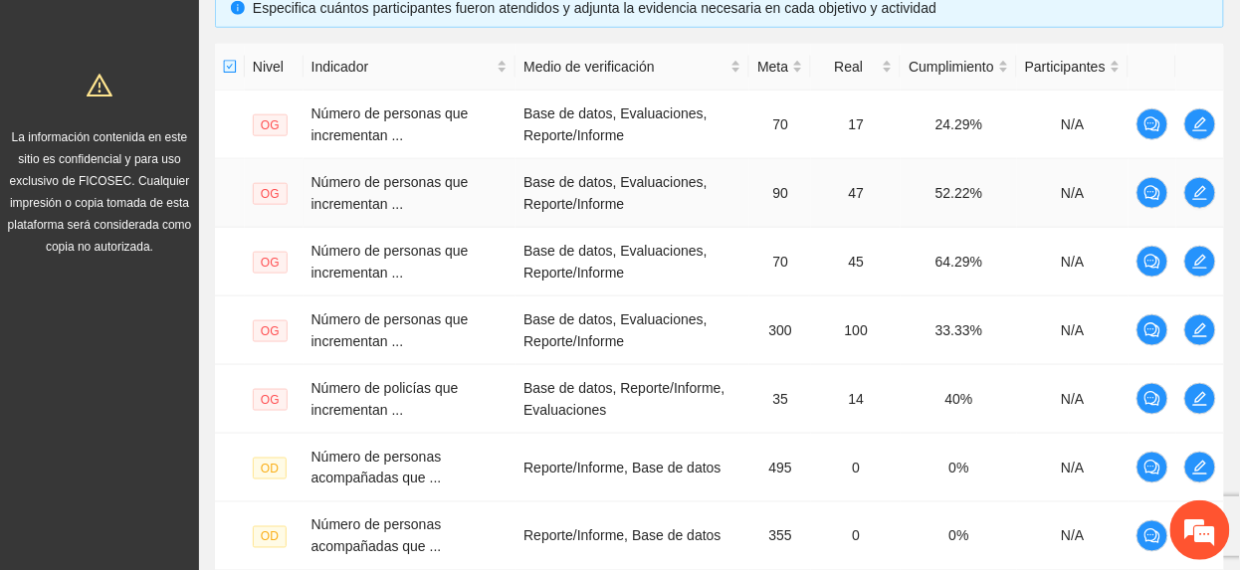
scroll to position [856, 0]
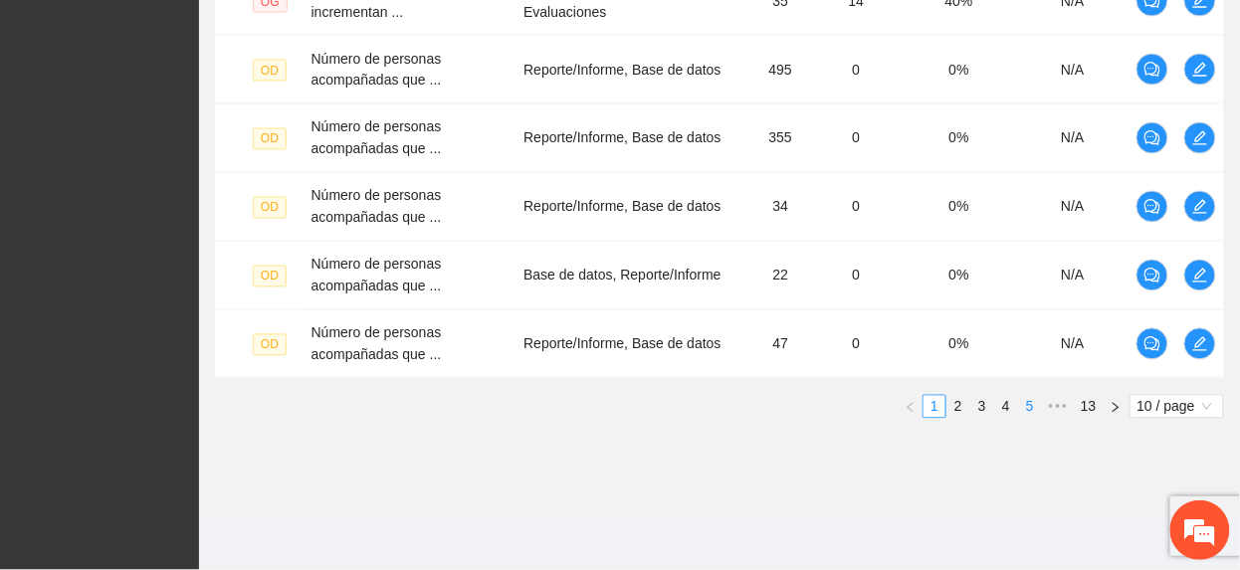
click at [1018, 407] on li "5" at bounding box center [1030, 407] width 24 height 24
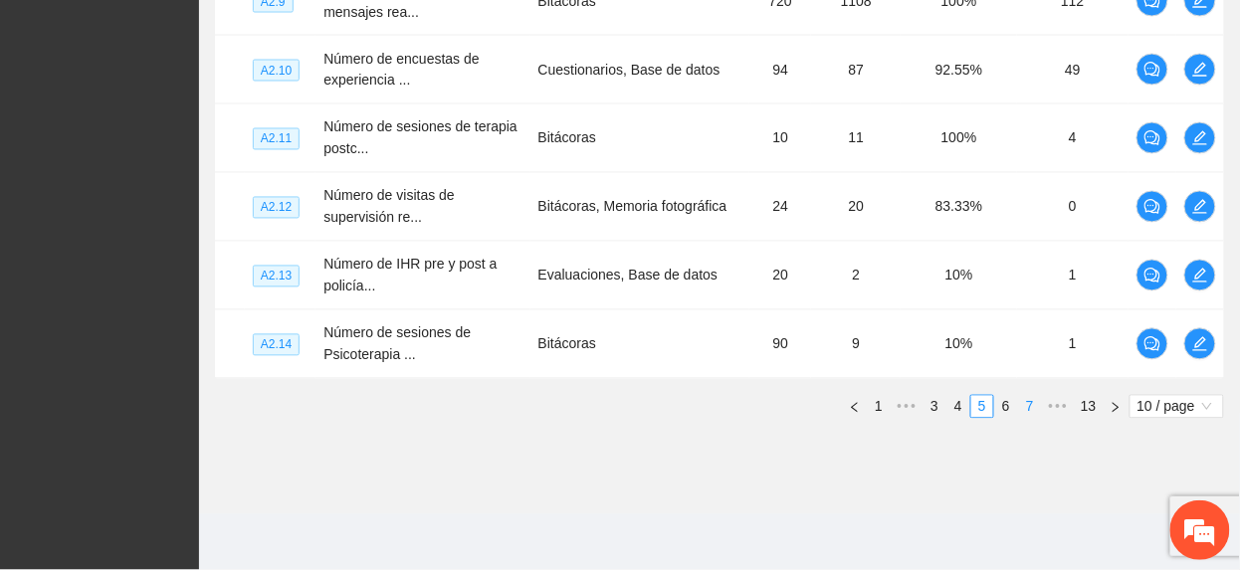
click at [1019, 407] on link "7" at bounding box center [1030, 407] width 22 height 22
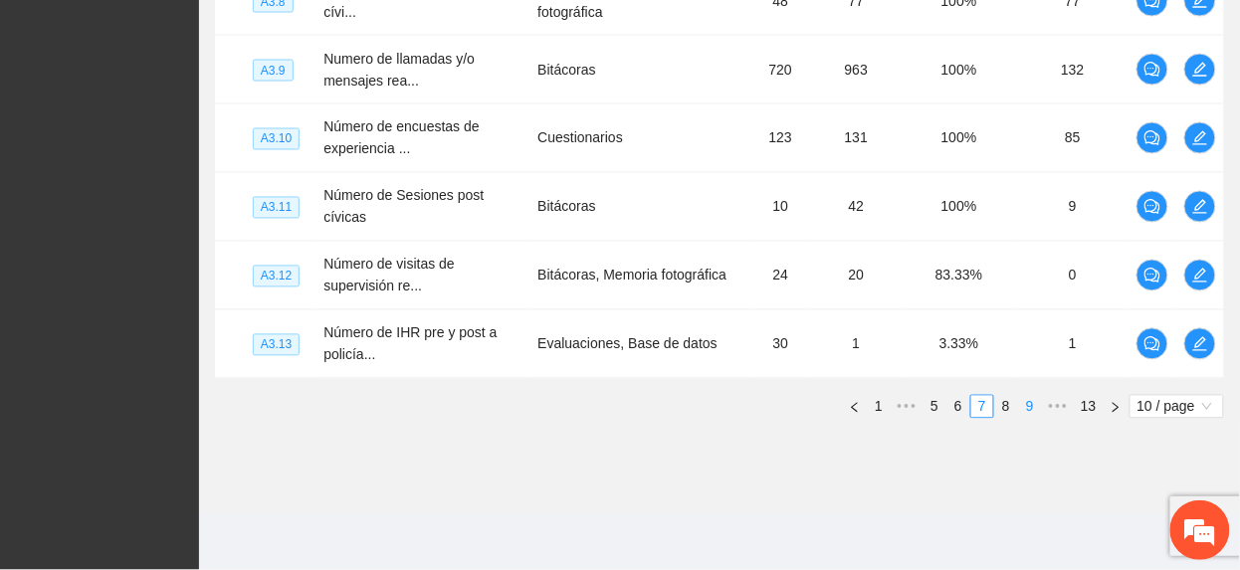
click at [1024, 407] on link "9" at bounding box center [1030, 407] width 22 height 22
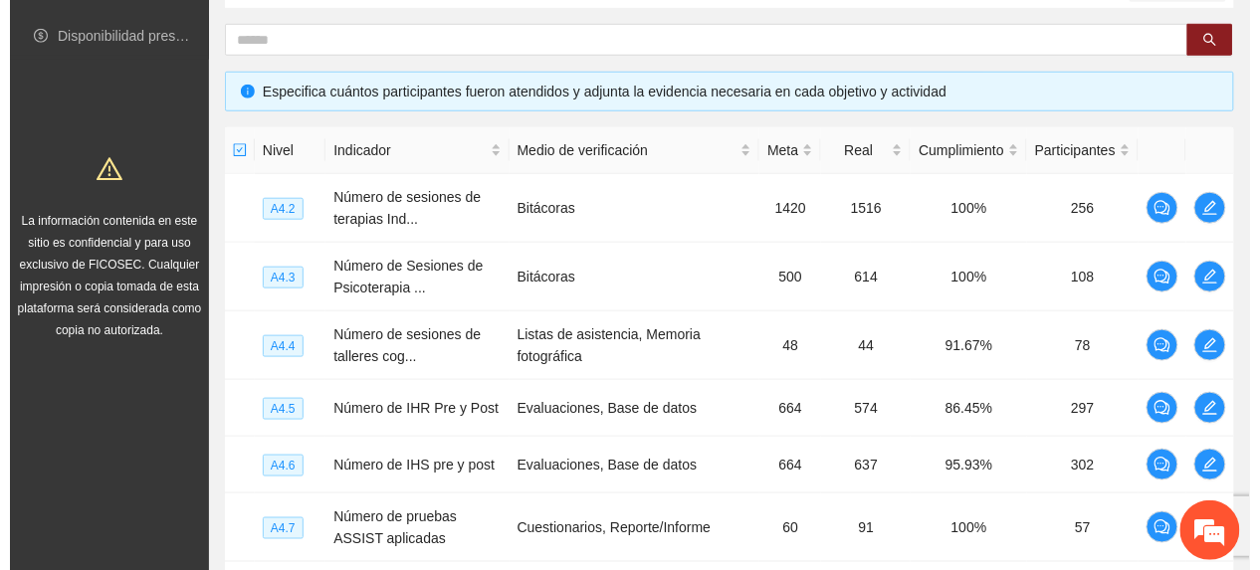
scroll to position [434, 0]
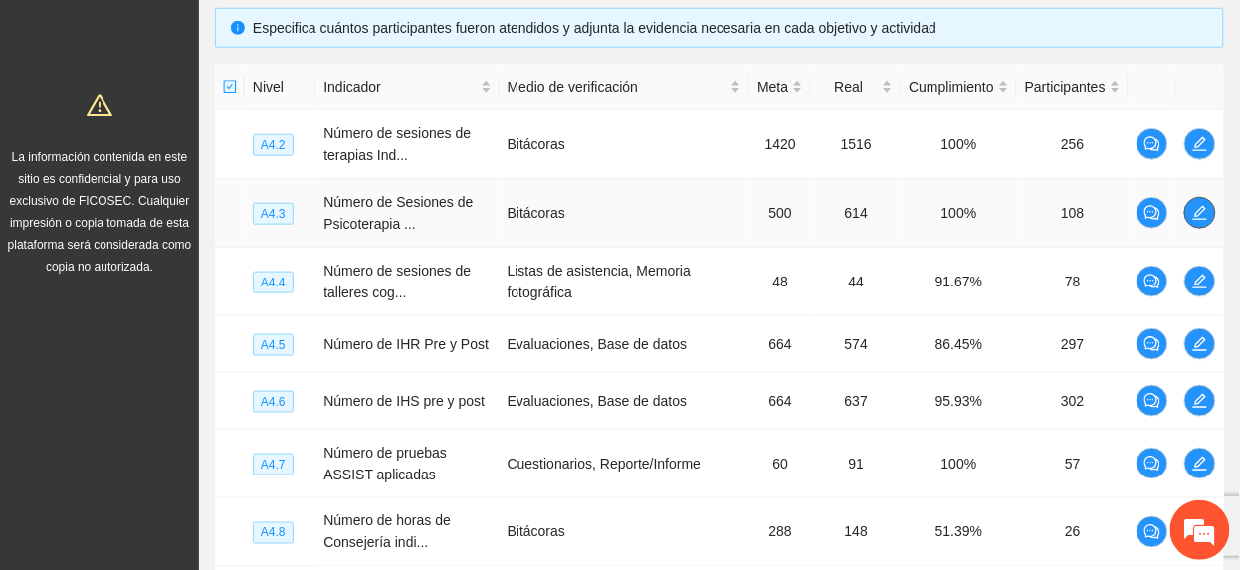
click at [1192, 209] on icon "edit" at bounding box center [1200, 213] width 16 height 16
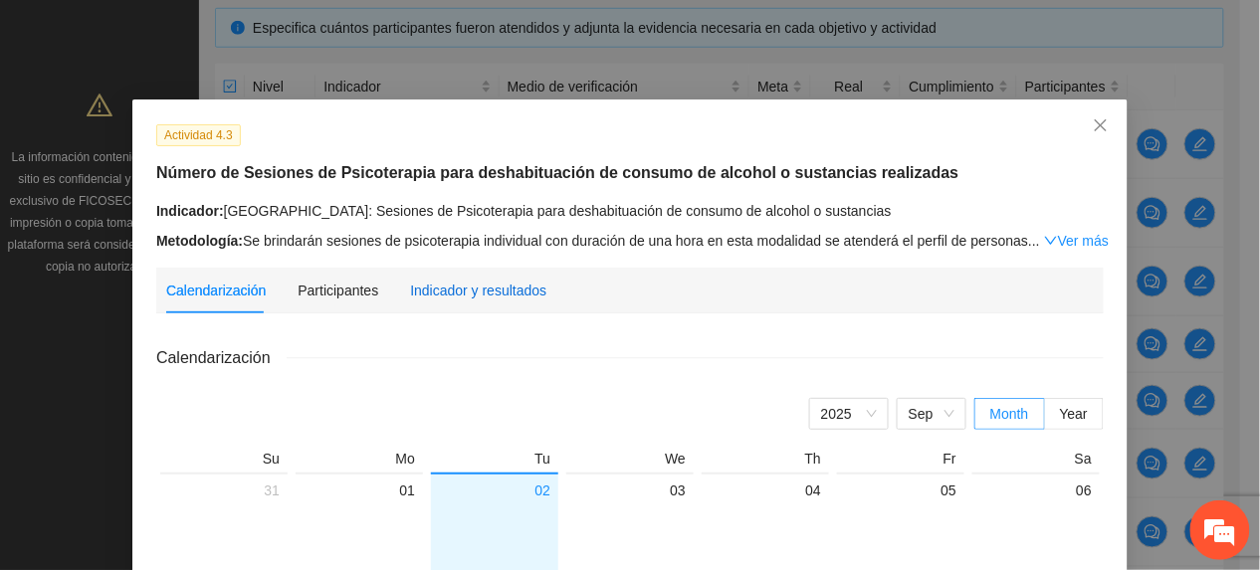
click at [517, 299] on div "Indicador y resultados" at bounding box center [478, 291] width 136 height 22
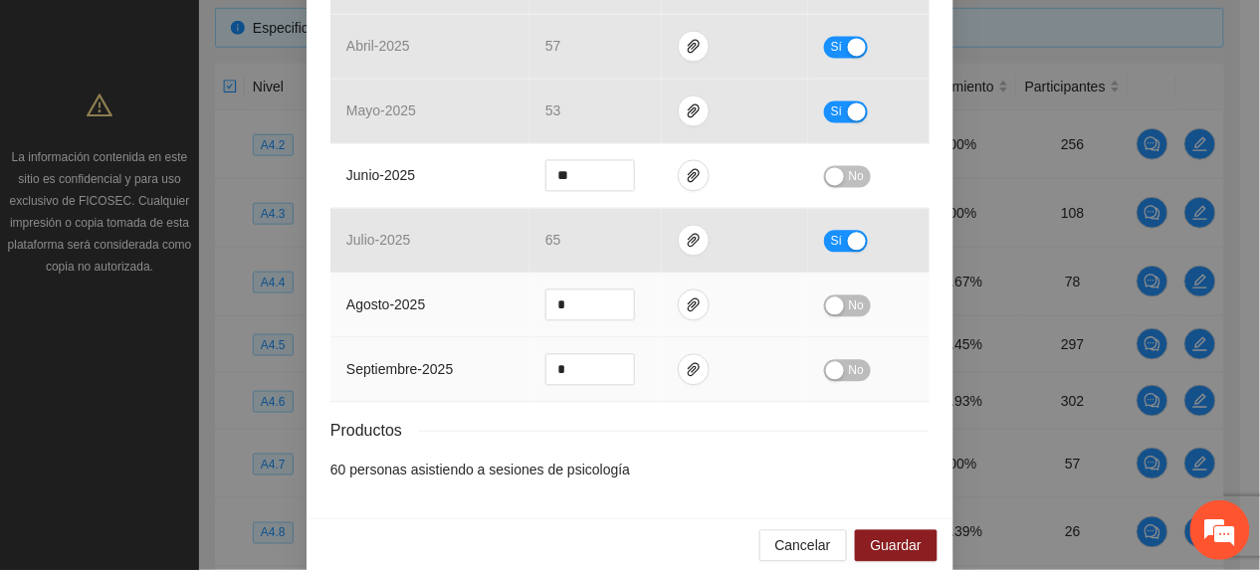
scroll to position [992, 0]
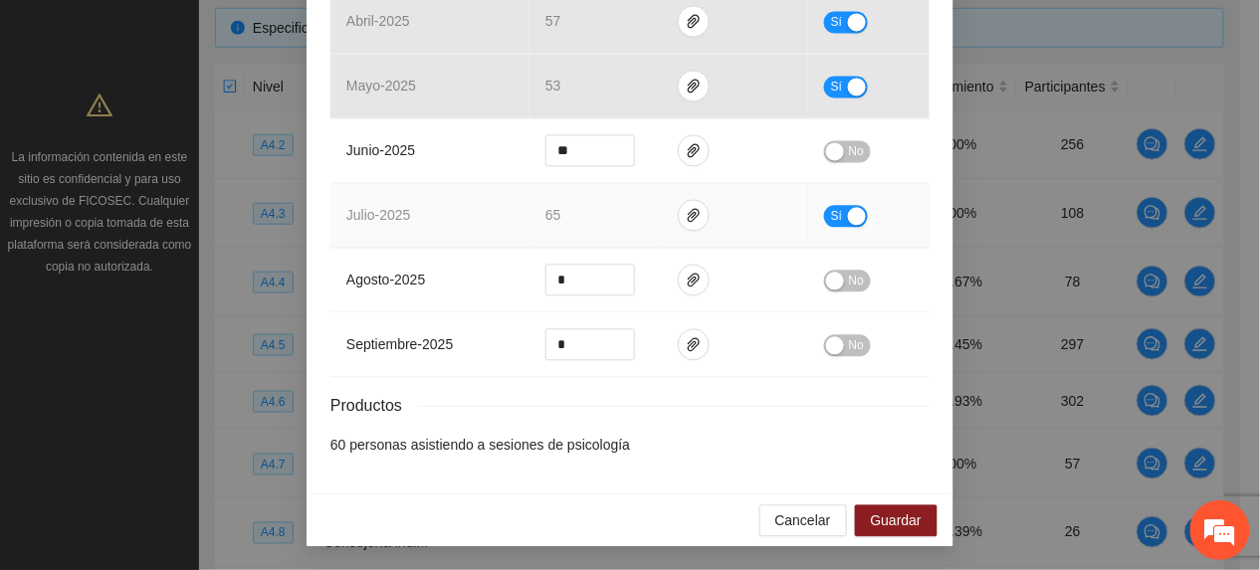
click at [848, 217] on div "button" at bounding box center [857, 216] width 18 height 18
click at [871, 514] on span "Guardar" at bounding box center [896, 520] width 51 height 22
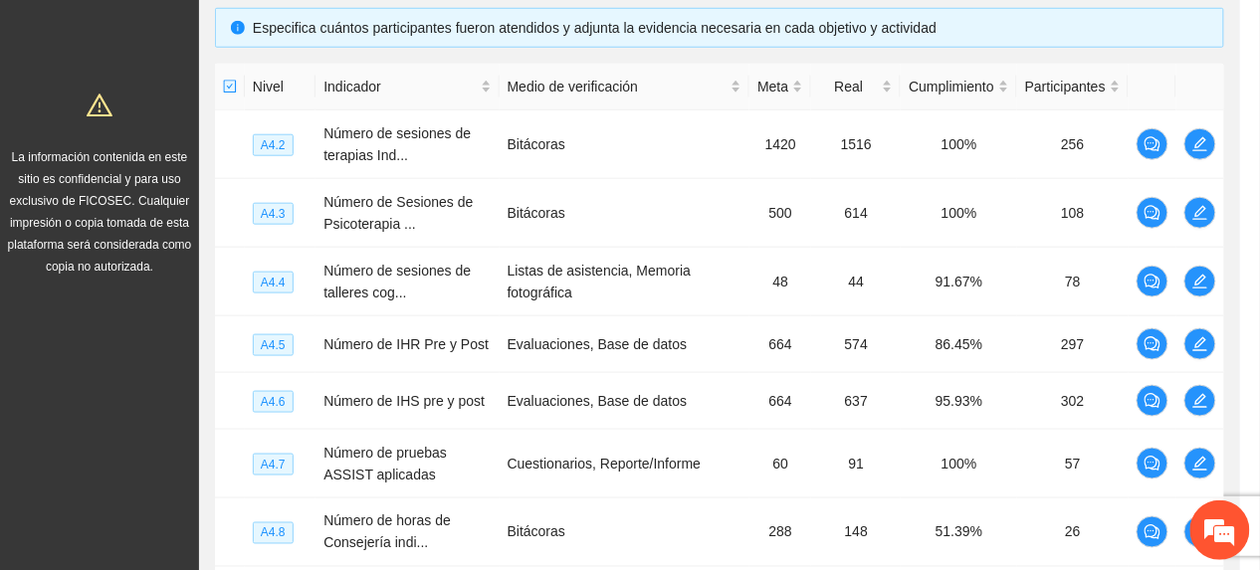
scroll to position [894, 0]
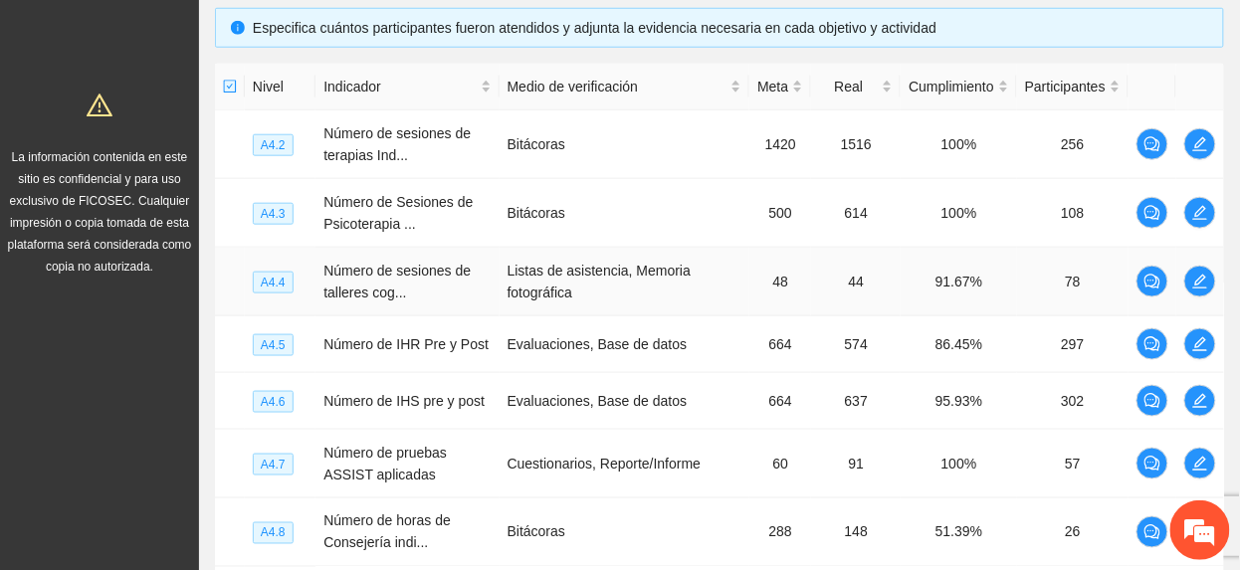
click at [1215, 293] on td at bounding box center [1200, 282] width 48 height 69
click at [1196, 280] on icon "edit" at bounding box center [1200, 282] width 16 height 16
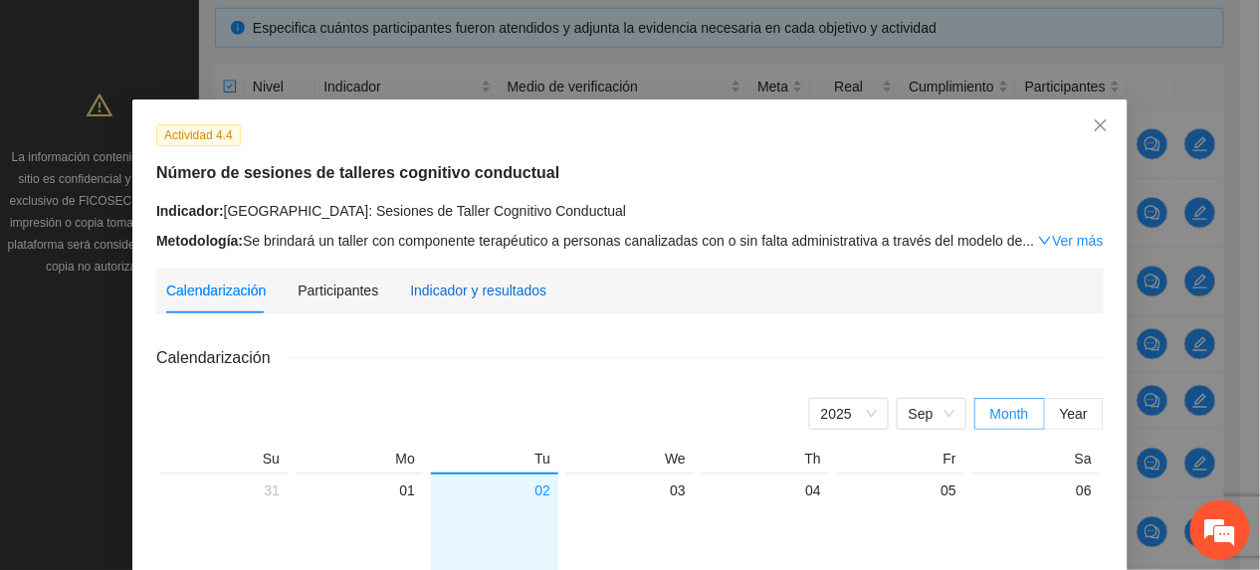
click at [454, 297] on div "Indicador y resultados" at bounding box center [478, 291] width 136 height 22
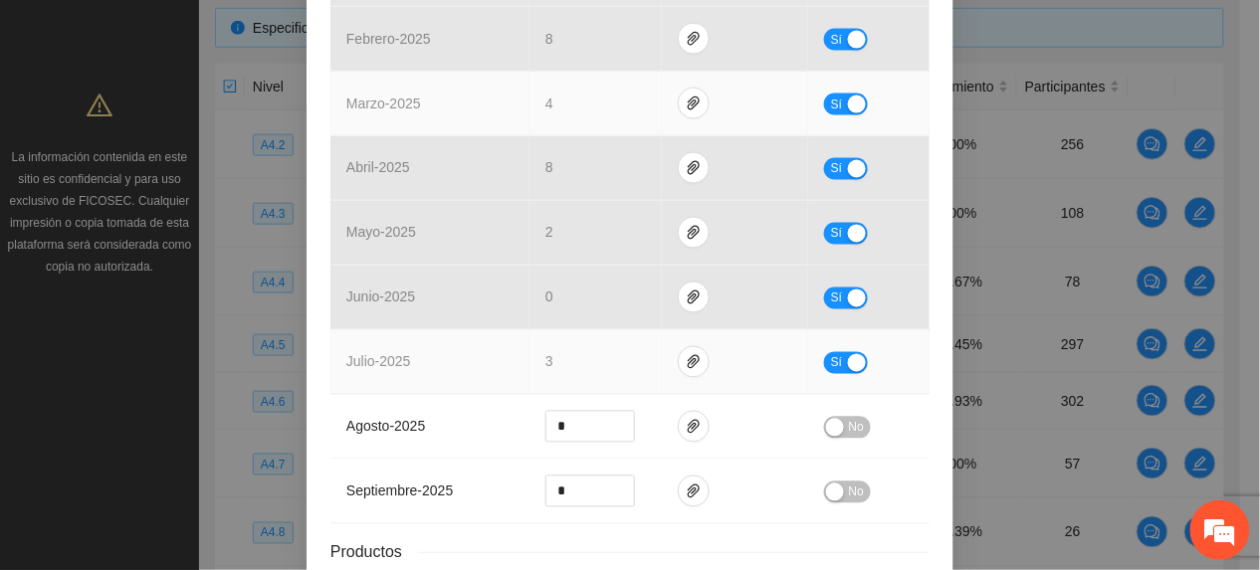
scroll to position [796, 0]
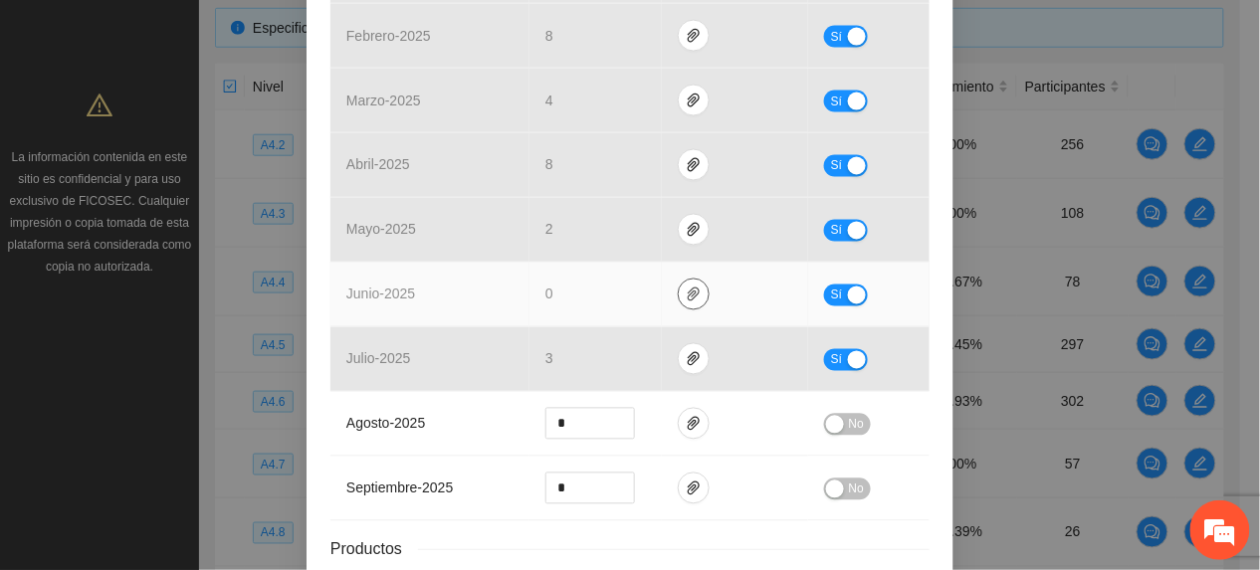
click at [678, 307] on button "button" at bounding box center [694, 295] width 32 height 32
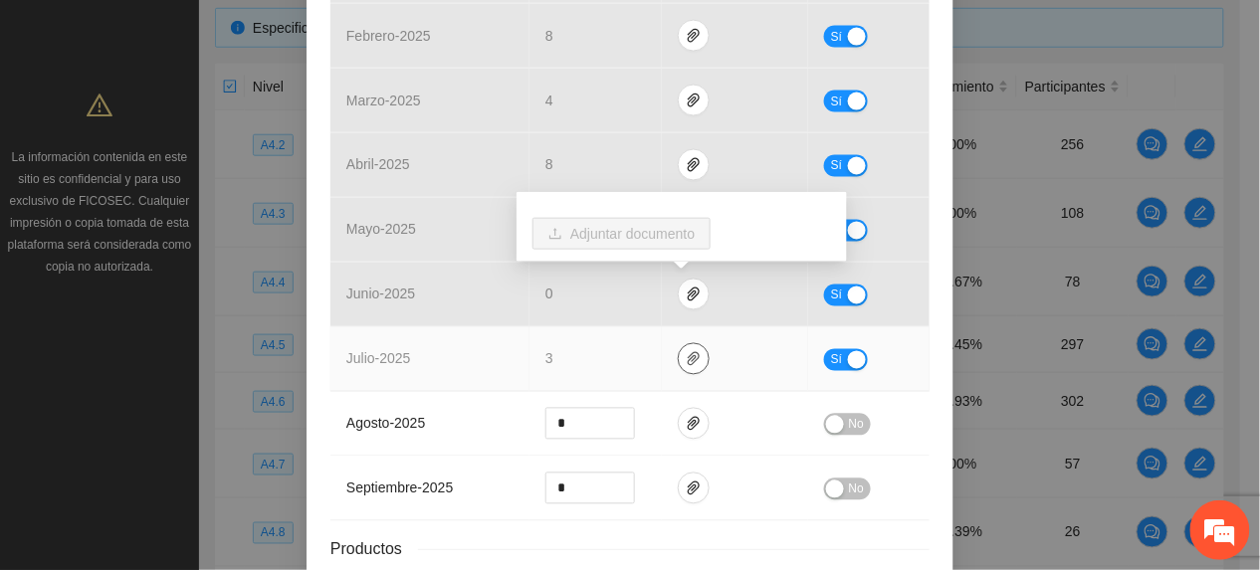
click at [686, 358] on icon "paper-clip" at bounding box center [694, 359] width 16 height 16
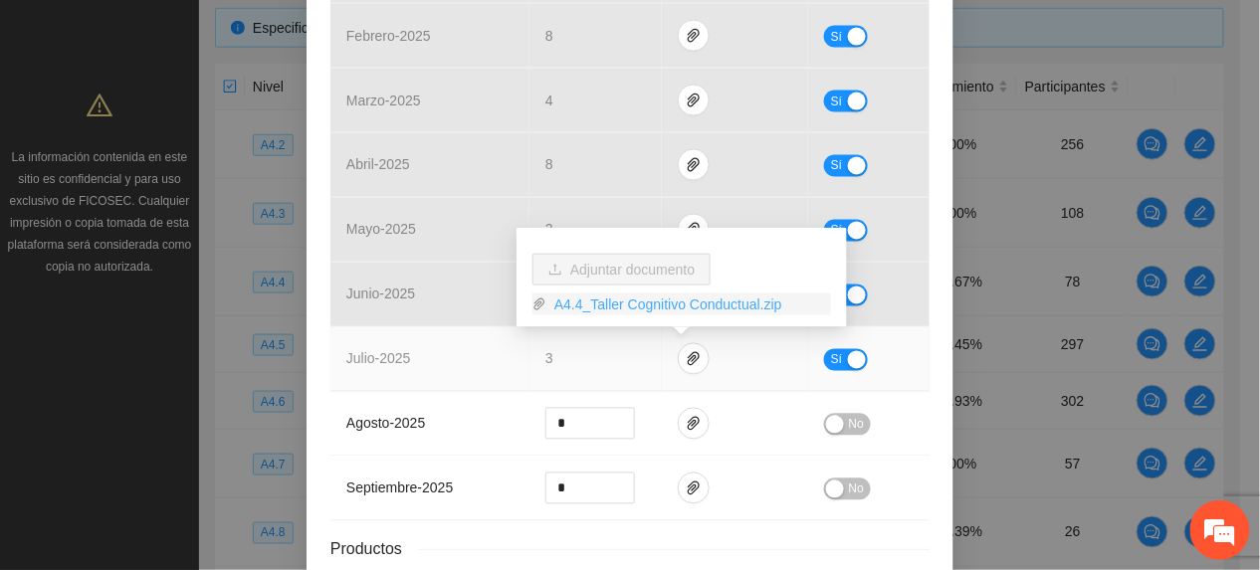
click at [695, 304] on link "A4.4_Taller Cognitivo Conductual.zip" at bounding box center [688, 305] width 285 height 22
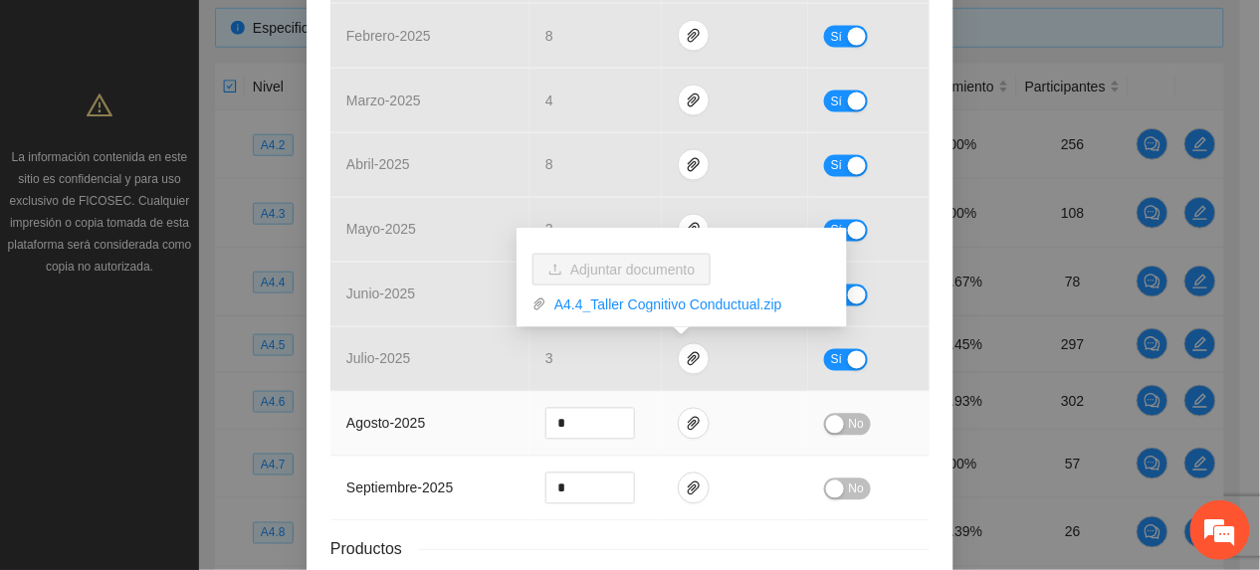
scroll to position [663, 0]
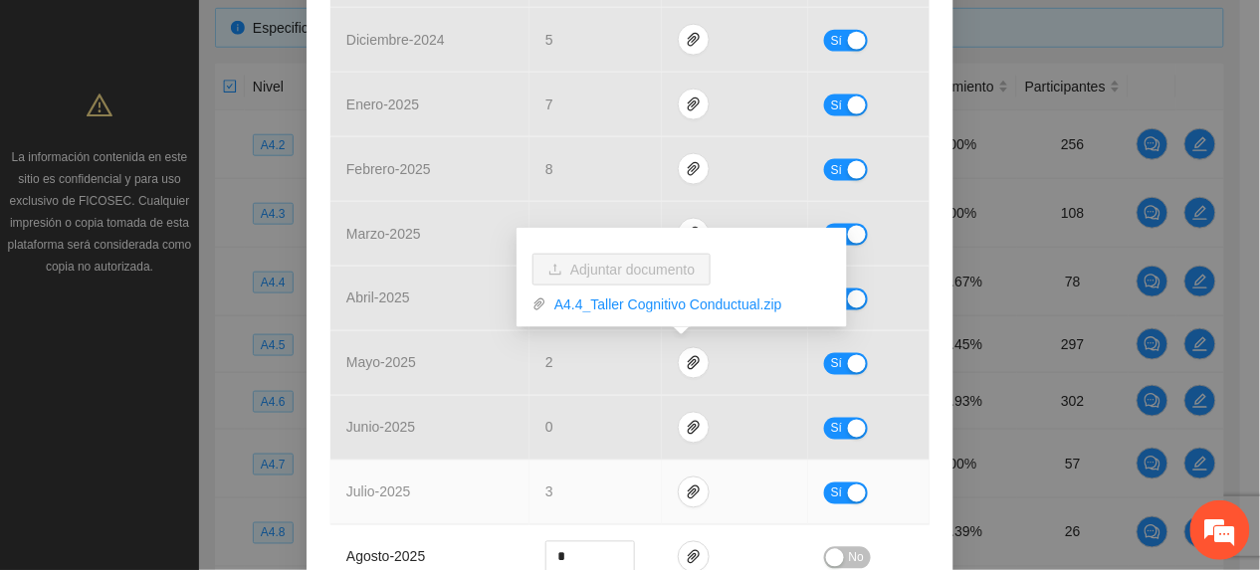
click at [824, 498] on button "Sí" at bounding box center [846, 494] width 44 height 22
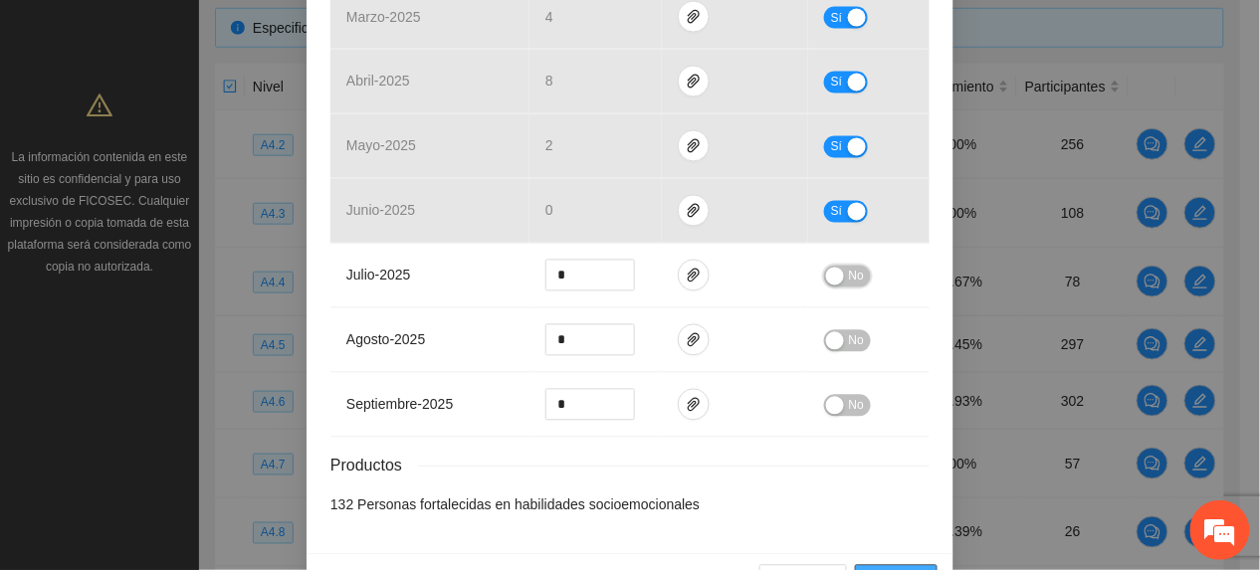
scroll to position [947, 0]
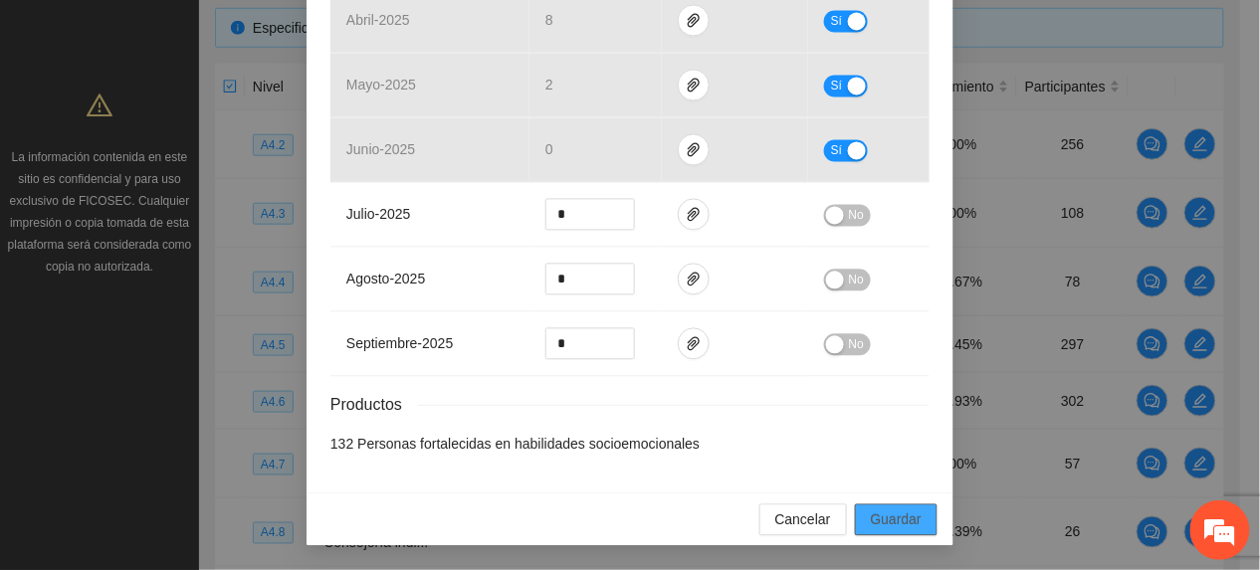
click at [872, 517] on span "Guardar" at bounding box center [896, 520] width 51 height 22
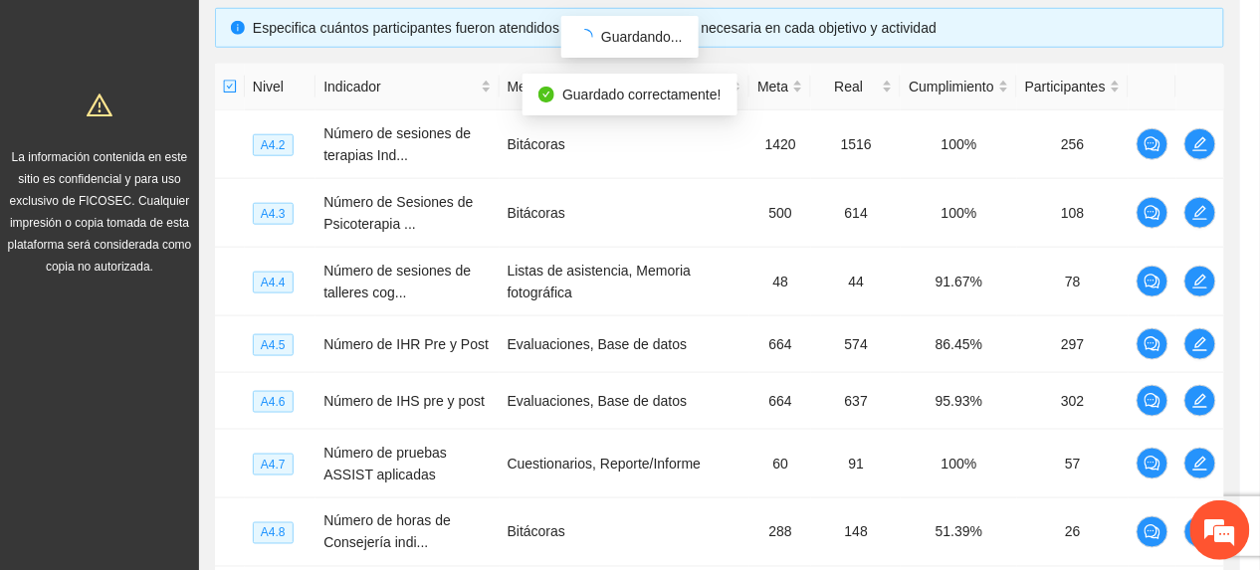
scroll to position [848, 0]
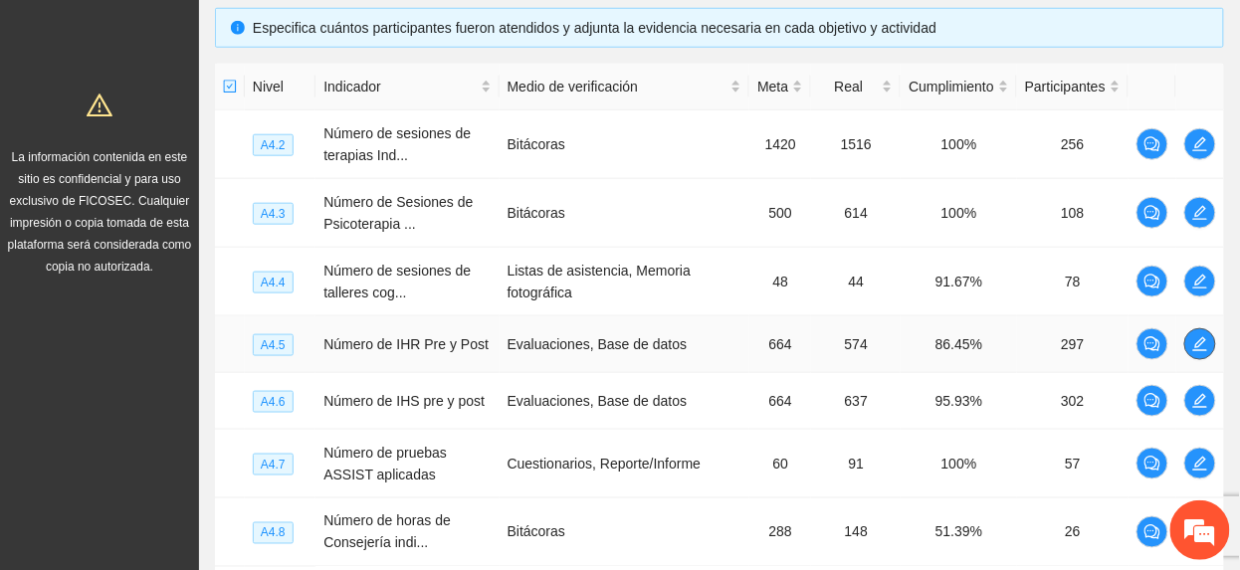
click at [1192, 344] on icon "edit" at bounding box center [1200, 344] width 16 height 16
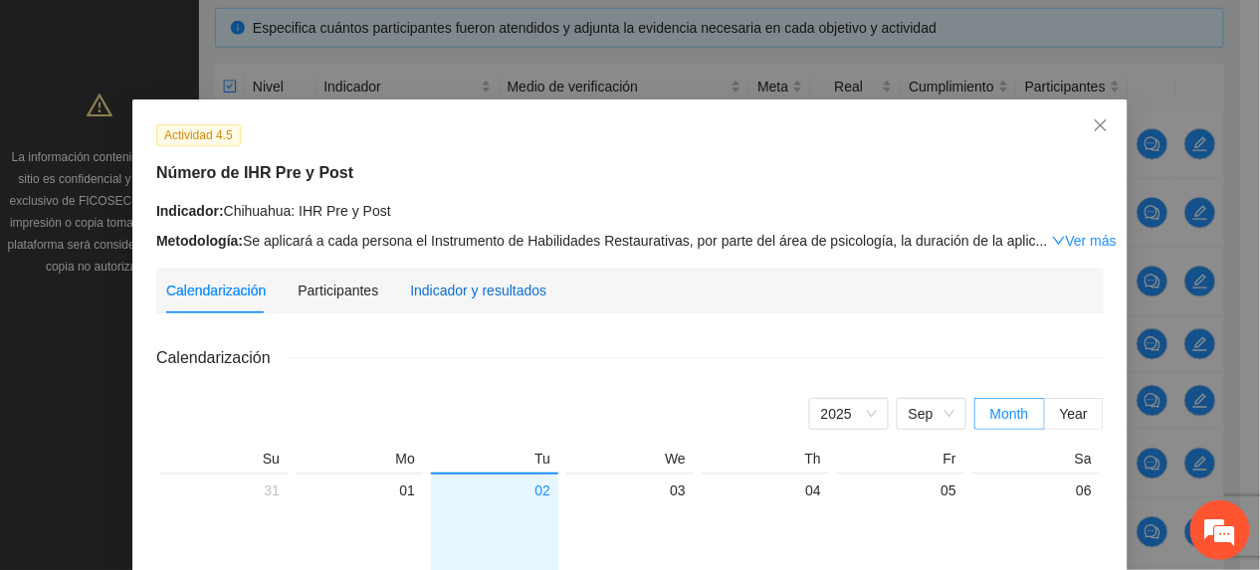
drag, startPoint x: 507, startPoint y: 296, endPoint x: 510, endPoint y: 320, distance: 25.2
click at [506, 296] on div "Indicador y resultados" at bounding box center [478, 291] width 136 height 22
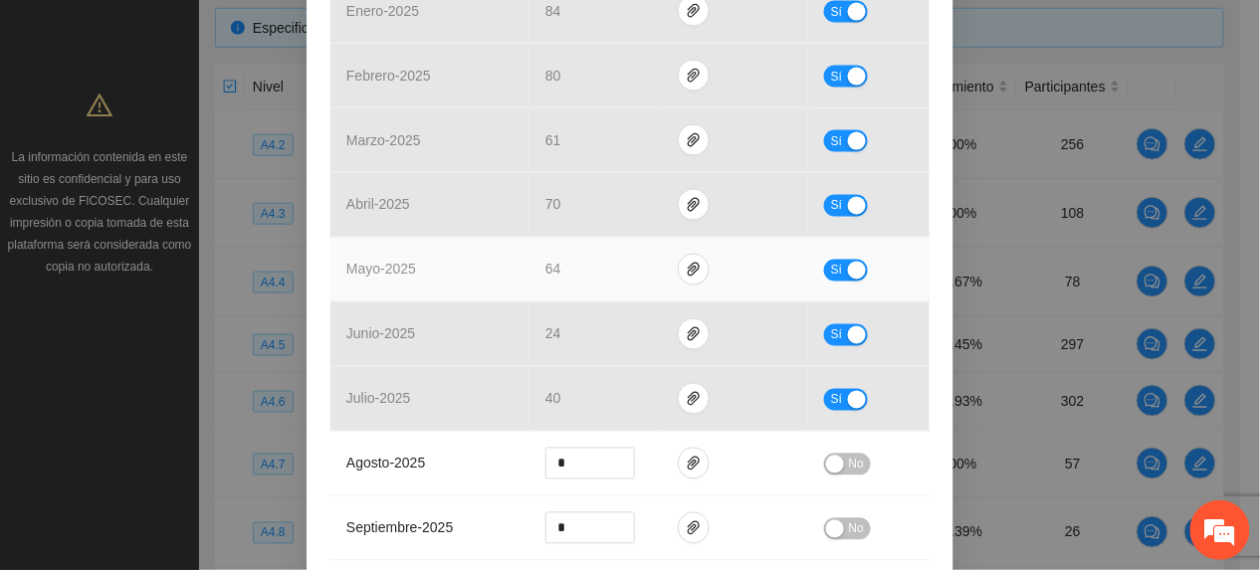
scroll to position [928, 0]
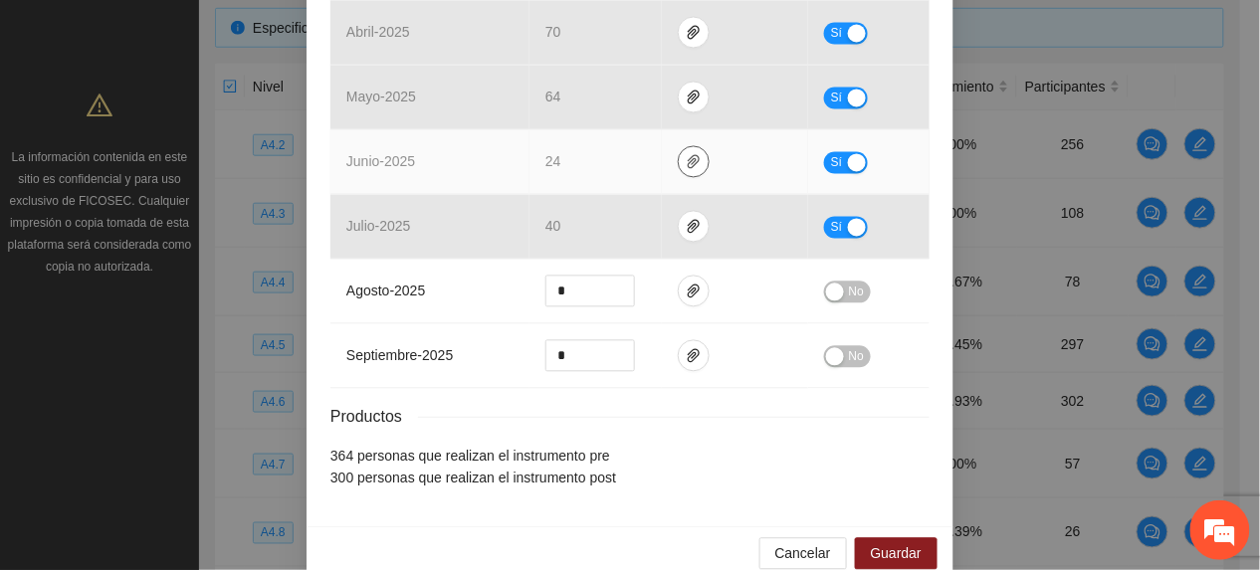
click at [686, 165] on icon "paper-clip" at bounding box center [694, 162] width 16 height 16
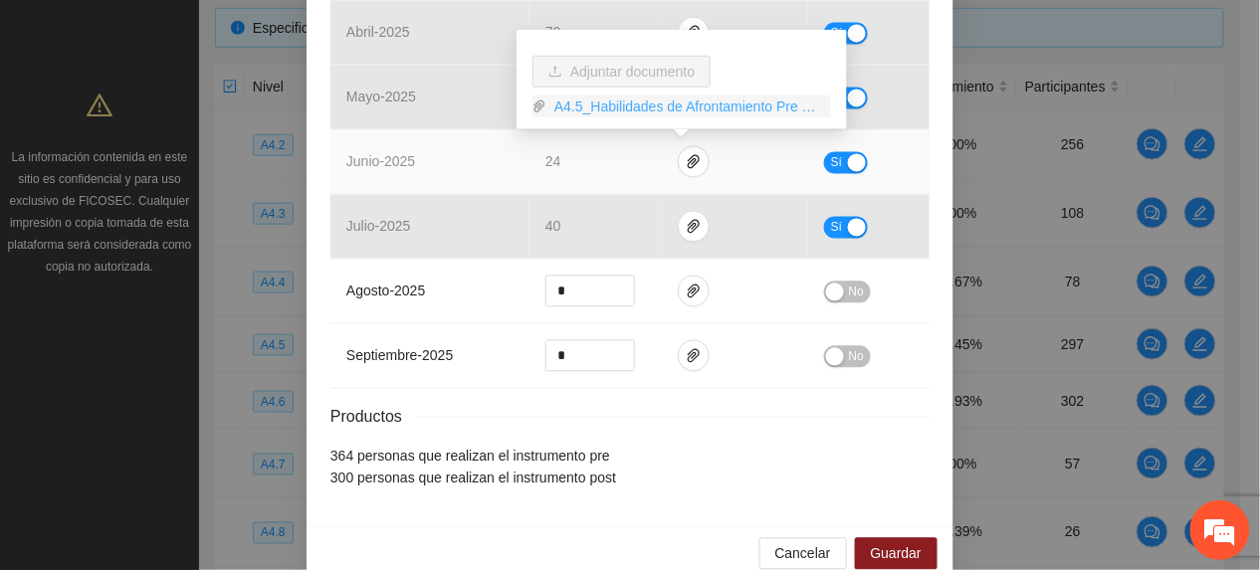
click at [599, 115] on link "A4.5_Habilidades de Afrontamiento Pre y Post.zip" at bounding box center [688, 107] width 285 height 22
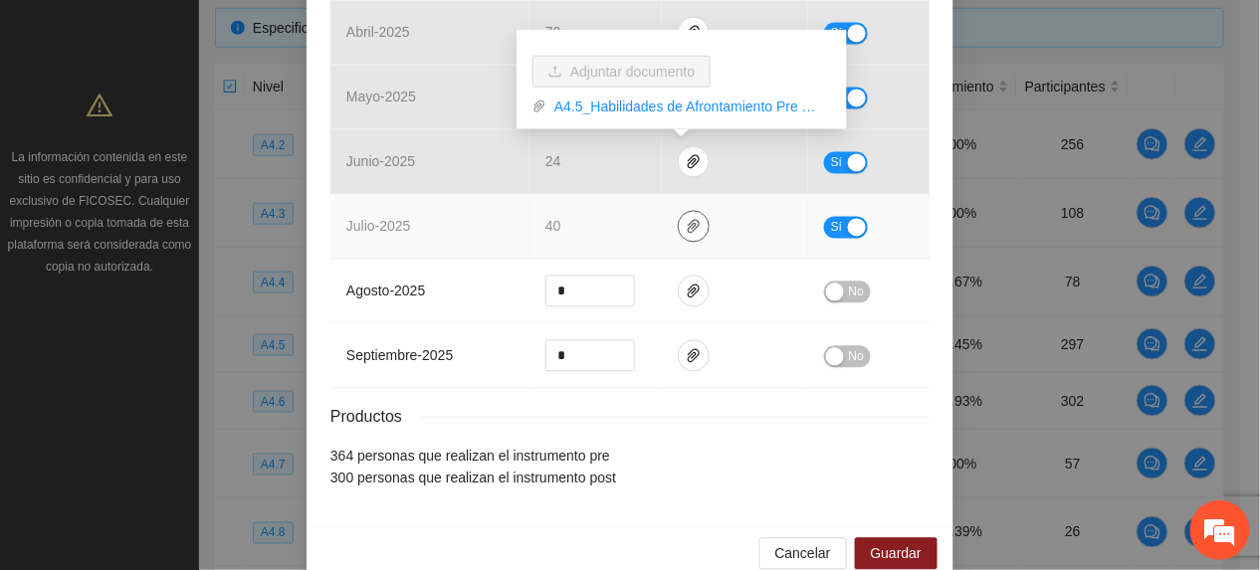
click at [686, 229] on icon "paper-clip" at bounding box center [694, 227] width 16 height 16
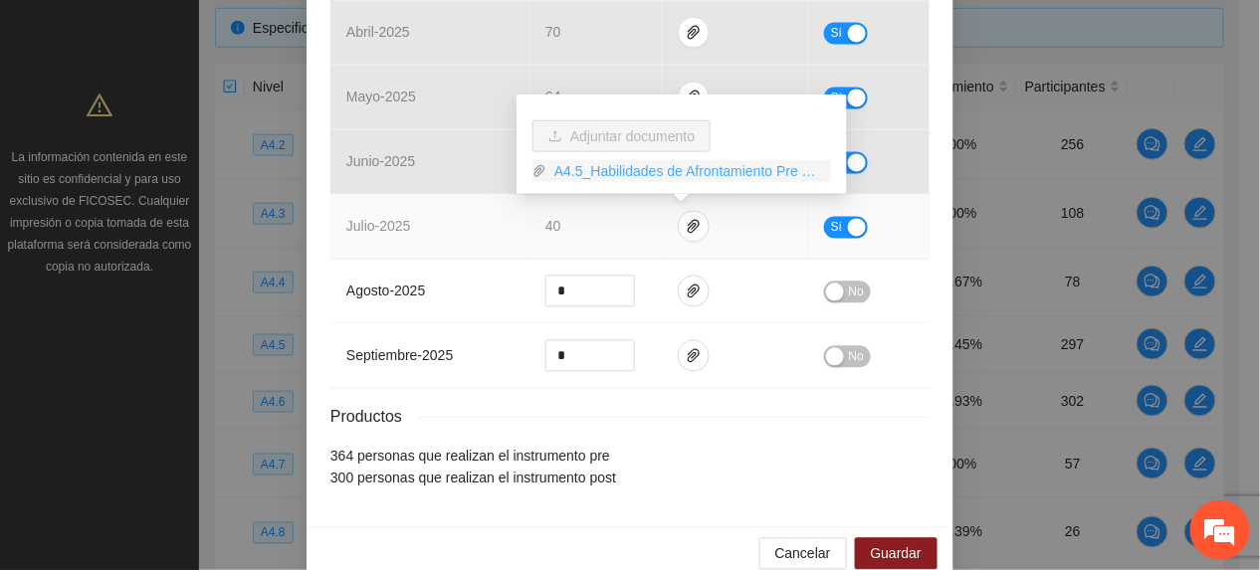
click at [615, 177] on link "A4.5_Habilidades de Afrontamiento Pre y Post.zip" at bounding box center [688, 171] width 285 height 22
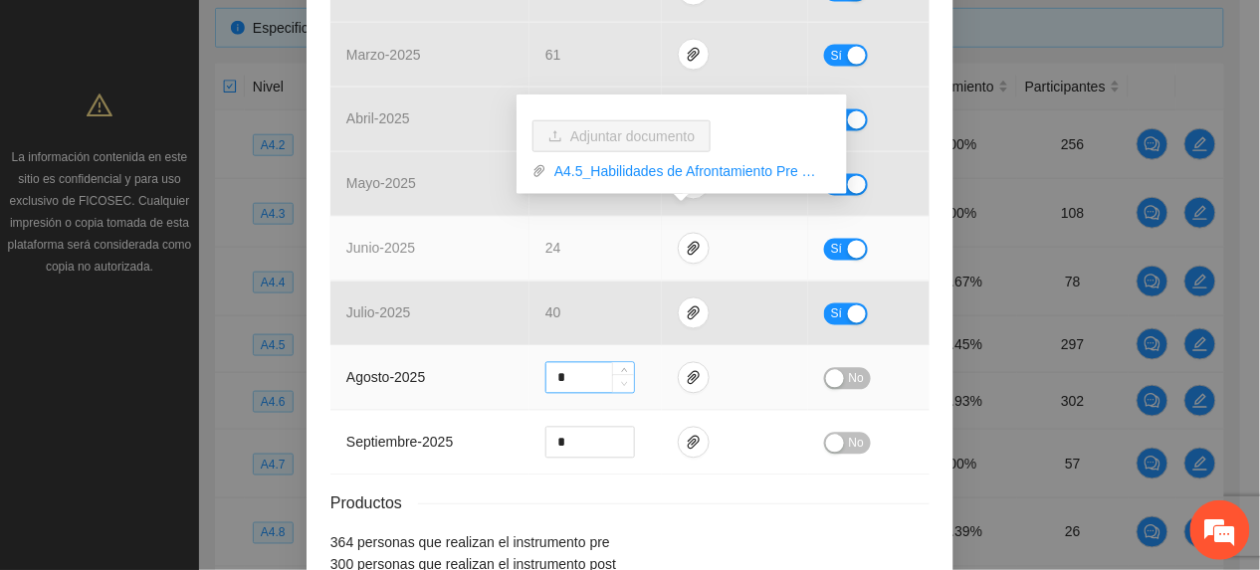
scroll to position [796, 0]
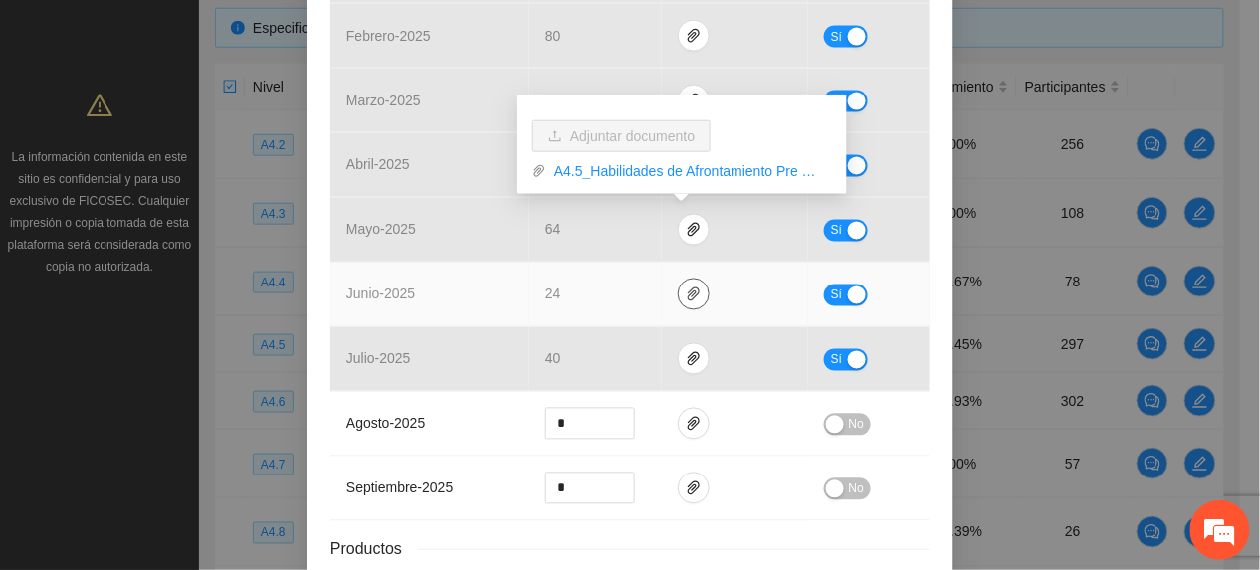
click at [686, 303] on icon "paper-clip" at bounding box center [694, 295] width 16 height 16
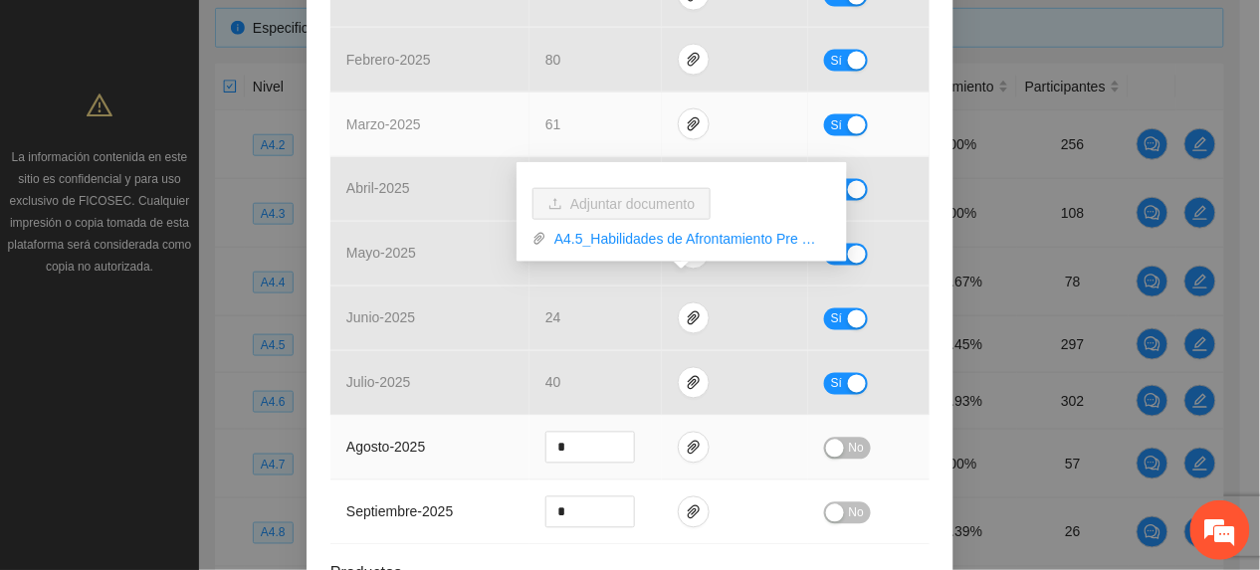
scroll to position [928, 0]
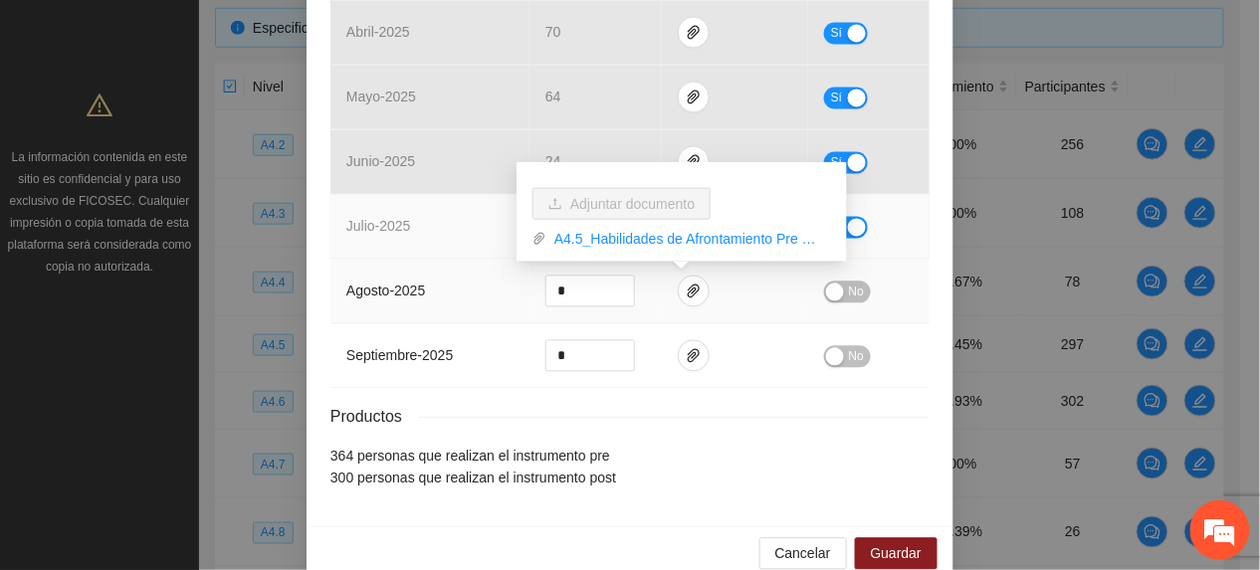
click at [507, 260] on td "julio - 2025" at bounding box center [429, 227] width 199 height 65
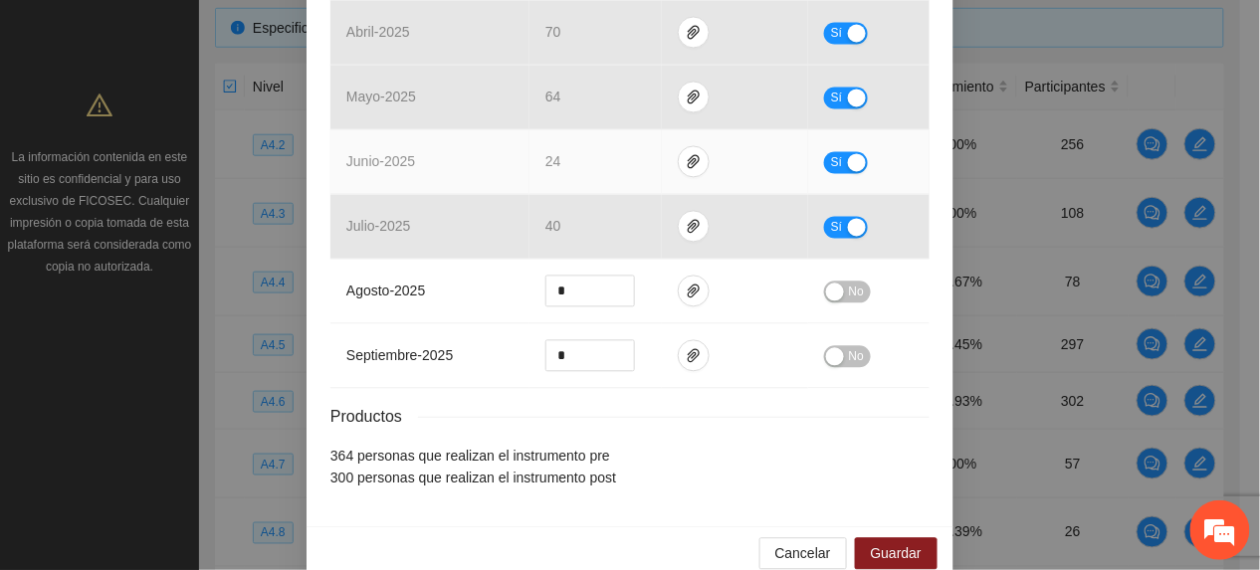
click at [837, 152] on div "Sí" at bounding box center [869, 162] width 90 height 23
click at [831, 164] on span "Sí" at bounding box center [837, 163] width 12 height 22
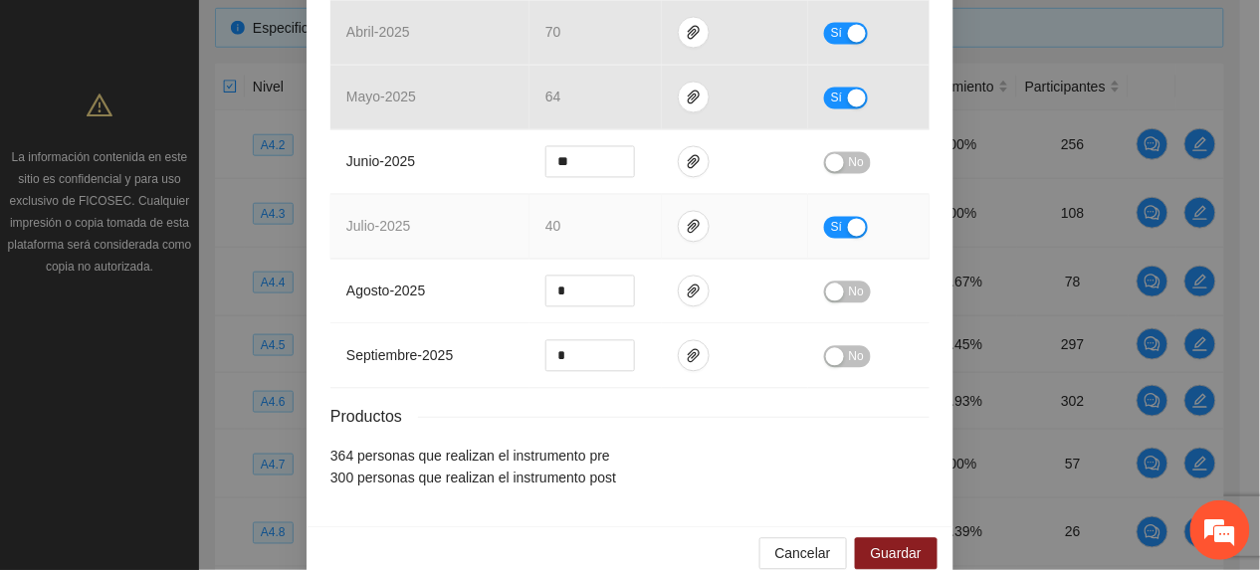
drag, startPoint x: 816, startPoint y: 233, endPoint x: 764, endPoint y: 247, distance: 53.6
click at [824, 236] on button "Sí" at bounding box center [846, 228] width 44 height 22
click at [621, 237] on icon "down" at bounding box center [624, 233] width 7 height 7
type input "**"
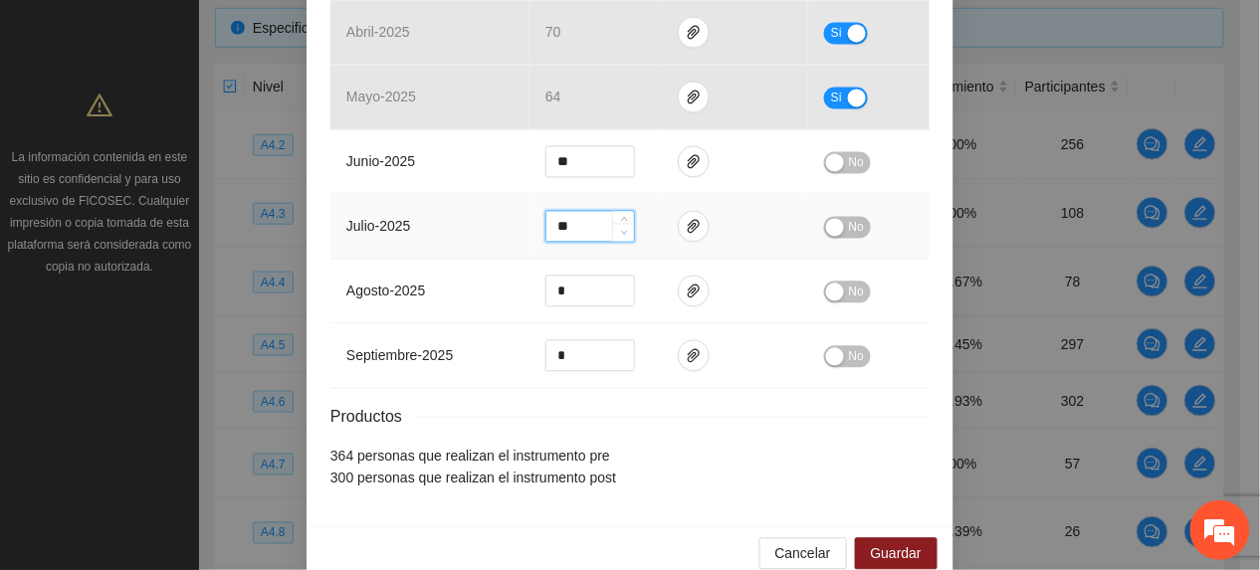
click at [618, 240] on span "down" at bounding box center [624, 234] width 12 height 12
drag, startPoint x: 853, startPoint y: 229, endPoint x: 848, endPoint y: 383, distance: 154.3
click at [852, 229] on span "No" at bounding box center [856, 228] width 15 height 22
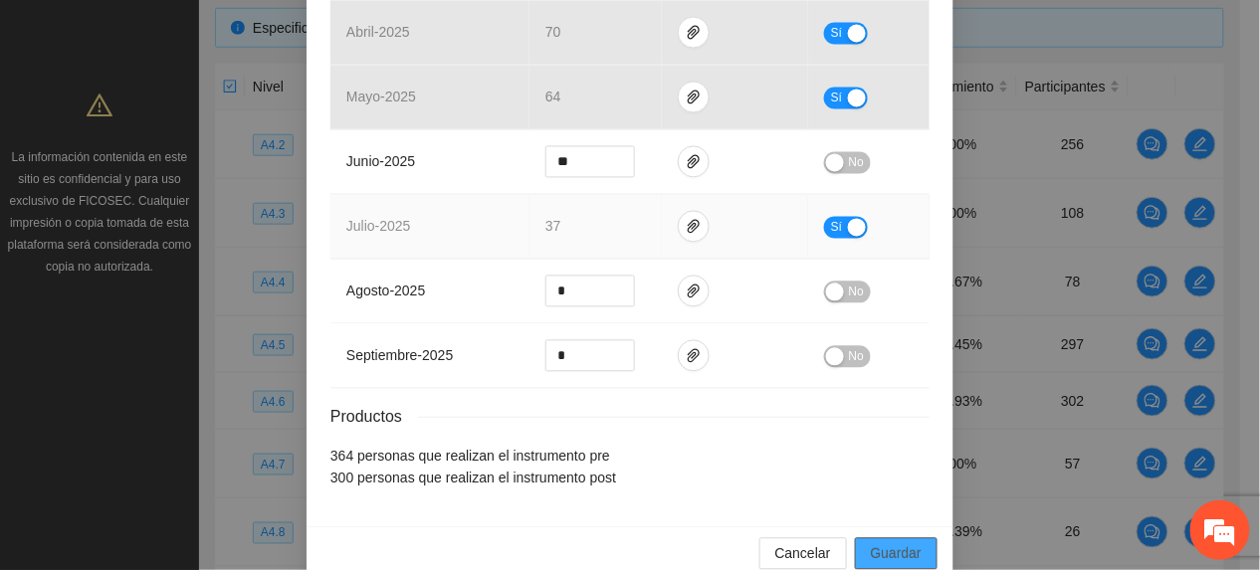
drag, startPoint x: 882, startPoint y: 554, endPoint x: 814, endPoint y: 208, distance: 352.8
click at [881, 554] on span "Guardar" at bounding box center [896, 554] width 51 height 22
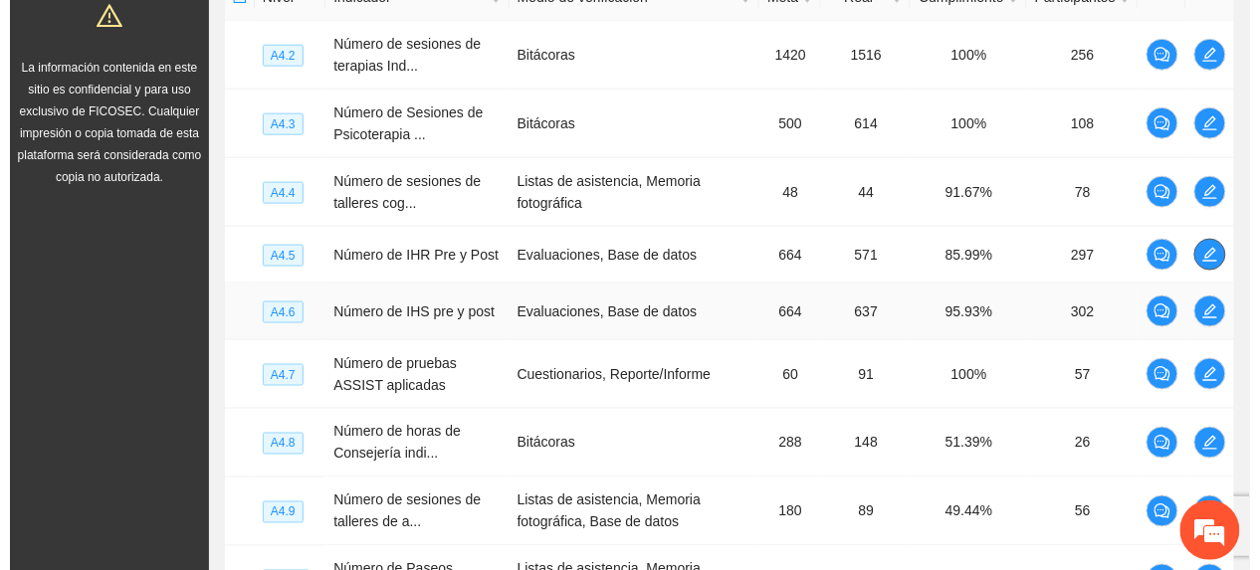
scroll to position [566, 0]
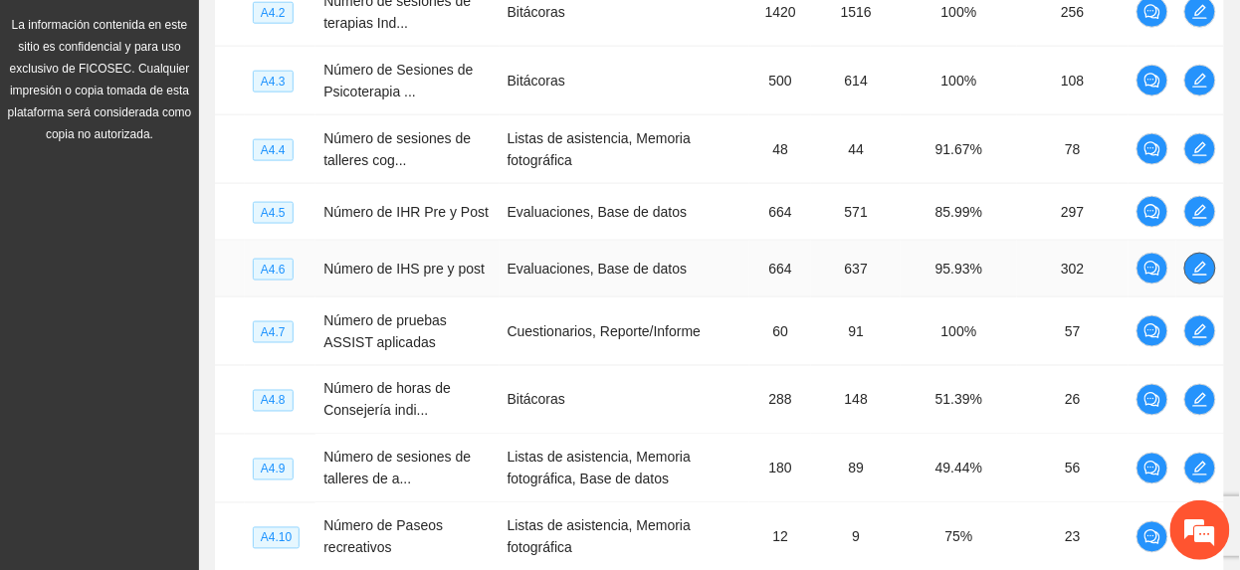
click at [1192, 271] on icon "edit" at bounding box center [1200, 269] width 16 height 16
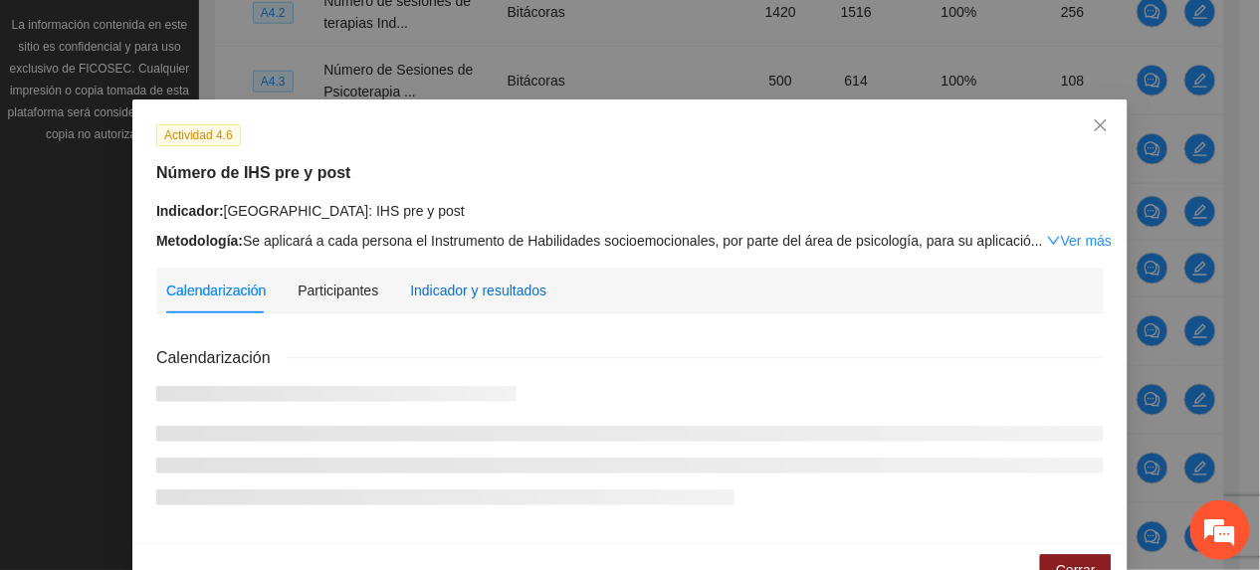
drag, startPoint x: 442, startPoint y: 292, endPoint x: 432, endPoint y: 300, distance: 12.7
click at [435, 297] on div "Indicador y resultados" at bounding box center [478, 291] width 136 height 22
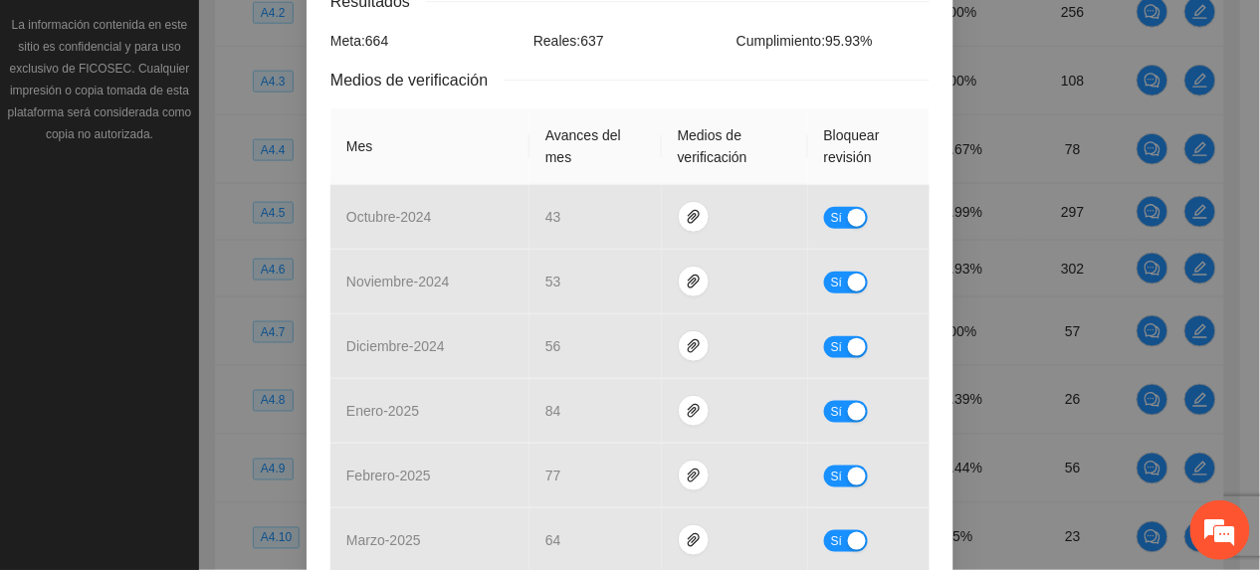
scroll to position [663, 0]
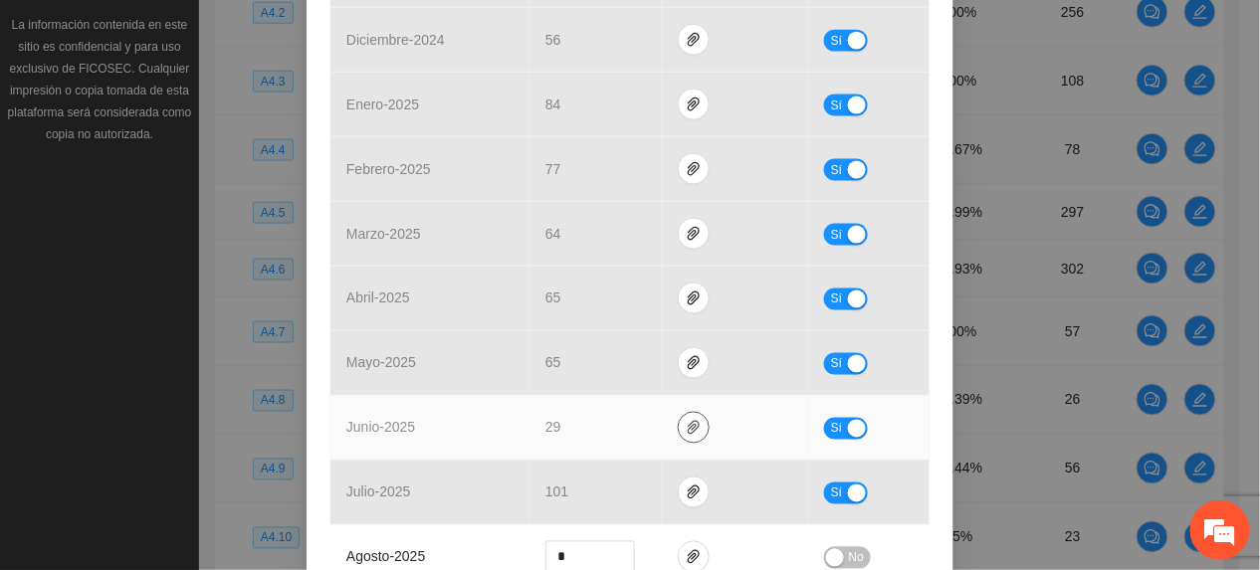
click at [686, 423] on icon "paper-clip" at bounding box center [694, 428] width 16 height 16
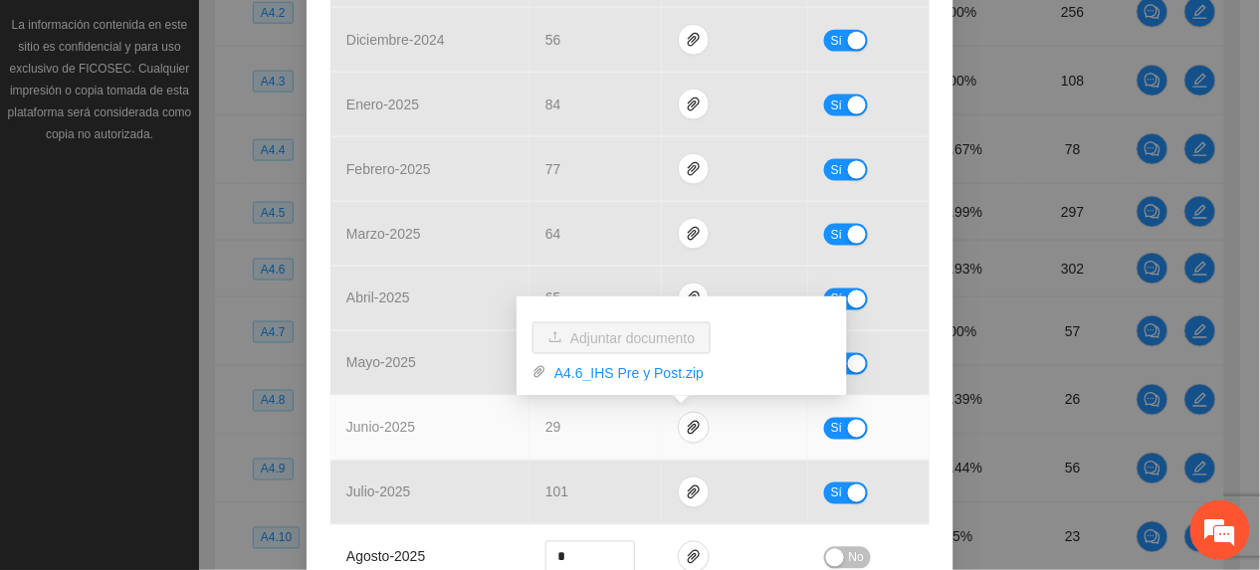
click at [641, 383] on div "Adjuntar documento A4.6_IHS Pre y Post.zip" at bounding box center [681, 347] width 330 height 100
click at [635, 378] on link "A4.6_IHS Pre y Post.zip" at bounding box center [688, 373] width 285 height 22
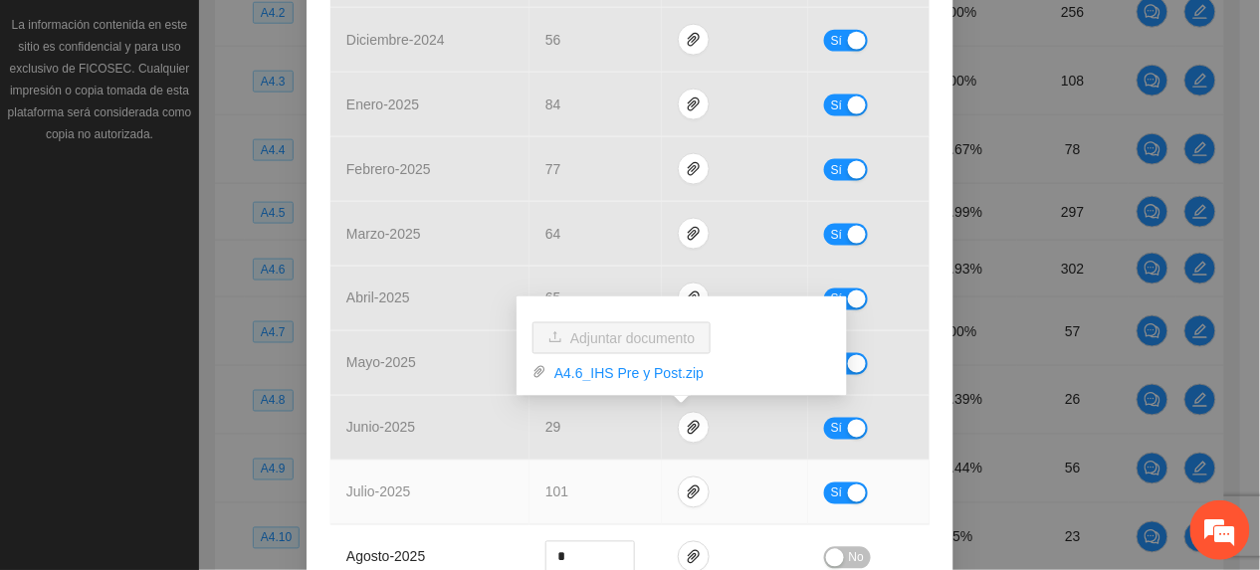
drag, startPoint x: 606, startPoint y: 492, endPoint x: 618, endPoint y: 498, distance: 13.4
click at [606, 494] on td "101" at bounding box center [595, 493] width 132 height 65
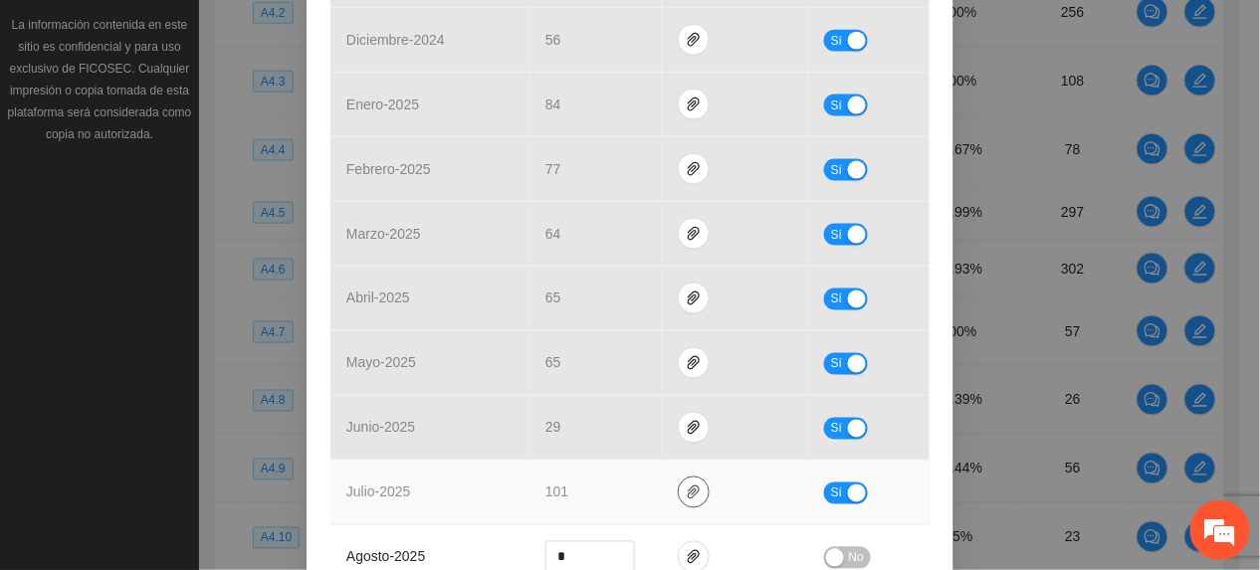
click at [688, 498] on icon "paper-clip" at bounding box center [694, 493] width 12 height 14
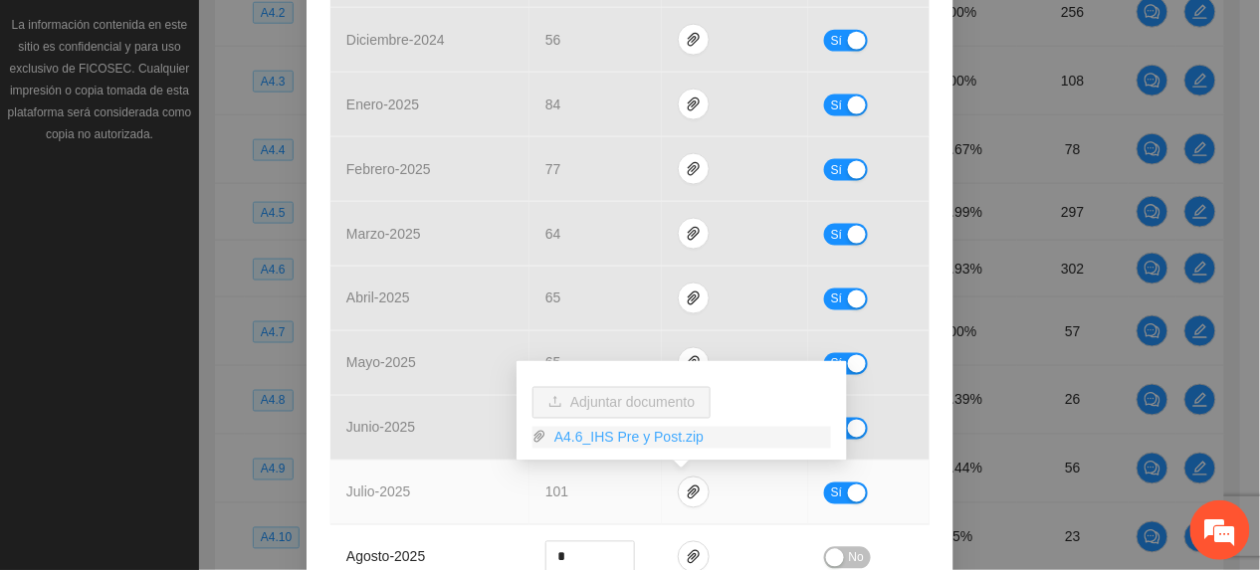
click at [626, 436] on link "A4.6_IHS Pre y Post.zip" at bounding box center [688, 438] width 285 height 22
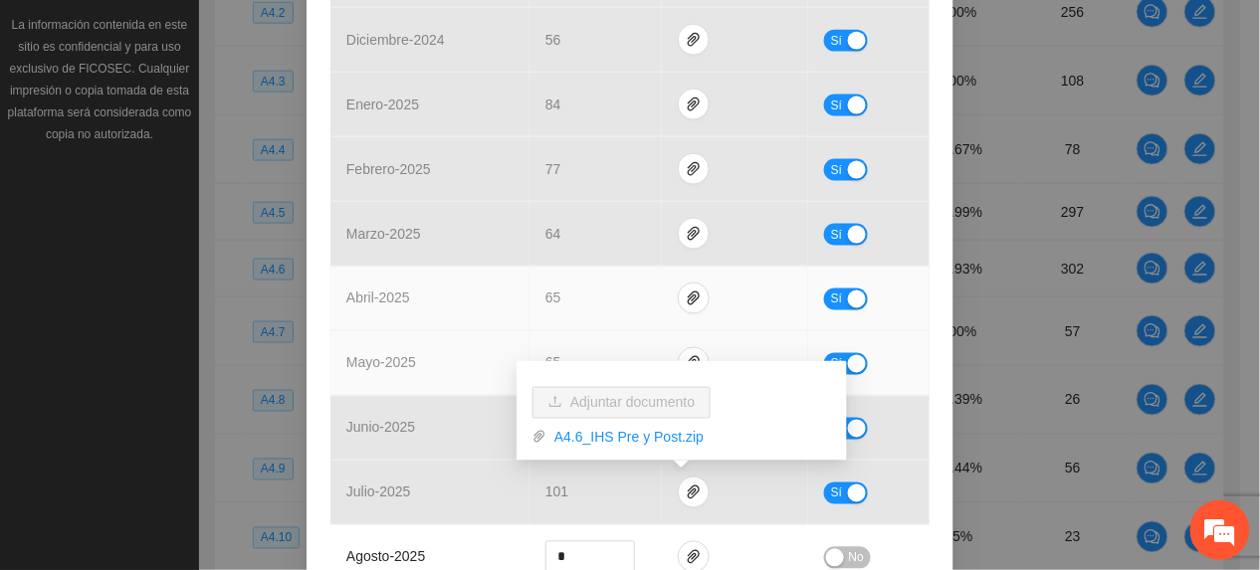
drag, startPoint x: 474, startPoint y: 316, endPoint x: 487, endPoint y: 336, distance: 23.7
click at [474, 320] on td "abril - 2025" at bounding box center [429, 299] width 199 height 65
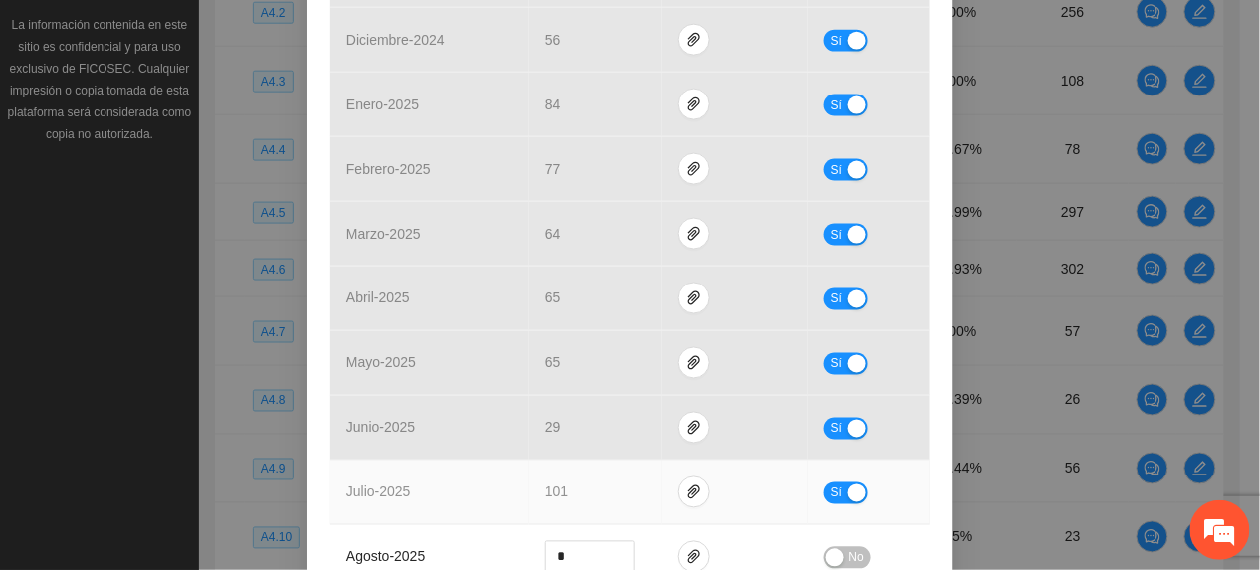
click at [831, 505] on span "Sí" at bounding box center [837, 494] width 12 height 22
drag, startPoint x: 577, startPoint y: 504, endPoint x: 310, endPoint y: 529, distance: 267.9
click at [310, 529] on div "Actividad 4.6 Número de IHS pre y post Indicador: Chihuahua: IHS pre y post Met…" at bounding box center [629, 115] width 647 height 1356
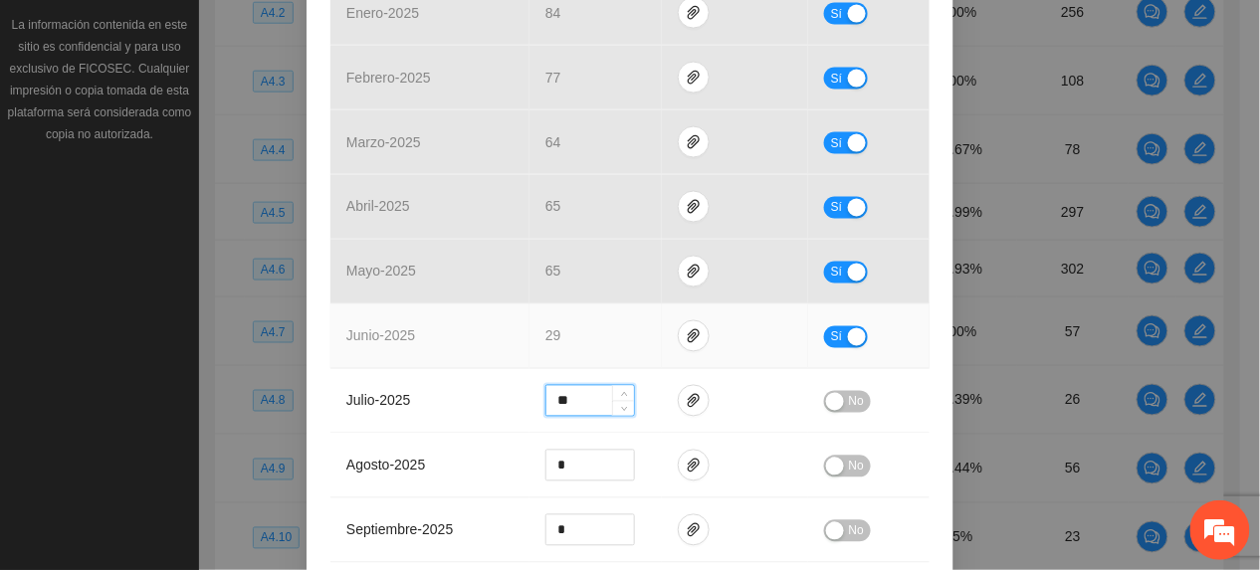
scroll to position [796, 0]
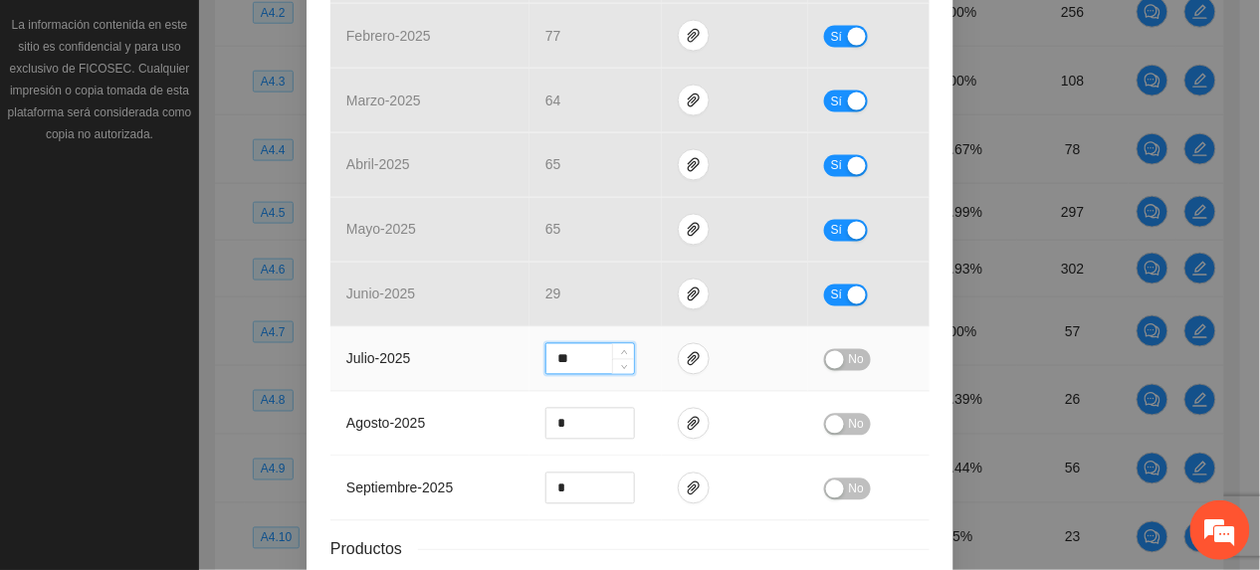
type input "**"
click at [836, 371] on button "No" at bounding box center [847, 360] width 47 height 22
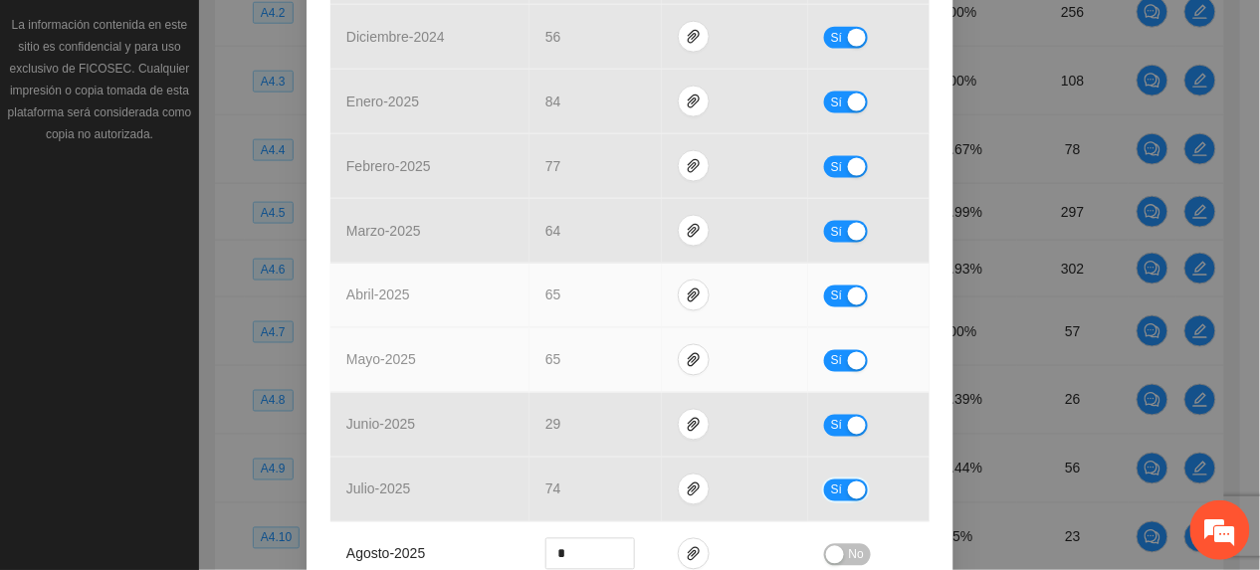
scroll to position [663, 0]
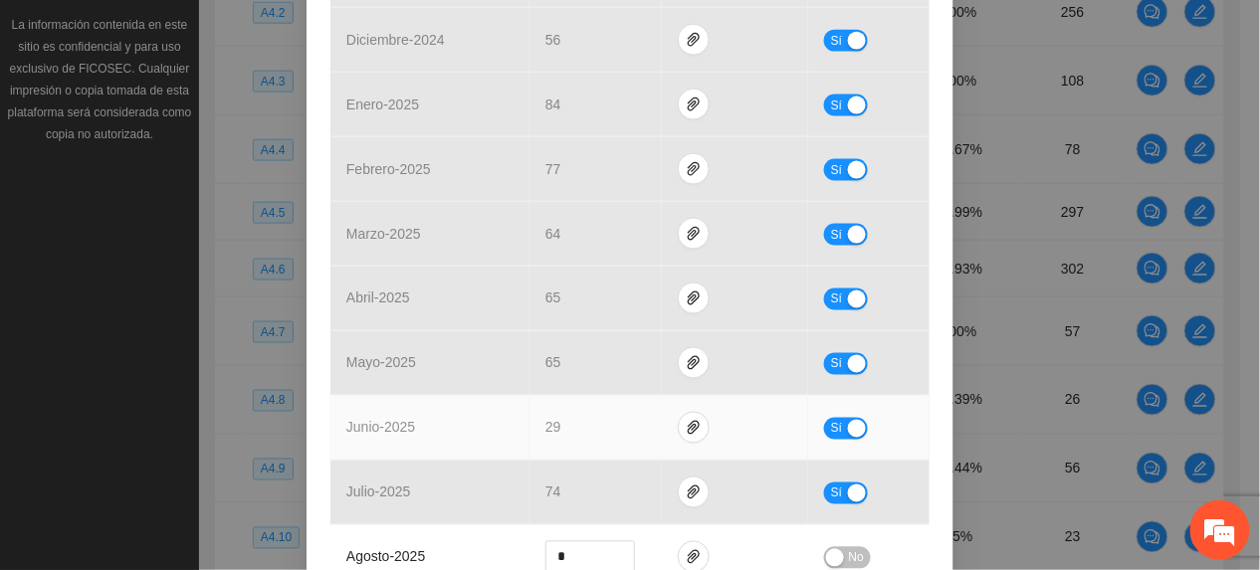
click at [824, 427] on button "Sí" at bounding box center [846, 429] width 44 height 22
click at [612, 420] on span "Increase Value" at bounding box center [623, 422] width 22 height 18
type input "**"
click at [612, 420] on span "Increase Value" at bounding box center [623, 422] width 22 height 18
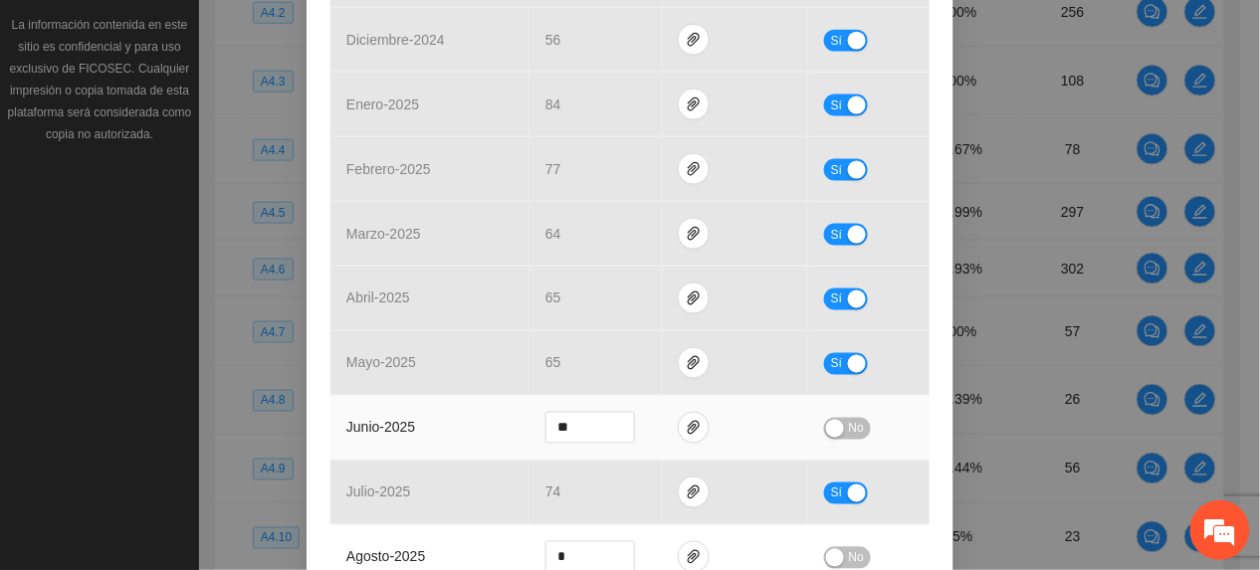
click at [836, 432] on button "No" at bounding box center [847, 429] width 47 height 22
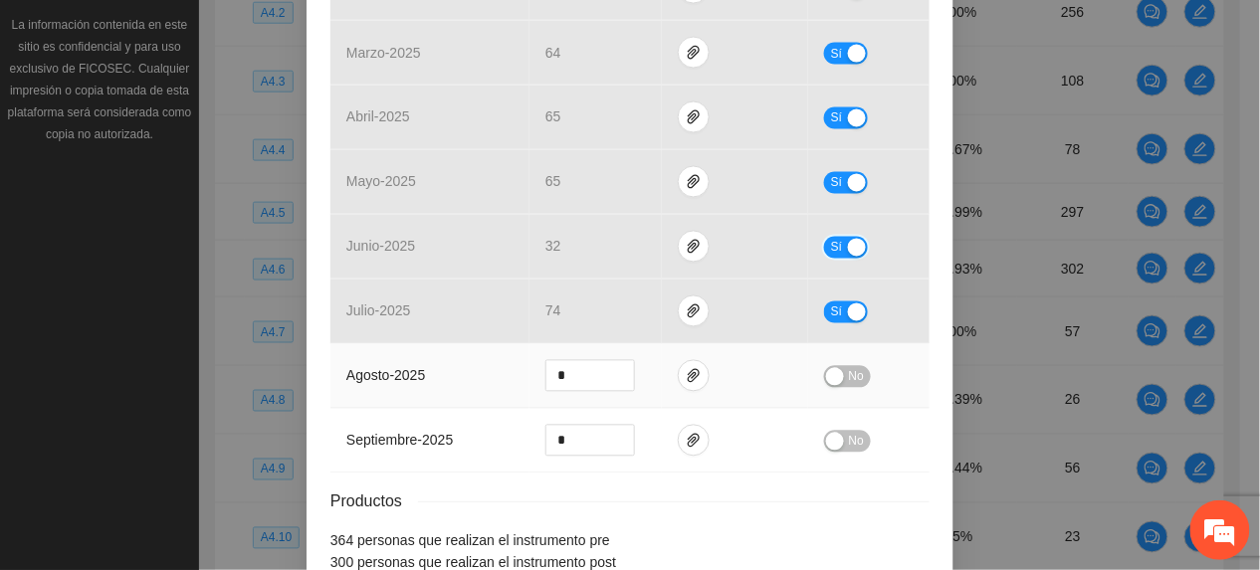
scroll to position [968, 0]
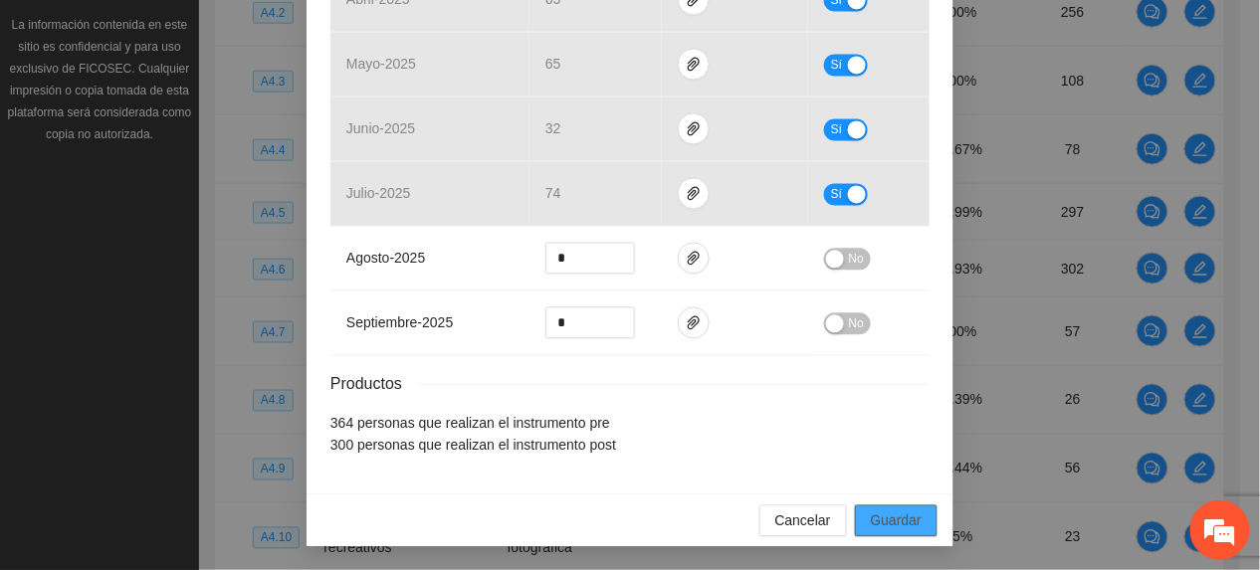
click at [901, 514] on span "Guardar" at bounding box center [896, 520] width 51 height 22
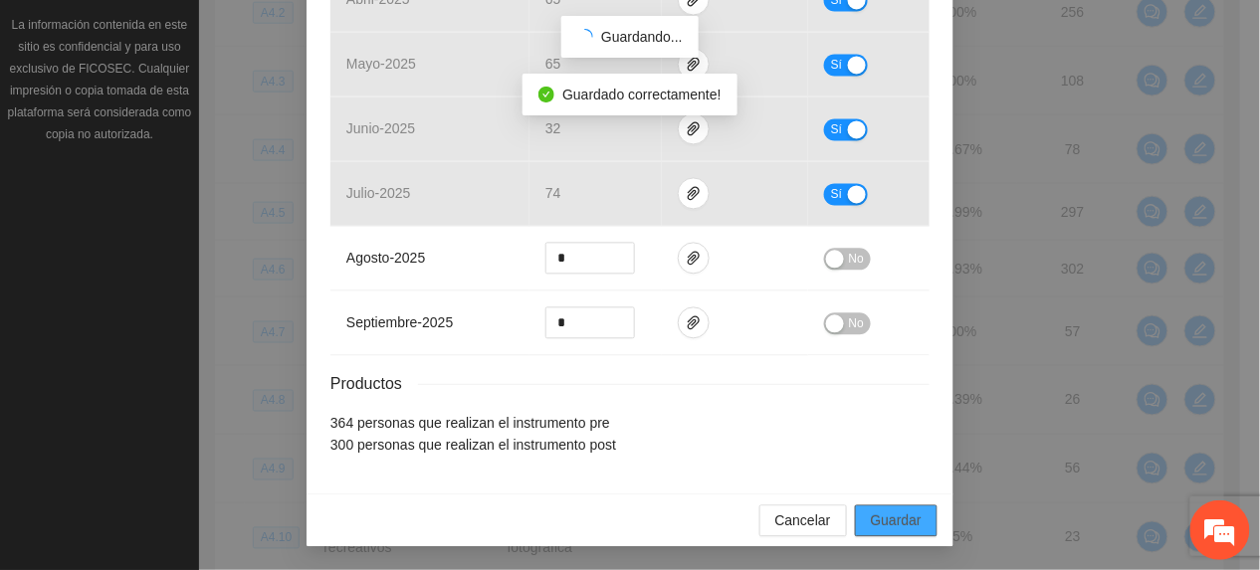
scroll to position [869, 0]
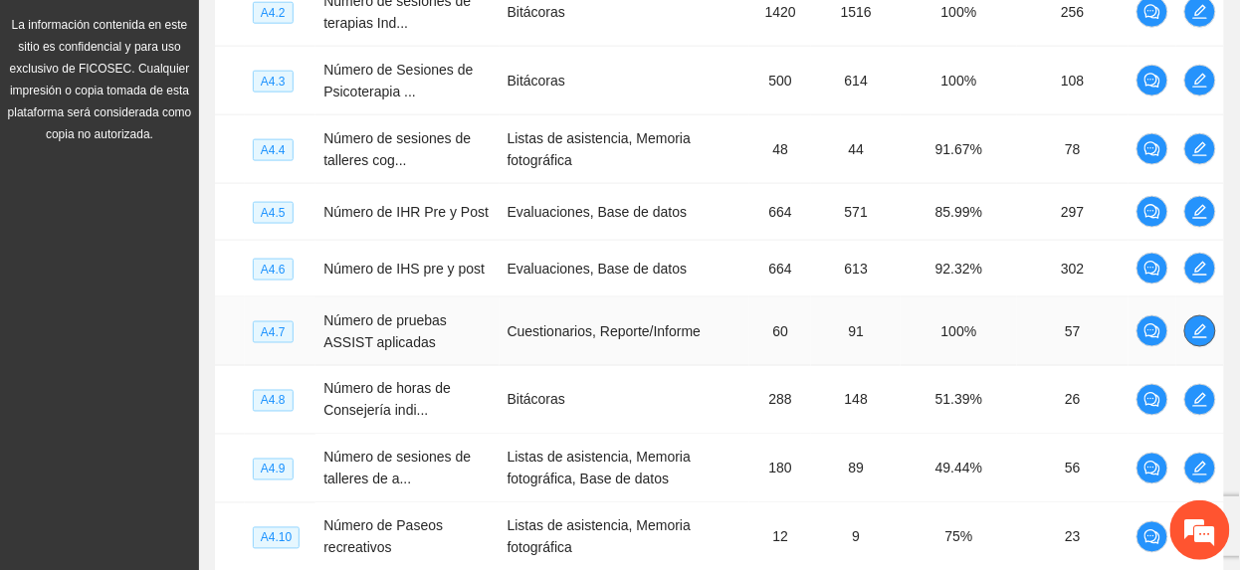
click at [1206, 338] on icon "edit" at bounding box center [1200, 331] width 14 height 14
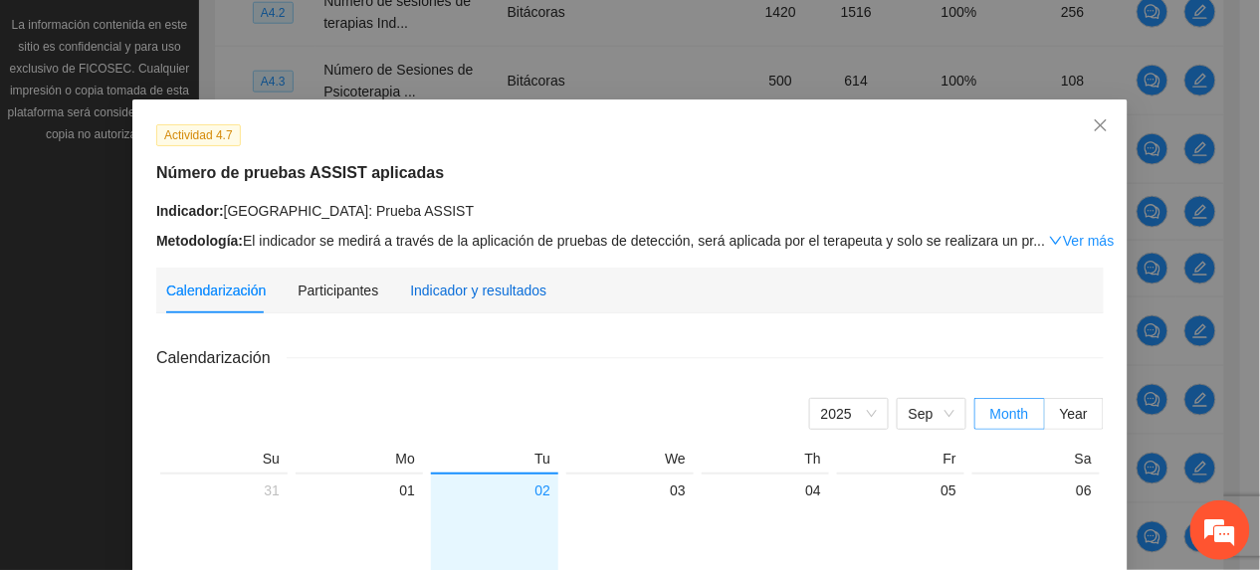
click at [467, 281] on div "Indicador y resultados" at bounding box center [478, 291] width 136 height 22
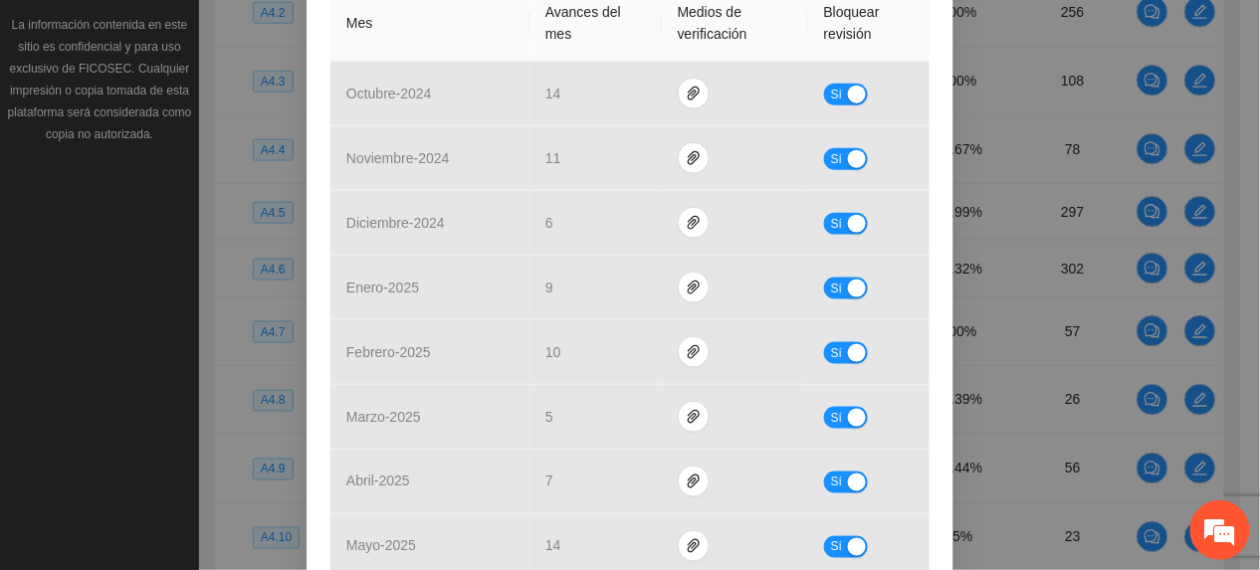
scroll to position [796, 0]
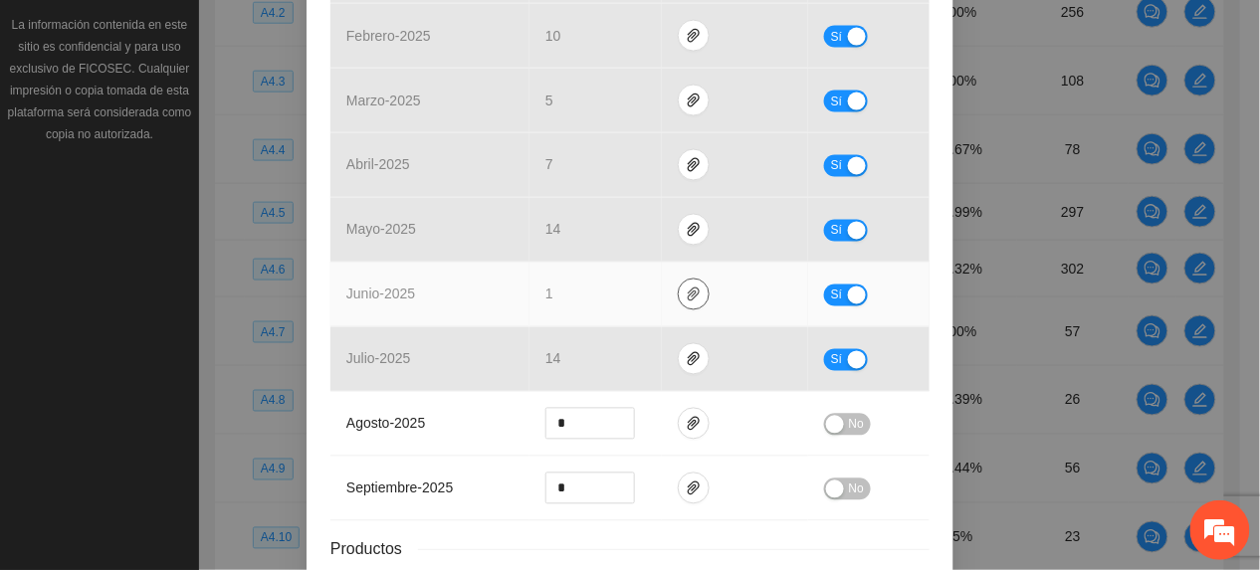
click at [689, 299] on icon "paper-clip" at bounding box center [694, 295] width 16 height 16
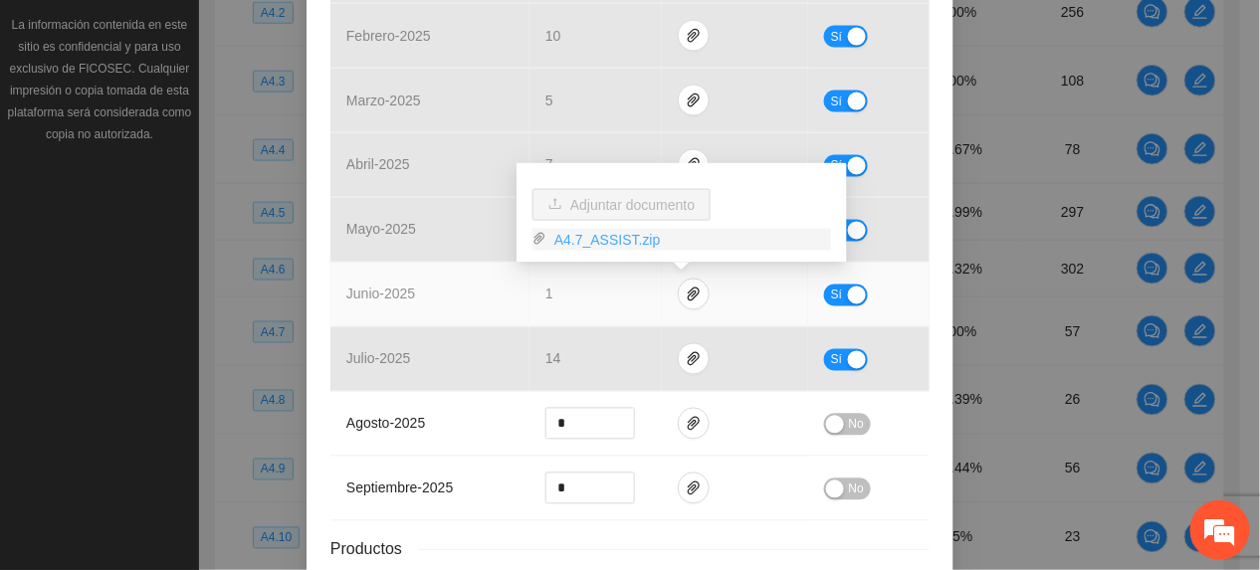
click at [607, 243] on link "A4.7_ASSIST.zip" at bounding box center [688, 240] width 285 height 22
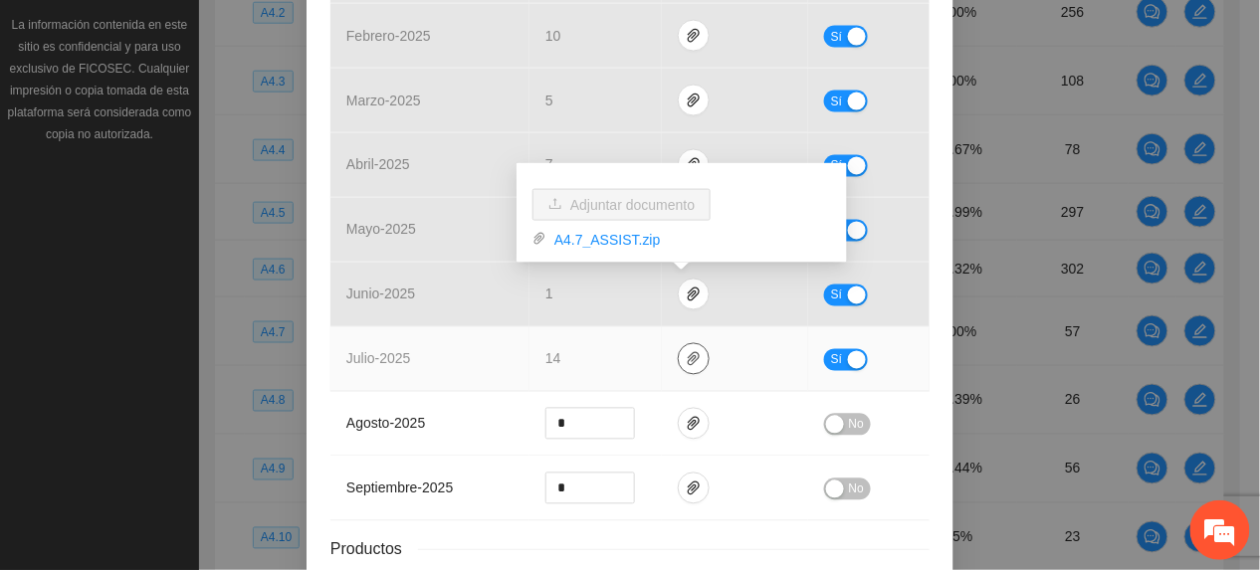
click at [686, 354] on icon "paper-clip" at bounding box center [694, 359] width 16 height 16
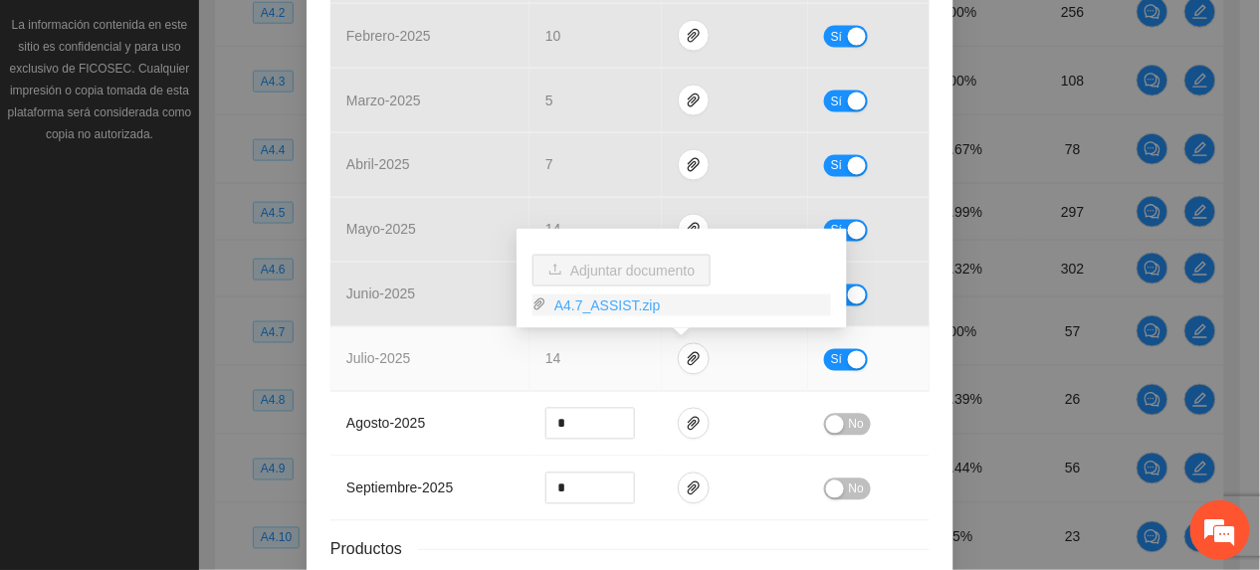
click at [633, 304] on link "A4.7_ASSIST.zip" at bounding box center [688, 306] width 285 height 22
drag, startPoint x: 388, startPoint y: 390, endPoint x: 392, endPoint y: 376, distance: 14.5
click at [392, 376] on td "julio - 2025" at bounding box center [429, 359] width 199 height 65
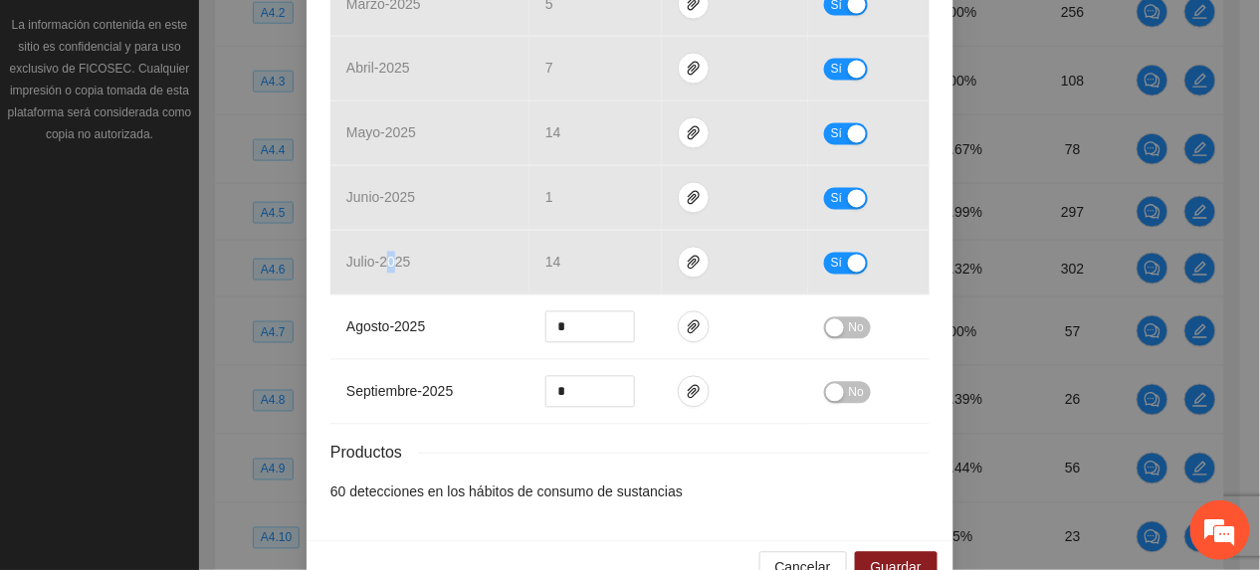
scroll to position [945, 0]
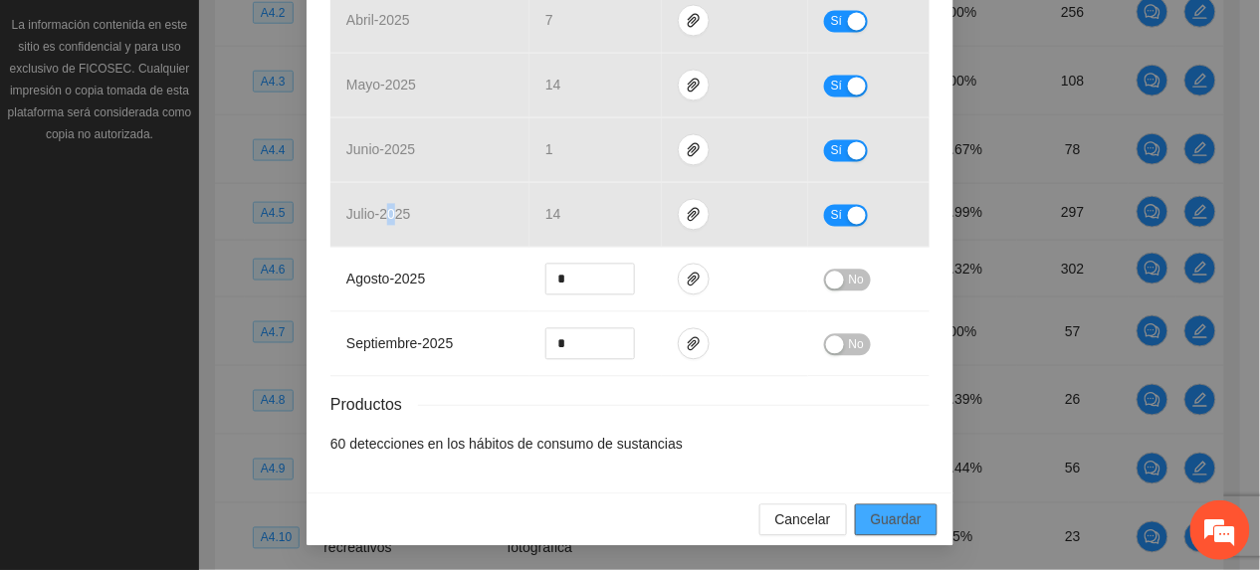
click at [900, 509] on span "Guardar" at bounding box center [896, 520] width 51 height 22
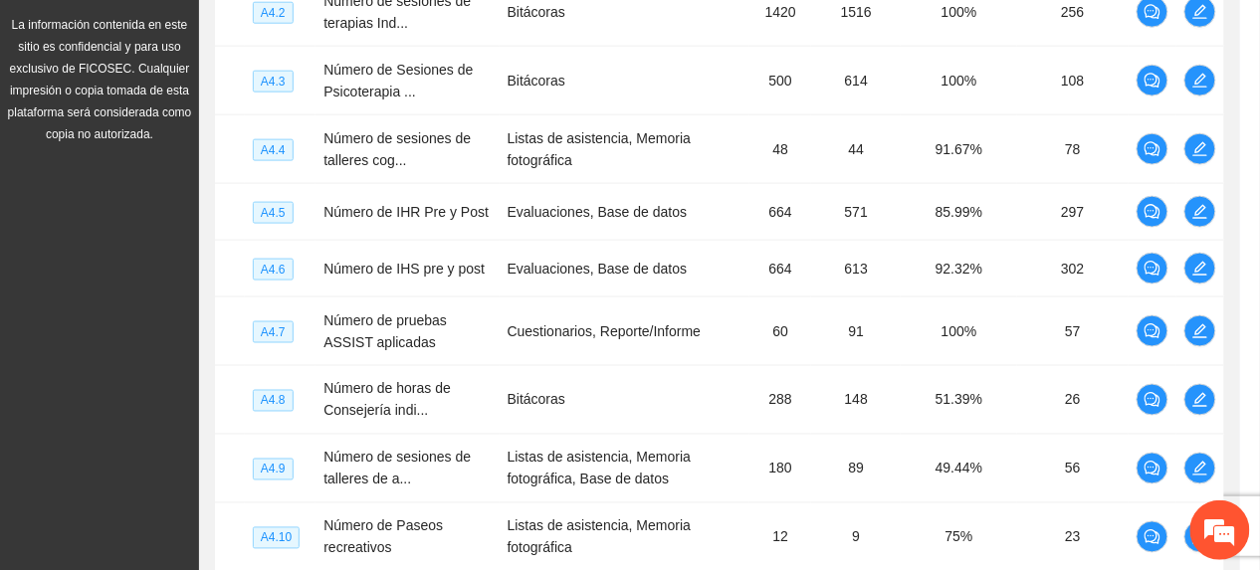
scroll to position [846, 0]
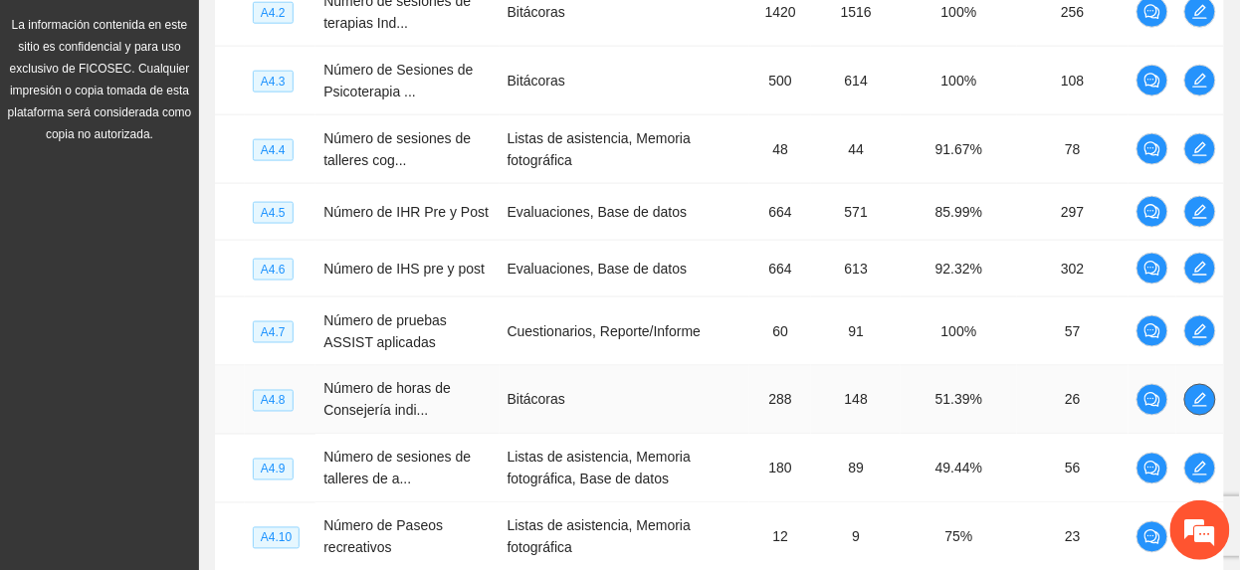
click at [1196, 407] on icon "edit" at bounding box center [1200, 400] width 16 height 16
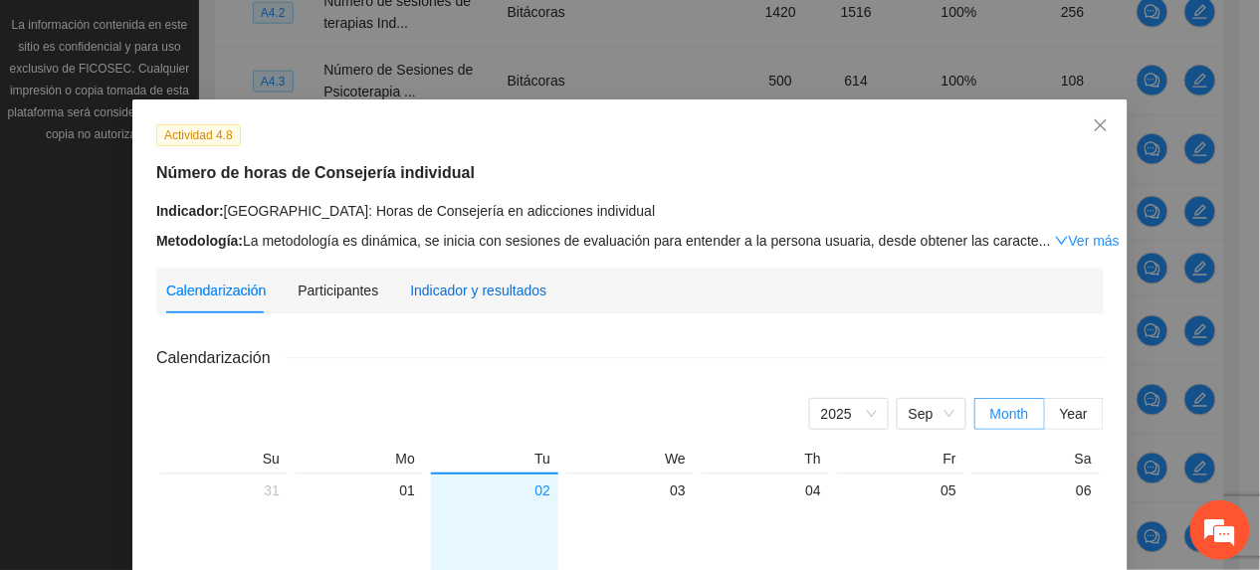
click at [422, 299] on div "Indicador y resultados" at bounding box center [478, 291] width 136 height 22
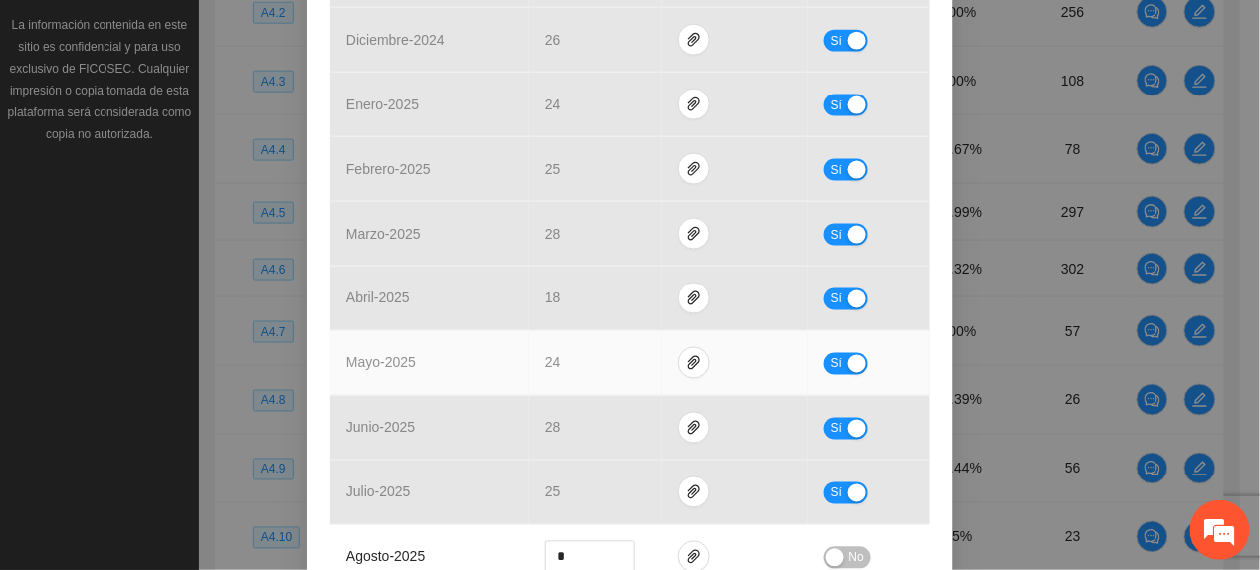
scroll to position [796, 0]
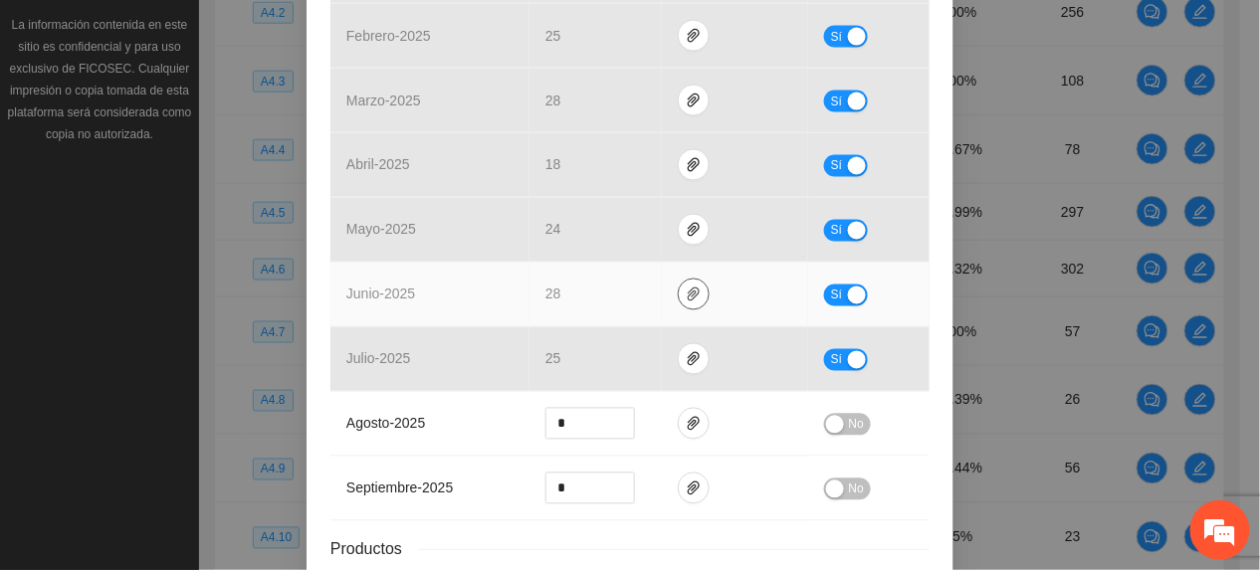
click at [682, 287] on button "button" at bounding box center [694, 295] width 32 height 32
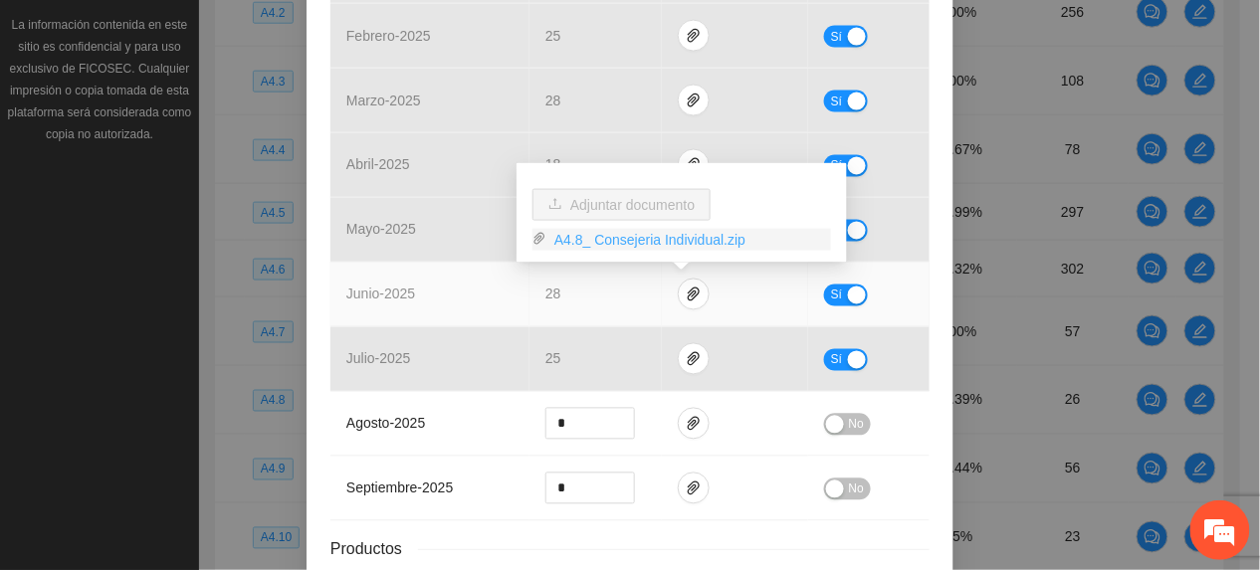
drag, startPoint x: 613, startPoint y: 237, endPoint x: 603, endPoint y: 247, distance: 14.1
click at [613, 236] on link "A4.8_ Consejeria Individual.zip" at bounding box center [688, 240] width 285 height 22
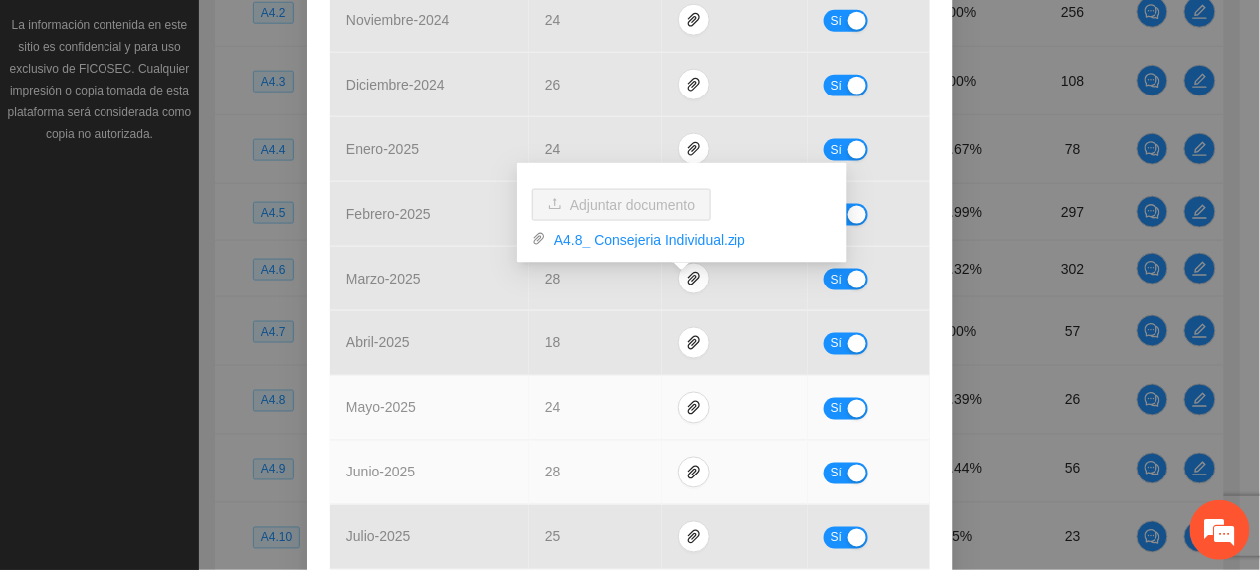
scroll to position [663, 0]
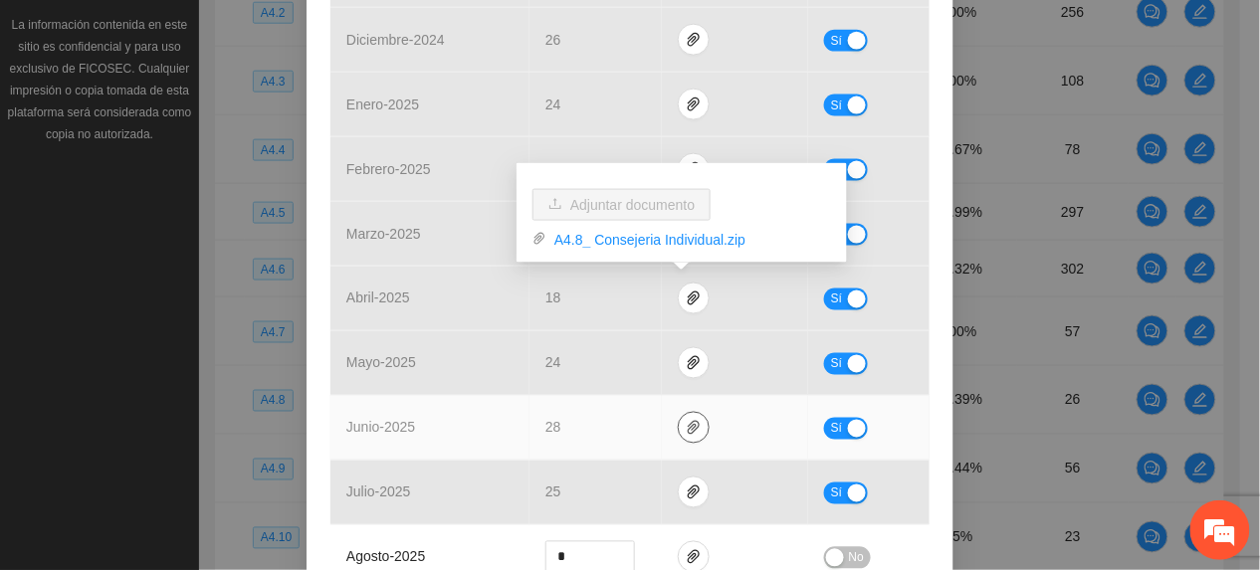
drag, startPoint x: 675, startPoint y: 428, endPoint x: 675, endPoint y: 446, distance: 17.9
click at [686, 431] on icon "paper-clip" at bounding box center [694, 428] width 16 height 16
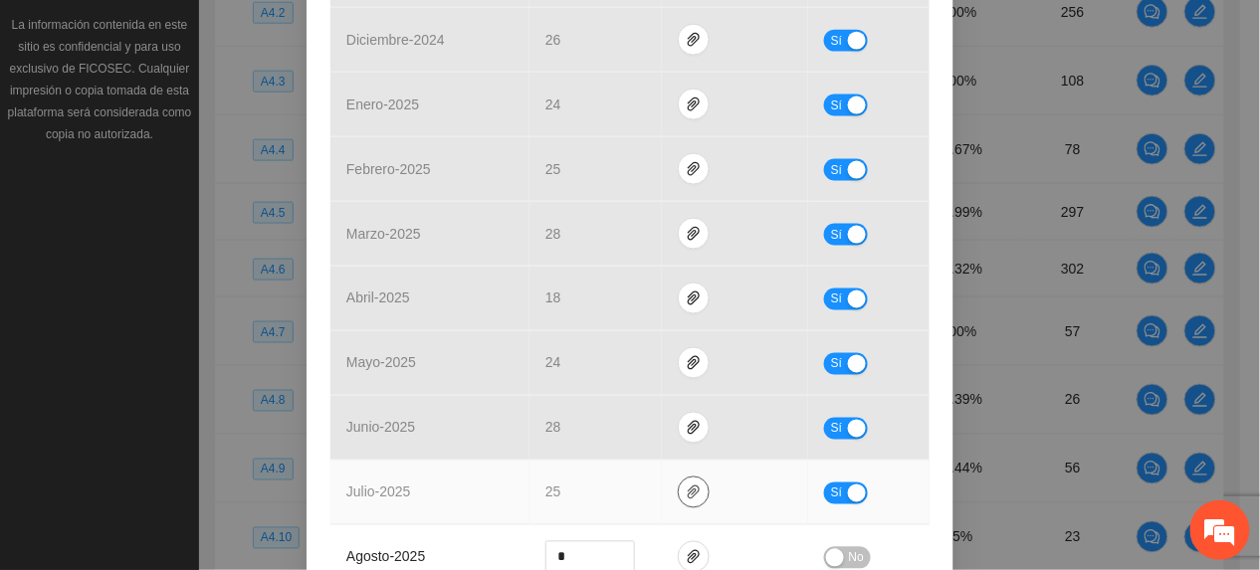
click at [679, 496] on span "paper-clip" at bounding box center [694, 493] width 30 height 16
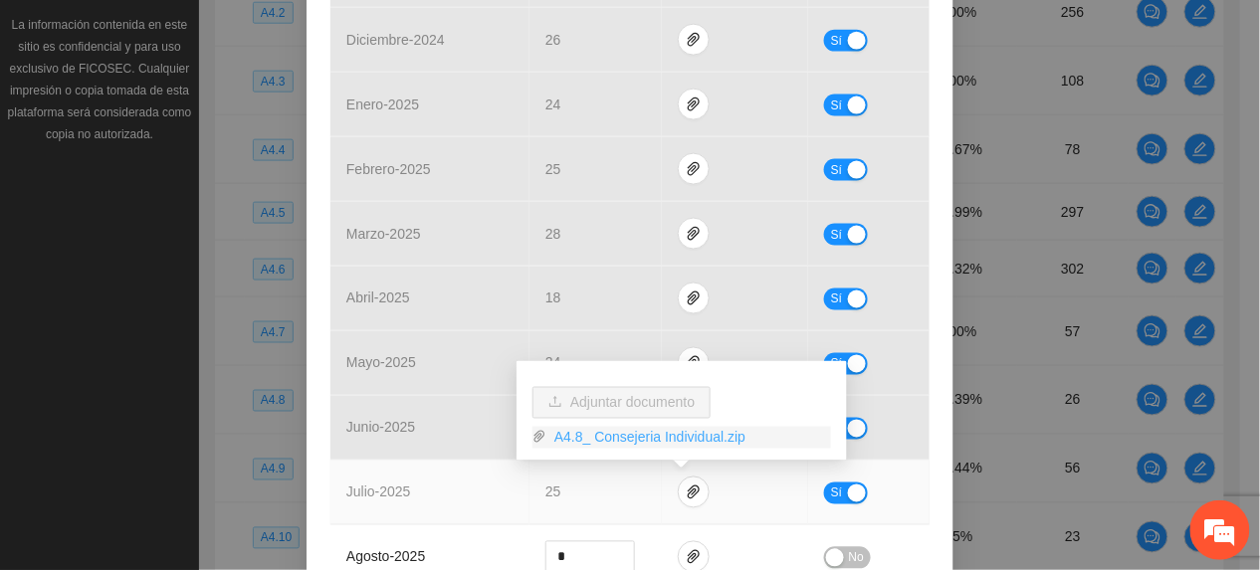
drag, startPoint x: 635, startPoint y: 427, endPoint x: 643, endPoint y: 436, distance: 12.0
click at [635, 427] on link "A4.8_ Consejeria Individual.zip" at bounding box center [688, 438] width 285 height 22
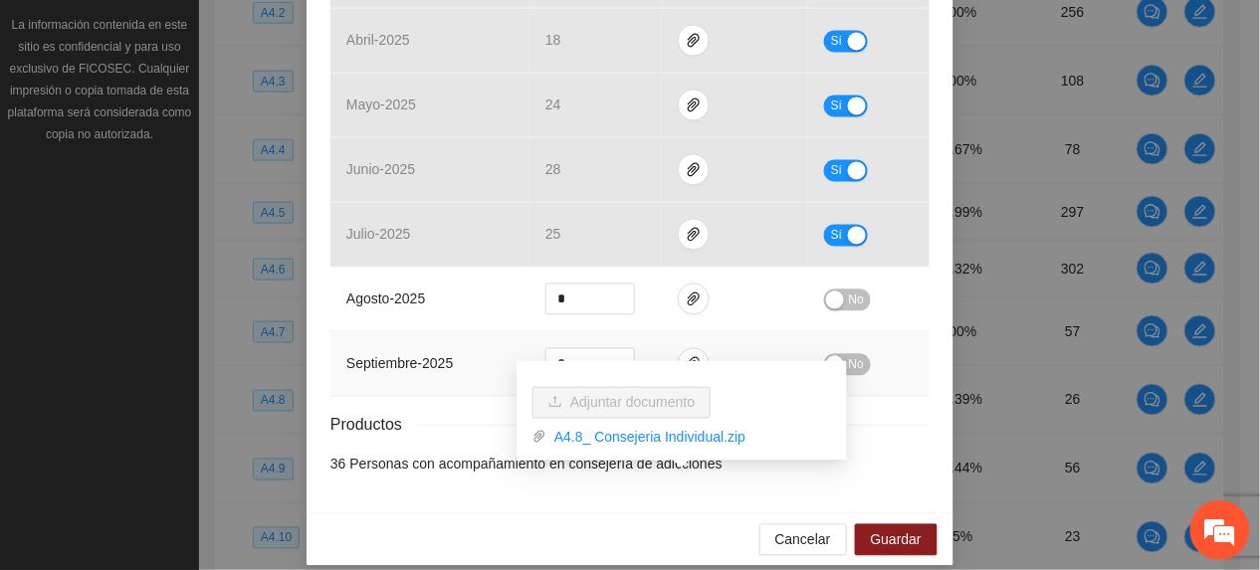
scroll to position [945, 0]
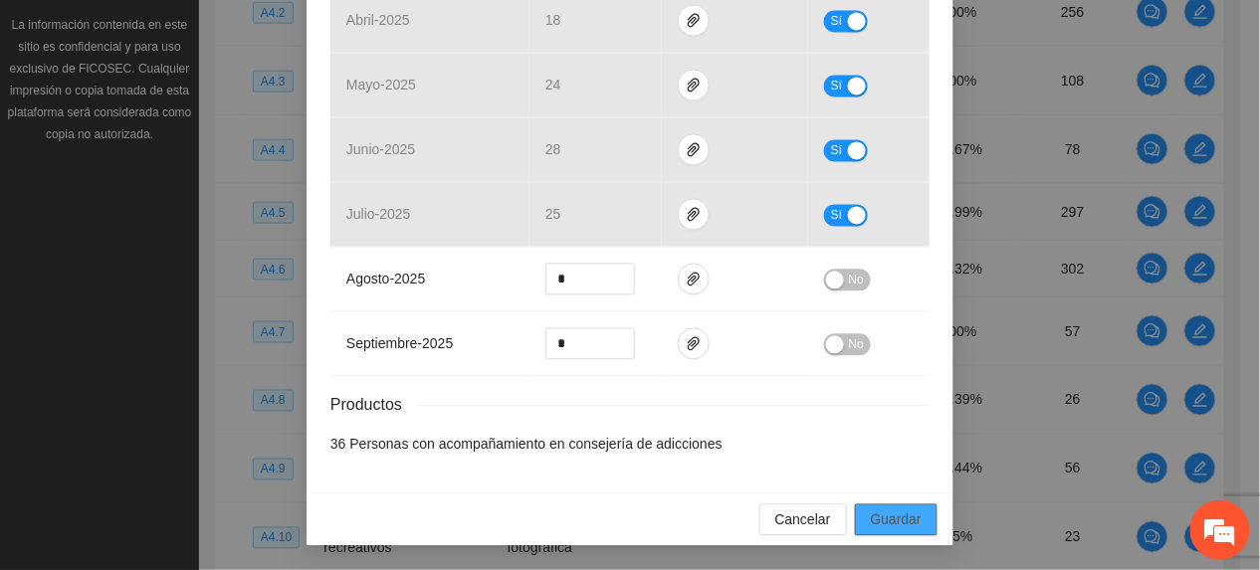
click at [894, 519] on span "Guardar" at bounding box center [896, 520] width 51 height 22
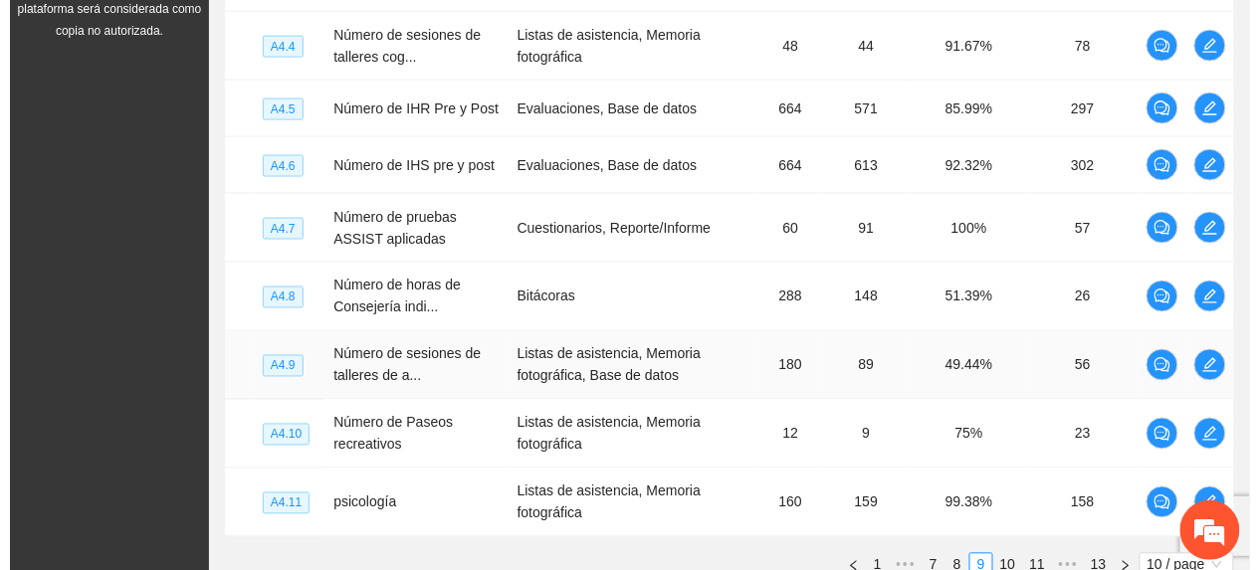
scroll to position [699, 0]
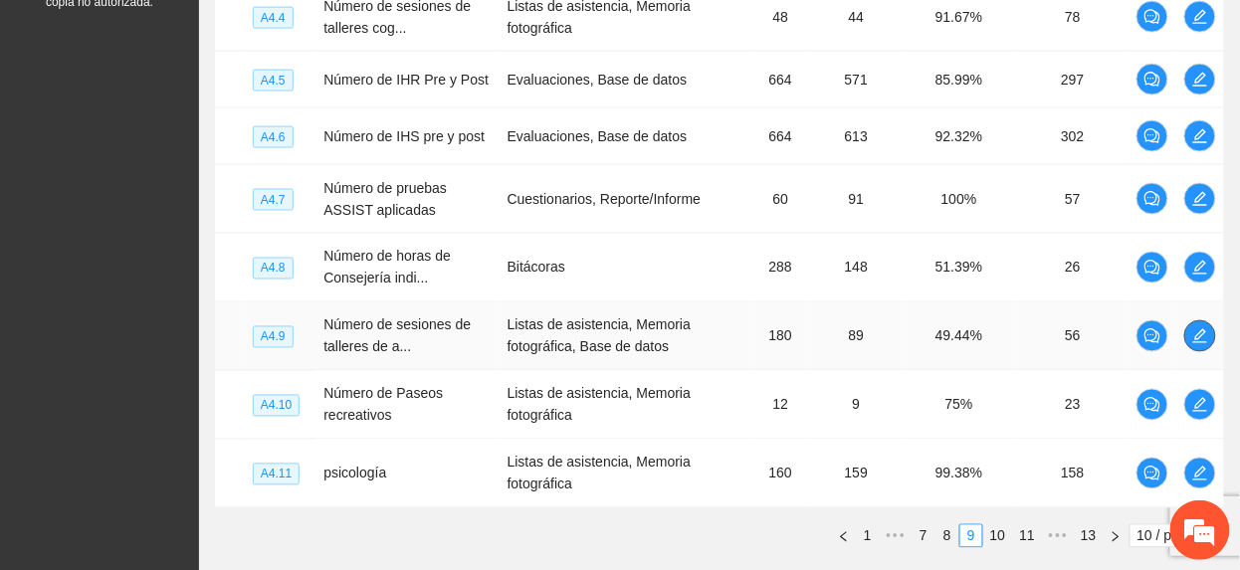
click at [1198, 334] on icon "edit" at bounding box center [1200, 336] width 16 height 16
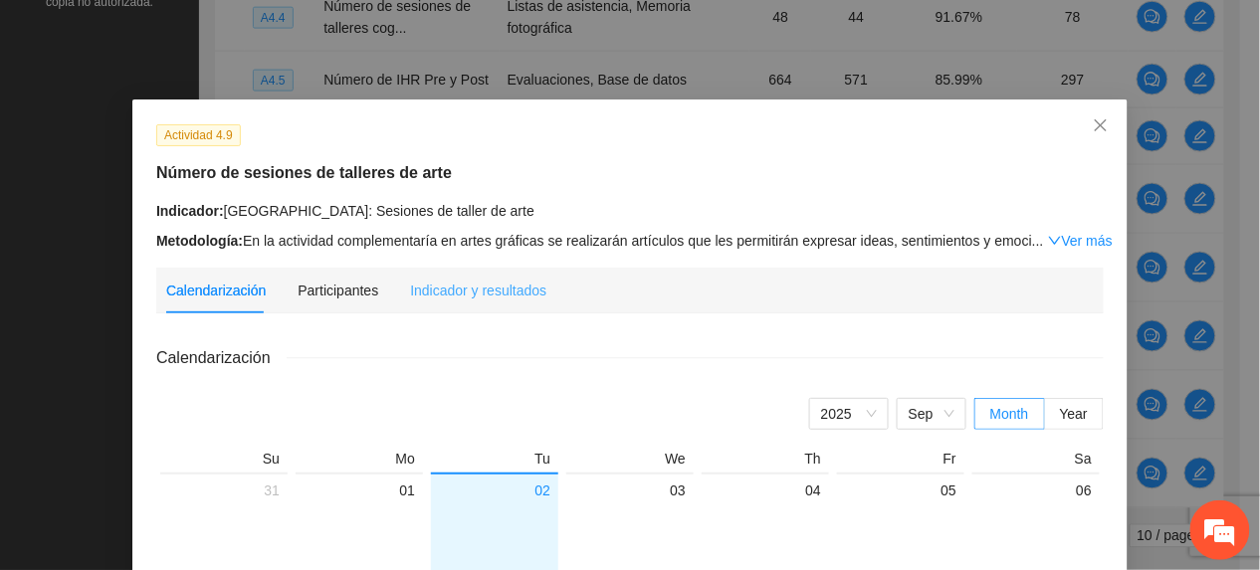
click at [435, 268] on div "Indicador y resultados" at bounding box center [478, 291] width 136 height 46
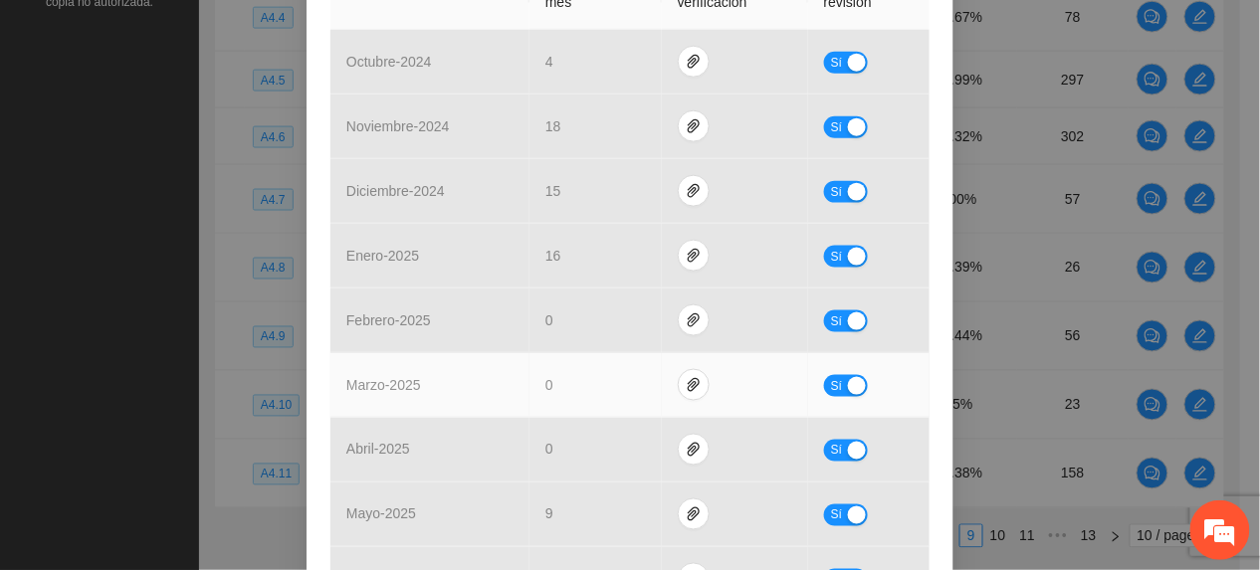
scroll to position [663, 0]
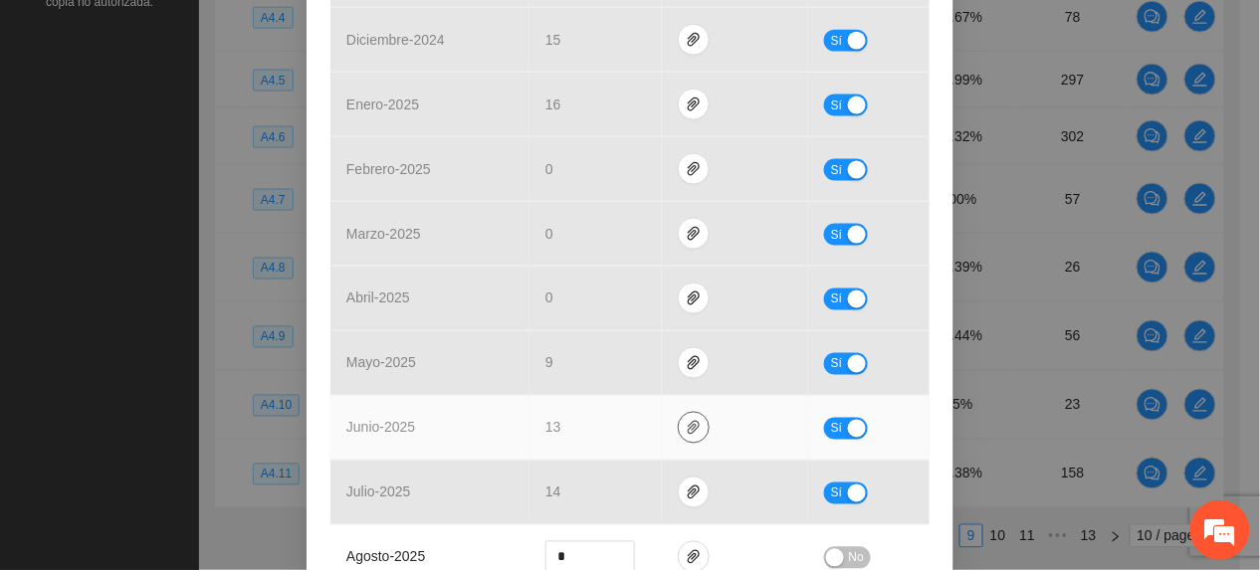
click at [688, 430] on icon "paper-clip" at bounding box center [694, 428] width 12 height 14
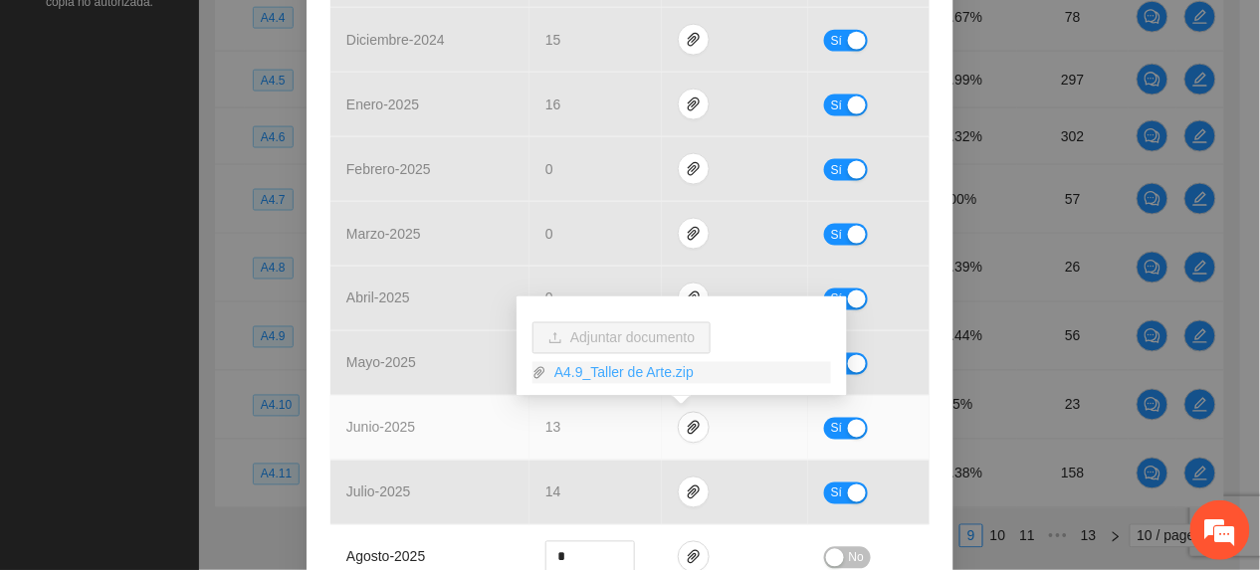
click at [630, 378] on link "A4.9_Taller de Arte.zip" at bounding box center [688, 373] width 285 height 22
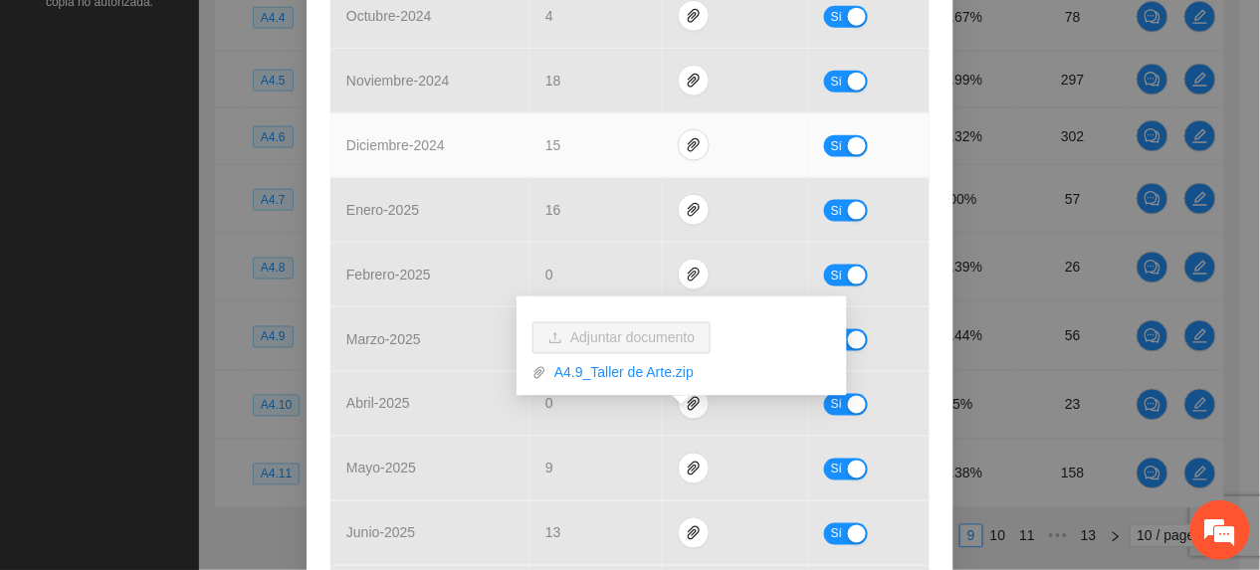
scroll to position [132, 0]
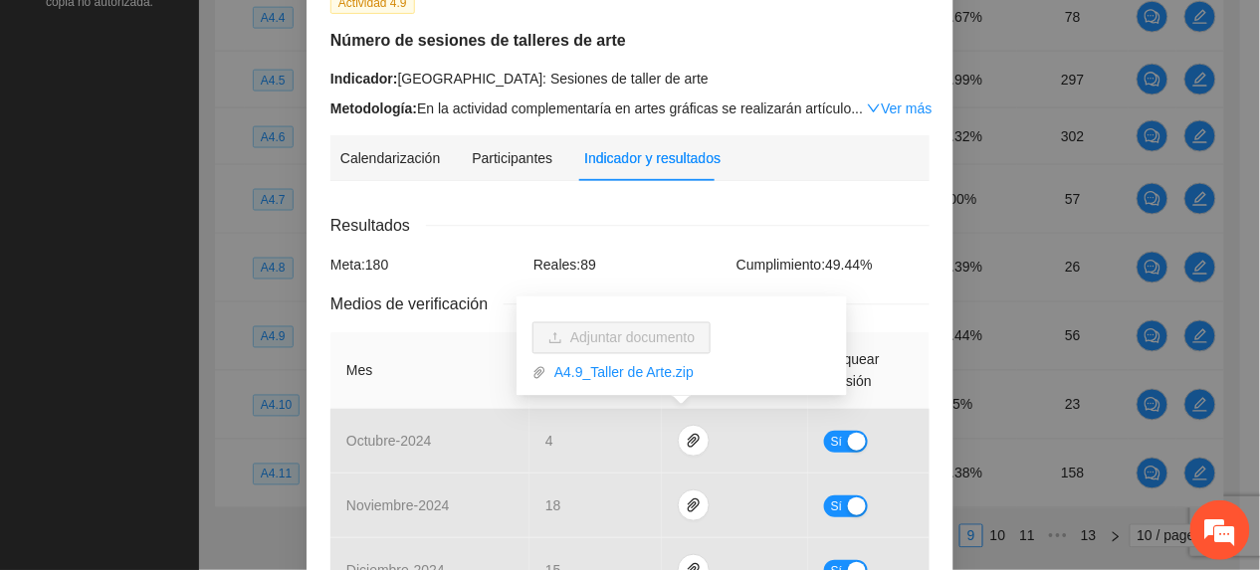
click at [882, 98] on div "Metodología: En la actividad complementaría en artes gráficas se realizarán art…" at bounding box center [629, 109] width 599 height 22
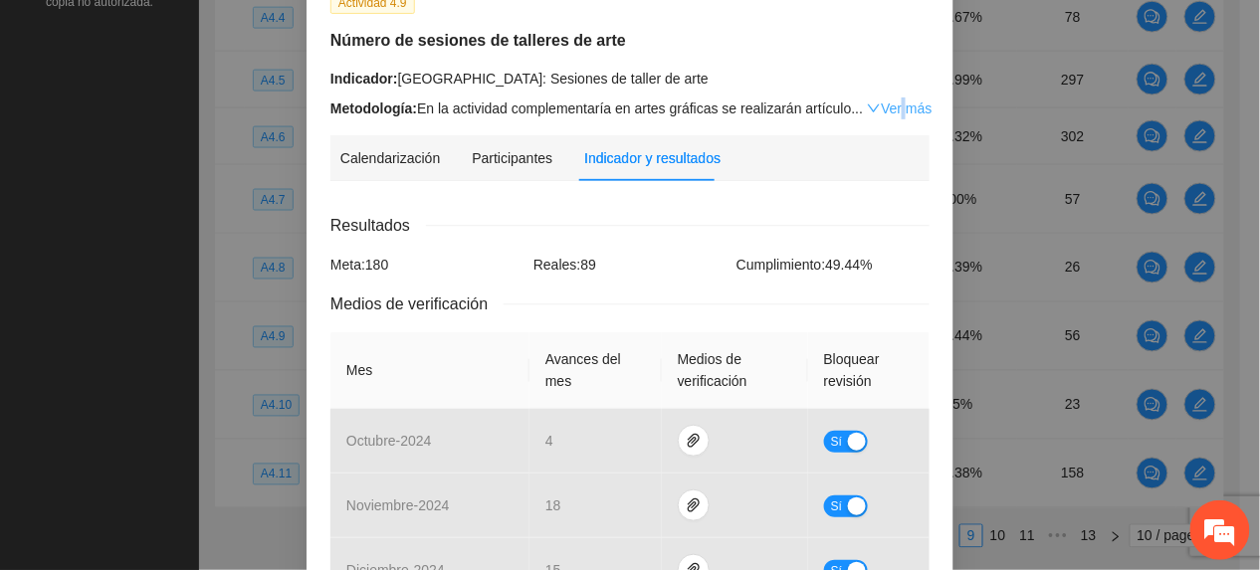
drag, startPoint x: 882, startPoint y: 97, endPoint x: 880, endPoint y: 113, distance: 17.0
click at [880, 113] on link "Ver más" at bounding box center [899, 109] width 65 height 16
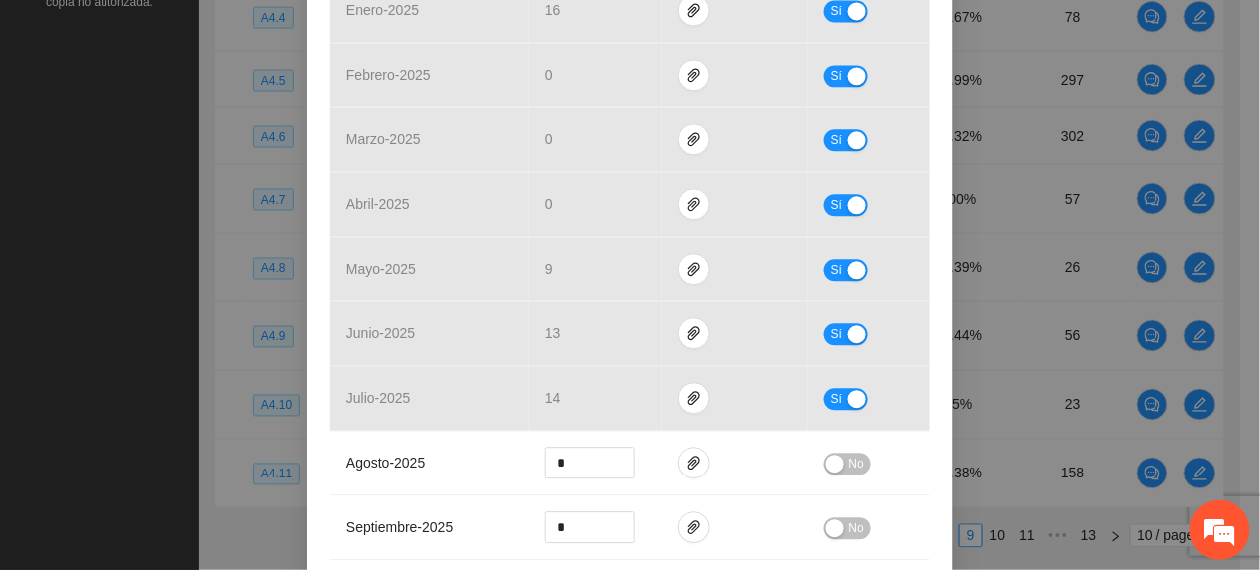
scroll to position [1194, 0]
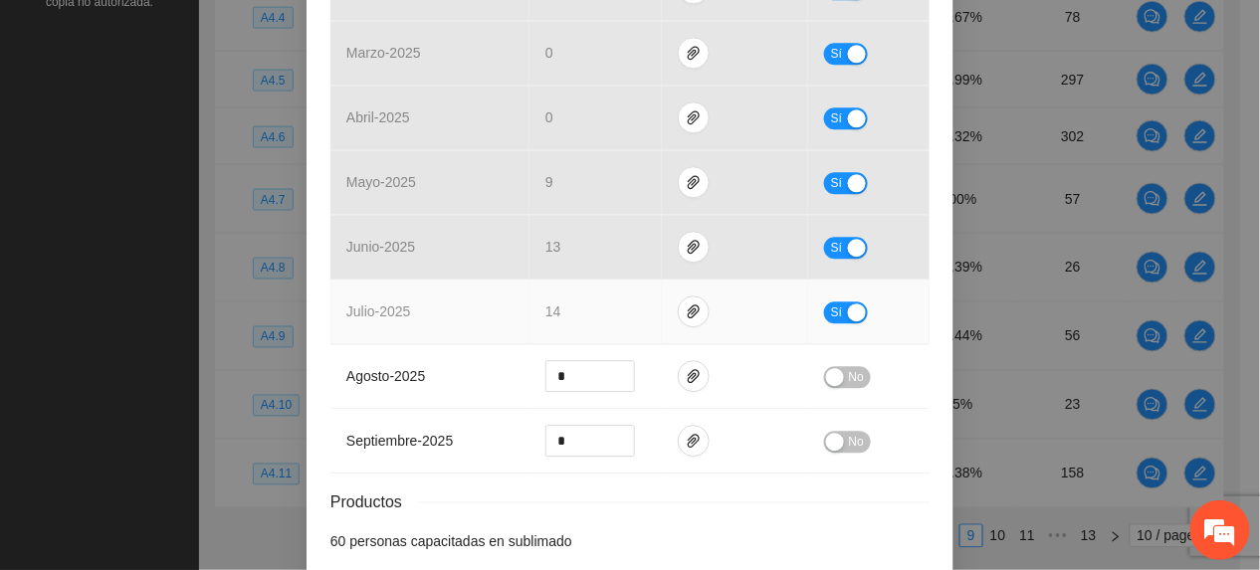
click at [671, 299] on td at bounding box center [735, 312] width 146 height 65
click at [679, 306] on button "button" at bounding box center [694, 312] width 32 height 32
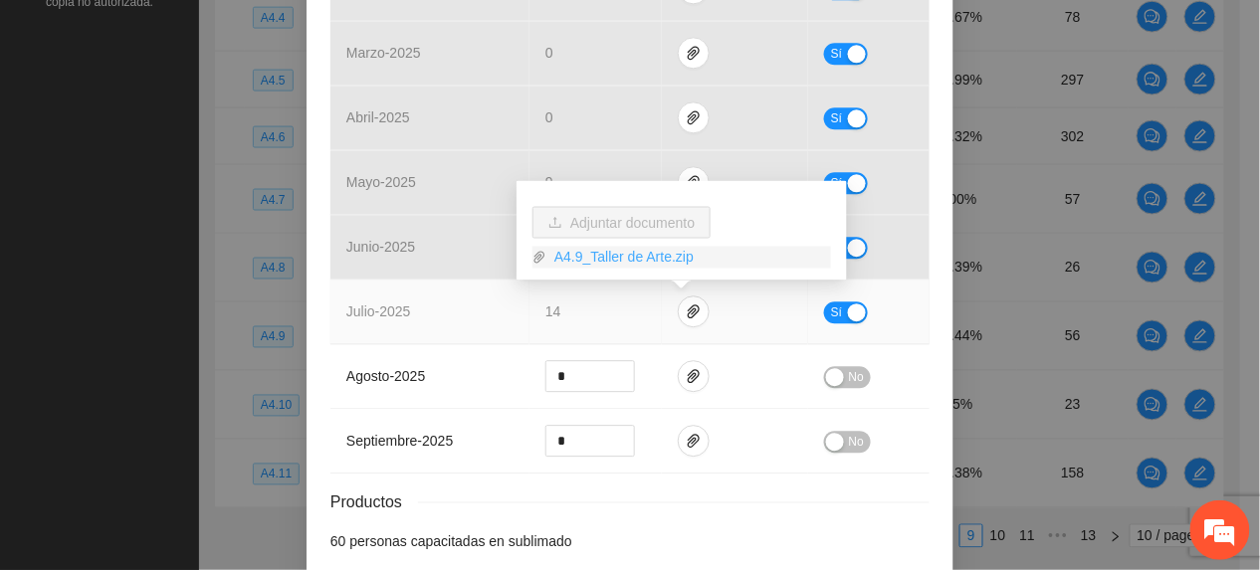
click at [615, 256] on link "A4.9_Taller de Arte.zip" at bounding box center [688, 258] width 285 height 22
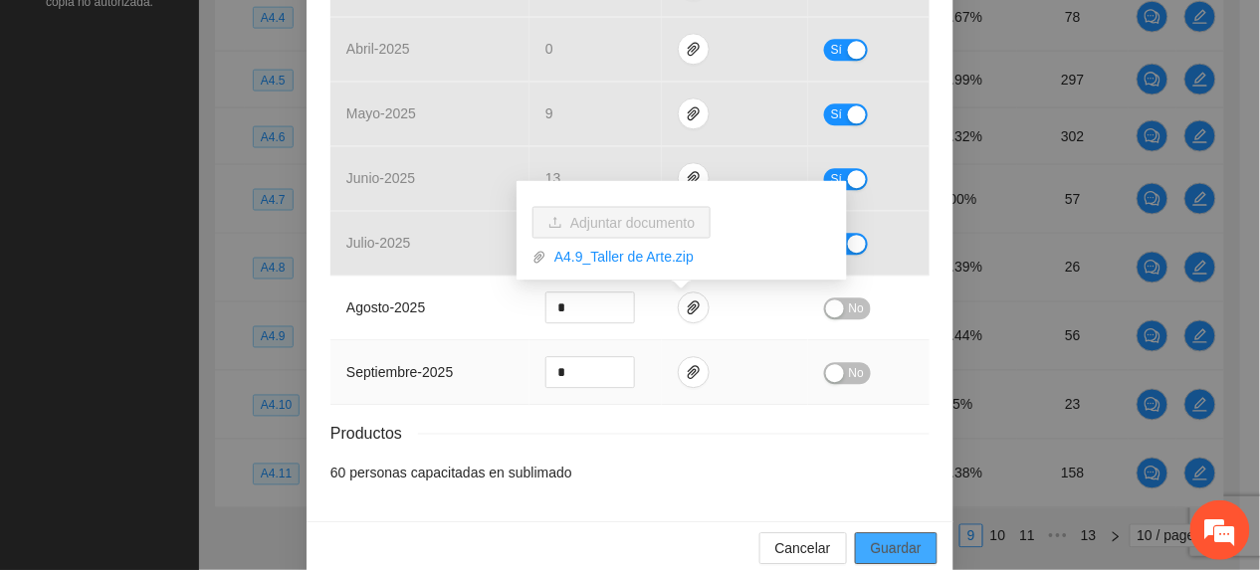
scroll to position [1296, 0]
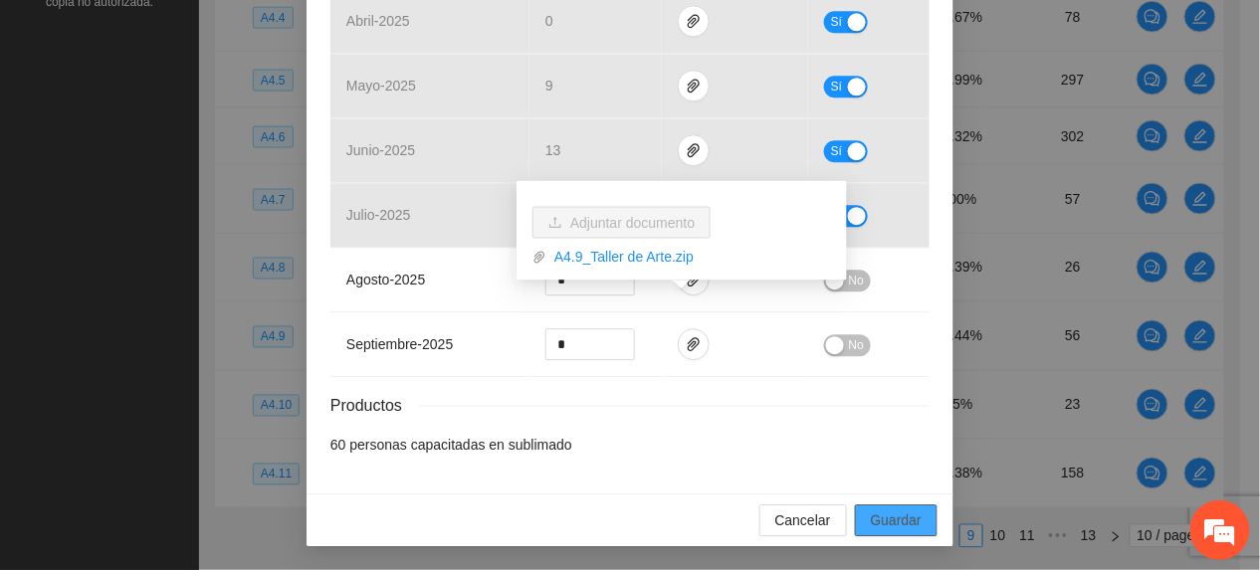
drag, startPoint x: 893, startPoint y: 523, endPoint x: 864, endPoint y: 410, distance: 117.1
click at [893, 525] on span "Guardar" at bounding box center [896, 520] width 51 height 22
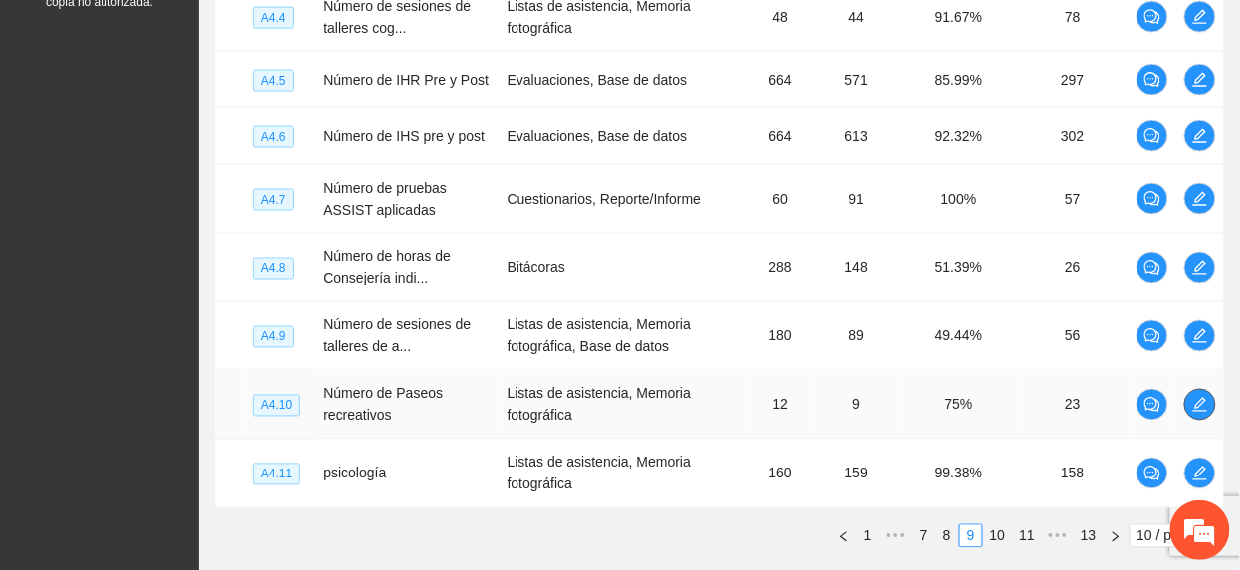
click at [1188, 419] on button "button" at bounding box center [1200, 405] width 32 height 32
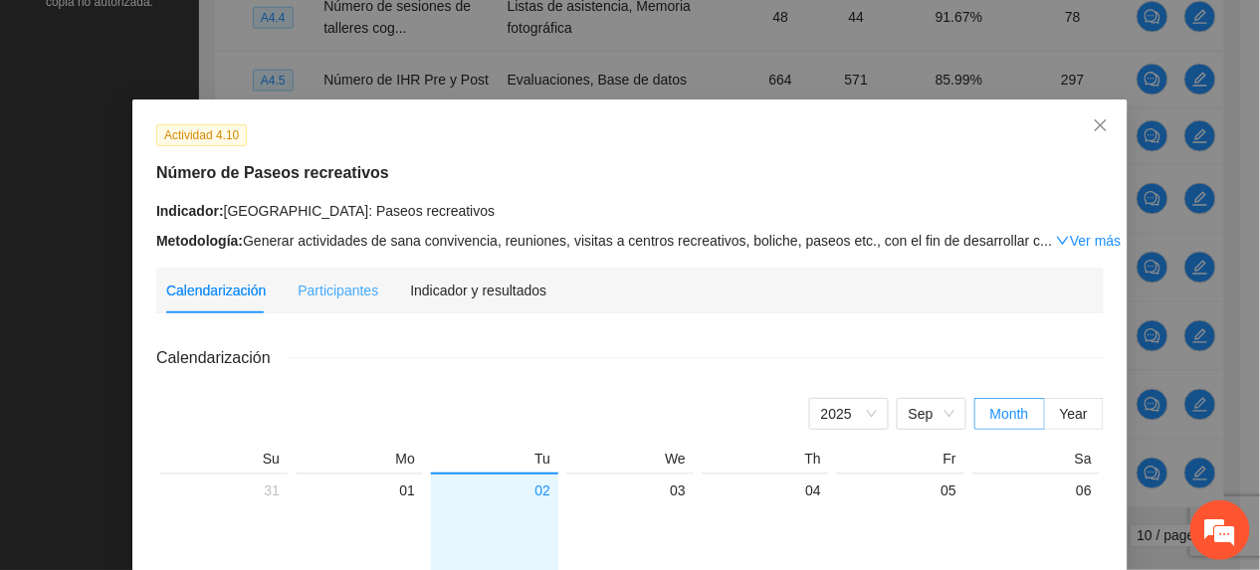
click at [510, 276] on div "Indicador y resultados" at bounding box center [478, 291] width 136 height 46
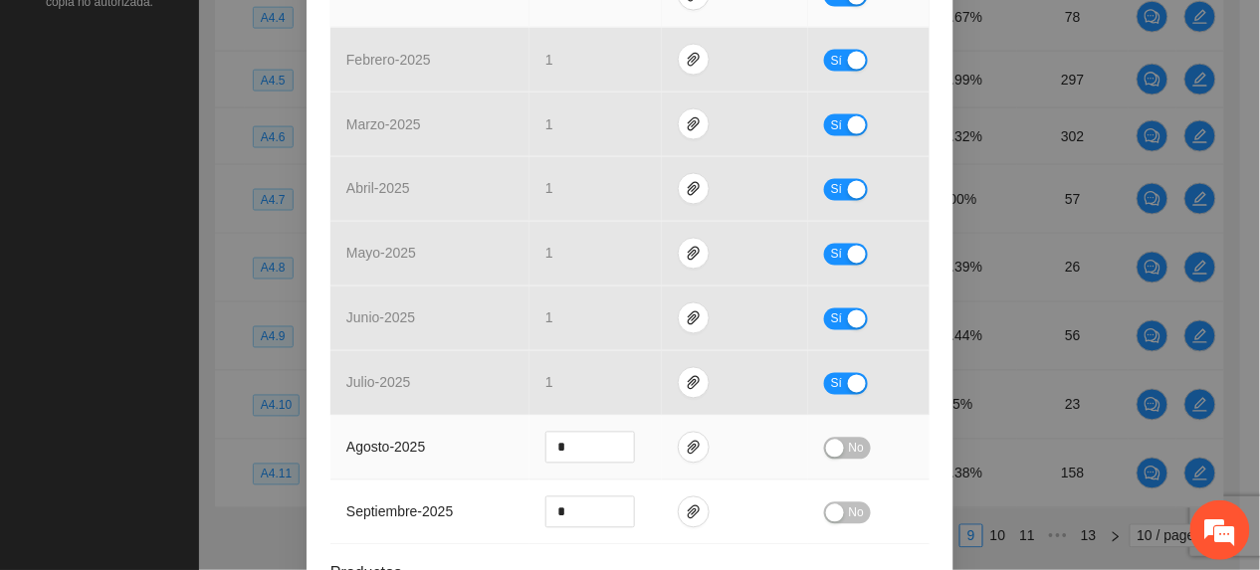
scroll to position [945, 0]
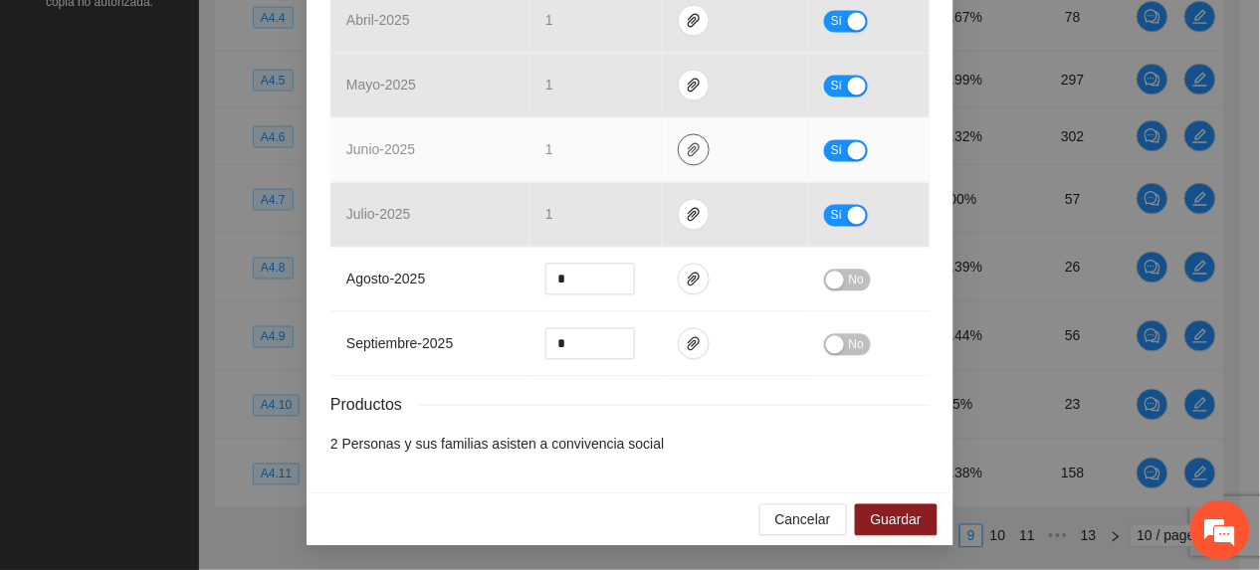
click at [687, 142] on icon "paper-clip" at bounding box center [694, 150] width 16 height 16
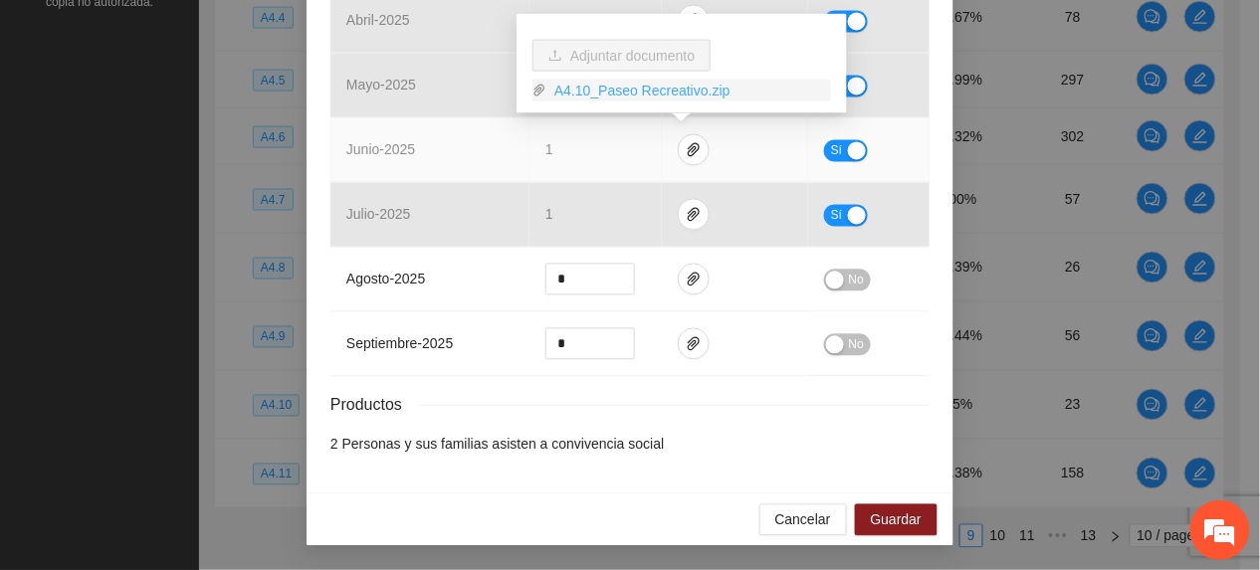
click at [614, 89] on link "A4.10_Paseo Recreativo.zip" at bounding box center [688, 91] width 285 height 22
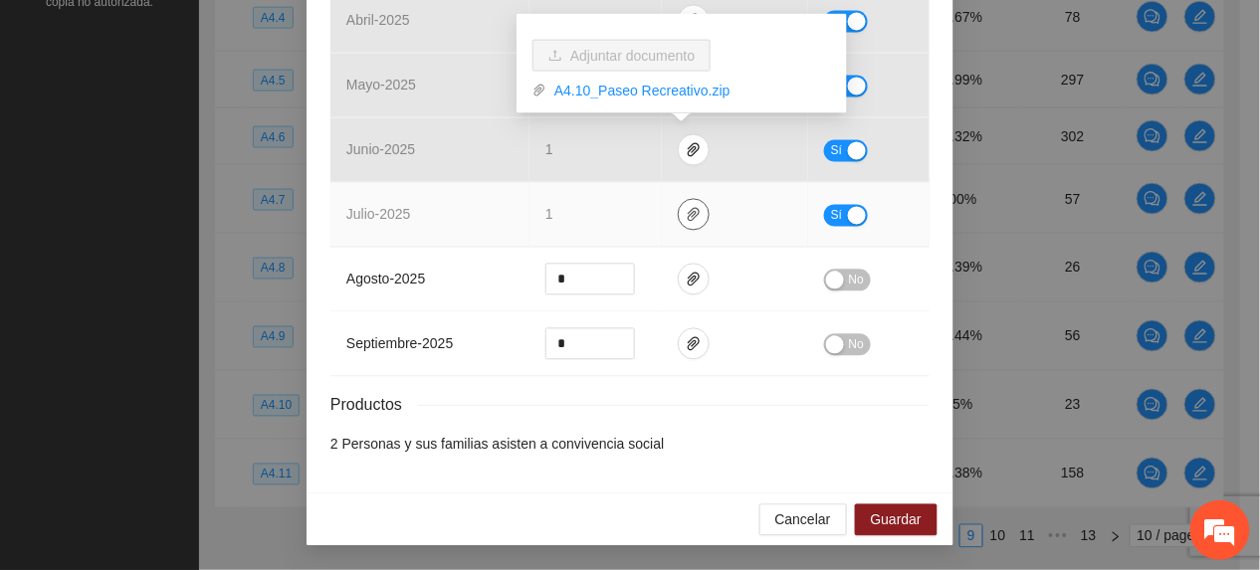
click at [686, 209] on icon "paper-clip" at bounding box center [694, 215] width 16 height 16
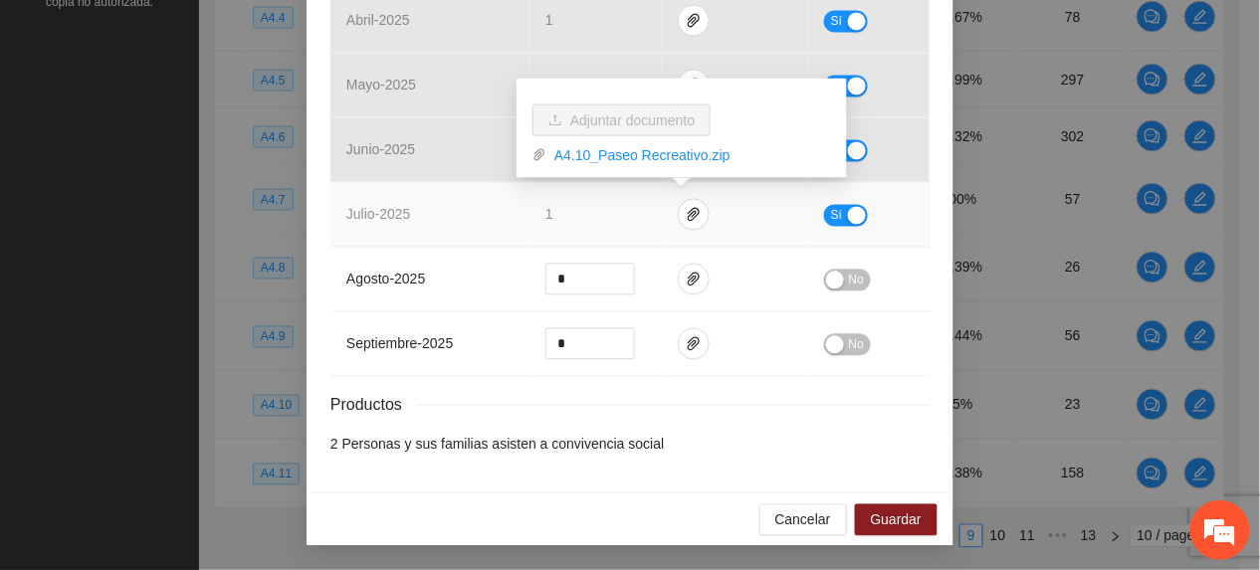
click at [651, 167] on div "Adjuntar documento A4.10_Paseo Recreativo.zip" at bounding box center [681, 129] width 330 height 100
drag, startPoint x: 641, startPoint y: 153, endPoint x: 638, endPoint y: 223, distance: 69.7
click at [637, 156] on link "A4.10_Paseo Recreativo.zip" at bounding box center [688, 155] width 285 height 22
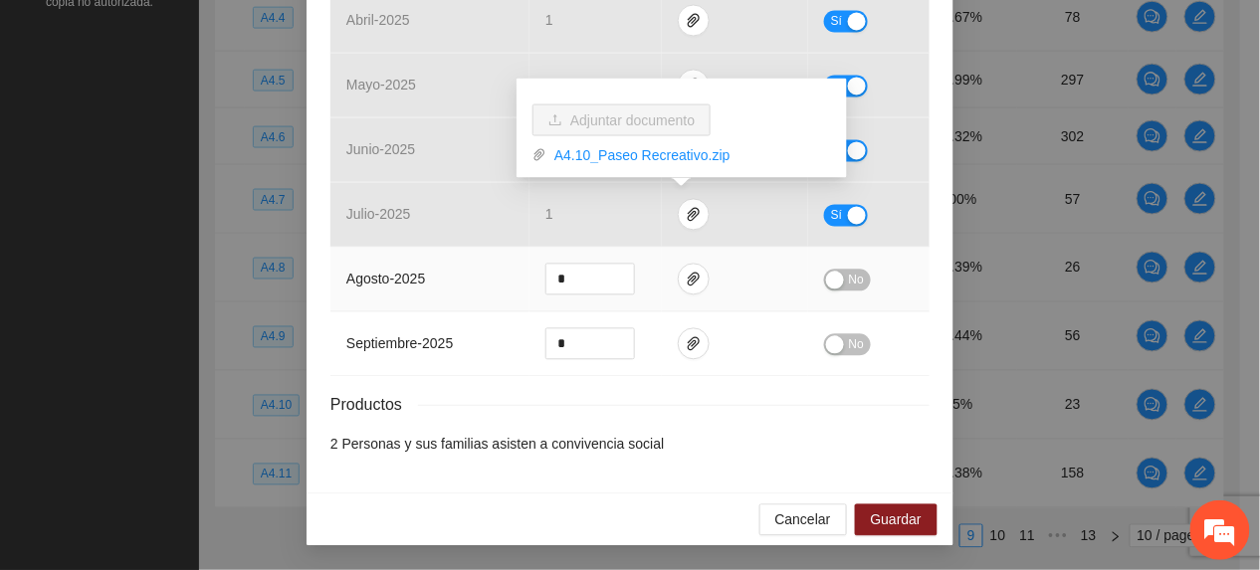
click at [439, 268] on td "agosto - 2025" at bounding box center [429, 280] width 199 height 65
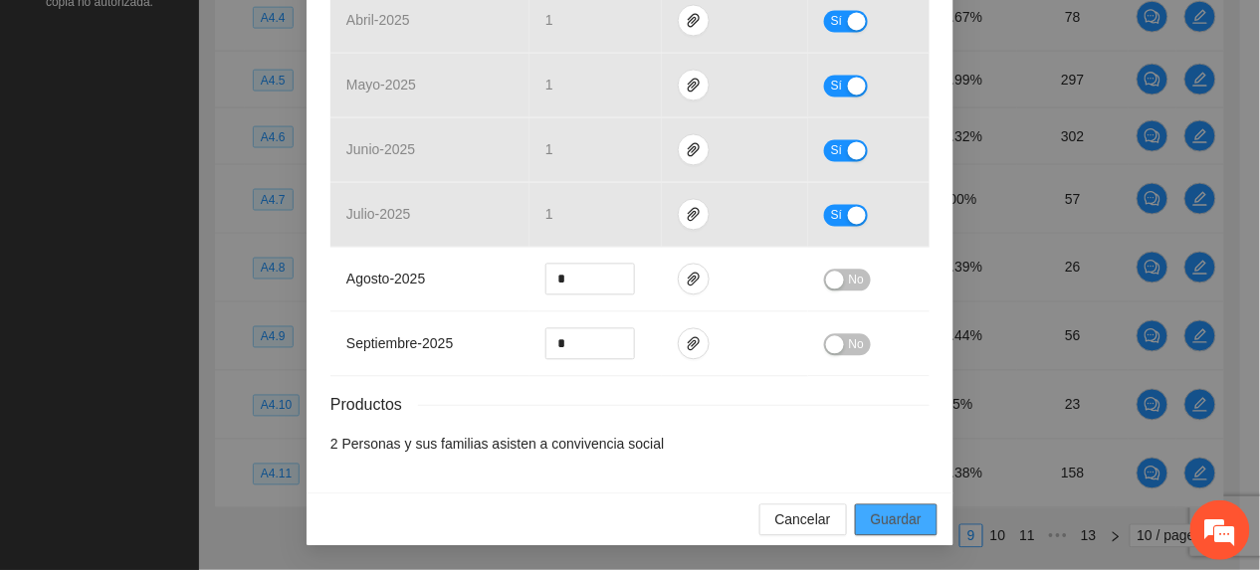
click at [905, 525] on span "Guardar" at bounding box center [896, 520] width 51 height 22
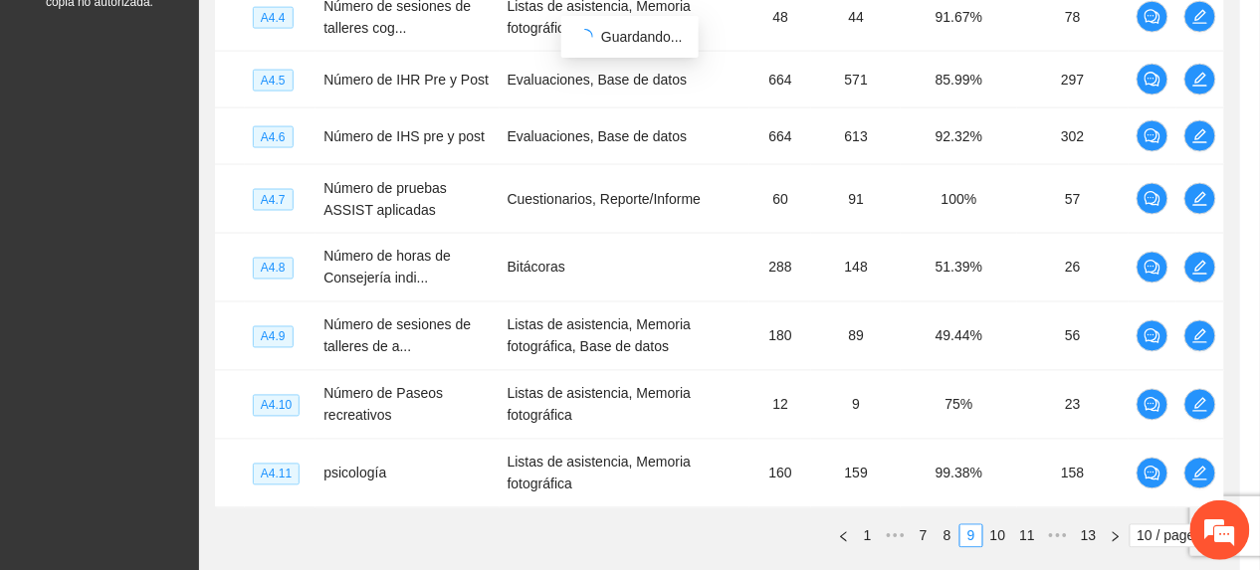
scroll to position [846, 0]
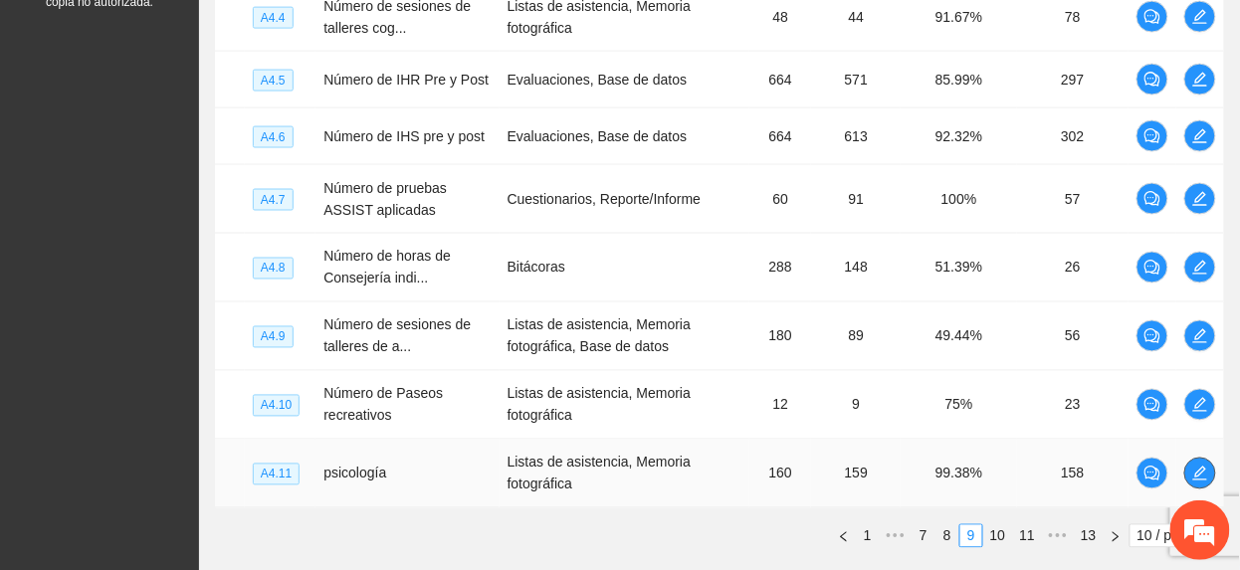
click at [1211, 472] on span "edit" at bounding box center [1200, 474] width 30 height 16
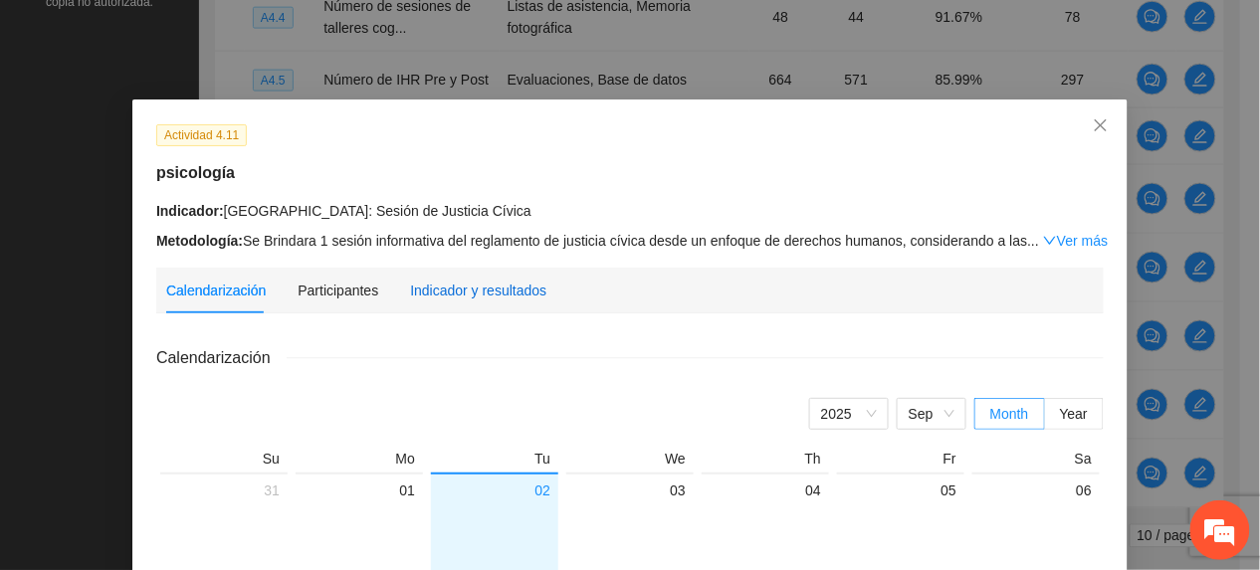
click at [436, 280] on div "Indicador y resultados" at bounding box center [478, 291] width 136 height 22
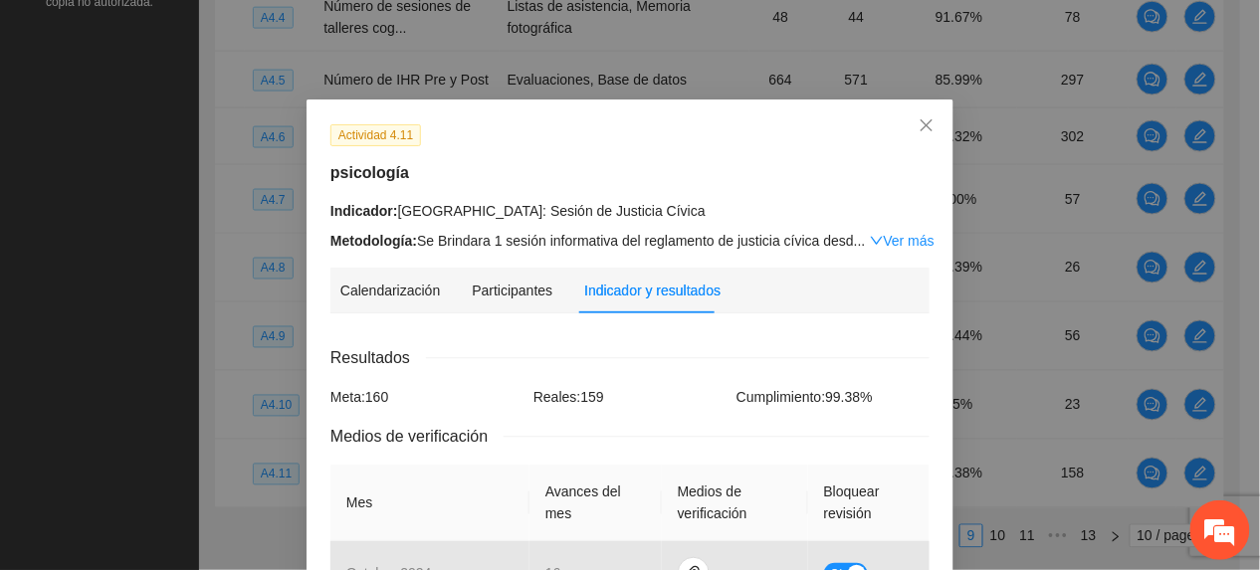
scroll to position [663, 0]
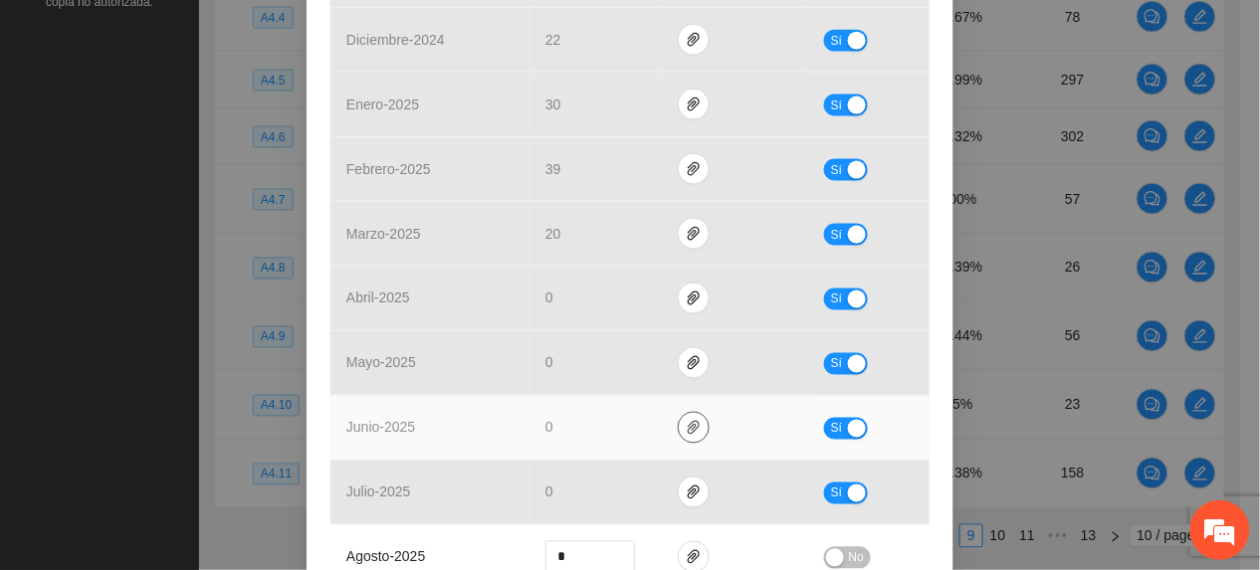
drag, startPoint x: 685, startPoint y: 431, endPoint x: 724, endPoint y: 533, distance: 110.0
click at [688, 432] on icon "paper-clip" at bounding box center [694, 428] width 12 height 14
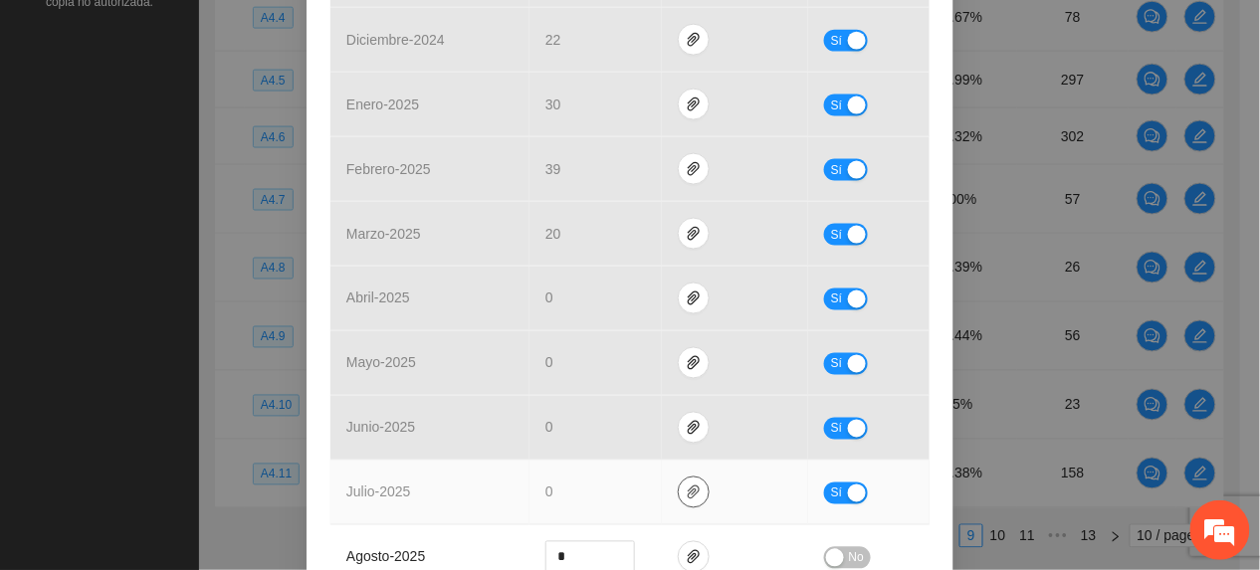
click at [678, 504] on button "button" at bounding box center [694, 493] width 32 height 32
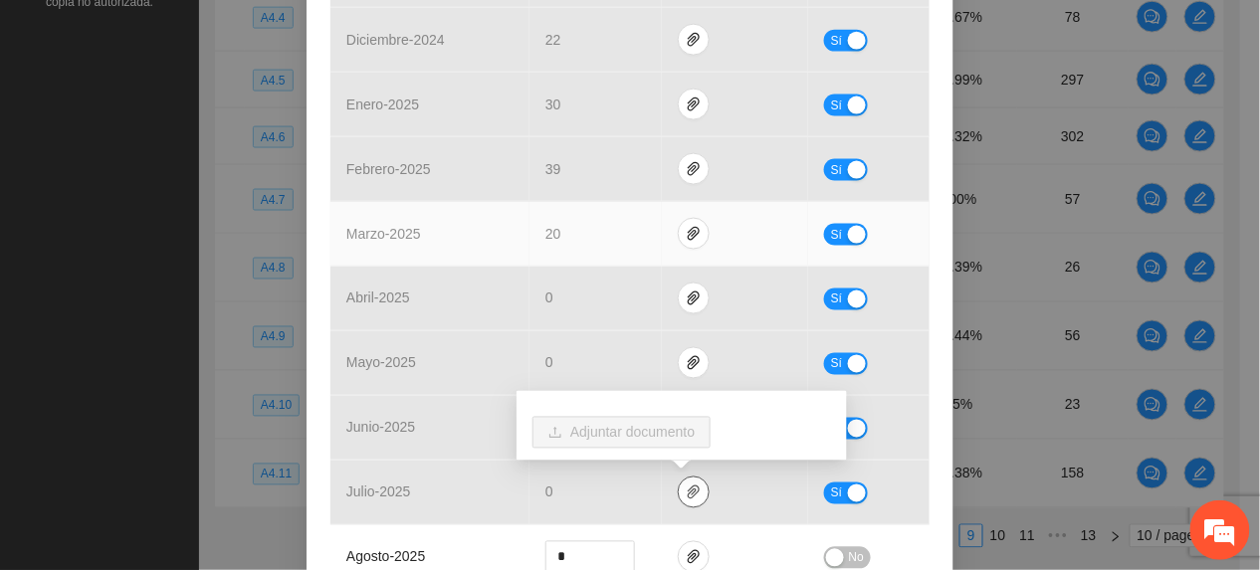
scroll to position [0, 0]
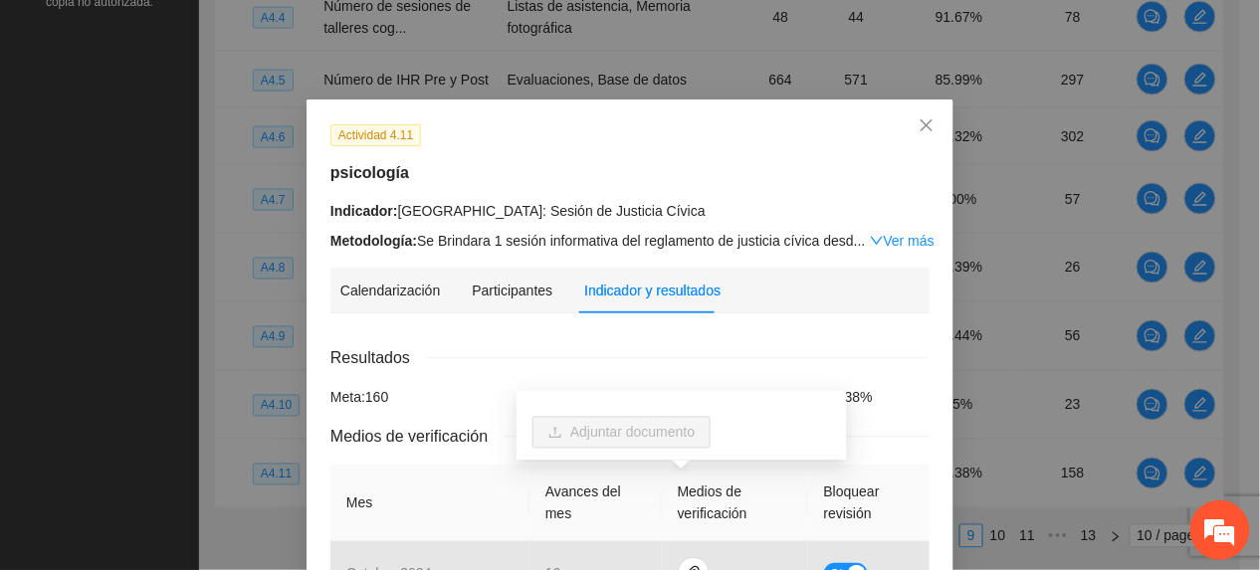
click at [670, 303] on div "Indicador y resultados" at bounding box center [652, 291] width 136 height 46
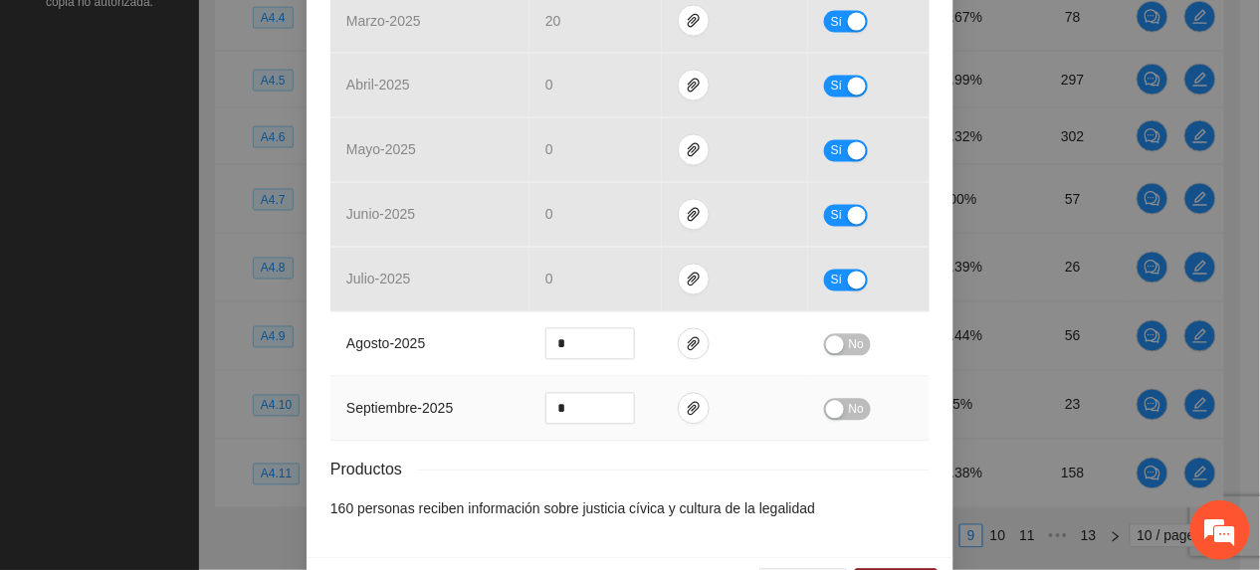
scroll to position [945, 0]
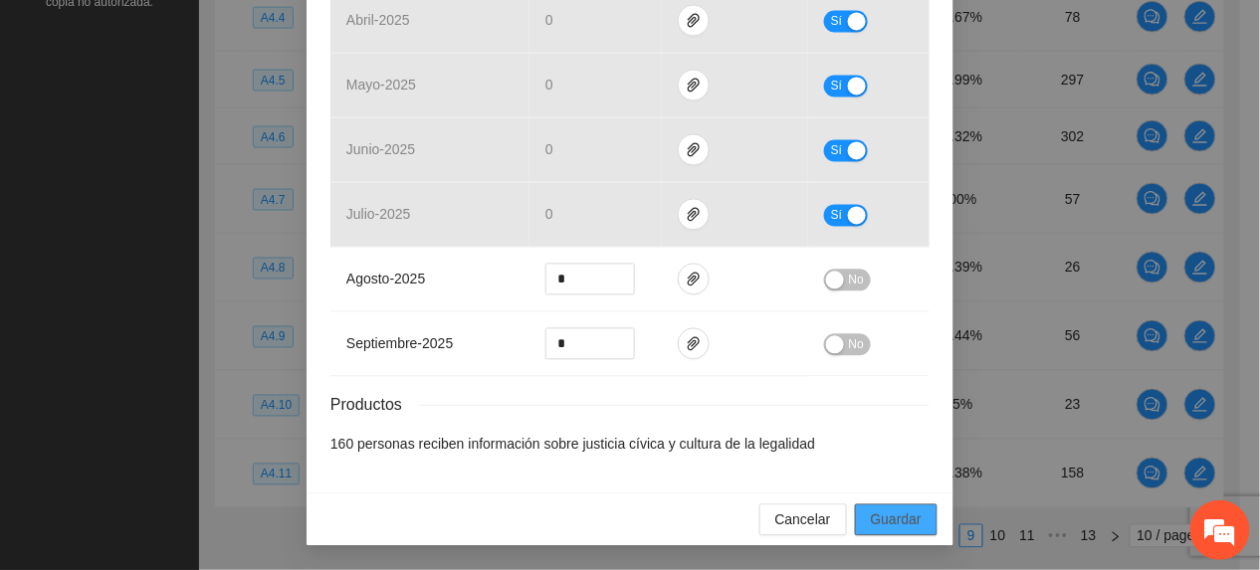
click at [910, 521] on span "Guardar" at bounding box center [896, 520] width 51 height 22
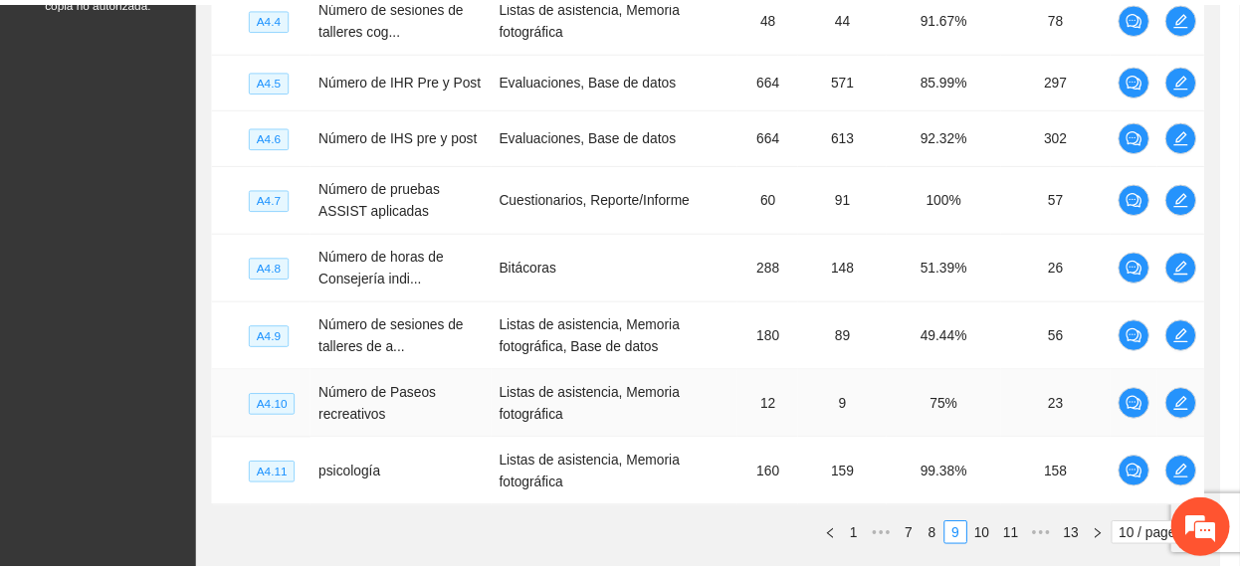
scroll to position [846, 0]
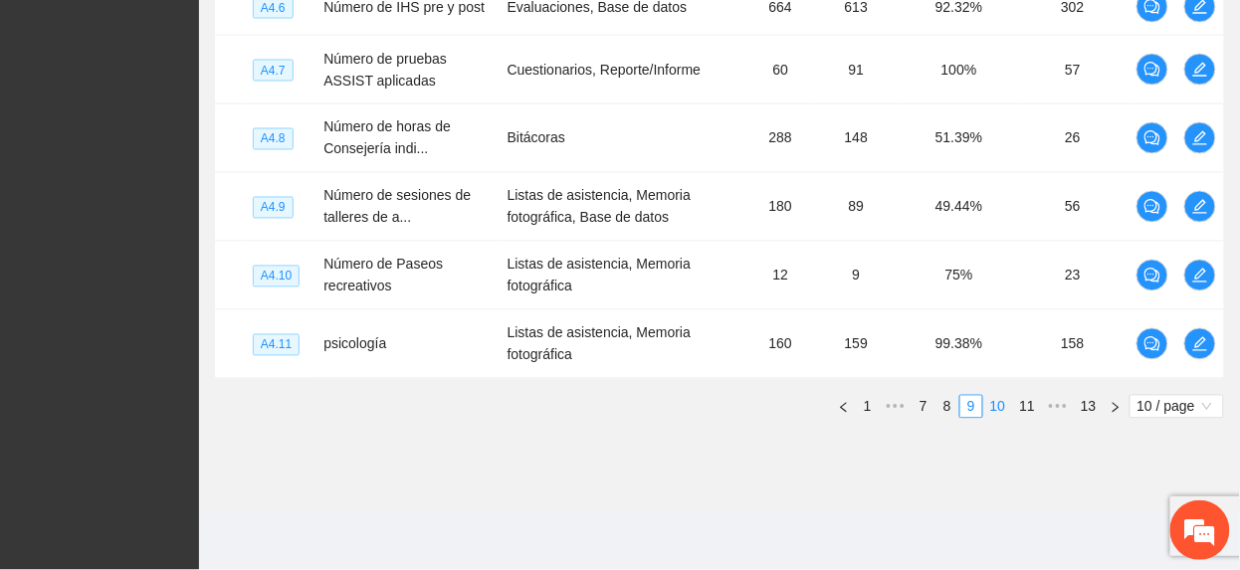
click at [1003, 407] on link "10" at bounding box center [998, 407] width 28 height 22
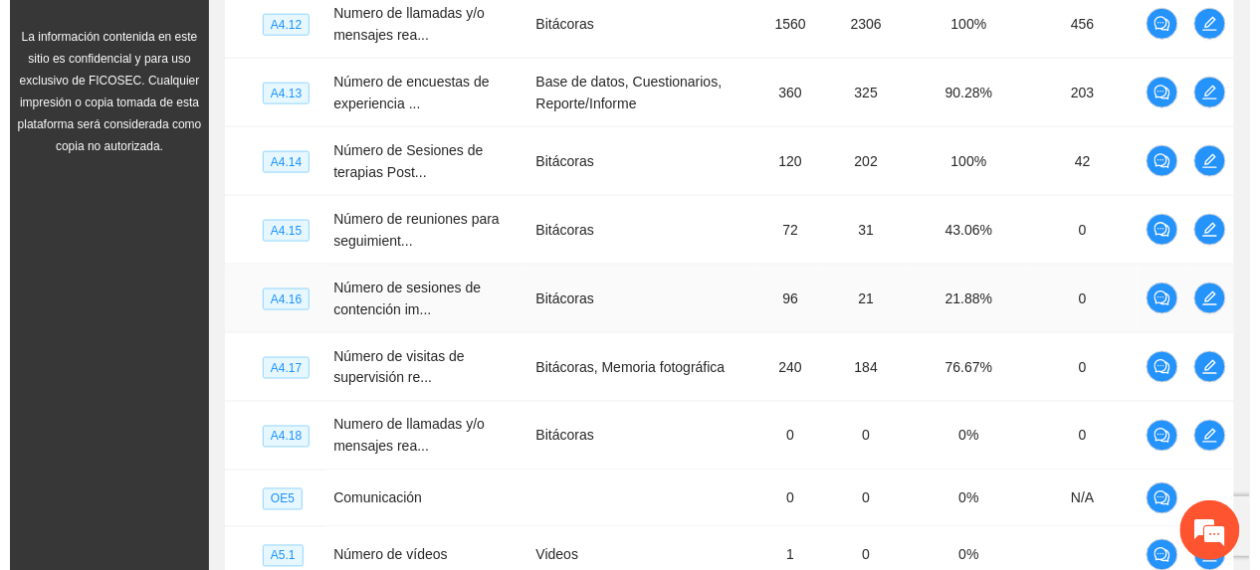
scroll to position [422, 0]
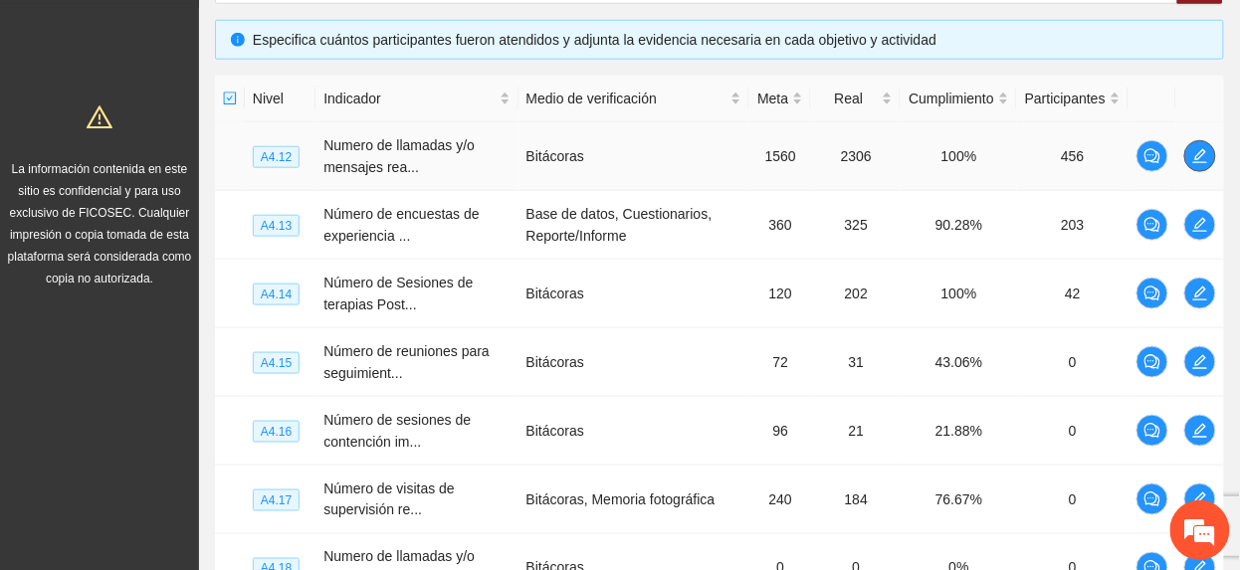
click at [1203, 152] on icon "edit" at bounding box center [1200, 156] width 14 height 14
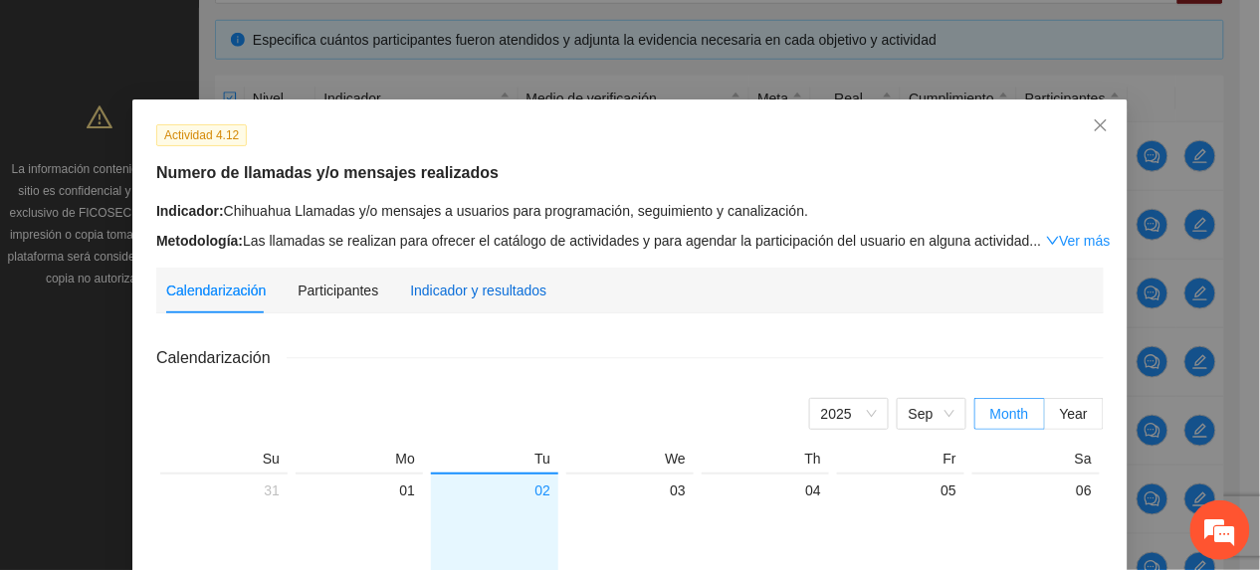
click at [468, 291] on div "Indicador y resultados" at bounding box center [478, 291] width 136 height 22
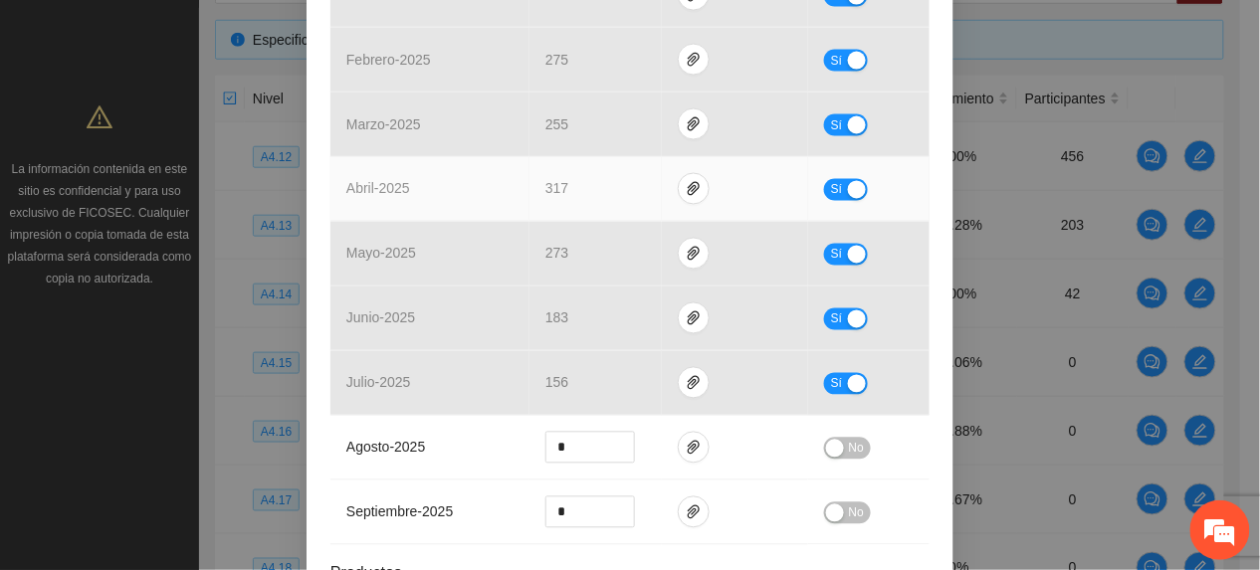
scroll to position [796, 0]
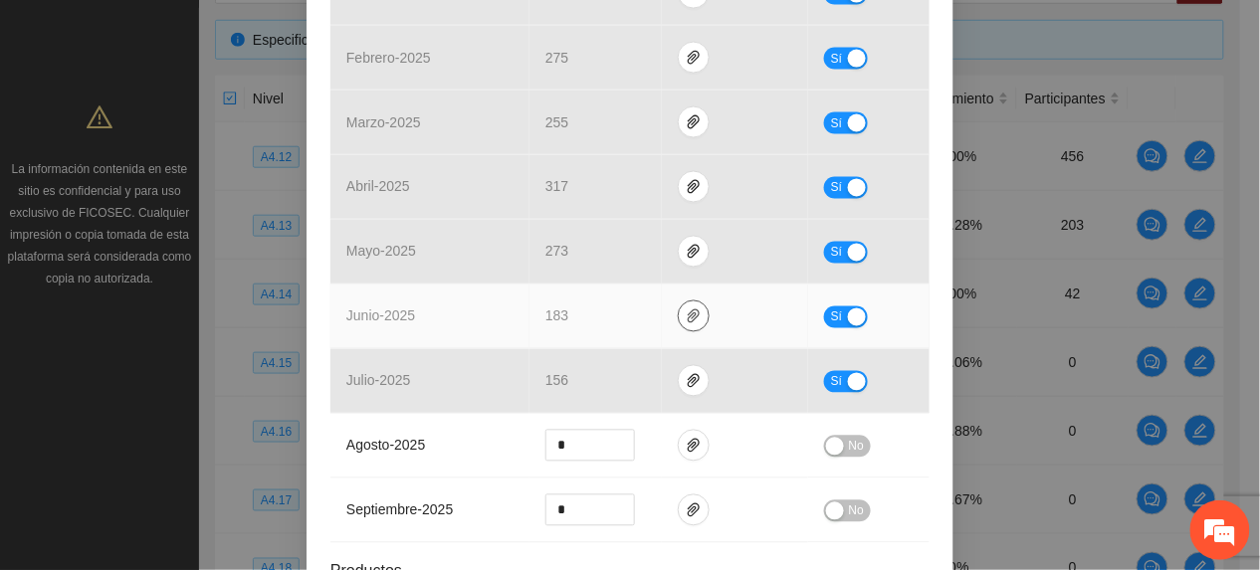
click at [688, 314] on icon "paper-clip" at bounding box center [694, 316] width 12 height 14
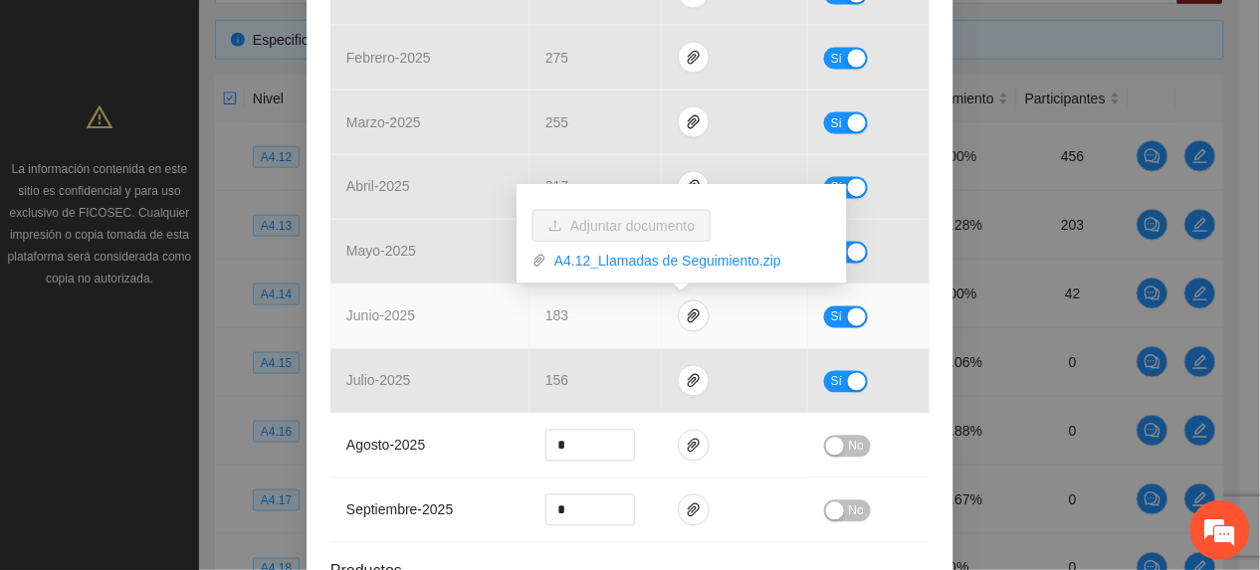
drag, startPoint x: 633, startPoint y: 261, endPoint x: 623, endPoint y: 239, distance: 24.0
click at [633, 261] on link "A4.12_Llamadas de Seguimiento.zip" at bounding box center [688, 261] width 285 height 22
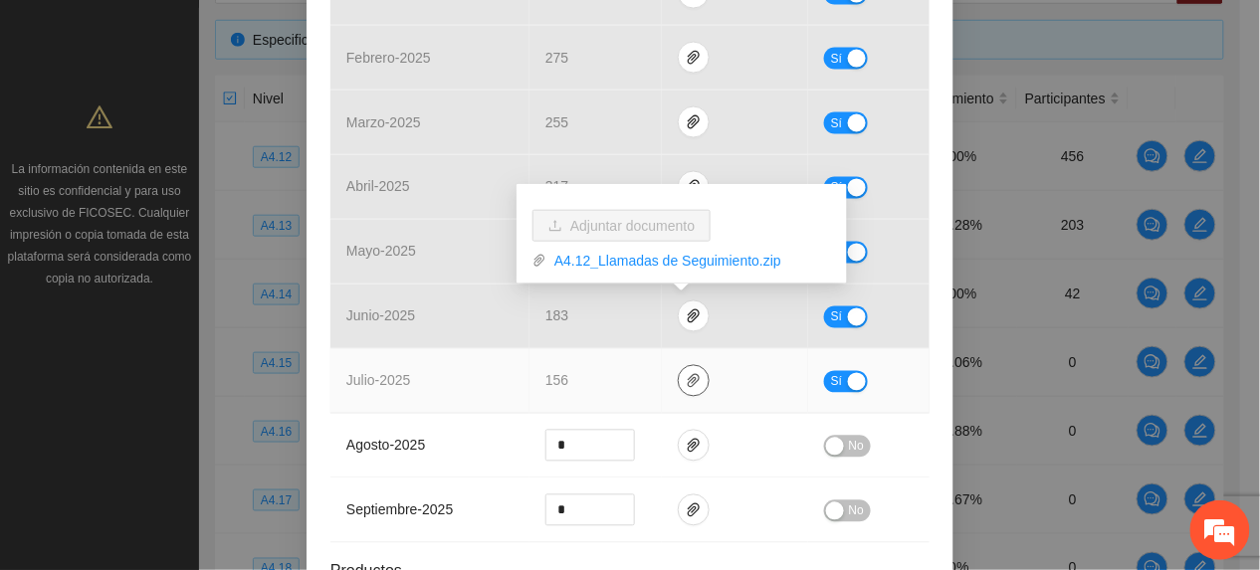
click at [686, 380] on icon "paper-clip" at bounding box center [694, 381] width 16 height 16
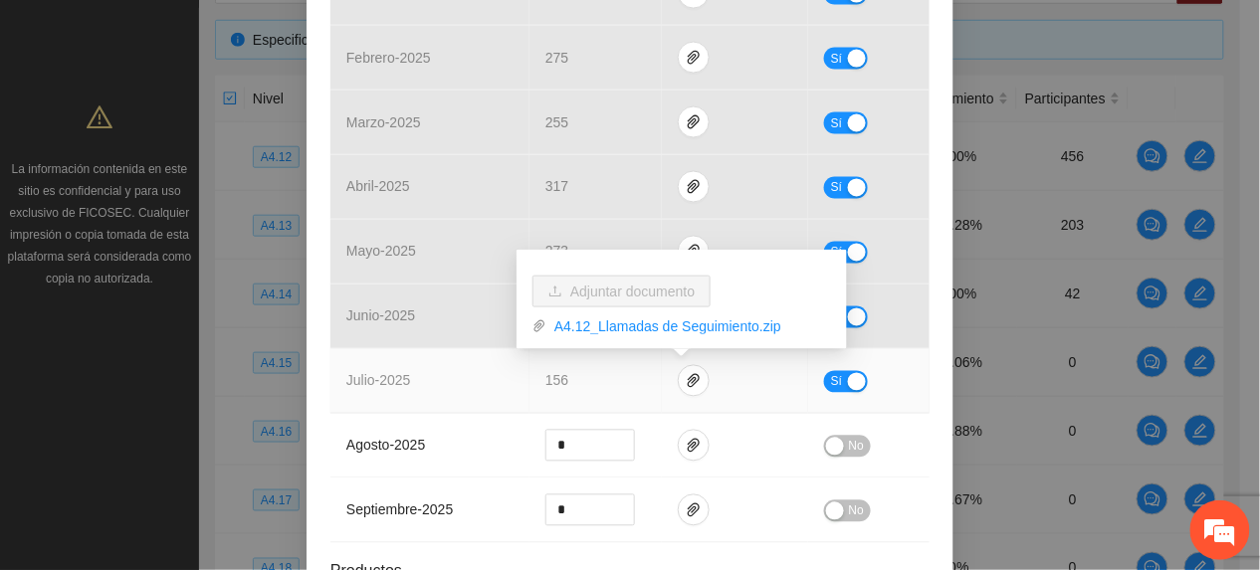
drag, startPoint x: 614, startPoint y: 326, endPoint x: 626, endPoint y: 342, distance: 19.9
click at [614, 326] on link "A4.12_Llamadas de Seguimiento.zip" at bounding box center [688, 326] width 285 height 22
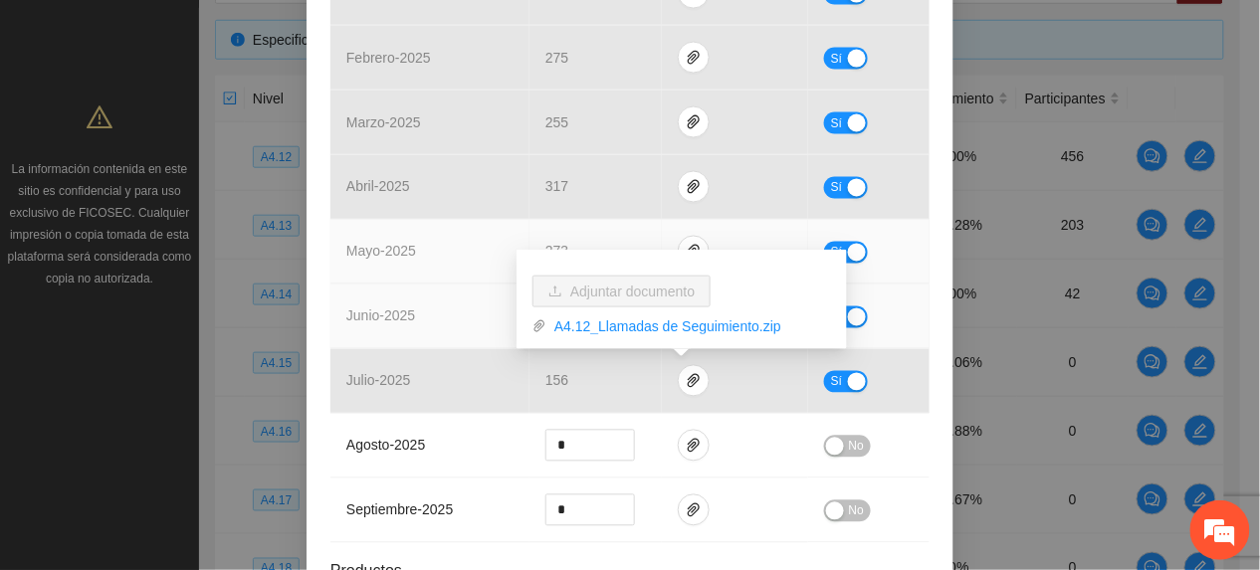
click at [450, 287] on tbody "octubre - 2024 61 Sí noviembre - 2024 252 Sí diciembre - 2024 259 Sí enero - 20…" at bounding box center [629, 155] width 599 height 776
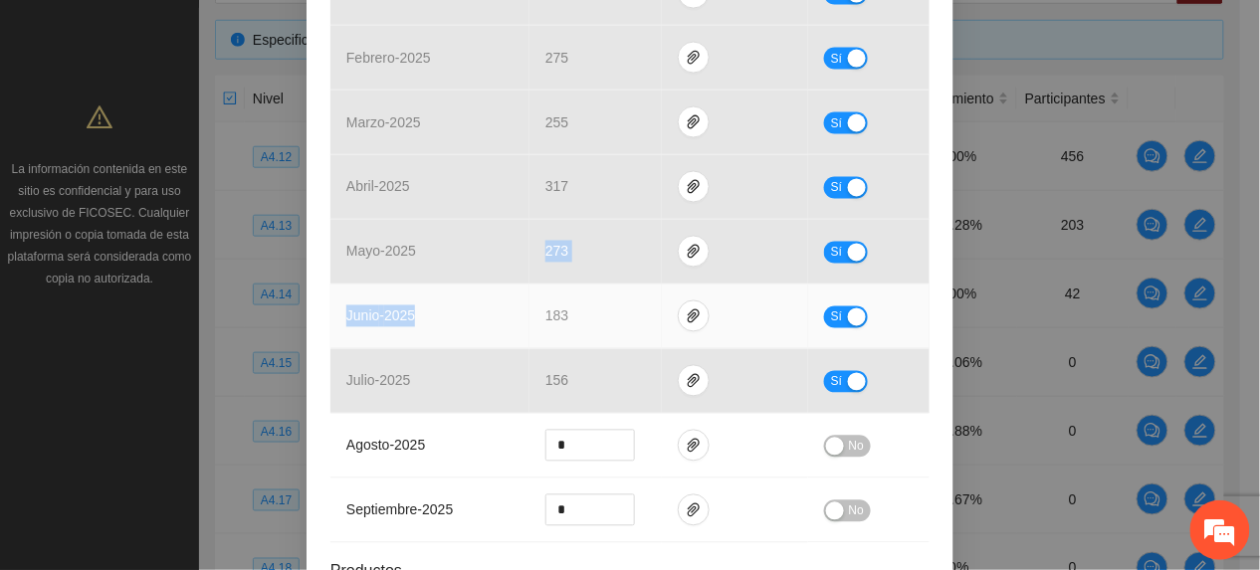
click at [834, 319] on button "Sí" at bounding box center [846, 317] width 44 height 22
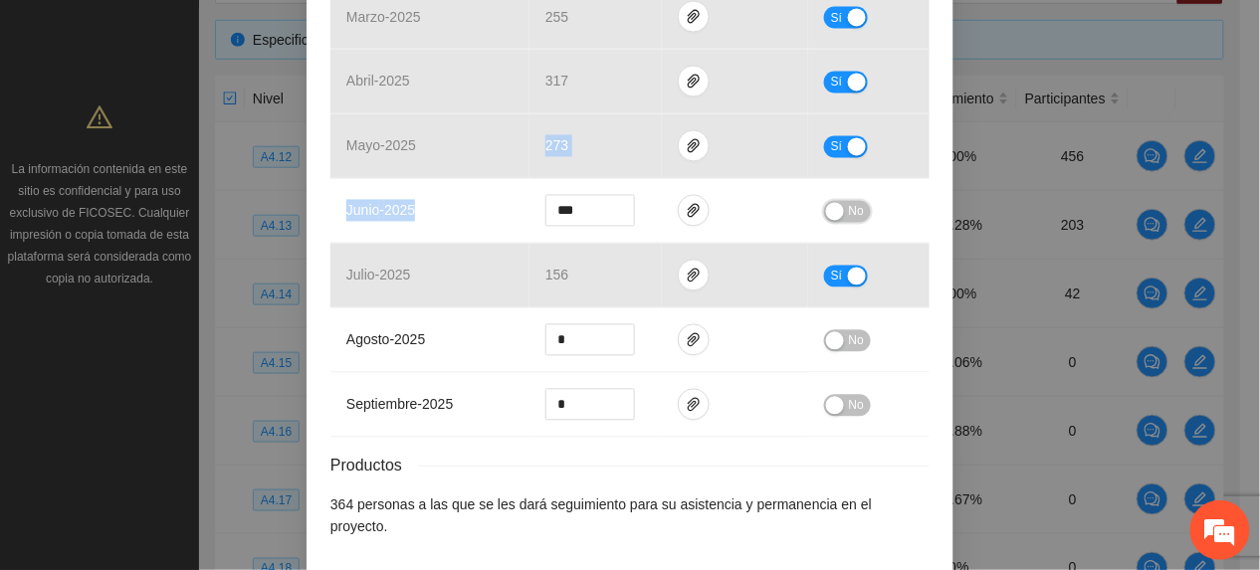
scroll to position [968, 0]
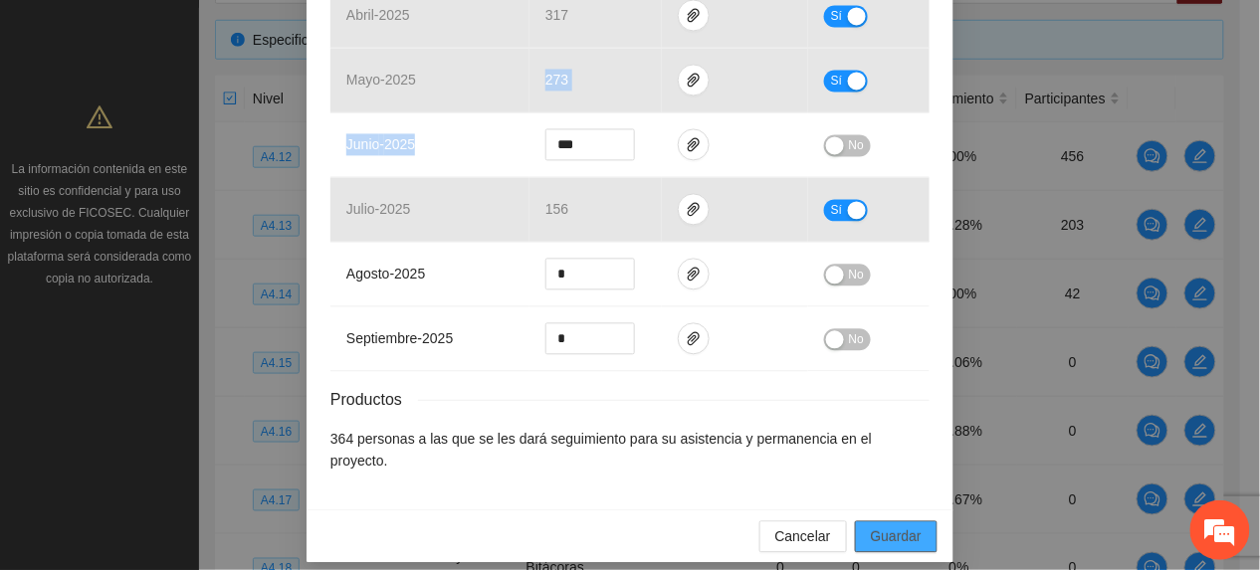
click at [871, 525] on span "Guardar" at bounding box center [896, 536] width 51 height 22
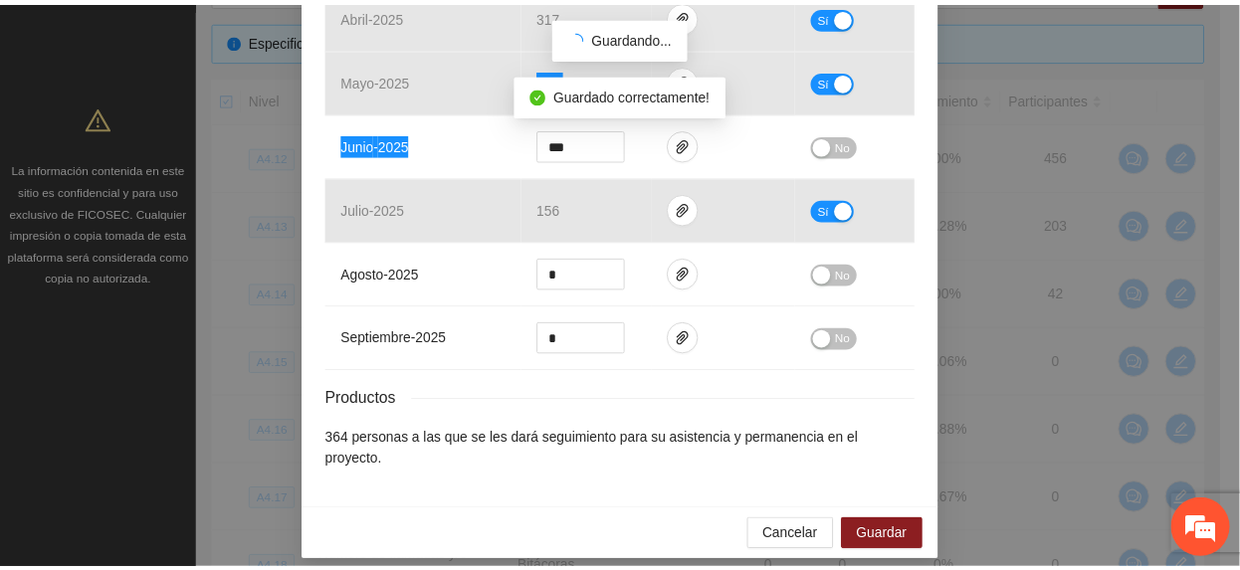
scroll to position [869, 0]
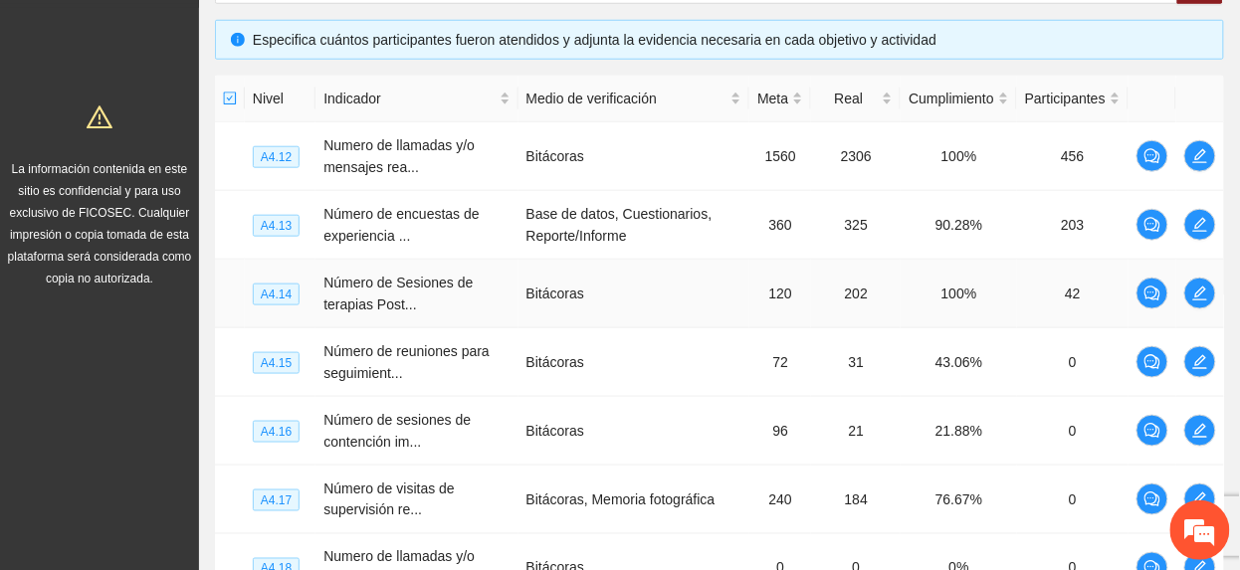
drag, startPoint x: 272, startPoint y: 271, endPoint x: 291, endPoint y: 284, distance: 22.9
click at [269, 277] on td "A4.14" at bounding box center [280, 294] width 71 height 69
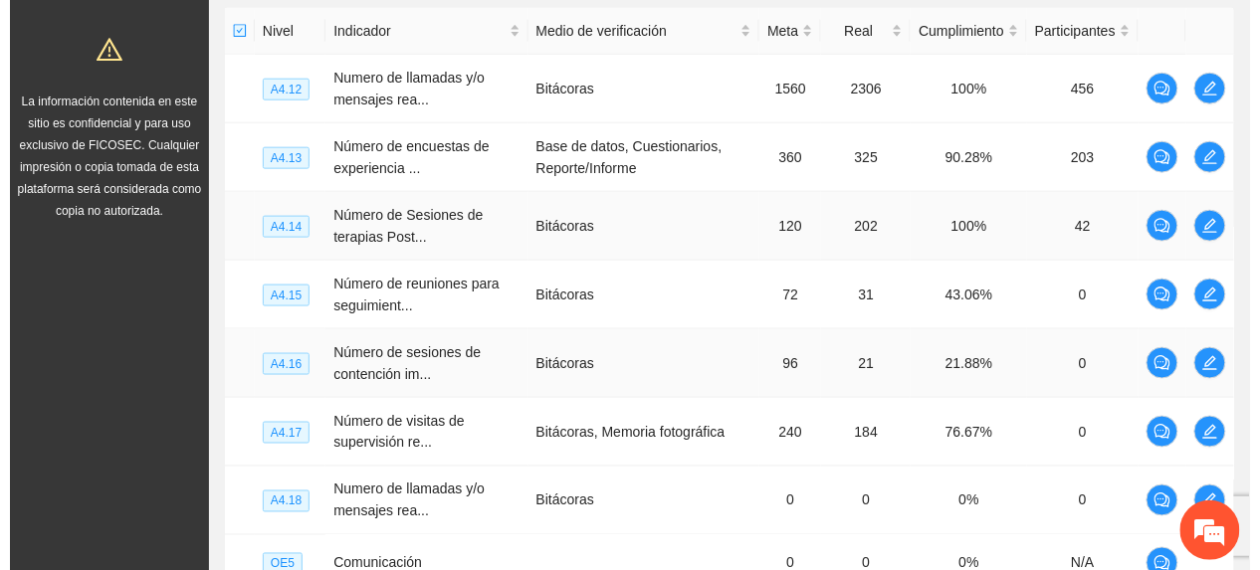
scroll to position [554, 0]
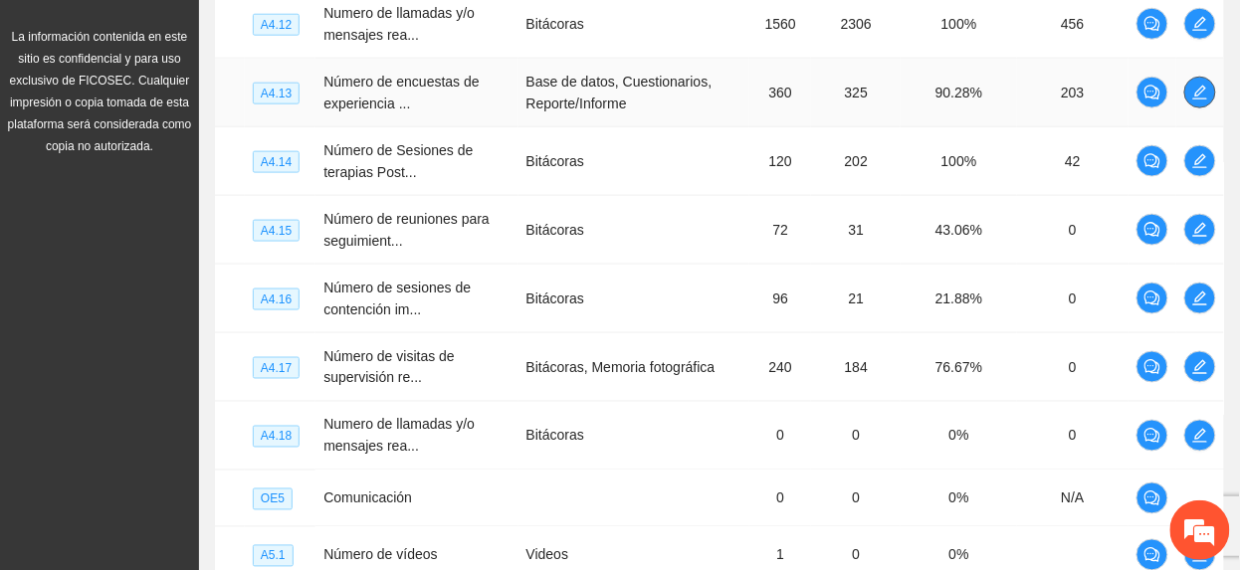
click at [1187, 101] on span "edit" at bounding box center [1200, 93] width 30 height 16
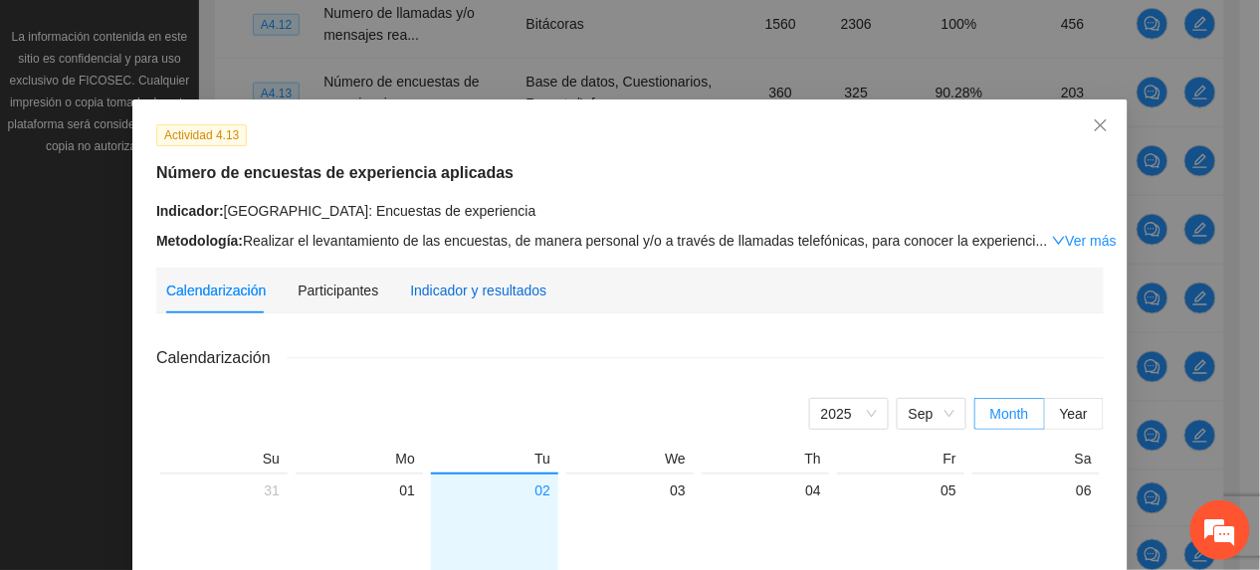
click at [410, 297] on div "Indicador y resultados" at bounding box center [478, 291] width 136 height 22
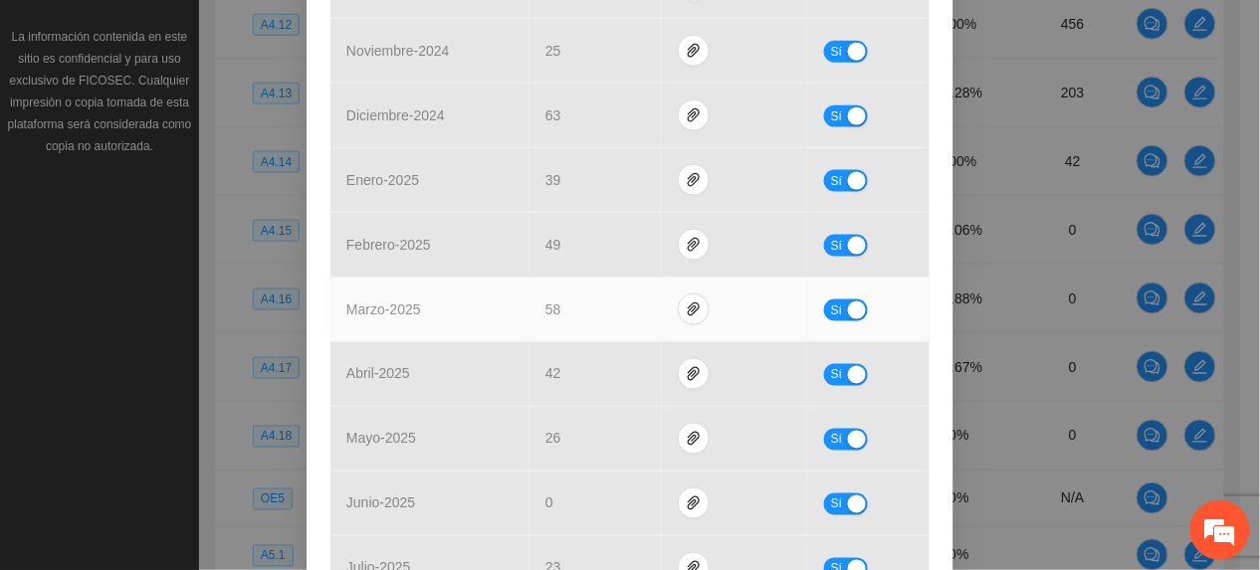
scroll to position [928, 0]
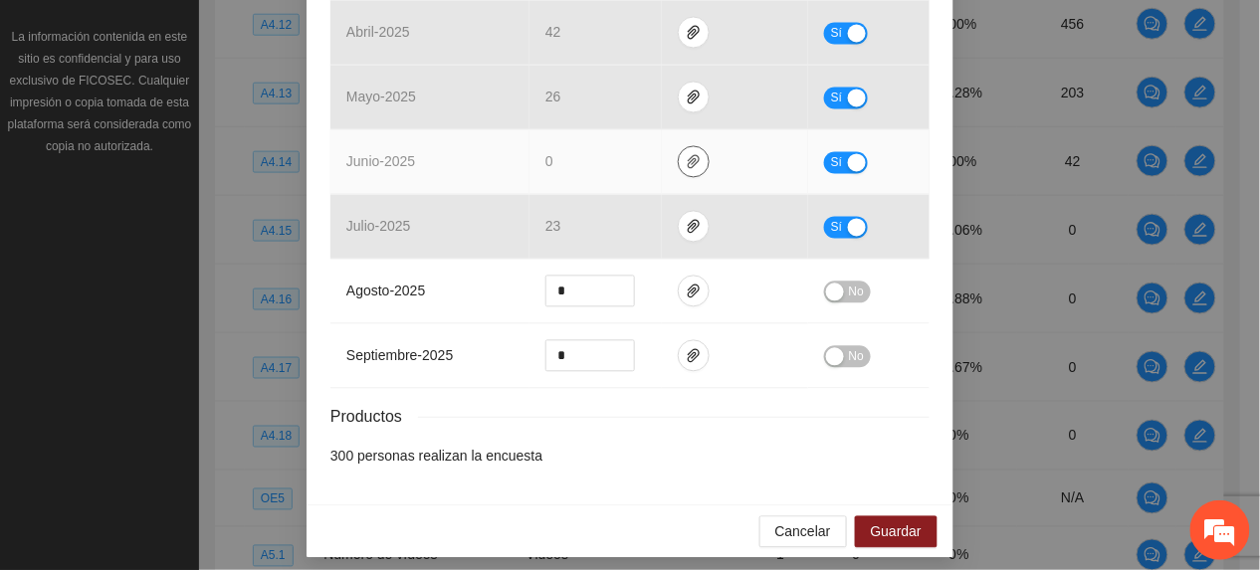
click at [688, 161] on icon "paper-clip" at bounding box center [694, 162] width 12 height 14
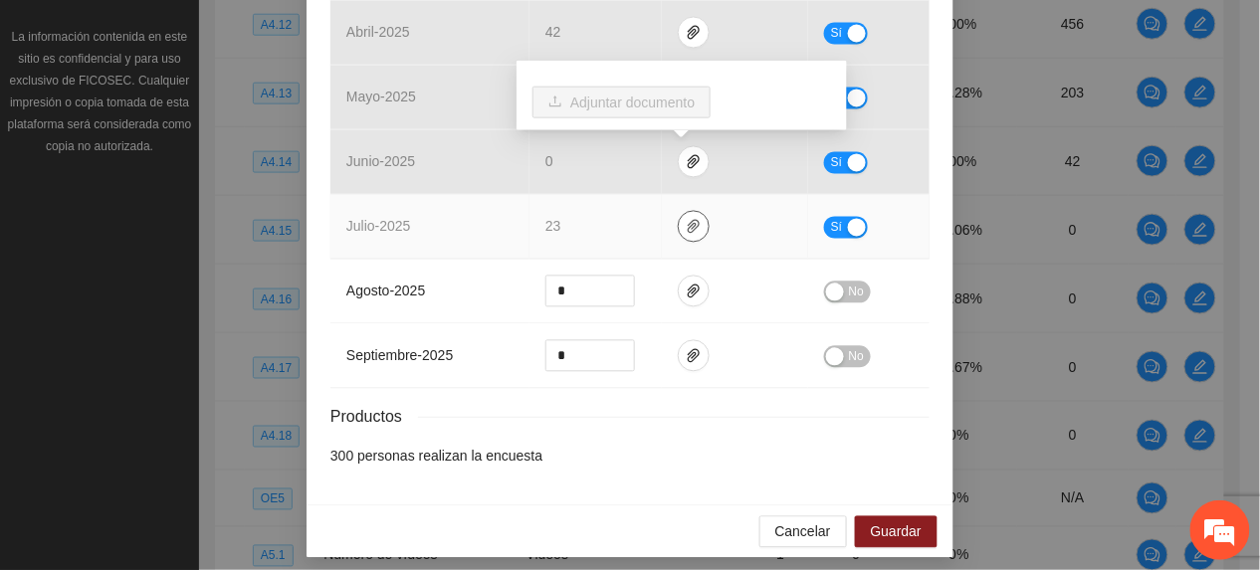
click at [686, 228] on icon "paper-clip" at bounding box center [694, 227] width 16 height 16
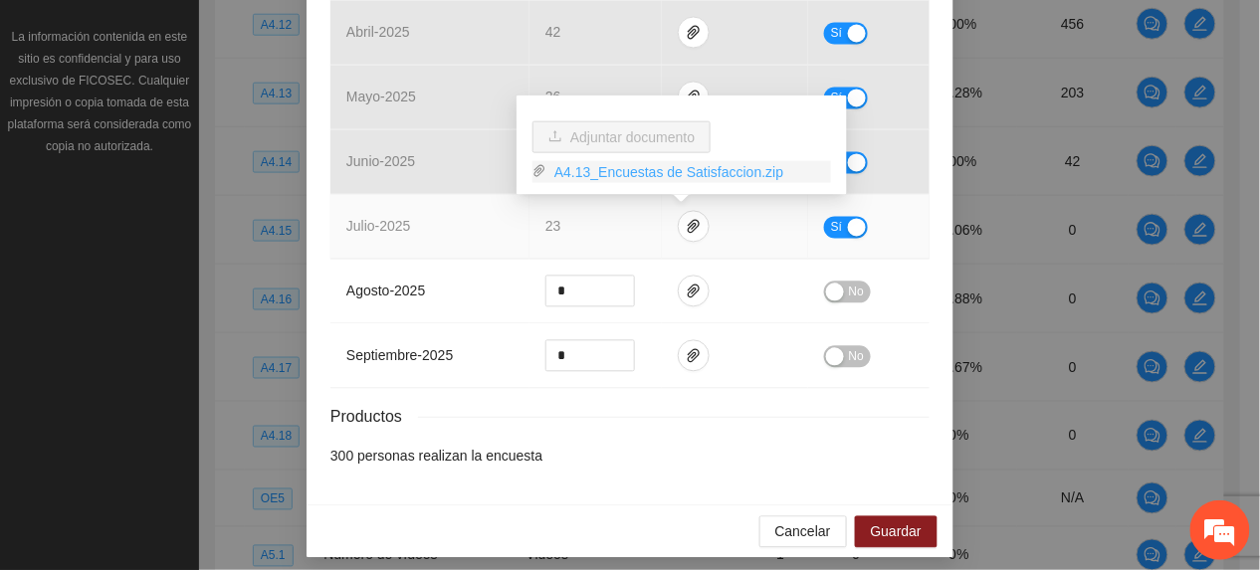
click at [574, 176] on link "A4.13_Encuestas de Satisfaccion.zip" at bounding box center [688, 172] width 285 height 22
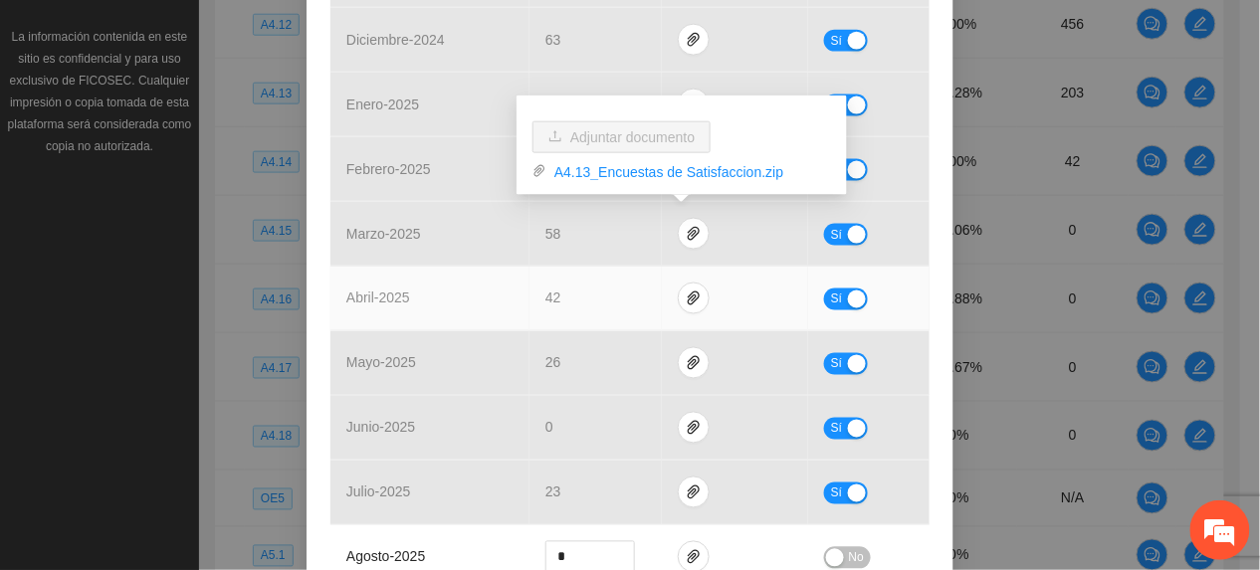
scroll to position [796, 0]
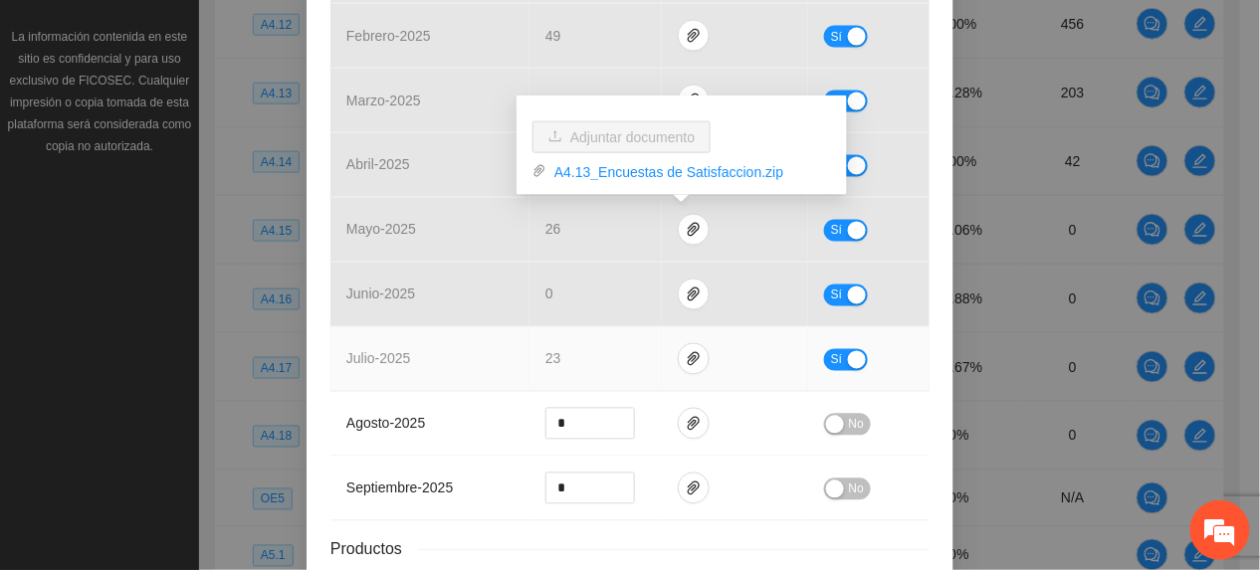
click at [831, 363] on span "Sí" at bounding box center [837, 360] width 12 height 22
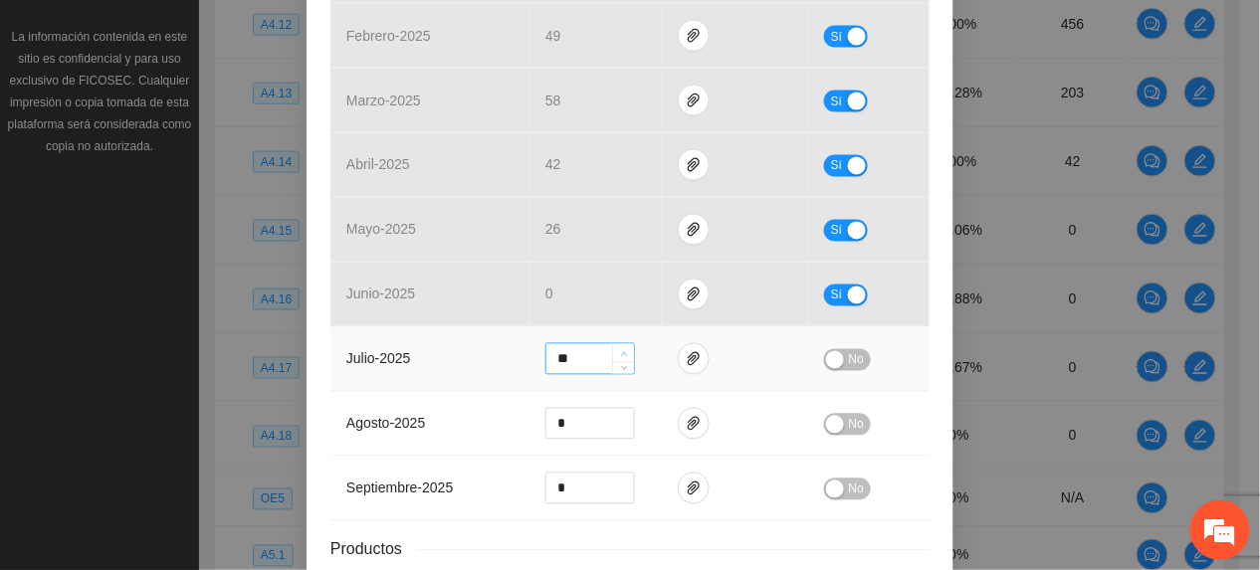
type input "**"
click at [618, 351] on span "up" at bounding box center [624, 354] width 12 height 12
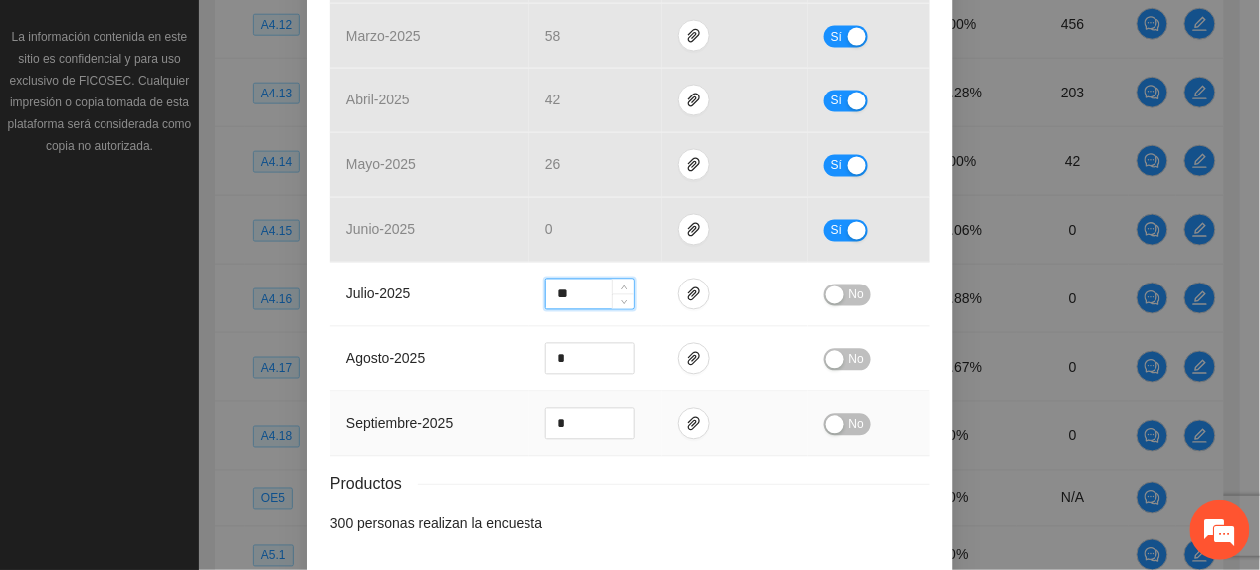
scroll to position [947, 0]
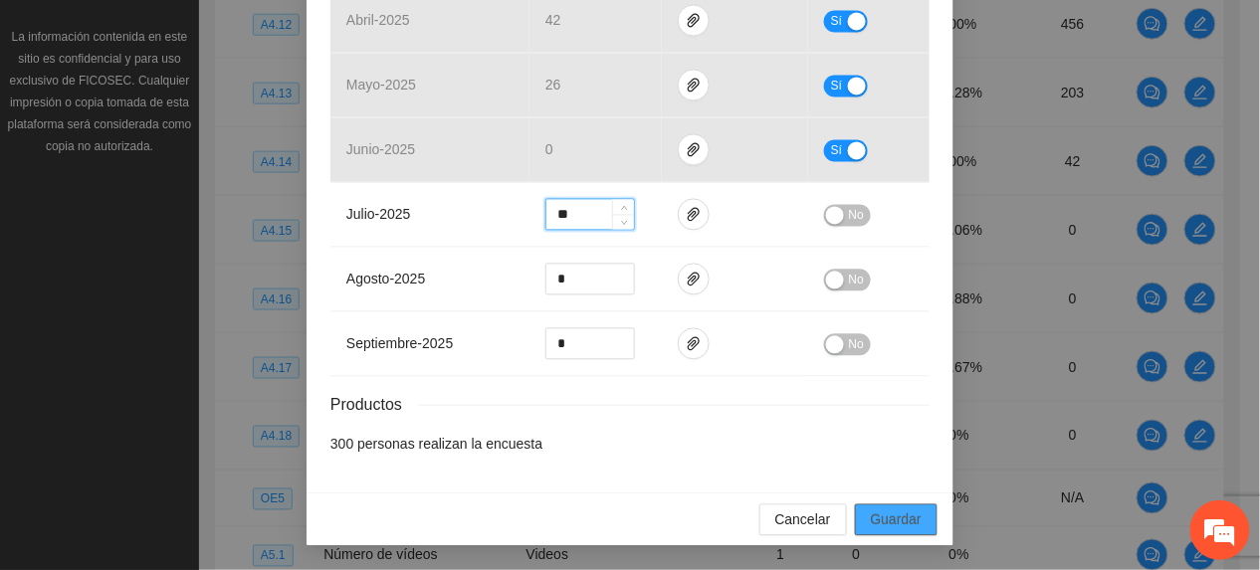
drag, startPoint x: 876, startPoint y: 515, endPoint x: 818, endPoint y: 140, distance: 379.6
click at [878, 514] on span "Guardar" at bounding box center [896, 520] width 51 height 22
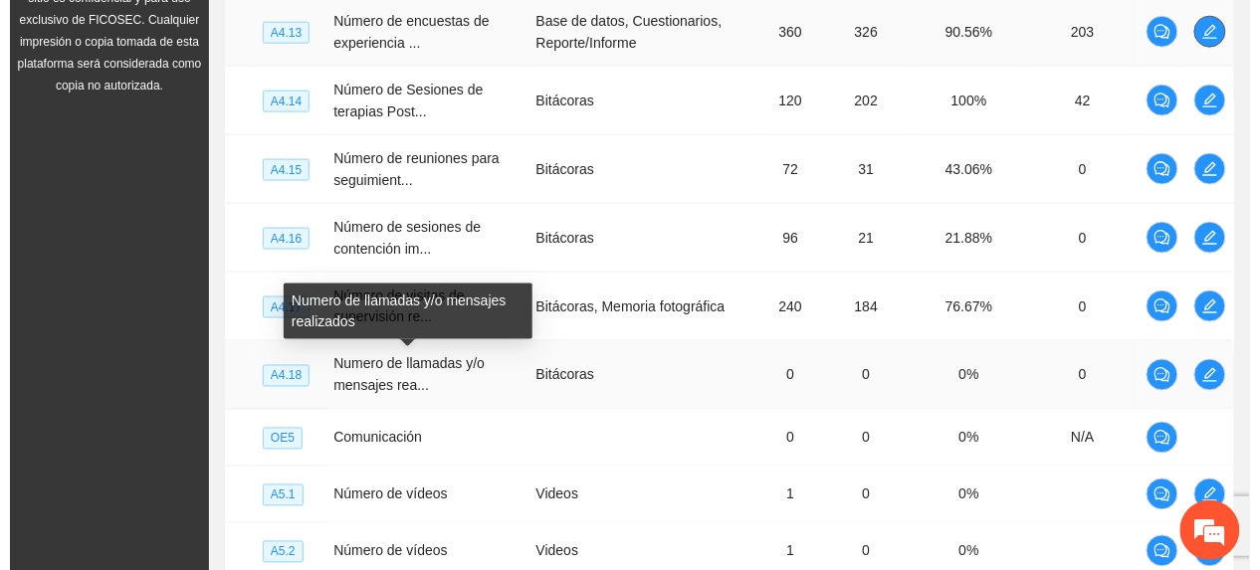
scroll to position [554, 0]
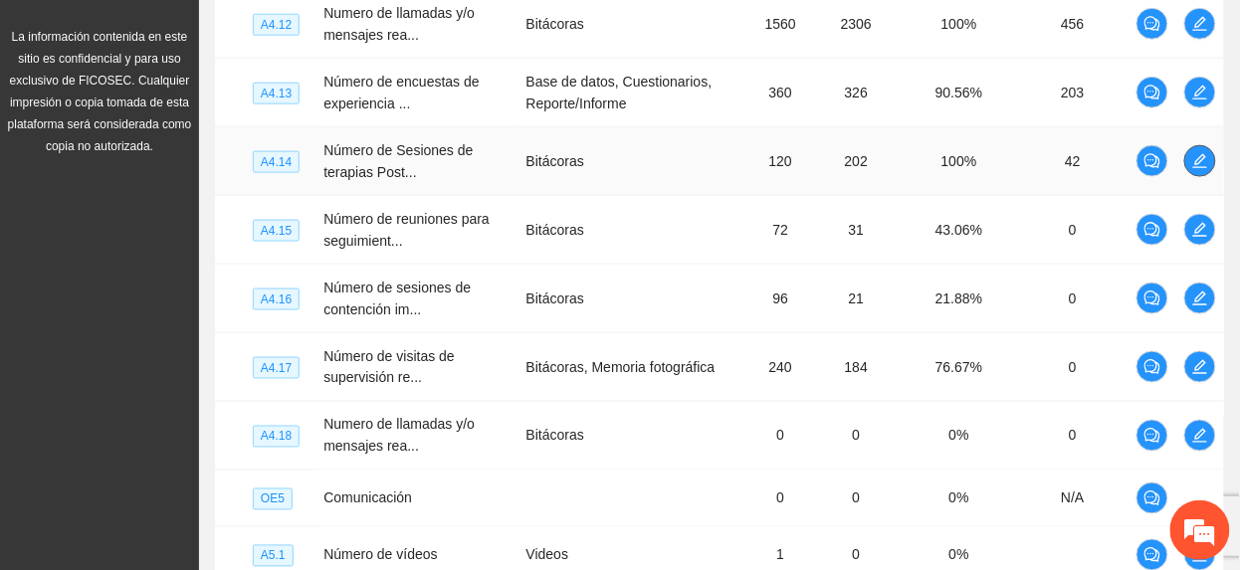
click at [1206, 168] on icon "edit" at bounding box center [1200, 161] width 14 height 14
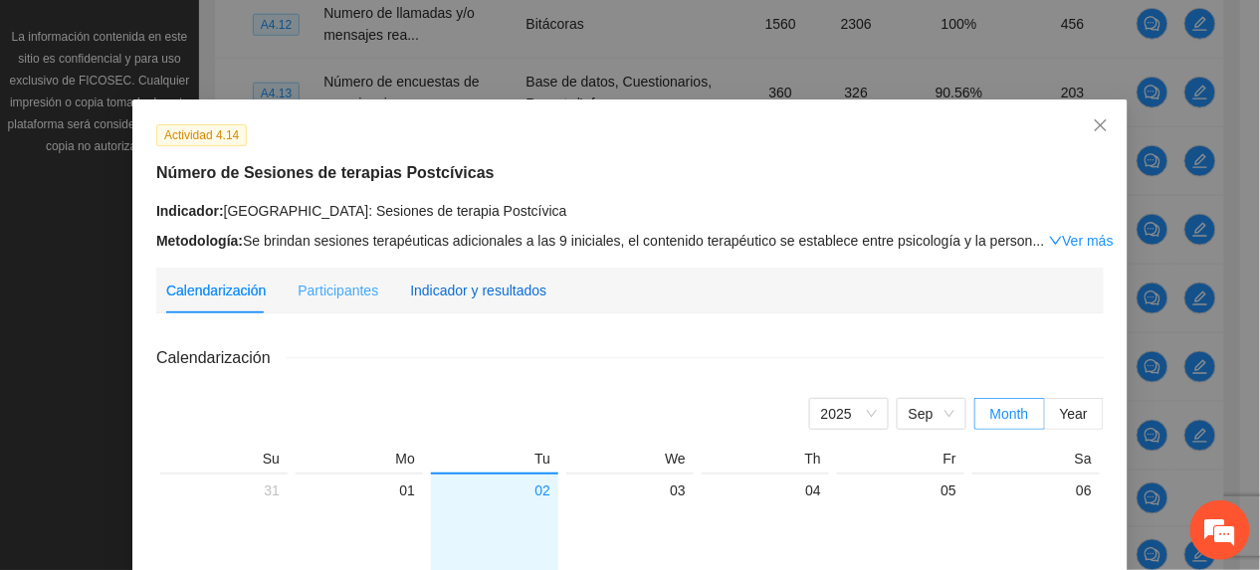
click at [491, 281] on div "Indicador y resultados" at bounding box center [478, 291] width 136 height 22
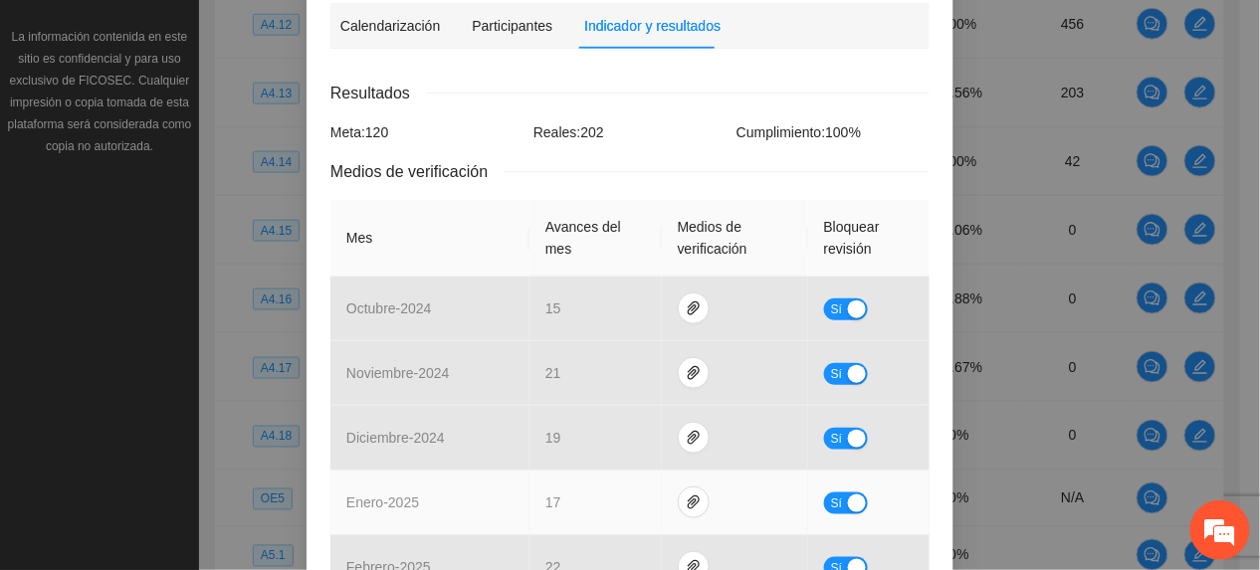
scroll to position [663, 0]
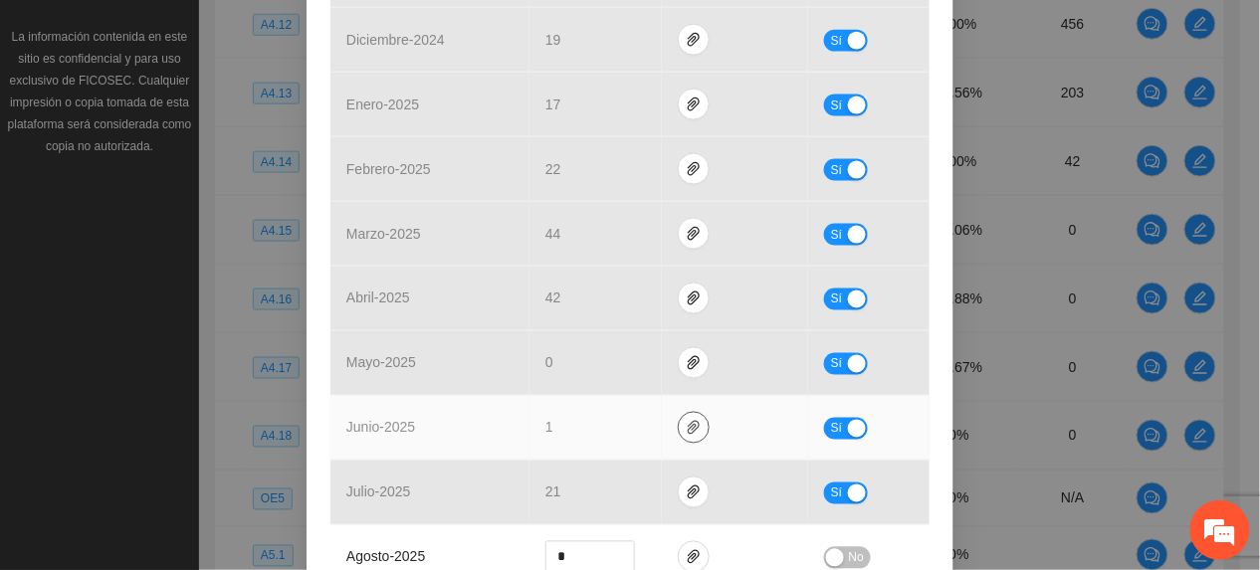
click at [686, 428] on icon "paper-clip" at bounding box center [694, 428] width 16 height 16
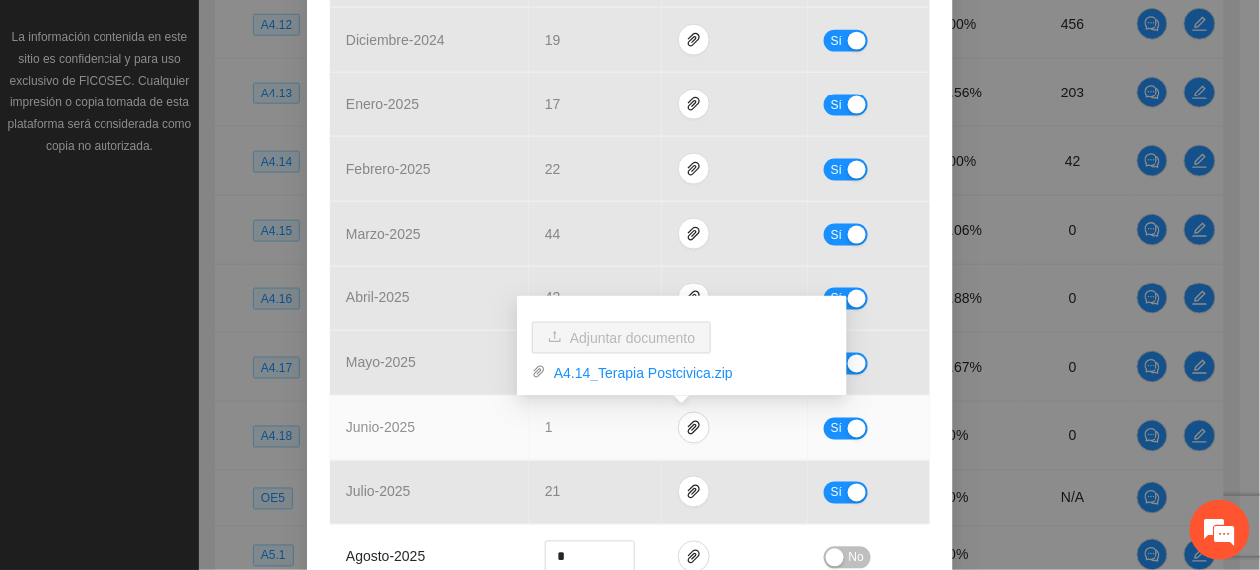
drag, startPoint x: 645, startPoint y: 374, endPoint x: 657, endPoint y: 402, distance: 30.3
click at [643, 374] on link "A4.14_Terapia Postcivica.zip" at bounding box center [688, 373] width 285 height 22
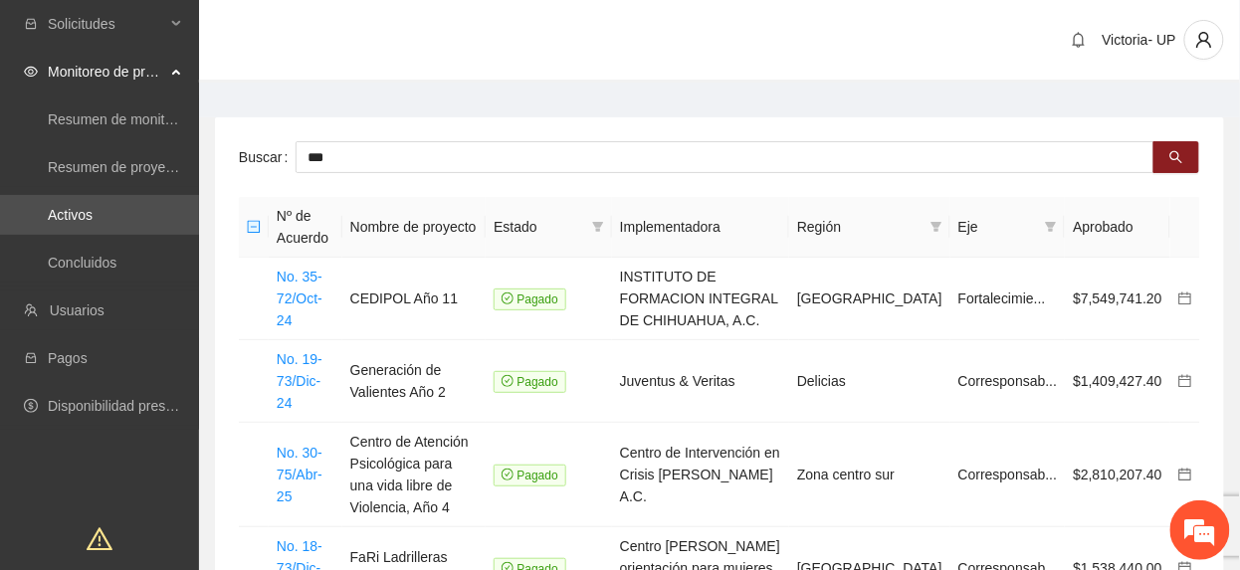
type input "***"
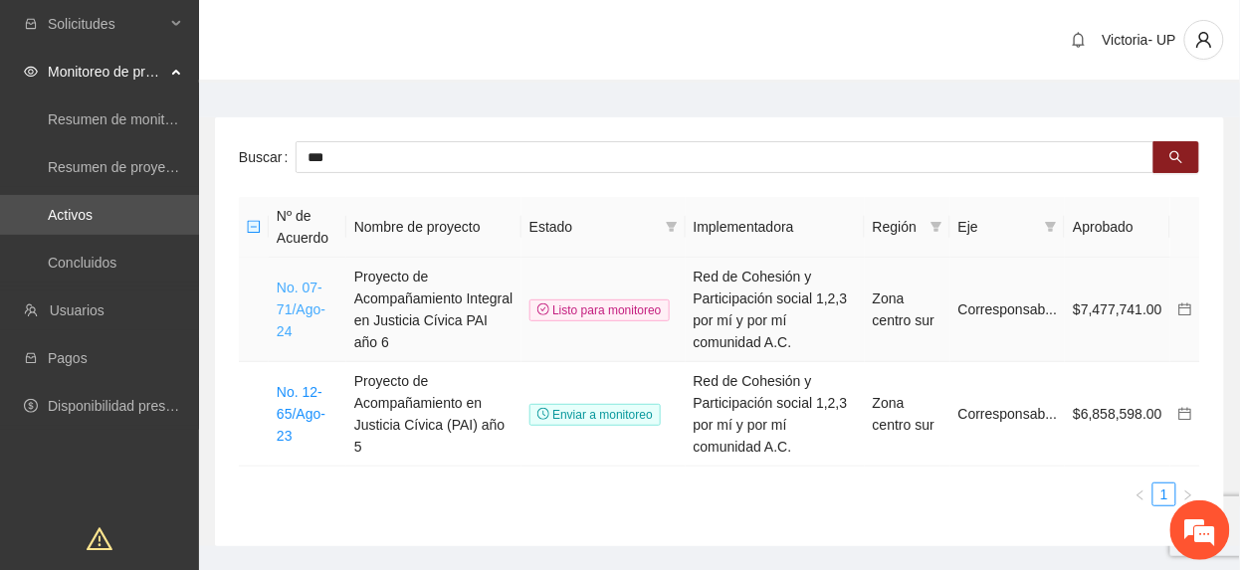
click at [303, 310] on link "No. 07-71/Ago-24" at bounding box center [301, 310] width 49 height 60
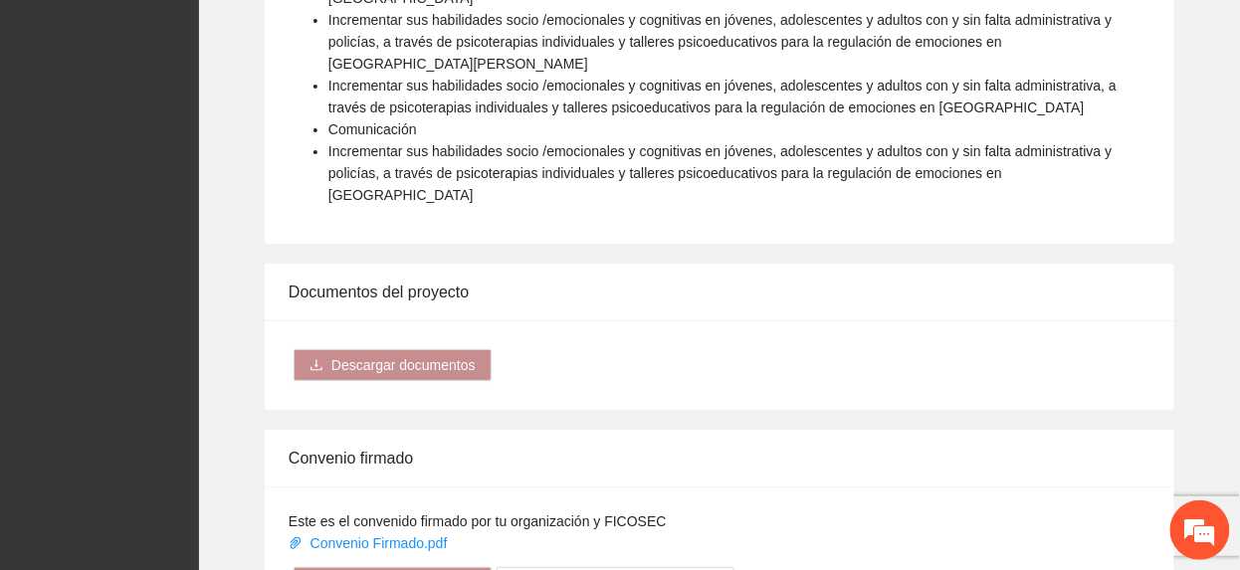
scroll to position [2255, 0]
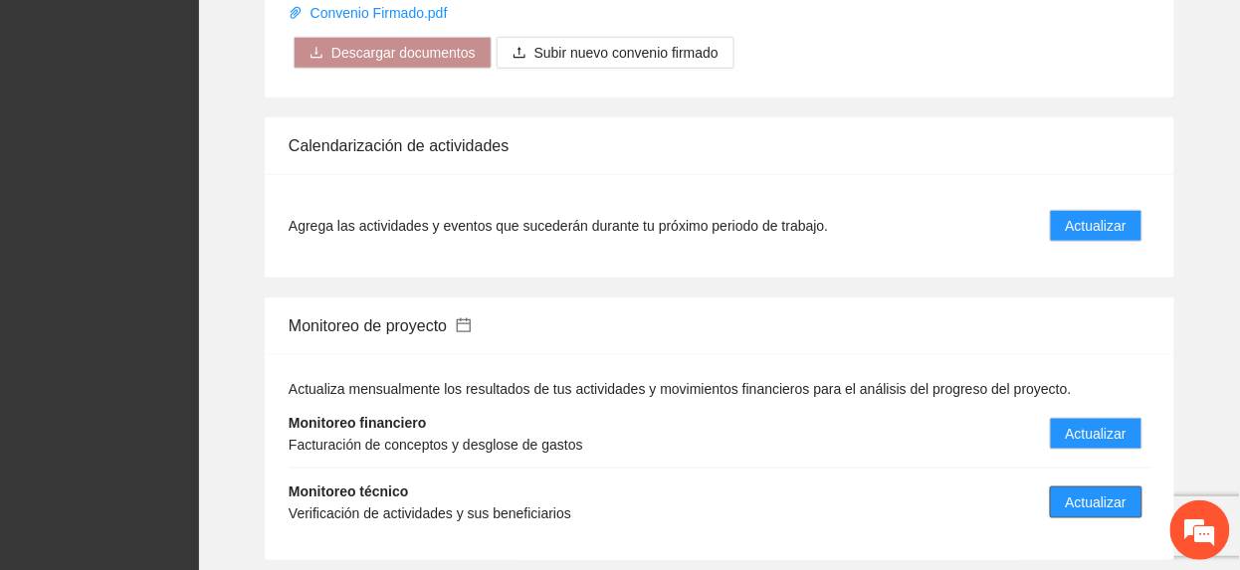
drag, startPoint x: 1077, startPoint y: 440, endPoint x: 1064, endPoint y: 435, distance: 13.9
click at [1076, 492] on span "Actualizar" at bounding box center [1096, 503] width 61 height 22
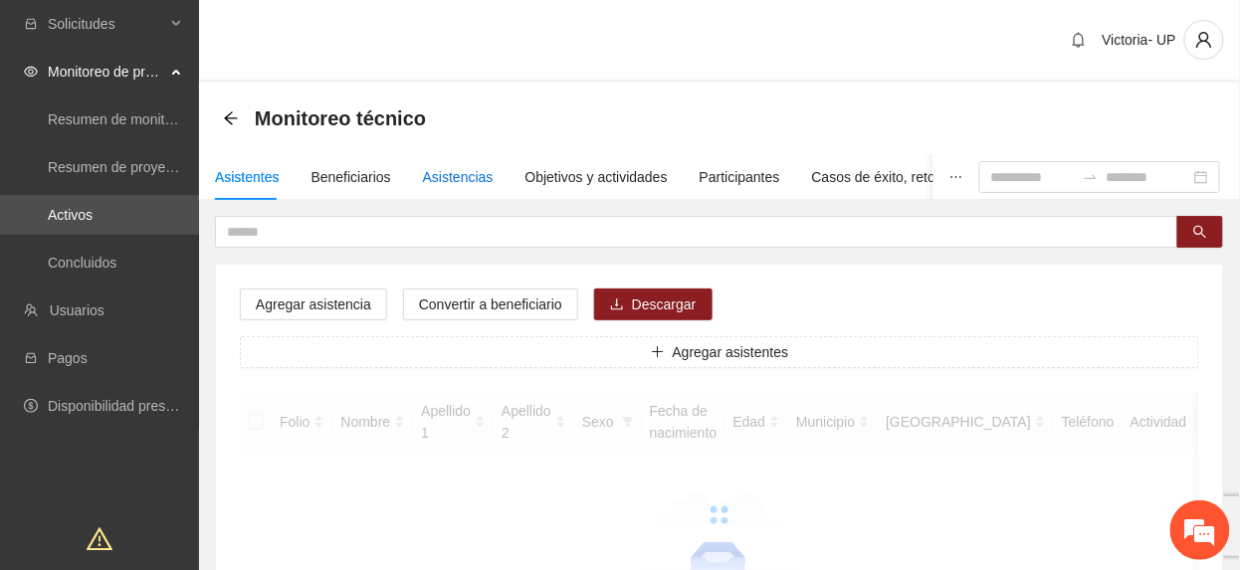
click at [452, 173] on div "Asistencias" at bounding box center [458, 177] width 71 height 22
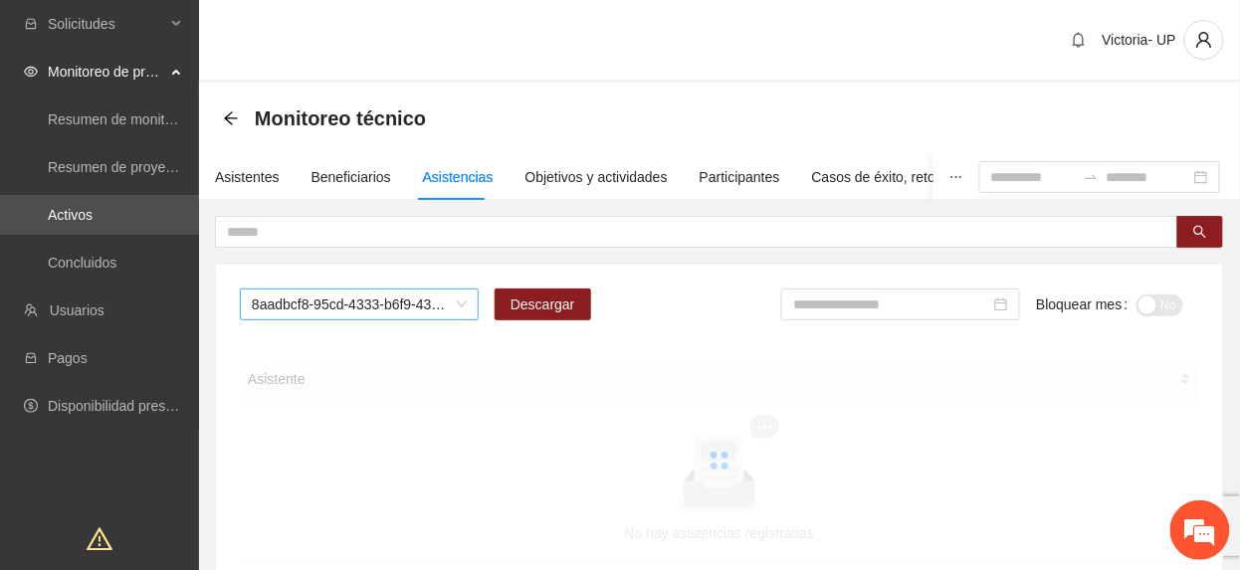
click at [307, 304] on span "8aadbcf8-95cd-4333-b6f9-4314c3142350" at bounding box center [359, 305] width 215 height 30
type input "***"
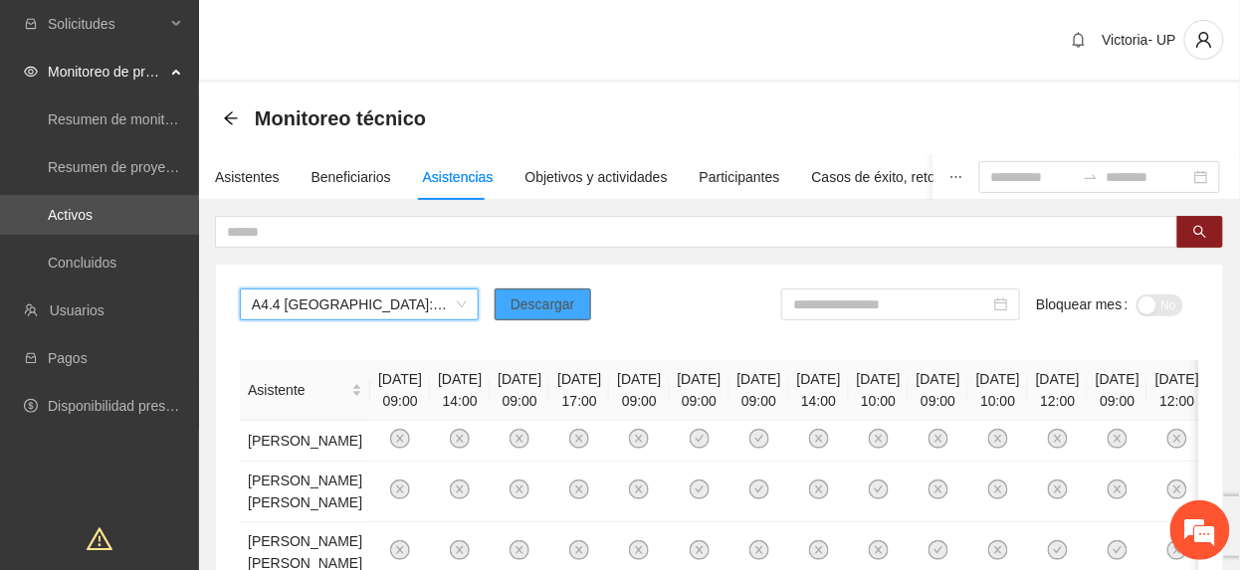
click at [566, 310] on span "Descargar" at bounding box center [542, 305] width 65 height 22
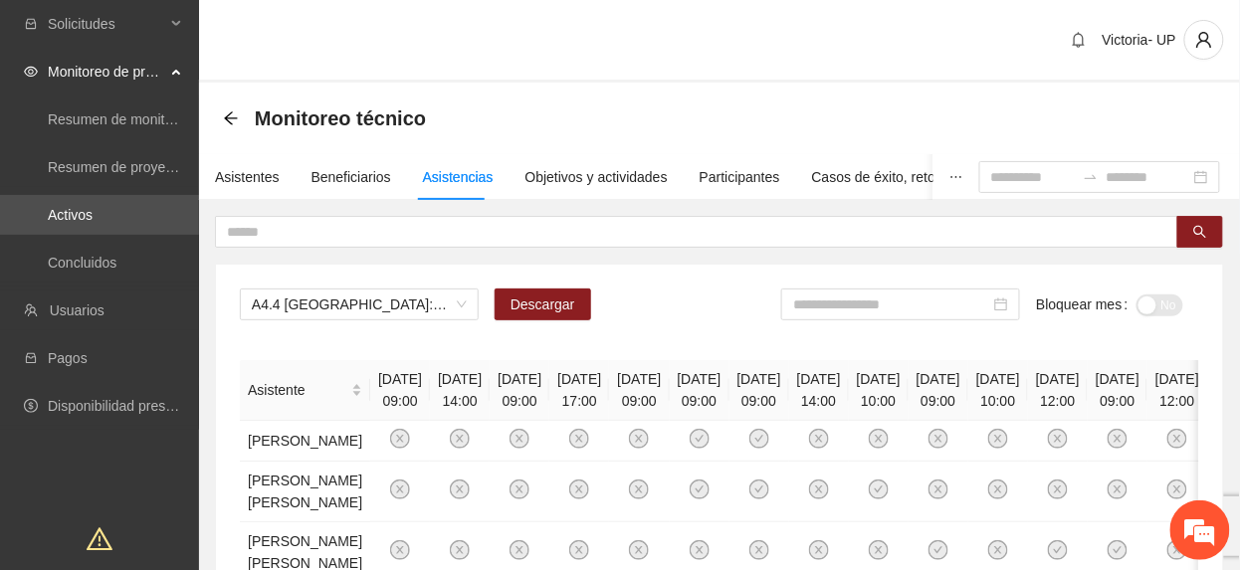
drag, startPoint x: 924, startPoint y: 312, endPoint x: 936, endPoint y: 340, distance: 30.3
click at [924, 315] on input at bounding box center [891, 305] width 197 height 22
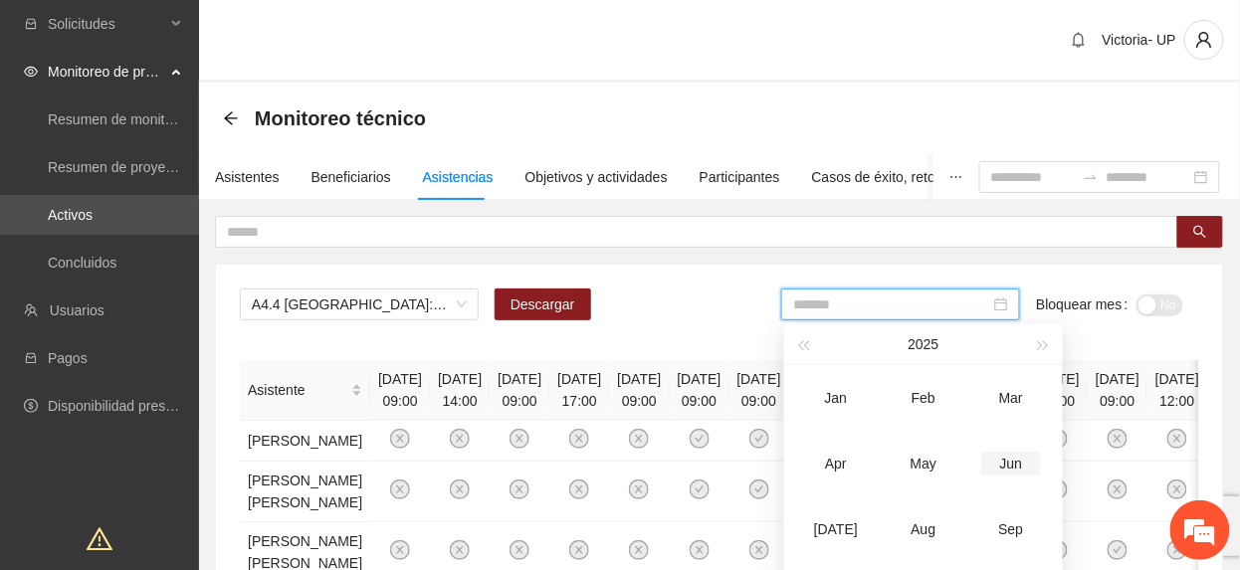
click at [1012, 467] on div "Jun" at bounding box center [1011, 464] width 60 height 24
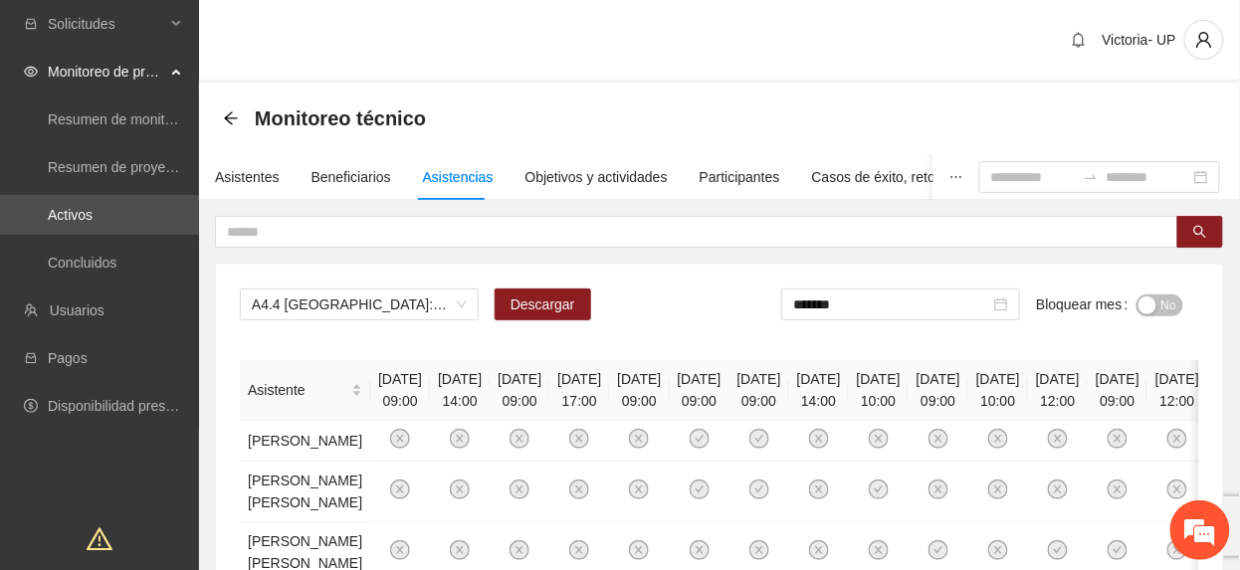
click at [1155, 304] on div "button" at bounding box center [1147, 306] width 18 height 18
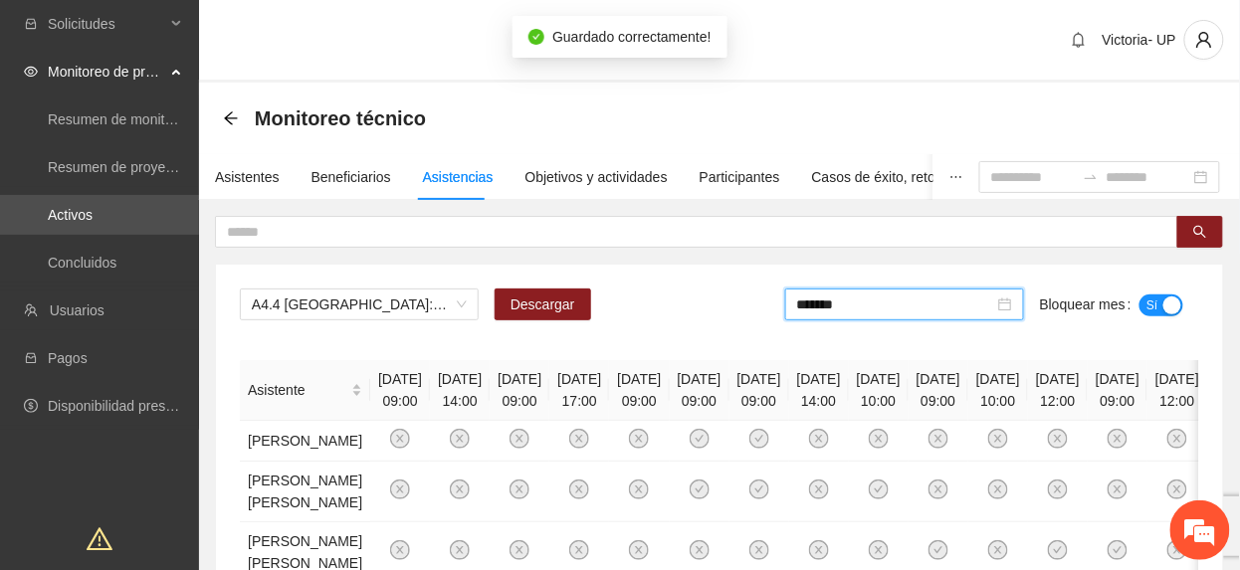
drag, startPoint x: 933, startPoint y: 311, endPoint x: 931, endPoint y: 436, distance: 124.4
click at [928, 319] on div "*******" at bounding box center [904, 305] width 239 height 32
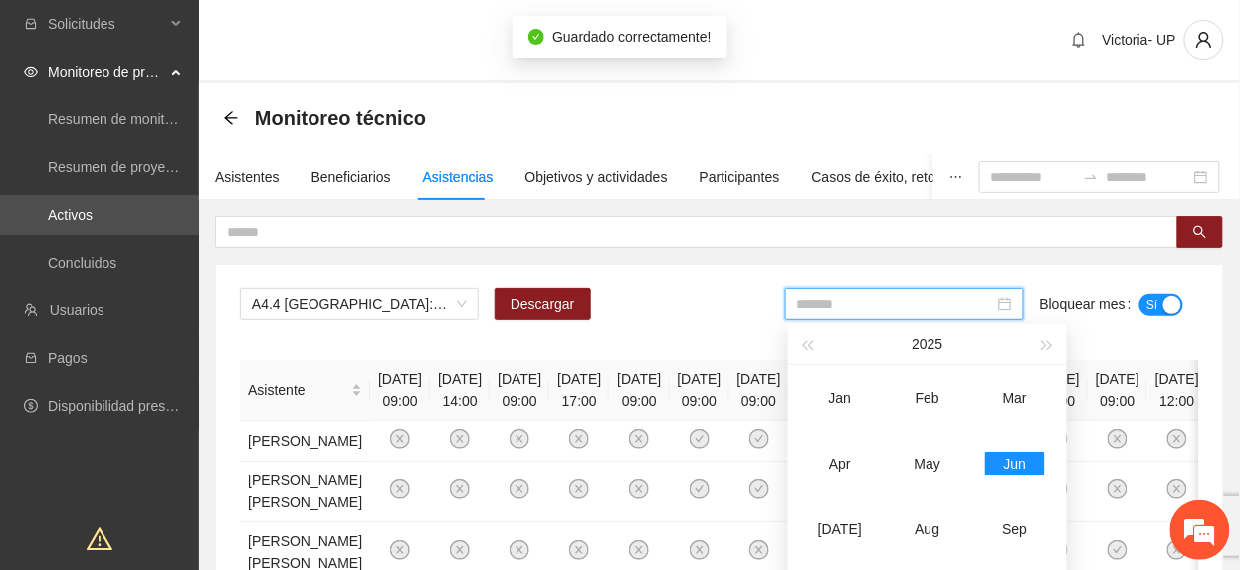
drag, startPoint x: 837, startPoint y: 529, endPoint x: 1143, endPoint y: 380, distance: 340.9
click at [837, 533] on div "[DATE]" at bounding box center [840, 529] width 60 height 24
type input "*******"
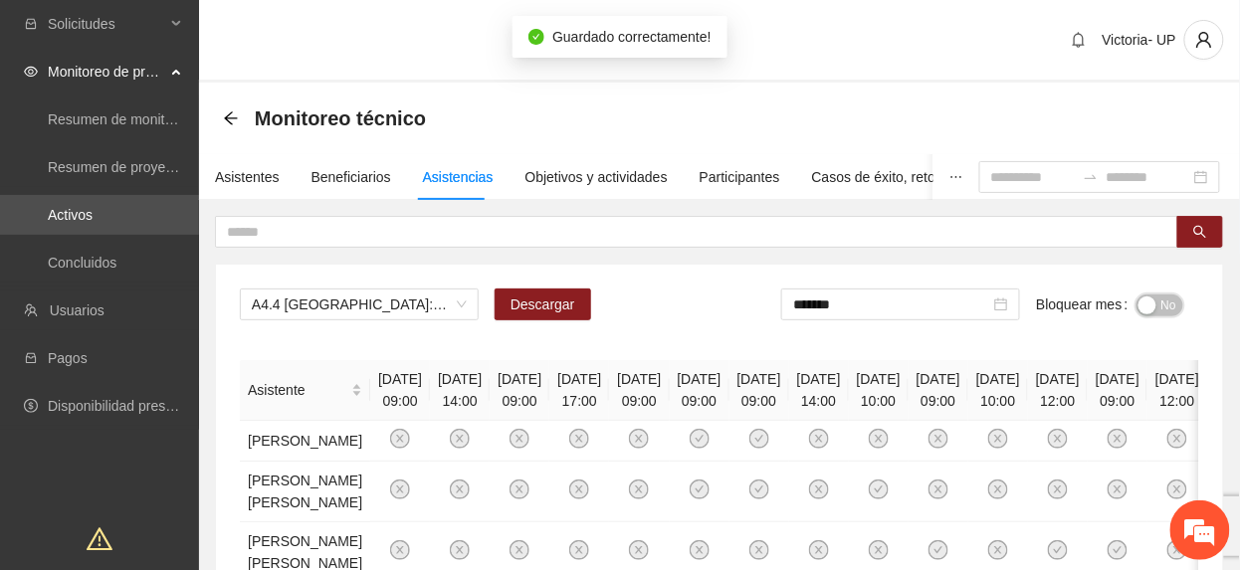
drag, startPoint x: 1164, startPoint y: 303, endPoint x: 844, endPoint y: 104, distance: 376.7
click at [1163, 301] on span "No" at bounding box center [1168, 306] width 15 height 22
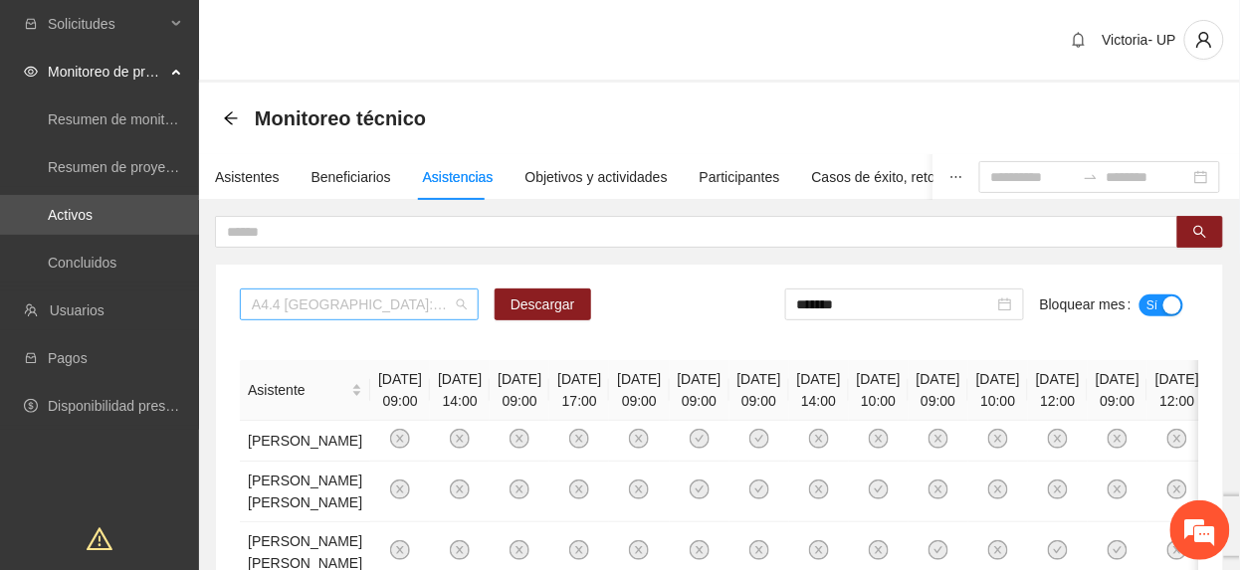
click at [355, 295] on span "A4.4 [GEOGRAPHIC_DATA]: Sesiones de Taller Cognitivo Conductual" at bounding box center [359, 305] width 215 height 30
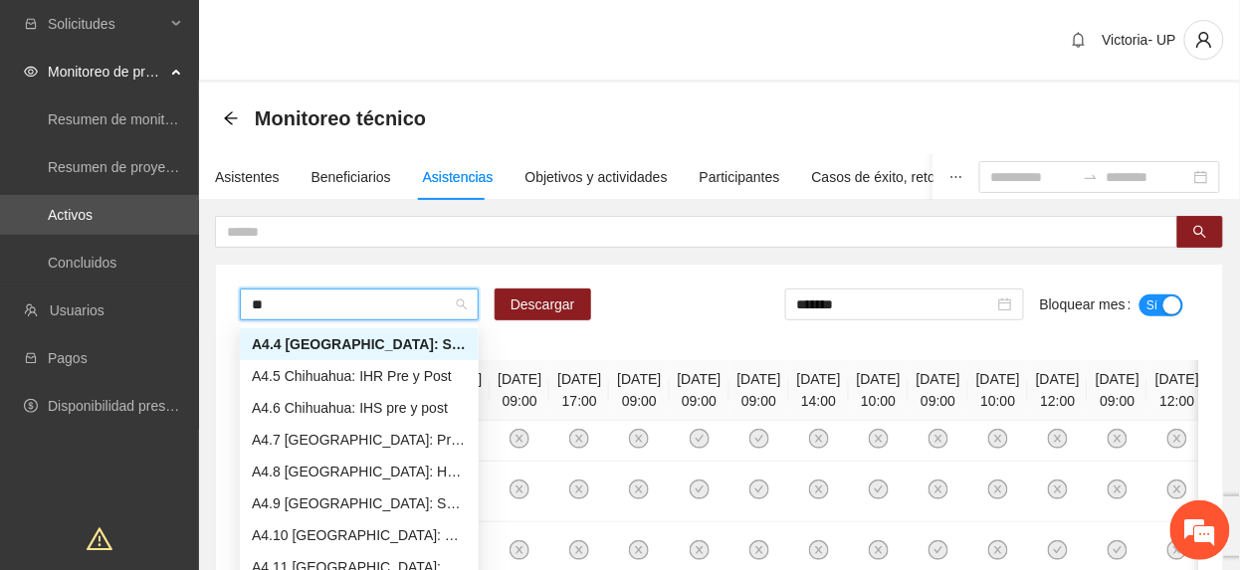
scroll to position [96, 0]
type input "***"
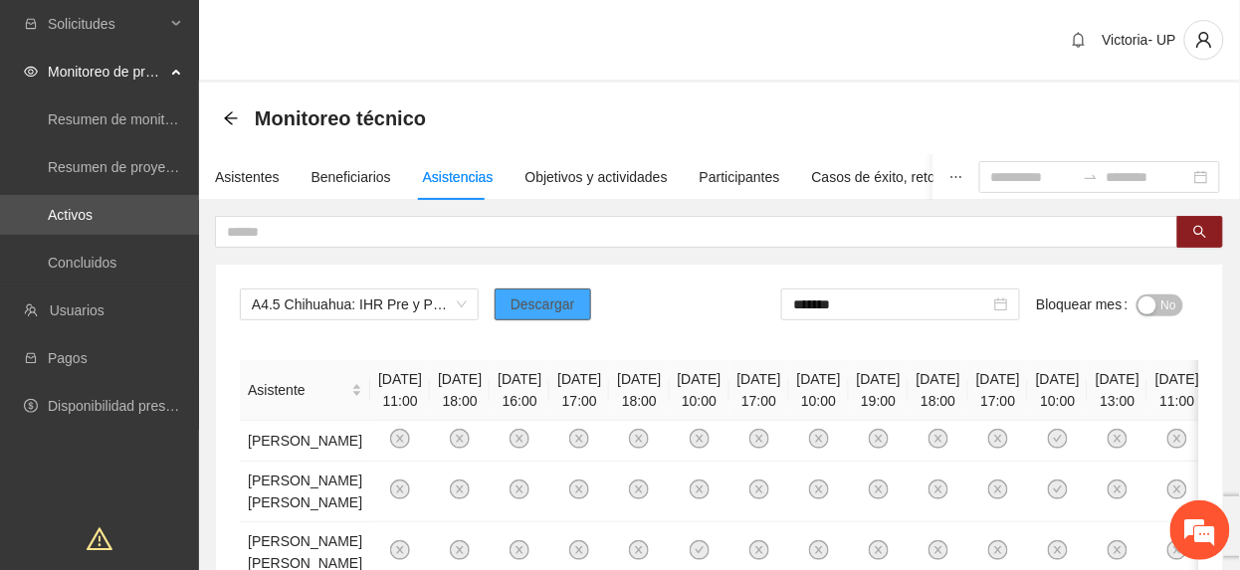
click at [573, 310] on button "Descargar" at bounding box center [543, 305] width 97 height 32
drag, startPoint x: 558, startPoint y: 336, endPoint x: 619, endPoint y: 332, distance: 60.8
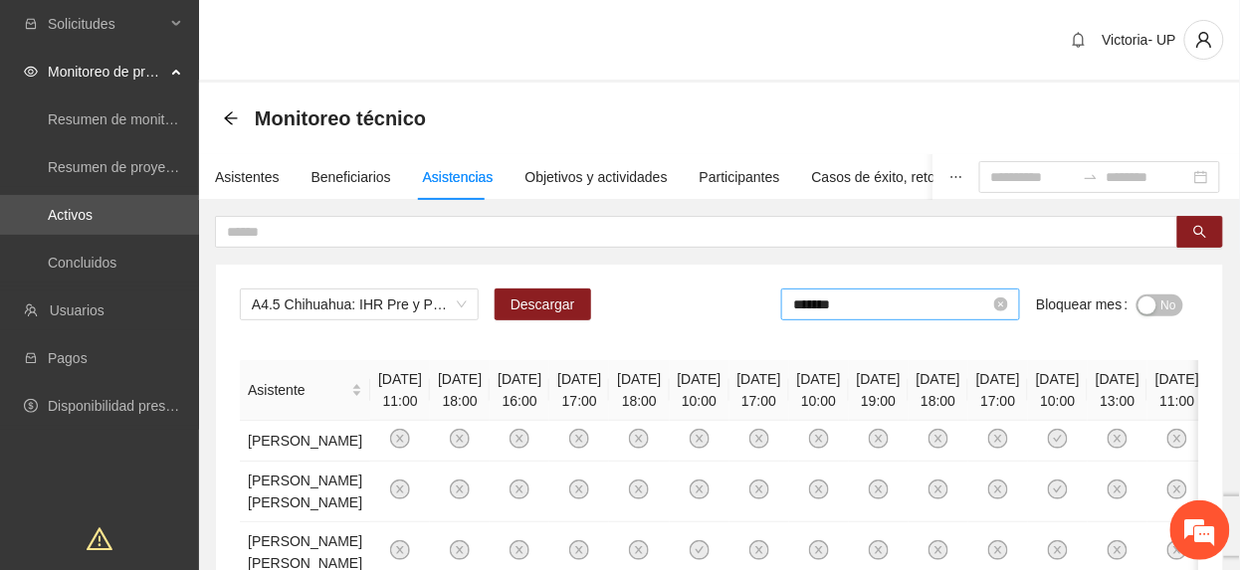
click at [874, 306] on input "*******" at bounding box center [891, 305] width 197 height 22
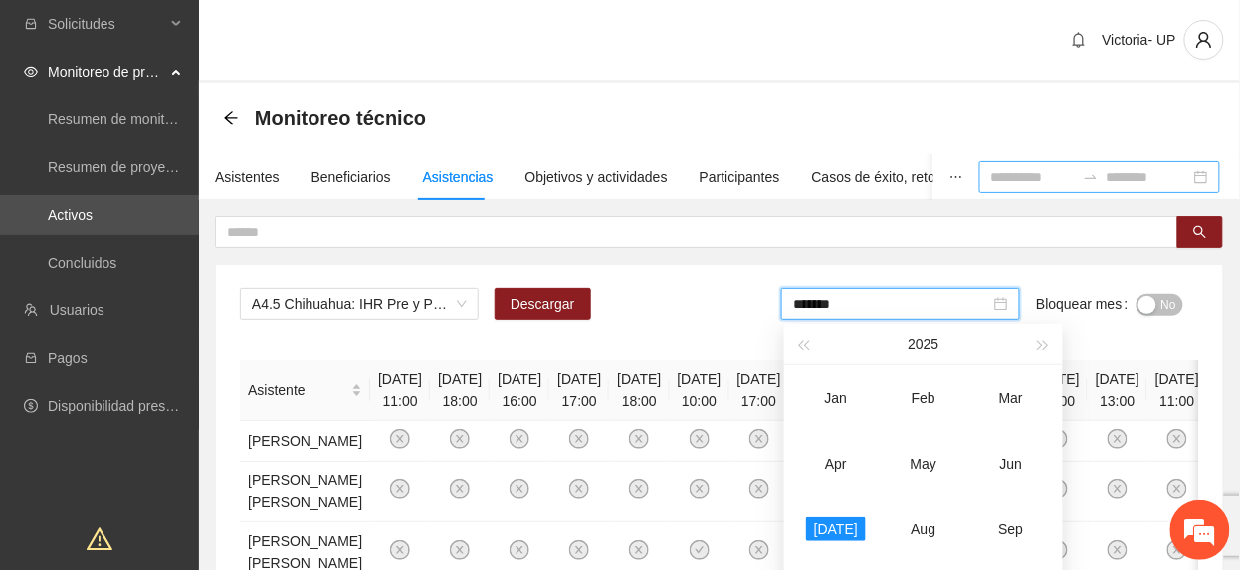
click at [997, 175] on input at bounding box center [1033, 177] width 84 height 22
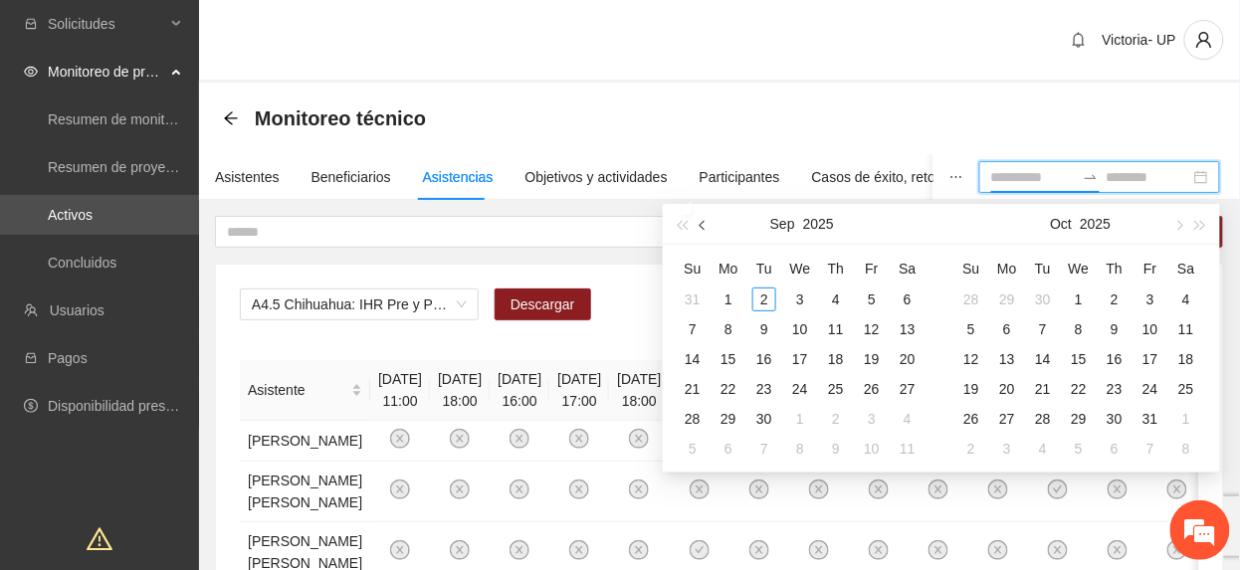
click at [707, 219] on button "button" at bounding box center [704, 224] width 22 height 40
type input "**********"
drag, startPoint x: 686, startPoint y: 299, endPoint x: 709, endPoint y: 322, distance: 33.1
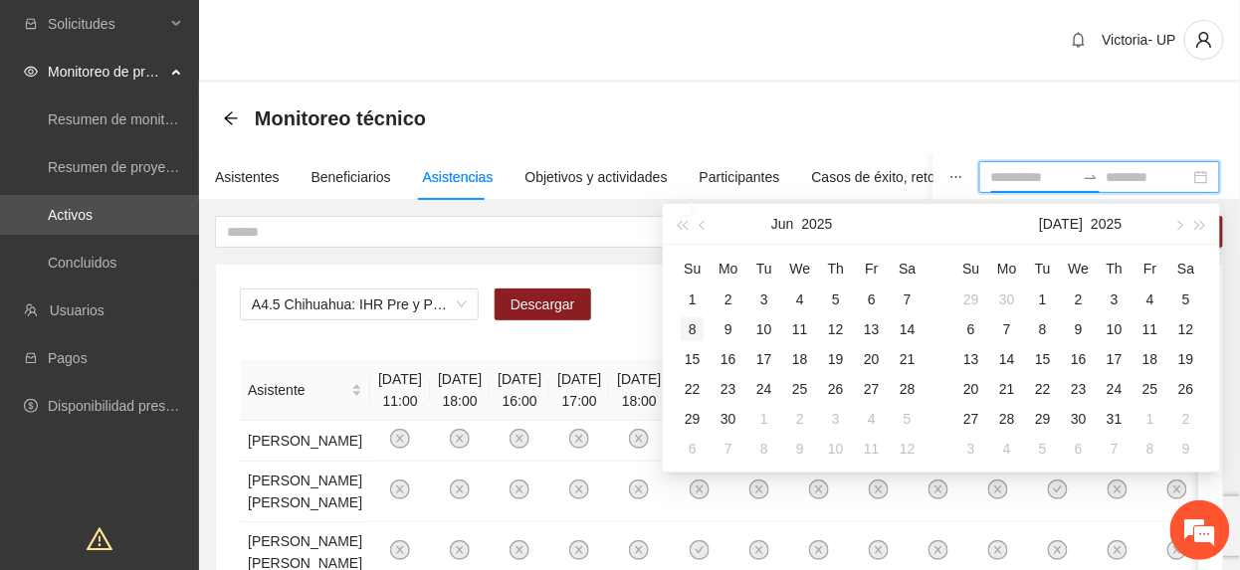
click at [686, 300] on div "1" at bounding box center [693, 300] width 24 height 24
type input "**********"
click at [726, 414] on div "30" at bounding box center [728, 419] width 24 height 24
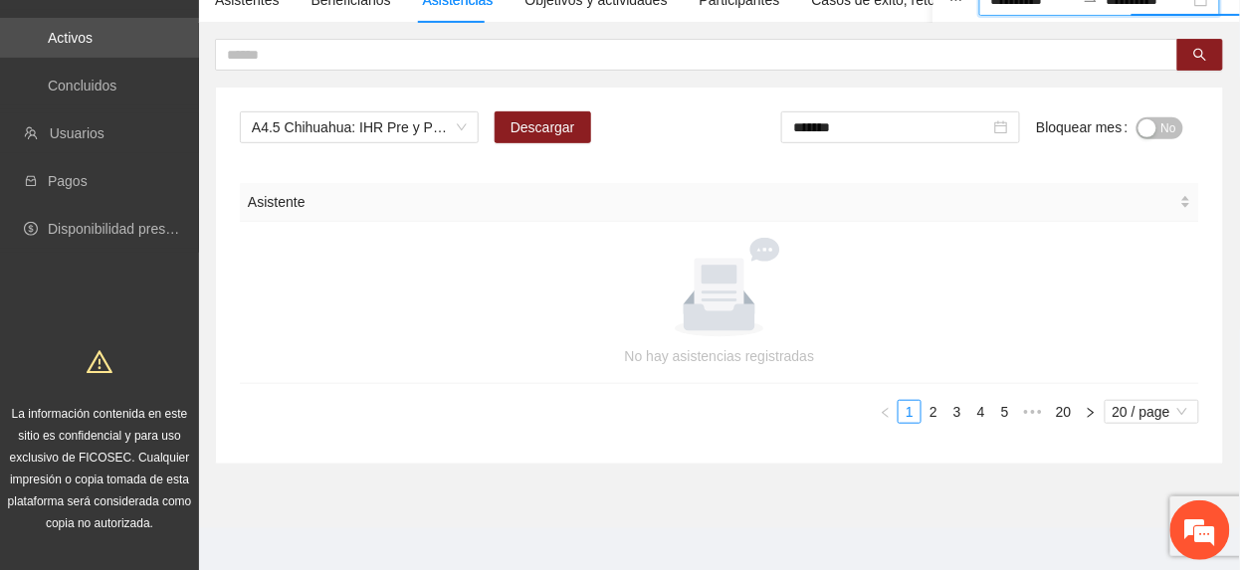
scroll to position [192, 0]
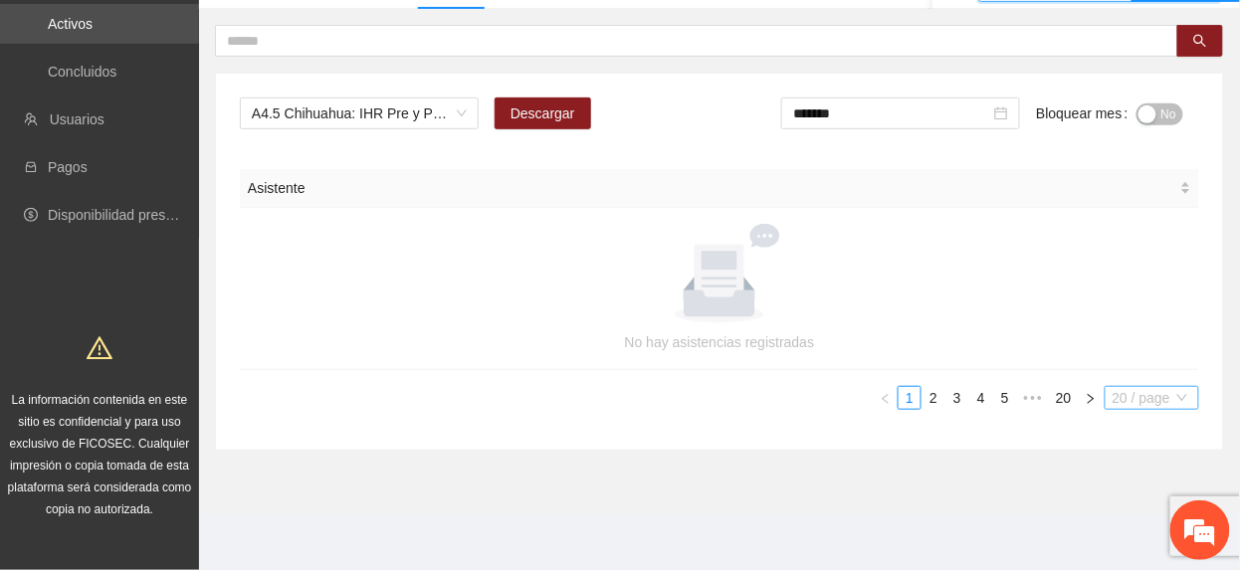
click at [1164, 403] on span "20 / page" at bounding box center [1152, 398] width 79 height 22
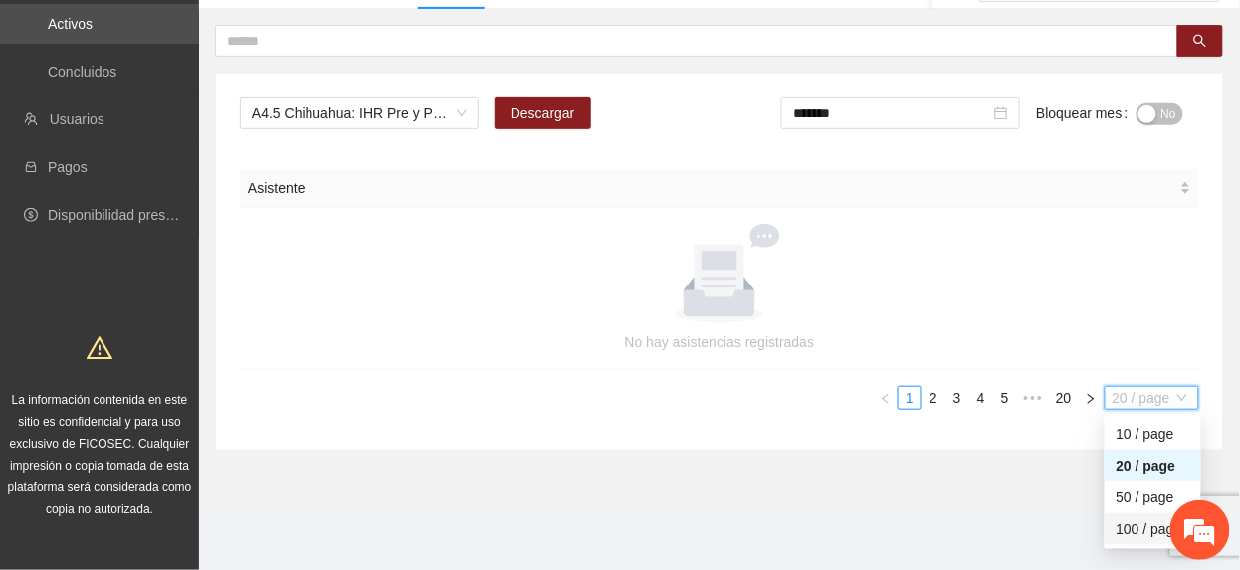
click at [1109, 533] on div "100 / page" at bounding box center [1153, 529] width 97 height 32
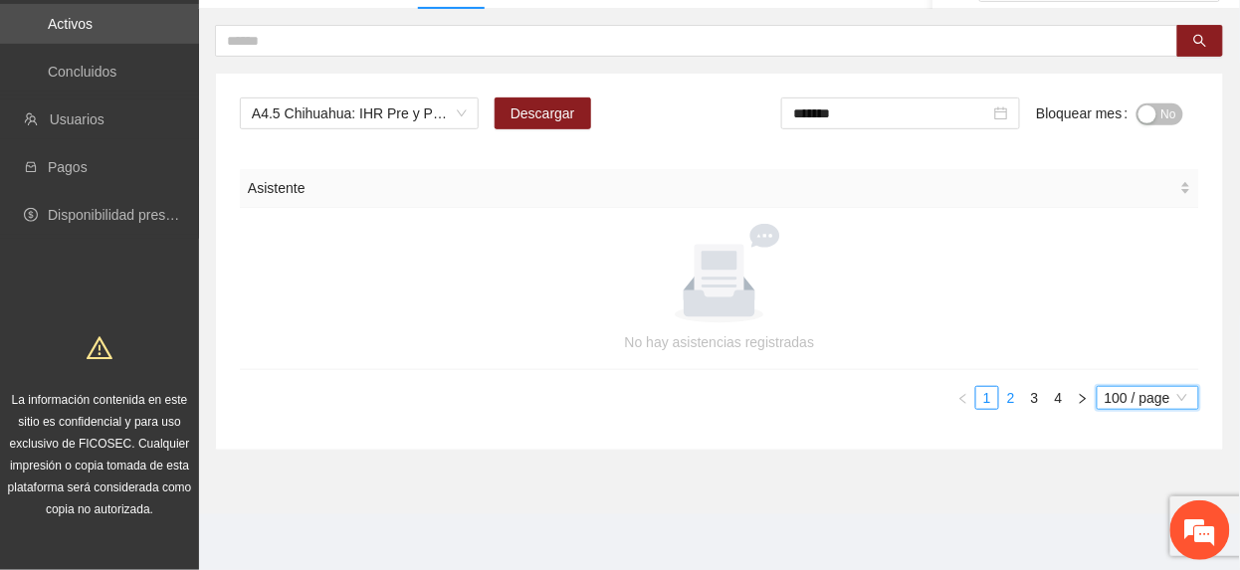
click at [1009, 391] on link "2" at bounding box center [1011, 398] width 22 height 22
click at [1032, 400] on link "3" at bounding box center [1035, 398] width 22 height 22
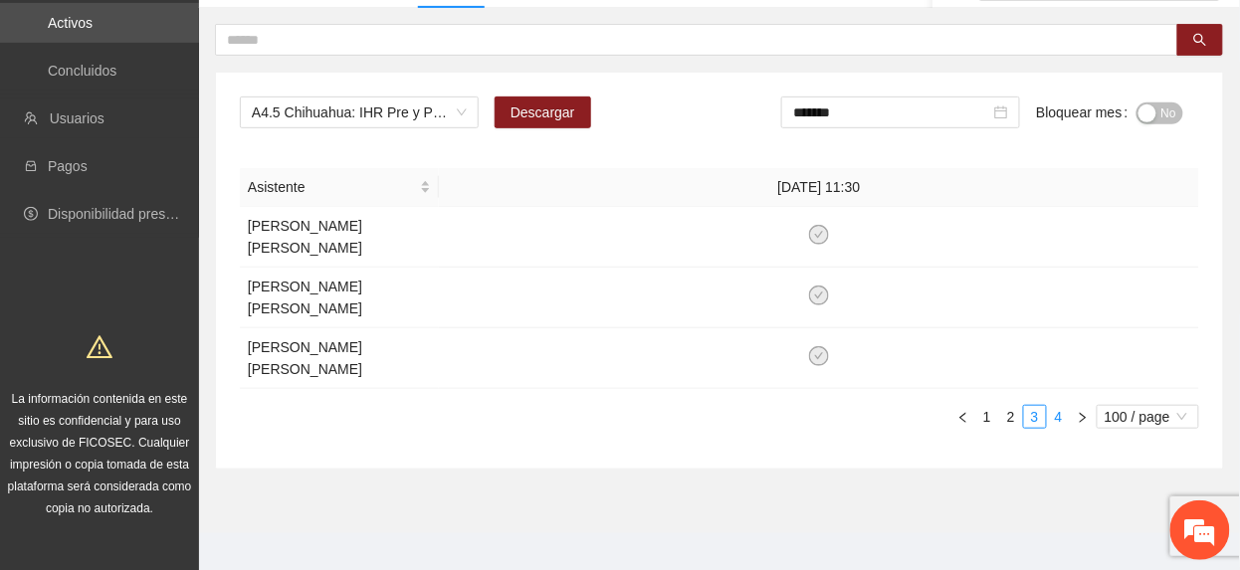
click at [1061, 406] on link "4" at bounding box center [1059, 417] width 22 height 22
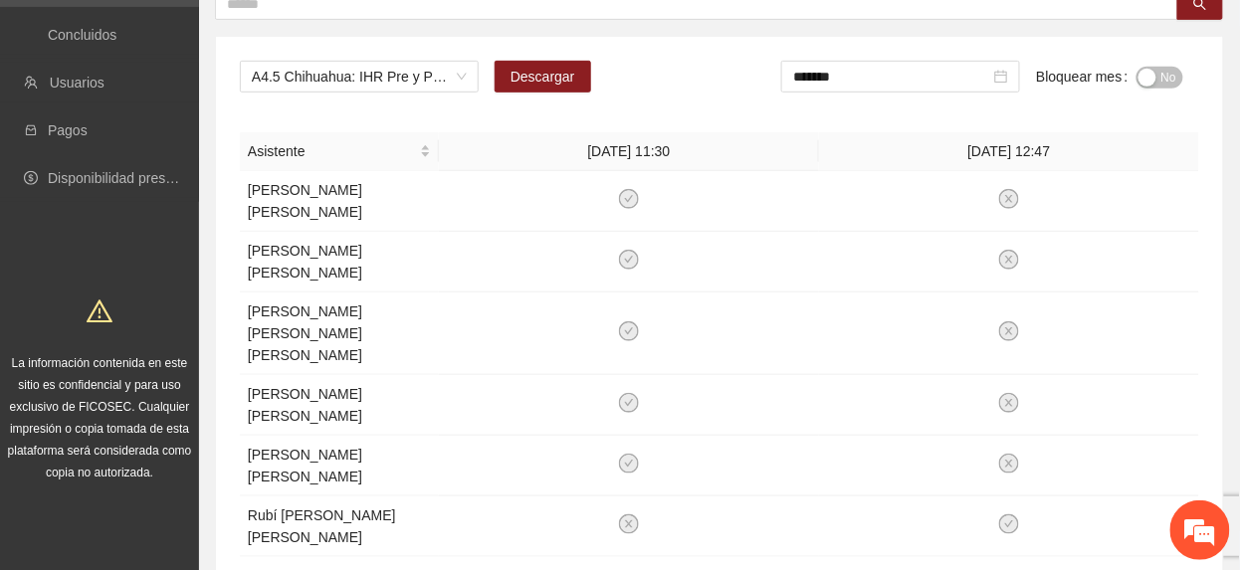
scroll to position [265, 0]
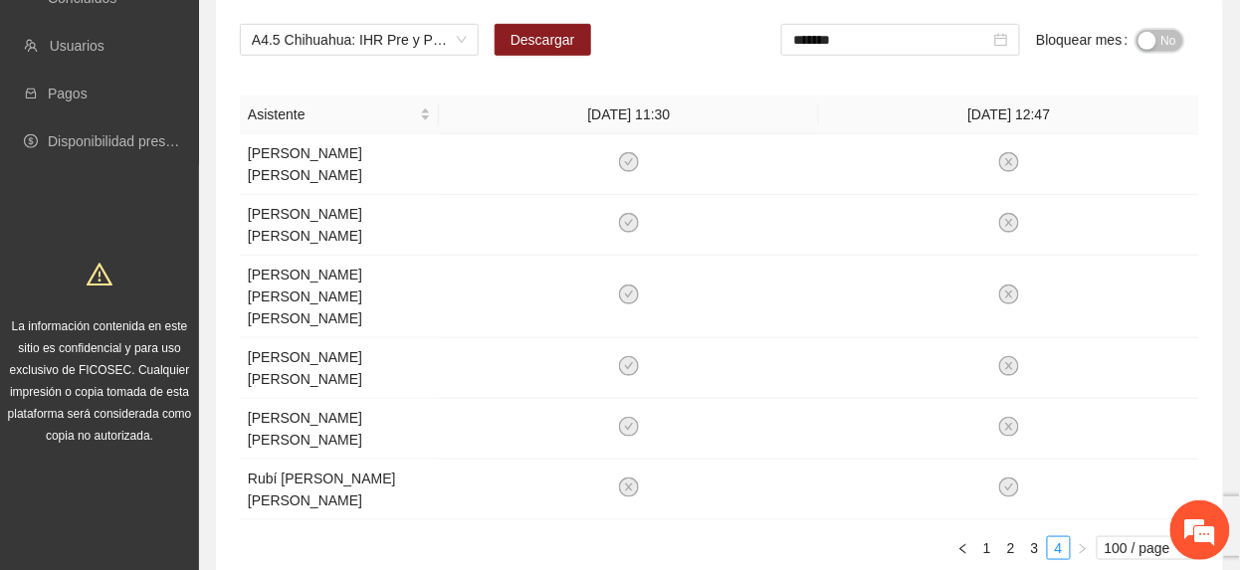
drag, startPoint x: 1147, startPoint y: 32, endPoint x: 1143, endPoint y: 73, distance: 41.0
click at [1150, 33] on div "button" at bounding box center [1147, 41] width 18 height 18
click at [303, 26] on span "A4.5 Chihuahua: IHR Pre y Post" at bounding box center [359, 40] width 215 height 30
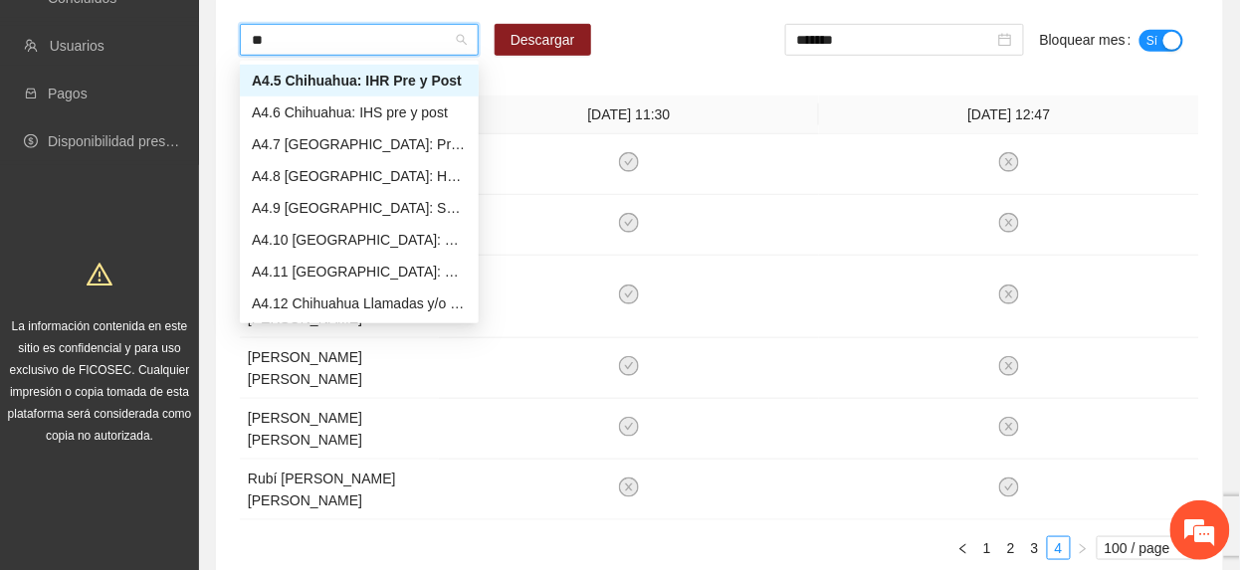
scroll to position [127, 0]
type input "***"
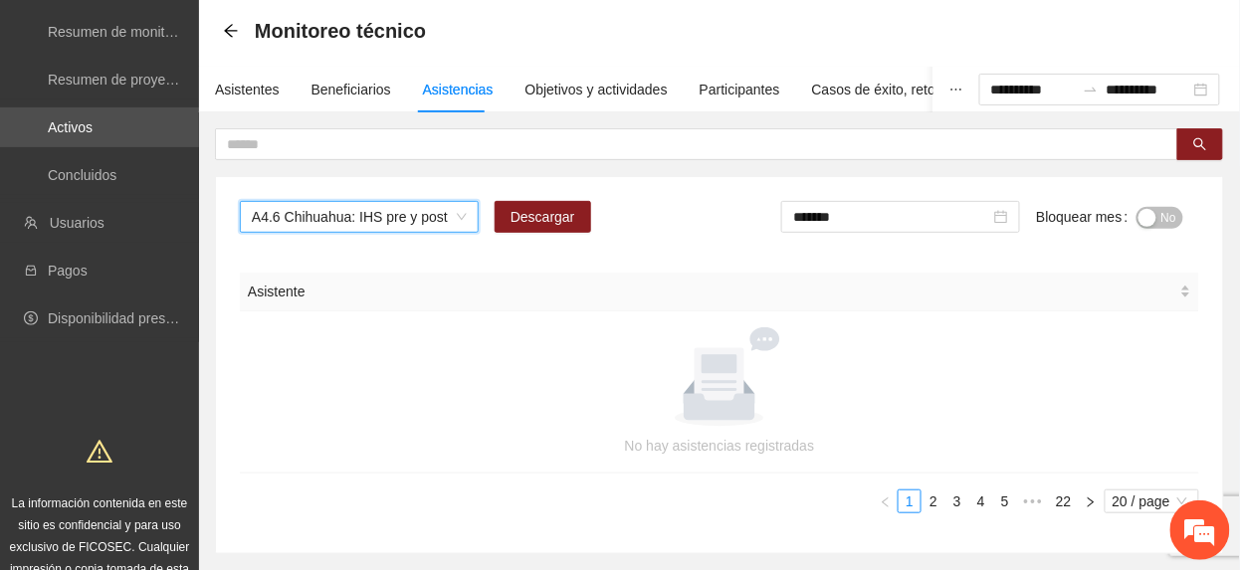
scroll to position [0, 0]
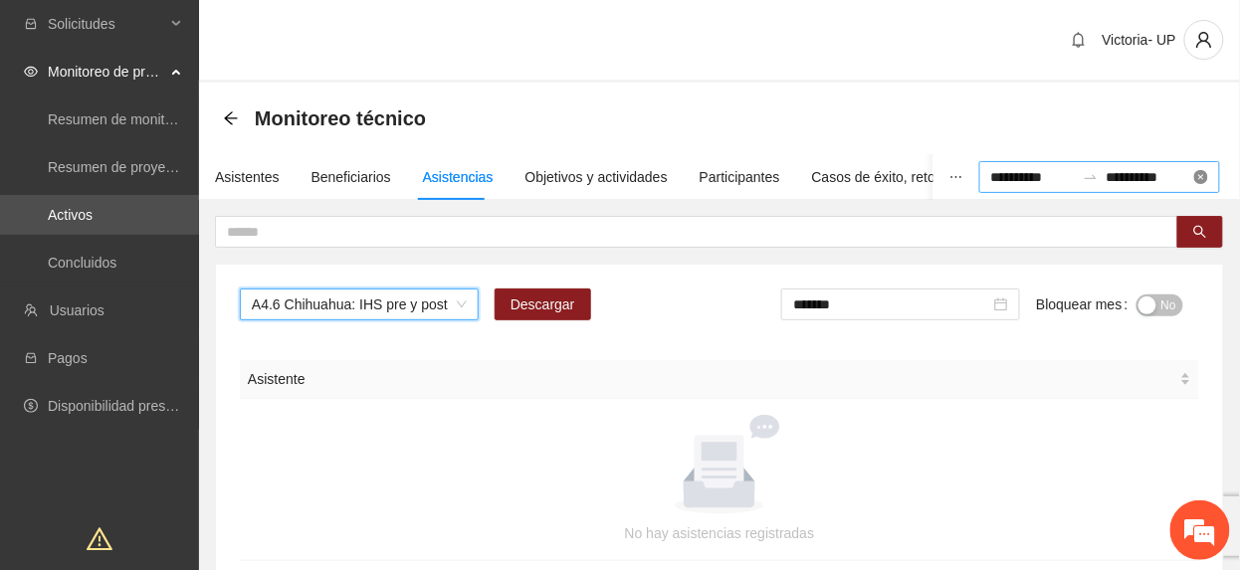
drag, startPoint x: 1200, startPoint y: 173, endPoint x: 638, endPoint y: 284, distance: 573.0
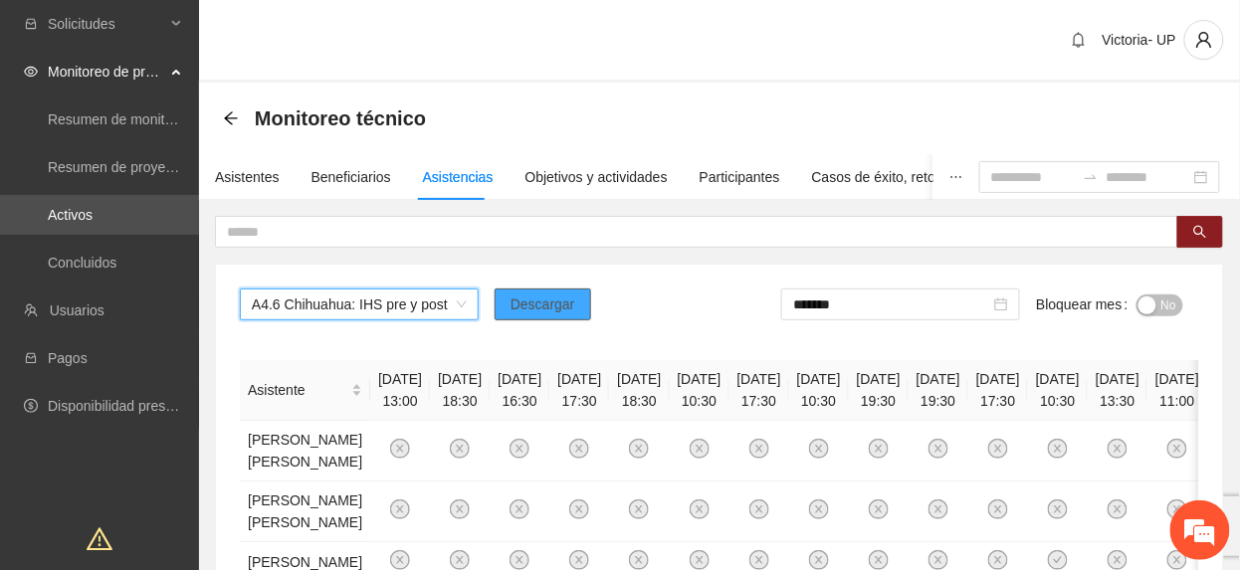
click at [553, 307] on span "Descargar" at bounding box center [542, 305] width 65 height 22
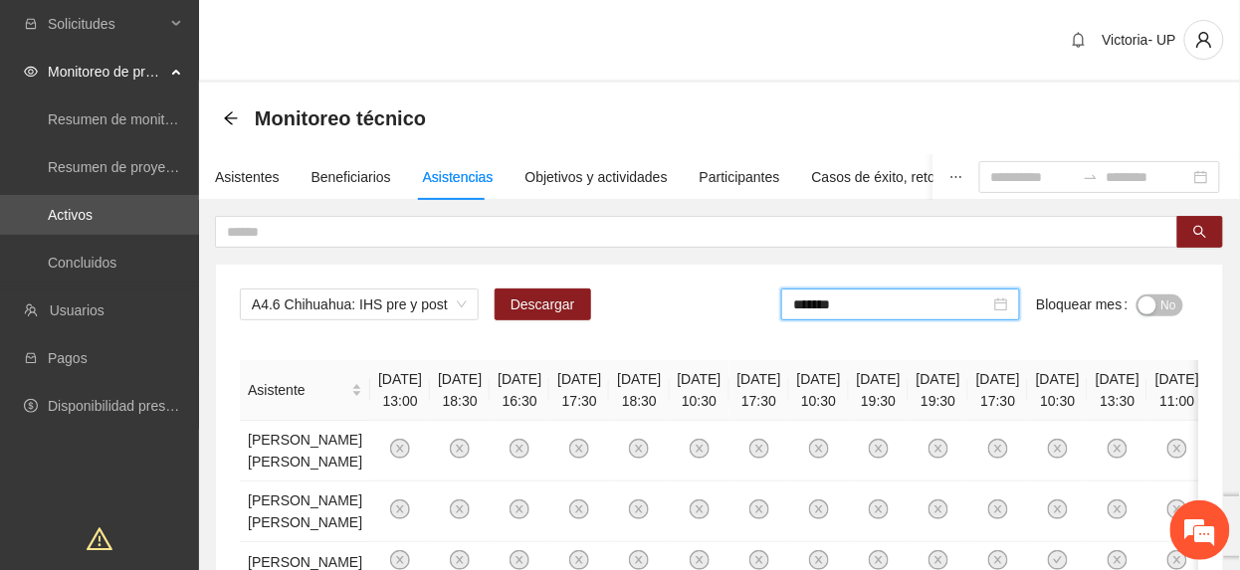
drag, startPoint x: 866, startPoint y: 304, endPoint x: 872, endPoint y: 364, distance: 61.0
click at [866, 304] on input "*******" at bounding box center [891, 305] width 197 height 22
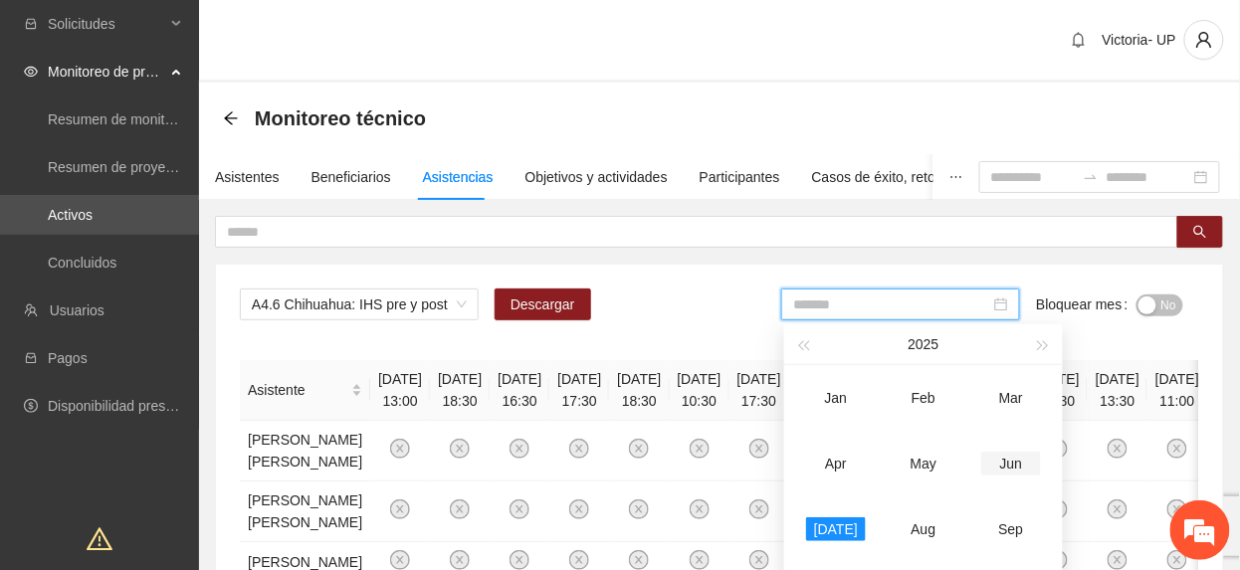
click at [1017, 467] on div "Jun" at bounding box center [1011, 464] width 60 height 24
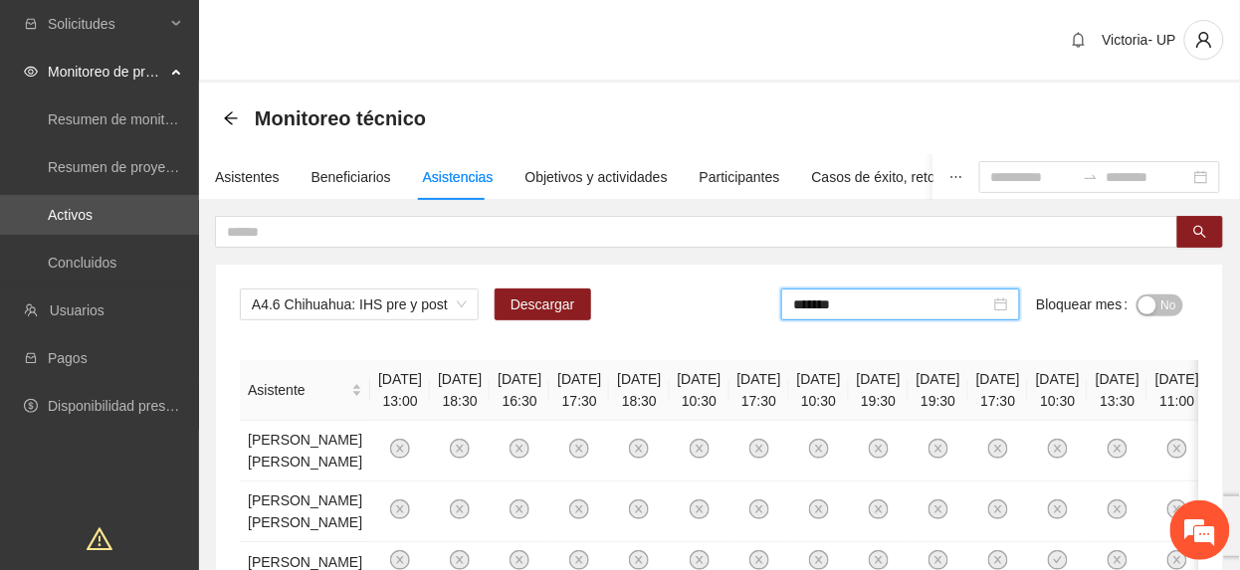
drag, startPoint x: 881, startPoint y: 306, endPoint x: 900, endPoint y: 335, distance: 34.5
click at [881, 307] on input "*******" at bounding box center [891, 305] width 197 height 22
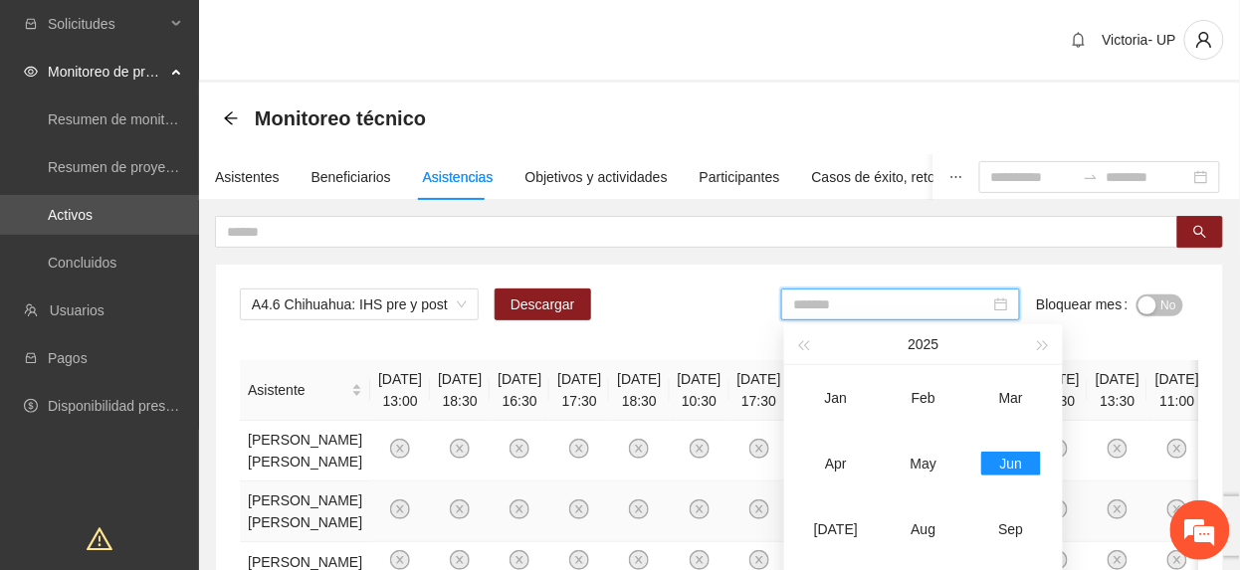
click at [844, 539] on div "[DATE]" at bounding box center [836, 529] width 60 height 24
type input "*******"
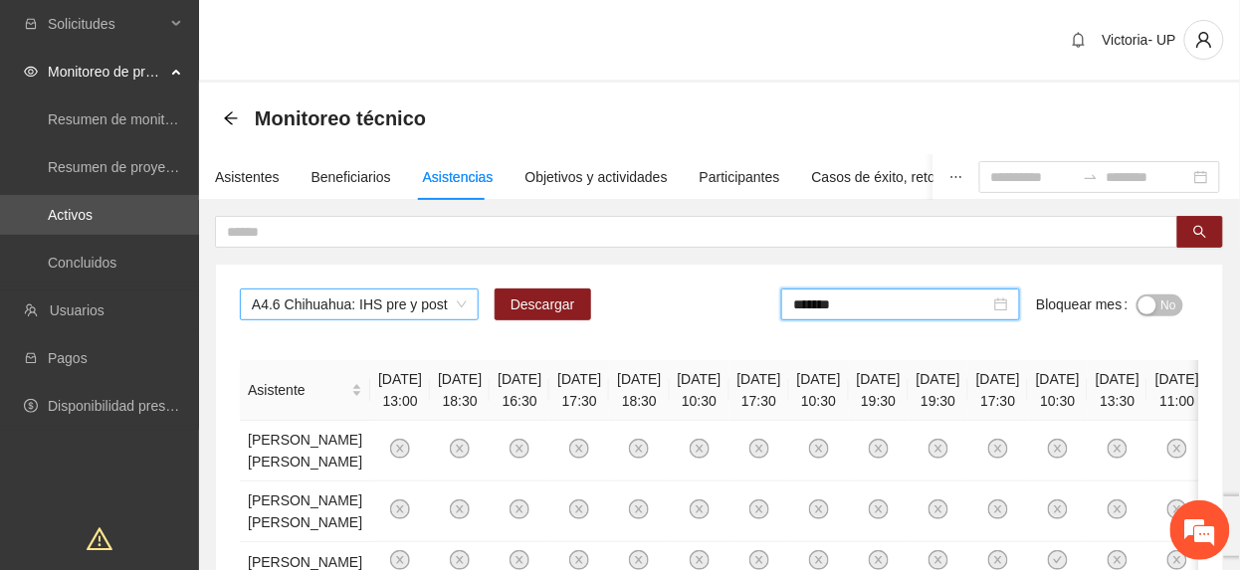
click at [374, 304] on span "A4.6 Chihuahua: IHS pre y post" at bounding box center [359, 305] width 215 height 30
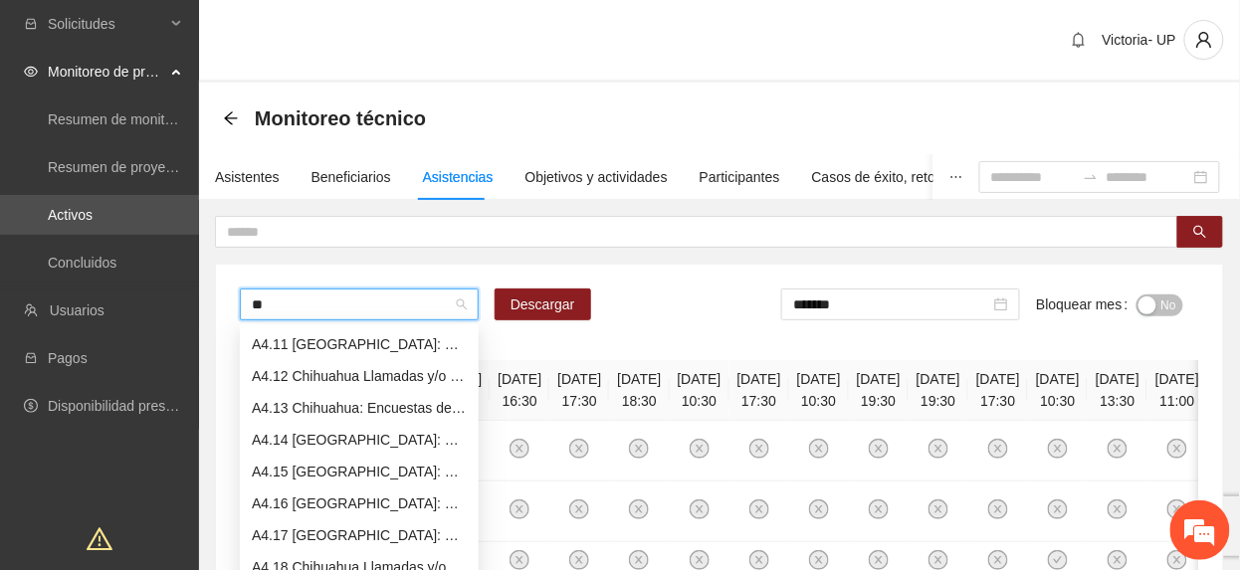
scroll to position [159, 0]
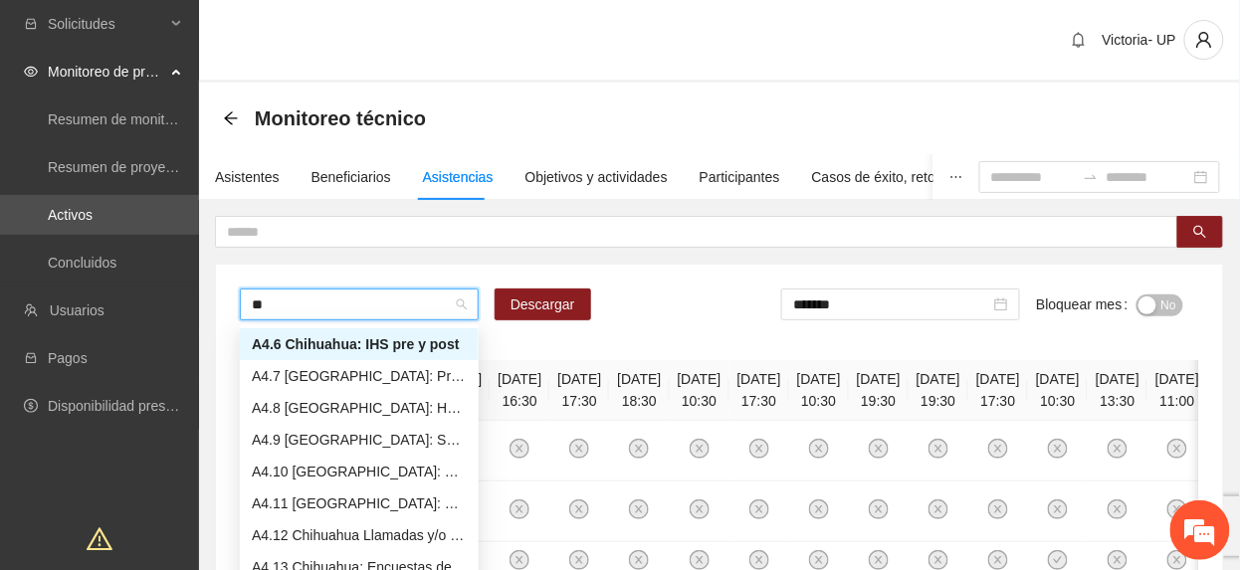
type input "***"
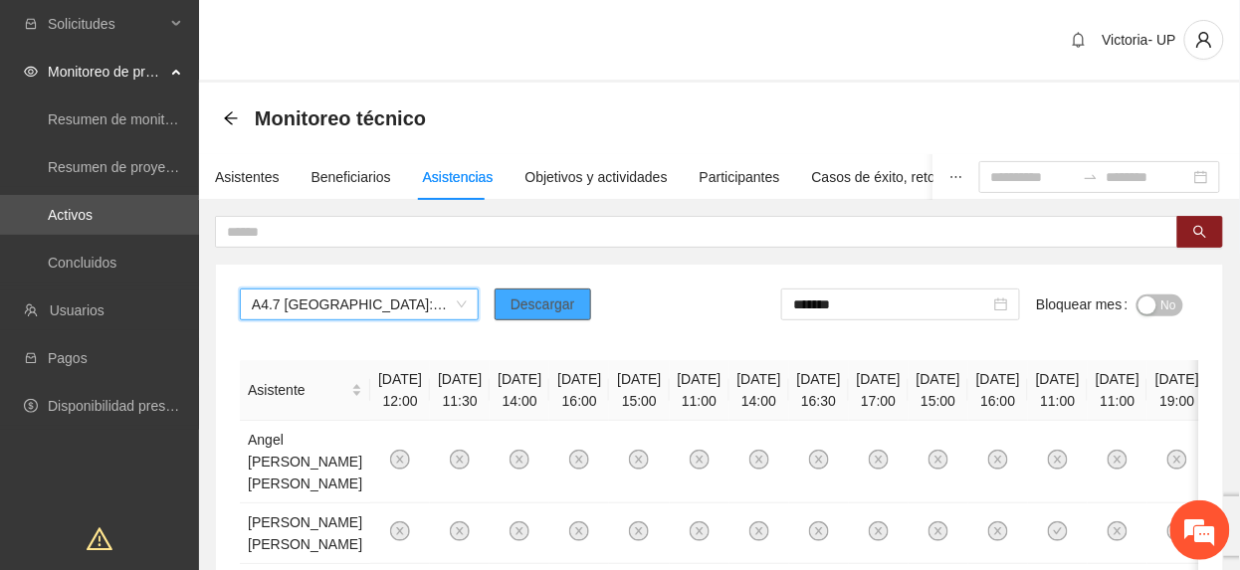
click at [511, 300] on span "Descargar" at bounding box center [542, 305] width 65 height 22
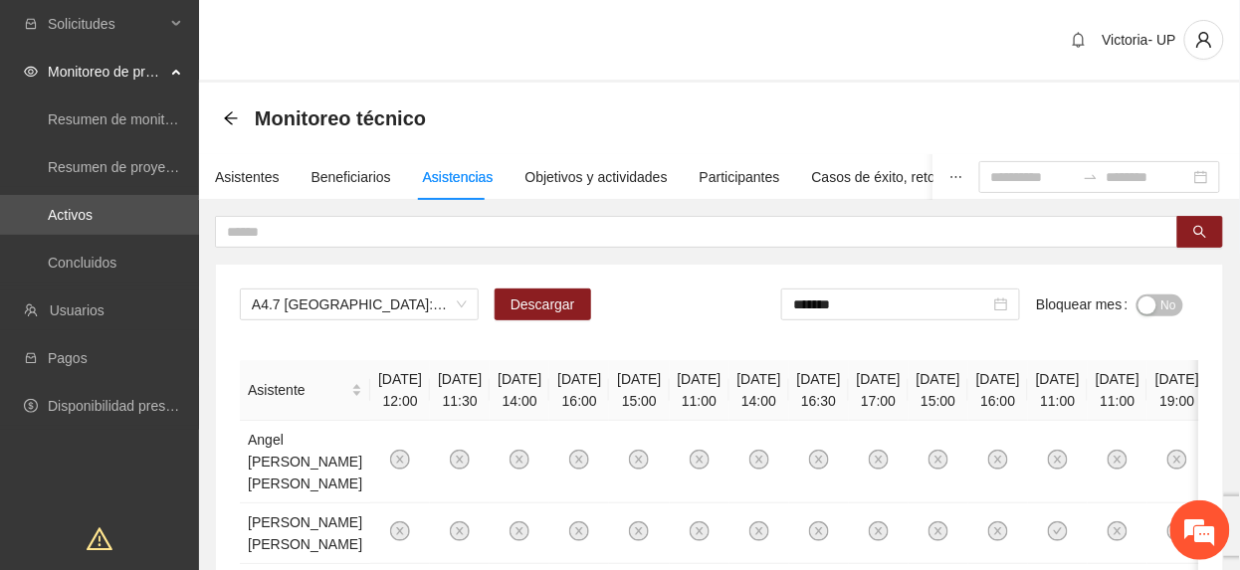
drag, startPoint x: 513, startPoint y: 117, endPoint x: 602, endPoint y: 105, distance: 89.4
click at [514, 116] on div "Monitoreo técnico" at bounding box center [719, 119] width 993 height 40
click at [949, 308] on input "*******" at bounding box center [891, 305] width 197 height 22
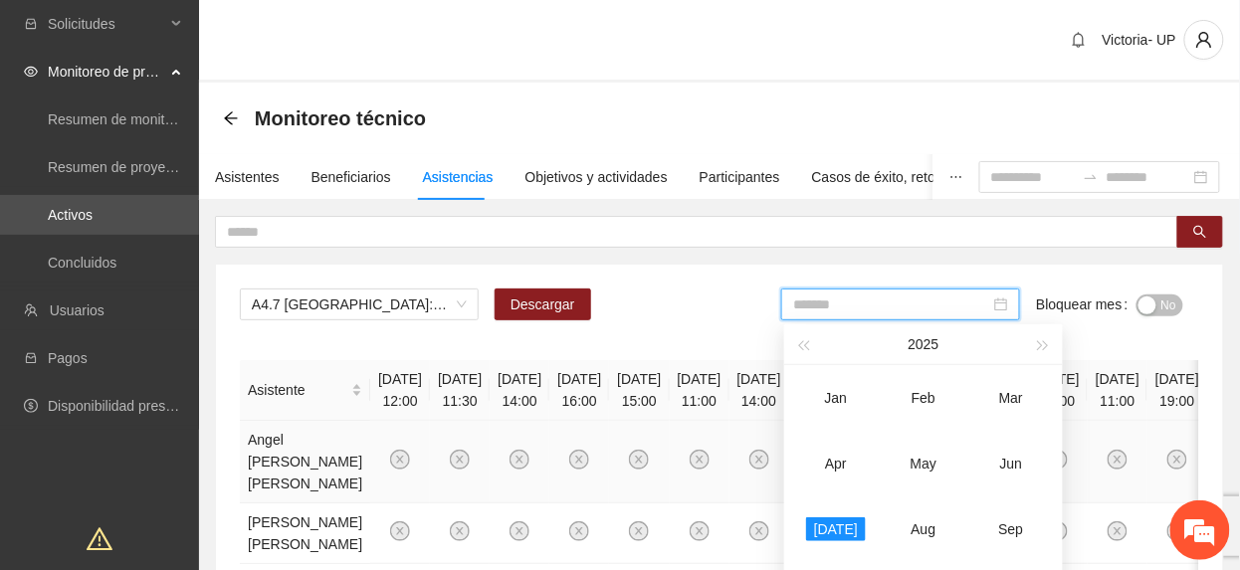
drag, startPoint x: 1027, startPoint y: 460, endPoint x: 1045, endPoint y: 442, distance: 25.3
click at [1025, 460] on div "Jun" at bounding box center [1011, 464] width 60 height 24
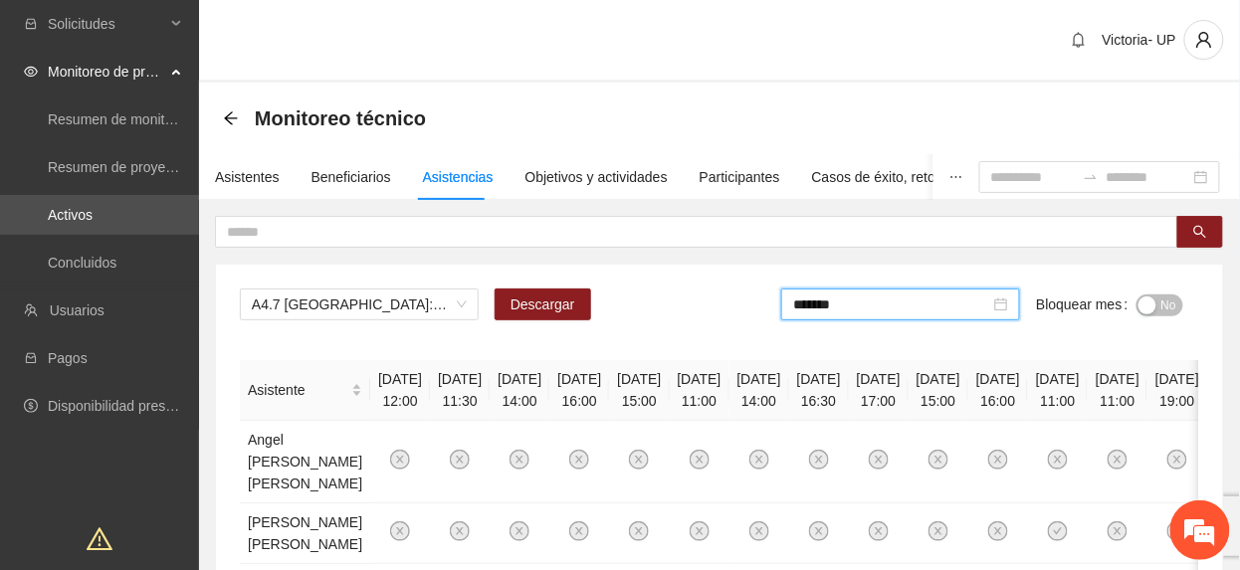
click at [1170, 300] on span "No" at bounding box center [1168, 306] width 15 height 22
click at [928, 314] on input "*******" at bounding box center [895, 305] width 197 height 22
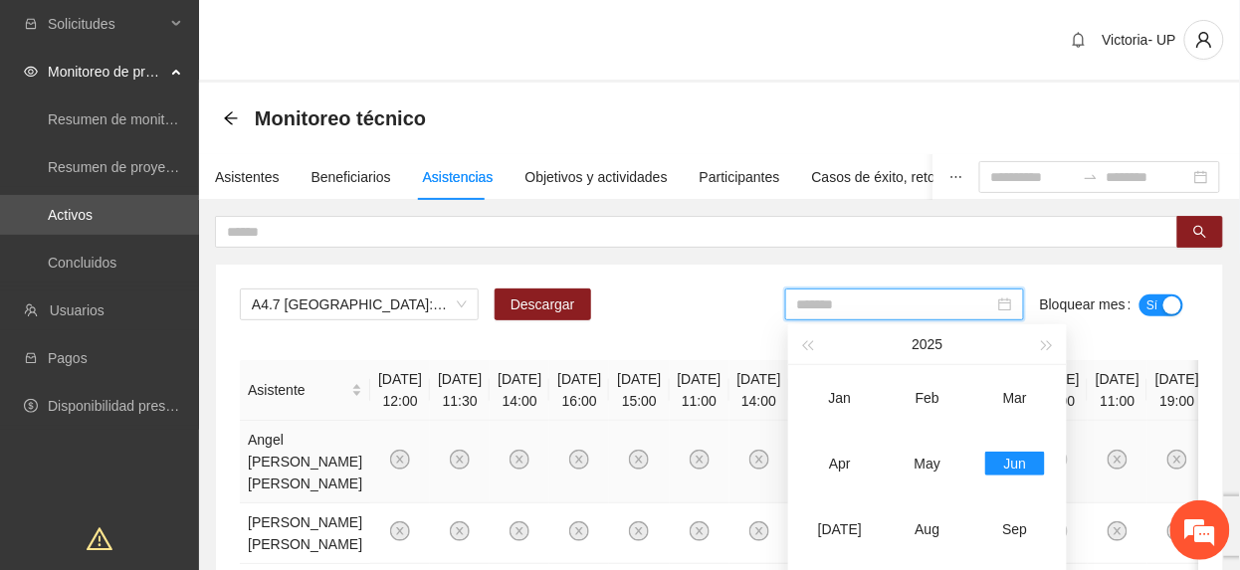
drag, startPoint x: 830, startPoint y: 534, endPoint x: 1013, endPoint y: 424, distance: 213.8
click at [830, 534] on div "[DATE]" at bounding box center [840, 529] width 60 height 24
type input "*******"
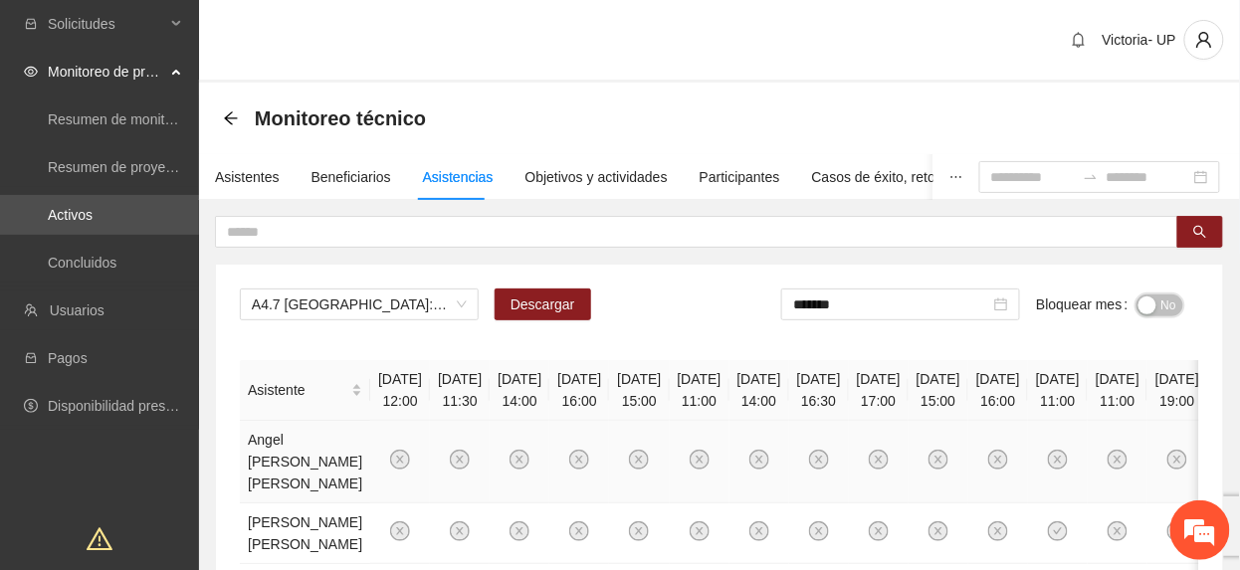
drag, startPoint x: 1158, startPoint y: 303, endPoint x: 1136, endPoint y: 422, distance: 121.4
click at [1158, 304] on button "No" at bounding box center [1159, 306] width 47 height 22
drag, startPoint x: 259, startPoint y: 304, endPoint x: 221, endPoint y: 314, distance: 39.4
click at [249, 307] on div "A4.7 [GEOGRAPHIC_DATA]: Prueba ASSIST" at bounding box center [359, 305] width 239 height 32
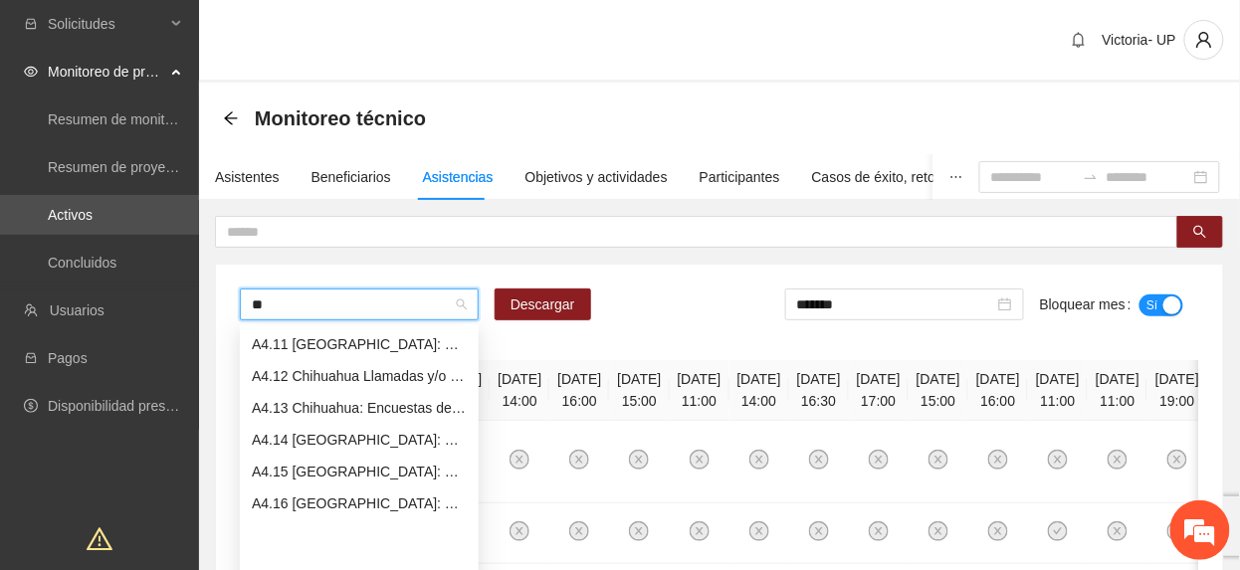
scroll to position [191, 0]
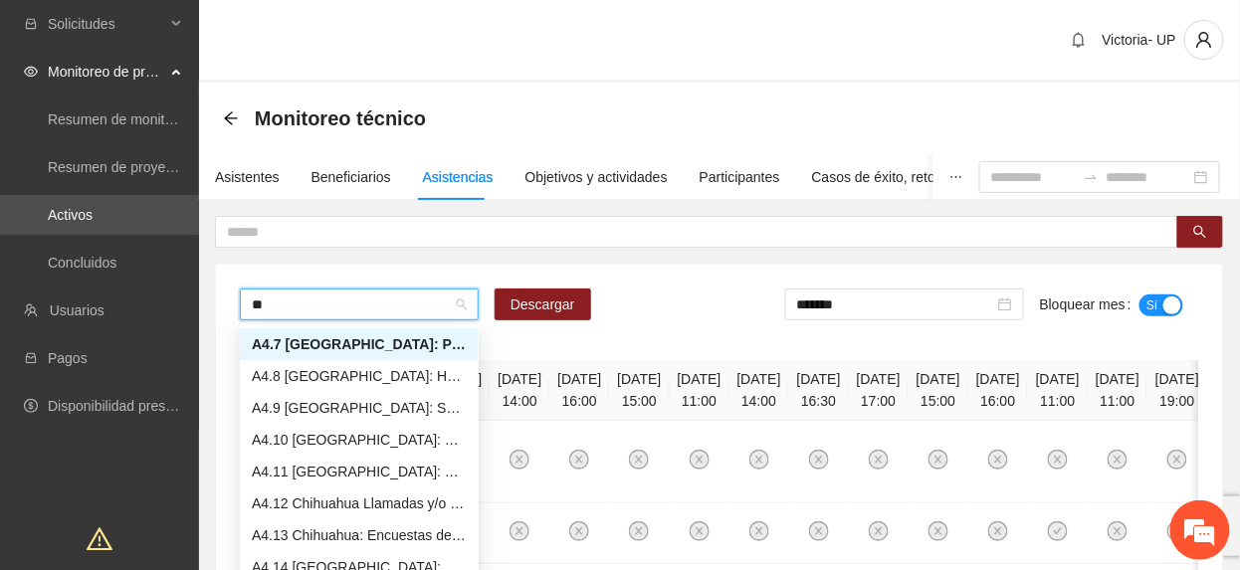
type input "***"
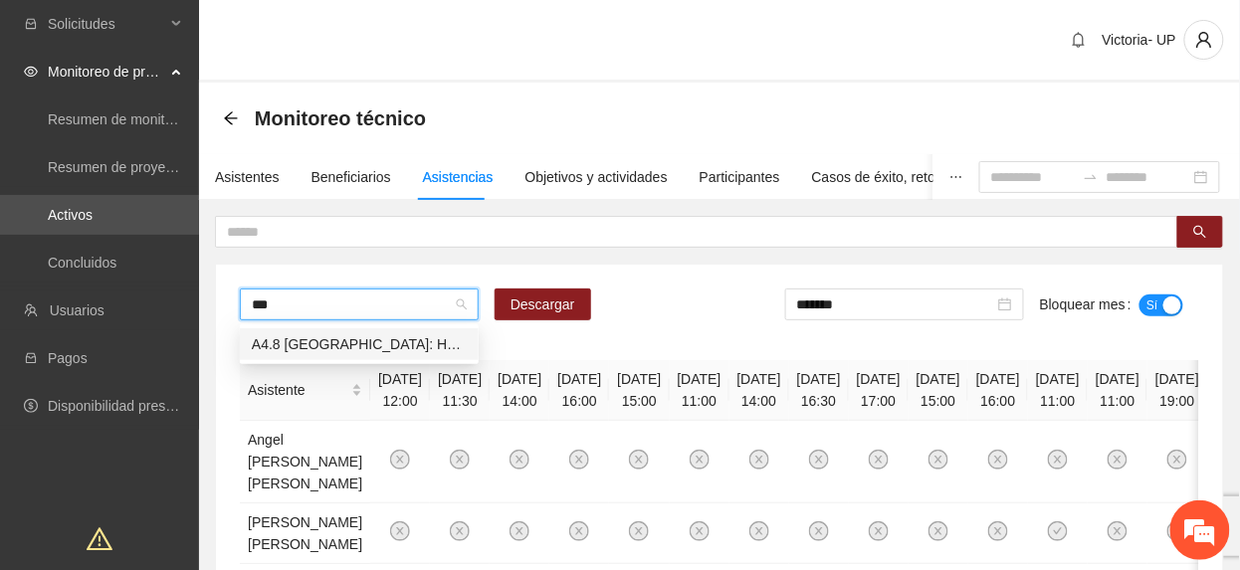
scroll to position [0, 0]
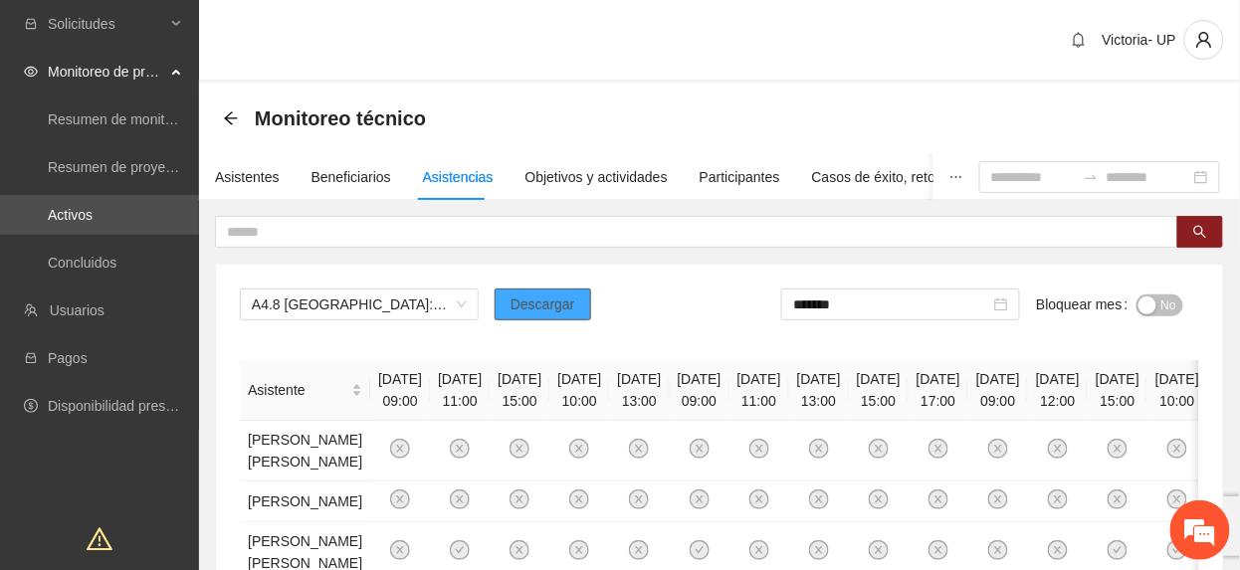
click at [538, 304] on span "Descargar" at bounding box center [542, 305] width 65 height 22
click at [1158, 304] on button "No" at bounding box center [1159, 306] width 47 height 22
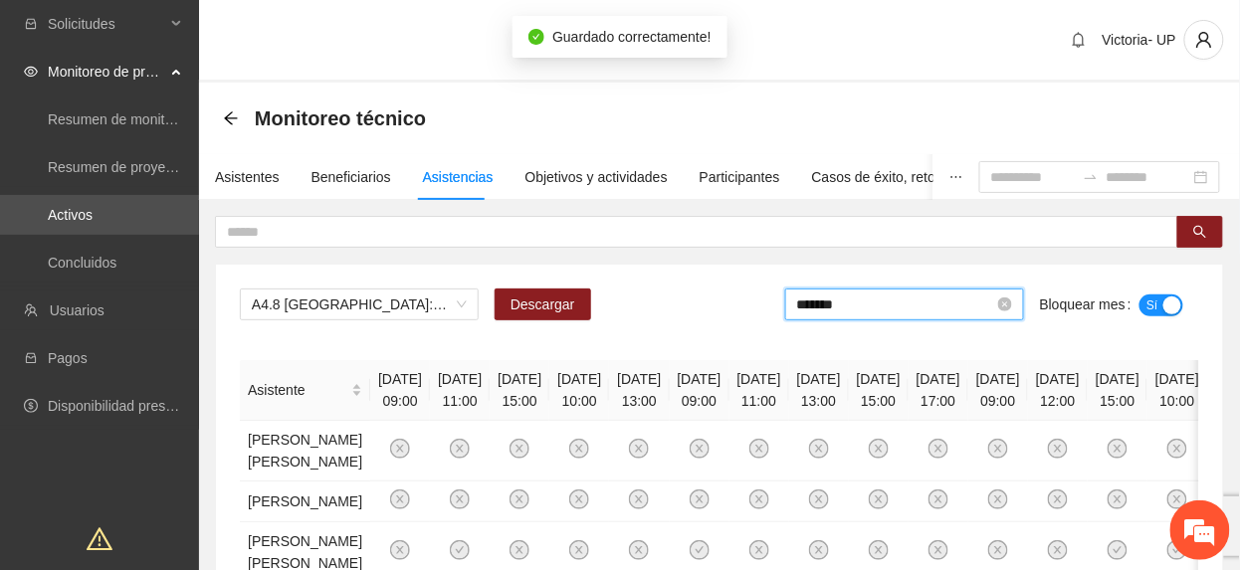
click at [921, 310] on input "*******" at bounding box center [895, 305] width 197 height 22
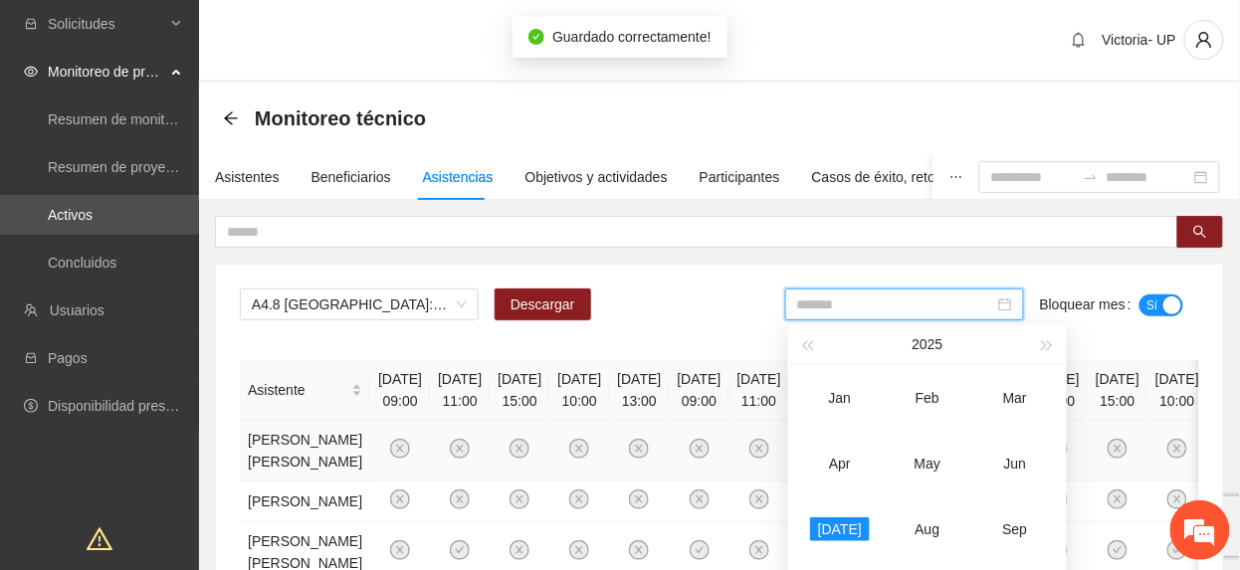
click at [1015, 474] on div "Jun" at bounding box center [1015, 464] width 60 height 24
type input "*******"
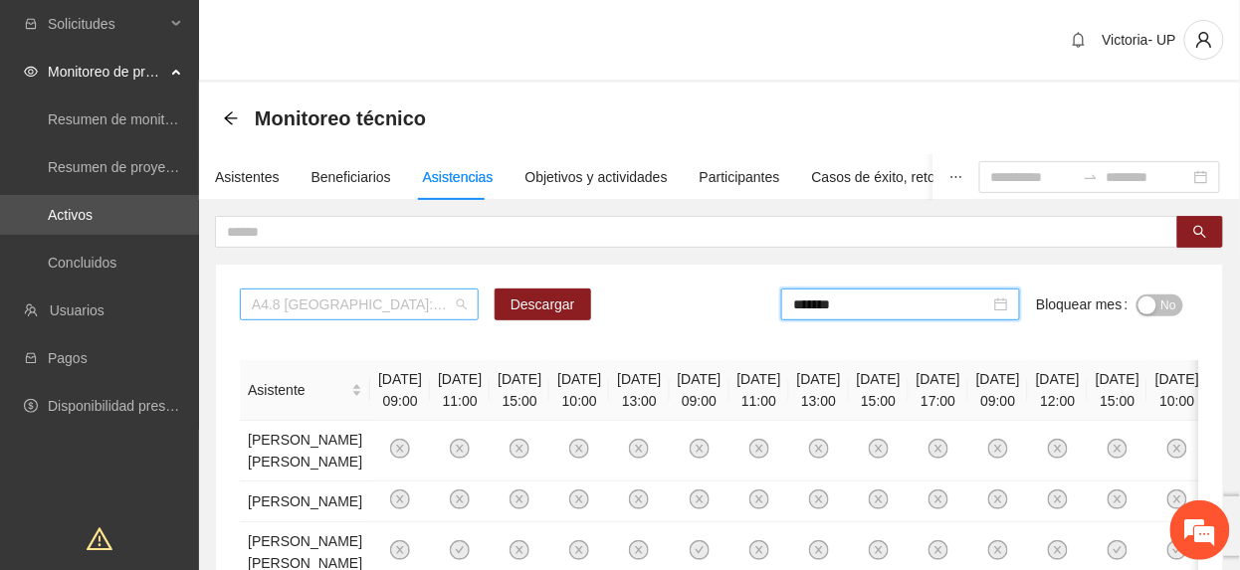
click at [292, 296] on span "A4.8 [GEOGRAPHIC_DATA]: Horas de Consejería en adicciones individual" at bounding box center [359, 305] width 215 height 30
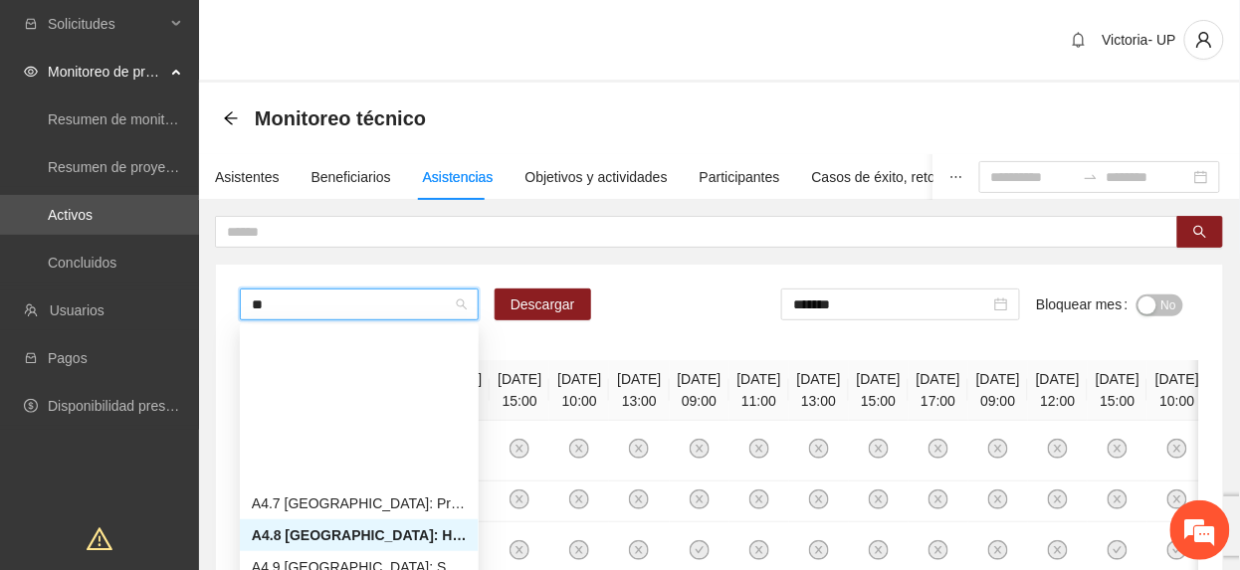
scroll to position [223, 0]
type input "***"
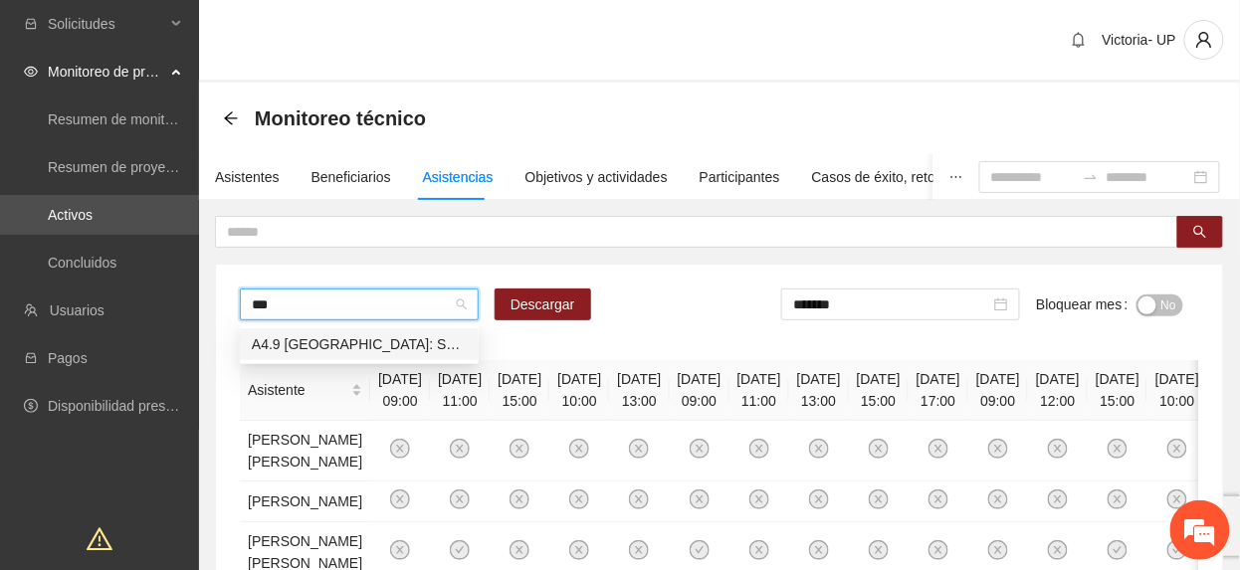
scroll to position [0, 0]
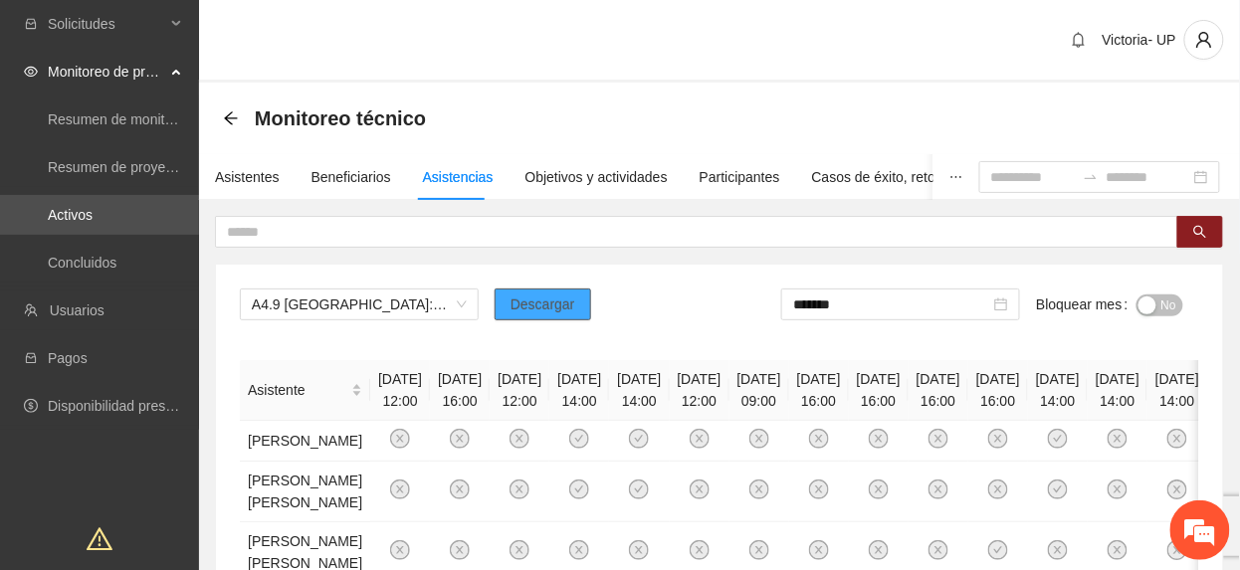
click at [523, 316] on button "Descargar" at bounding box center [543, 305] width 97 height 32
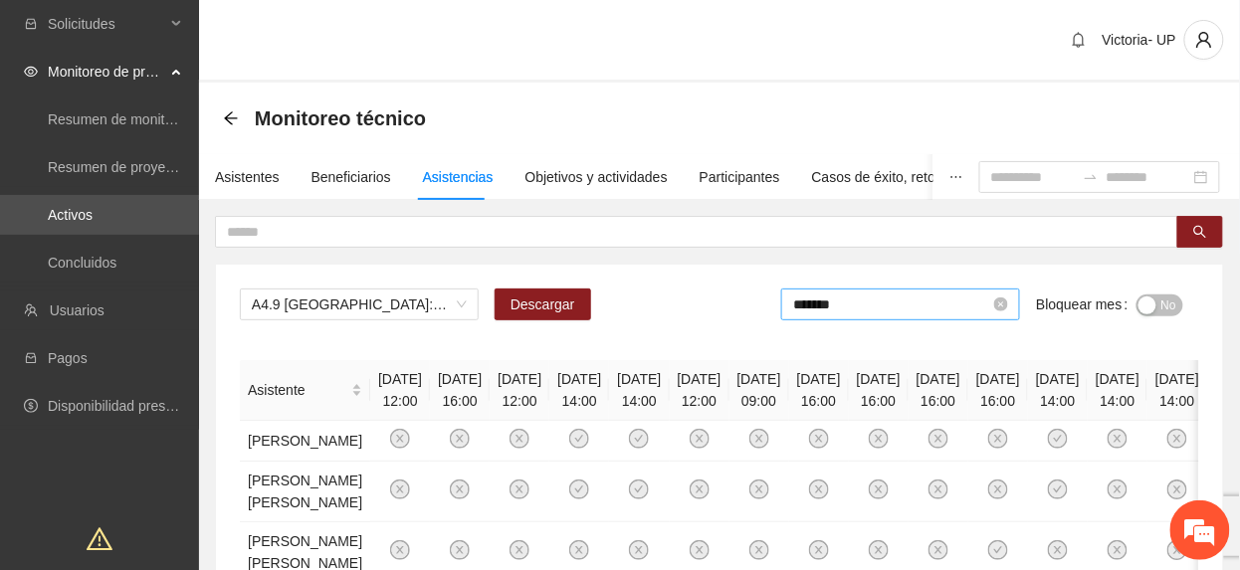
click at [876, 311] on input "*******" at bounding box center [891, 305] width 197 height 22
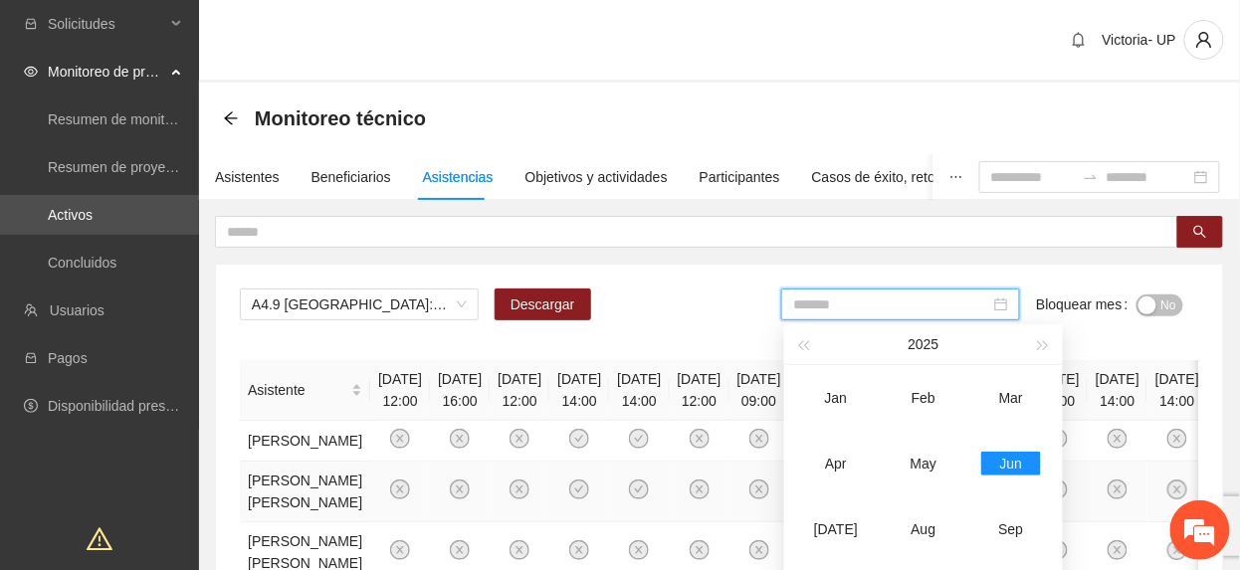
click at [826, 522] on div "[DATE]" at bounding box center [836, 529] width 60 height 24
type input "*******"
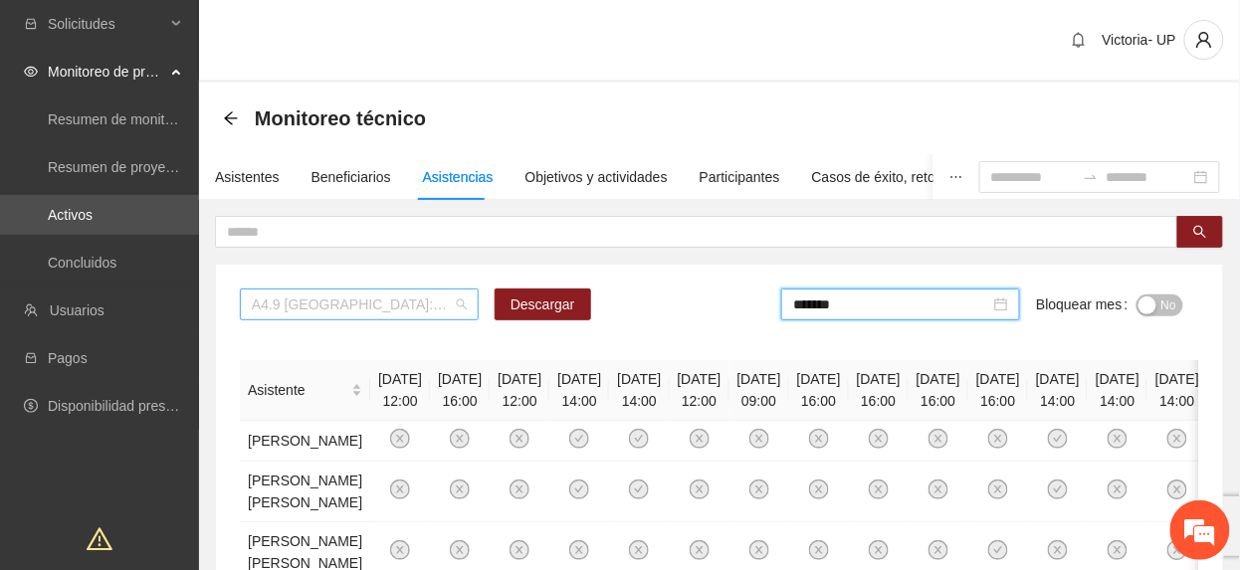
click at [370, 296] on span "A4.9 [GEOGRAPHIC_DATA]: Sesiones de taller de arte" at bounding box center [359, 305] width 215 height 30
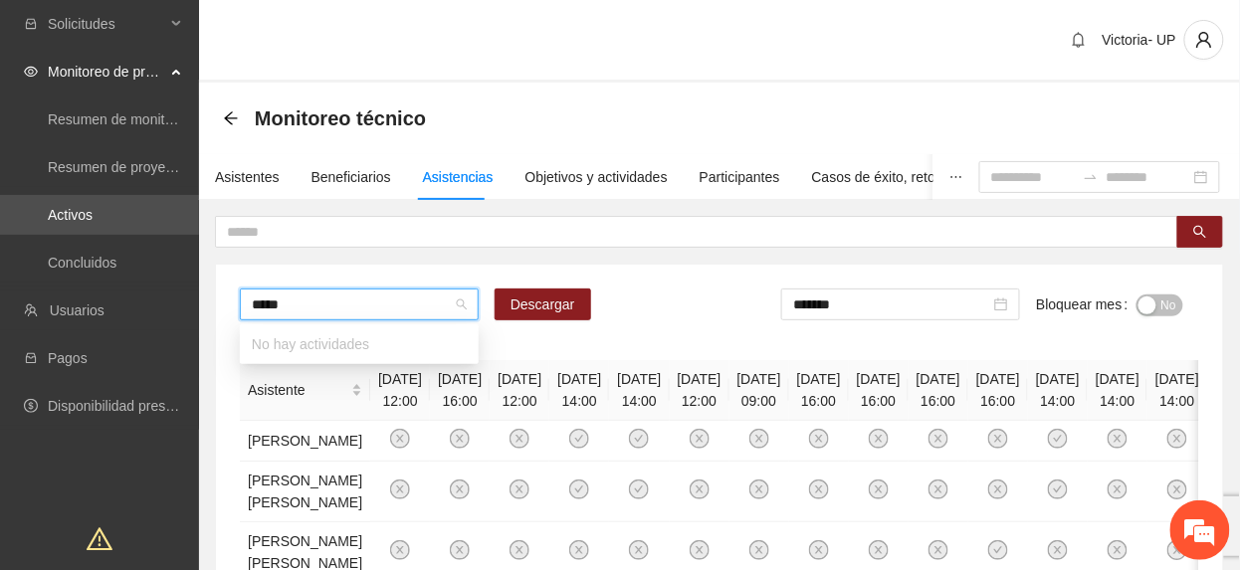
type input "****"
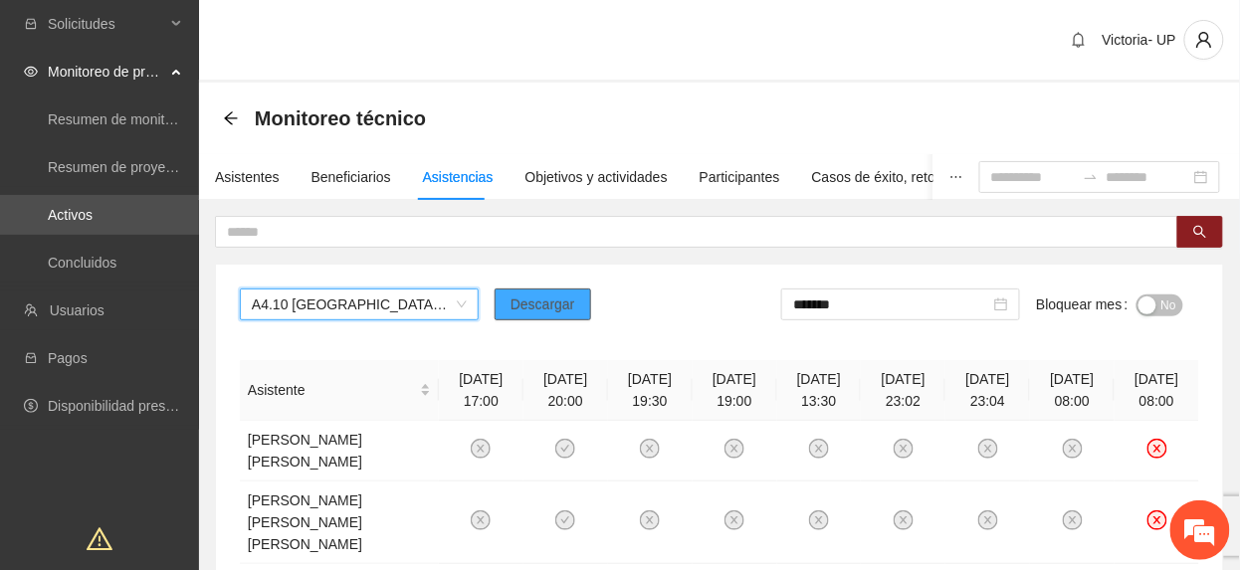
click at [554, 299] on span "Descargar" at bounding box center [542, 305] width 65 height 22
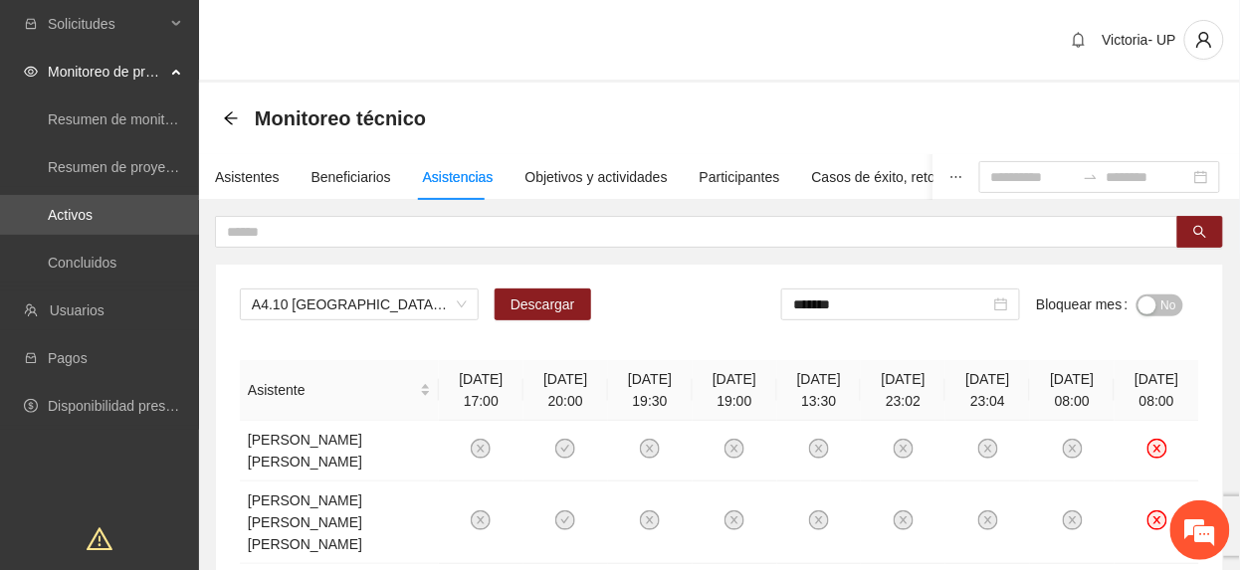
drag, startPoint x: 579, startPoint y: 342, endPoint x: 562, endPoint y: 279, distance: 65.9
click at [1166, 299] on span "No" at bounding box center [1168, 306] width 15 height 22
click at [299, 306] on span "A4.10 [GEOGRAPHIC_DATA]: Paseos recreativos" at bounding box center [359, 305] width 215 height 30
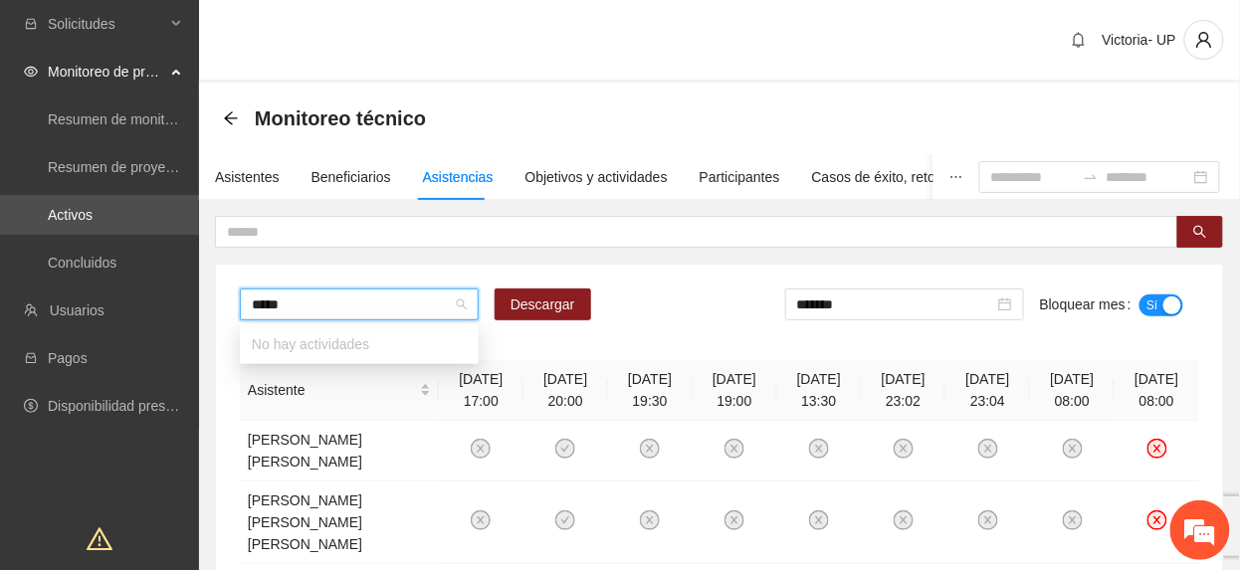
type input "****"
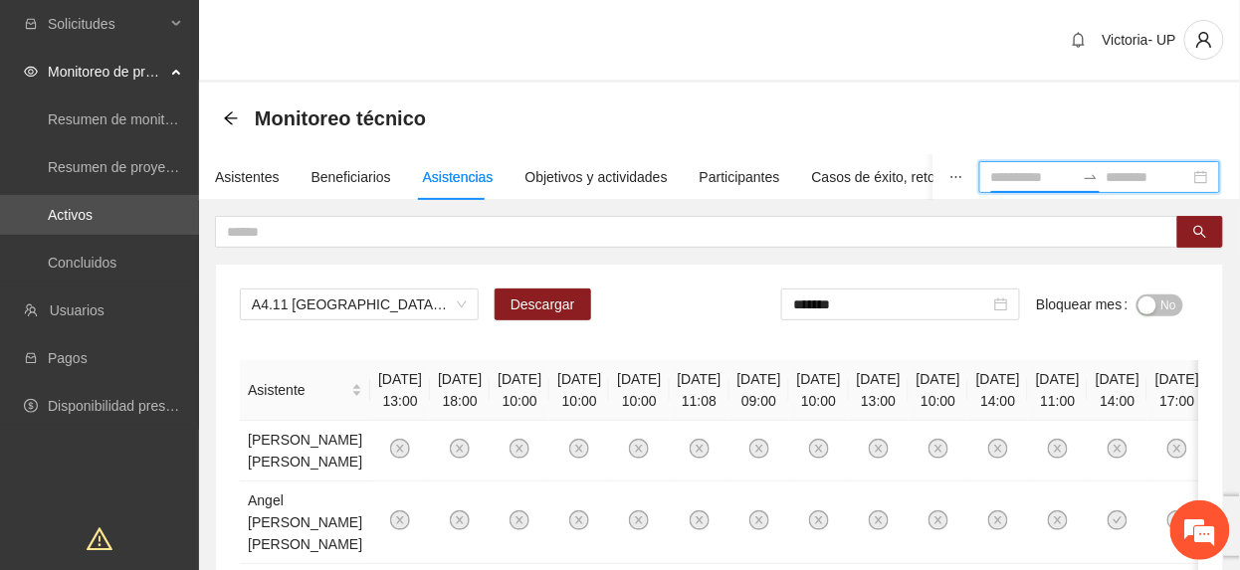
click at [991, 171] on input at bounding box center [1033, 177] width 84 height 22
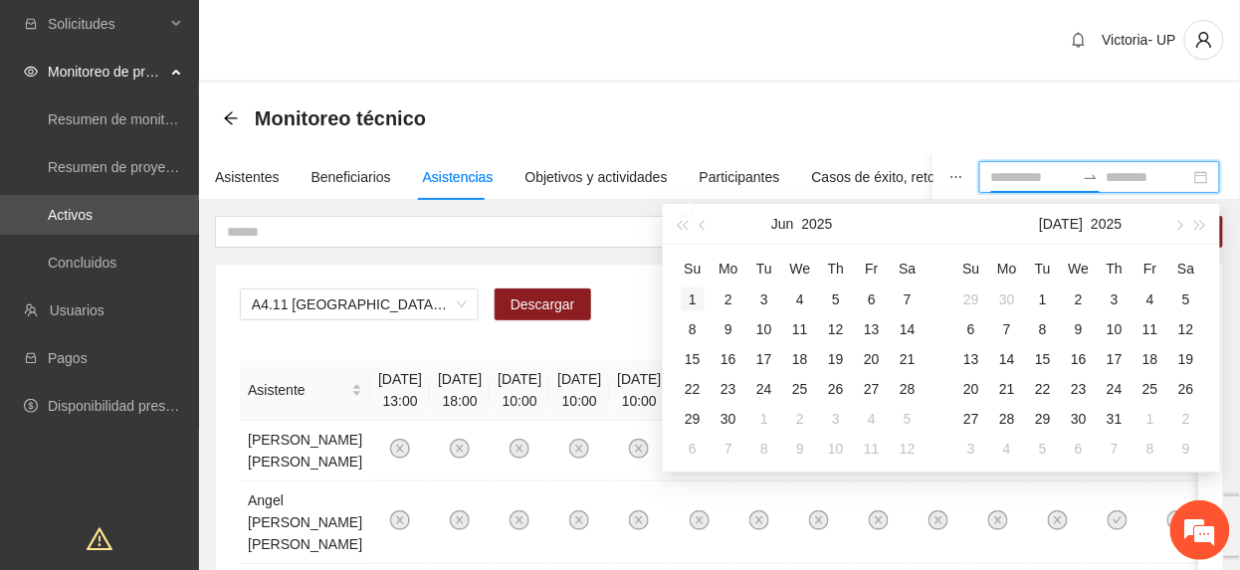
type input "**********"
click at [691, 285] on td "1" at bounding box center [693, 300] width 36 height 30
click at [730, 402] on td "23" at bounding box center [728, 389] width 36 height 30
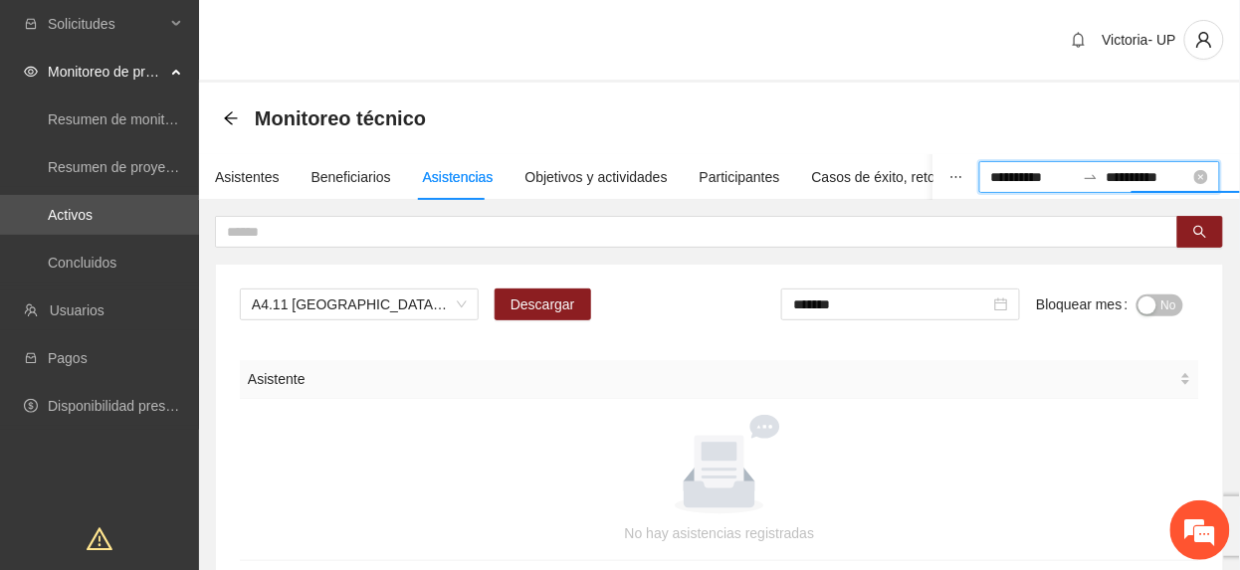
click at [1151, 179] on input "**********" at bounding box center [1149, 177] width 84 height 22
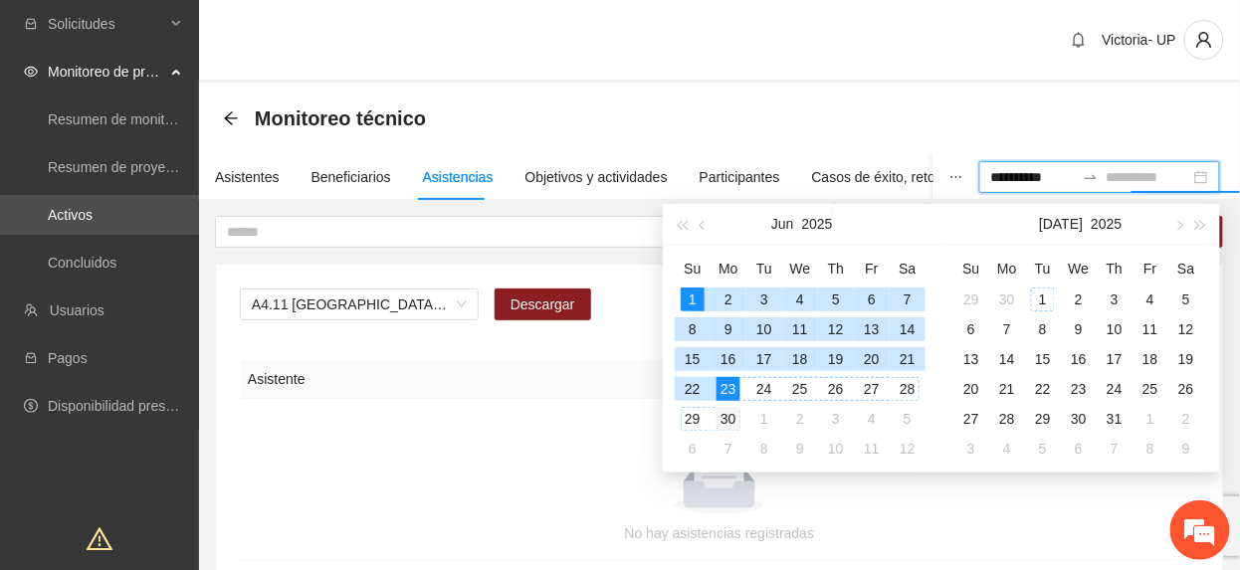
type input "**********"
click at [730, 419] on div "30" at bounding box center [728, 419] width 24 height 24
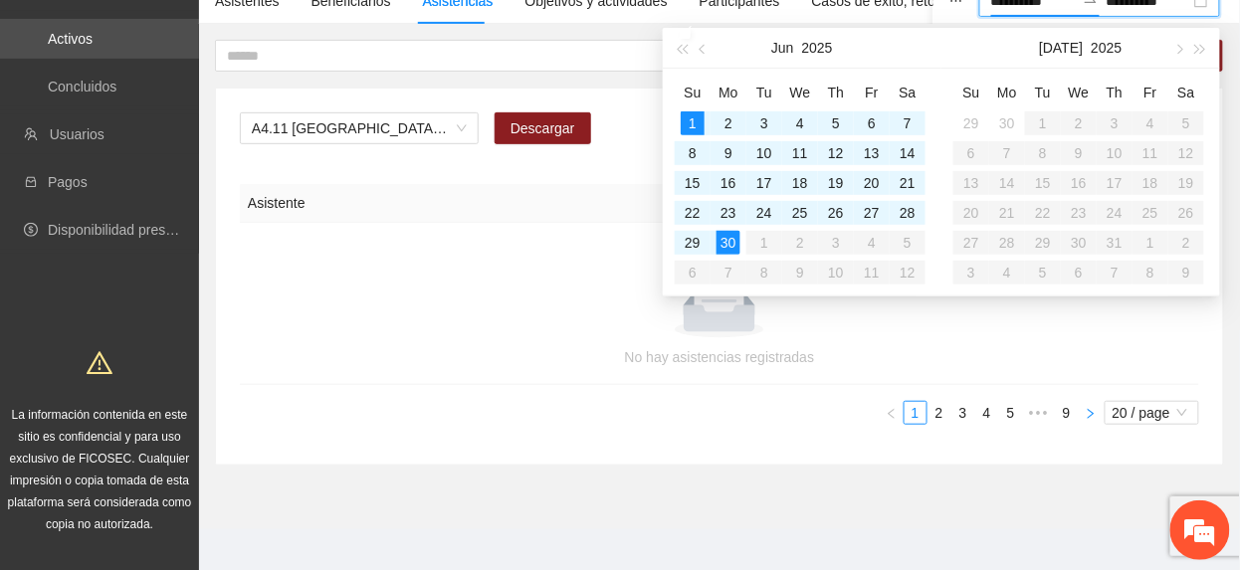
scroll to position [192, 0]
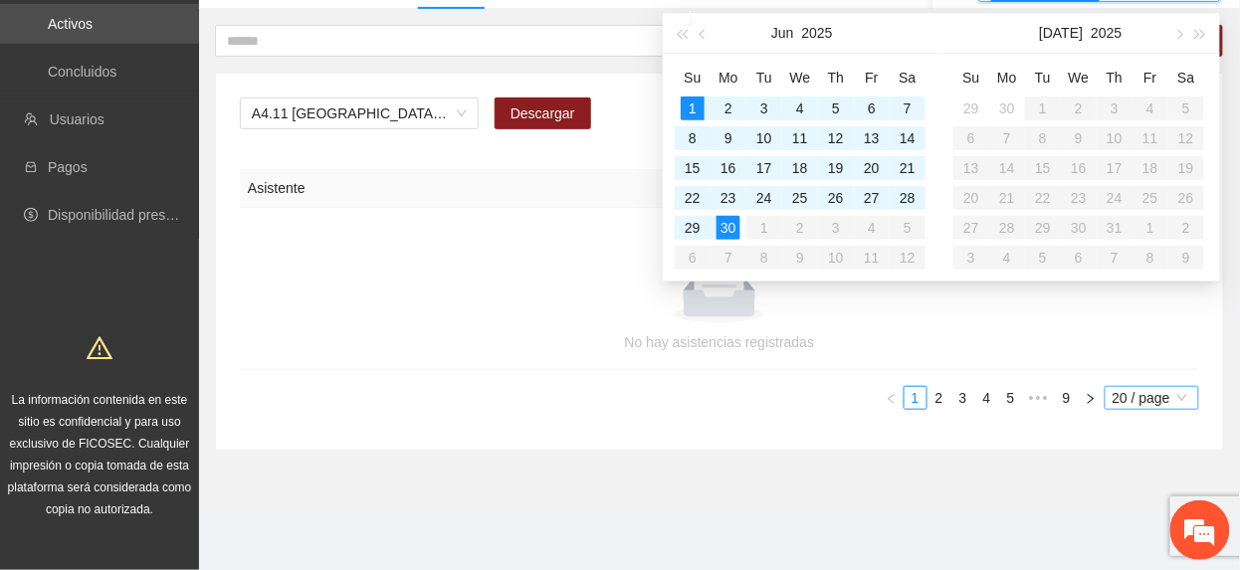
click at [1134, 407] on span "20 / page" at bounding box center [1152, 398] width 79 height 22
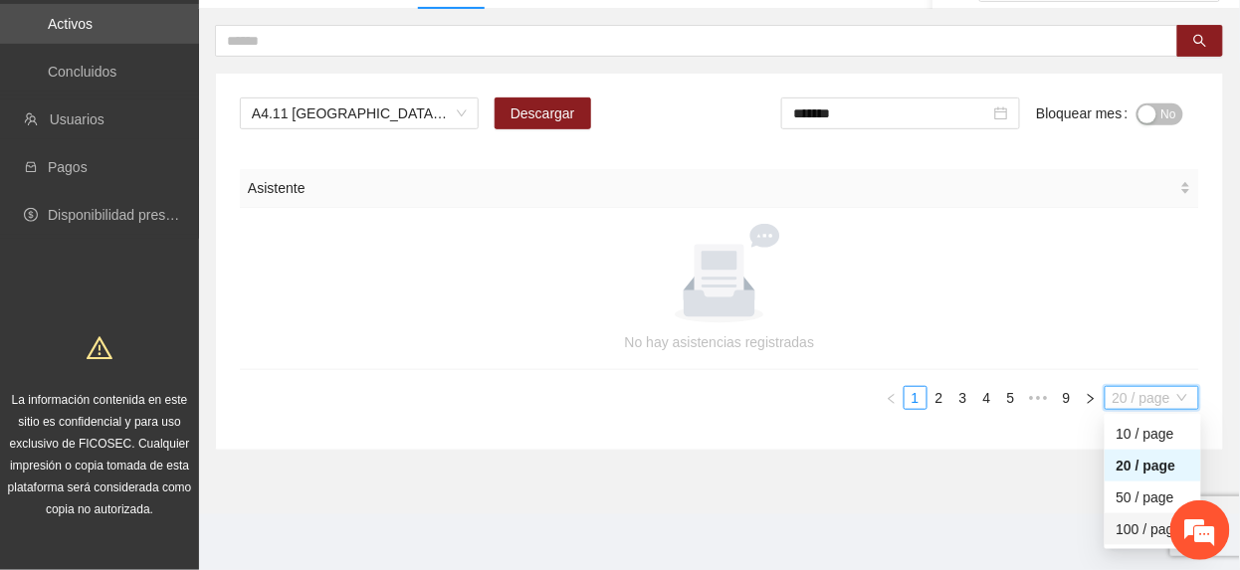
click at [1134, 525] on div "100 / page" at bounding box center [1152, 529] width 73 height 22
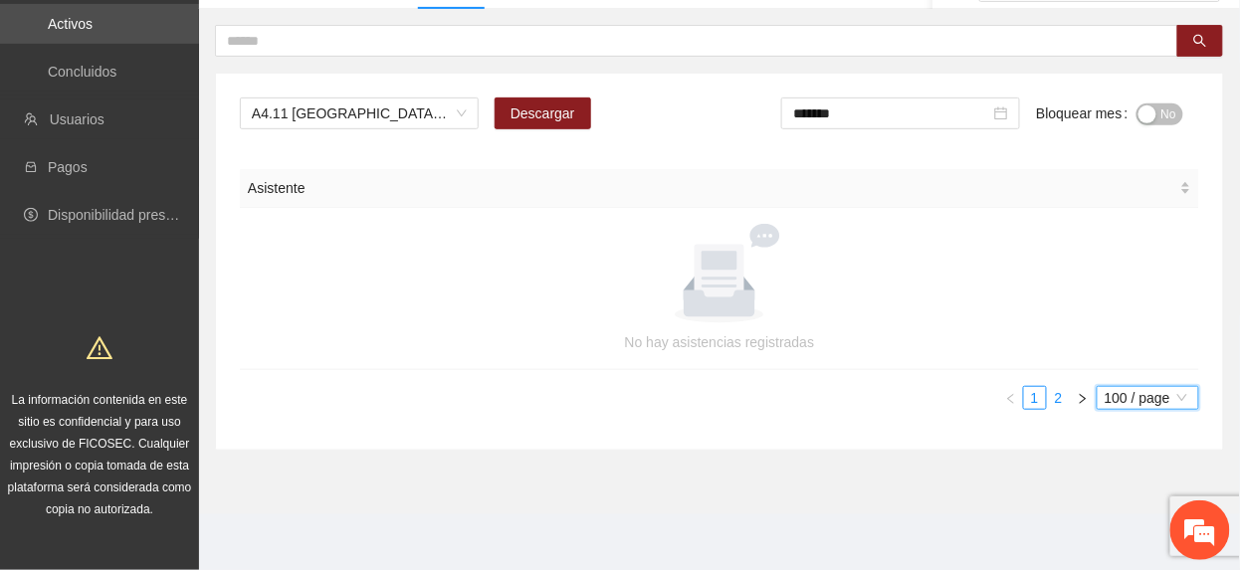
click at [1057, 394] on link "2" at bounding box center [1059, 398] width 22 height 22
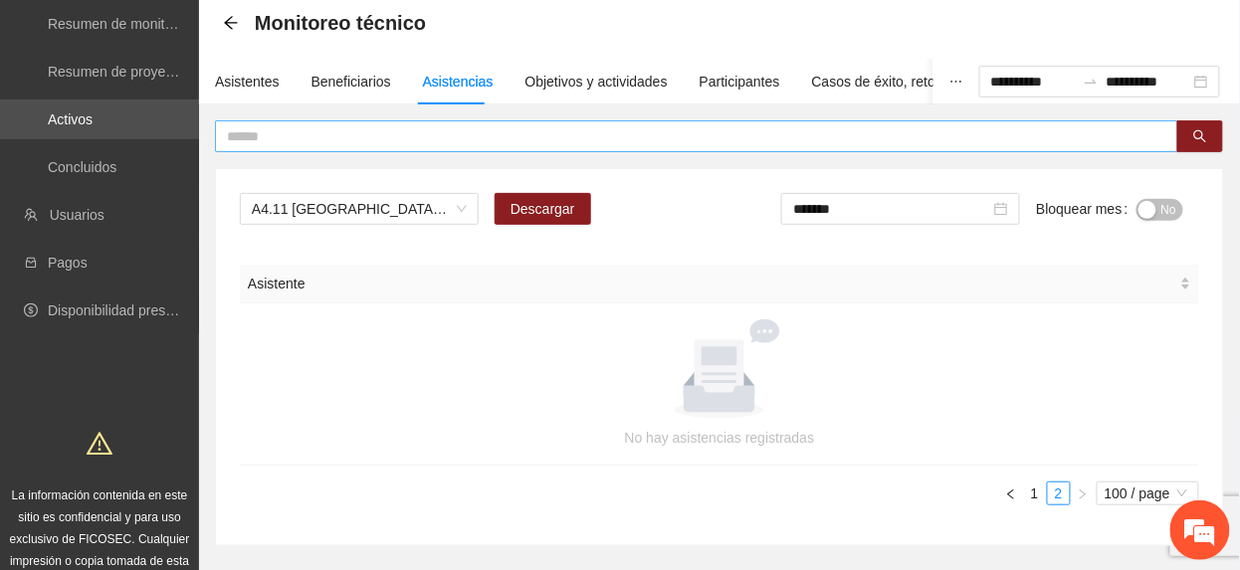
scroll to position [0, 0]
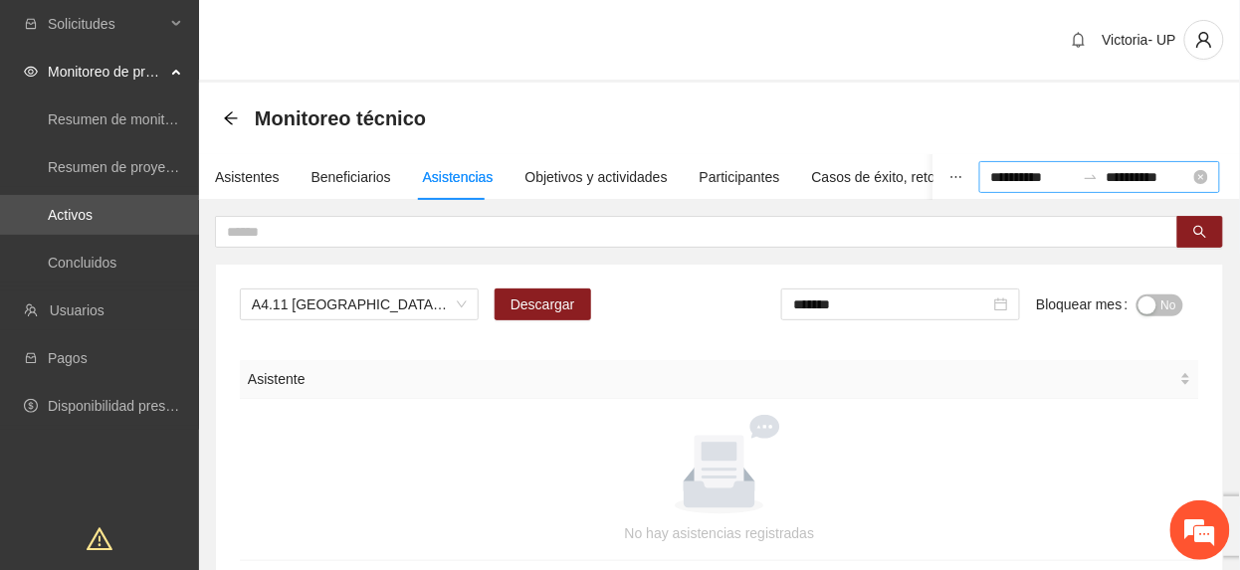
click at [979, 163] on div "**********" at bounding box center [1099, 177] width 241 height 32
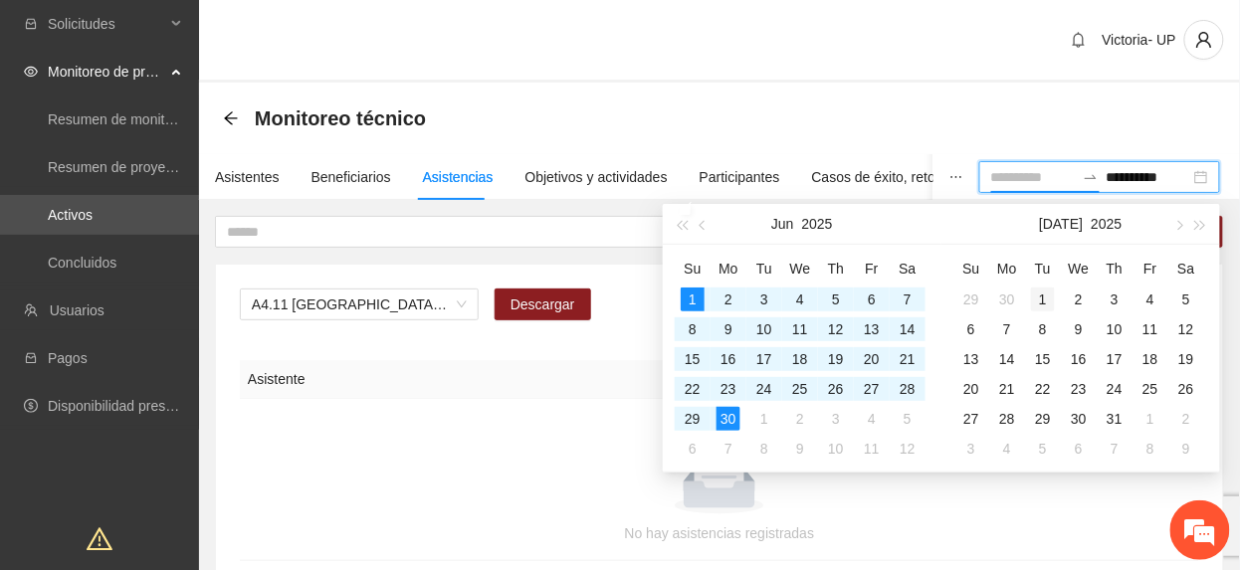
type input "**********"
click at [1045, 299] on div "1" at bounding box center [1043, 300] width 24 height 24
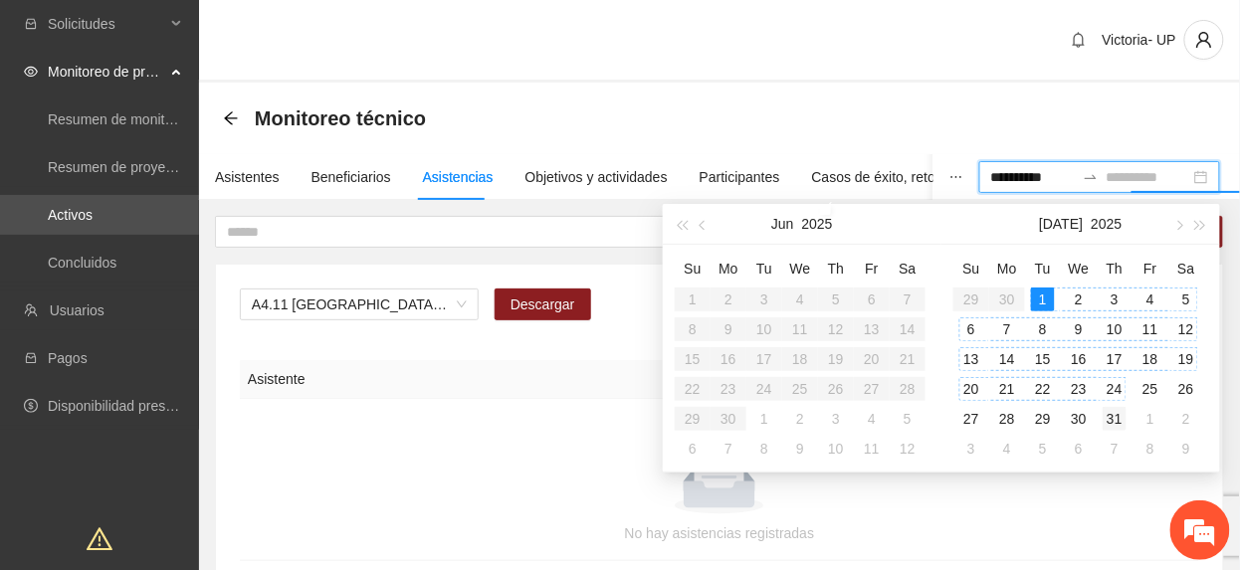
type input "**********"
click at [1111, 414] on div "31" at bounding box center [1115, 419] width 24 height 24
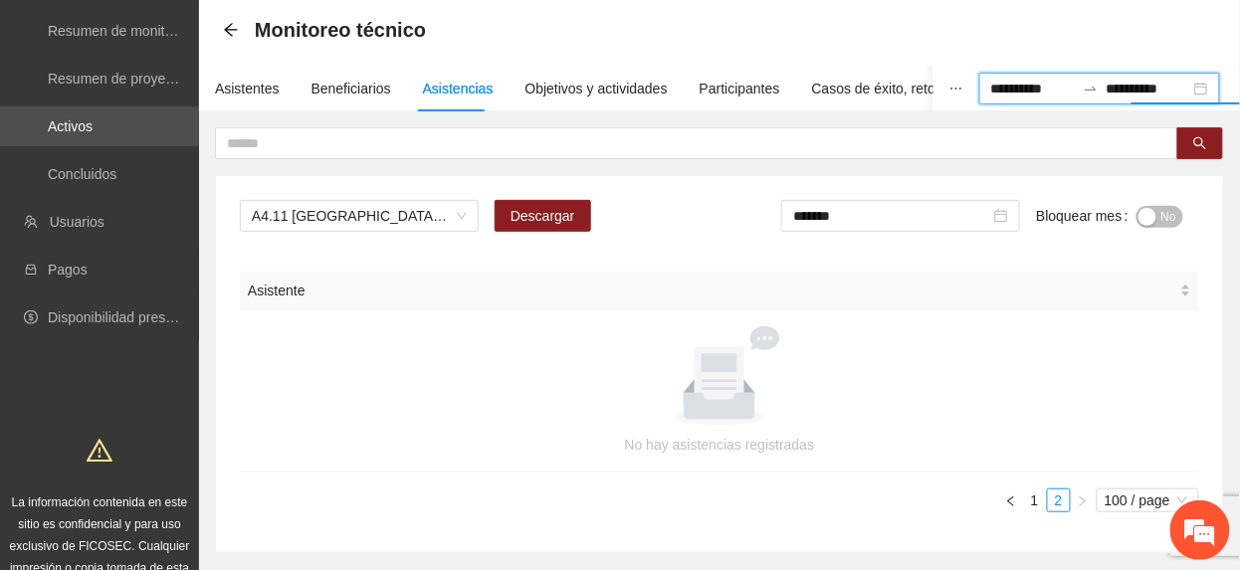
scroll to position [192, 0]
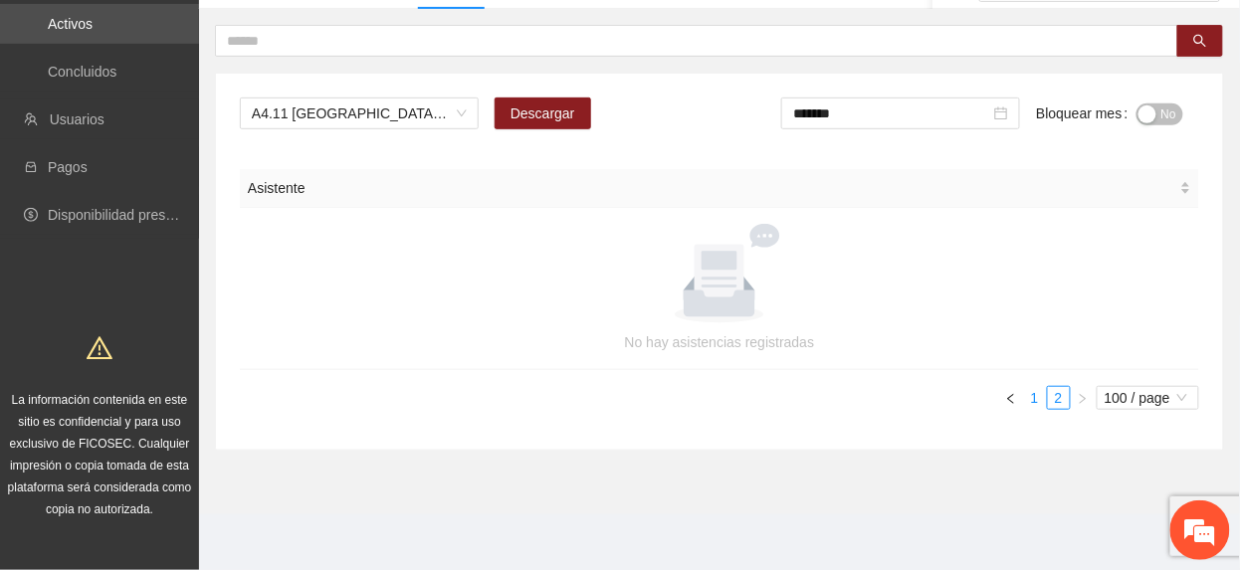
click at [1025, 396] on link "1" at bounding box center [1035, 398] width 22 height 22
click at [388, 108] on span "A4.11 [GEOGRAPHIC_DATA]: Sesión de Justicia Cívica" at bounding box center [359, 114] width 215 height 30
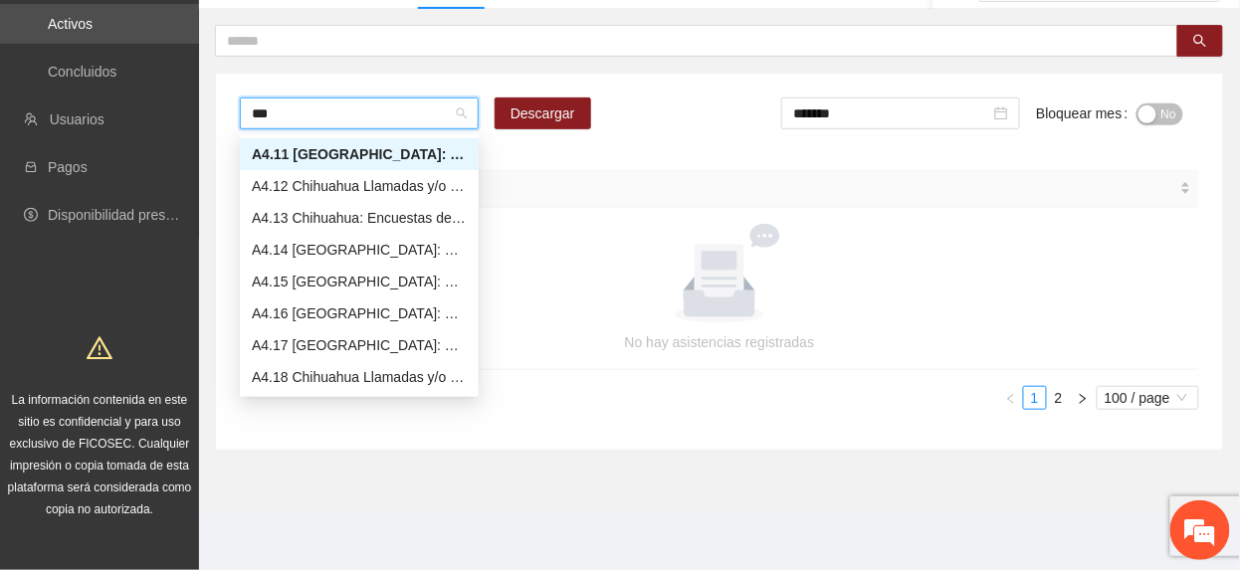
scroll to position [32, 0]
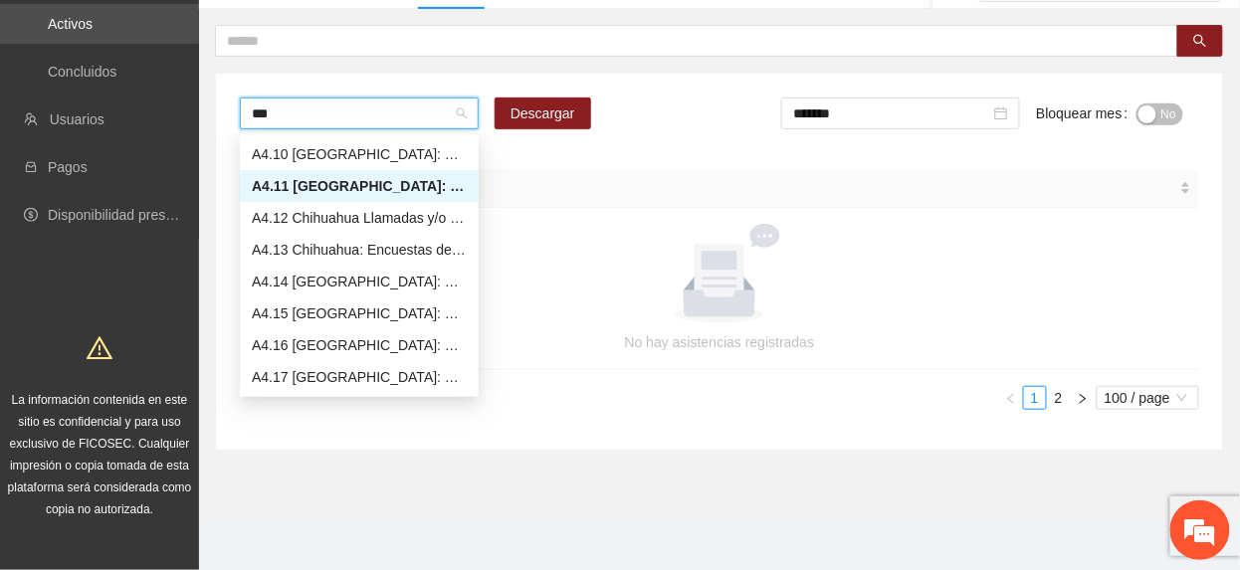
type input "****"
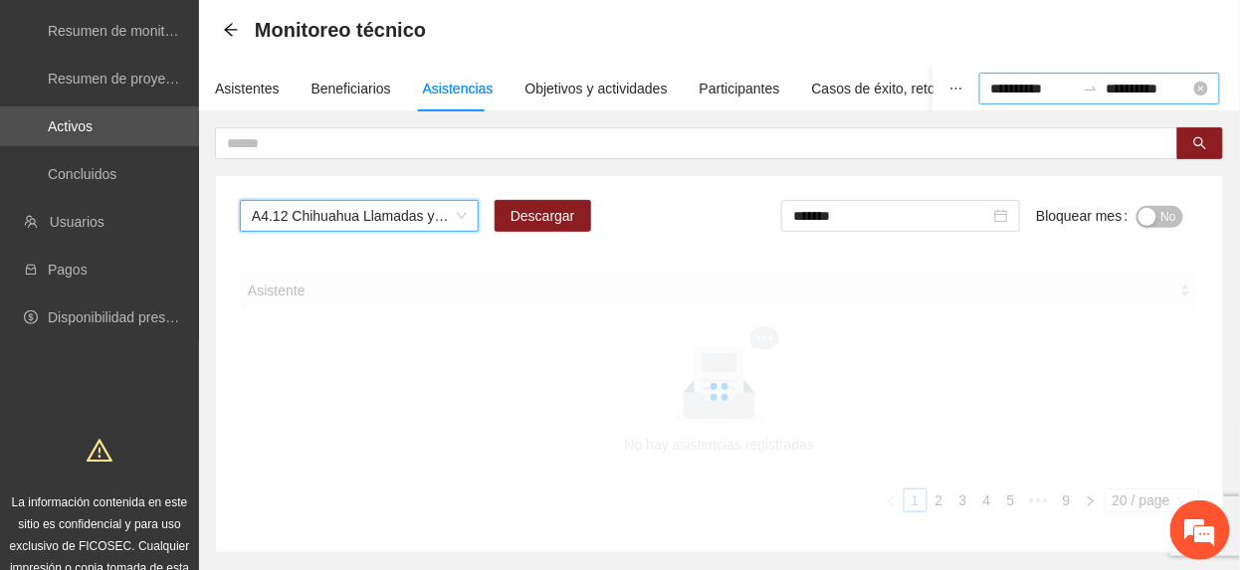
scroll to position [60, 0]
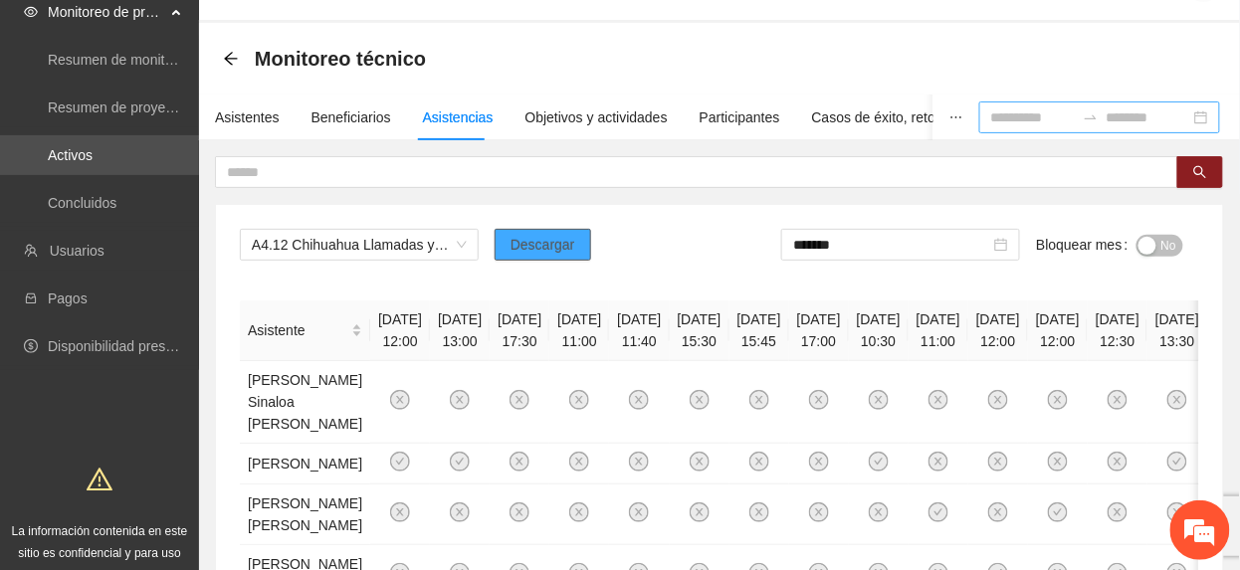
click at [531, 255] on span "Descargar" at bounding box center [542, 245] width 65 height 22
click at [991, 120] on input at bounding box center [1033, 117] width 84 height 22
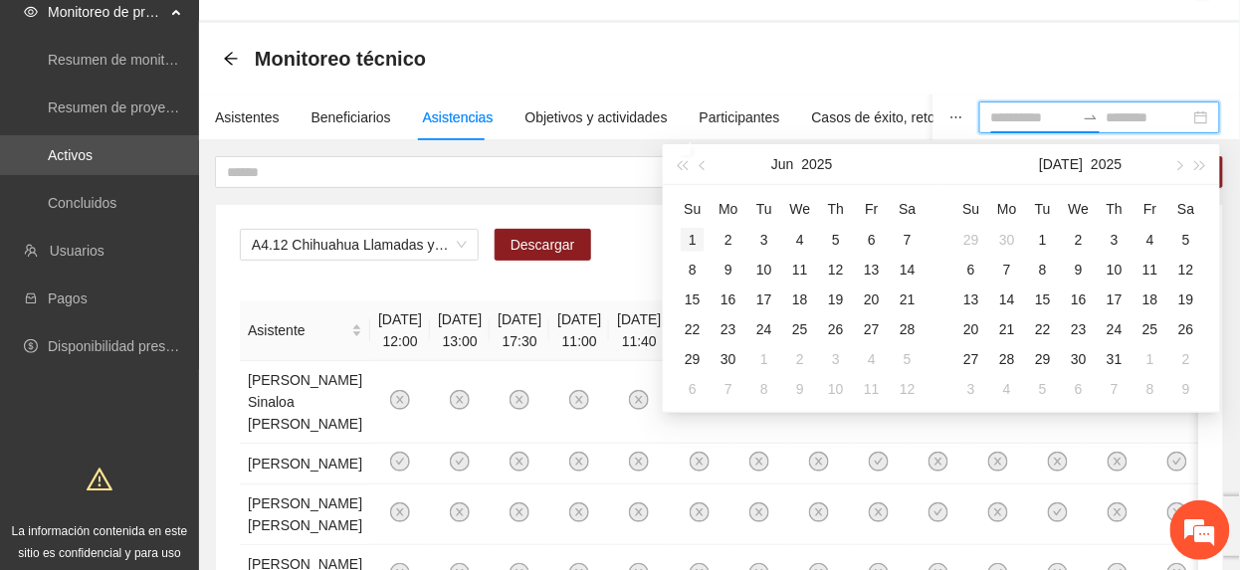
type input "**********"
click at [691, 243] on div "1" at bounding box center [693, 240] width 24 height 24
type input "**********"
click at [736, 363] on div "30" at bounding box center [728, 359] width 24 height 24
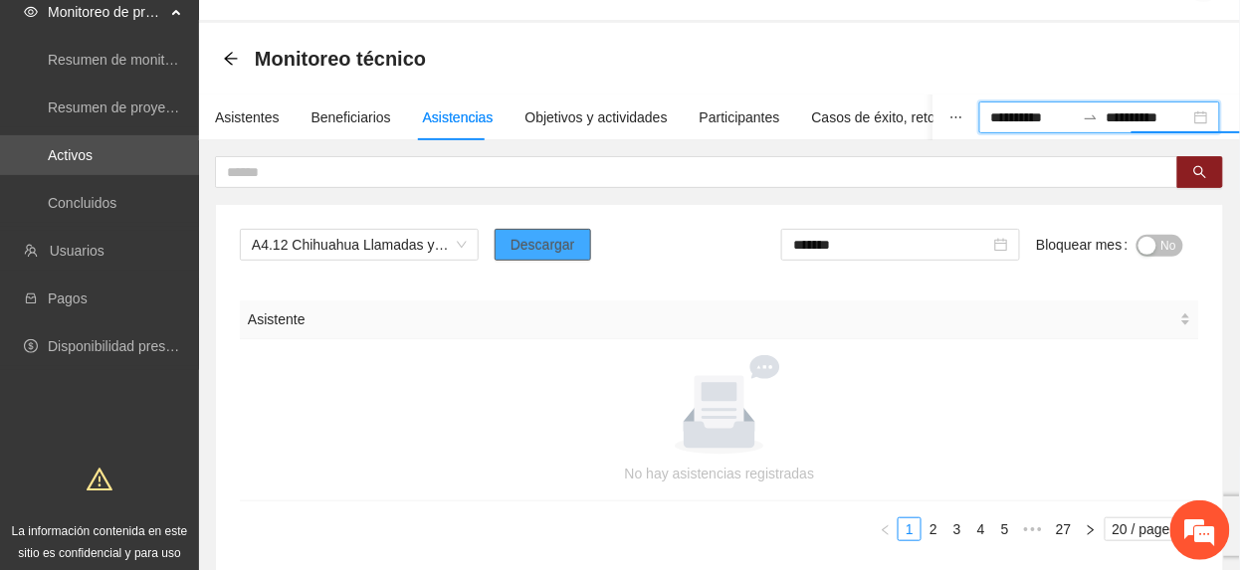
click at [571, 255] on button "Descargar" at bounding box center [543, 245] width 97 height 32
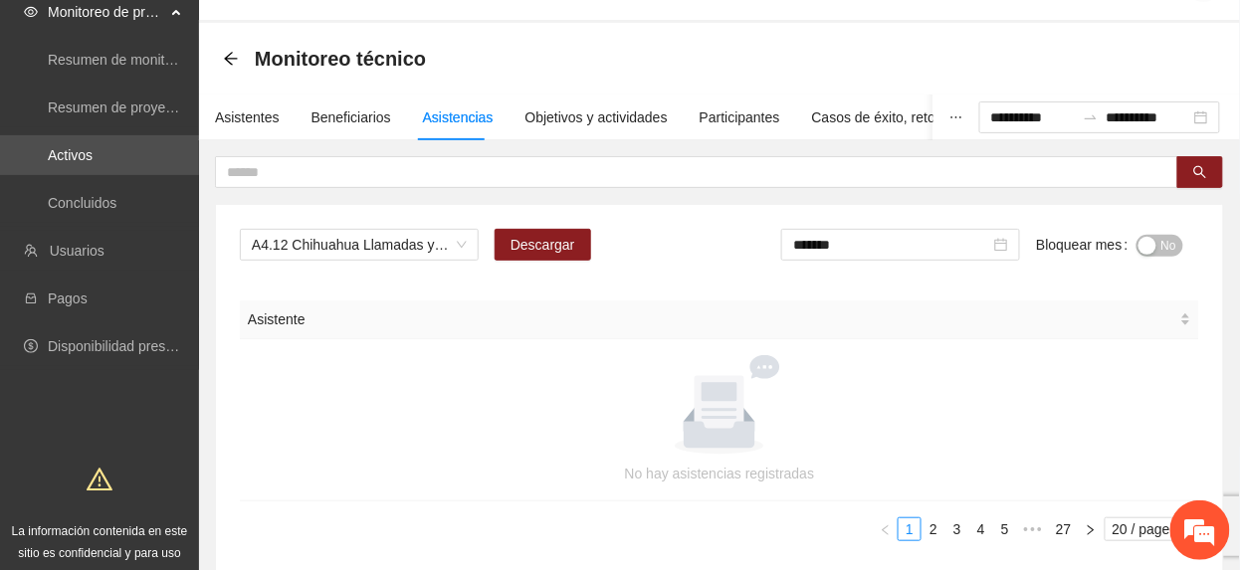
click at [543, 404] on div at bounding box center [720, 405] width 912 height 100
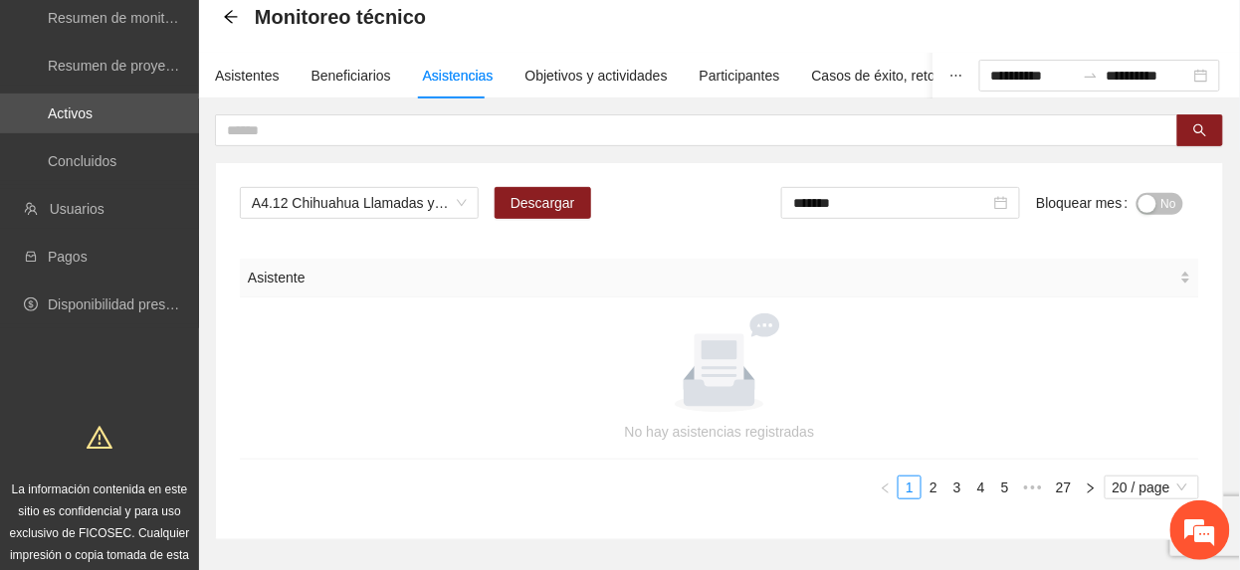
scroll to position [0, 0]
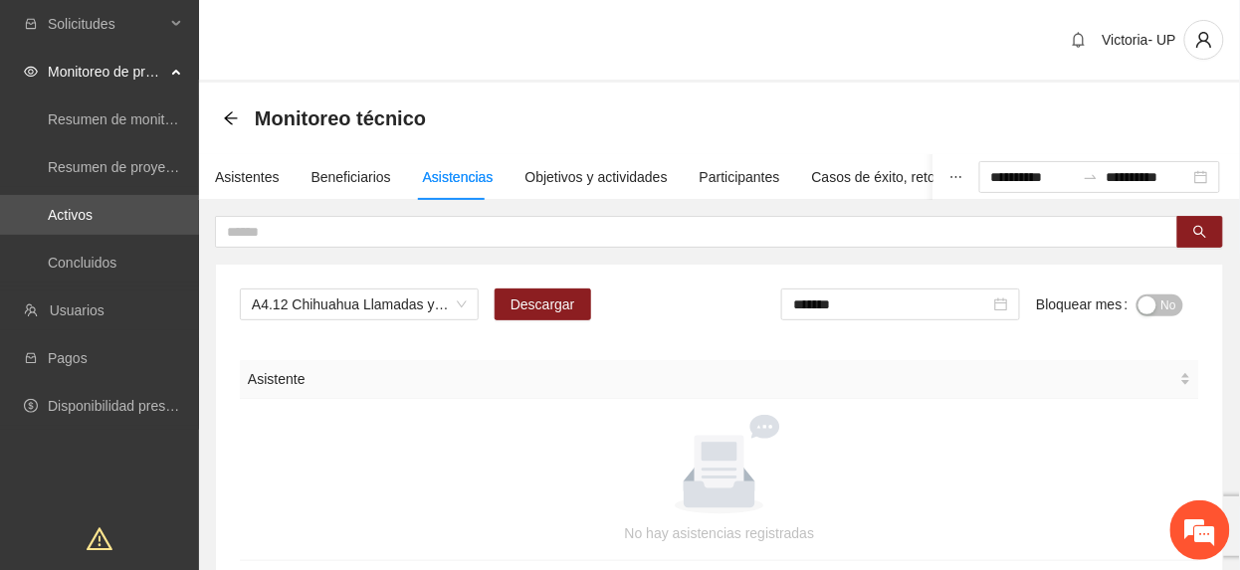
drag, startPoint x: 1195, startPoint y: 185, endPoint x: 756, endPoint y: 259, distance: 445.0
click at [1195, 179] on div "**********" at bounding box center [1099, 177] width 241 height 32
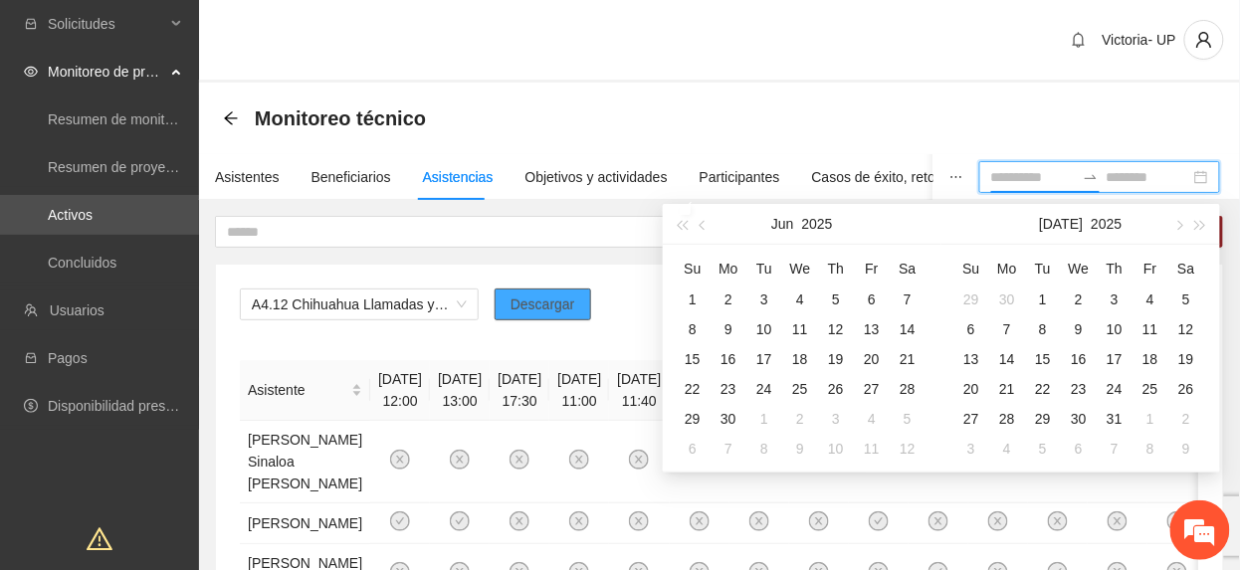
click at [538, 307] on span "Descargar" at bounding box center [542, 305] width 65 height 22
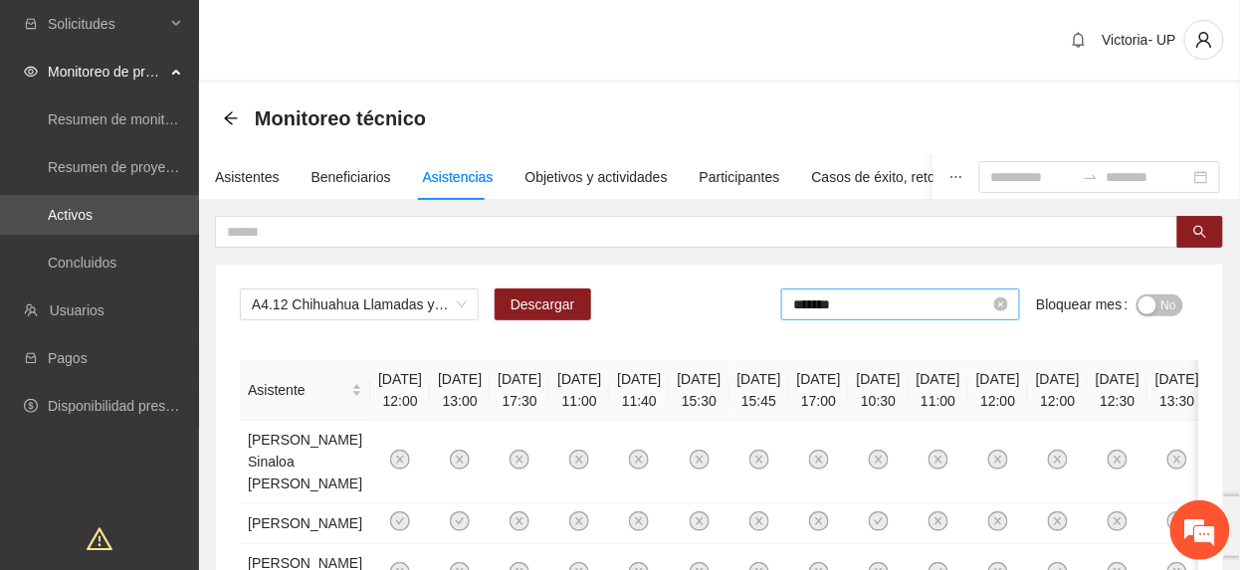
click at [896, 311] on input "*******" at bounding box center [891, 305] width 197 height 22
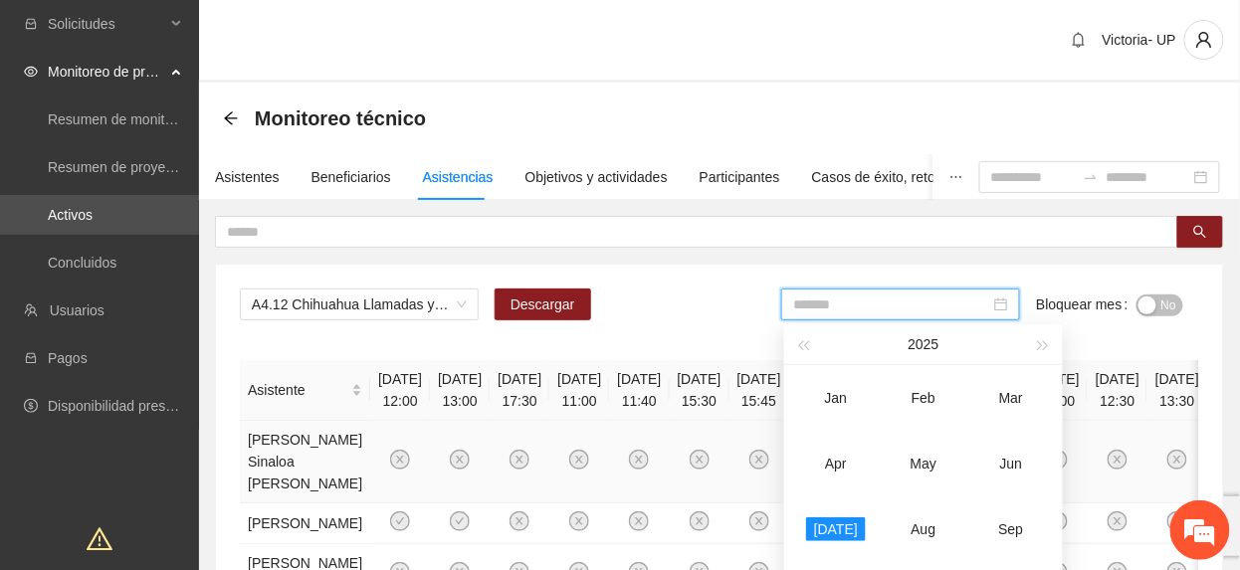
drag, startPoint x: 1023, startPoint y: 472, endPoint x: 1079, endPoint y: 507, distance: 66.2
click at [1023, 471] on div "Jun" at bounding box center [1011, 464] width 60 height 24
type input "*******"
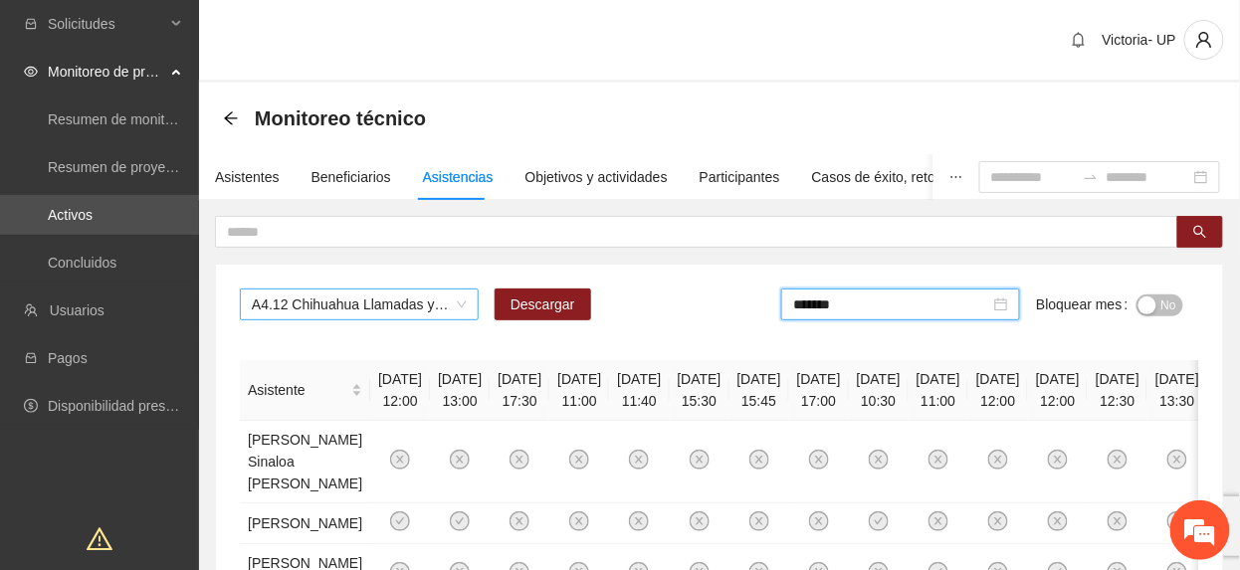
click at [366, 300] on span "A4.12 Chihuahua Llamadas y/o mensajes a usuarios para programación, seguimiento…" at bounding box center [359, 305] width 215 height 30
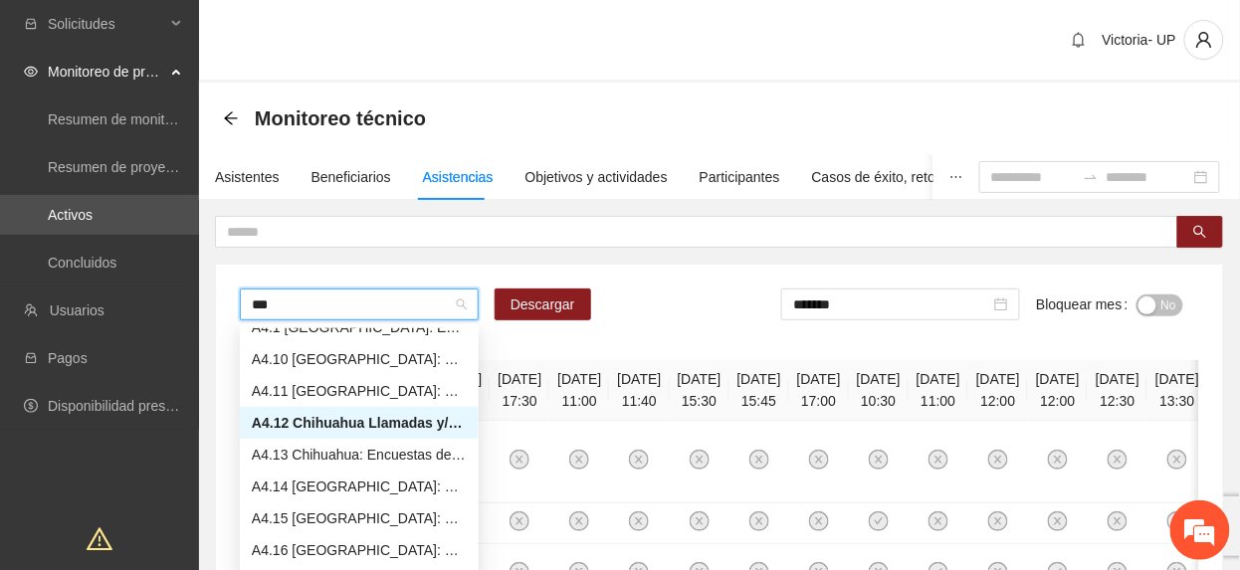
type input "****"
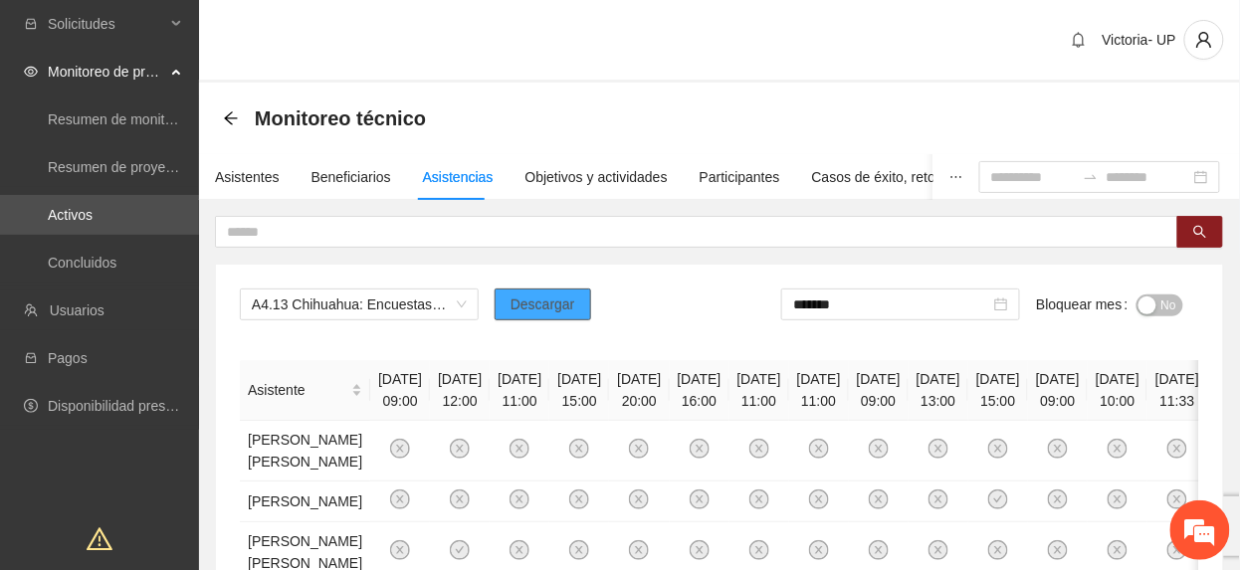
click at [511, 299] on span "Descargar" at bounding box center [542, 305] width 65 height 22
drag, startPoint x: 1162, startPoint y: 304, endPoint x: 1105, endPoint y: 296, distance: 58.3
click at [1161, 304] on span "No" at bounding box center [1168, 306] width 15 height 22
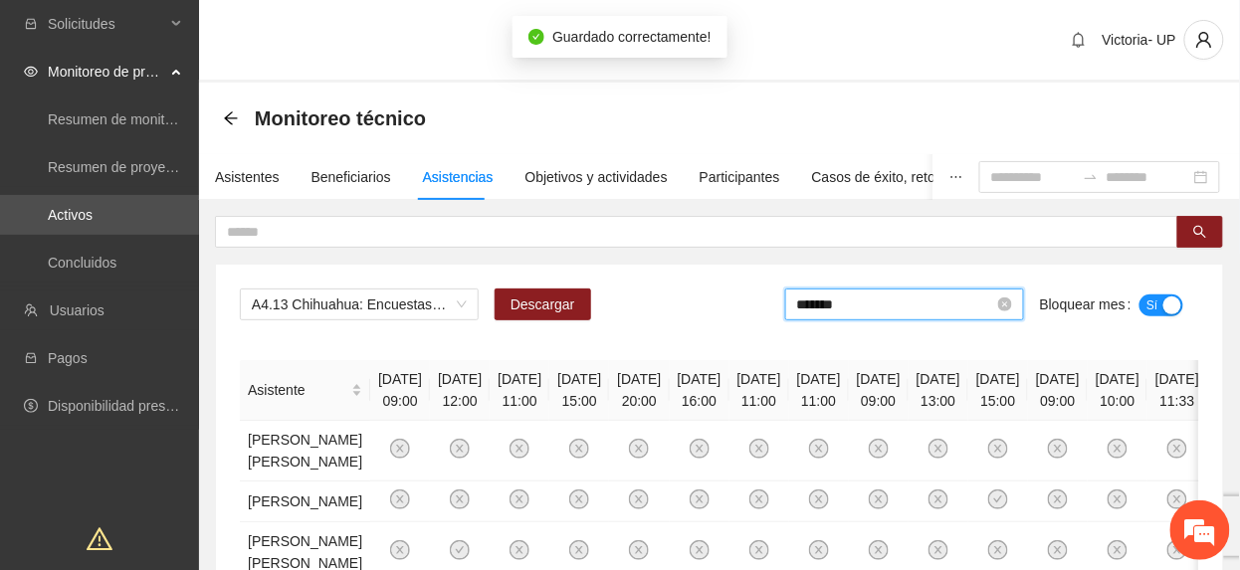
click at [943, 314] on input "*******" at bounding box center [895, 305] width 197 height 22
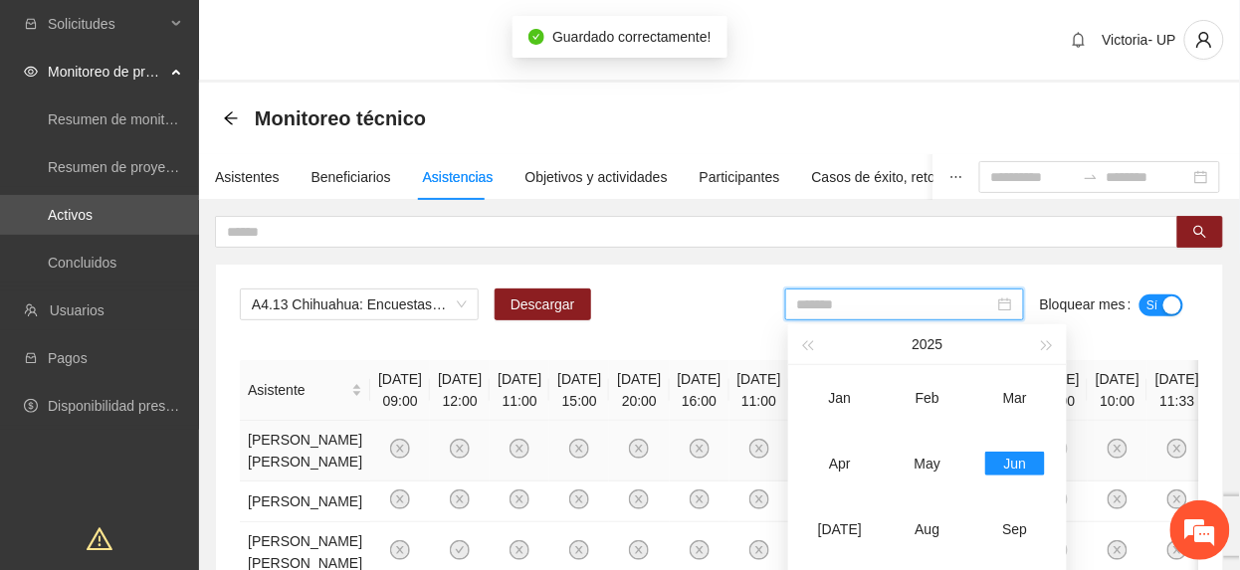
drag, startPoint x: 844, startPoint y: 518, endPoint x: 866, endPoint y: 490, distance: 36.2
click at [842, 514] on td "[DATE]" at bounding box center [840, 530] width 88 height 66
type input "*******"
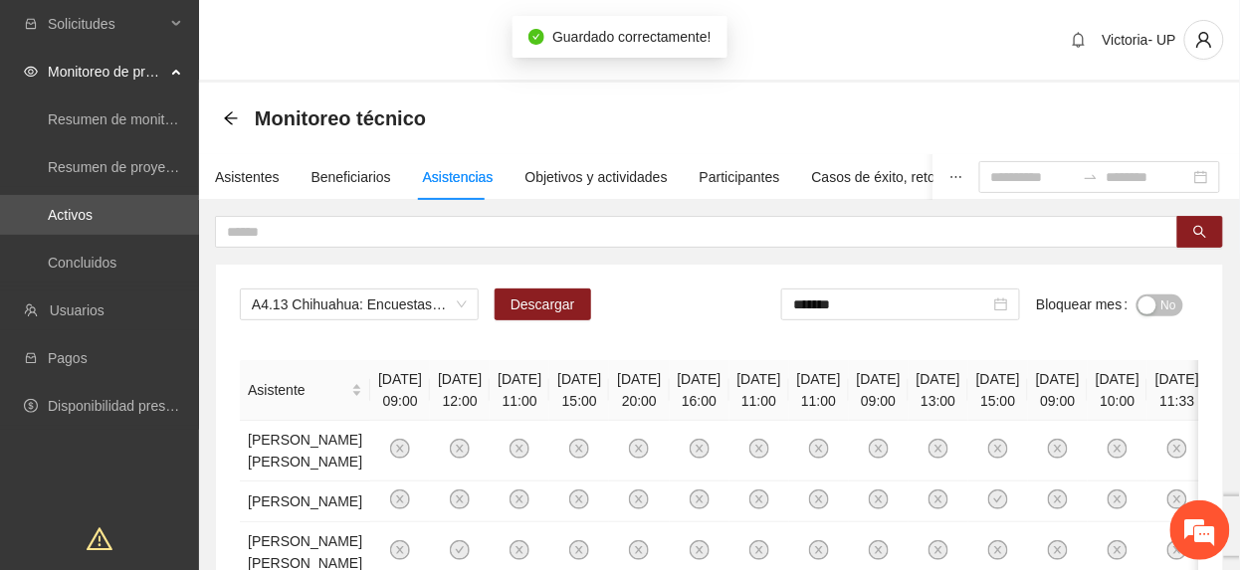
click at [1166, 295] on span "No" at bounding box center [1168, 306] width 15 height 22
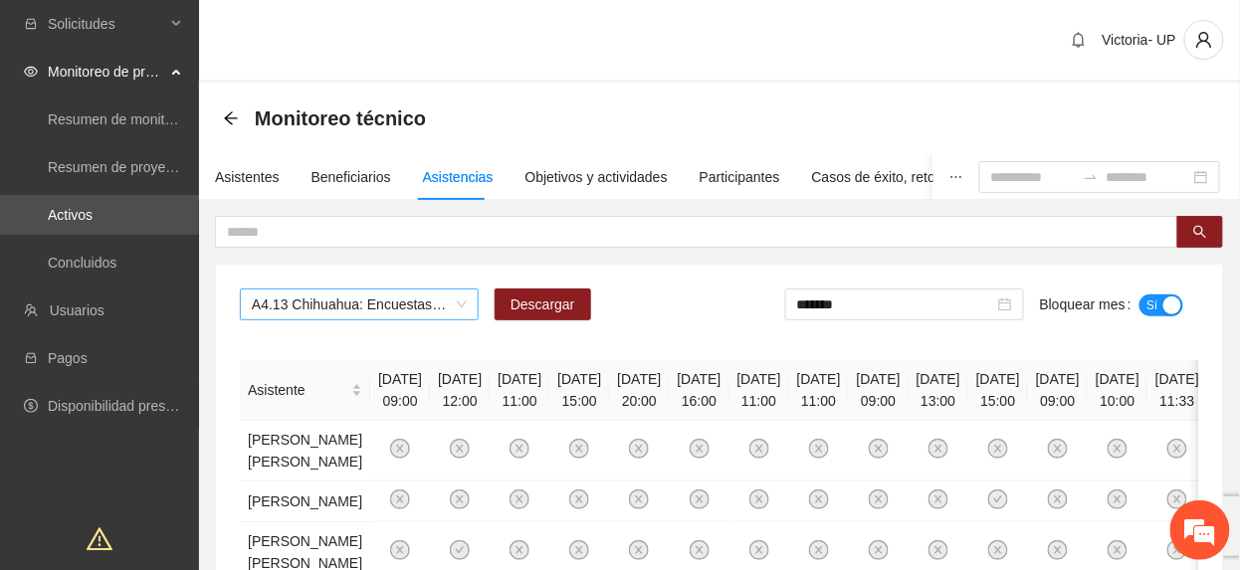
drag, startPoint x: 351, startPoint y: 315, endPoint x: 338, endPoint y: 316, distance: 13.0
click at [342, 316] on span "A4.13 Chihuahua: Encuestas de experiencia" at bounding box center [359, 305] width 215 height 30
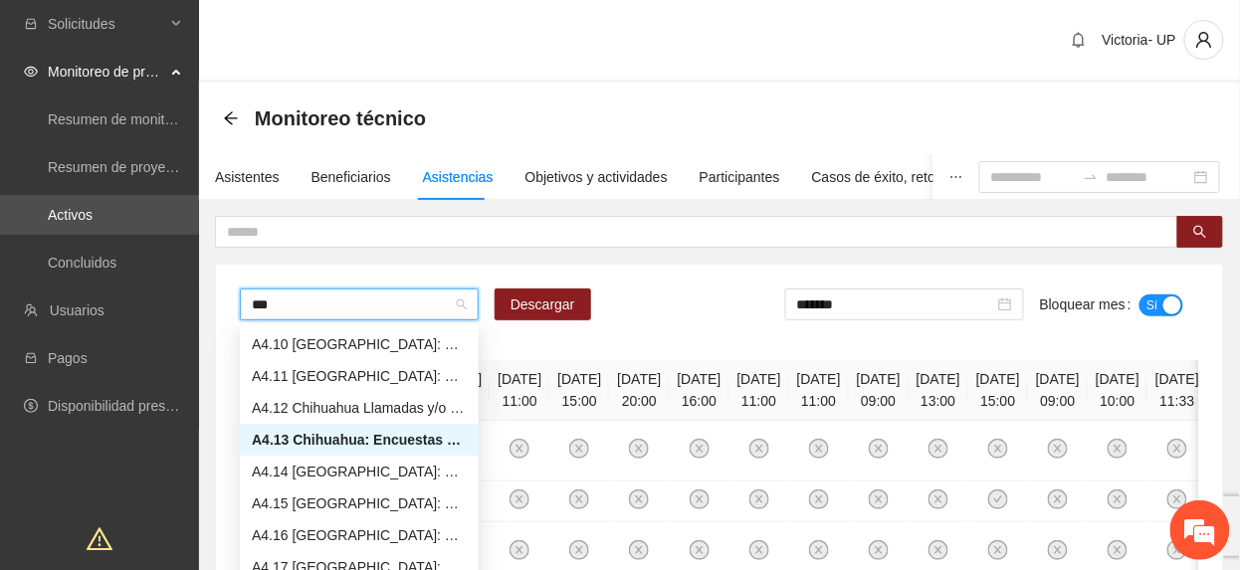
scroll to position [32, 0]
type input "****"
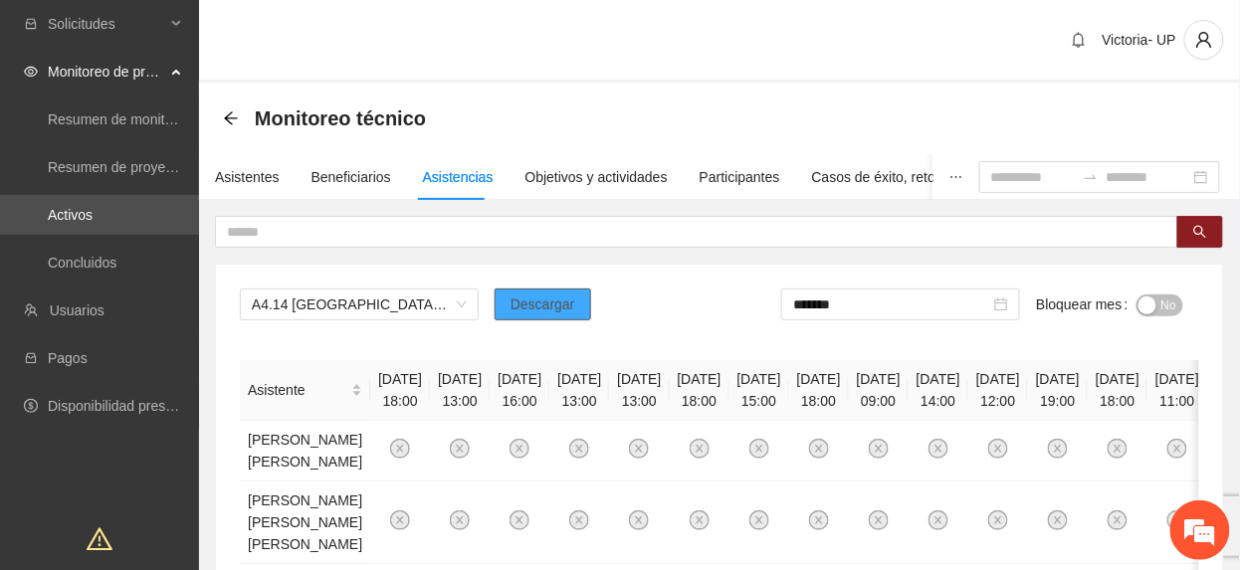
click at [583, 307] on button "Descargar" at bounding box center [543, 305] width 97 height 32
